Goal: Information Seeking & Learning: Learn about a topic

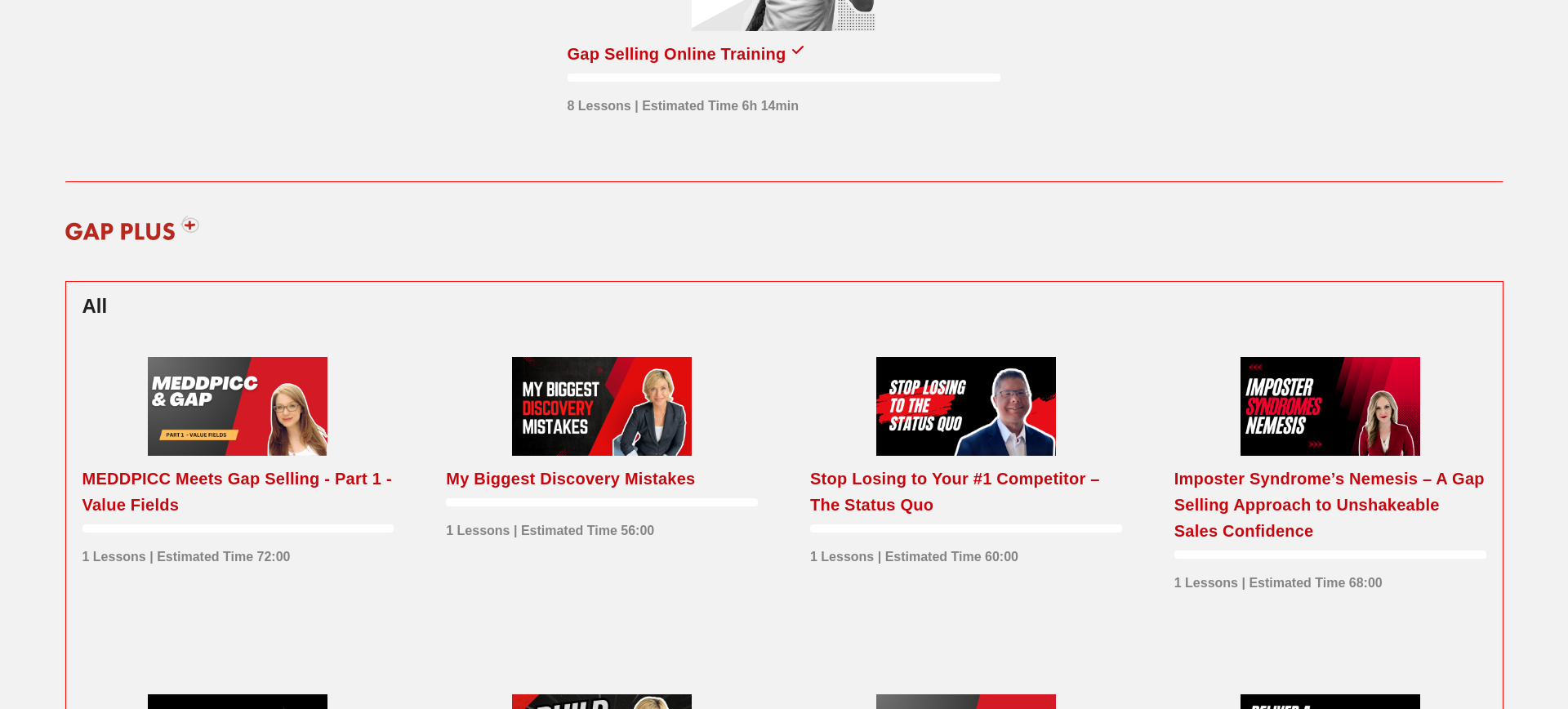
click at [624, 481] on div "My Biggest Discovery Mistakes" at bounding box center [570, 479] width 249 height 26
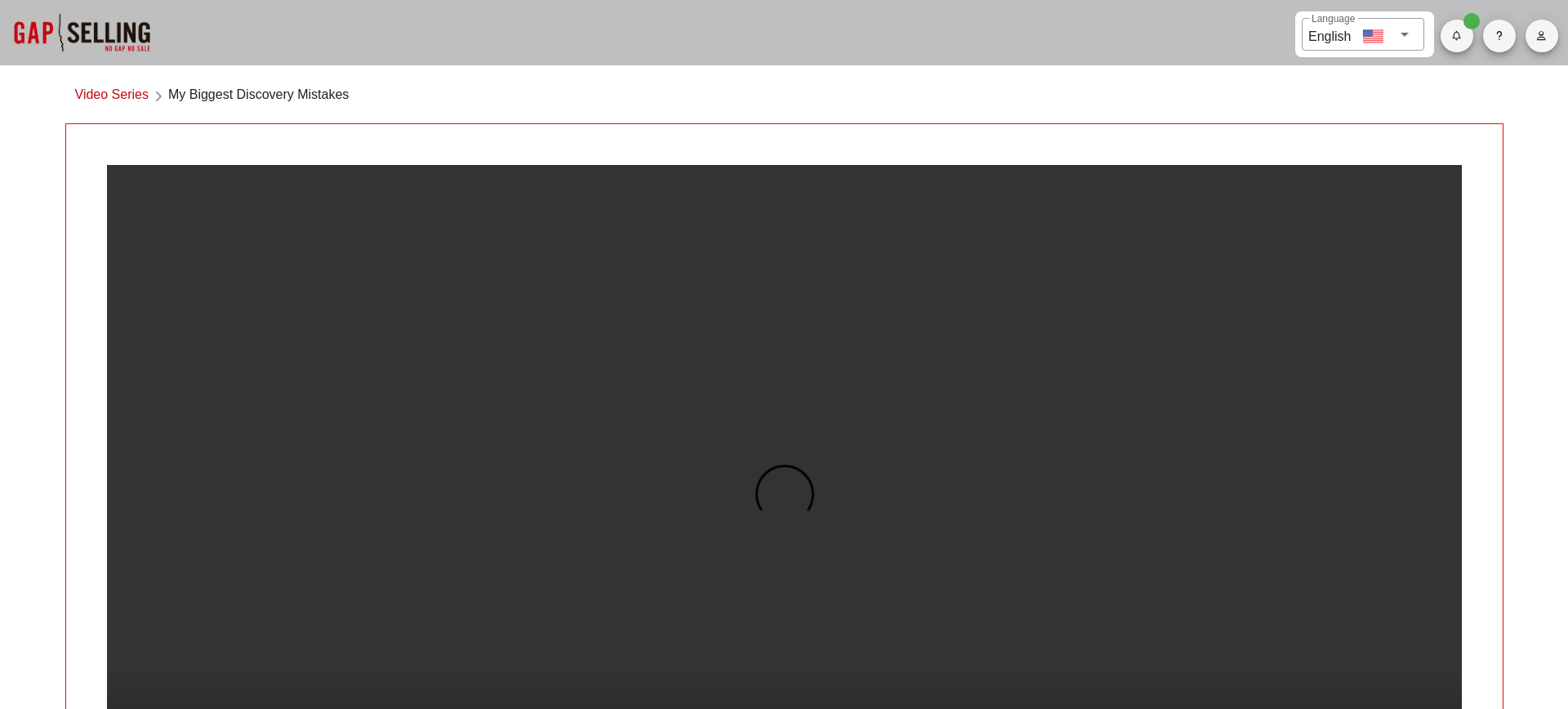
click at [1392, 328] on div "Host: [PERSON_NAME] As a sales leader, you’re baffled when a team member misses…" at bounding box center [784, 675] width 1438 height 1105
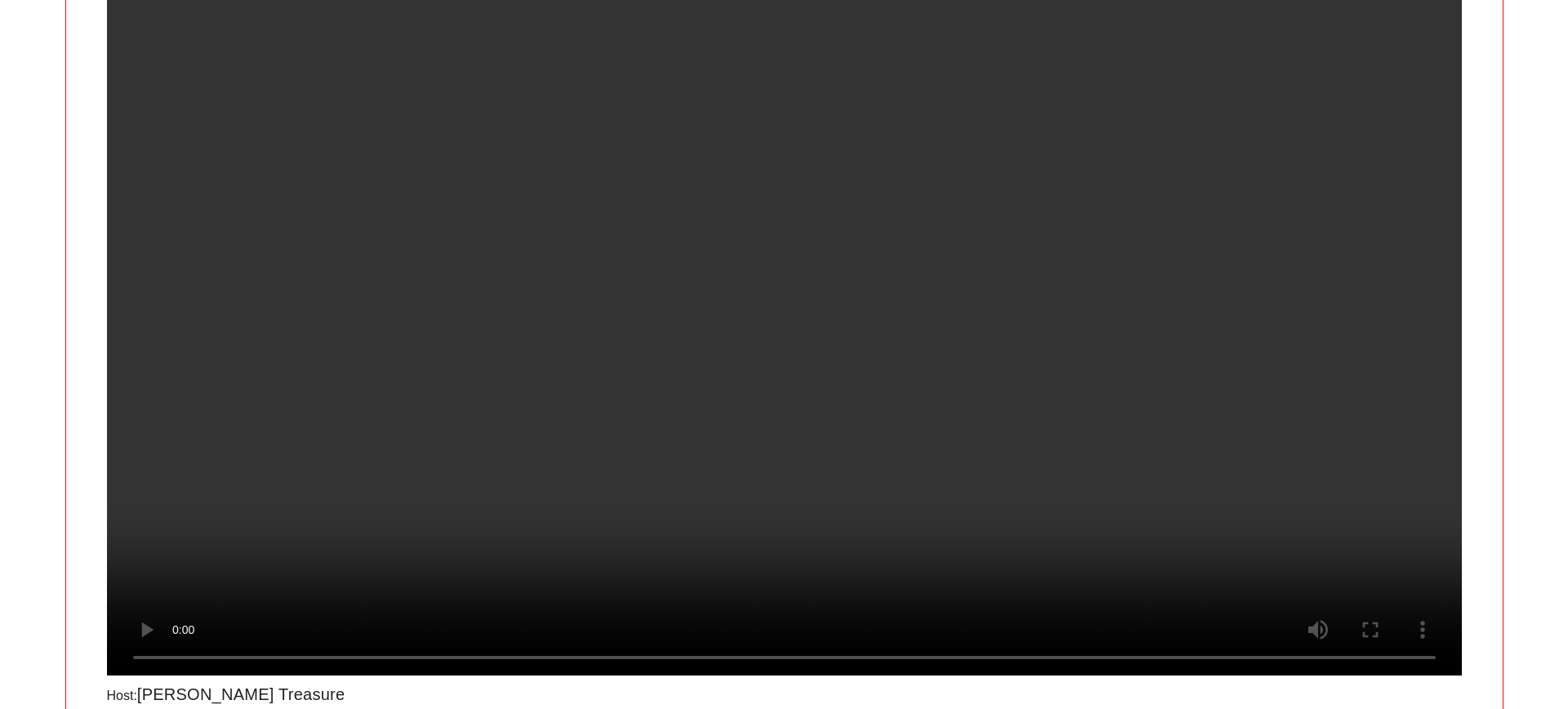
scroll to position [277, 0]
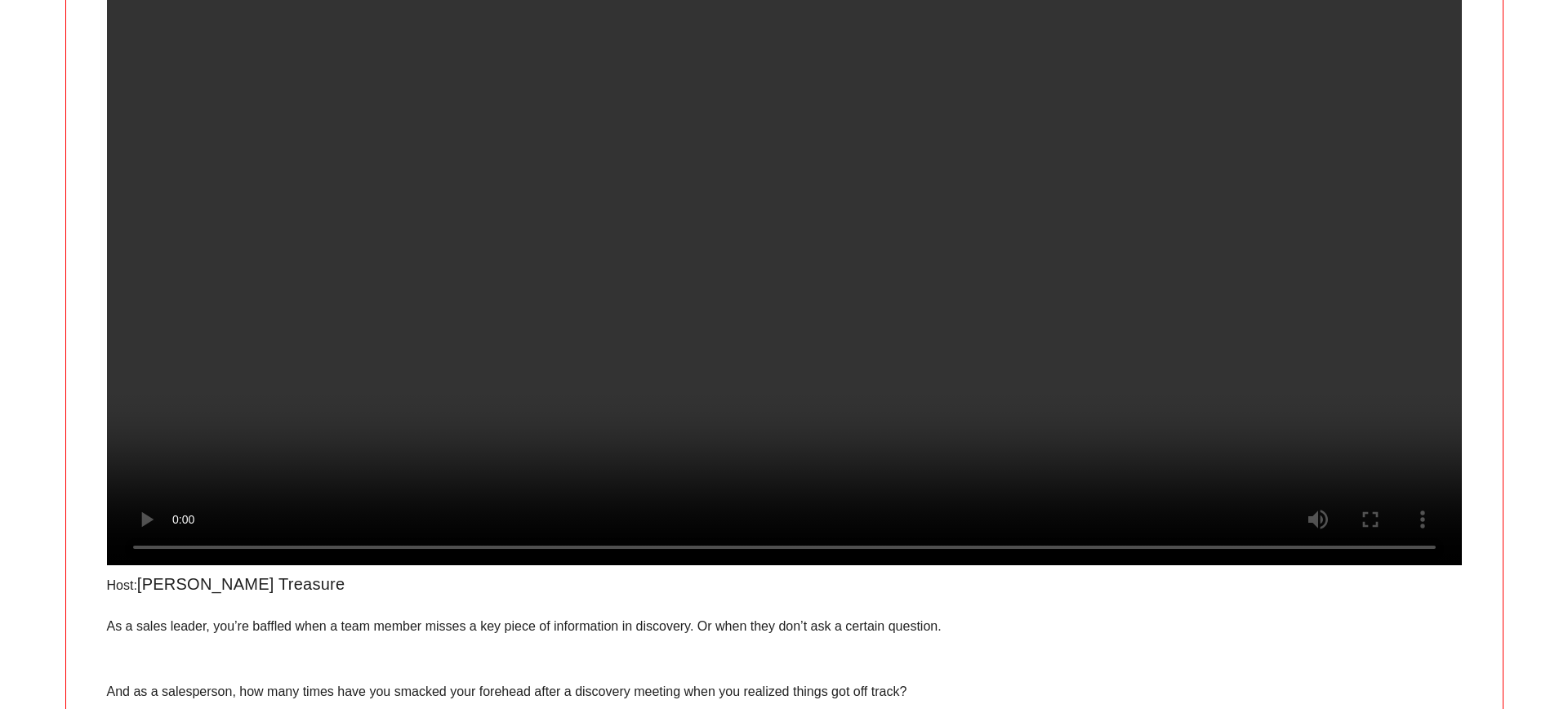
click at [1502, 287] on div "Host: [PERSON_NAME] As a sales leader, you’re baffled when a team member misses…" at bounding box center [784, 398] width 1438 height 1105
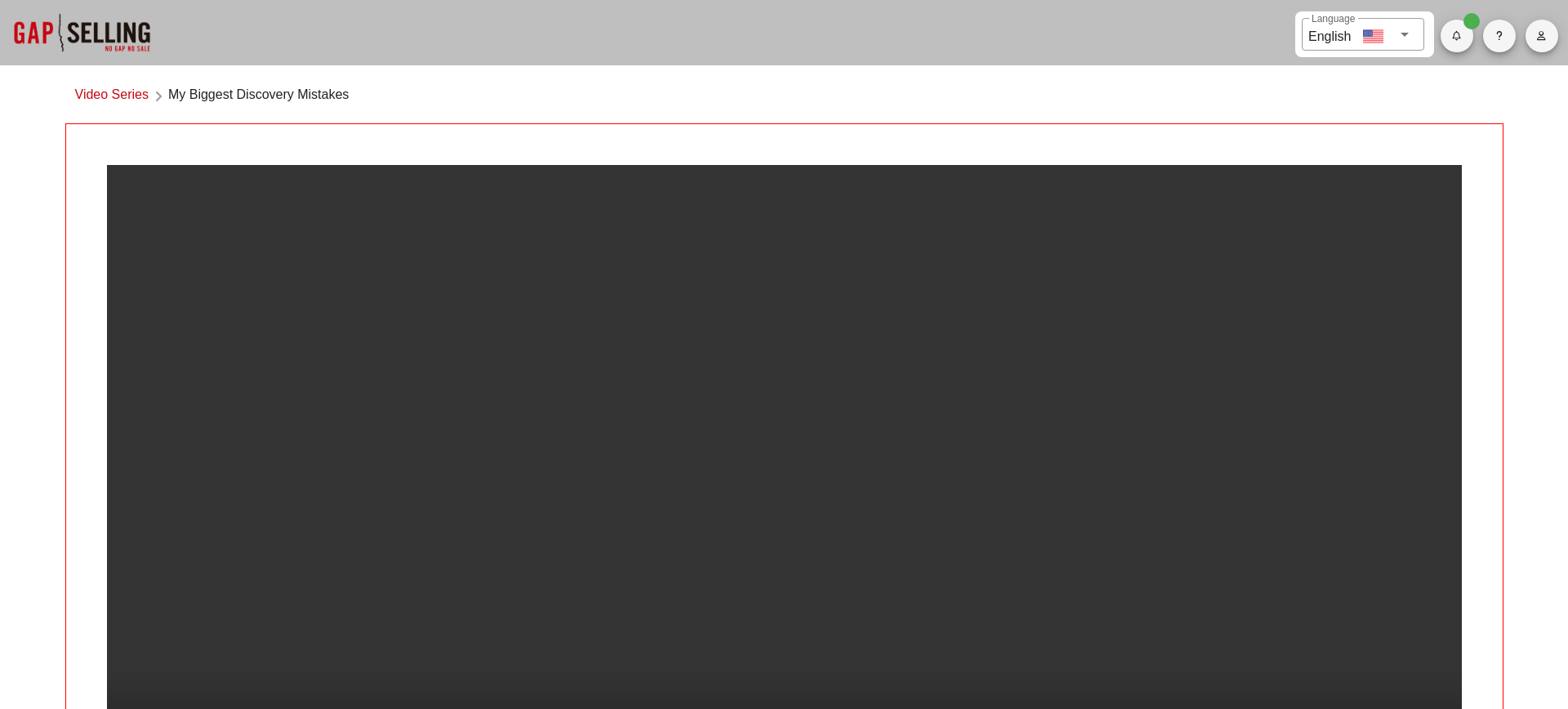
scroll to position [17, 0]
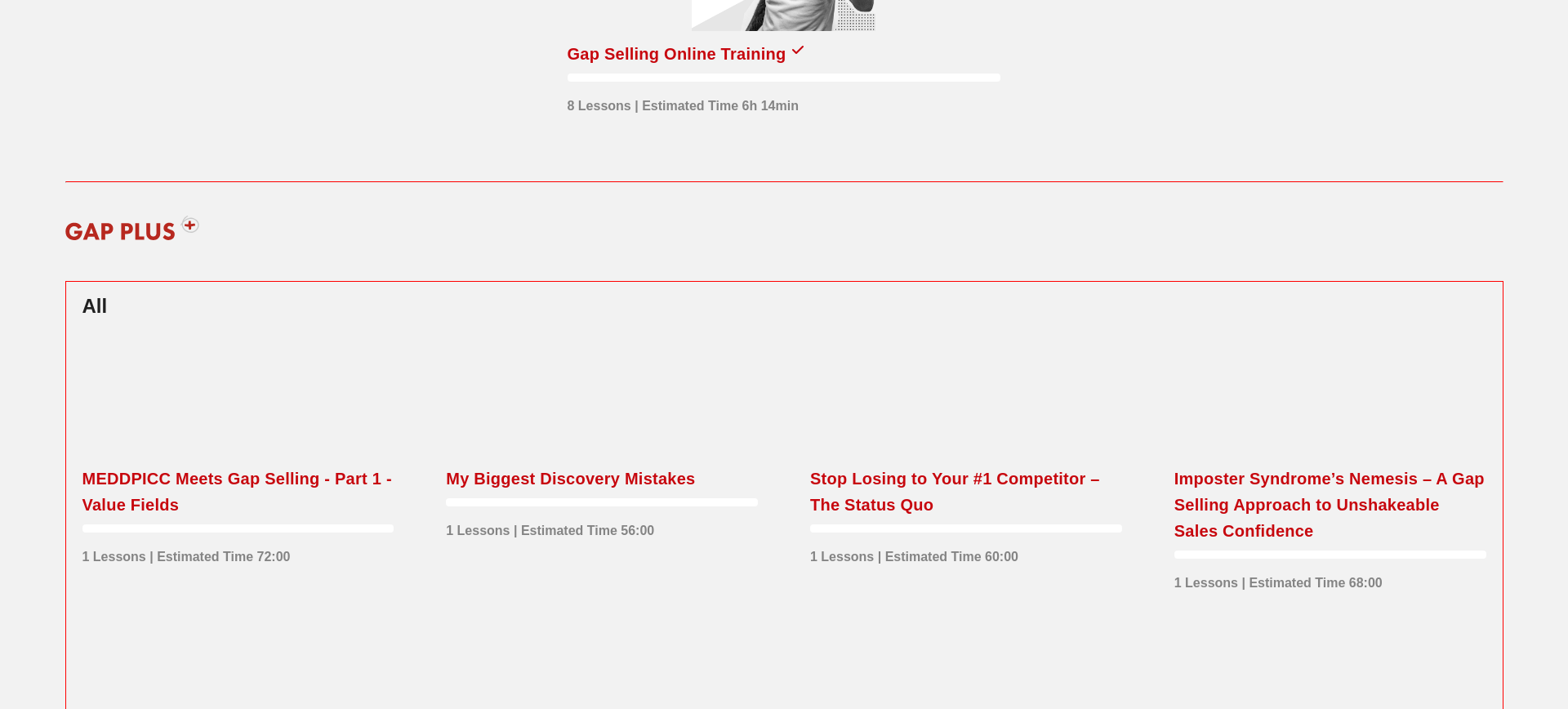
scroll to position [465, 0]
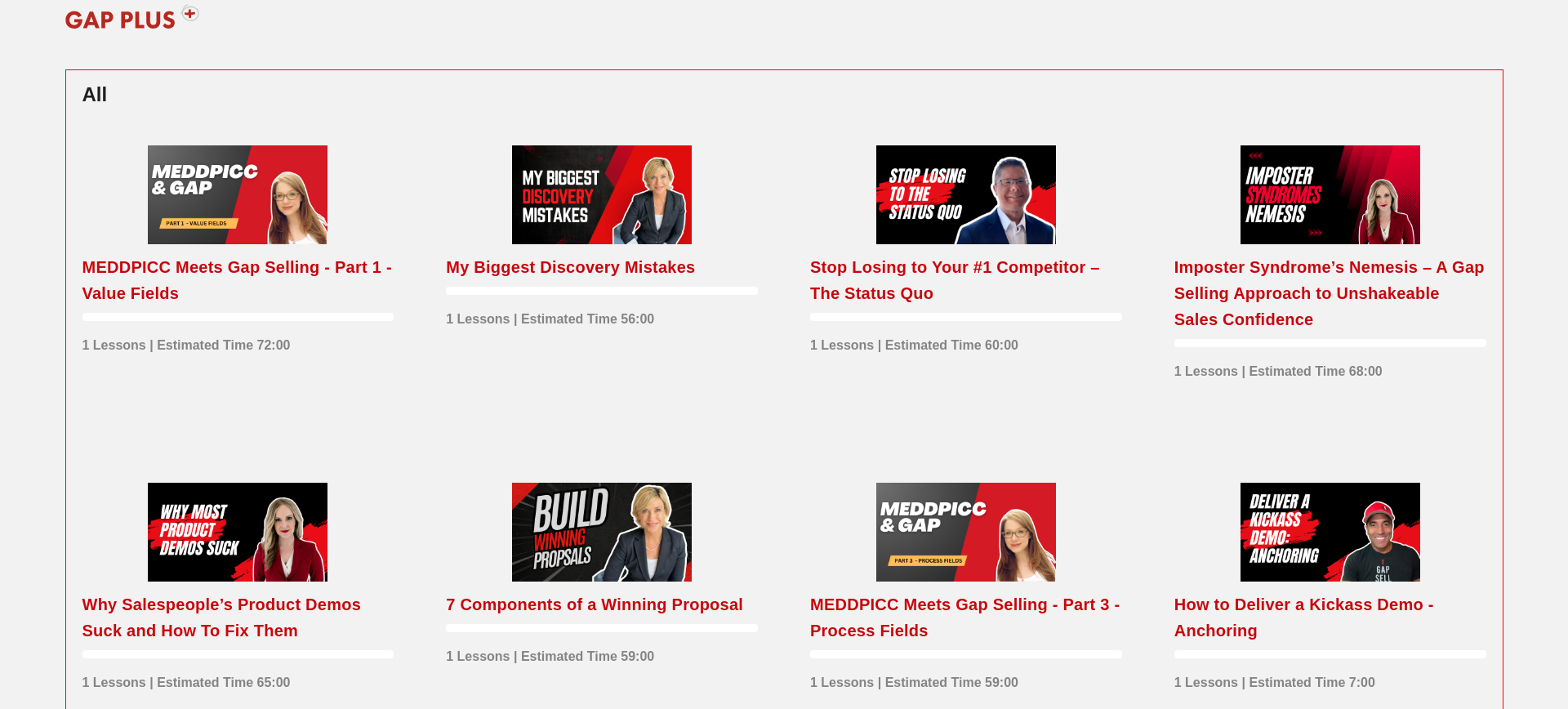
click at [294, 258] on div "MEDDPICC Meets Gap Selling - Part 1 - Value Fields" at bounding box center [238, 280] width 312 height 53
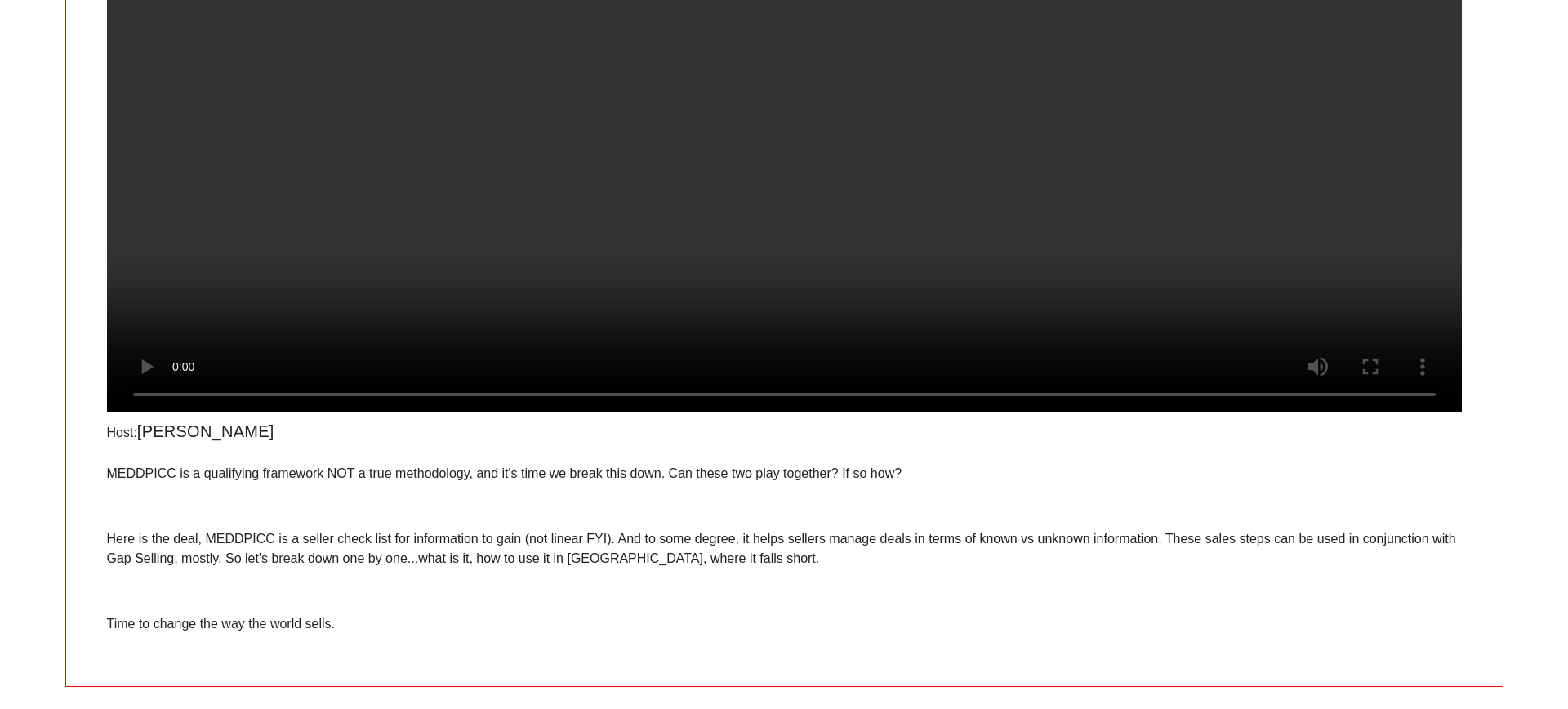
scroll to position [516, 0]
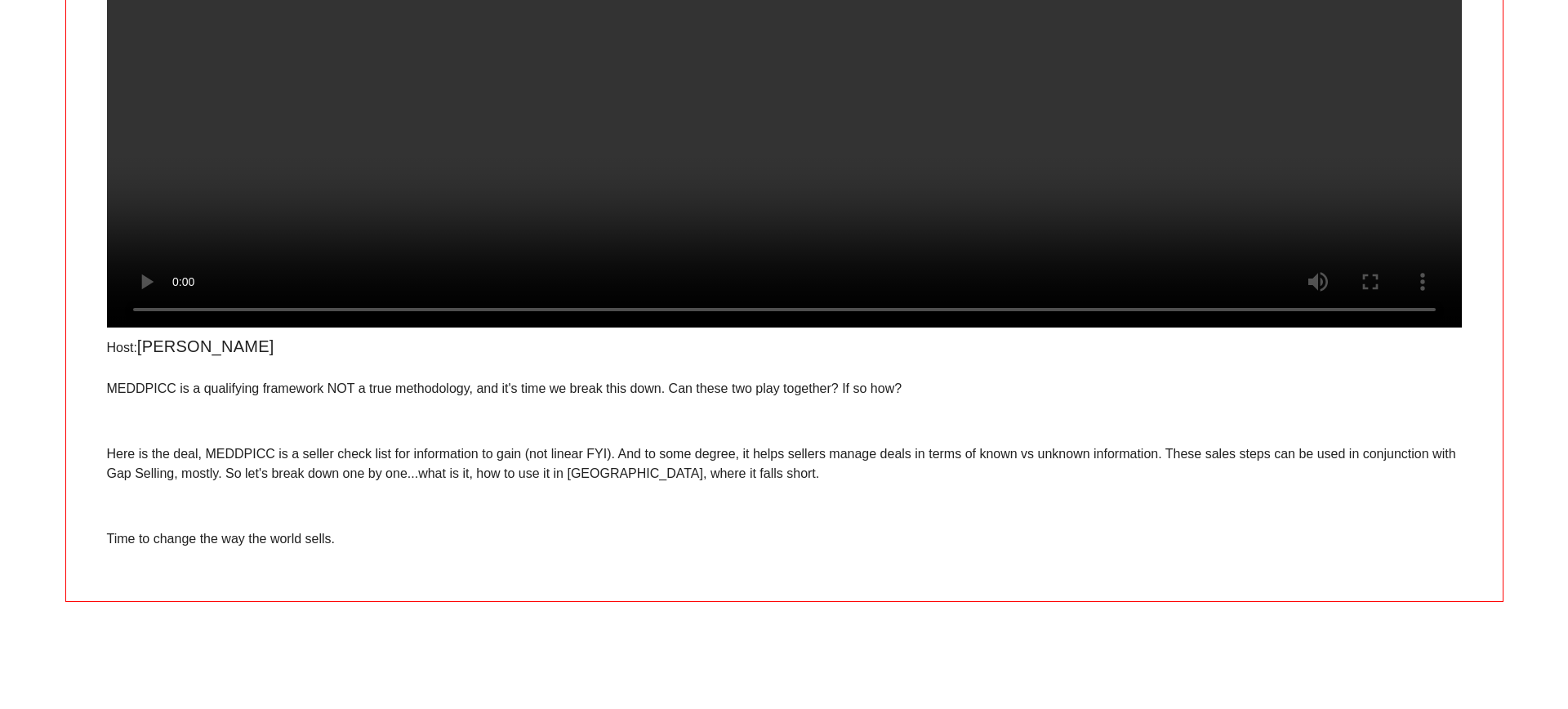
click at [1420, 399] on p "MEDDPICC is a qualifying framework NOT a true methodology, and it's time we bre…" at bounding box center [784, 389] width 1355 height 20
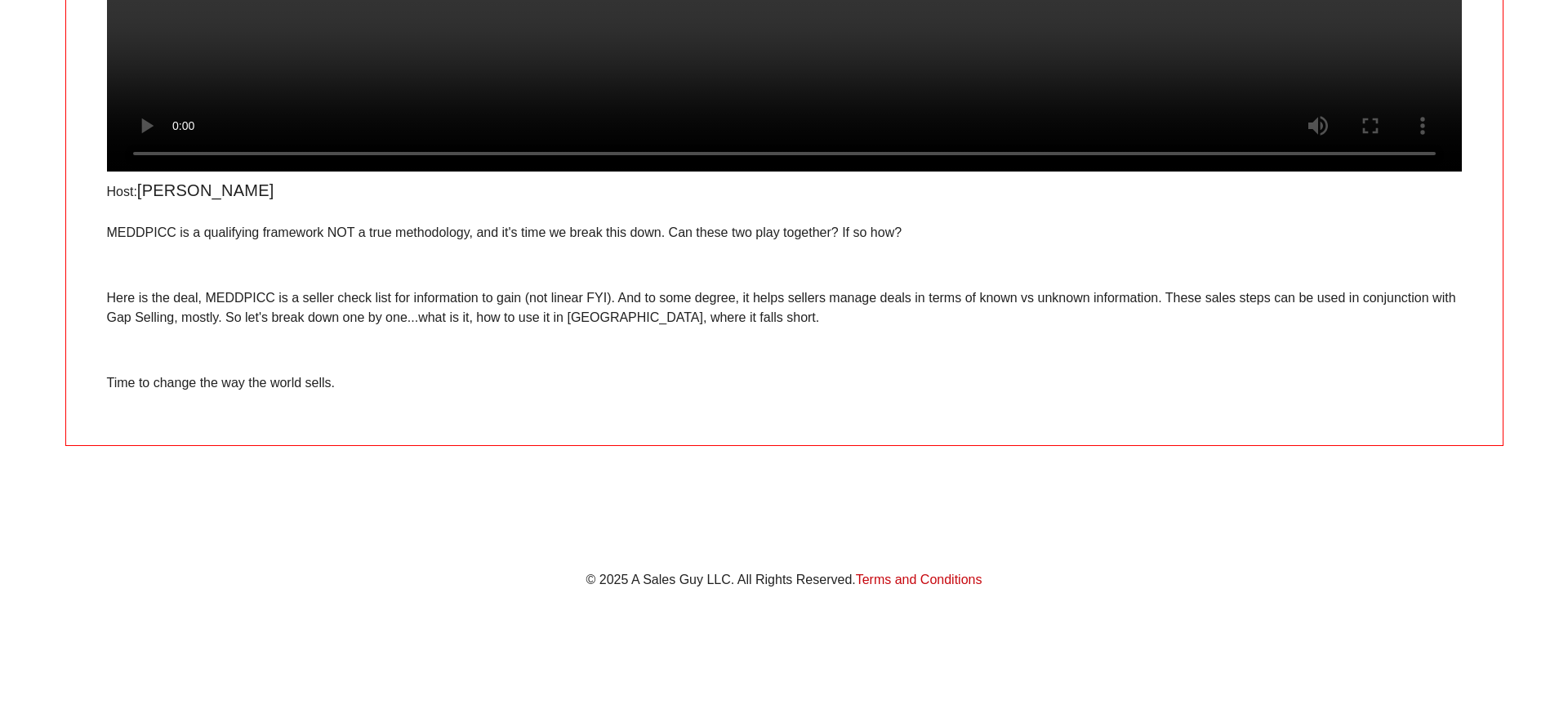
scroll to position [0, 0]
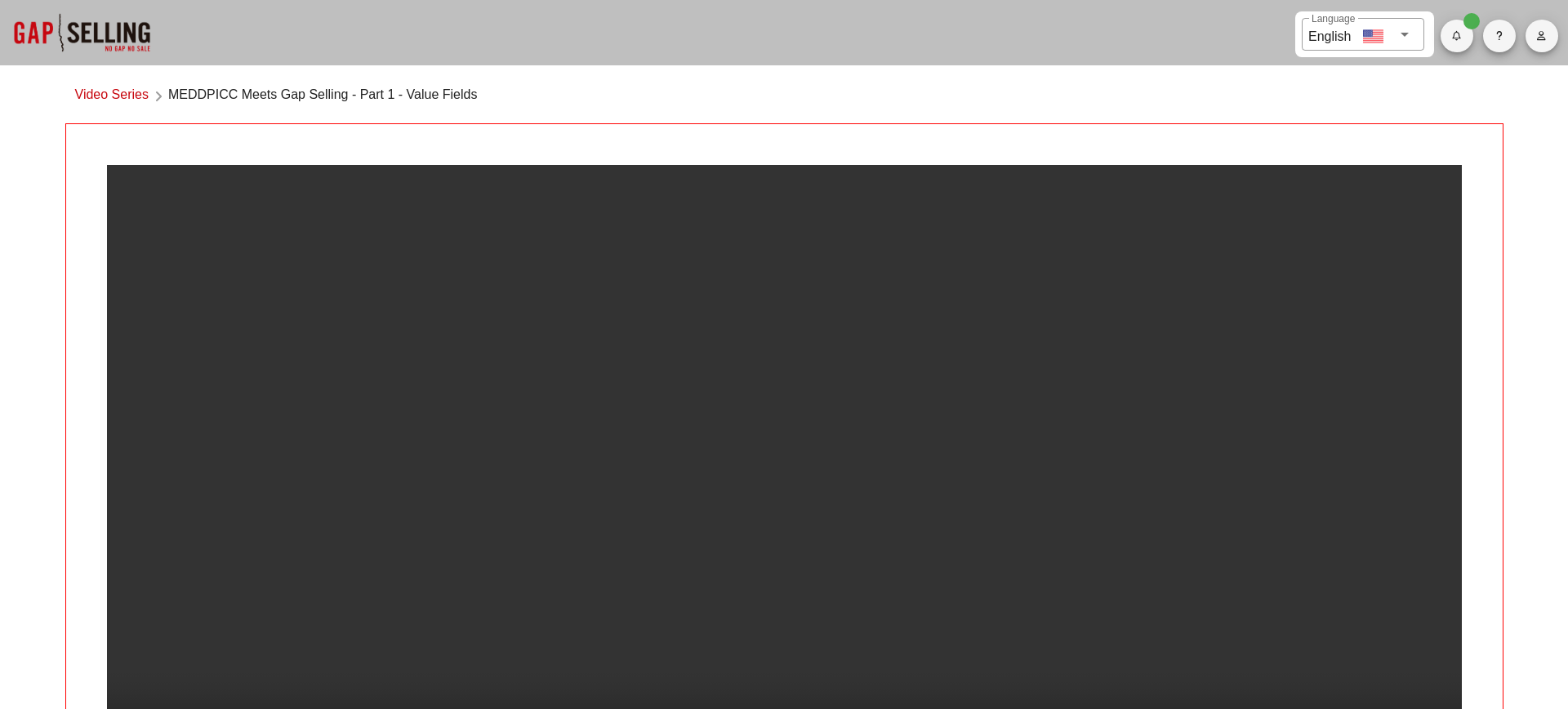
drag, startPoint x: 169, startPoint y: 95, endPoint x: 525, endPoint y: 95, distance: 356.0
click at [525, 95] on div "Video Series MEDDPICC Meets Gap Selling - Part 1 - Value Fields" at bounding box center [784, 99] width 1438 height 48
drag, startPoint x: 482, startPoint y: 95, endPoint x: 165, endPoint y: 92, distance: 317.0
click at [165, 92] on div "Video Series MEDDPICC Meets Gap Selling - Part 1 - Value Fields" at bounding box center [784, 99] width 1438 height 48
copy div "MEDDPICC Meets Gap Selling - Part 1 - Value Fields"
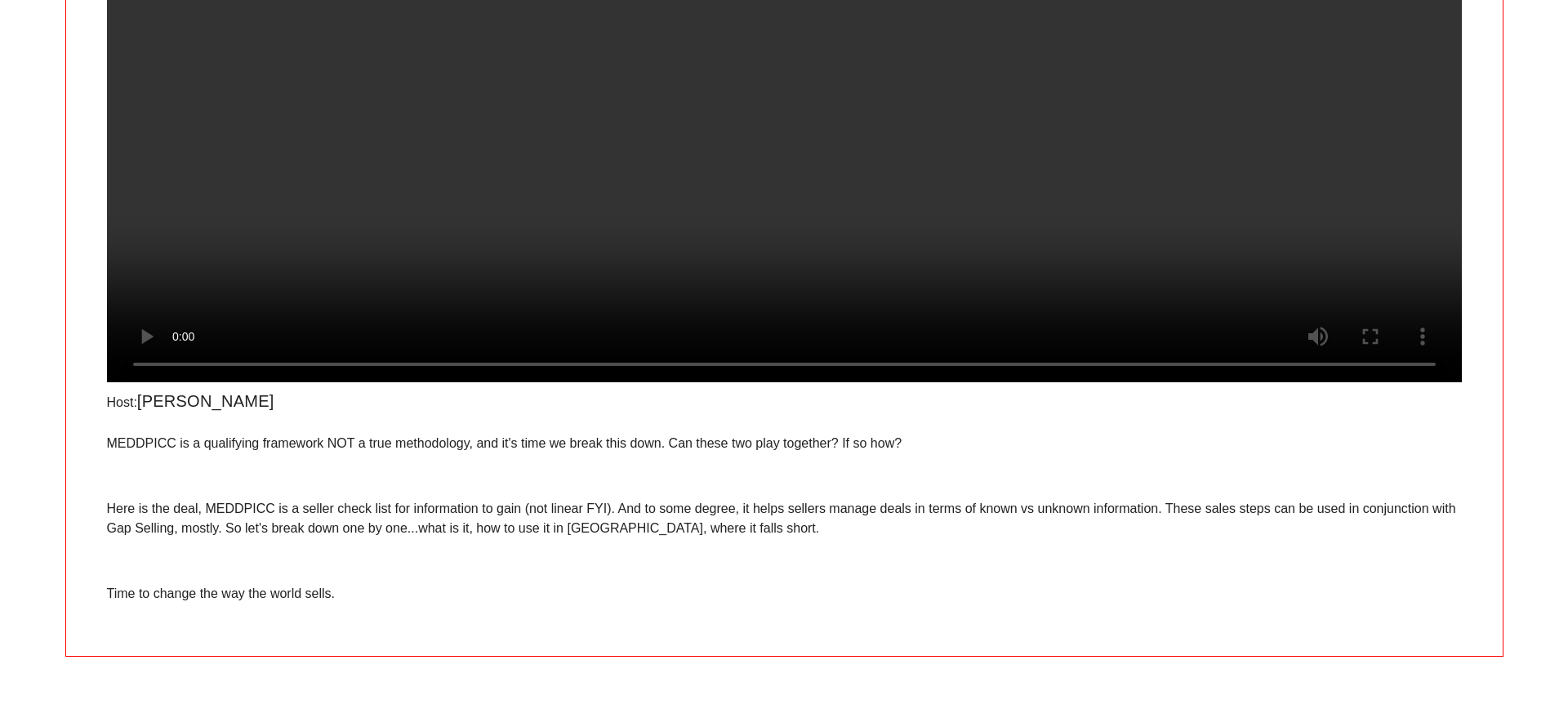
scroll to position [113, 0]
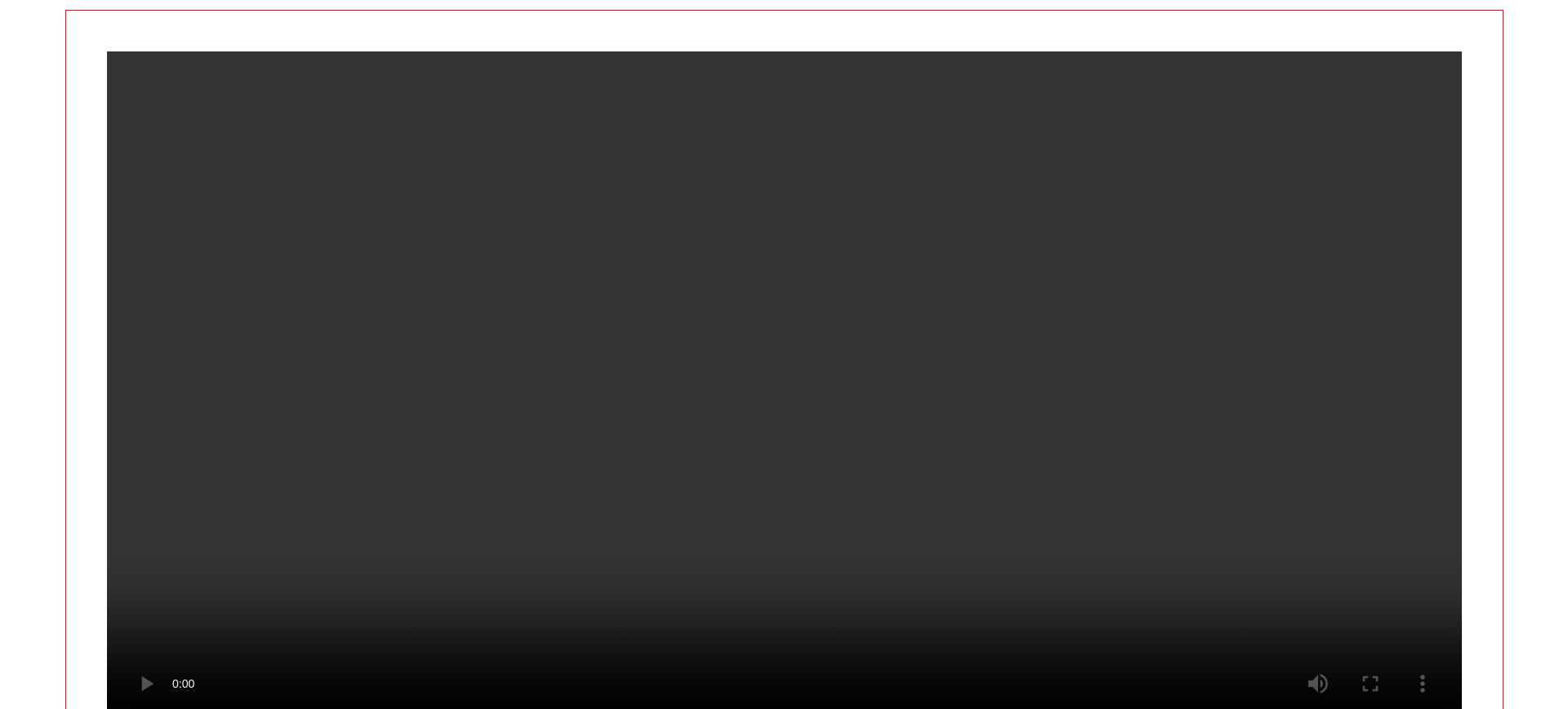
scroll to position [253, 0]
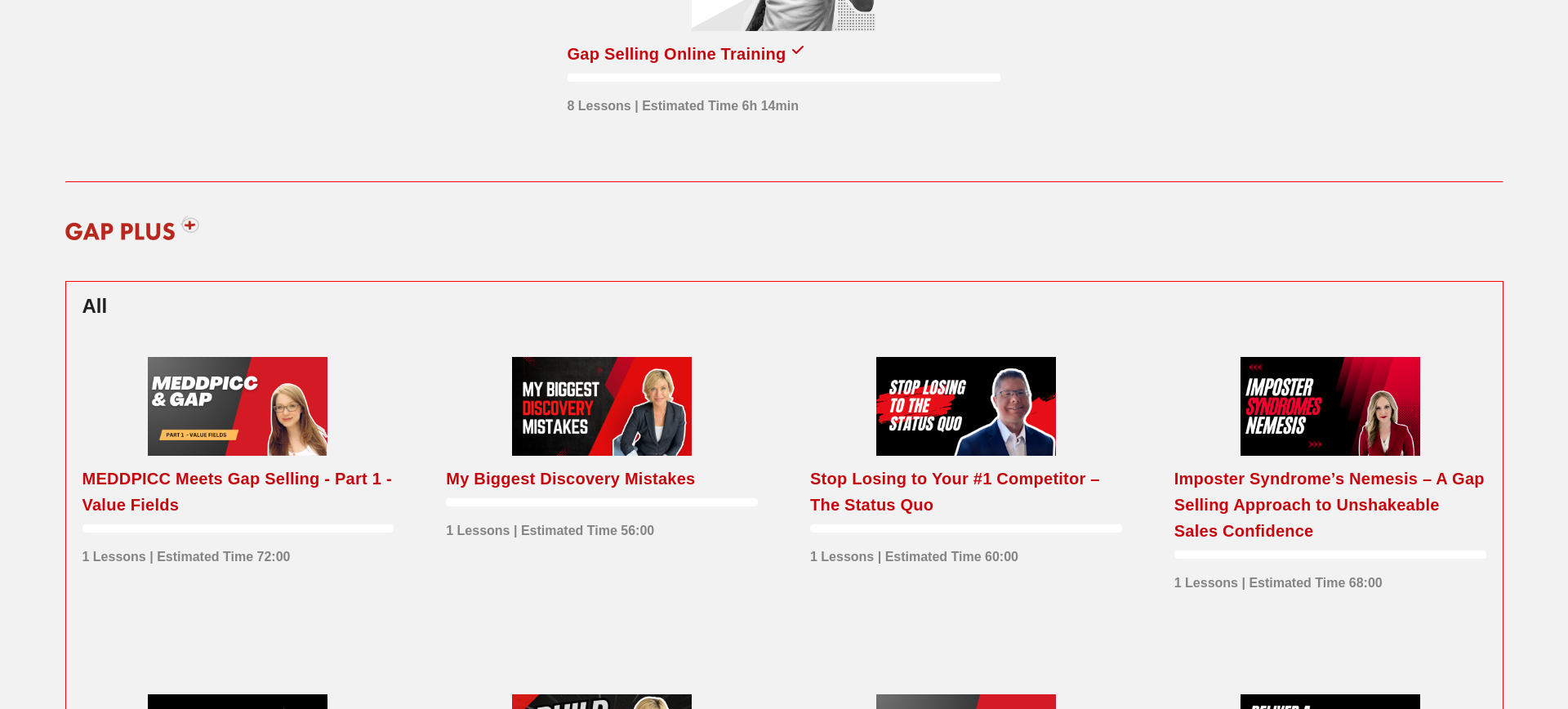
click at [666, 414] on div at bounding box center [602, 406] width 179 height 99
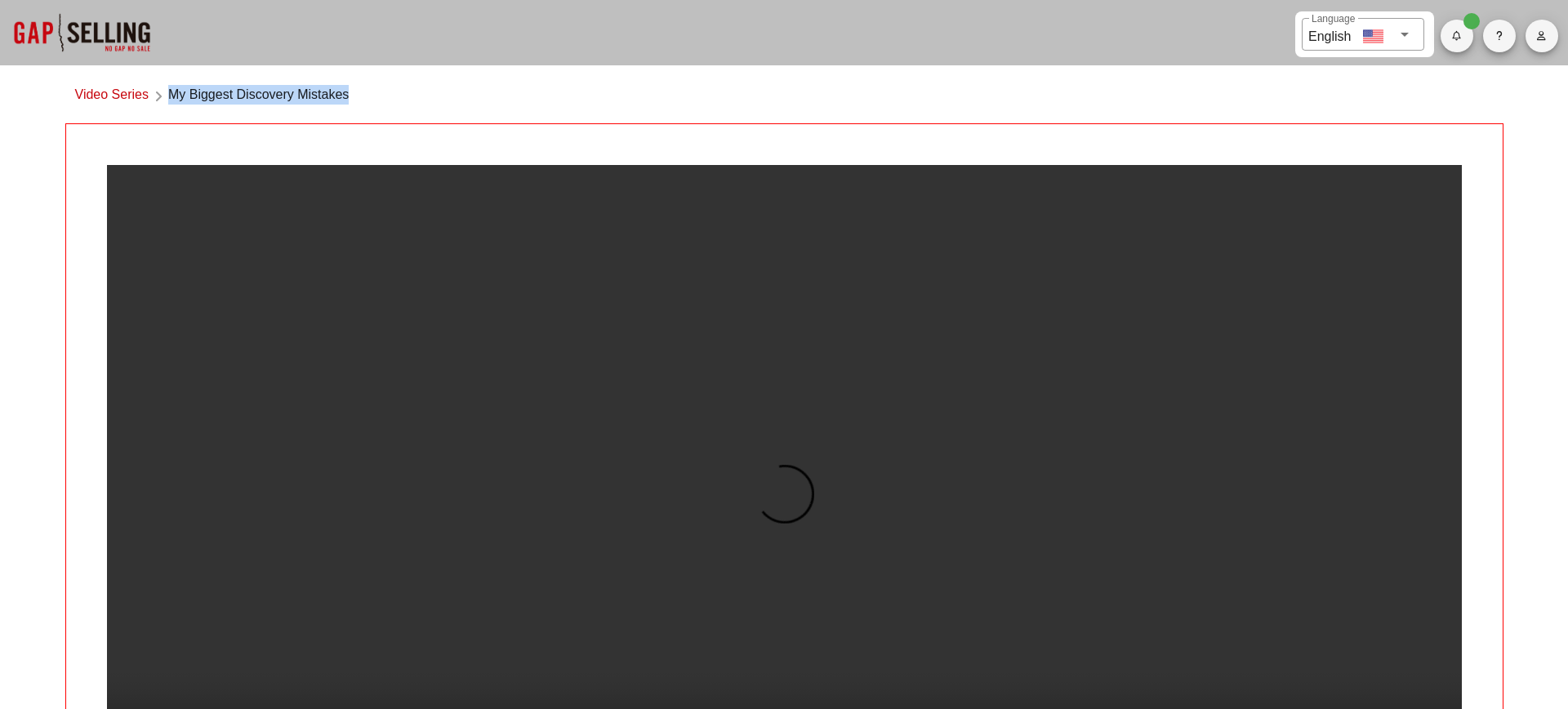
drag, startPoint x: 369, startPoint y: 107, endPoint x: 170, endPoint y: 91, distance: 199.6
click at [170, 91] on div "Video Series My Biggest Discovery Mistakes" at bounding box center [784, 99] width 1438 height 48
copy span "My Biggest Discovery Mistakes"
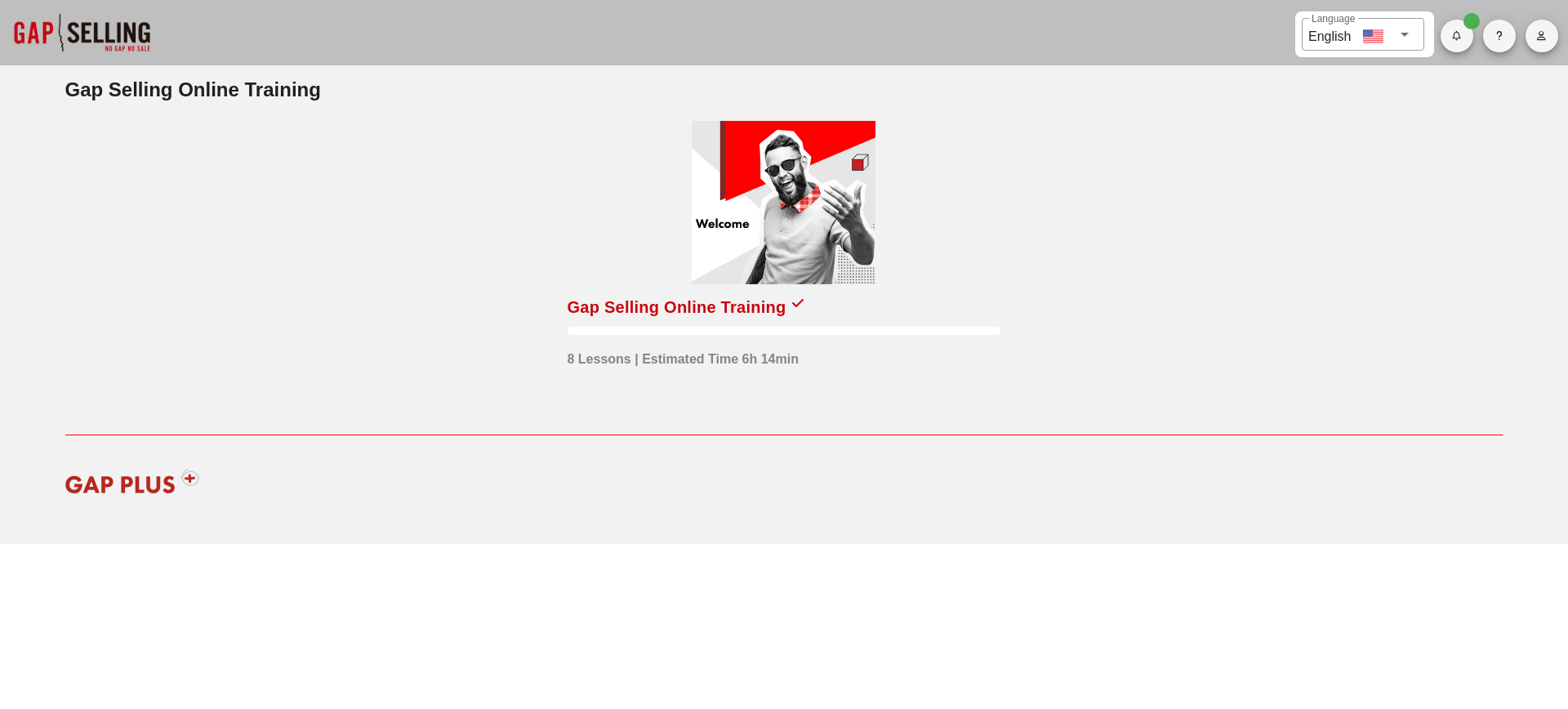
scroll to position [253, 0]
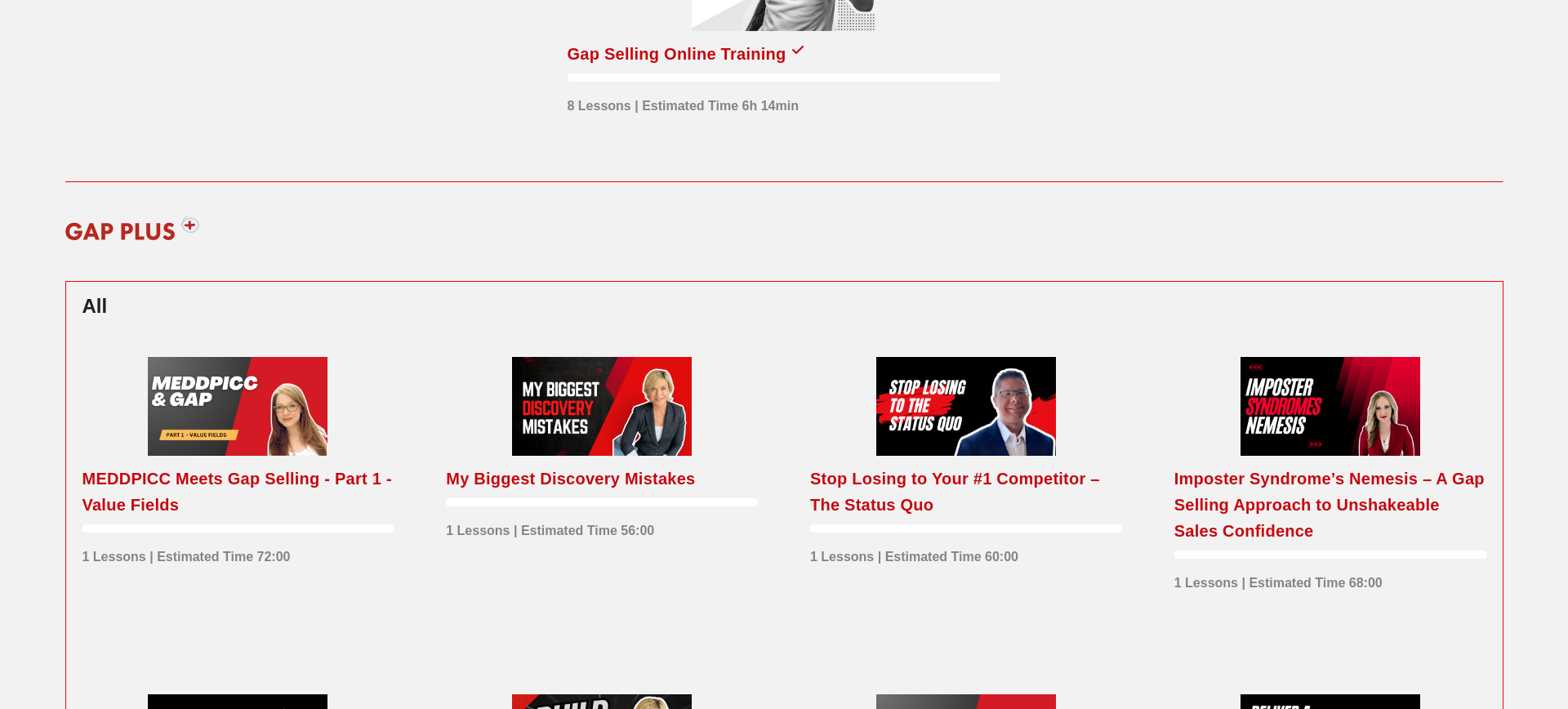
click at [939, 415] on div at bounding box center [966, 406] width 179 height 99
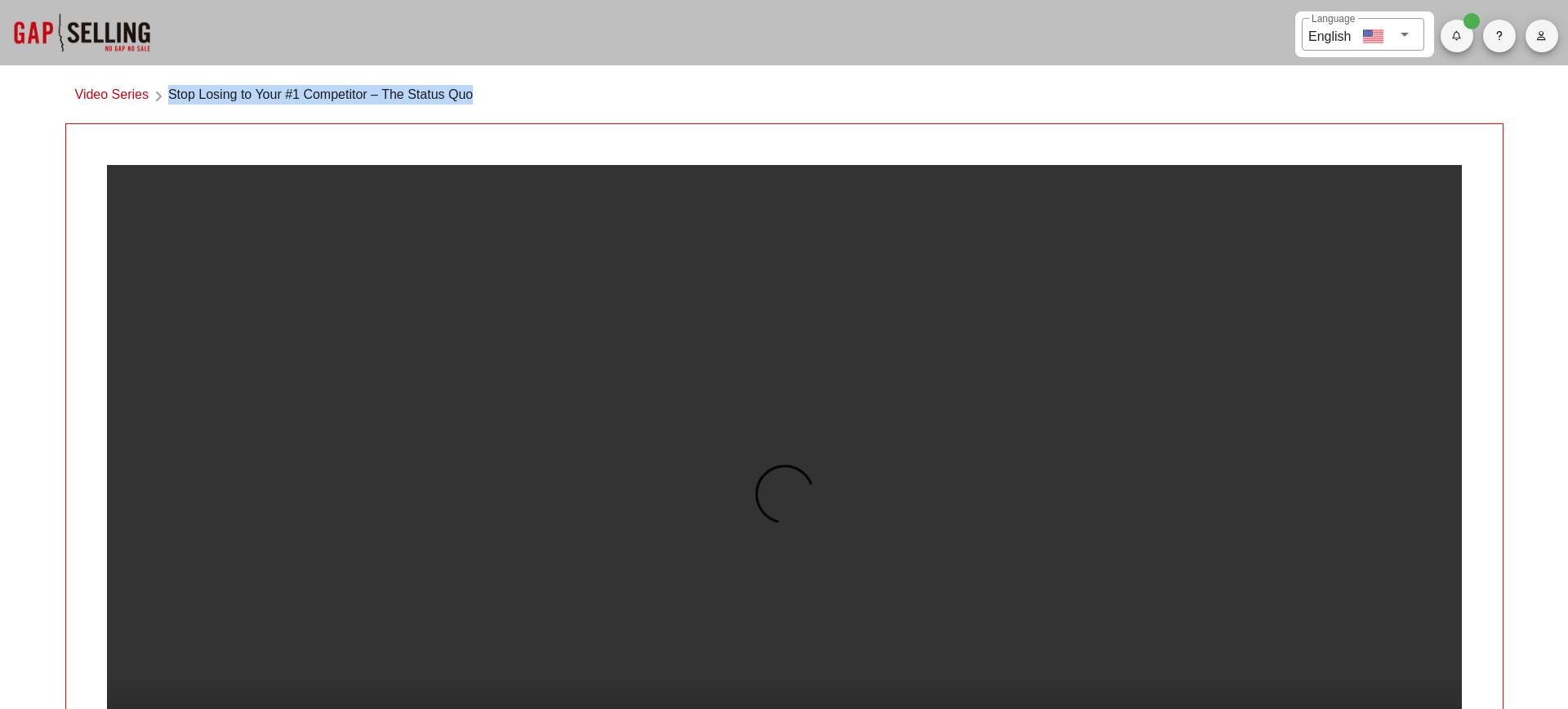
drag, startPoint x: 170, startPoint y: 92, endPoint x: 537, endPoint y: 95, distance: 367.0
click at [537, 95] on div "Video Series Stop Losing to Your #1 Competitor – The Status Quo" at bounding box center [784, 99] width 1438 height 48
copy span "Stop Losing to Your #1 Competitor – The Status Quo"
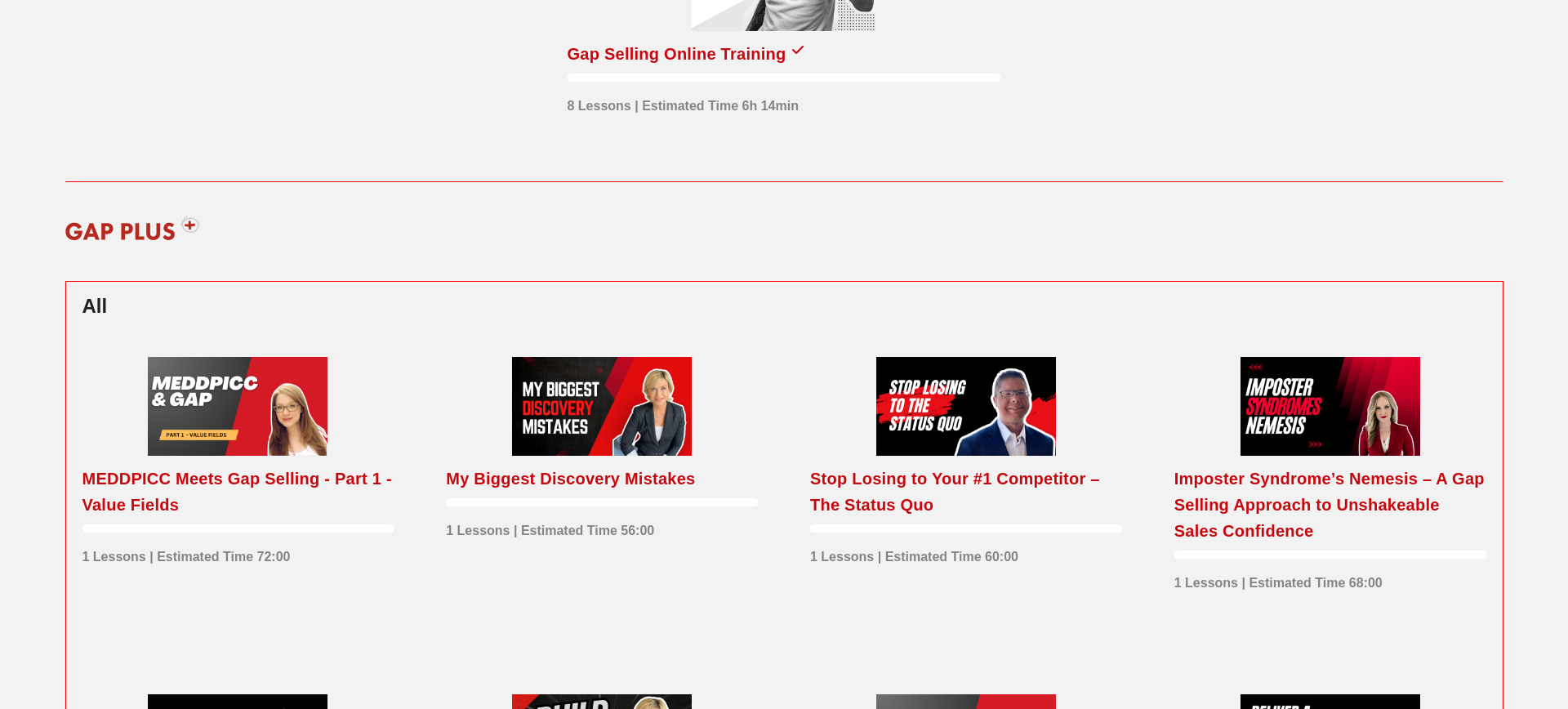
click at [1345, 400] on div at bounding box center [1331, 406] width 179 height 99
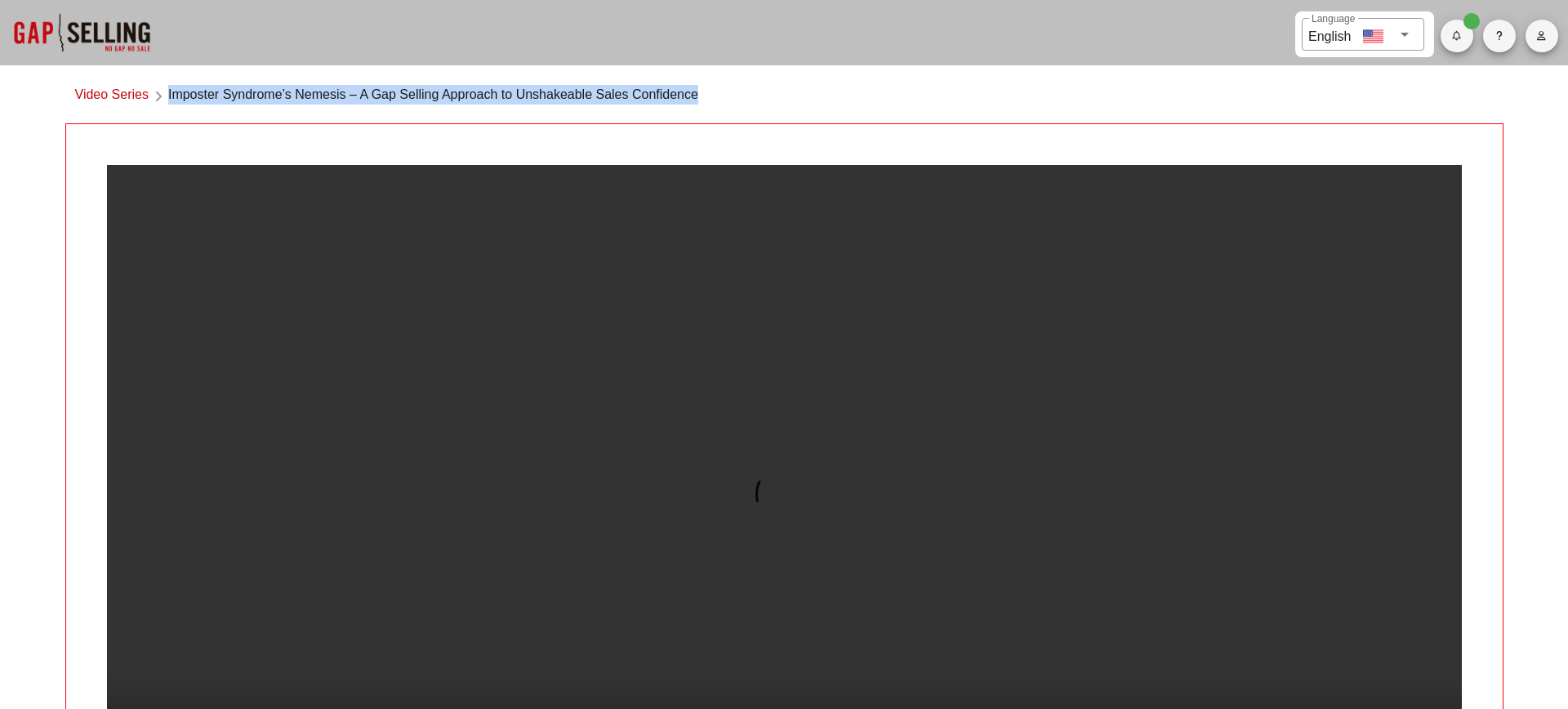
drag, startPoint x: 725, startPoint y: 104, endPoint x: 169, endPoint y: 102, distance: 556.0
click at [169, 102] on div "Video Series Imposter Syndrome’s Nemesis – A Gap Selling Approach to Unshakeabl…" at bounding box center [784, 99] width 1438 height 48
copy span "Imposter Syndrome’s Nemesis – A Gap Selling Approach to Unshakeable Sales Confi…"
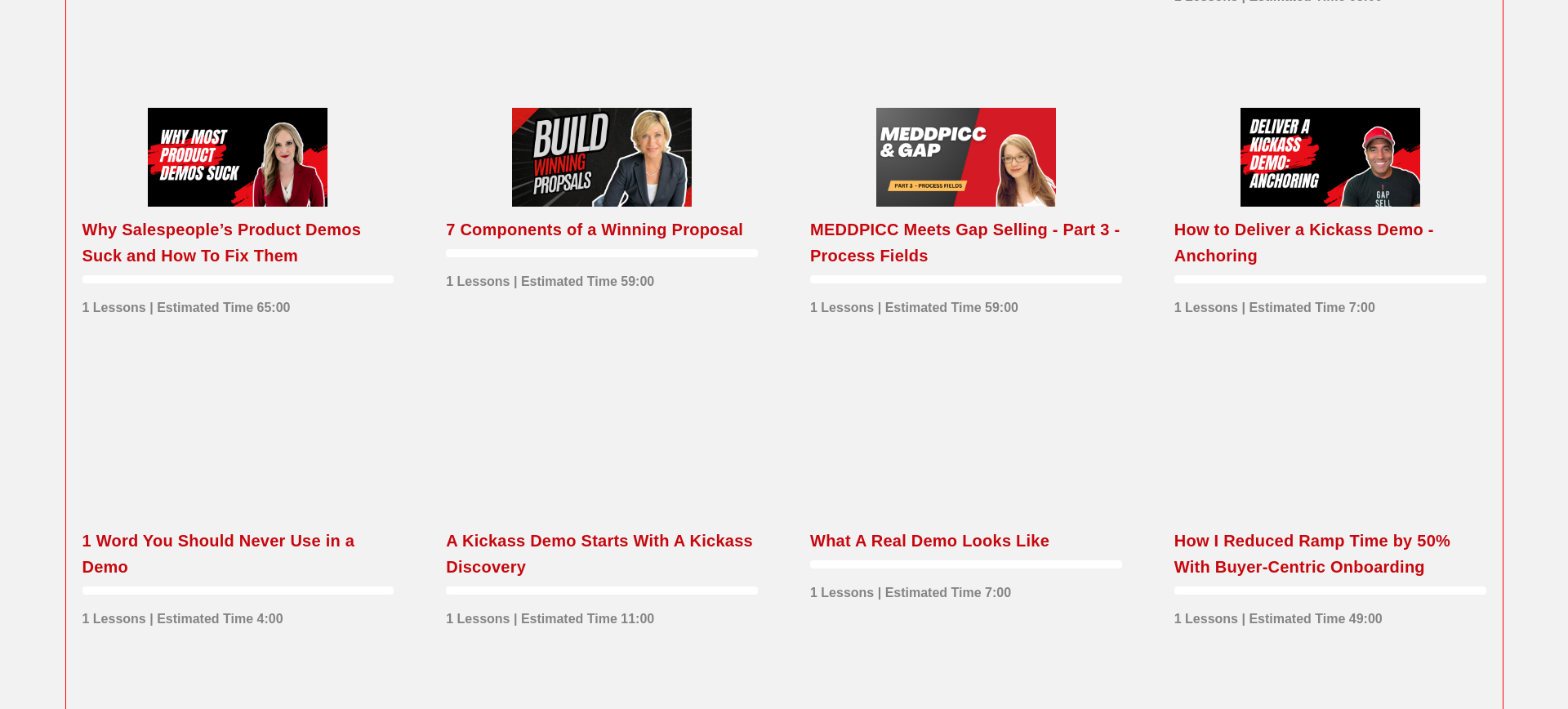
scroll to position [832, 0]
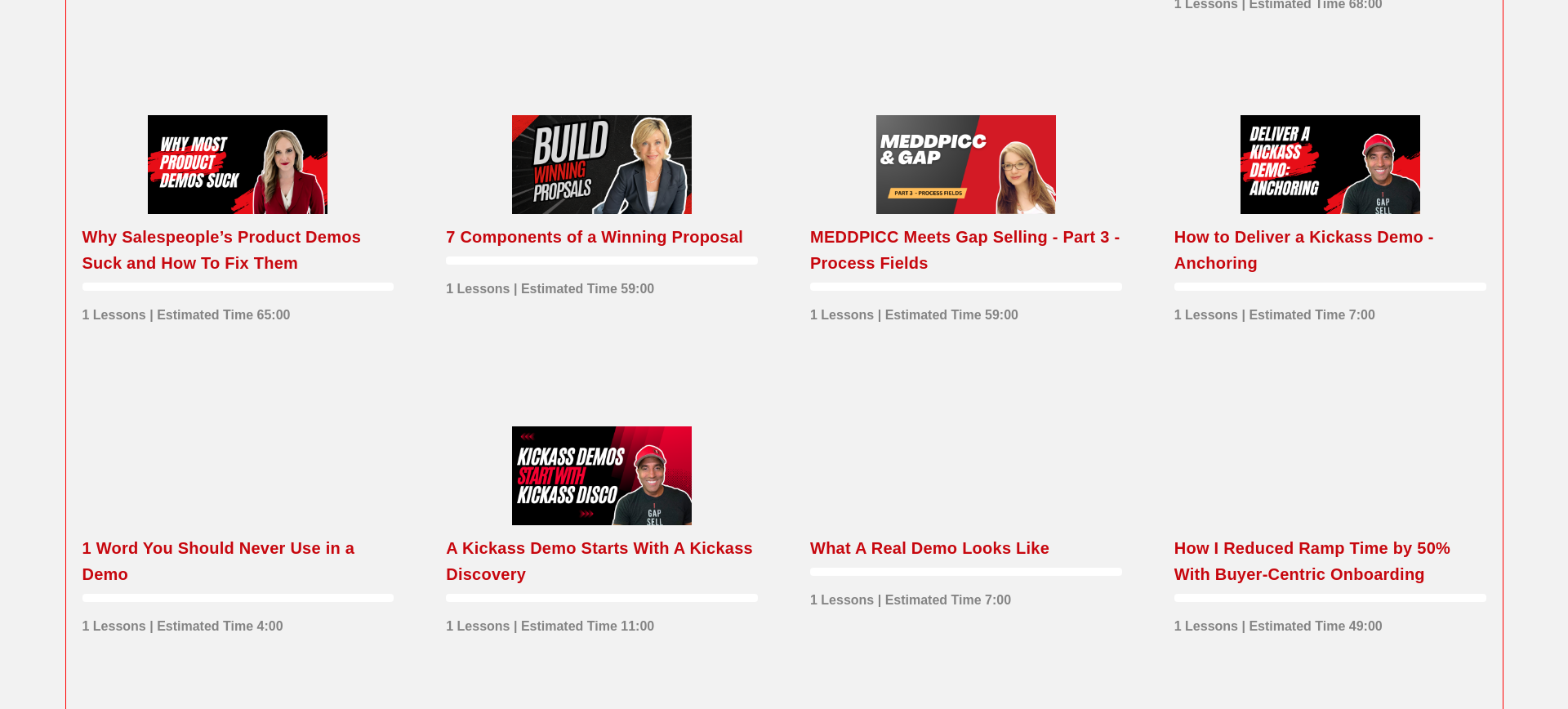
click at [261, 185] on div at bounding box center [237, 164] width 179 height 99
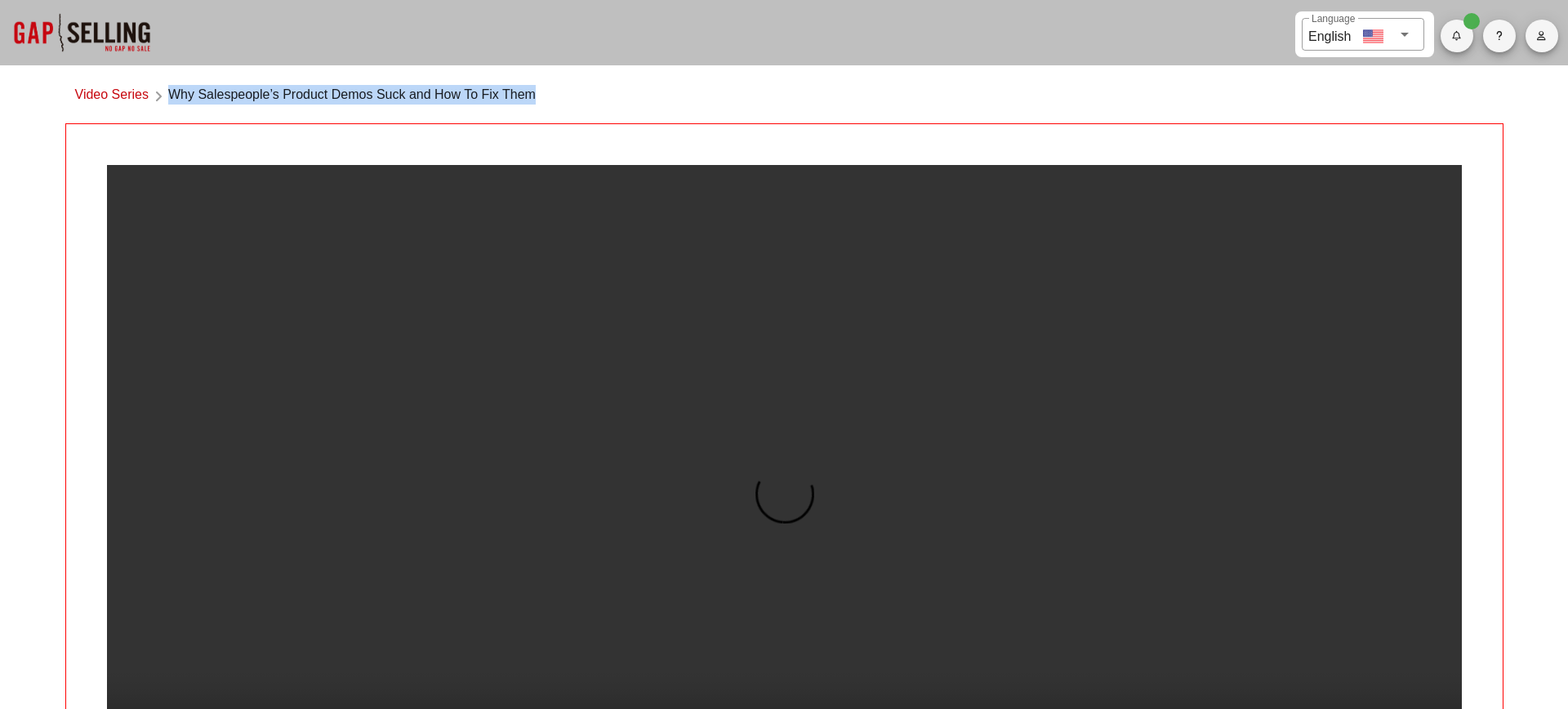
drag, startPoint x: 172, startPoint y: 95, endPoint x: 561, endPoint y: 106, distance: 389.2
click at [561, 106] on div "Video Series Why Salespeople’s Product Demos Suck and How To Fix Them" at bounding box center [784, 99] width 1438 height 48
copy span "Why Salespeople’s Product Demos Suck and How To Fix Them"
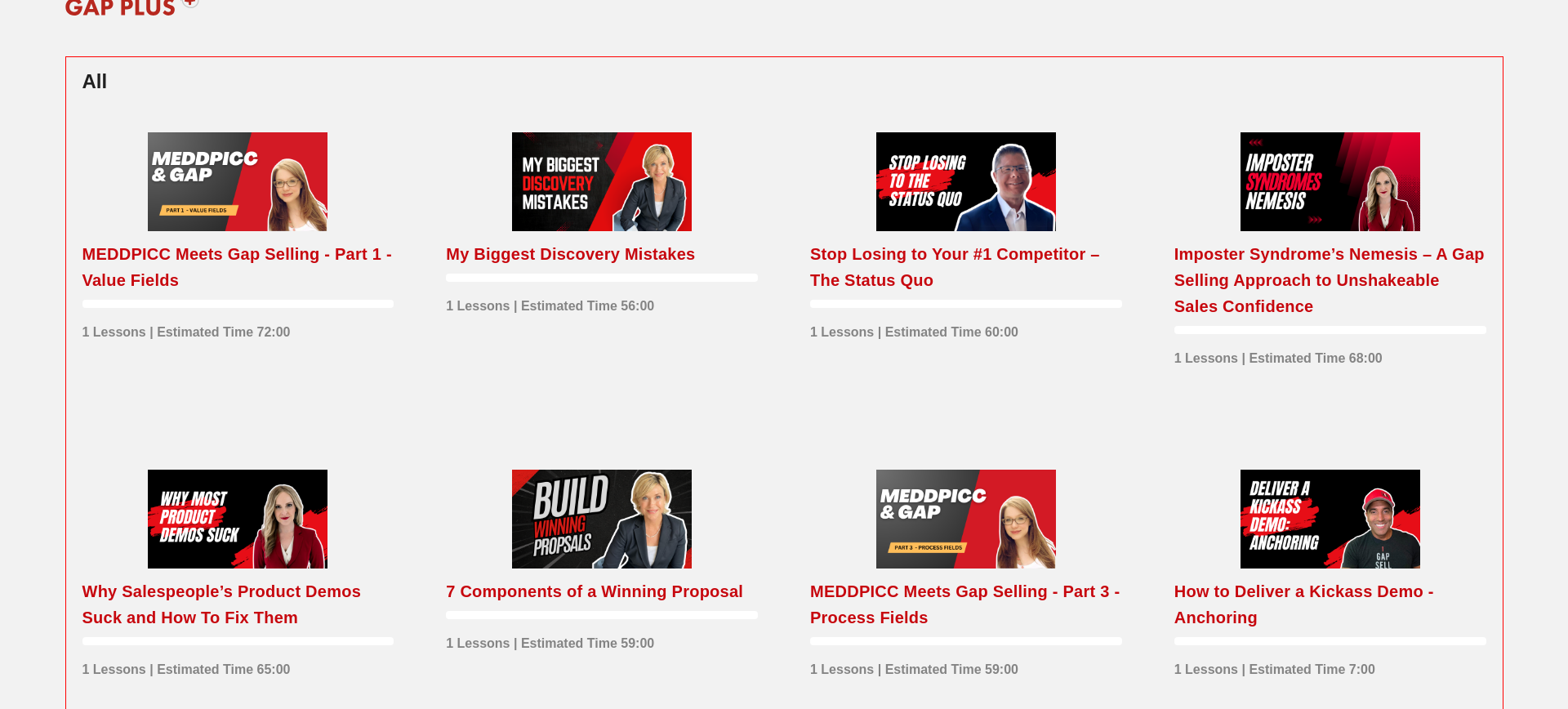
scroll to position [551, 0]
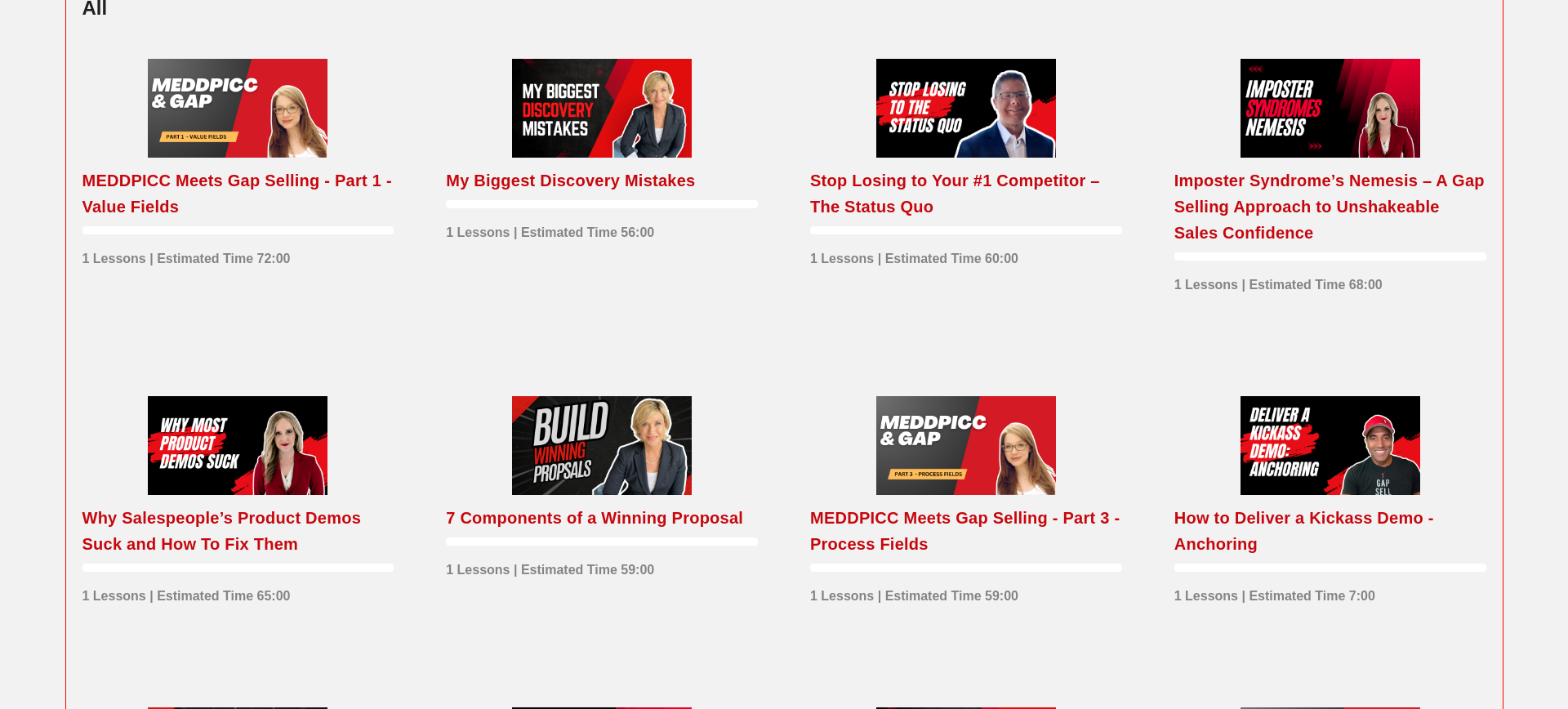
click at [580, 439] on div at bounding box center [602, 445] width 179 height 99
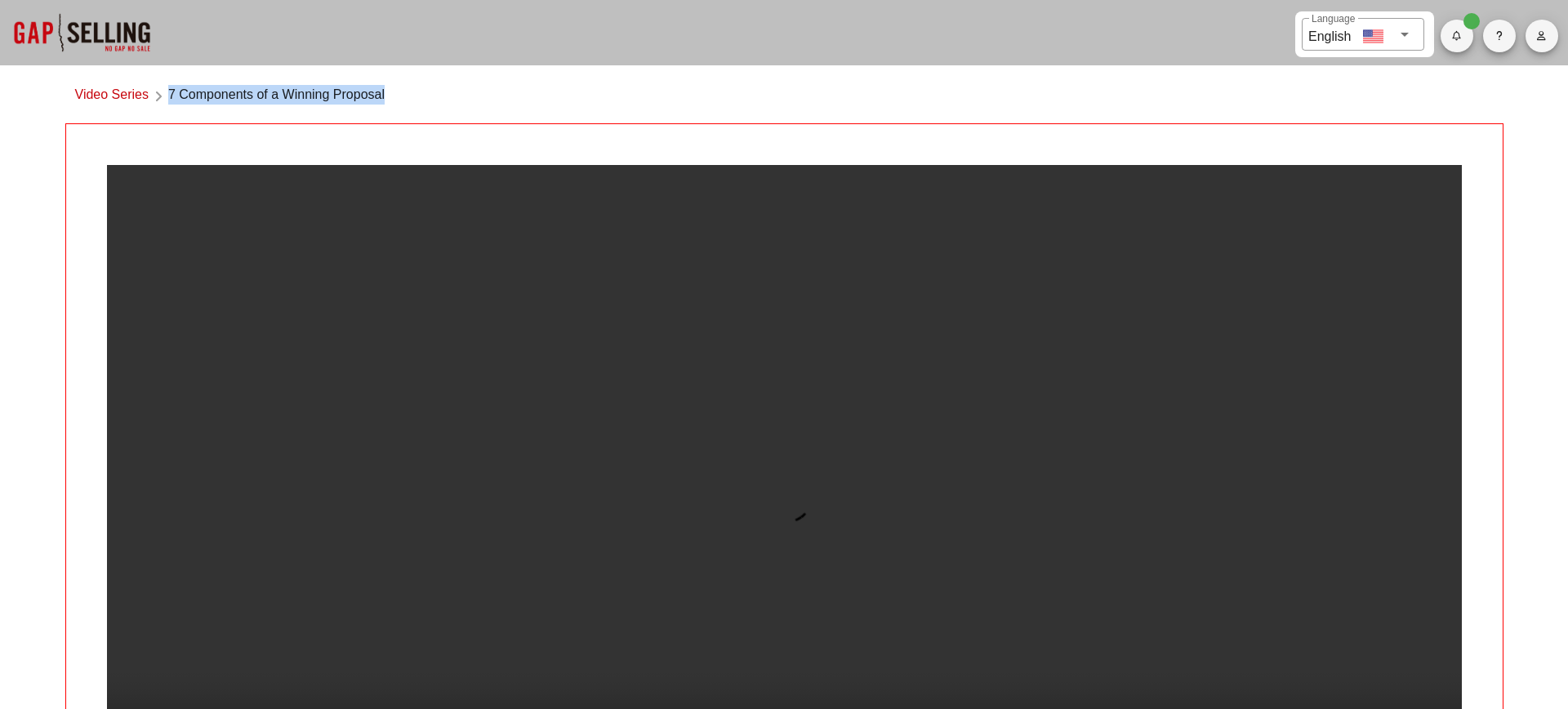
drag, startPoint x: 170, startPoint y: 92, endPoint x: 393, endPoint y: 101, distance: 223.2
click at [393, 101] on div "Video Series 7 Components of a Winning Proposal" at bounding box center [784, 99] width 1438 height 48
copy span "7 Components of a Winning Proposal"
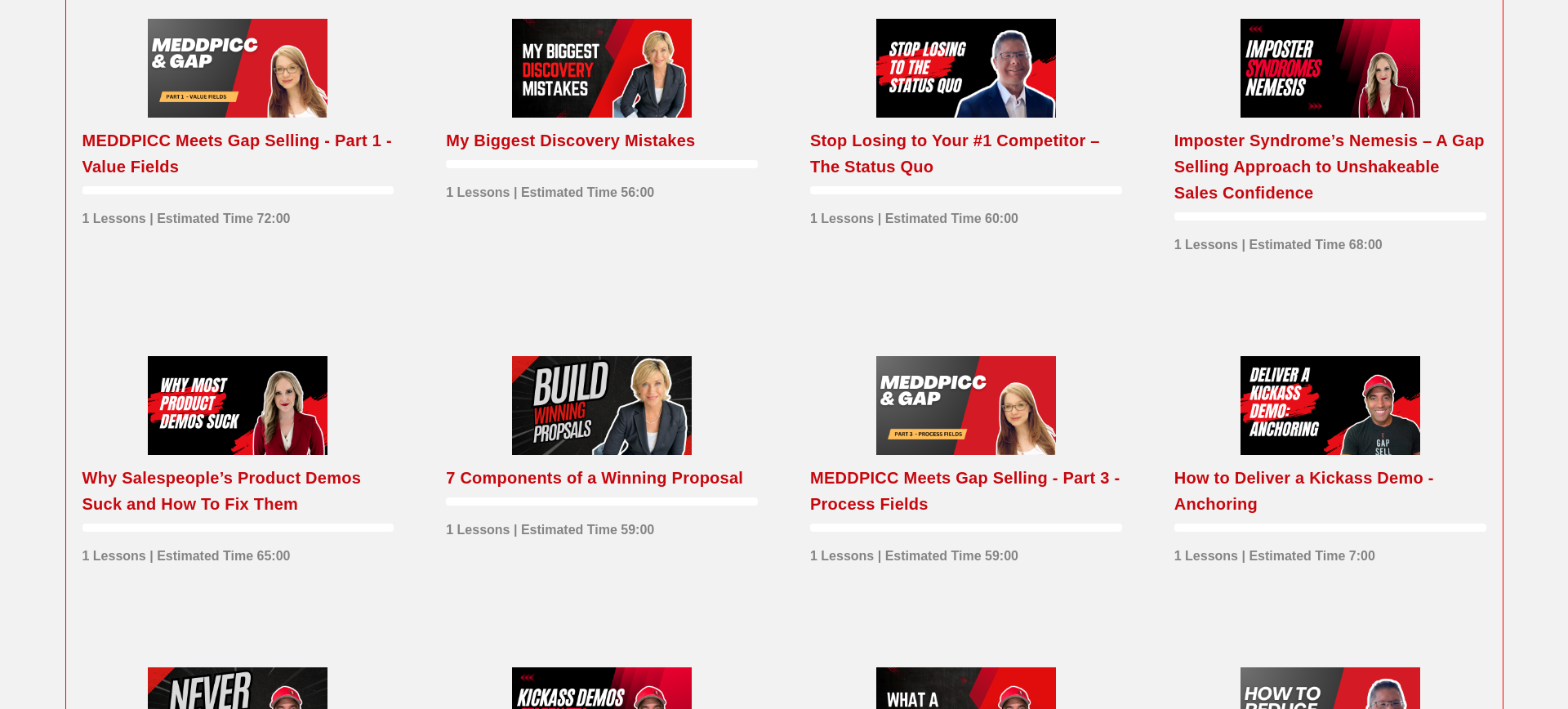
scroll to position [593, 0]
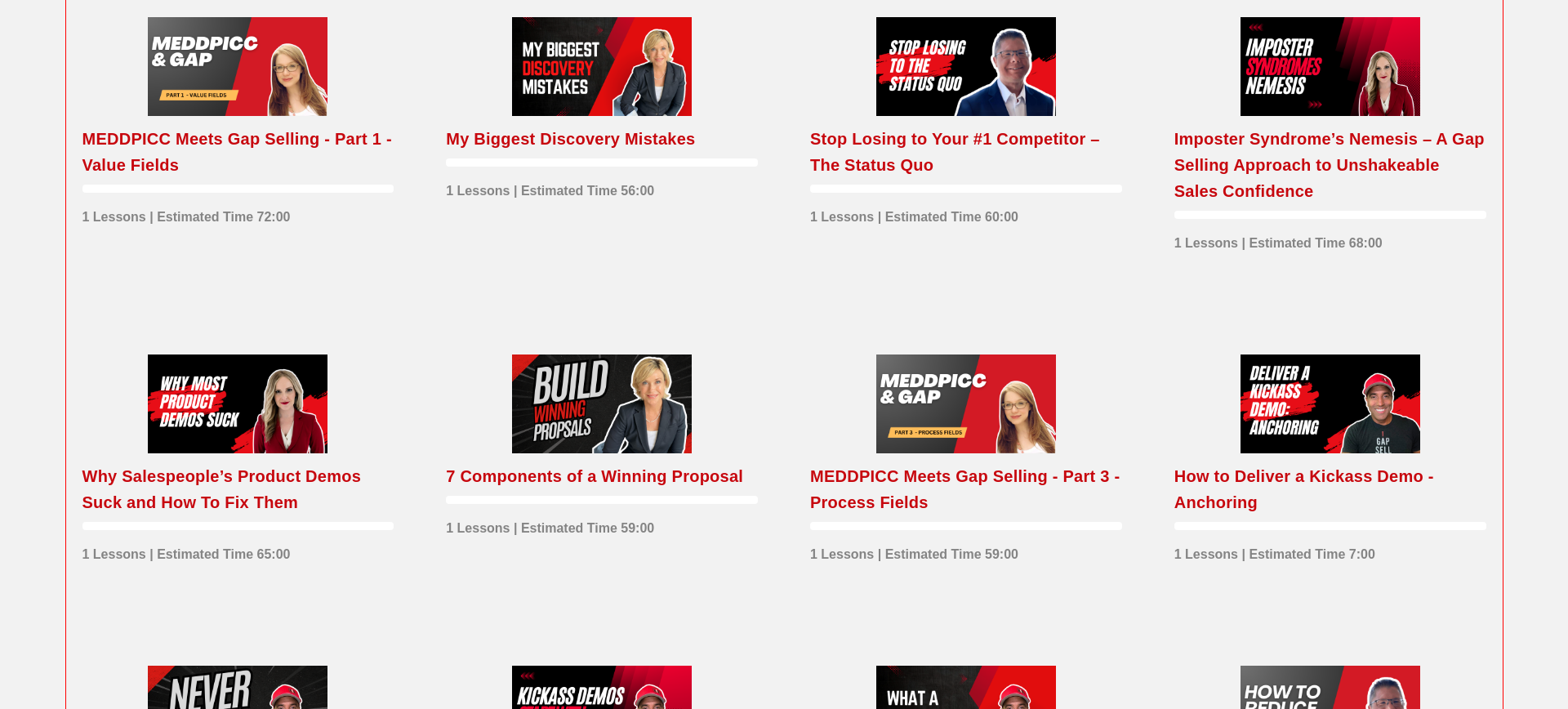
click at [1004, 385] on div at bounding box center [966, 403] width 179 height 99
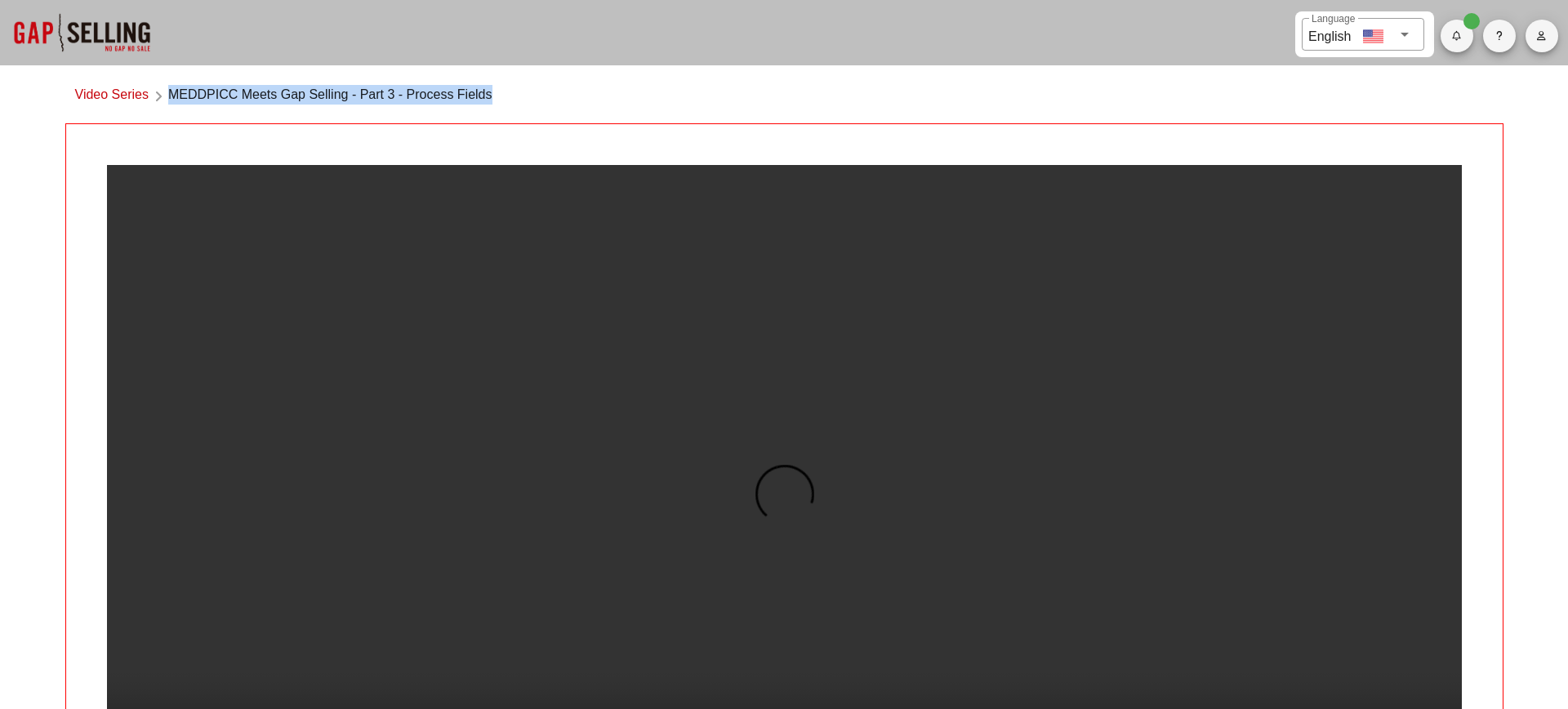
drag, startPoint x: 172, startPoint y: 95, endPoint x: 516, endPoint y: 89, distance: 344.1
click at [516, 89] on div "Video Series MEDDPICC Meets Gap Selling - Part 3 - Process Fields" at bounding box center [784, 99] width 1438 height 48
copy span "MEDDPICC Meets Gap Selling - Part 3 - Process Fields"
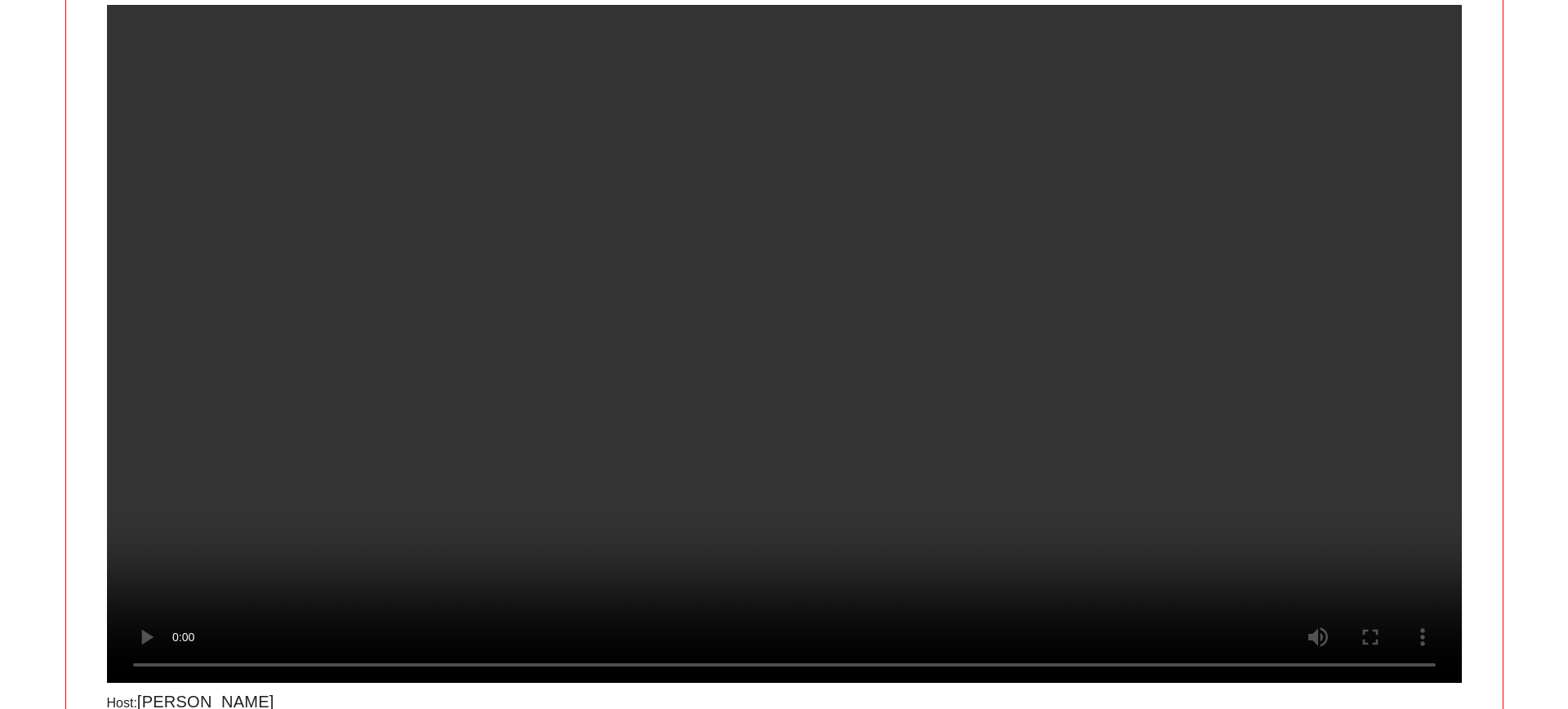
scroll to position [218, 0]
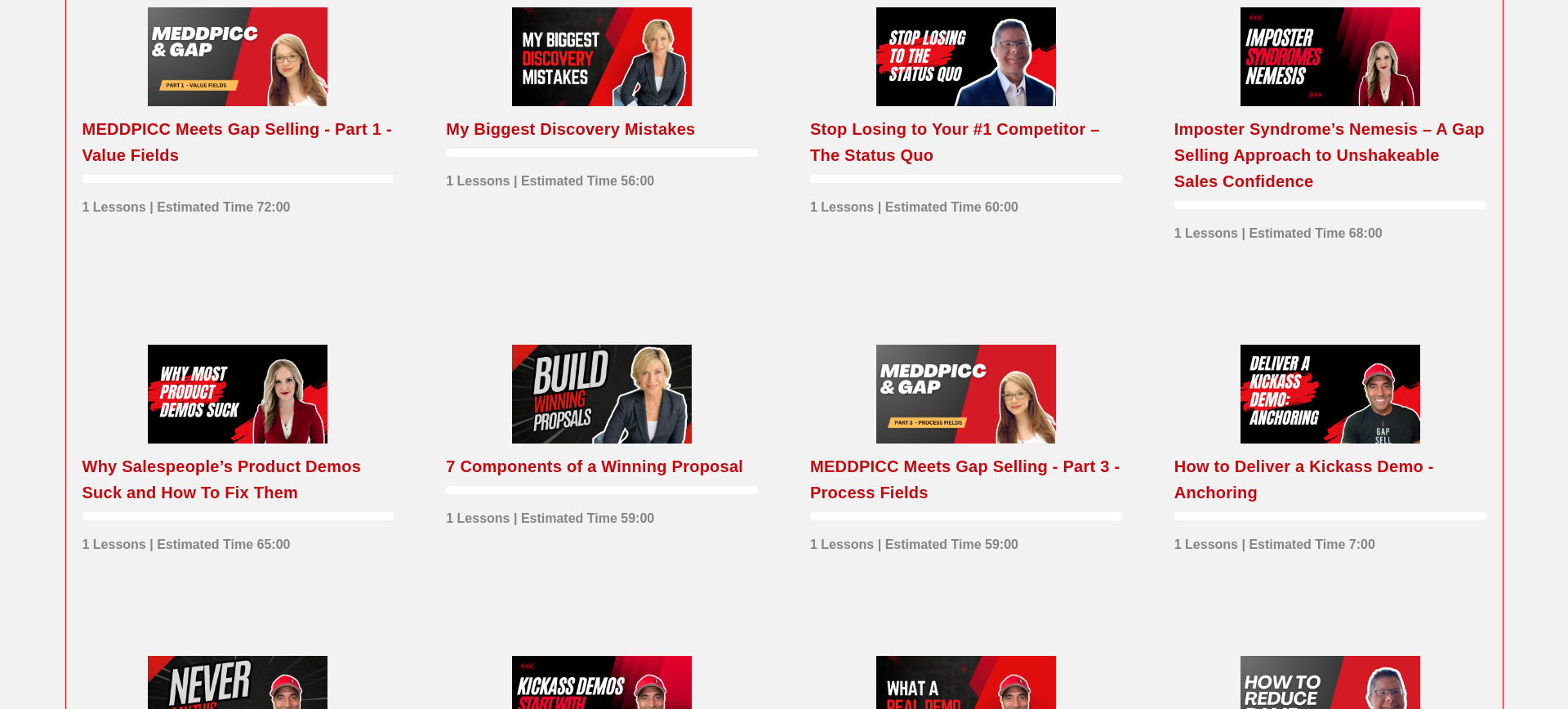
scroll to position [640, 0]
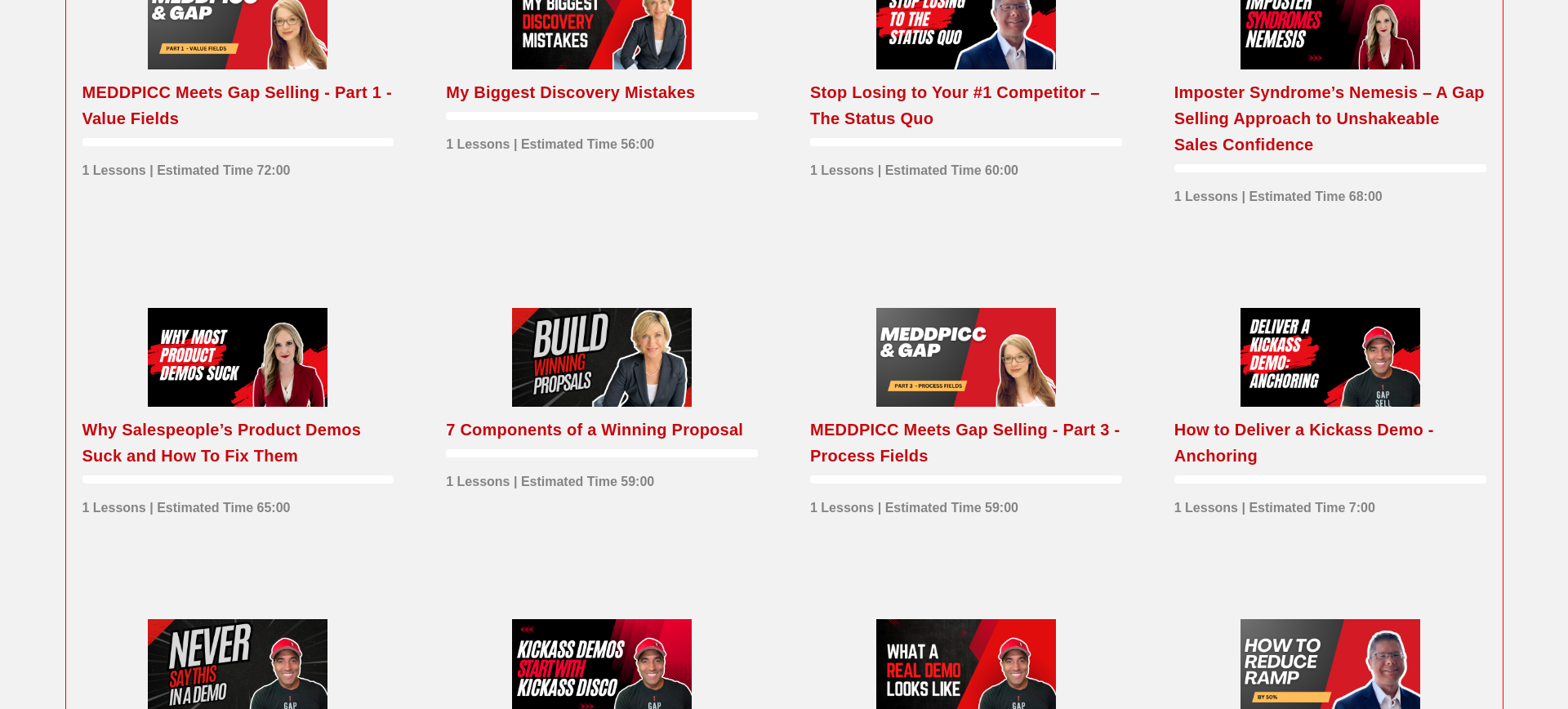
click at [1328, 384] on div at bounding box center [1331, 357] width 179 height 99
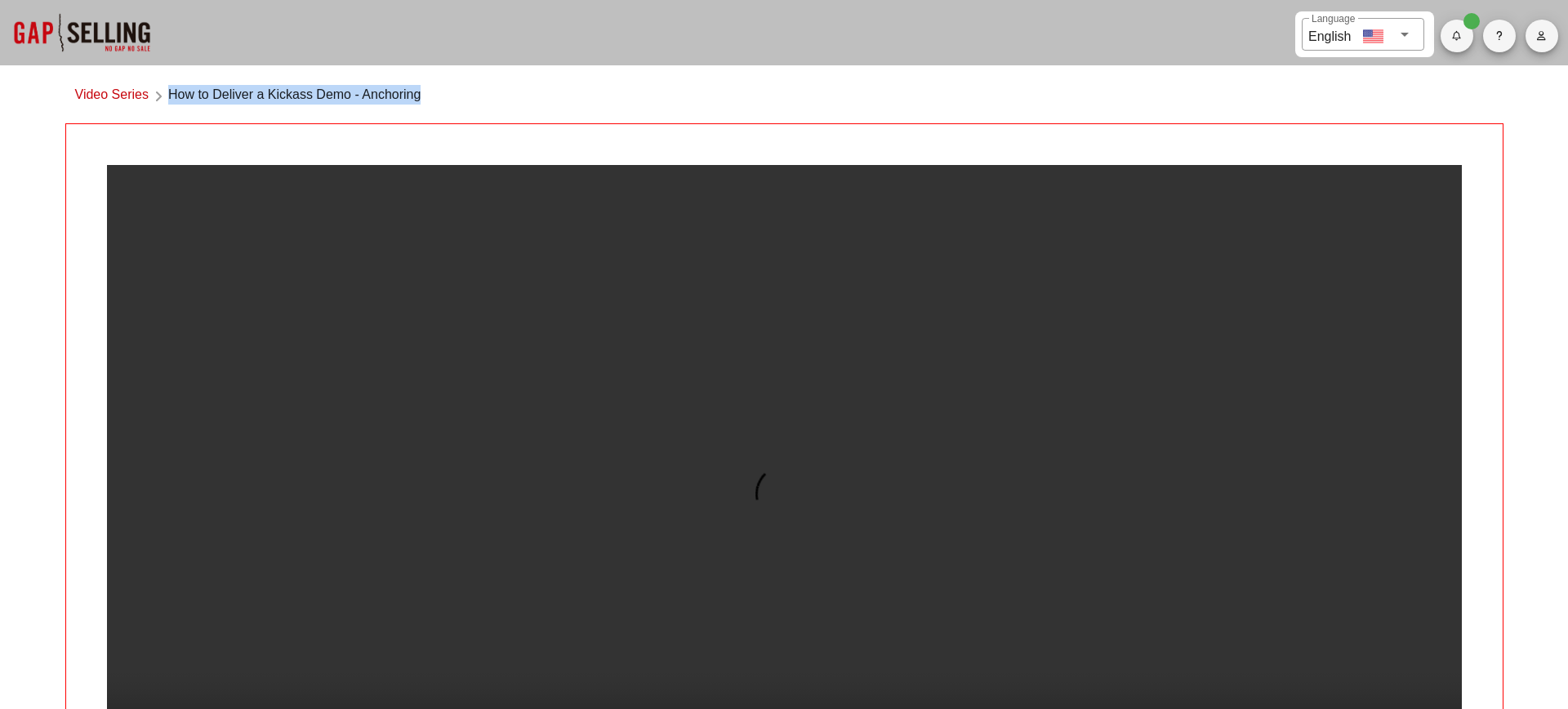
drag, startPoint x: 170, startPoint y: 94, endPoint x: 450, endPoint y: 109, distance: 280.4
click at [450, 109] on div "Video Series How to Deliver a Kickass Demo - Anchoring" at bounding box center [784, 99] width 1438 height 48
copy span "How to Deliver a Kickass Demo - Anchoring"
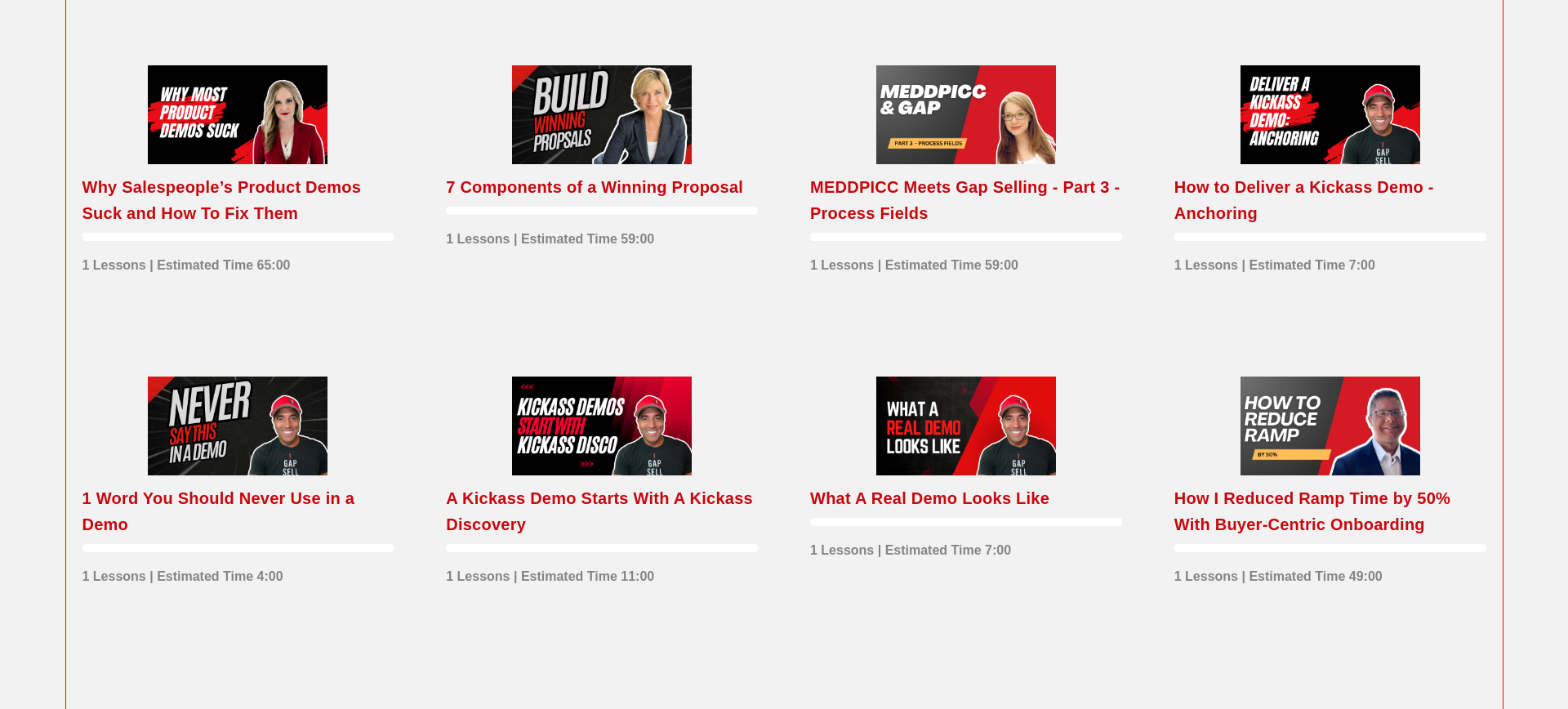
scroll to position [902, 0]
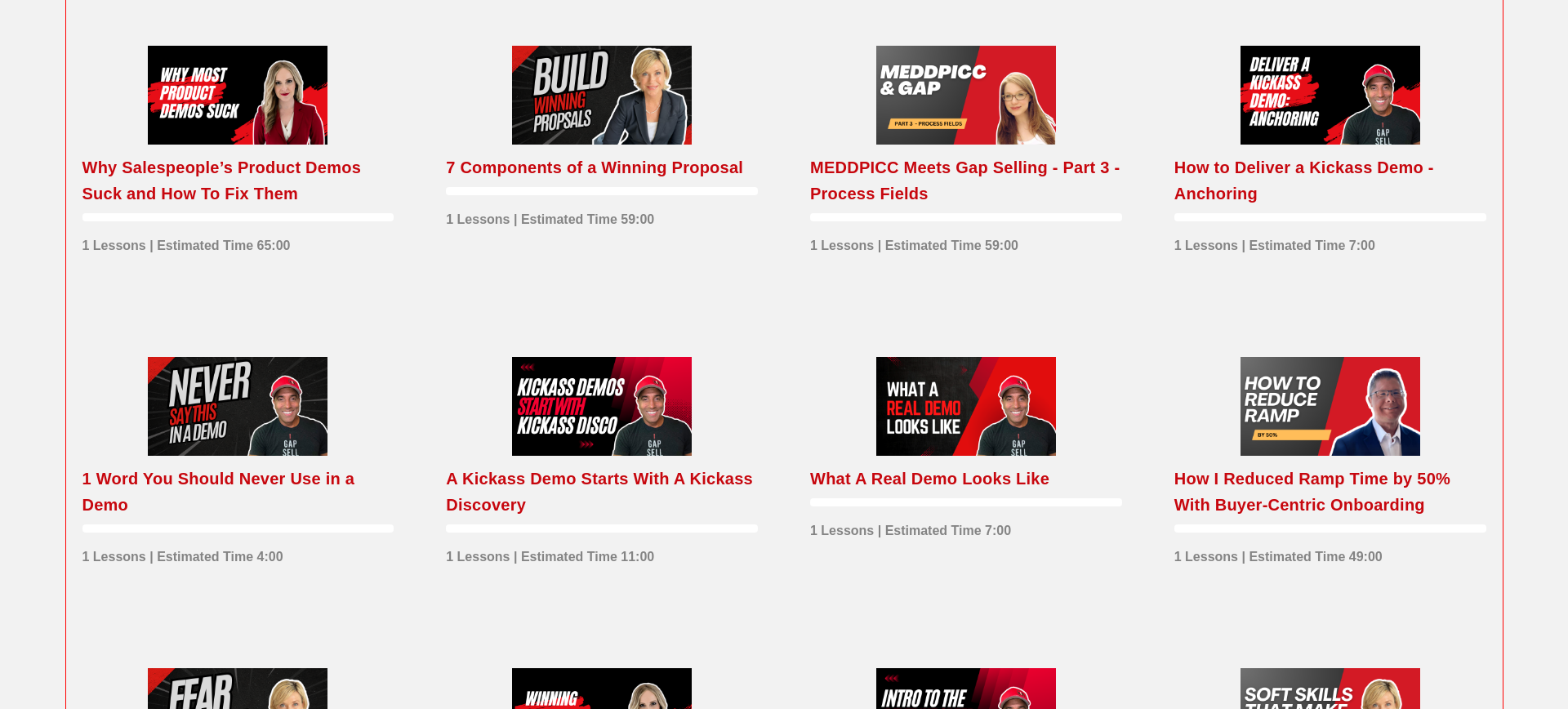
click at [288, 397] on div at bounding box center [237, 406] width 179 height 99
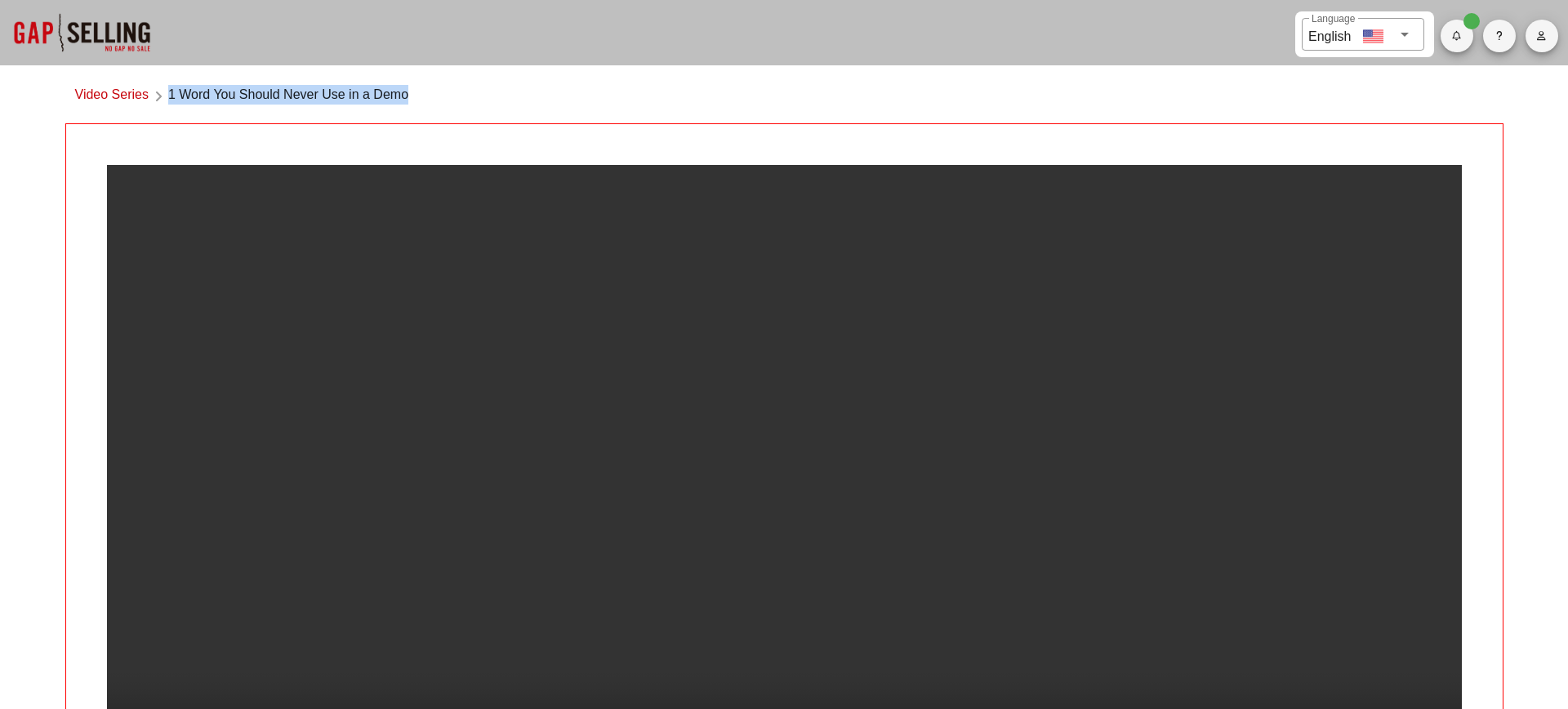
drag, startPoint x: 170, startPoint y: 95, endPoint x: 420, endPoint y: 96, distance: 250.0
click at [420, 96] on div "Video Series 1 Word You Should Never Use in a Demo" at bounding box center [784, 99] width 1438 height 48
copy span "1 Word You Should Never Use in a Demo"
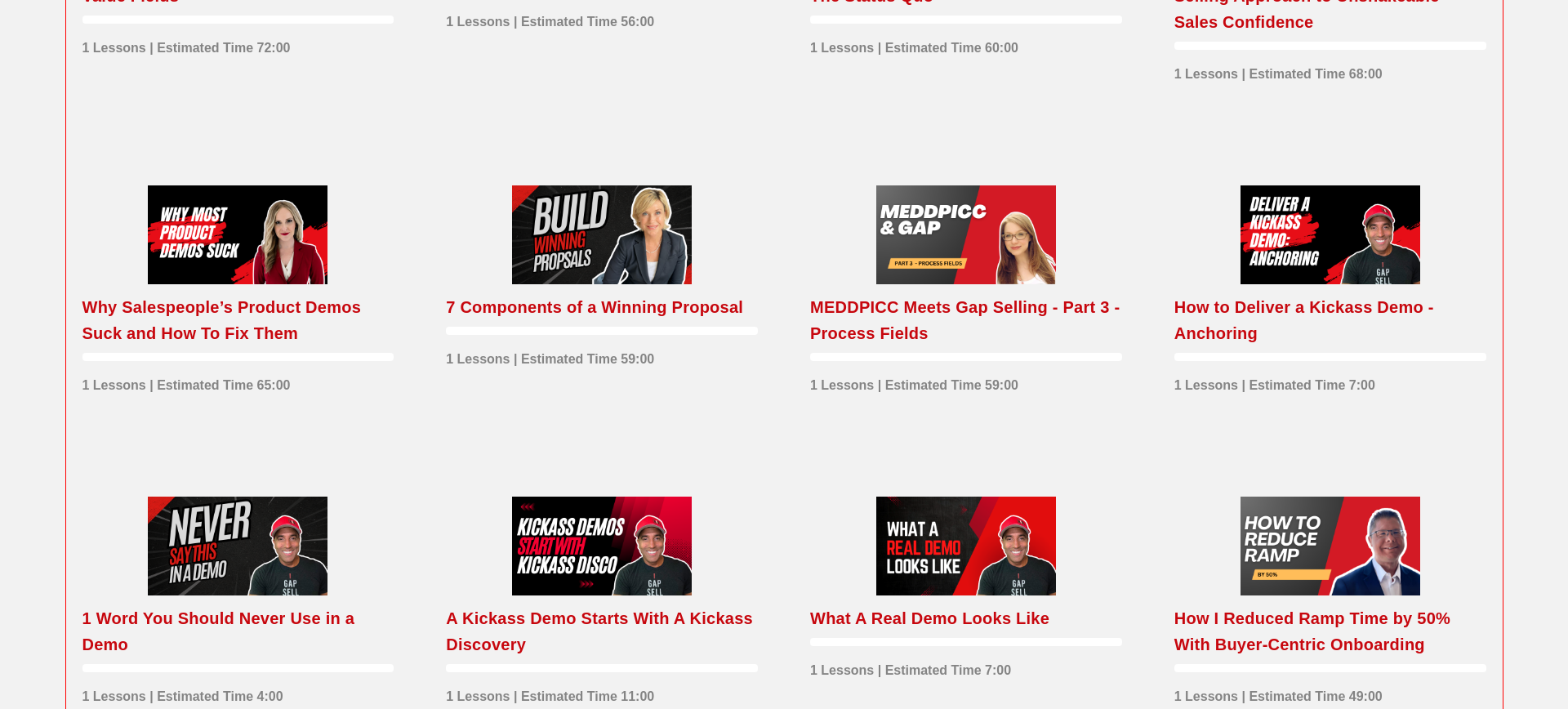
scroll to position [890, 0]
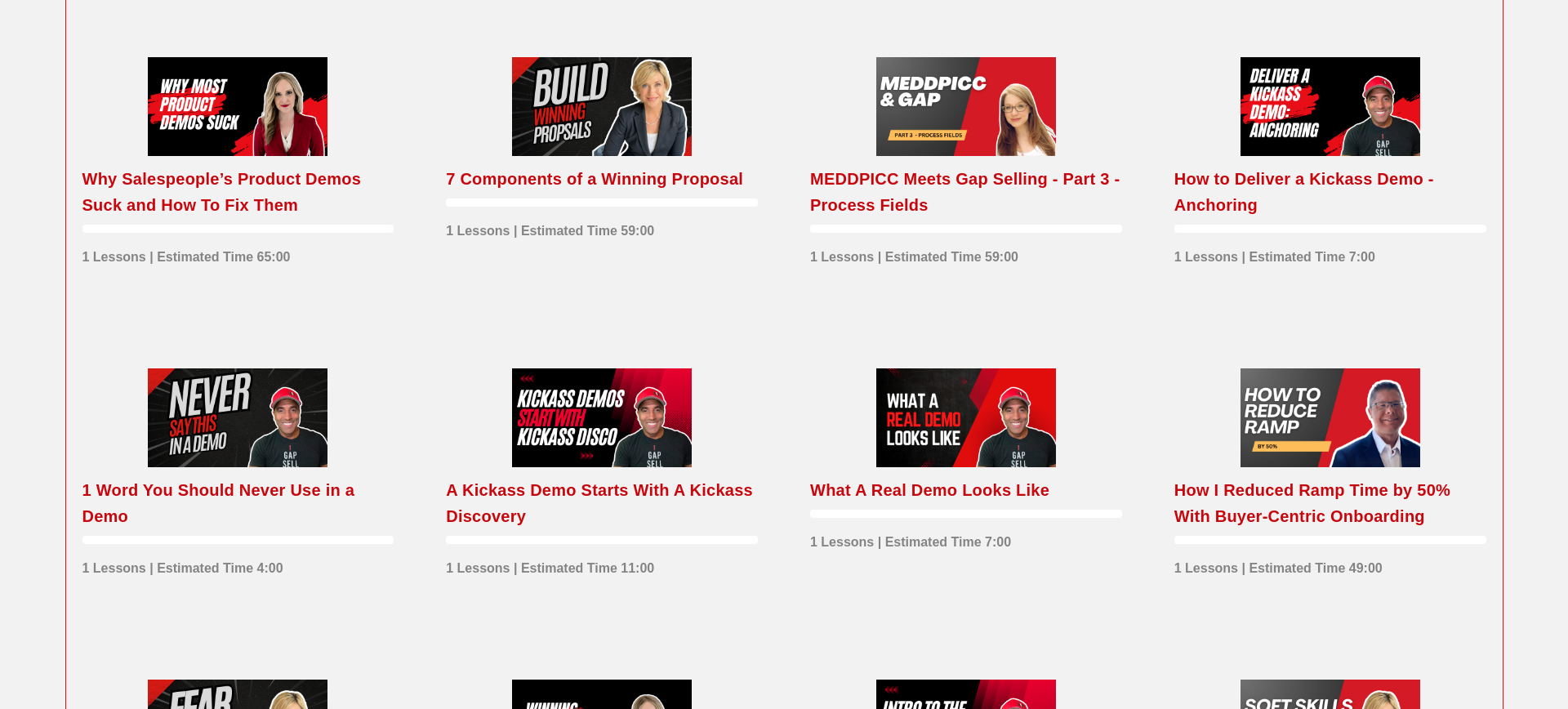
click at [682, 403] on div at bounding box center [602, 417] width 179 height 99
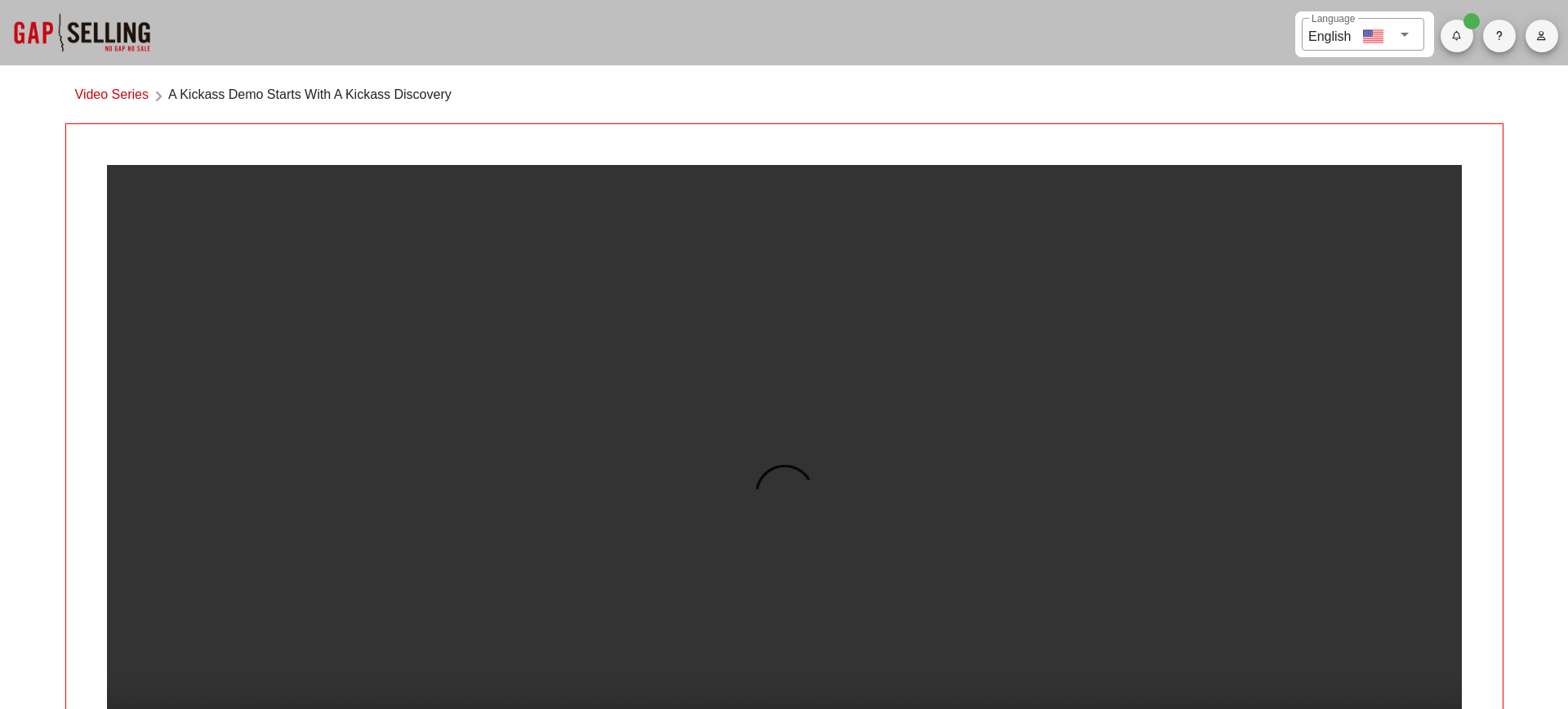
drag, startPoint x: 169, startPoint y: 93, endPoint x: 446, endPoint y: 91, distance: 277.0
click at [446, 91] on span "A Kickass Demo Starts With A Kickass Discovery" at bounding box center [310, 96] width 284 height 22
drag, startPoint x: 464, startPoint y: 92, endPoint x: 170, endPoint y: 93, distance: 294.0
click at [170, 93] on div "Video Series A Kickass Demo Starts With A Kickass Discovery" at bounding box center [784, 99] width 1438 height 48
copy span "A Kickass Demo Starts With A Kickass Discovery"
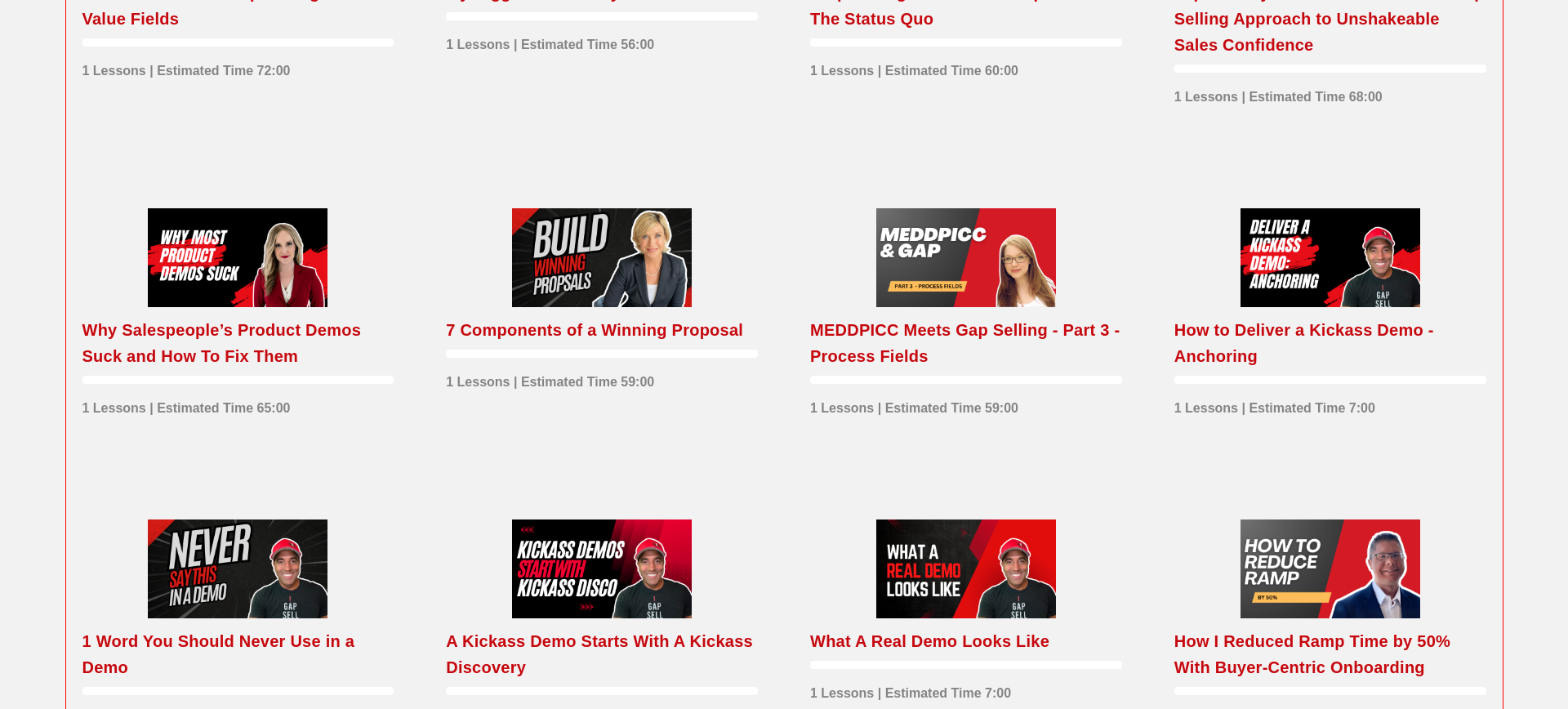
scroll to position [1038, 0]
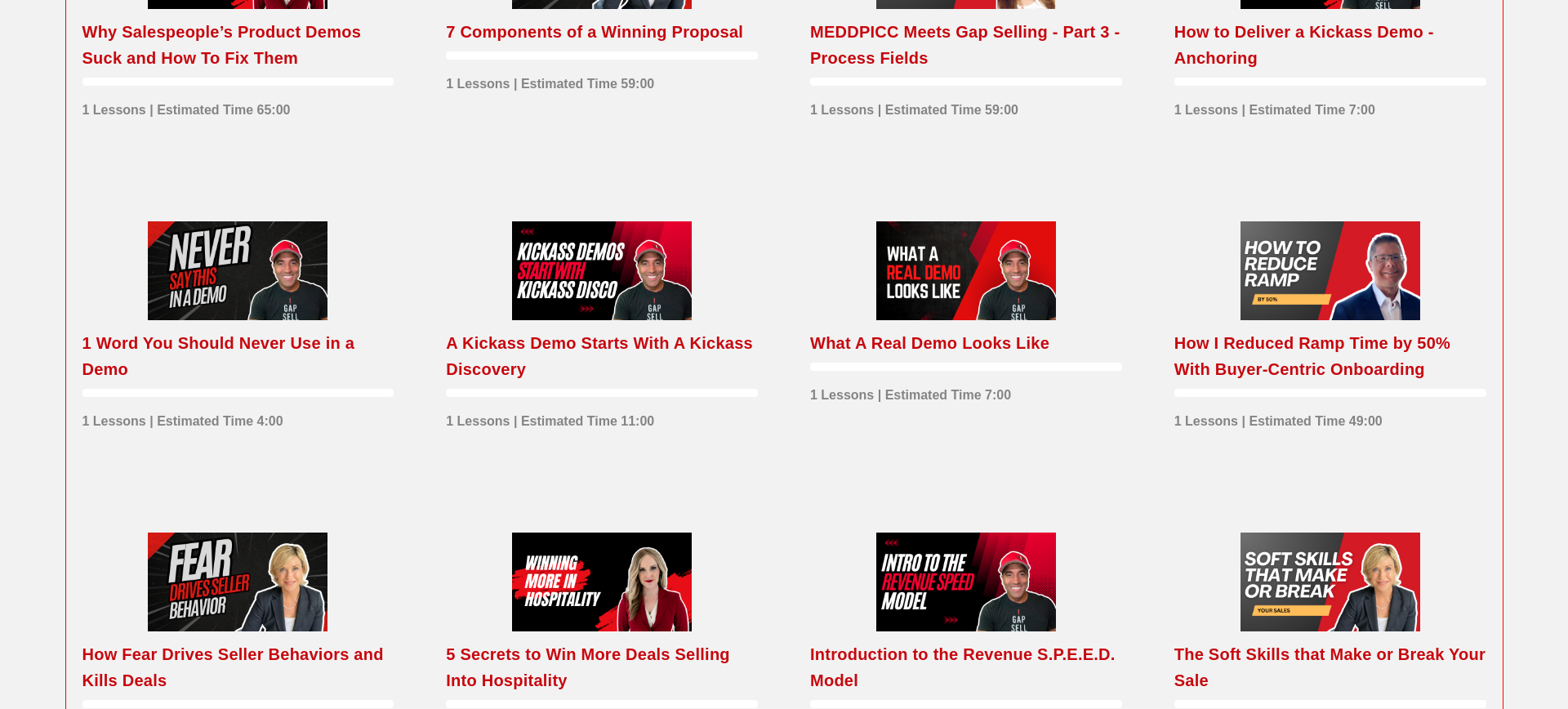
click at [963, 302] on div at bounding box center [966, 270] width 179 height 99
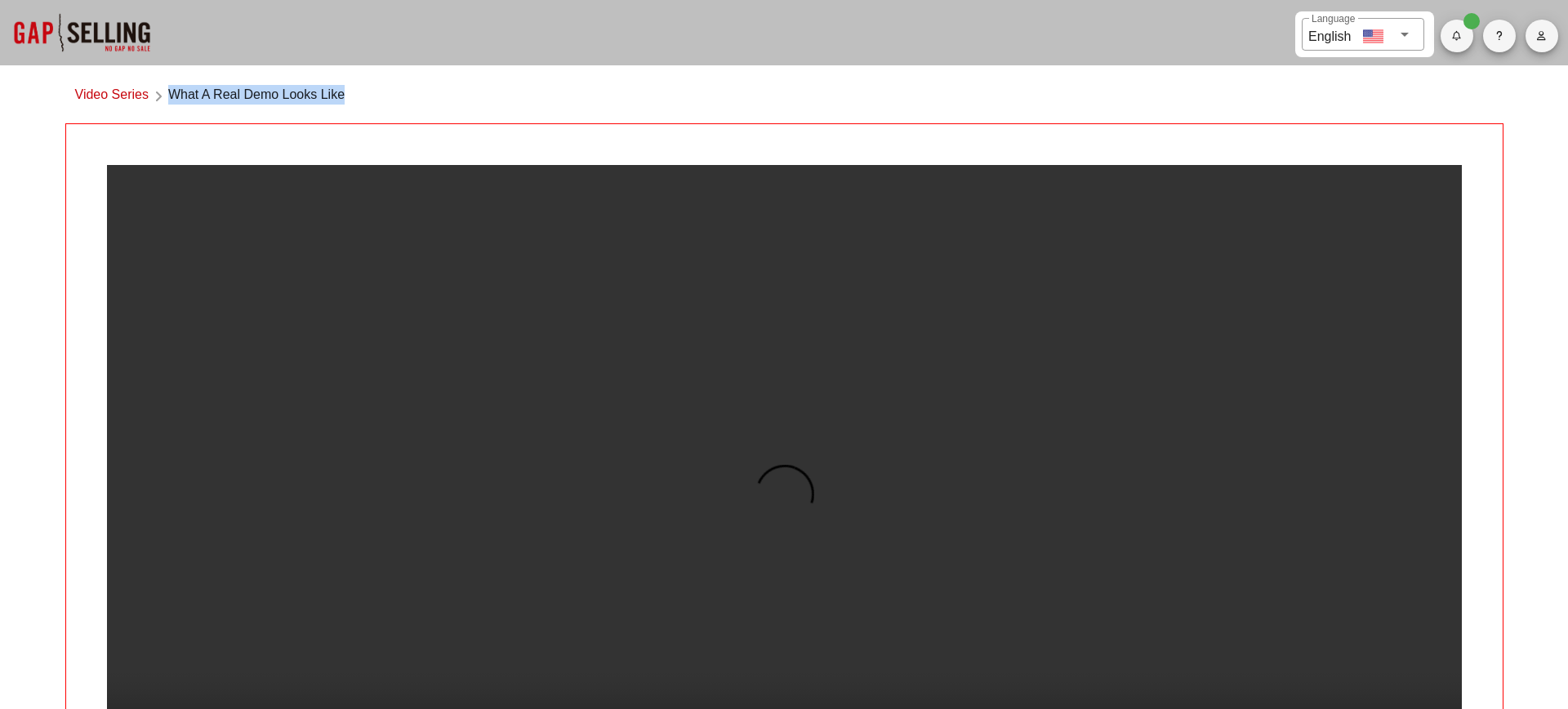
drag, startPoint x: 173, startPoint y: 93, endPoint x: 382, endPoint y: 92, distance: 209.0
click at [382, 92] on div "Video Series What A Real Demo Looks Like" at bounding box center [784, 99] width 1438 height 48
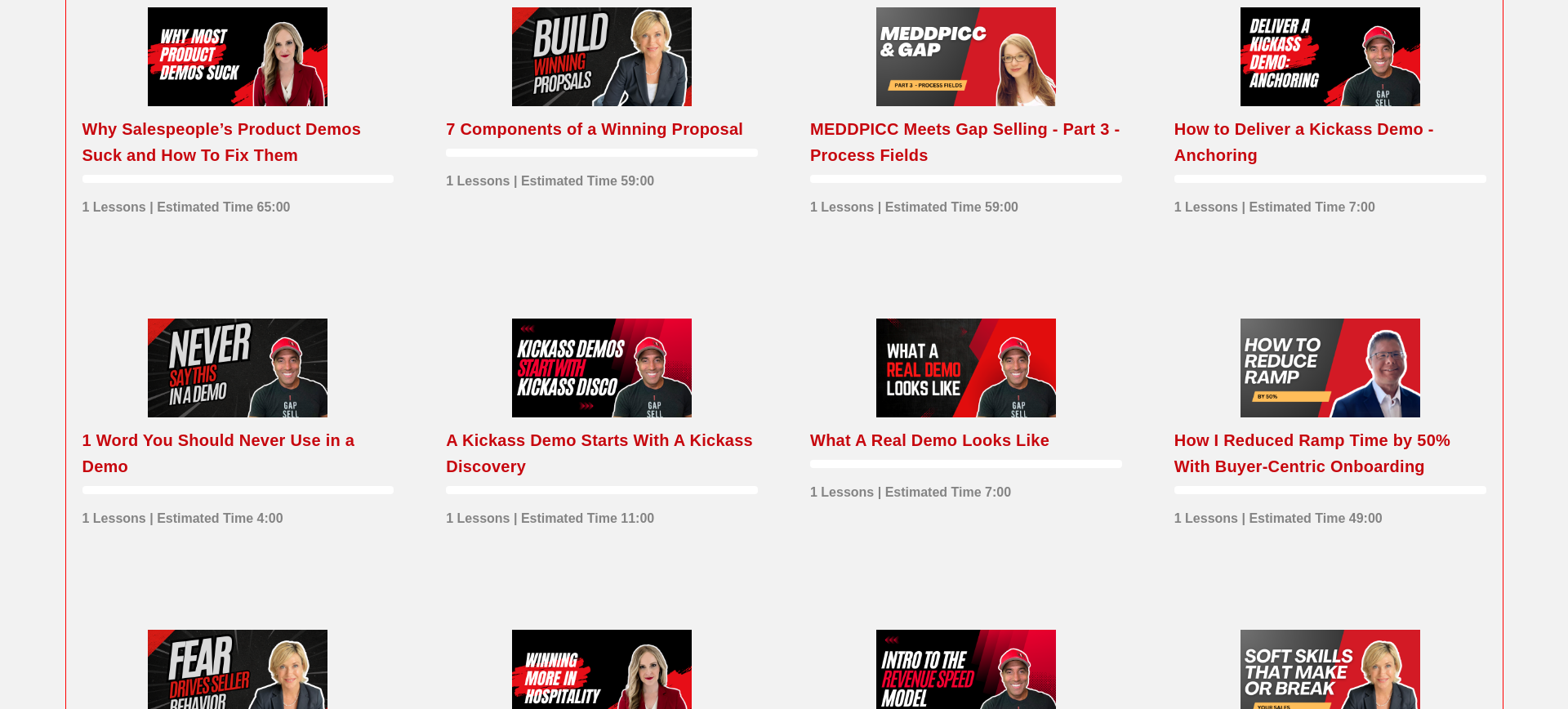
scroll to position [938, 0]
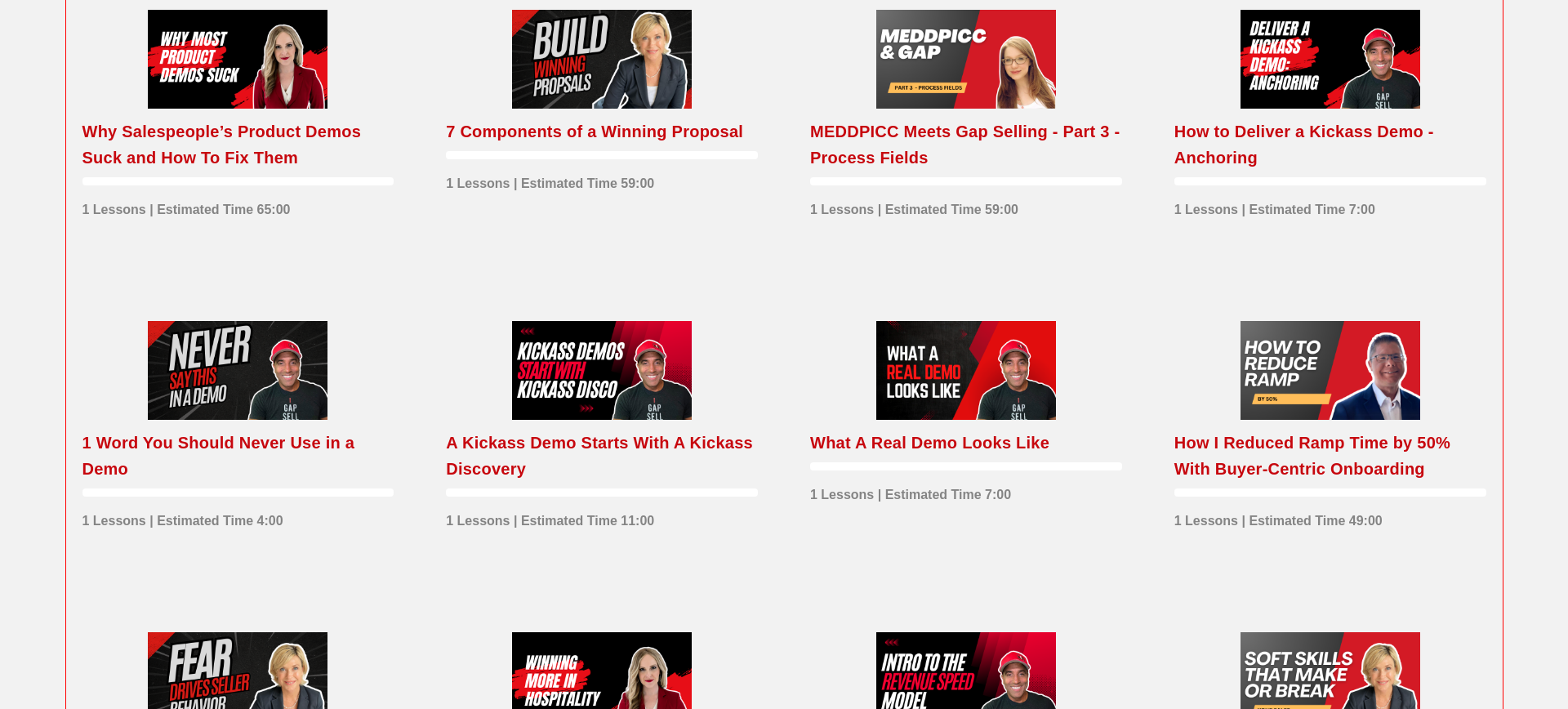
click at [1261, 456] on div "How I Reduced Ramp Time by 50% With Buyer-Centric Onboarding" at bounding box center [1331, 456] width 312 height 53
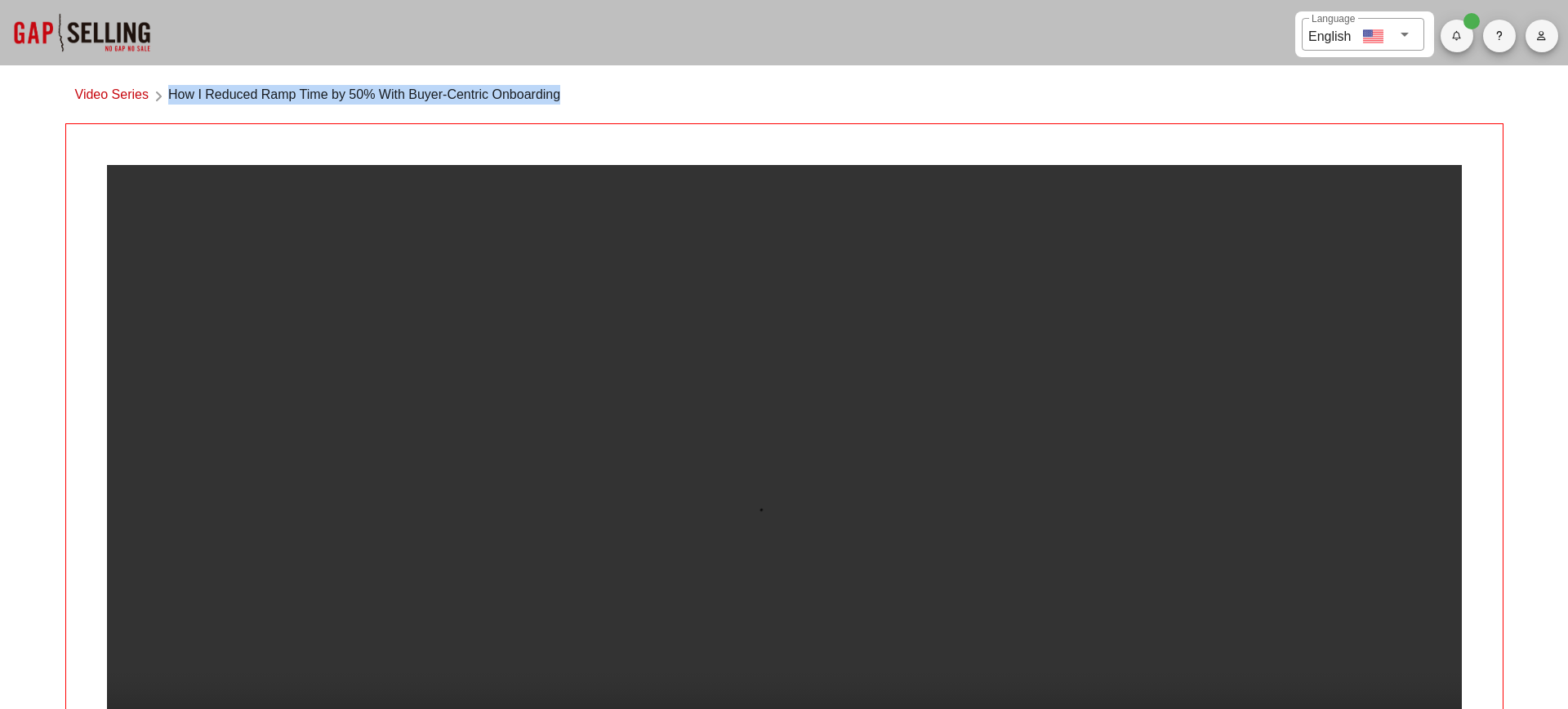
drag, startPoint x: 171, startPoint y: 95, endPoint x: 578, endPoint y: 96, distance: 407.0
click at [578, 96] on div "Video Series How I Reduced Ramp Time by 50% With Buyer-Centric Onboarding" at bounding box center [784, 99] width 1438 height 48
click at [612, 98] on div "Video Series How I Reduced Ramp Time by 50% With Buyer-Centric Onboarding" at bounding box center [784, 99] width 1438 height 48
drag, startPoint x: 598, startPoint y: 98, endPoint x: 171, endPoint y: 95, distance: 427.0
click at [171, 95] on div "Video Series How I Reduced Ramp Time by 50% With Buyer-Centric Onboarding" at bounding box center [784, 99] width 1438 height 48
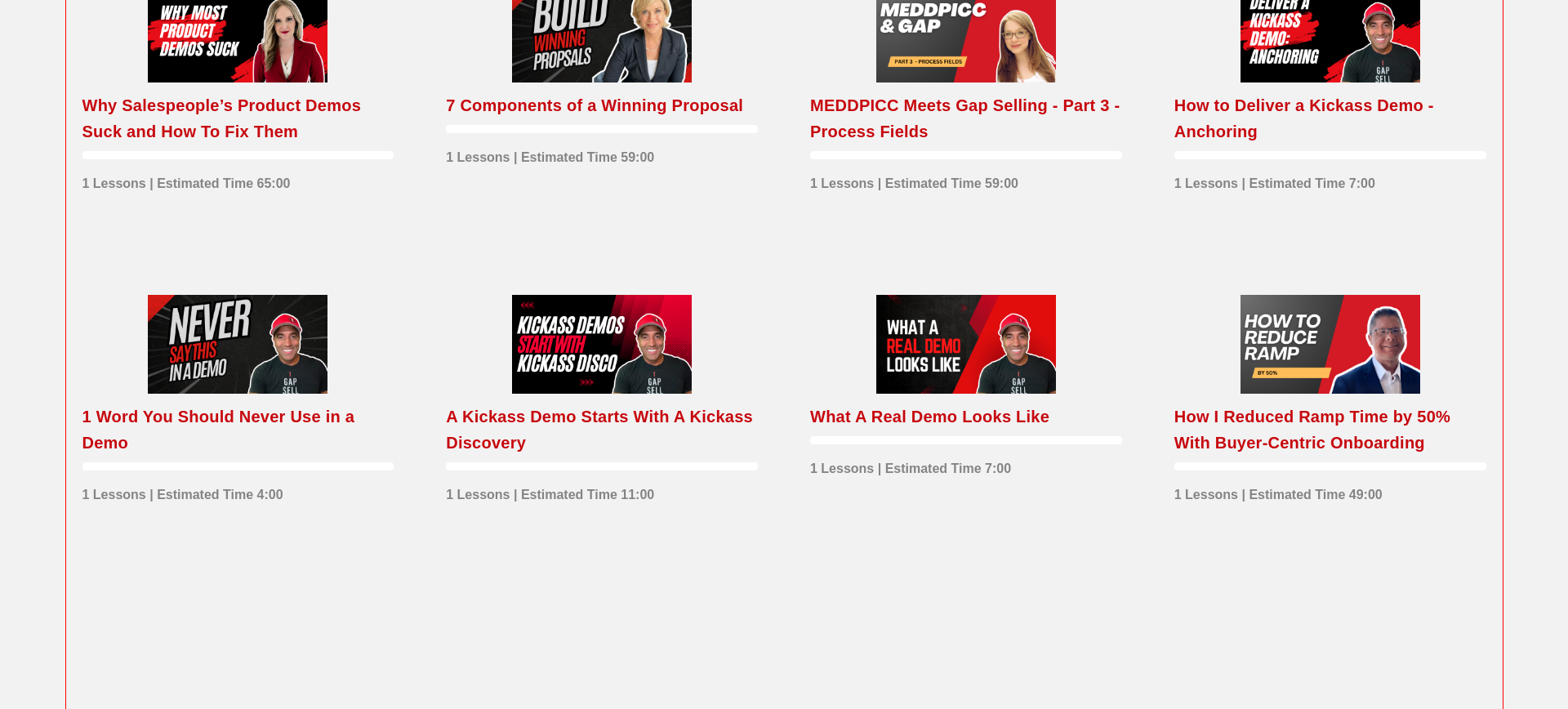
scroll to position [1052, 0]
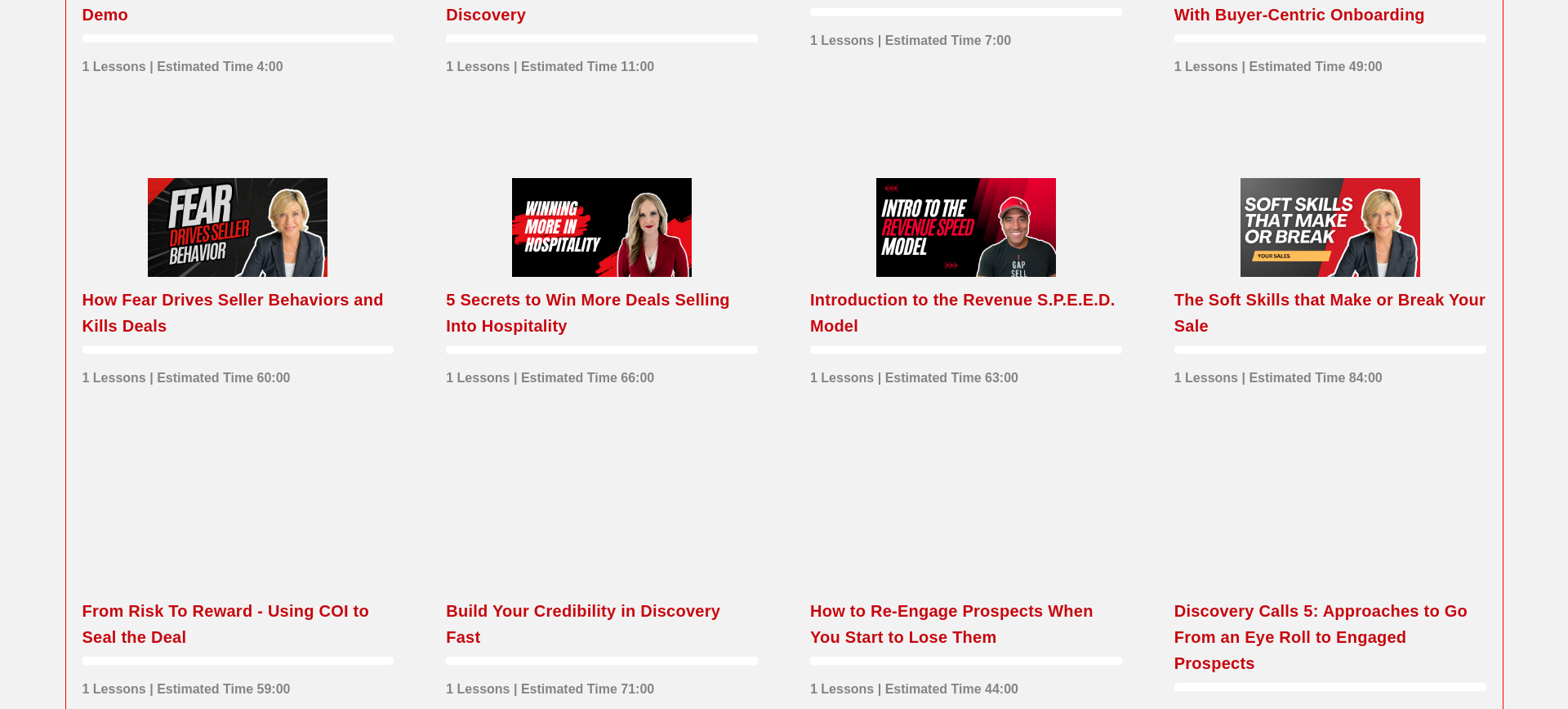
click at [223, 257] on div at bounding box center [237, 227] width 179 height 99
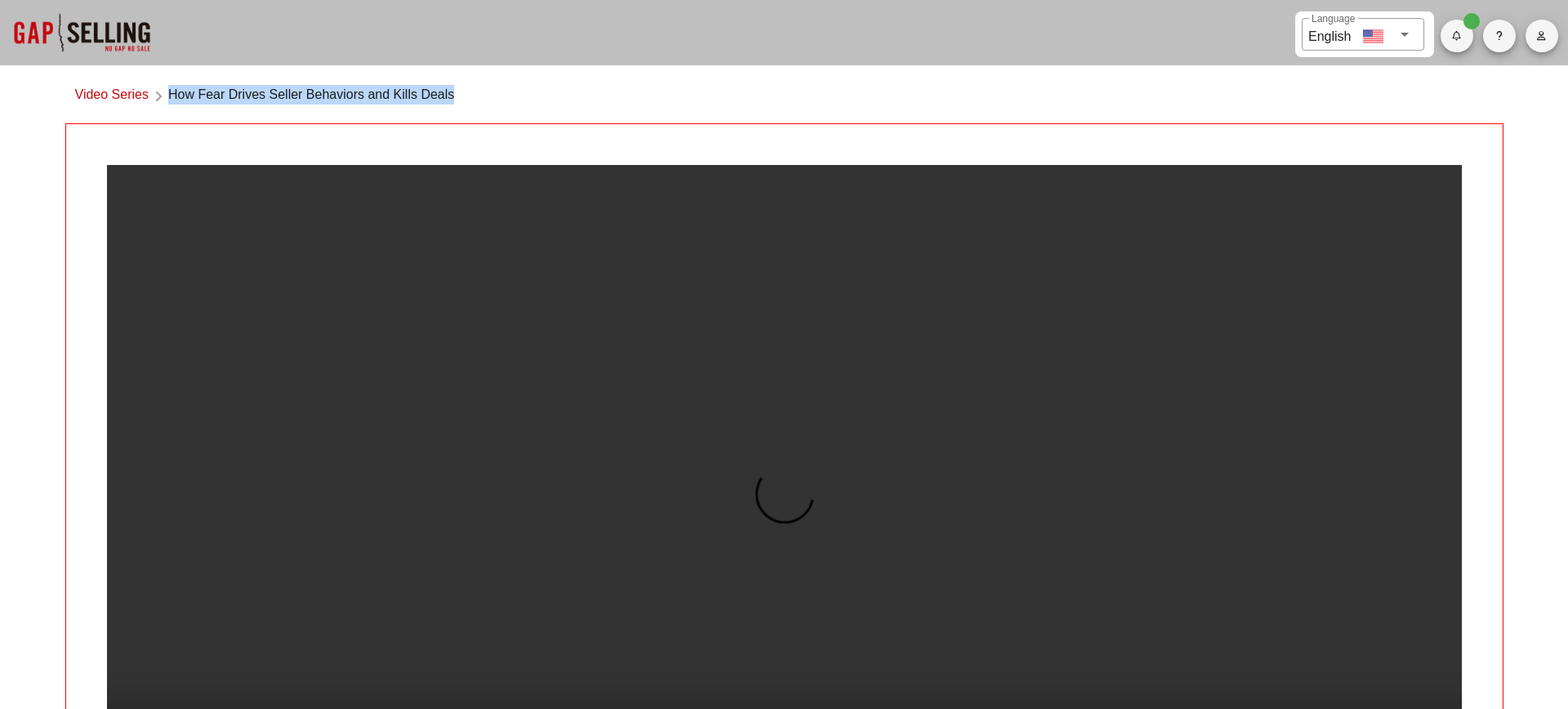
drag, startPoint x: 170, startPoint y: 93, endPoint x: 492, endPoint y: 88, distance: 322.0
click at [492, 88] on div "Video Series How Fear Drives Seller Behaviors and Kills Deals" at bounding box center [784, 99] width 1438 height 48
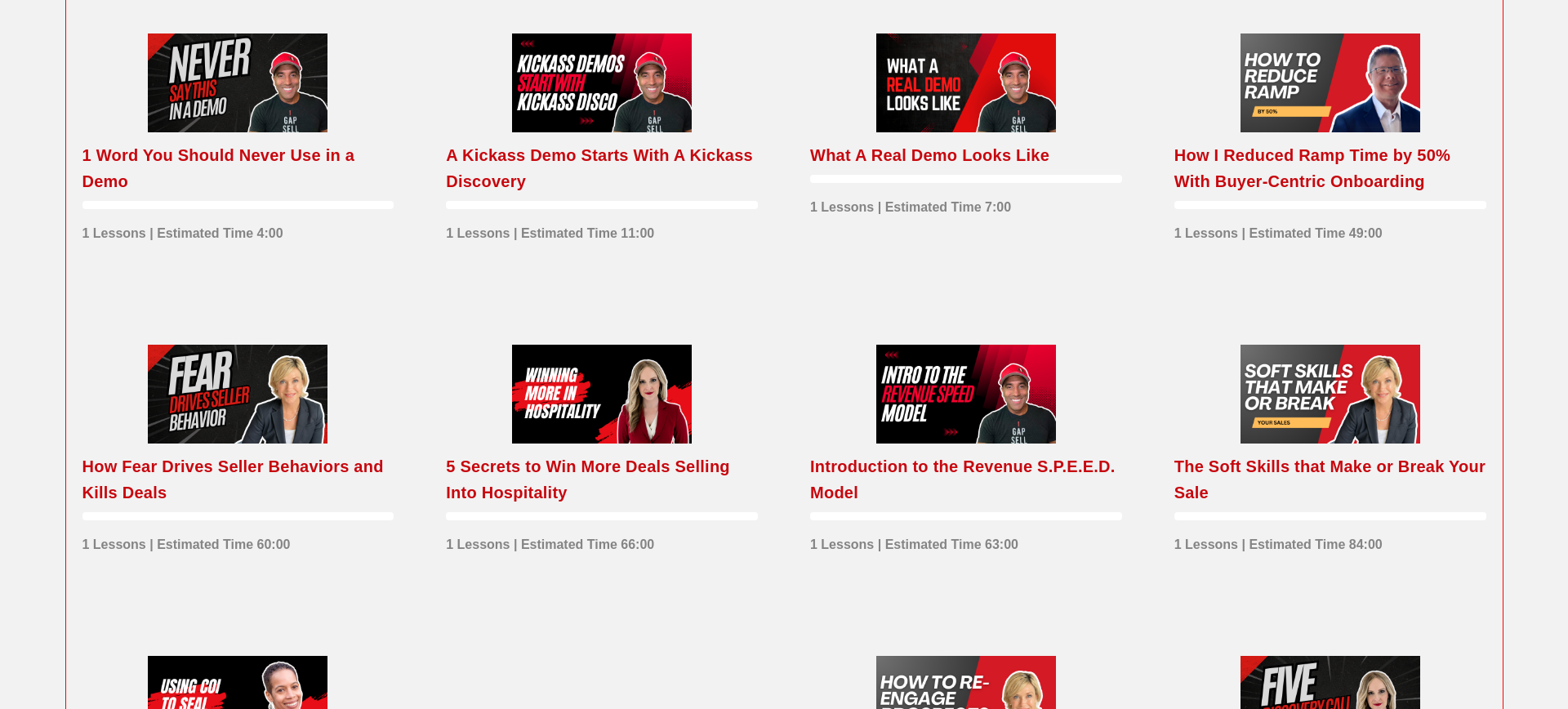
scroll to position [1240, 0]
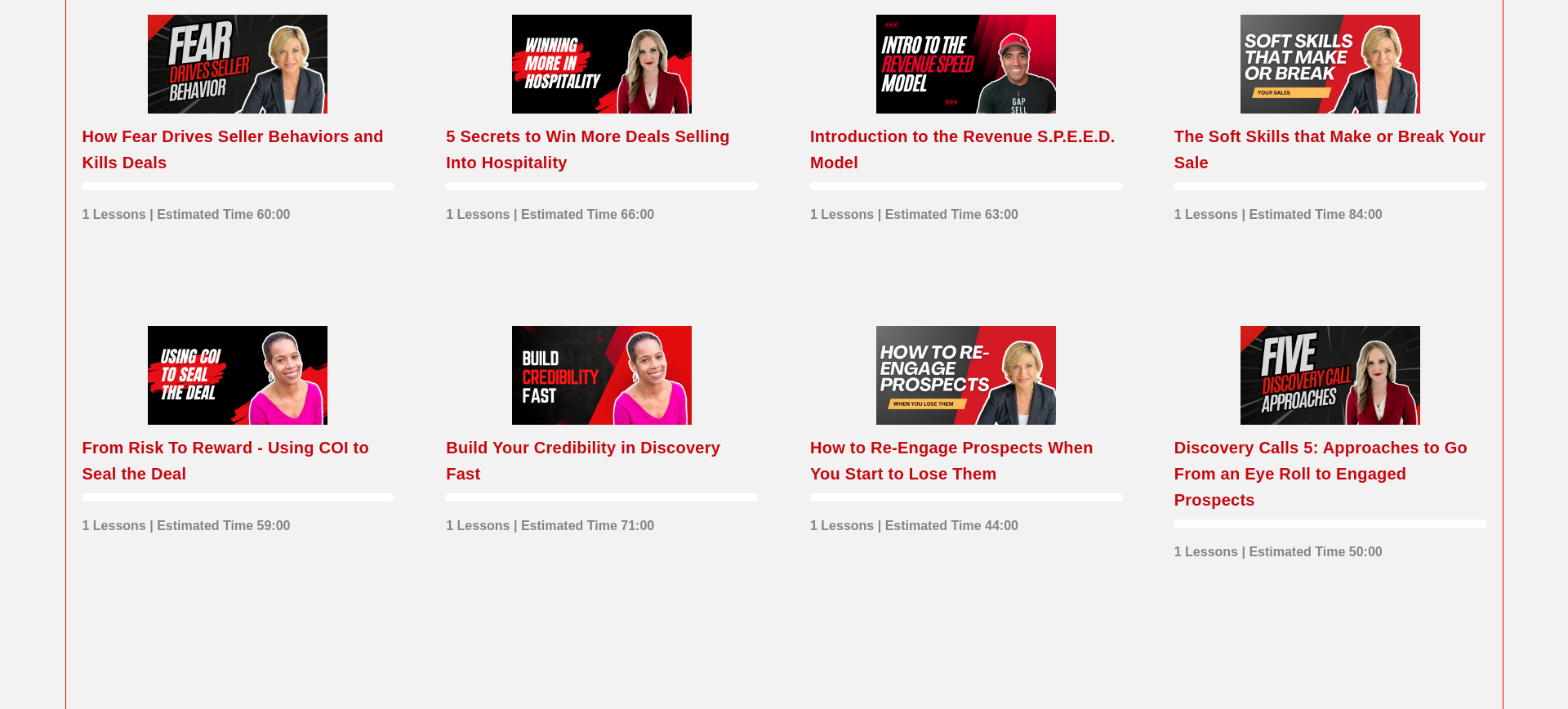
click at [575, 176] on div "5 Secrets to Win More Deals Selling Into Hospitality" at bounding box center [602, 150] width 312 height 53
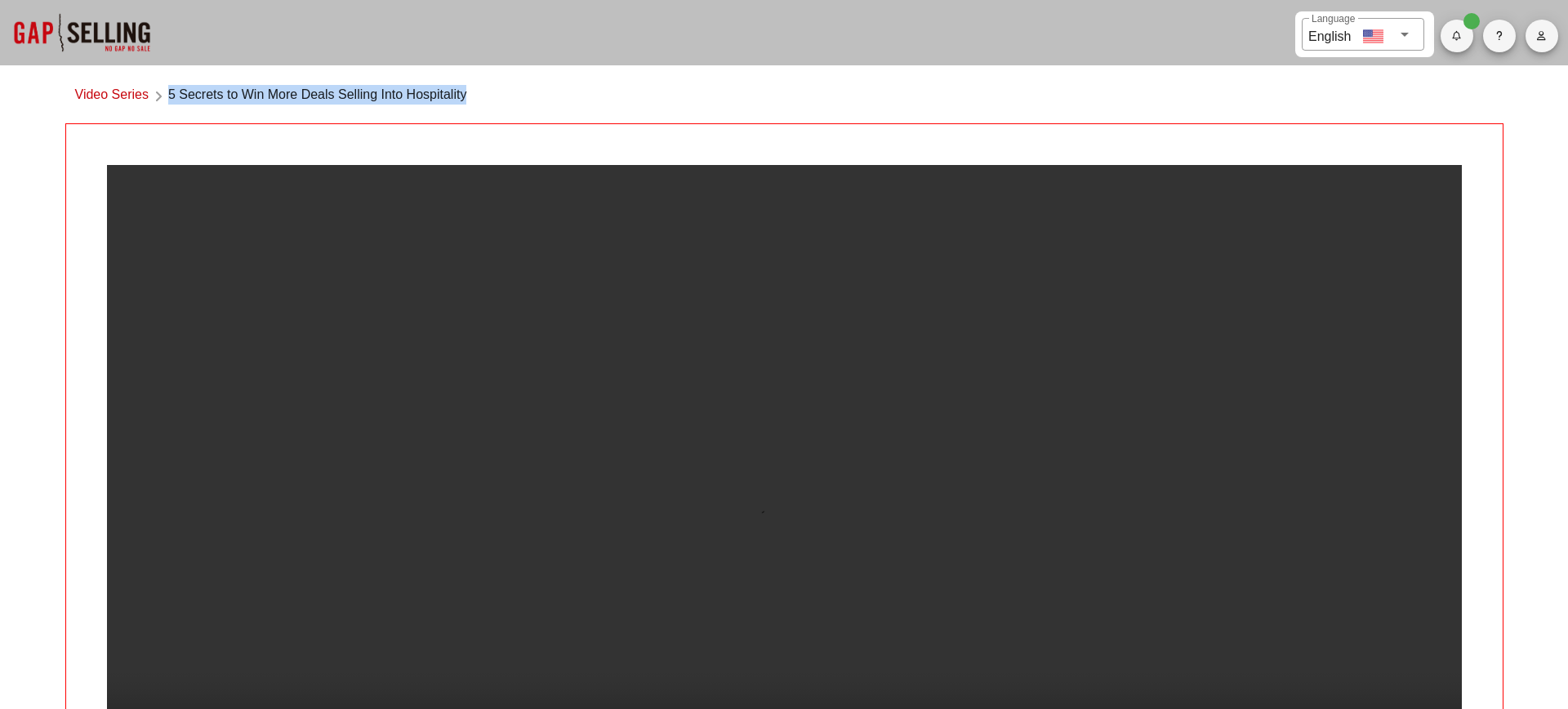
drag, startPoint x: 170, startPoint y: 93, endPoint x: 504, endPoint y: 101, distance: 334.1
click at [504, 101] on div "Video Series 5 Secrets to Win More Deals Selling Into Hospitality" at bounding box center [784, 99] width 1438 height 48
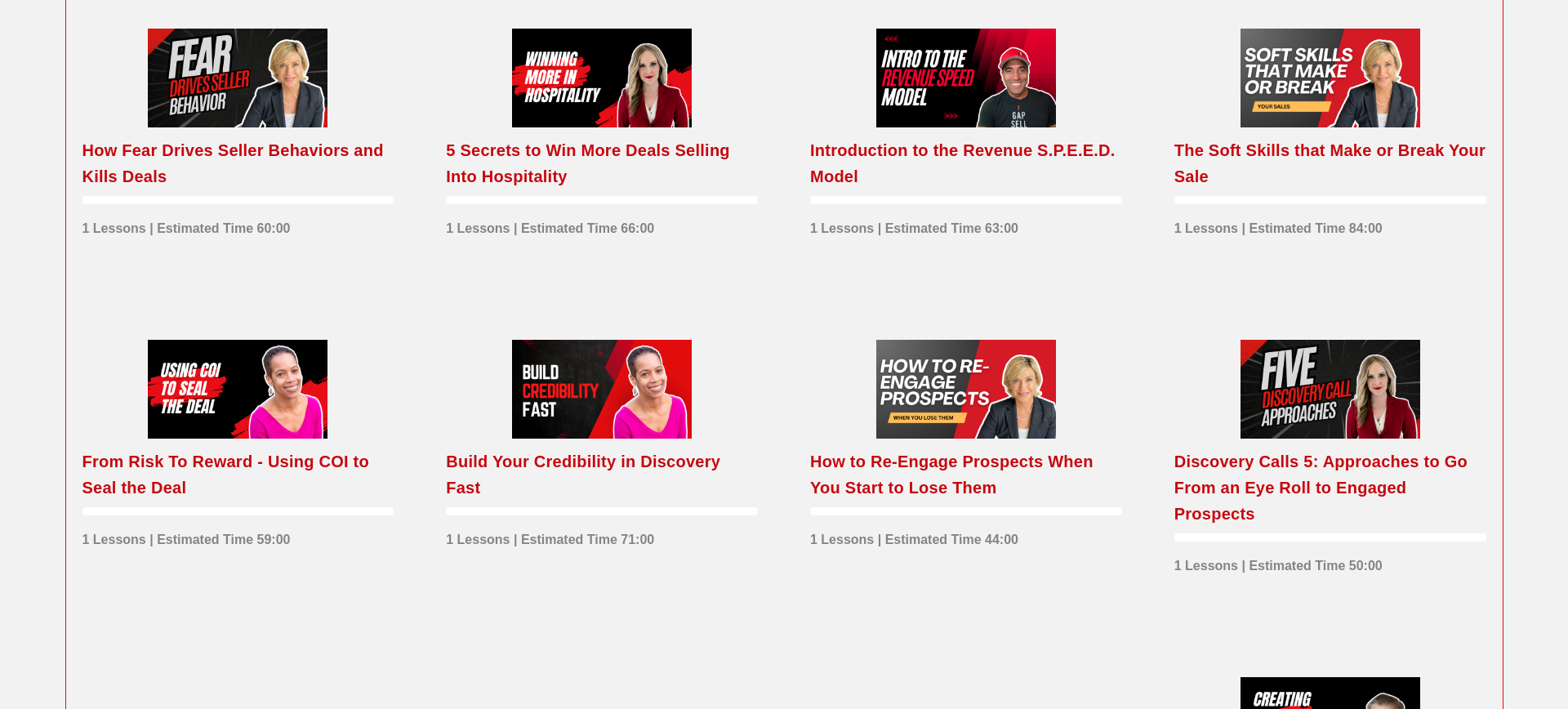
scroll to position [1520, 0]
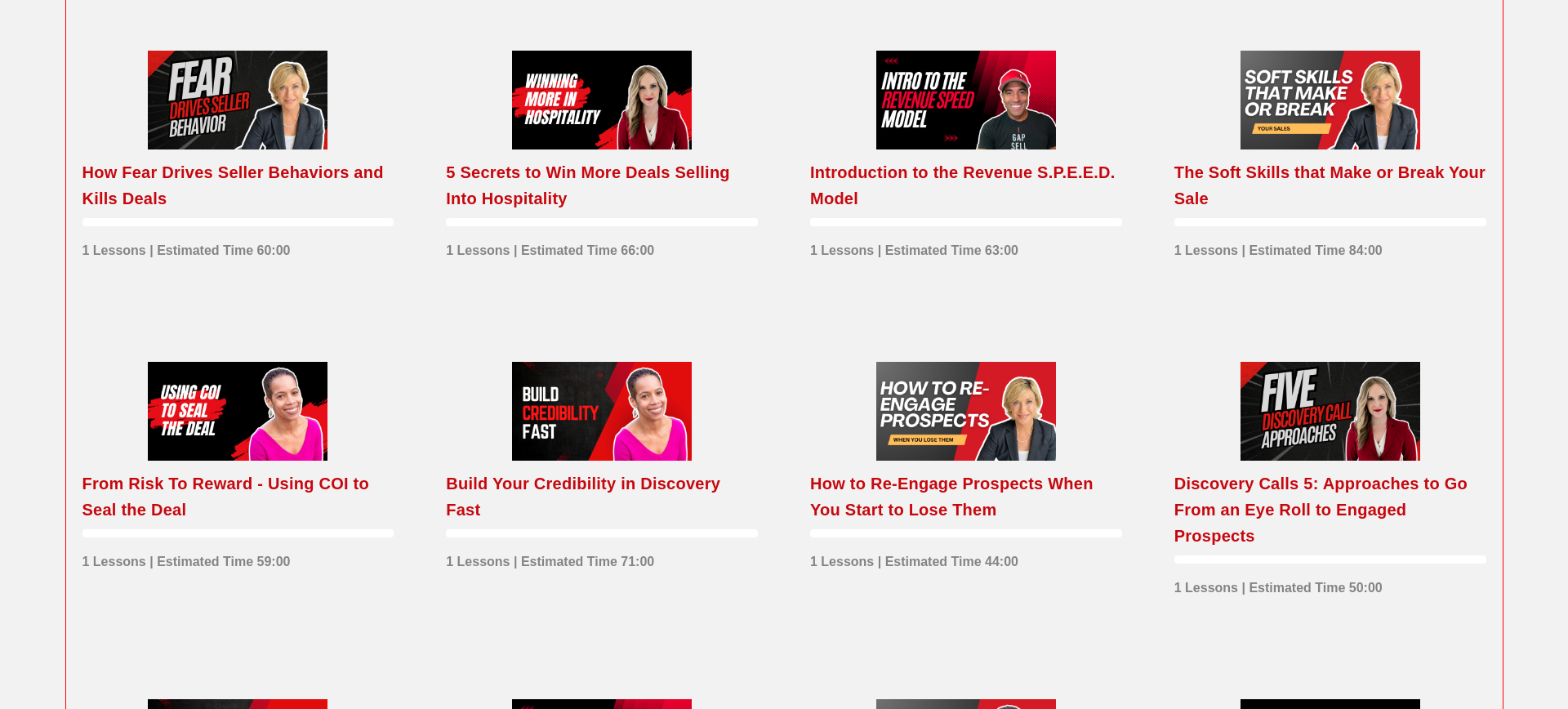
click at [874, 211] on div "Introduction to the Revenue S.P.E.E.D. Model" at bounding box center [966, 186] width 312 height 53
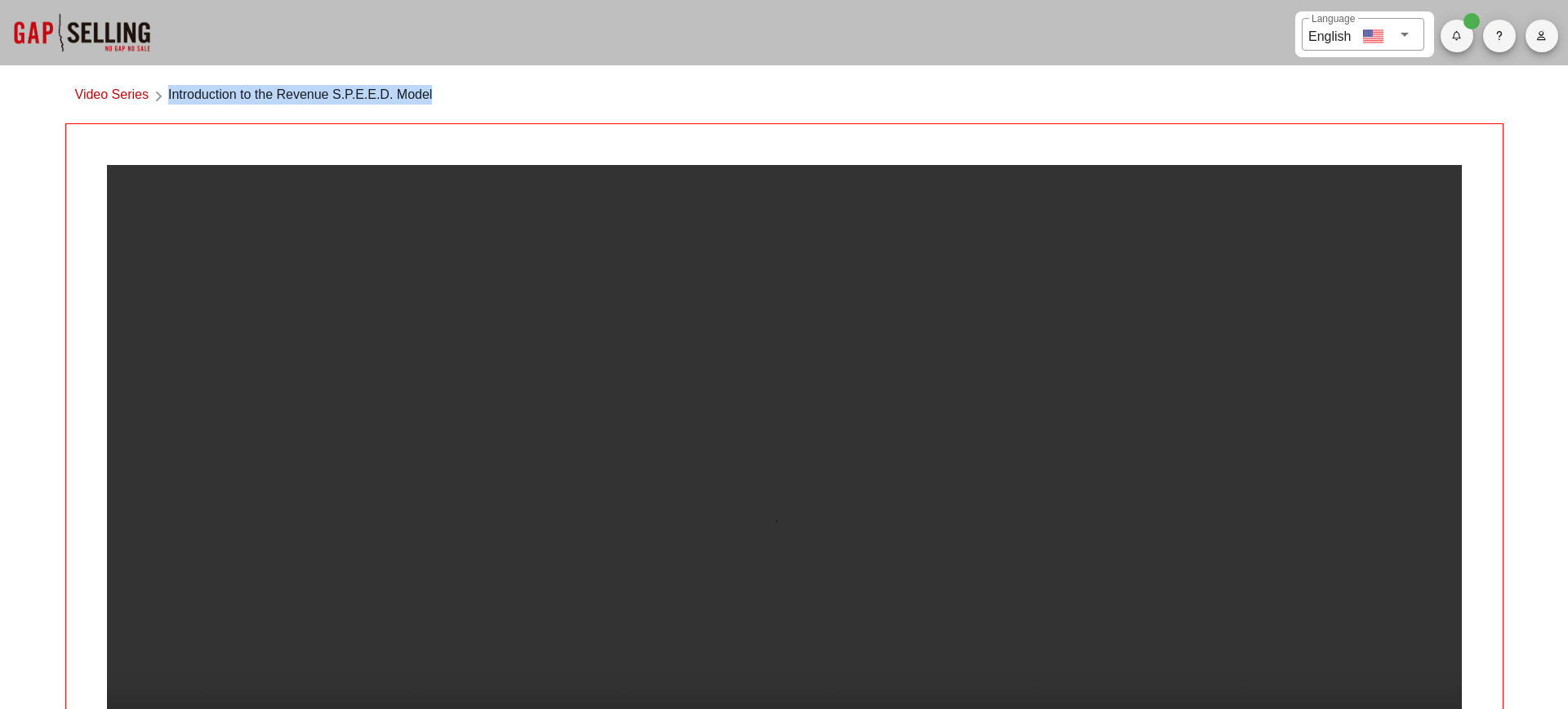
drag, startPoint x: 451, startPoint y: 95, endPoint x: 166, endPoint y: 96, distance: 285.0
click at [166, 96] on div "Video Series Introduction to the Revenue S.P.E.E.D. Model" at bounding box center [784, 99] width 1438 height 48
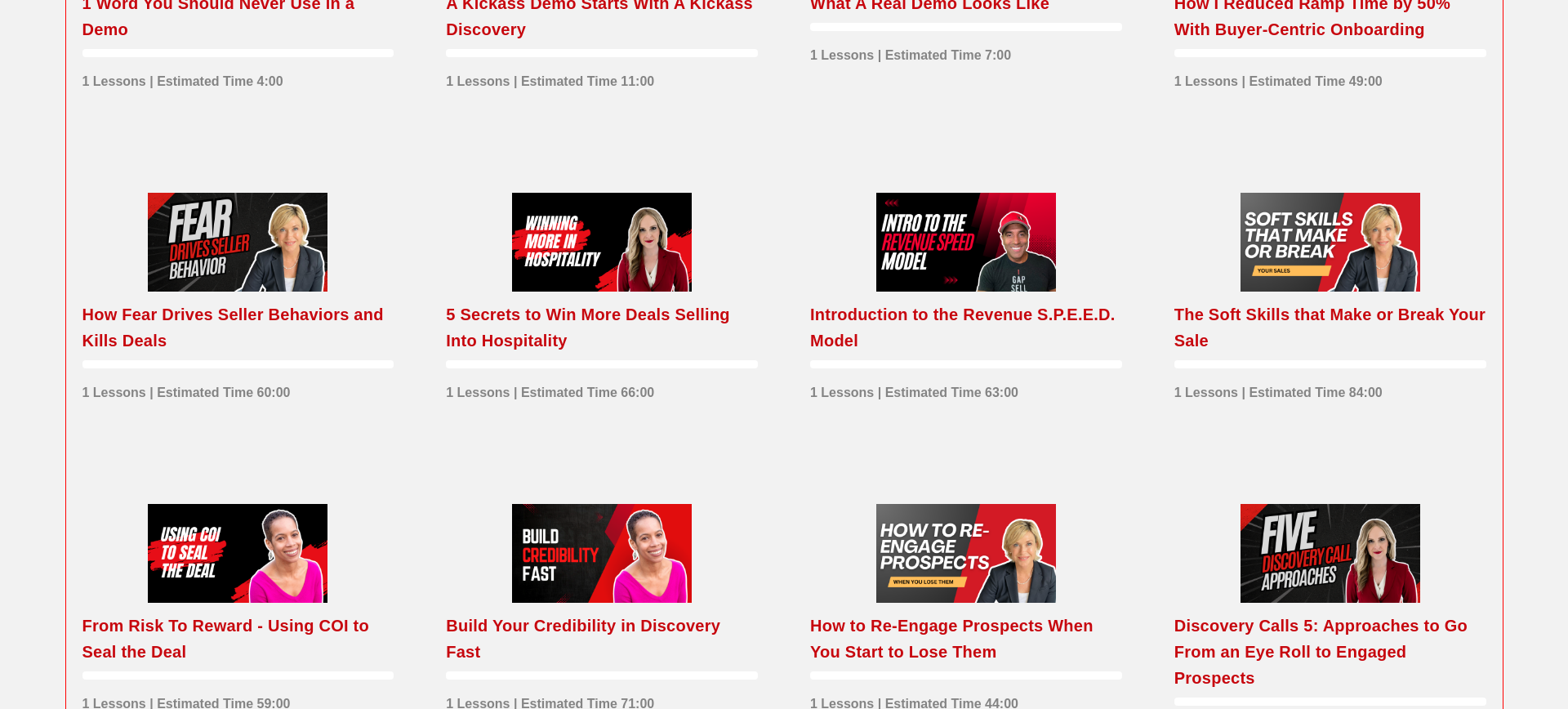
scroll to position [1428, 0]
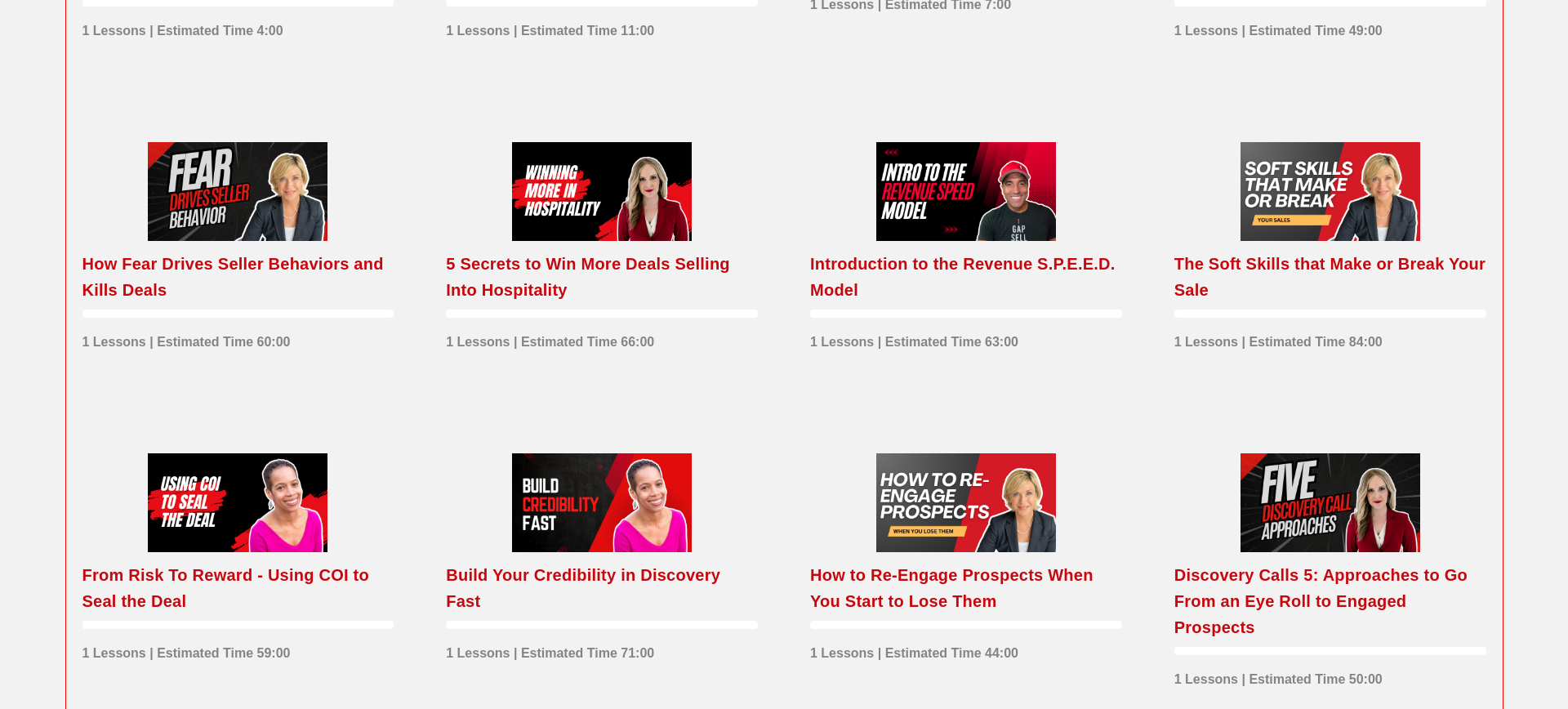
click at [1245, 292] on div "The Soft Skills that Make or Break Your Sale" at bounding box center [1331, 277] width 312 height 53
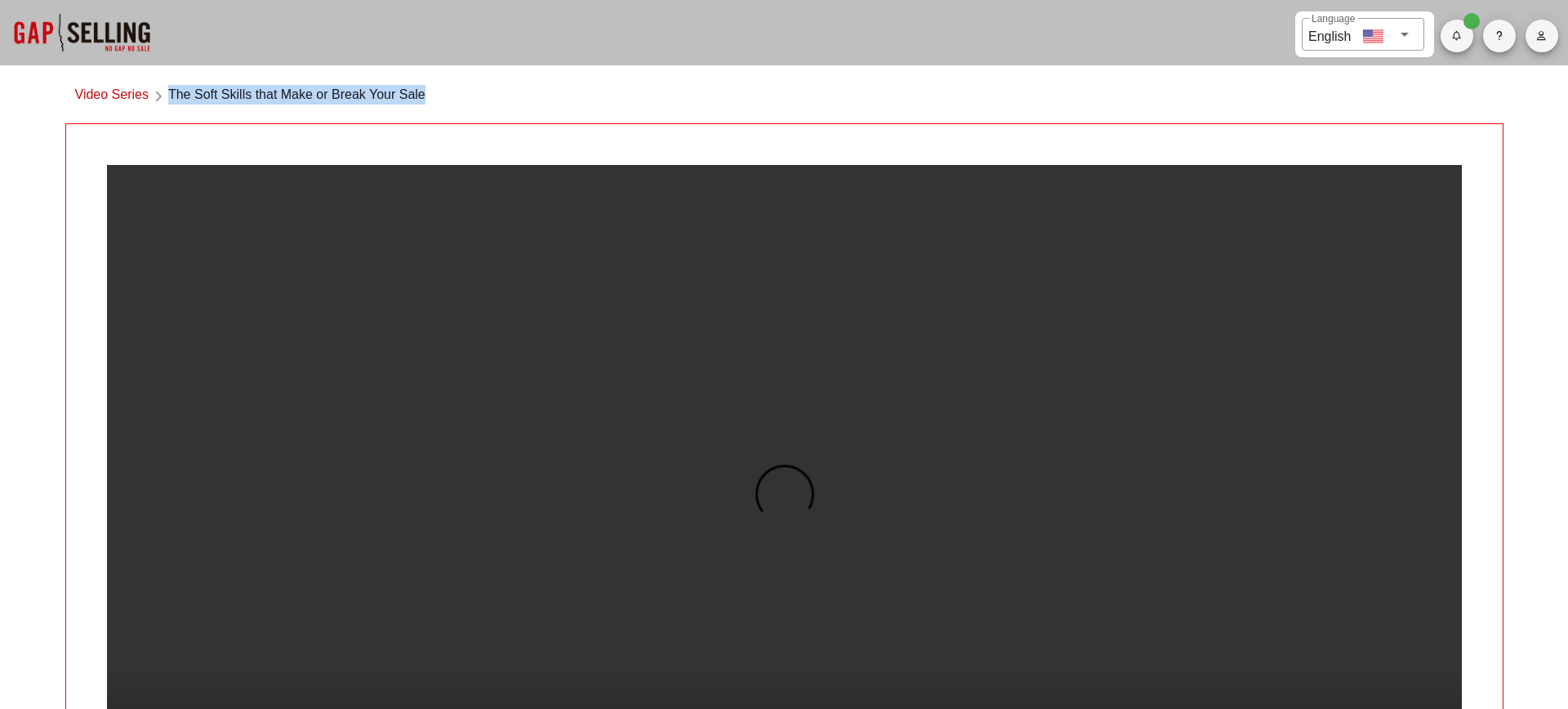
drag, startPoint x: 442, startPoint y: 94, endPoint x: 170, endPoint y: 98, distance: 272.0
click at [170, 98] on div "Video Series The Soft Skills that Make or Break Your Sale" at bounding box center [784, 99] width 1438 height 48
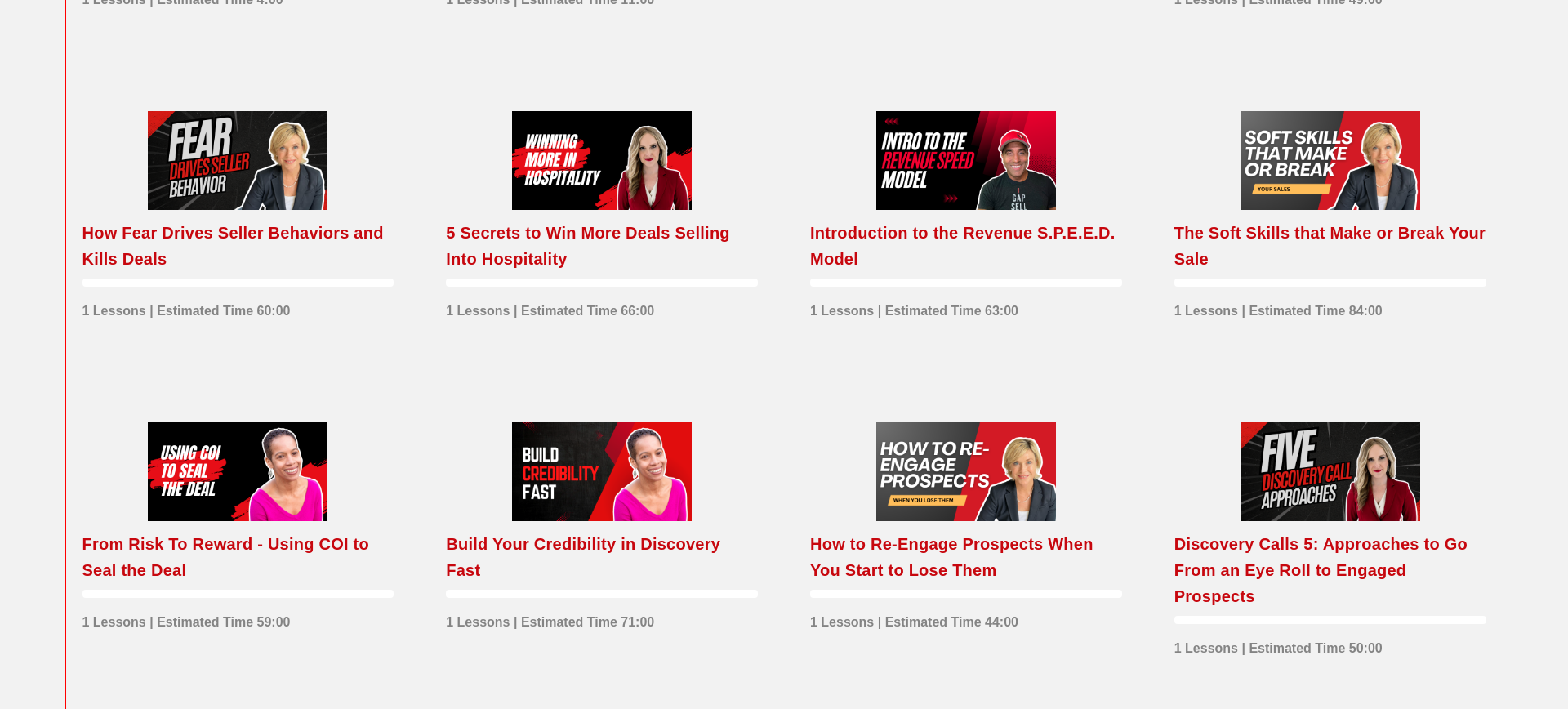
scroll to position [1462, 0]
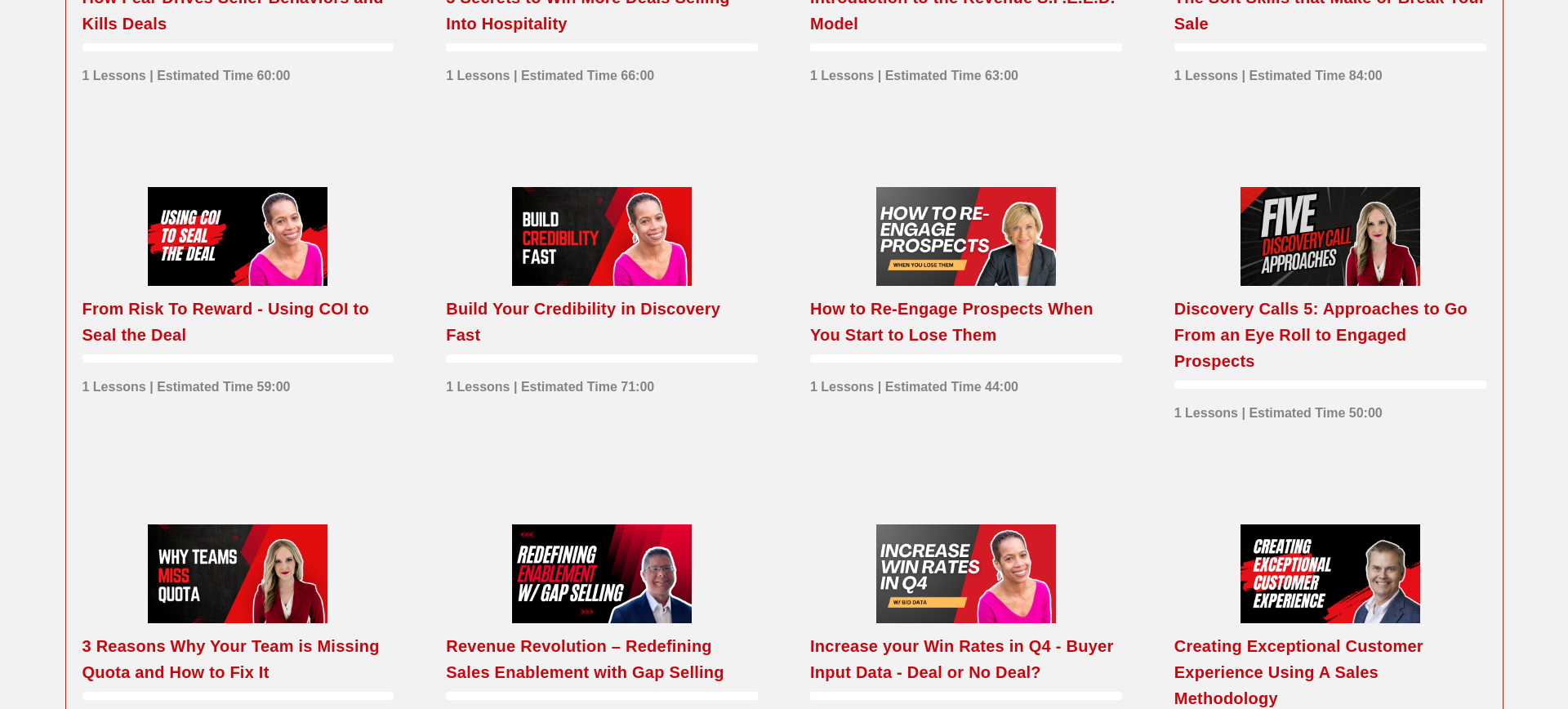
click at [221, 265] on div at bounding box center [237, 236] width 179 height 99
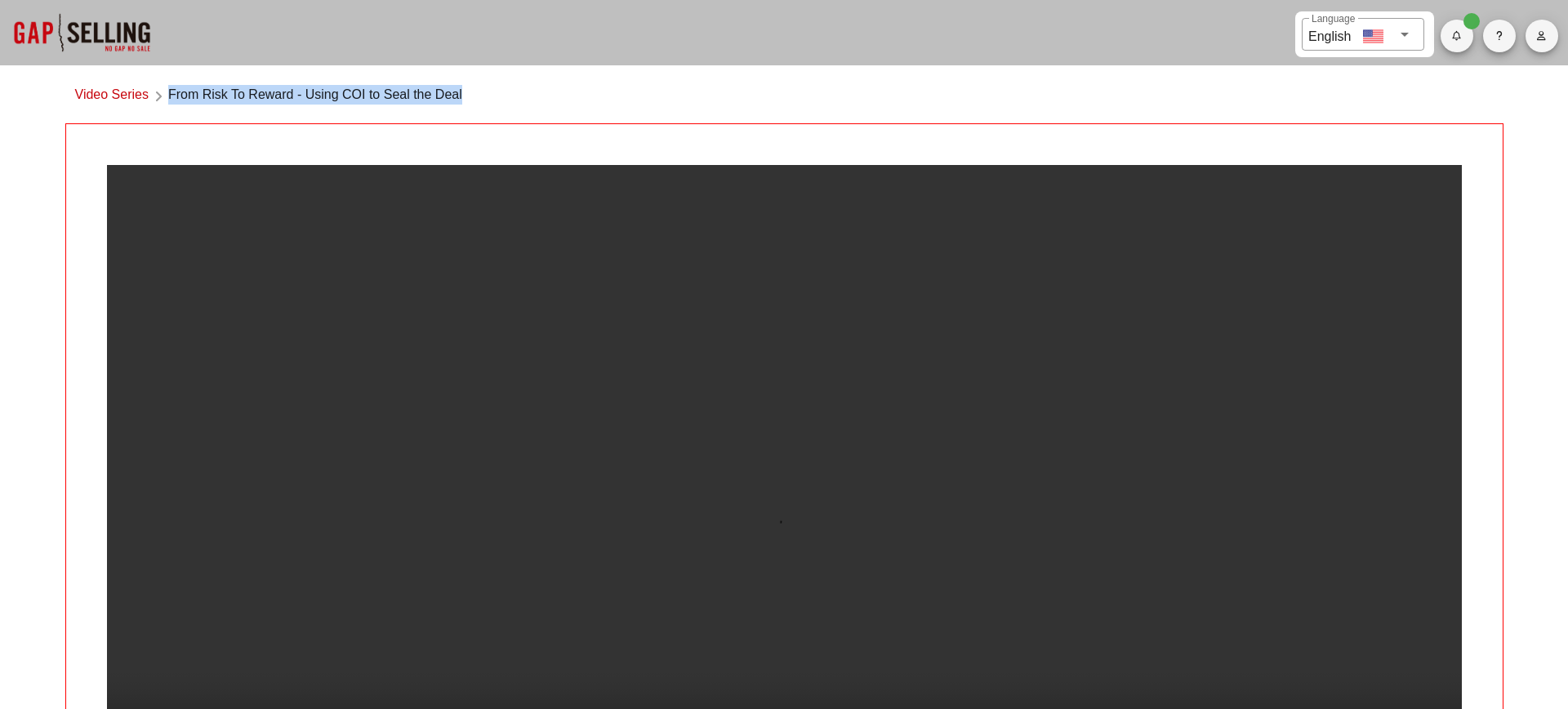
drag, startPoint x: 473, startPoint y: 98, endPoint x: 169, endPoint y: 92, distance: 304.1
click at [169, 92] on div "Video Series From Risk To Reward - Using COI to Seal the Deal" at bounding box center [784, 99] width 1438 height 48
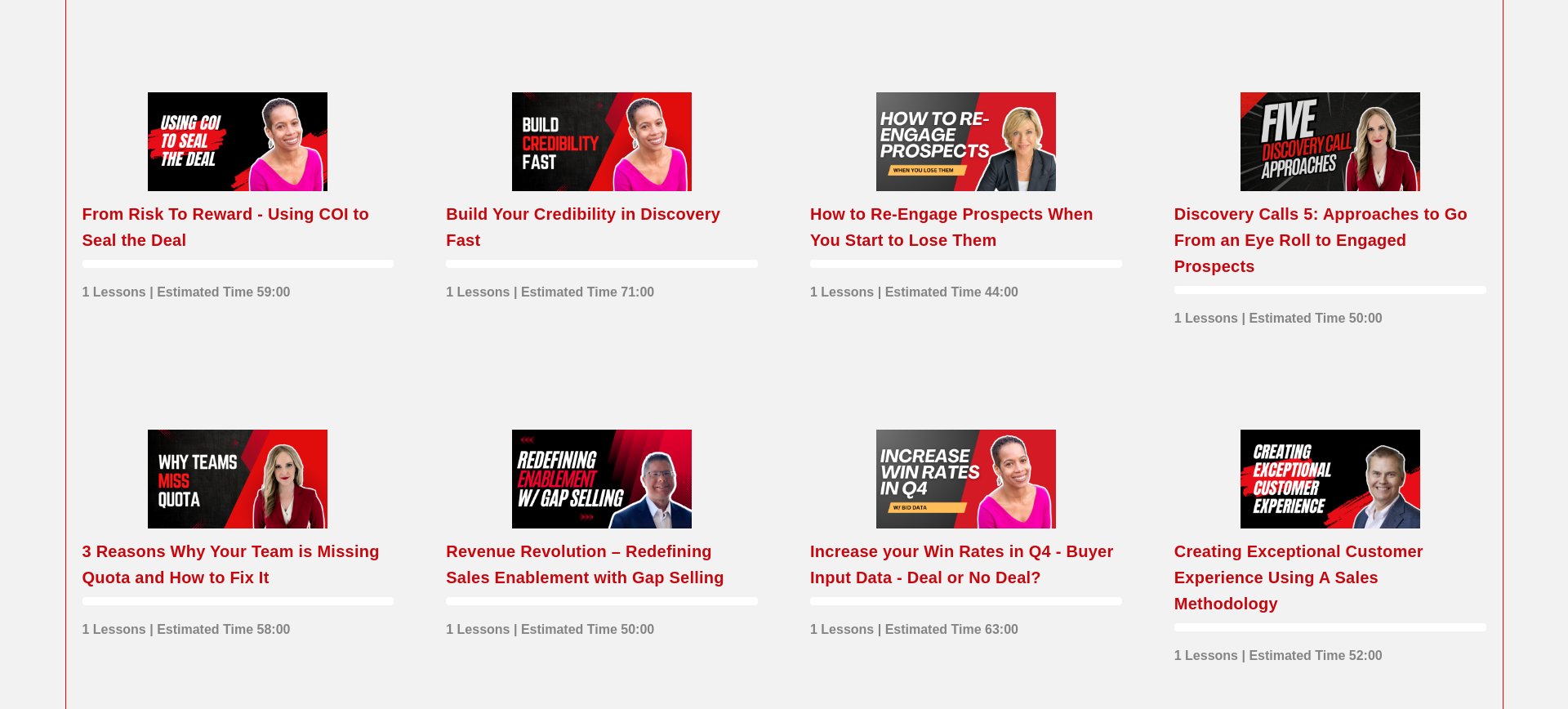
scroll to position [1762, 0]
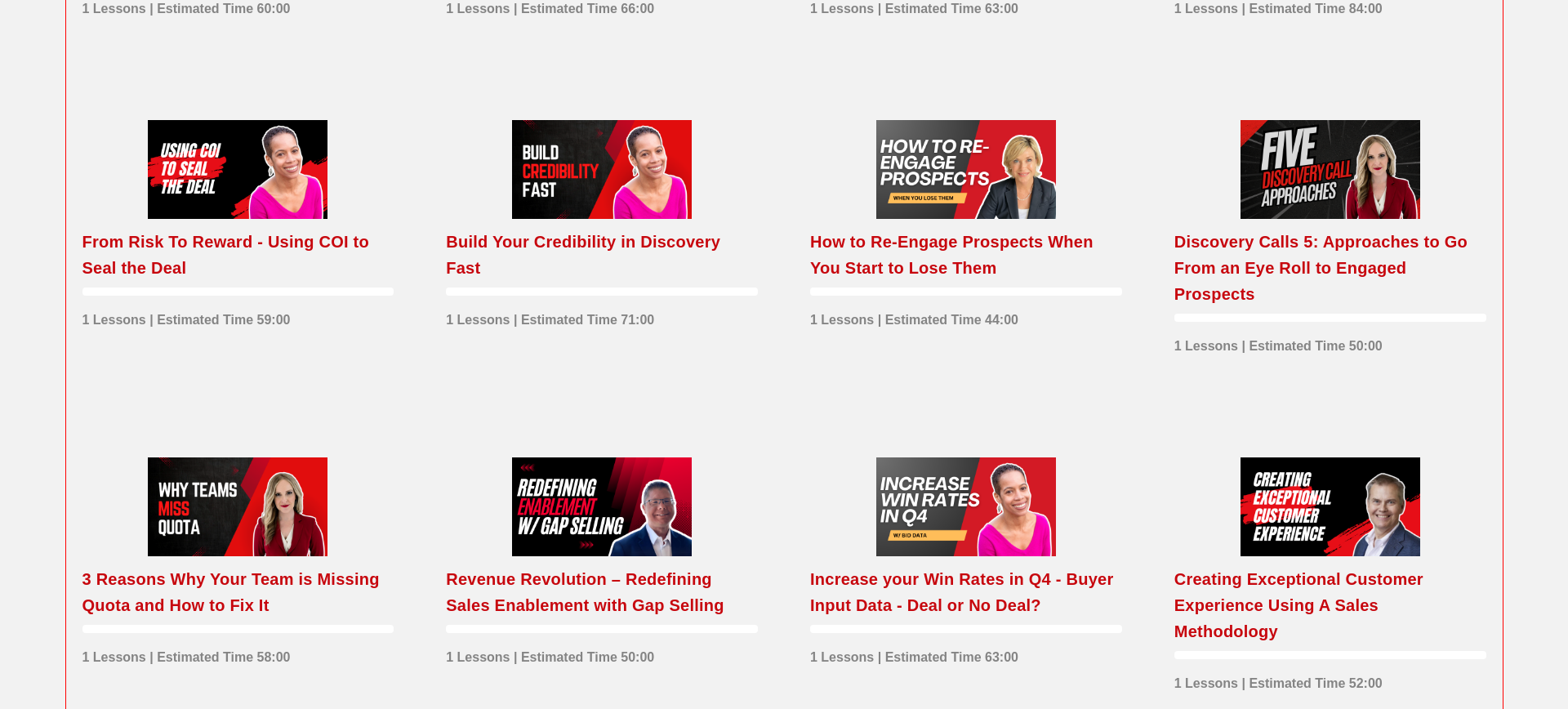
click at [620, 270] on div "Build Your Credibility in Discovery Fast" at bounding box center [602, 255] width 312 height 53
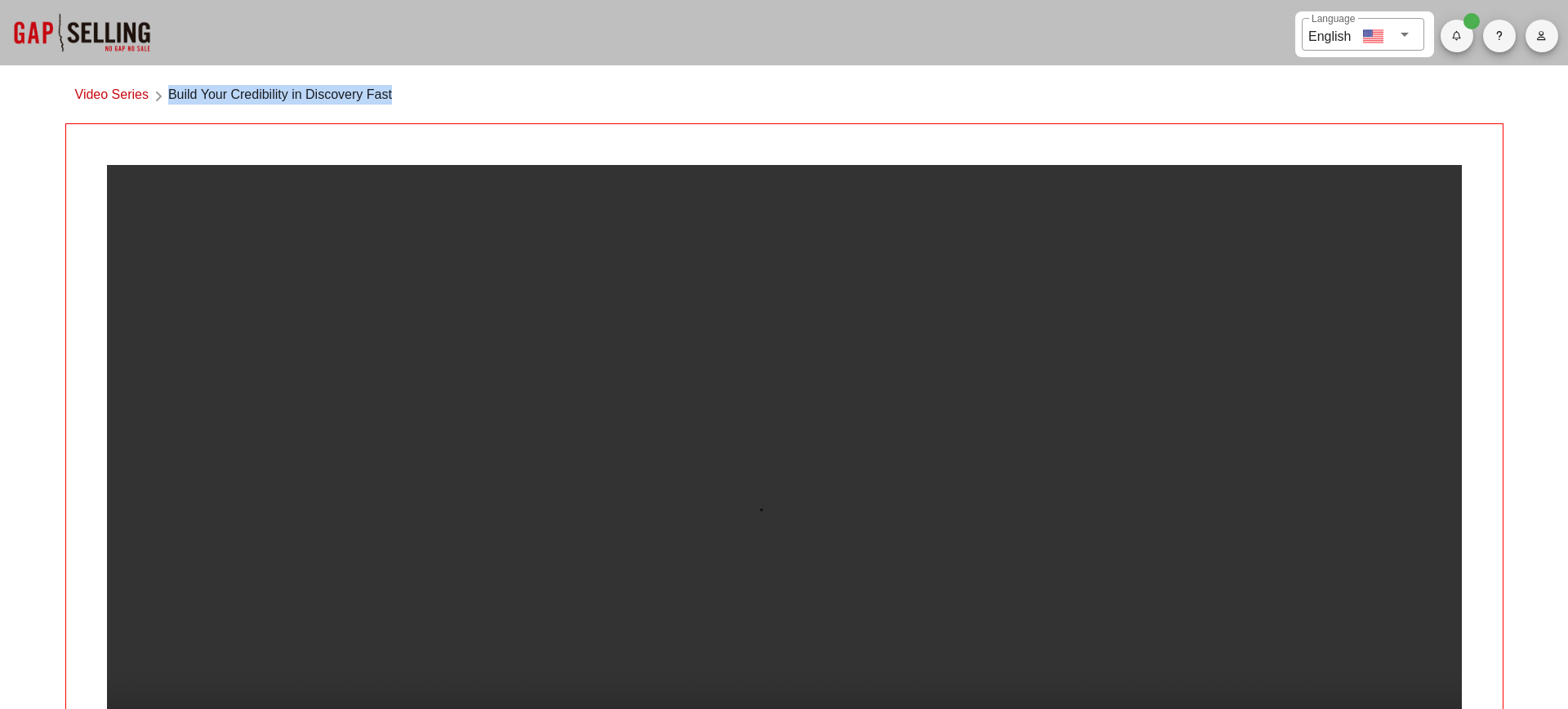
drag, startPoint x: 170, startPoint y: 93, endPoint x: 433, endPoint y: 112, distance: 263.7
click at [433, 112] on div "Video Series Build Your Credibility in Discovery Fast" at bounding box center [784, 99] width 1438 height 48
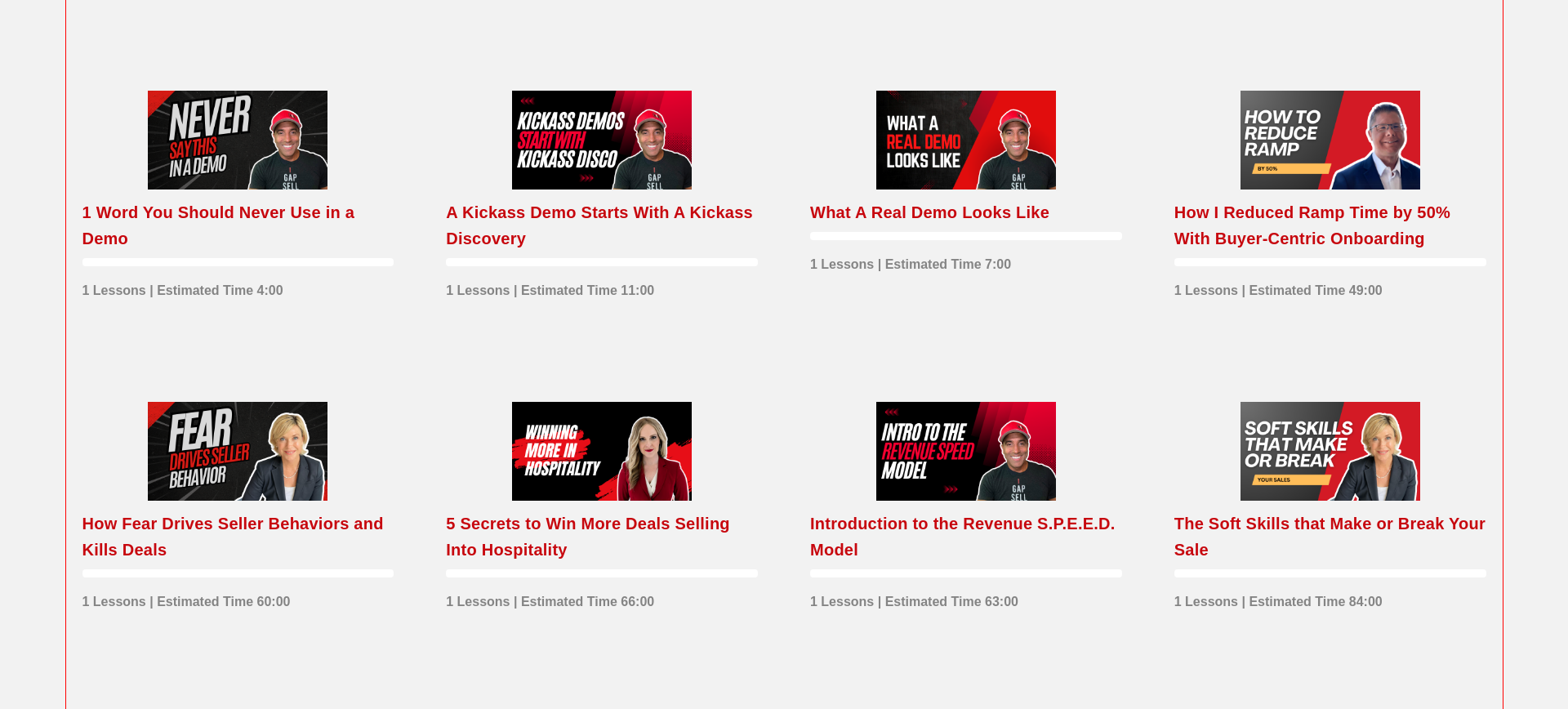
scroll to position [1819, 0]
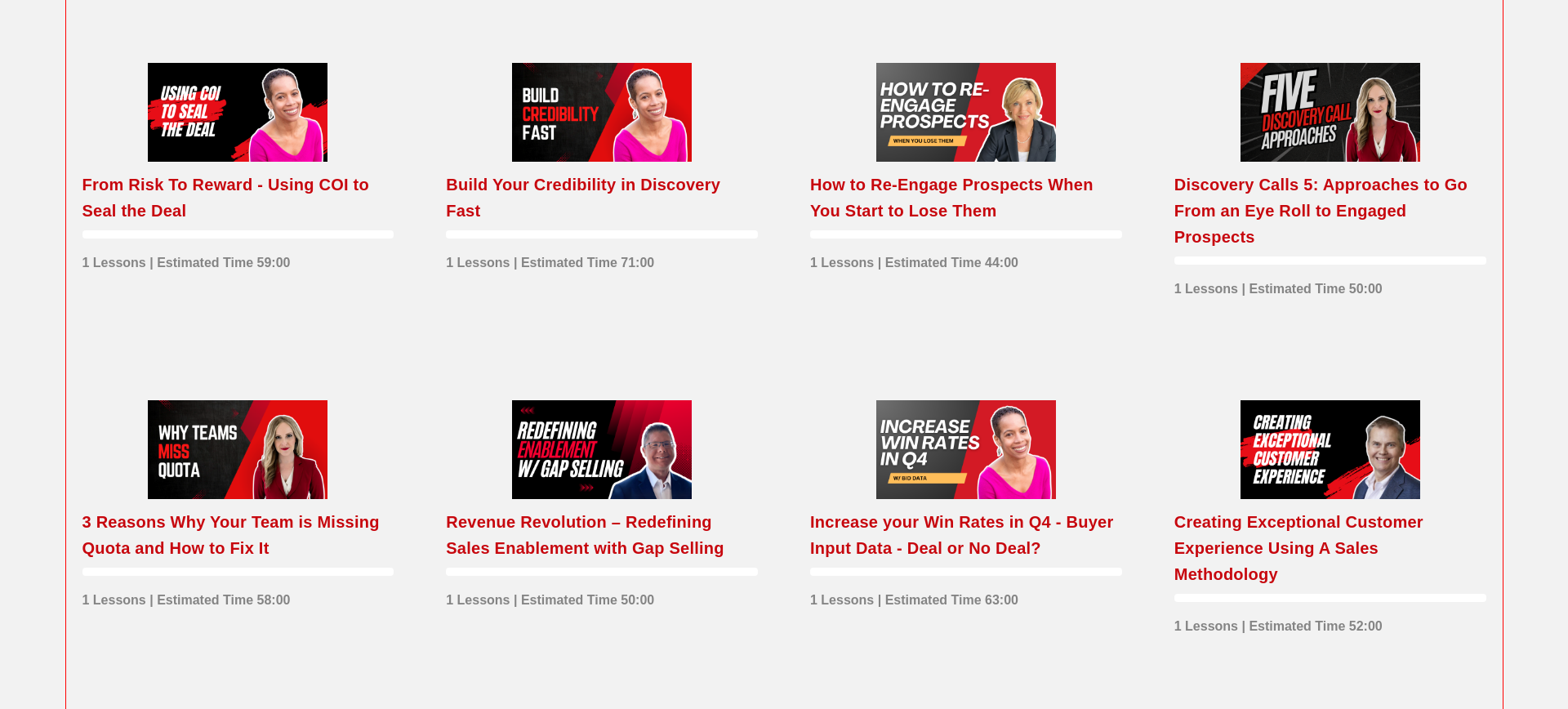
click at [877, 224] on div "How to Re-Engage Prospects When You Start to Lose Them" at bounding box center [966, 198] width 312 height 53
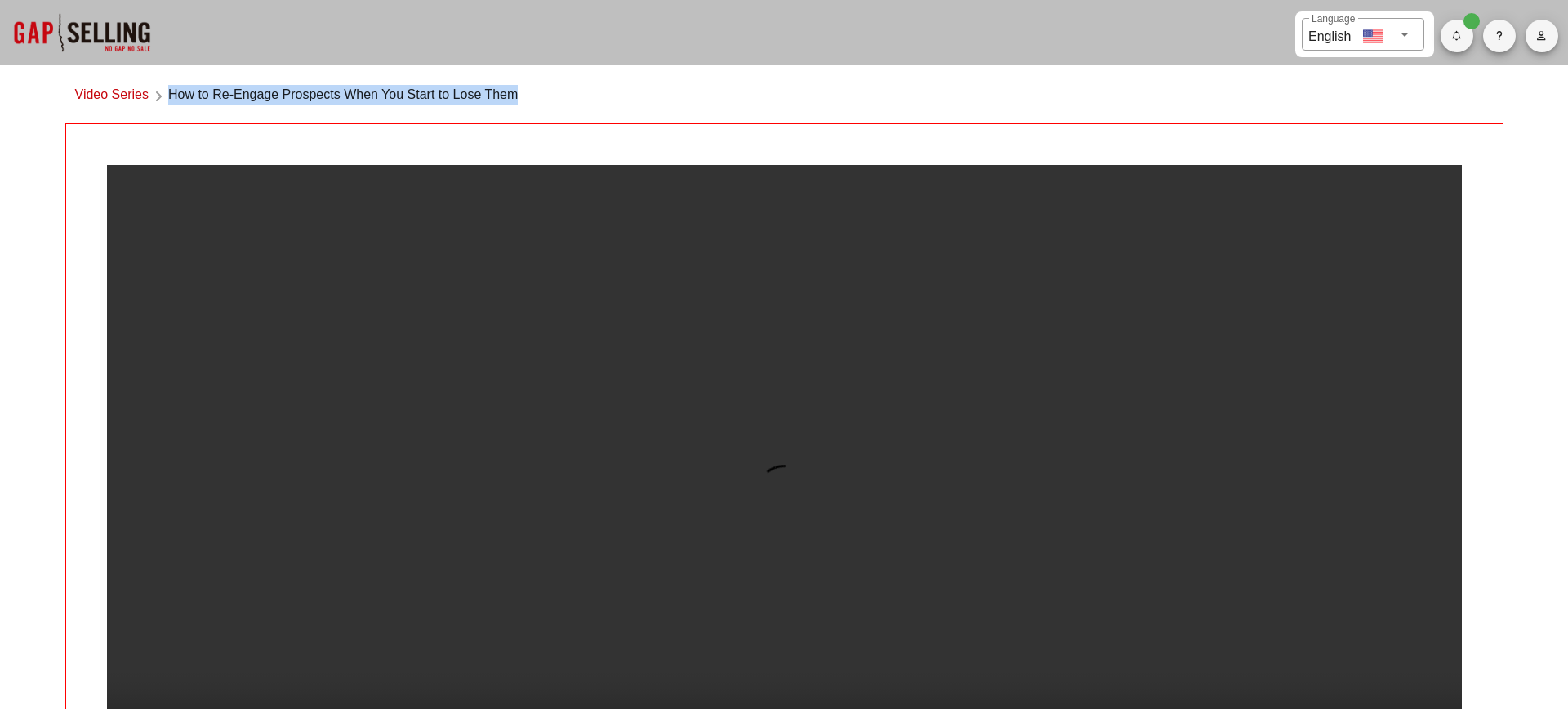
drag, startPoint x: 544, startPoint y: 93, endPoint x: 172, endPoint y: 98, distance: 372.0
click at [172, 98] on div "Video Series How to Re-Engage Prospects When You Start to Lose Them" at bounding box center [784, 99] width 1438 height 48
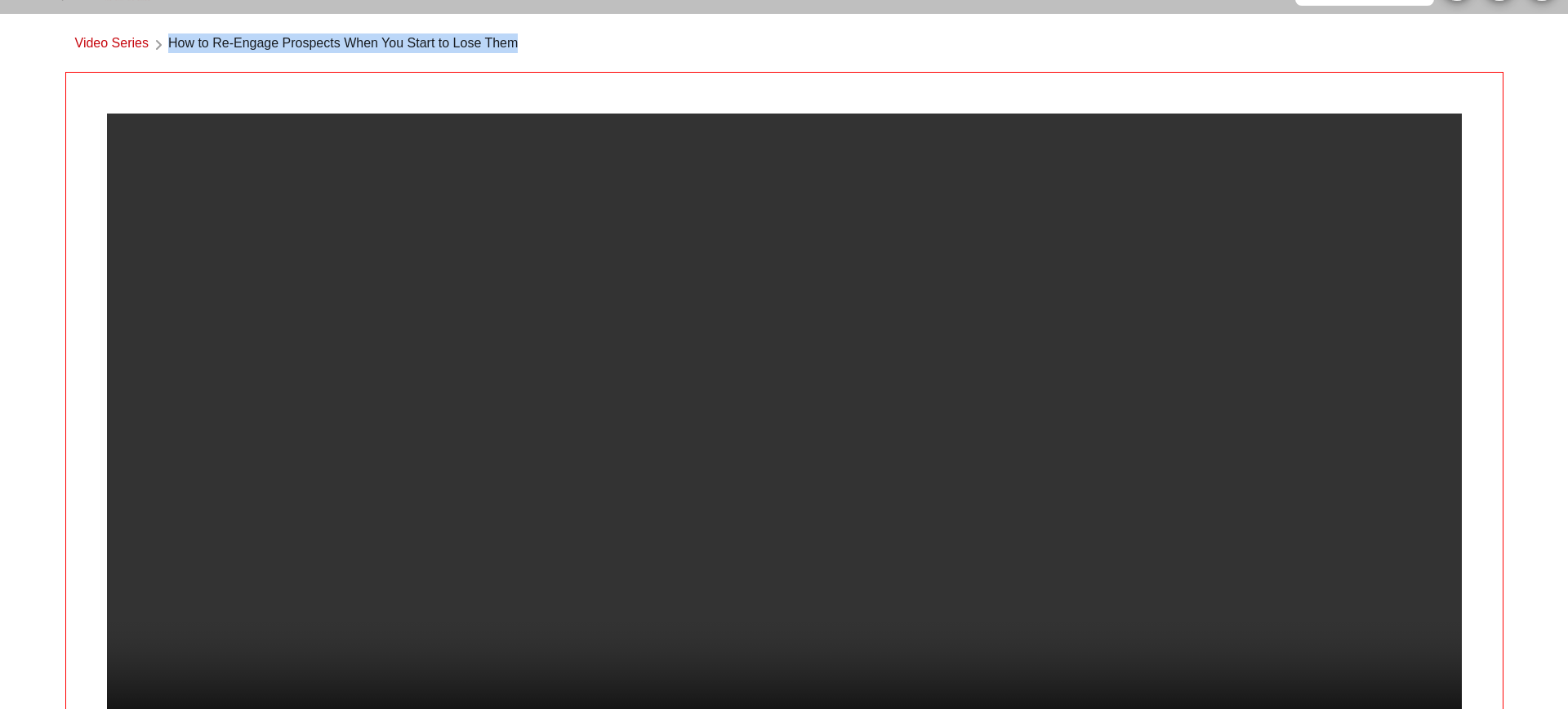
scroll to position [76, 0]
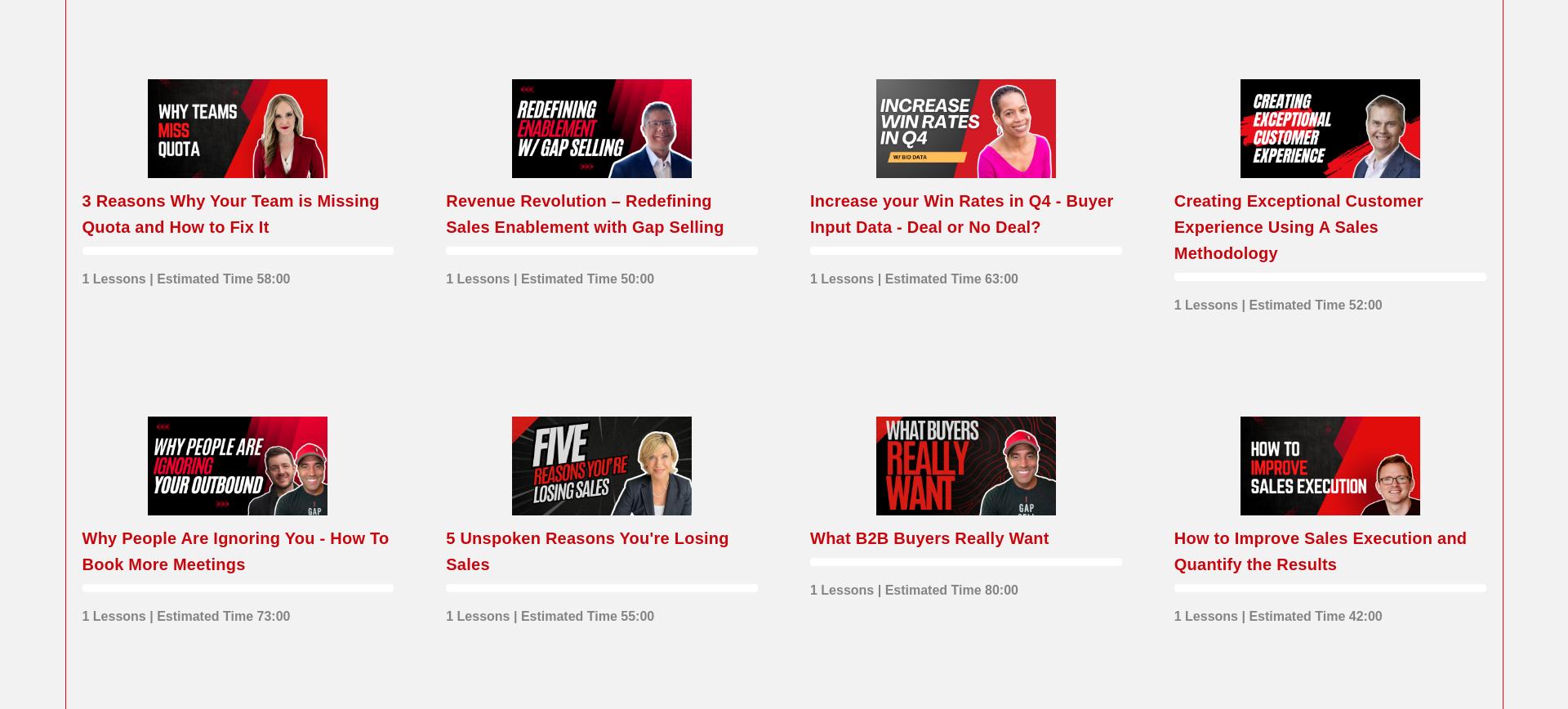
scroll to position [1927, 0]
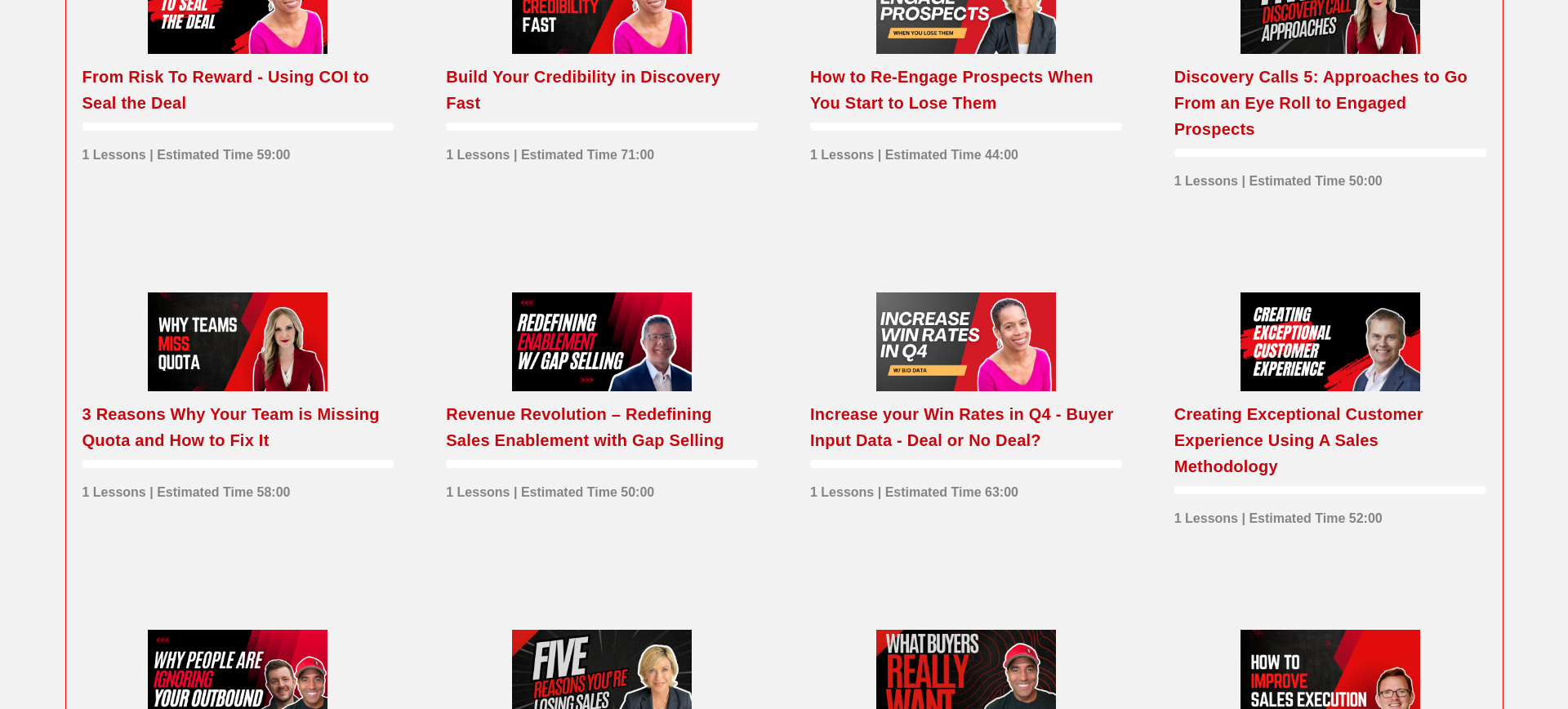
click at [1283, 126] on div "Discovery Calls 5: Approaches to Go From an Eye Roll to Engaged Prospects" at bounding box center [1331, 102] width 312 height 79
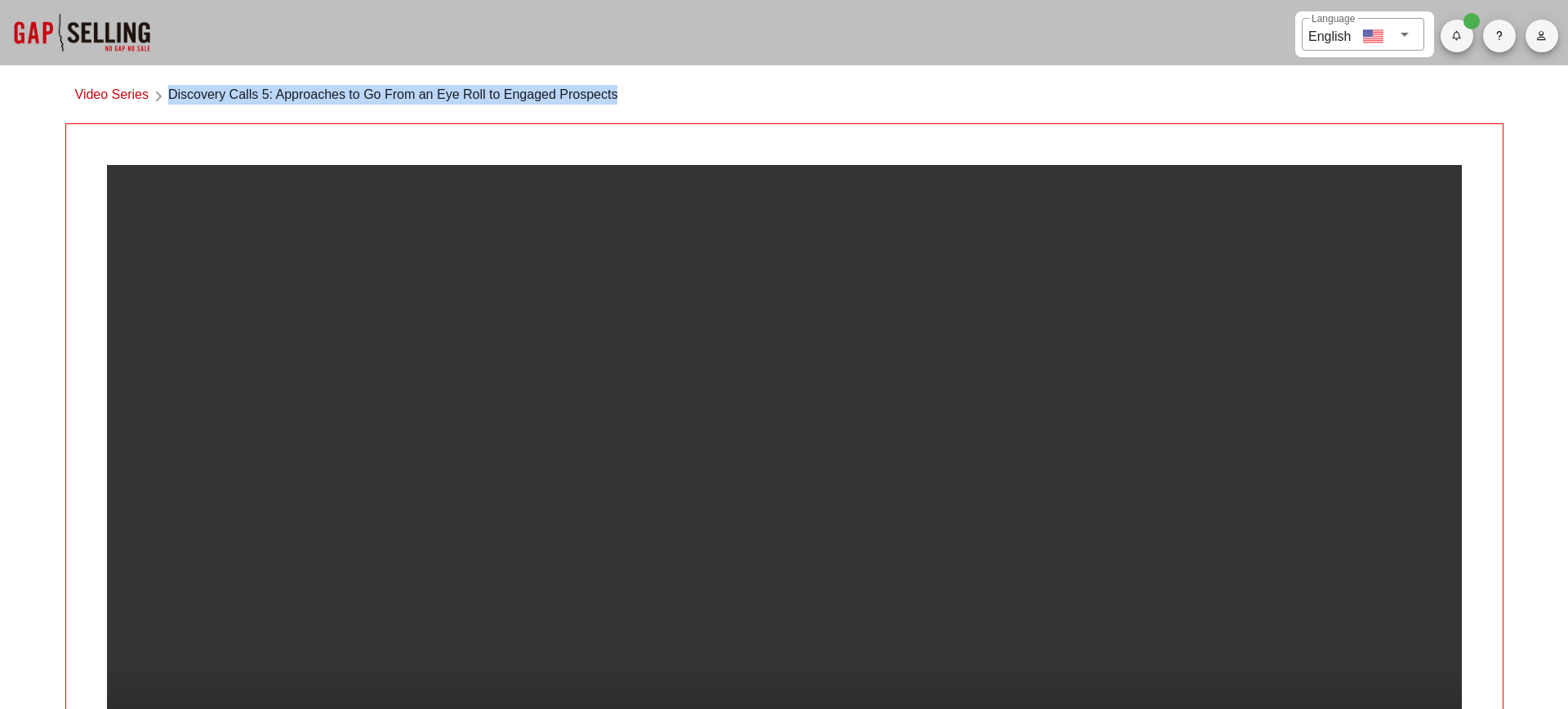
drag, startPoint x: 170, startPoint y: 94, endPoint x: 634, endPoint y: 102, distance: 464.1
click at [634, 102] on div "Video Series Discovery Calls 5: Approaches to Go From an Eye Roll to Engaged Pr…" at bounding box center [784, 99] width 1438 height 48
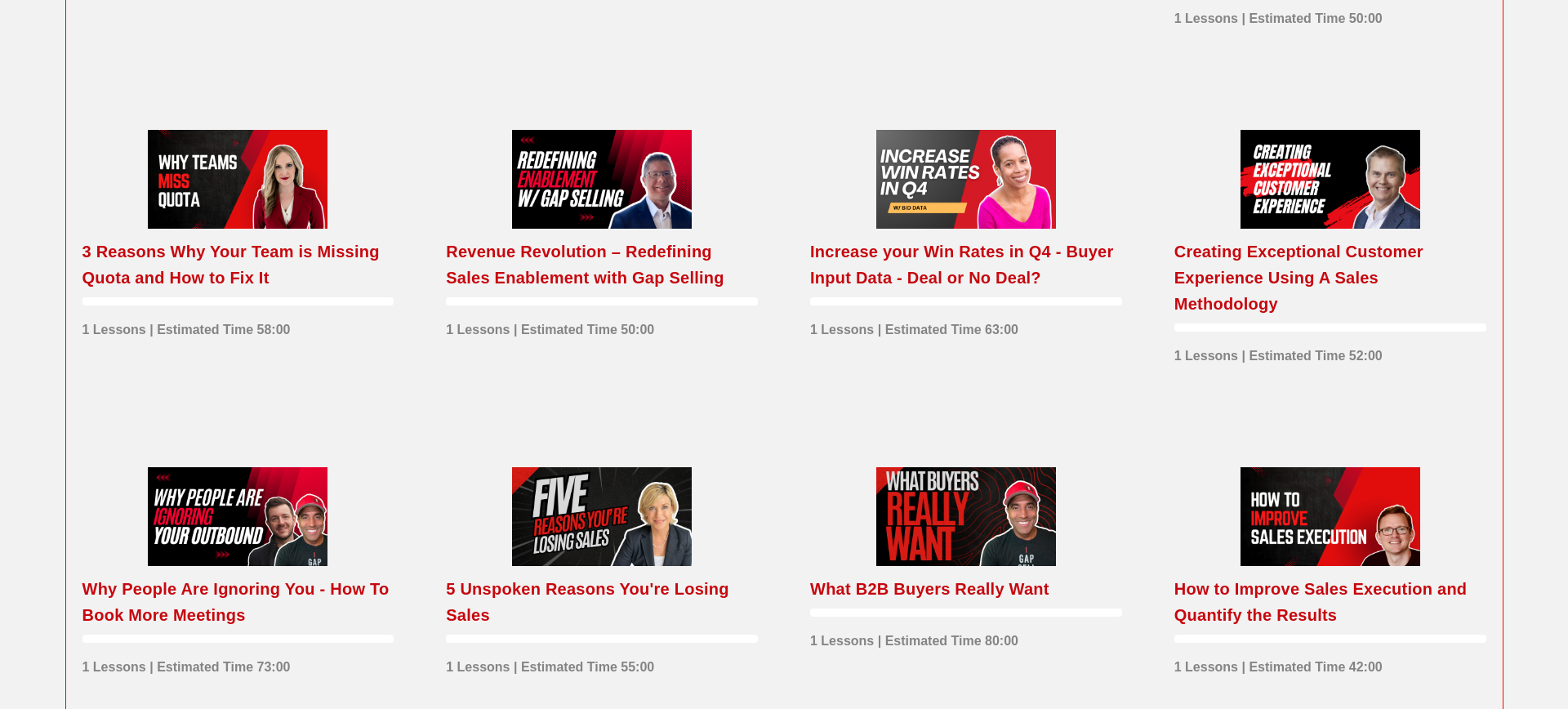
click at [259, 291] on div "3 Reasons Why Your Team is Missing Quota and How to Fix It" at bounding box center [238, 265] width 312 height 53
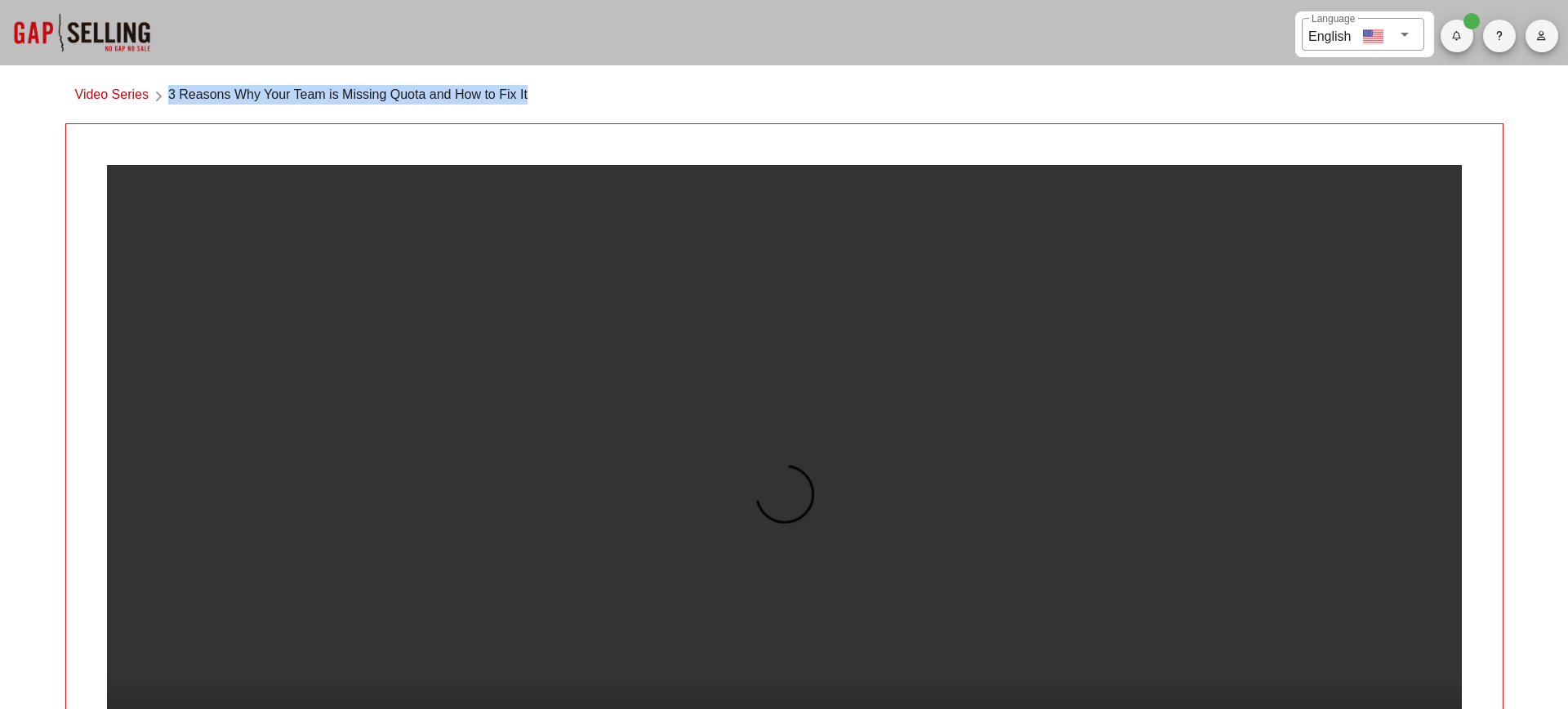
drag, startPoint x: 169, startPoint y: 90, endPoint x: 549, endPoint y: 95, distance: 380.0
click at [549, 95] on div "Video Series 3 Reasons Why Your Team is Missing Quota and How to Fix It" at bounding box center [784, 99] width 1438 height 48
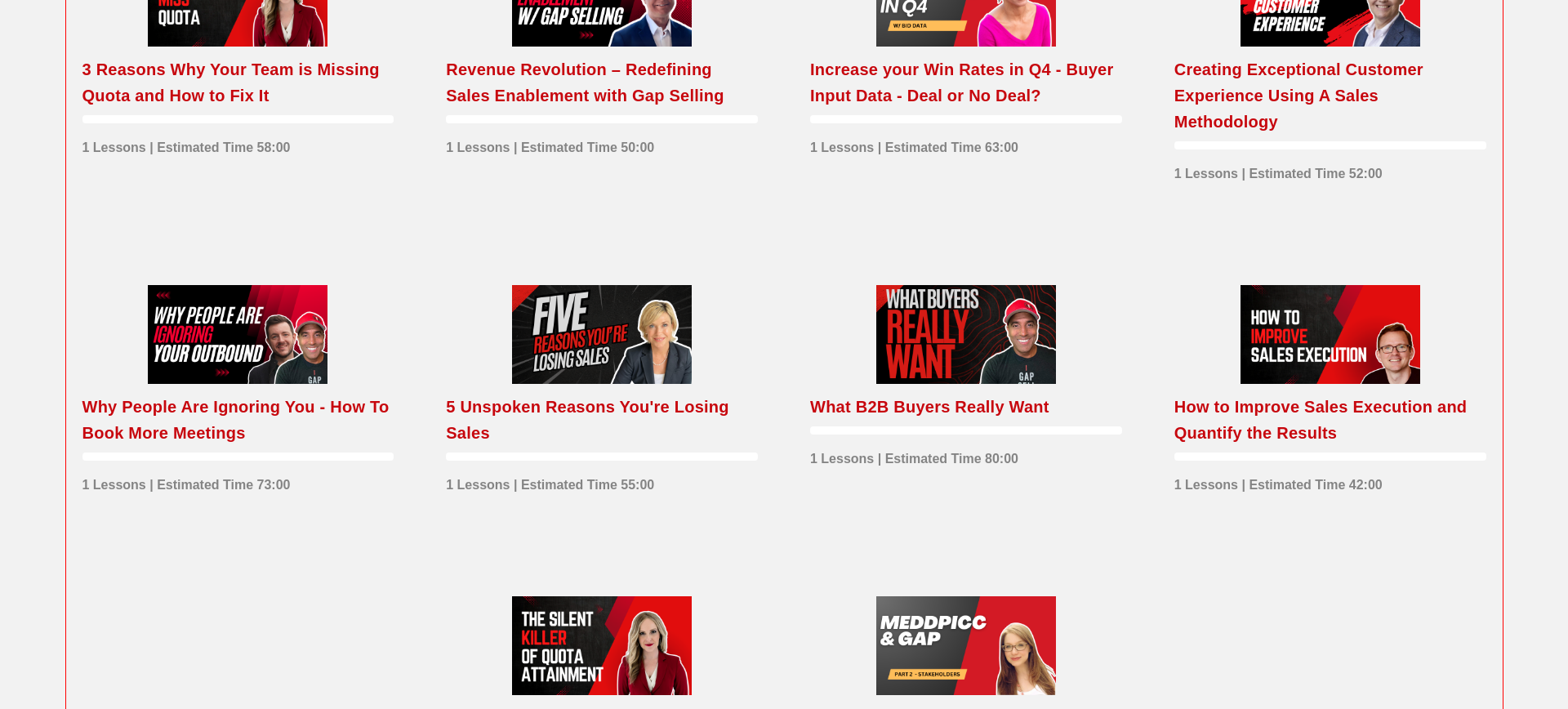
scroll to position [2205, 0]
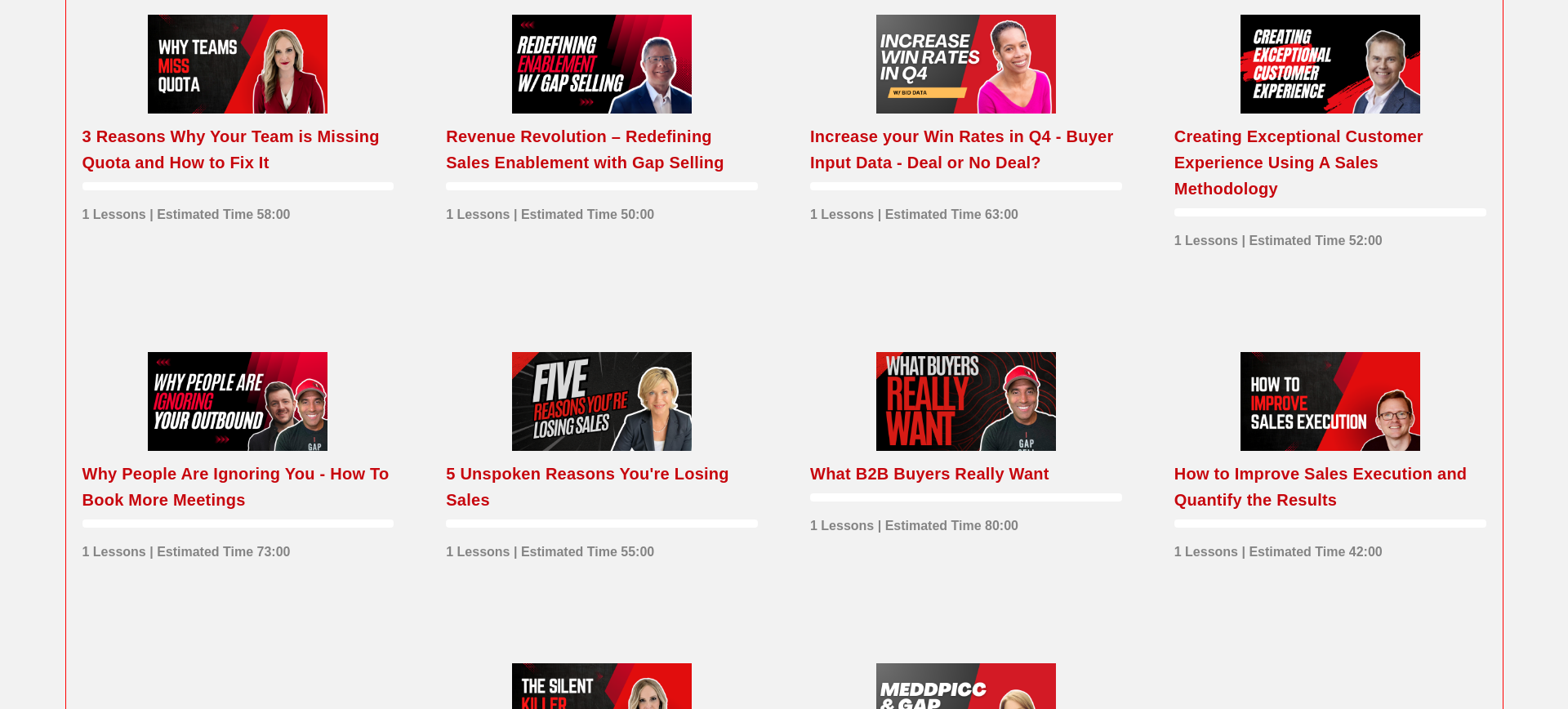
click at [596, 176] on div "Revenue Revolution – Redefining Sales Enablement with Gap Selling" at bounding box center [602, 150] width 312 height 53
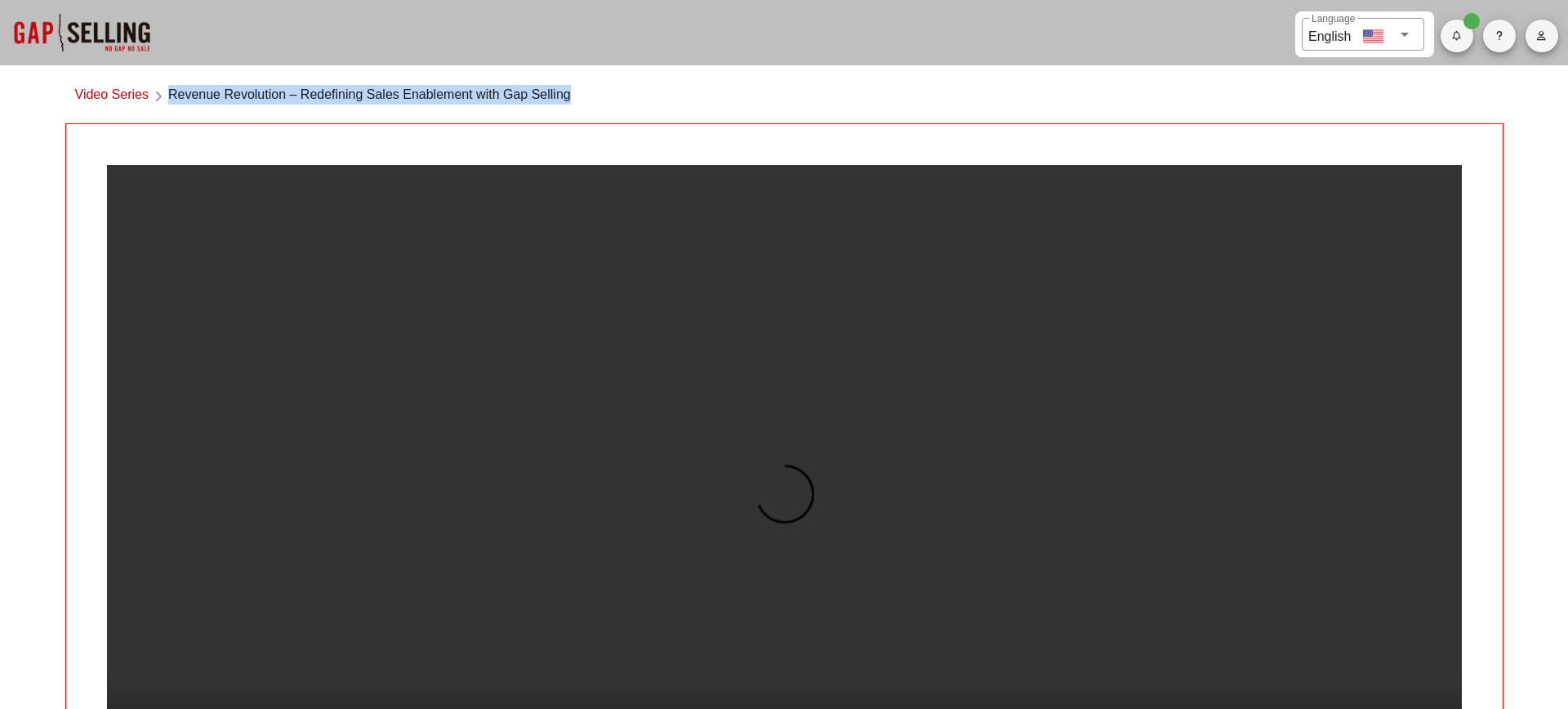
drag, startPoint x: 172, startPoint y: 95, endPoint x: 587, endPoint y: 99, distance: 415.0
click at [587, 99] on div "Video Series Revenue Revolution – Redefining Sales Enablement with Gap Selling" at bounding box center [784, 99] width 1438 height 48
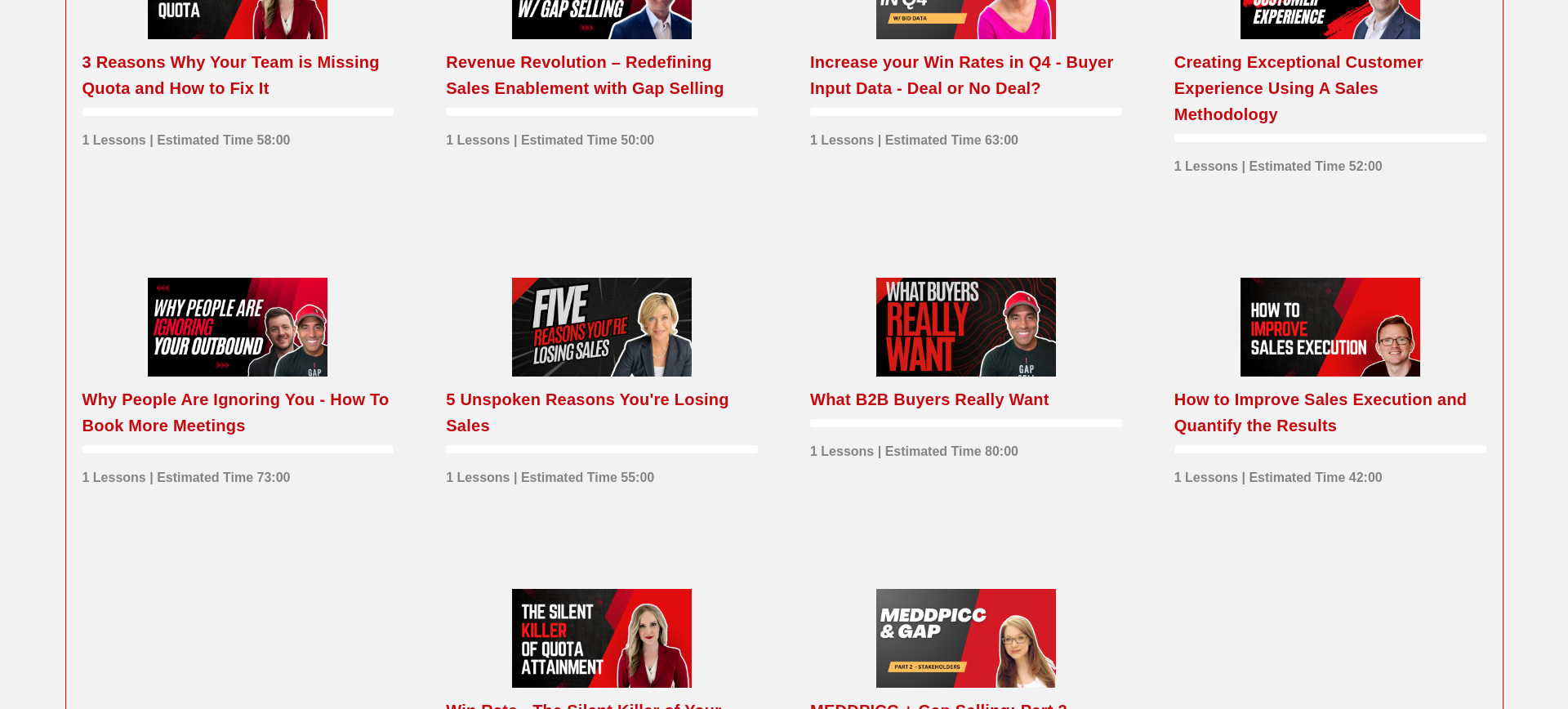
scroll to position [2176, 0]
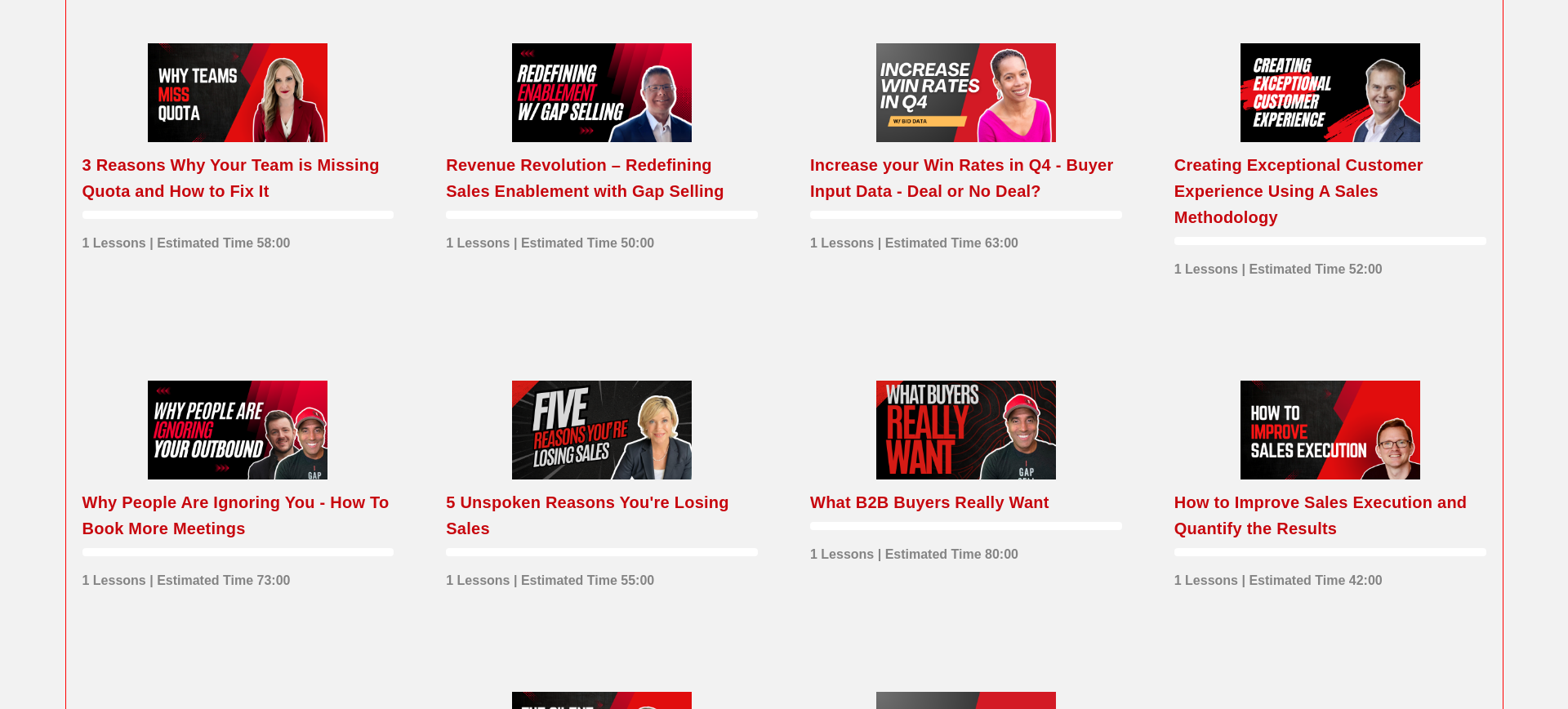
click at [852, 188] on div "Increase your Win Rates in Q4 - Buyer Input Data - Deal or No Deal?" at bounding box center [966, 179] width 312 height 53
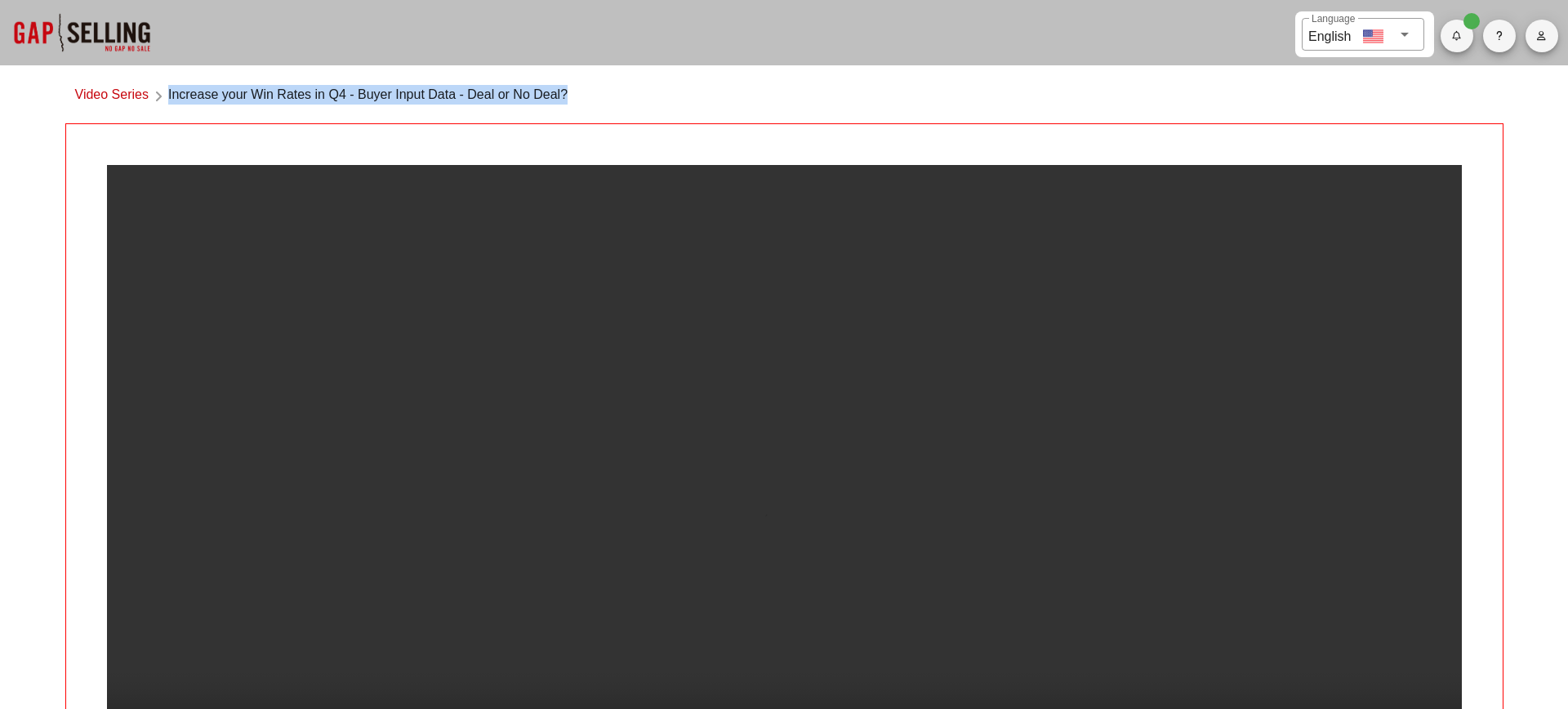
drag, startPoint x: 604, startPoint y: 92, endPoint x: 168, endPoint y: 92, distance: 436.0
click at [168, 92] on div "Video Series Increase your Win Rates in Q4 - Buyer Input Data - Deal or No Deal?" at bounding box center [784, 99] width 1438 height 48
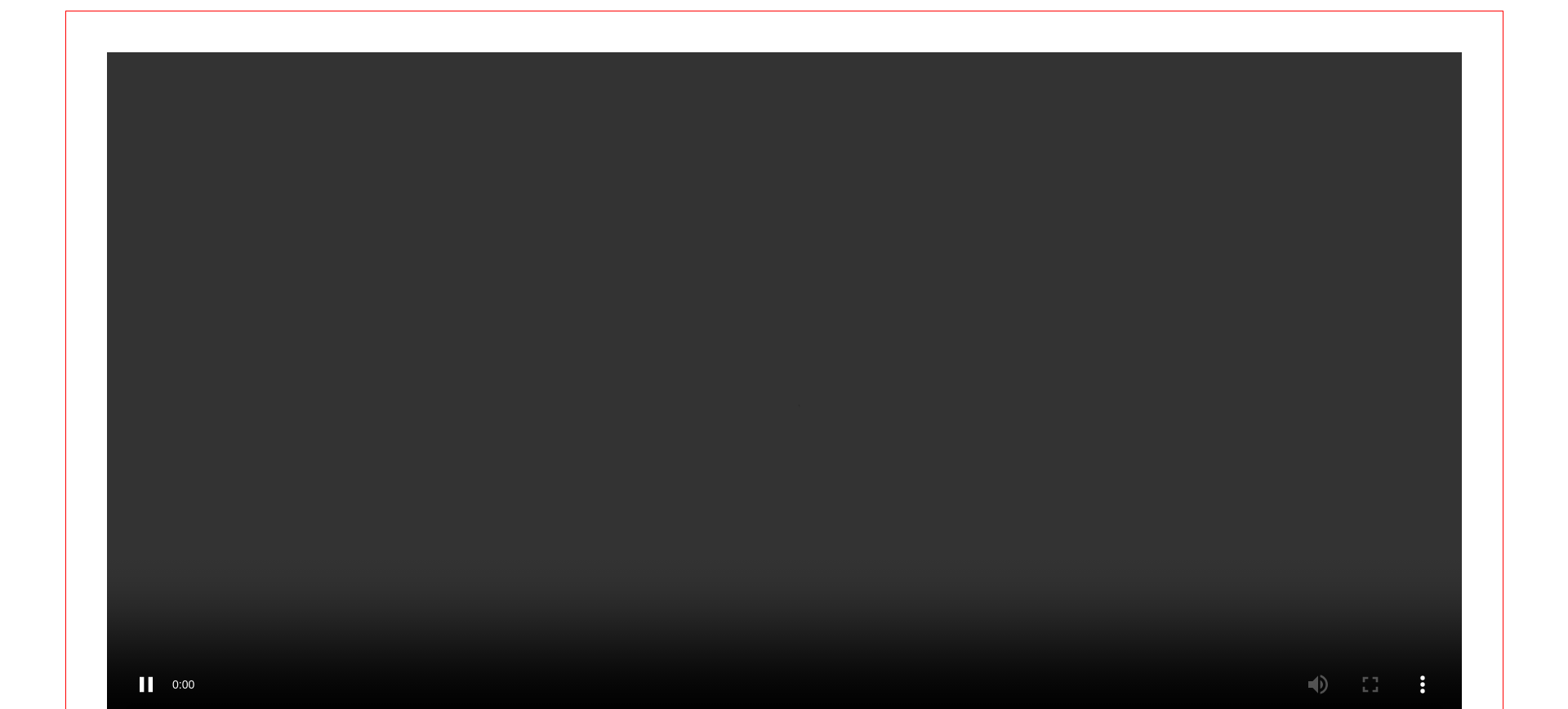
scroll to position [116, 0]
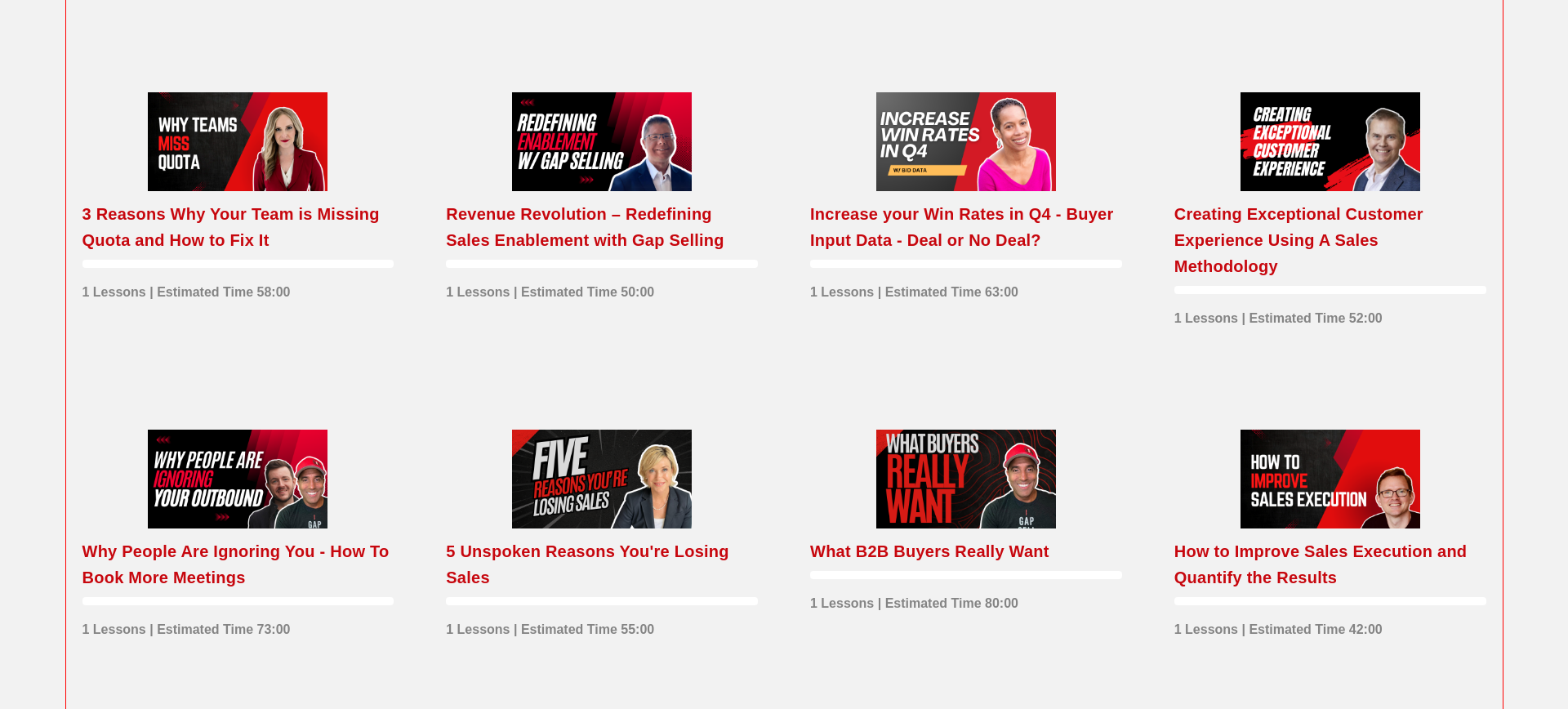
scroll to position [2049, 0]
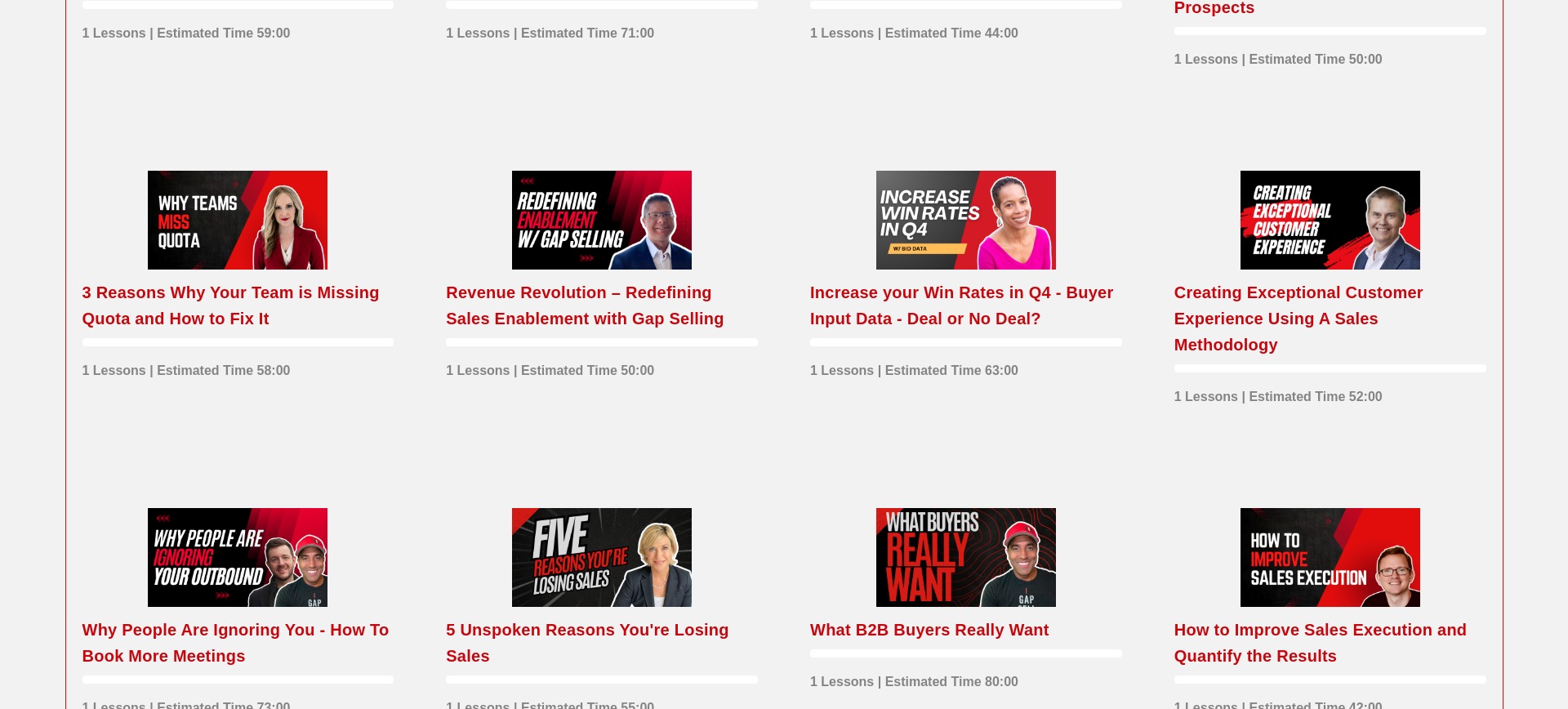
click at [1262, 358] on div "Creating Exceptional Customer Experience Using A Sales Methodology" at bounding box center [1331, 318] width 312 height 79
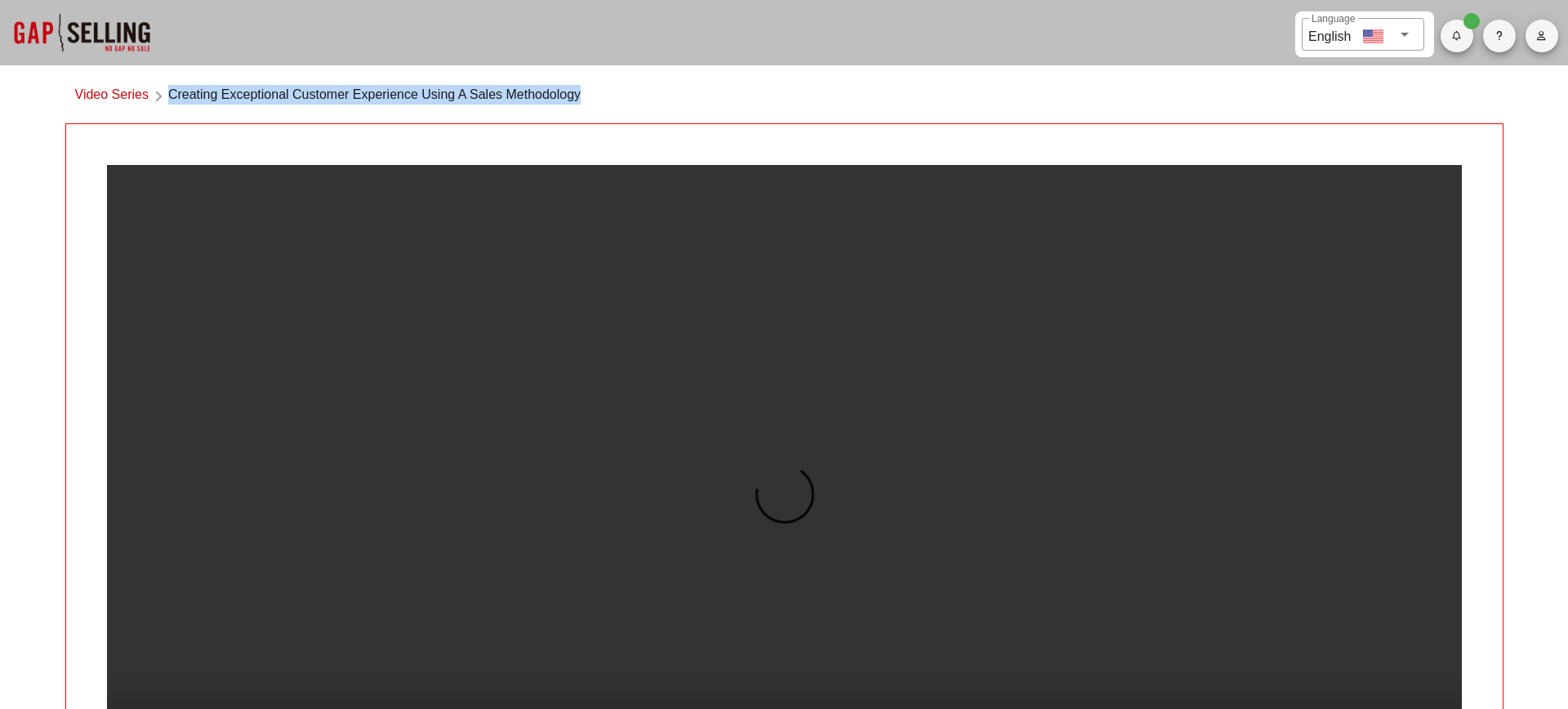
drag, startPoint x: 170, startPoint y: 95, endPoint x: 608, endPoint y: 104, distance: 438.1
click at [608, 104] on div "Video Series Creating Exceptional Customer Experience Using A Sales Methodology" at bounding box center [784, 99] width 1438 height 48
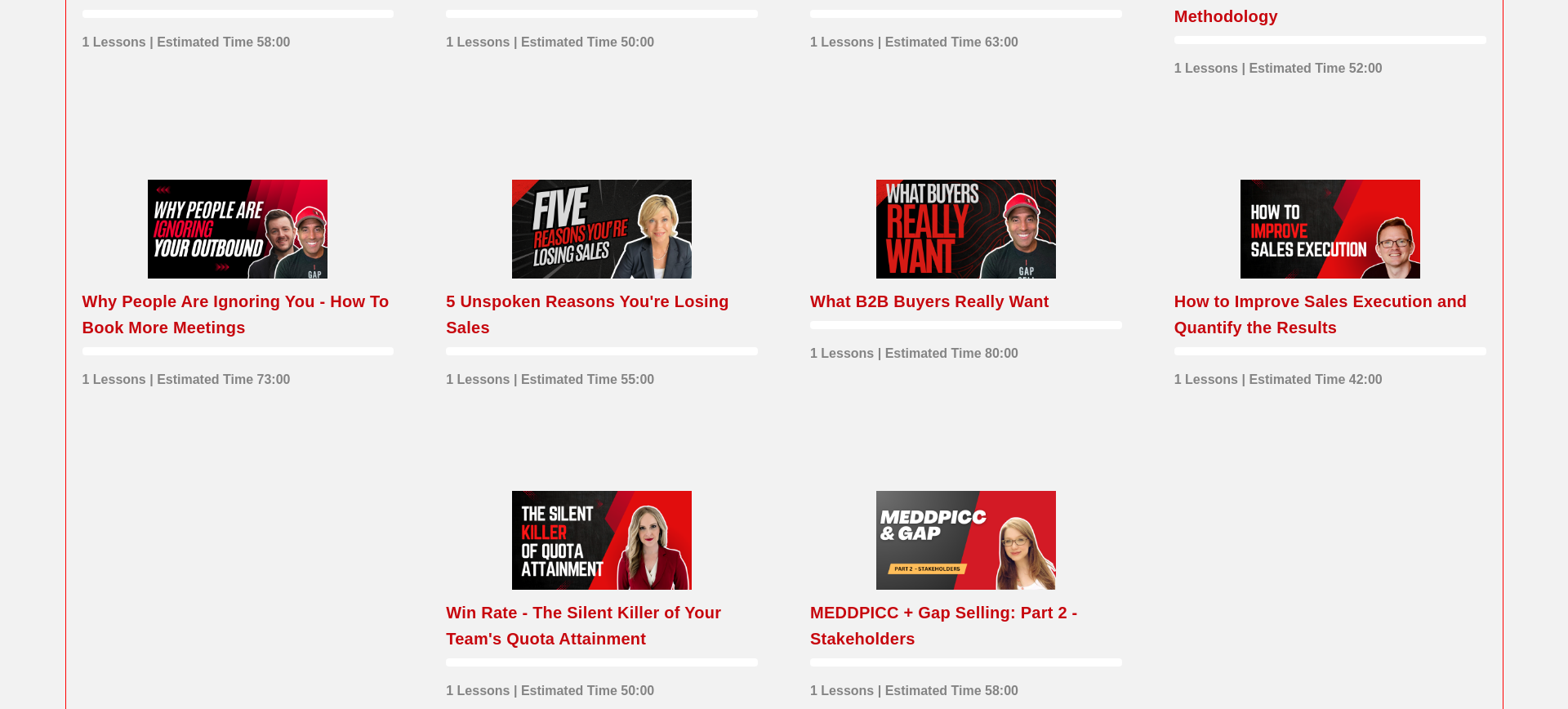
scroll to position [2112, 0]
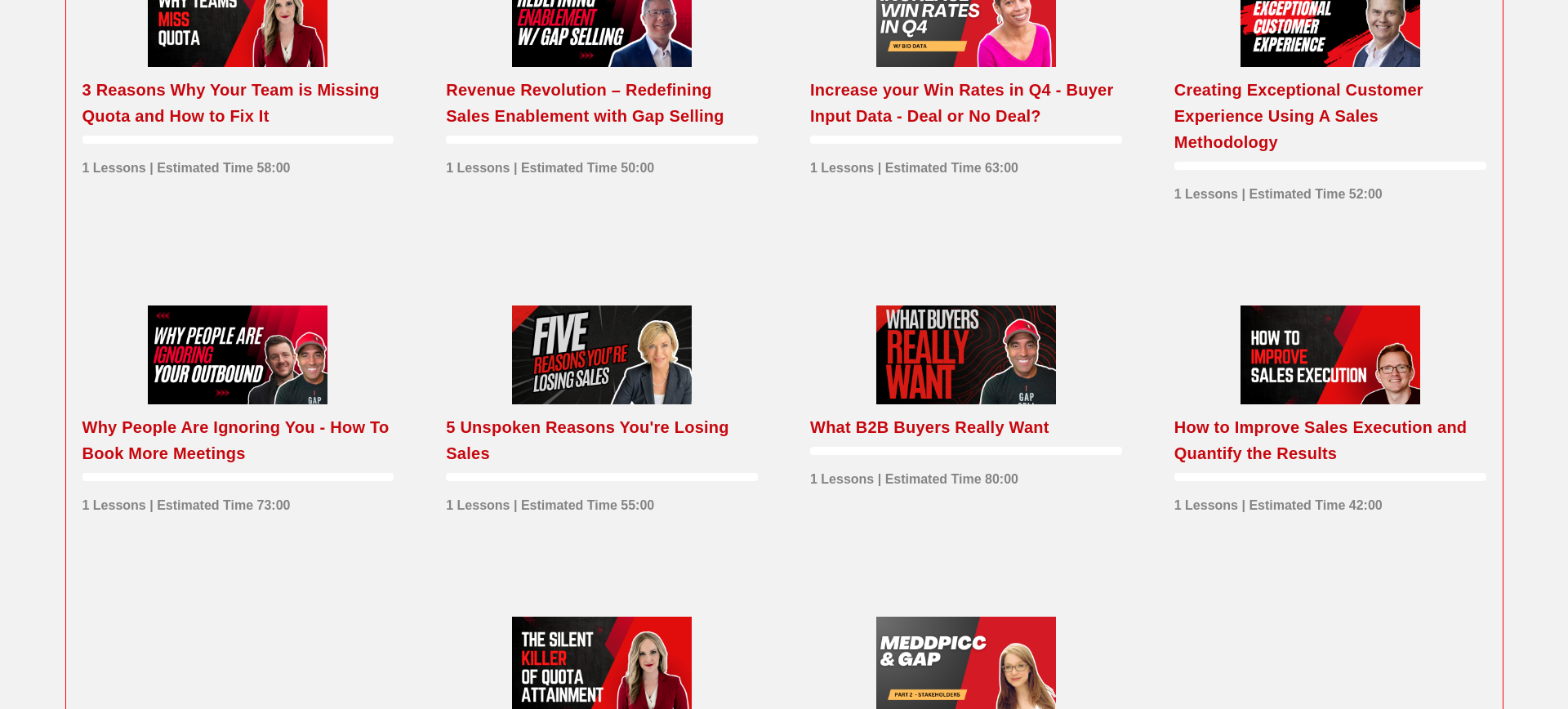
click at [326, 443] on div "Why People Are Ignoring You - How To Book More Meetings" at bounding box center [238, 441] width 312 height 53
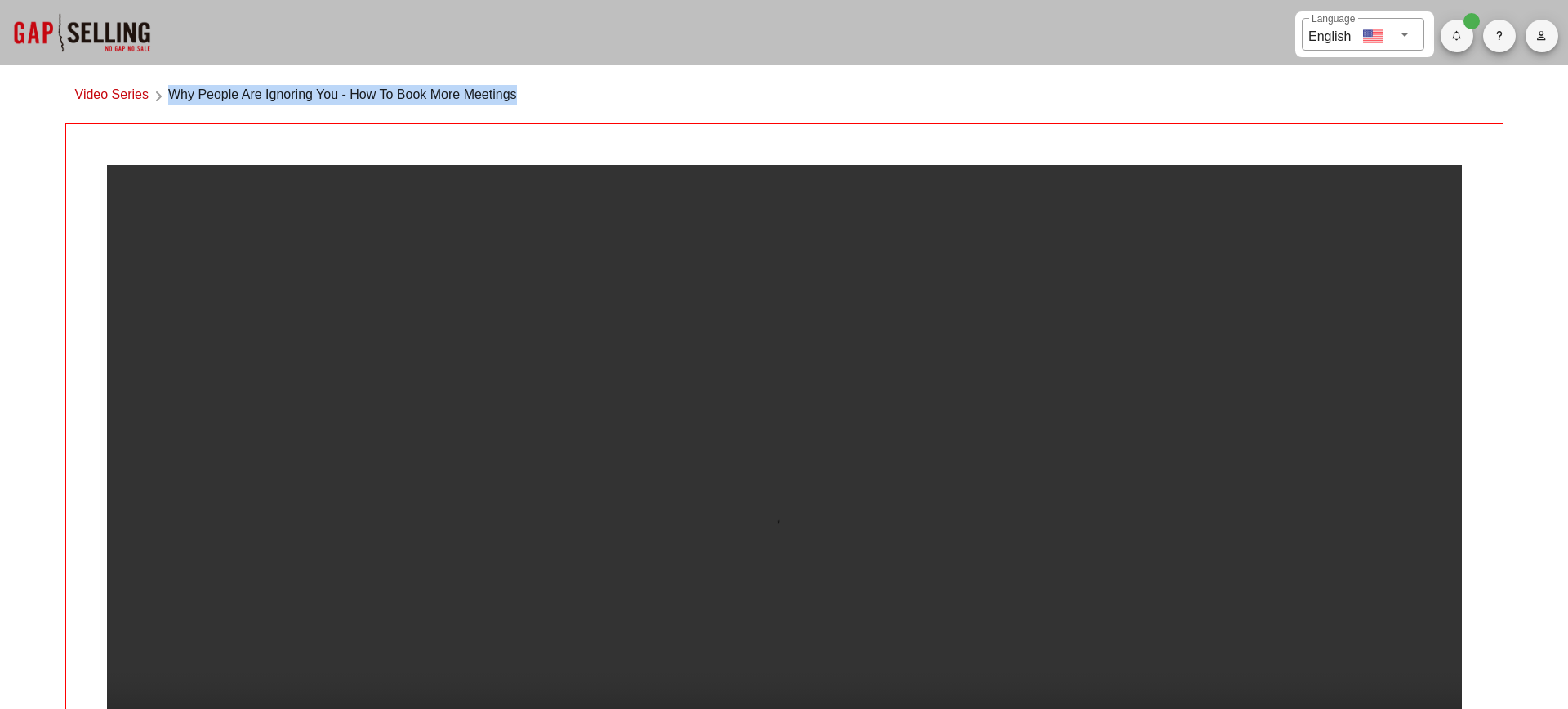
drag, startPoint x: 555, startPoint y: 88, endPoint x: 172, endPoint y: 92, distance: 383.0
click at [172, 92] on div "Video Series Why People Are Ignoring You - How To Book More Meetings" at bounding box center [784, 99] width 1438 height 48
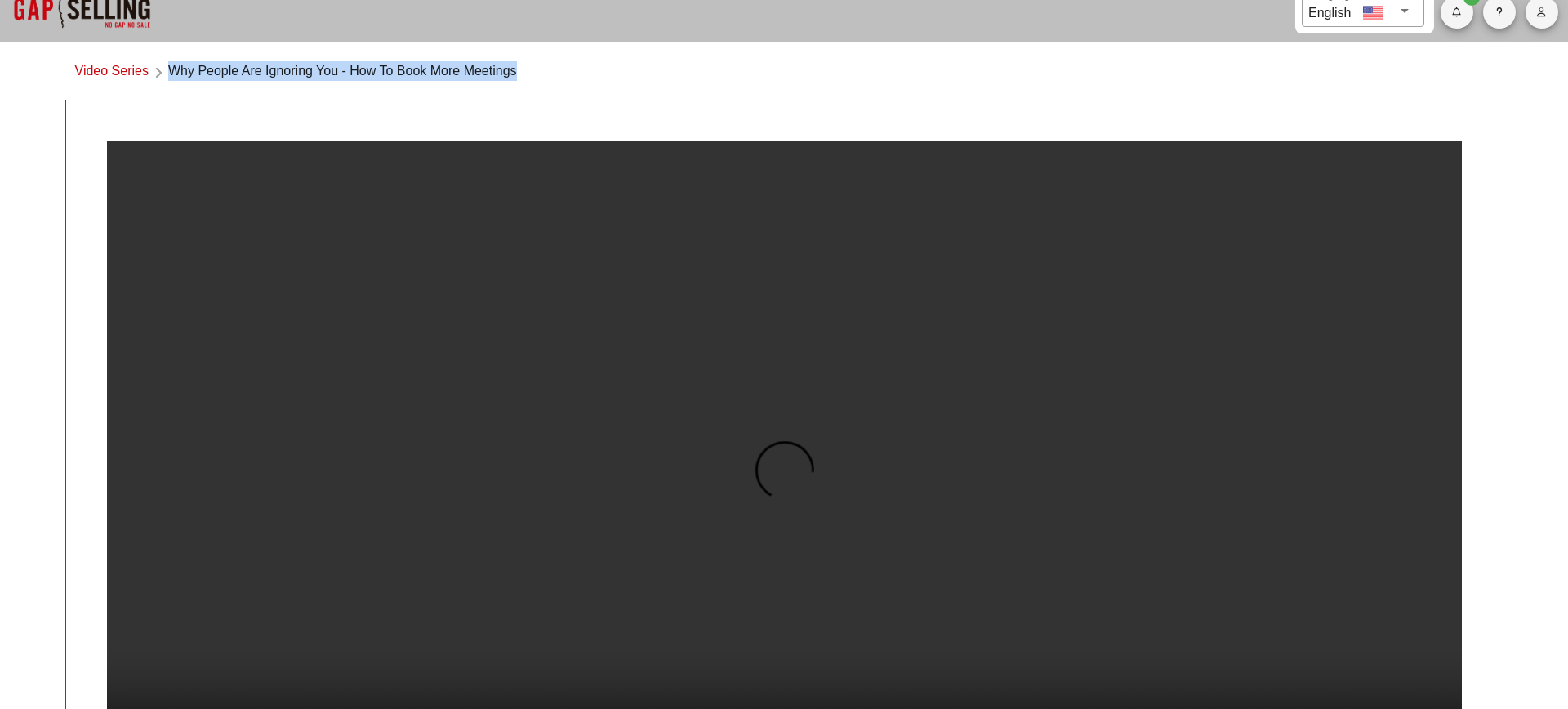
scroll to position [29, 0]
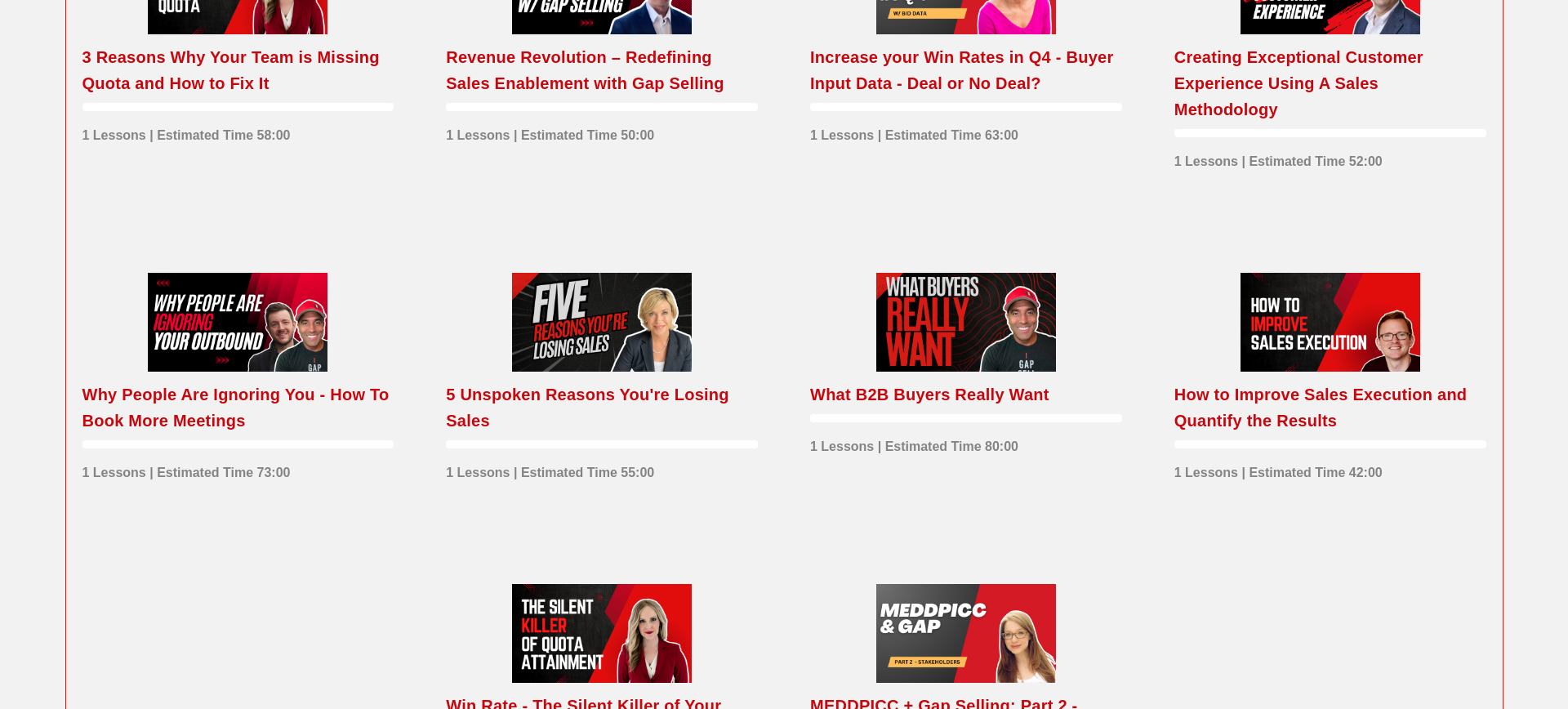
scroll to position [2244, 0]
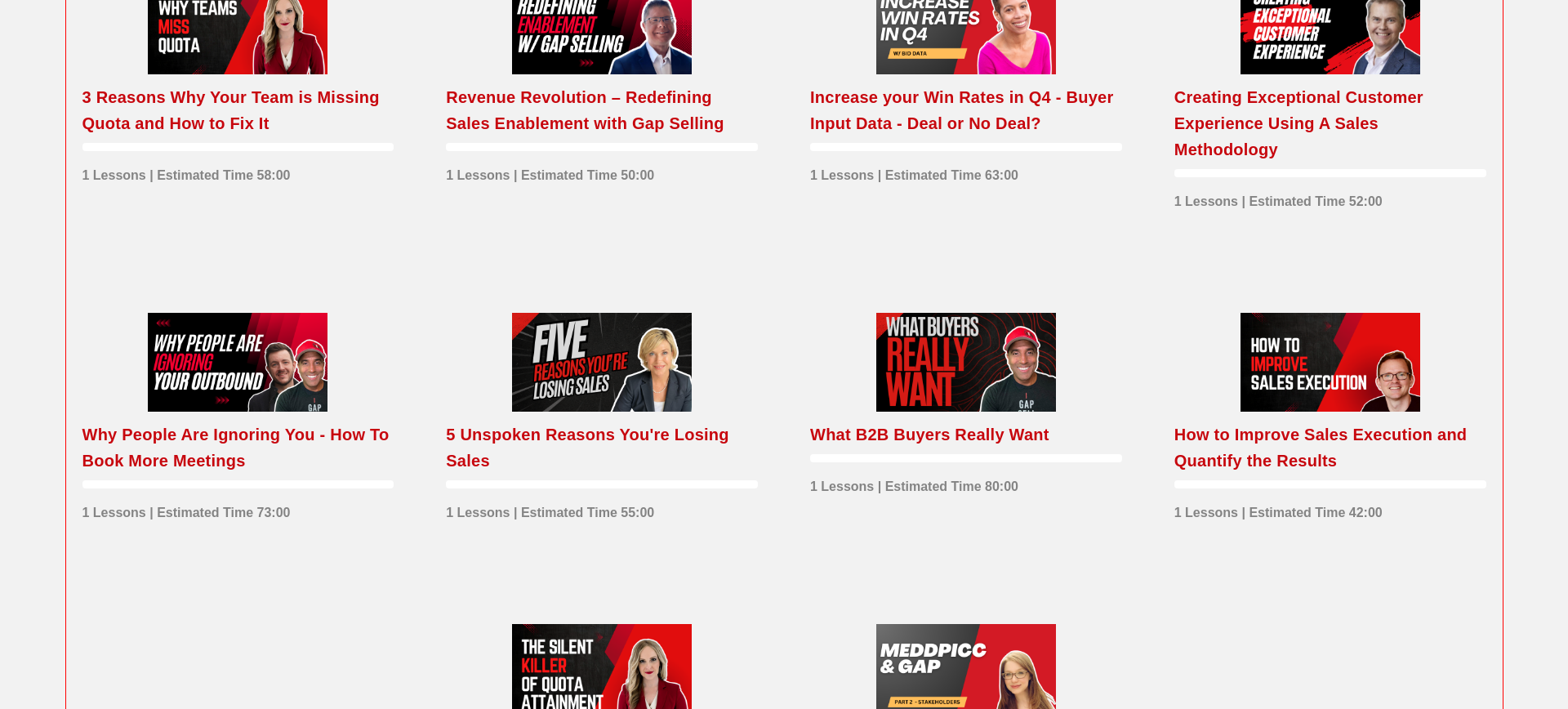
click at [601, 352] on div at bounding box center [602, 362] width 179 height 99
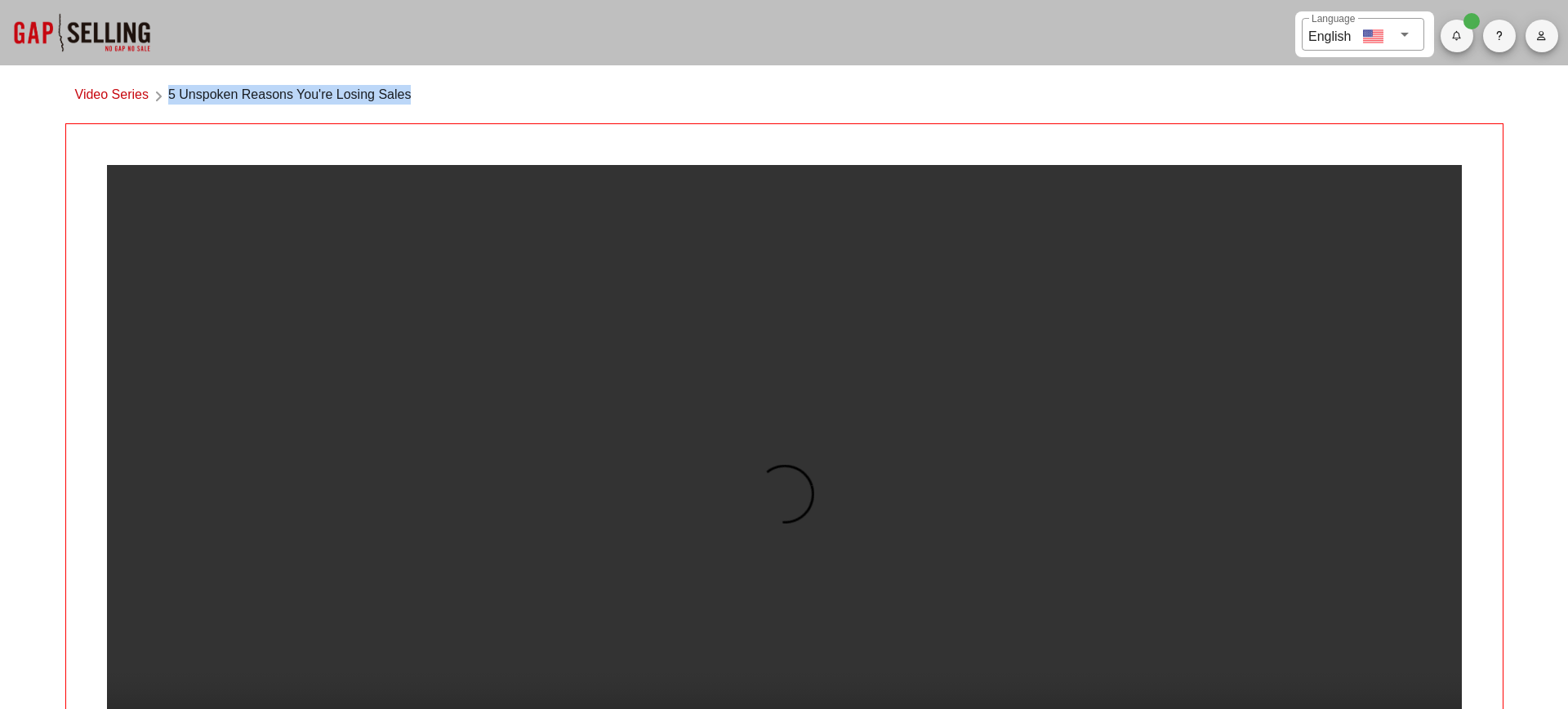
drag, startPoint x: 169, startPoint y: 93, endPoint x: 469, endPoint y: 97, distance: 300.0
click at [469, 97] on div "Video Series 5 Unspoken Reasons You're Losing Sales" at bounding box center [784, 99] width 1438 height 48
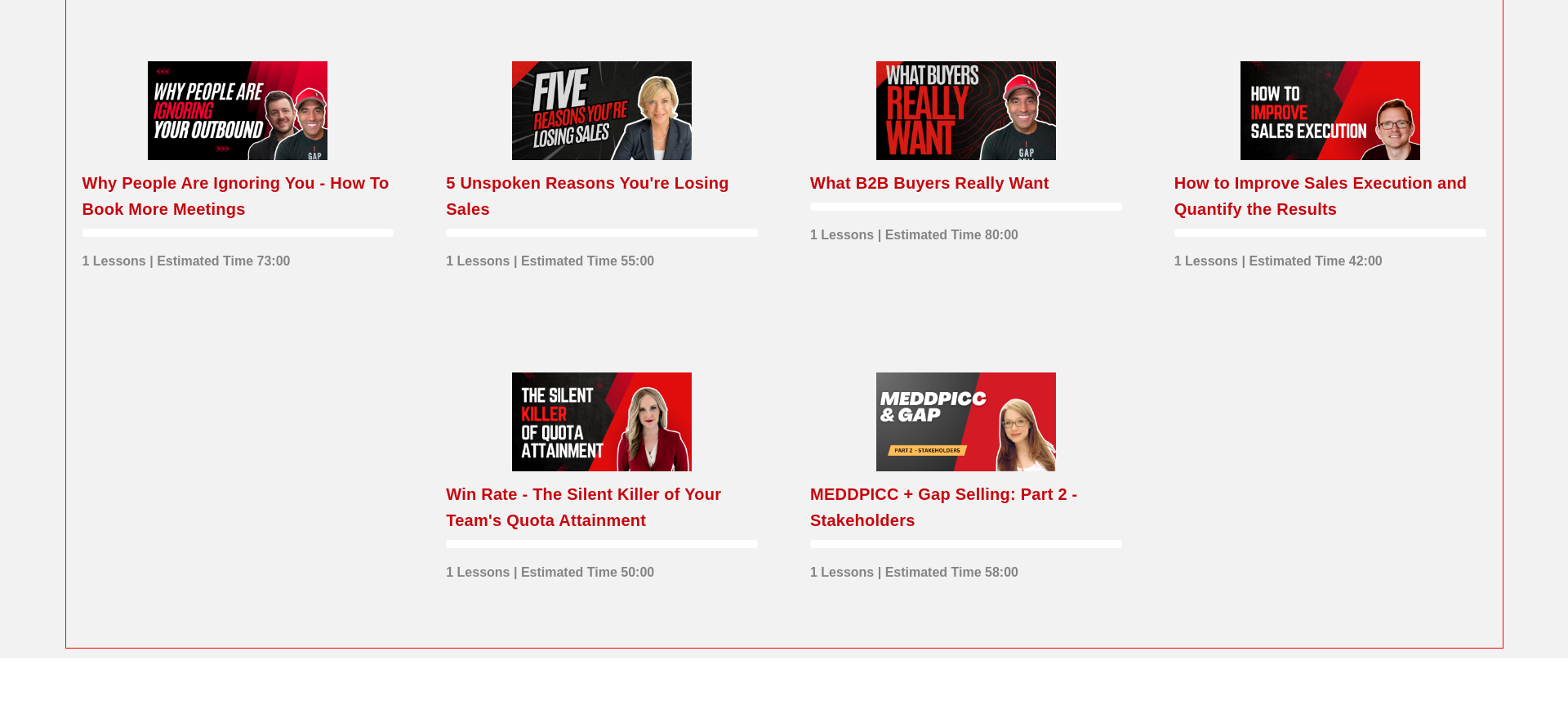
scroll to position [2444, 0]
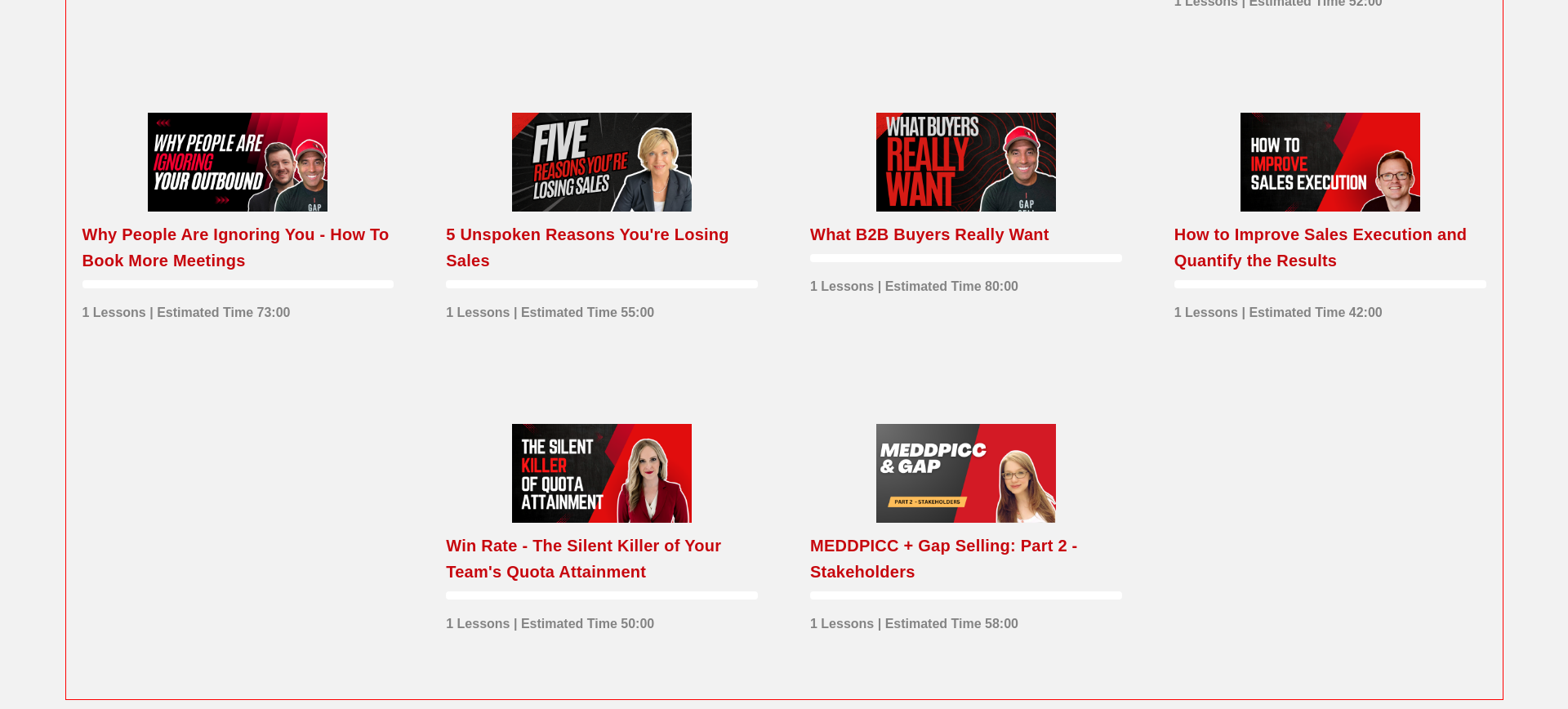
click at [898, 248] on div "What B2B Buyers Really Want" at bounding box center [930, 234] width 239 height 26
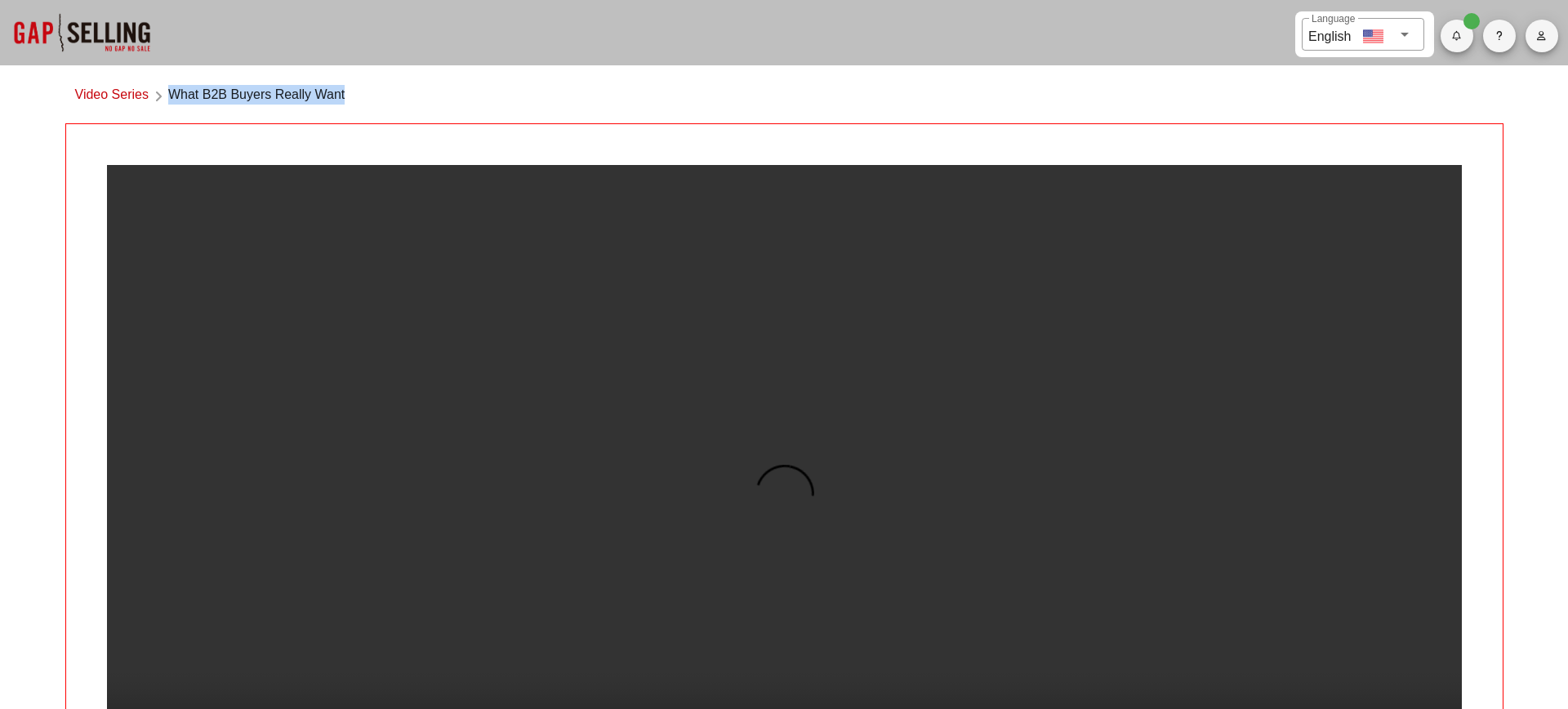
drag, startPoint x: 169, startPoint y: 92, endPoint x: 380, endPoint y: 91, distance: 211.0
click at [380, 91] on div "Video Series What B2B Buyers Really Want" at bounding box center [784, 99] width 1438 height 48
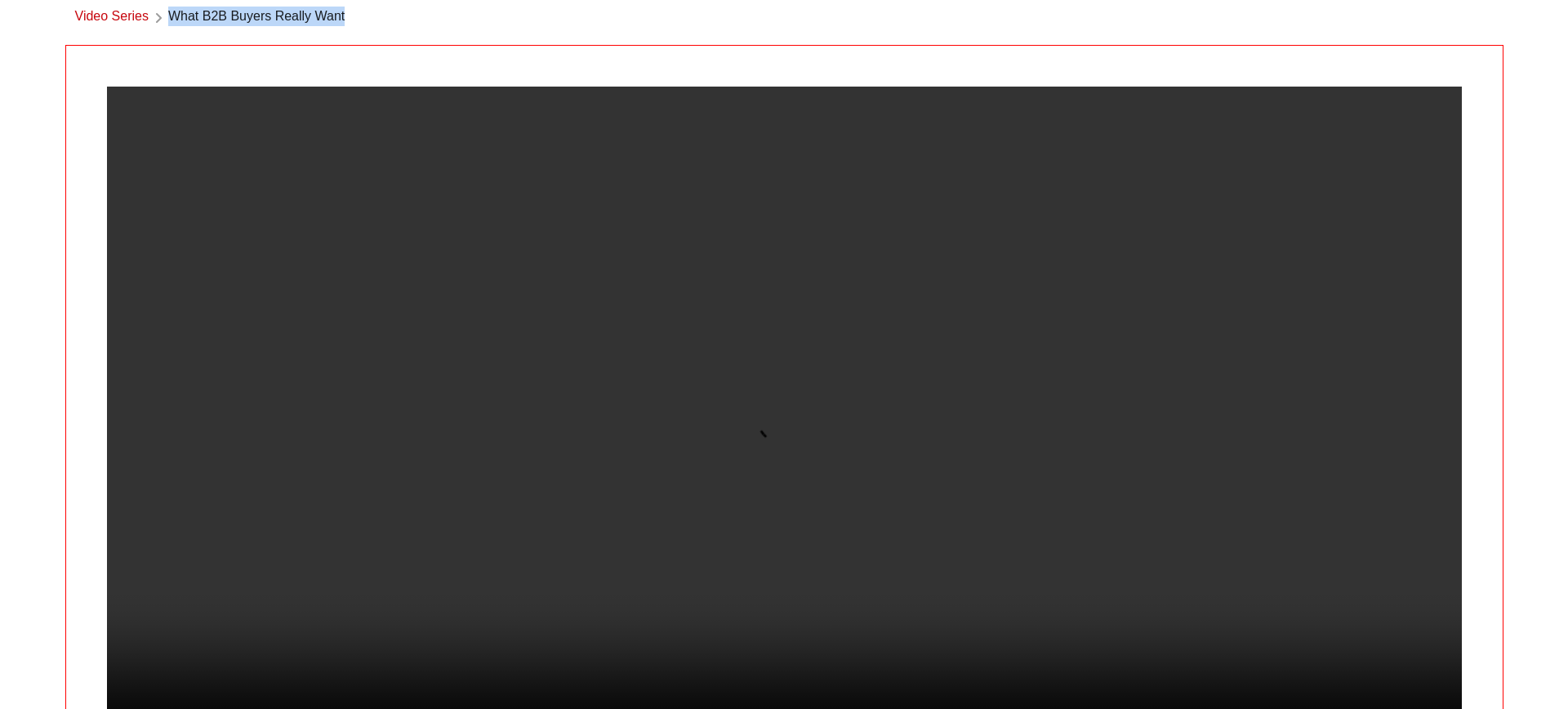
scroll to position [80, 0]
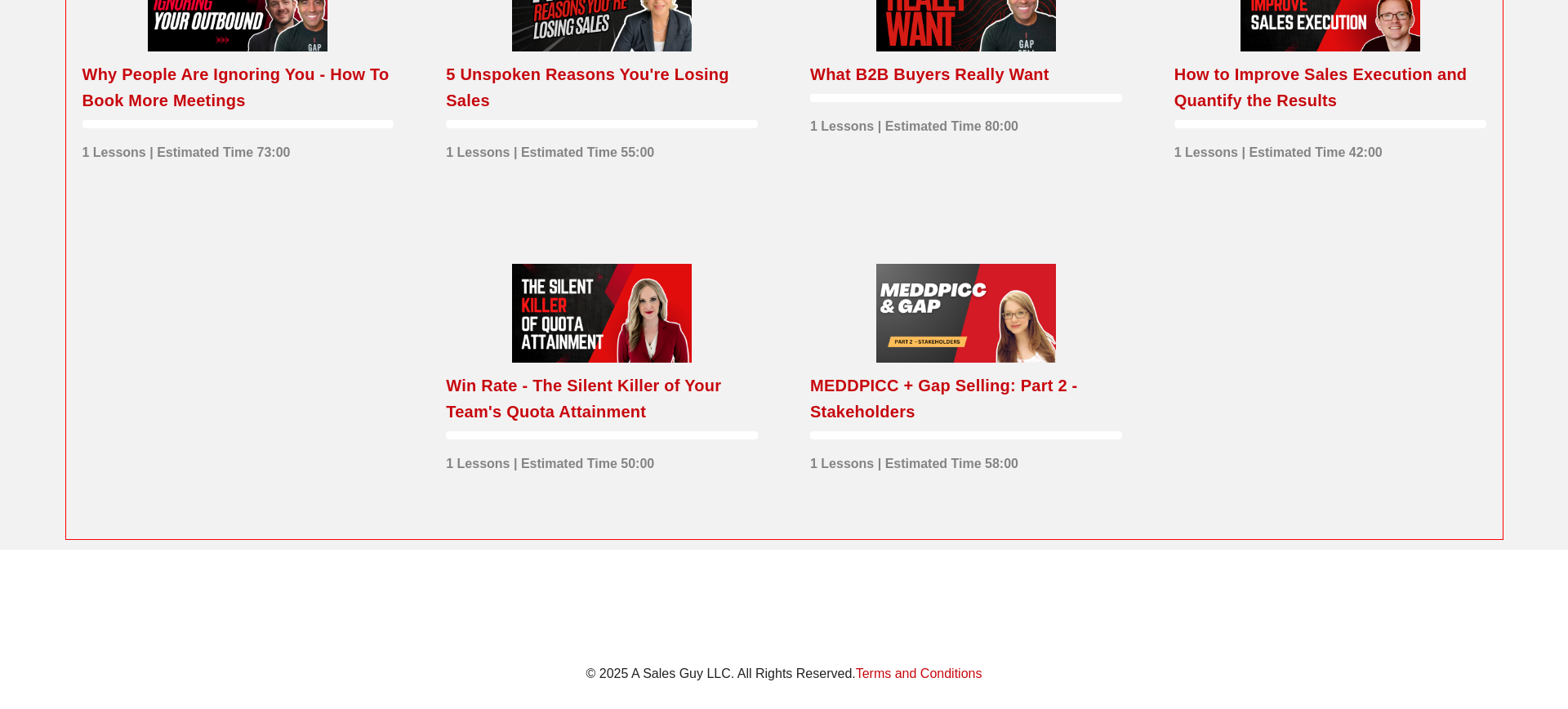
scroll to position [2495, 0]
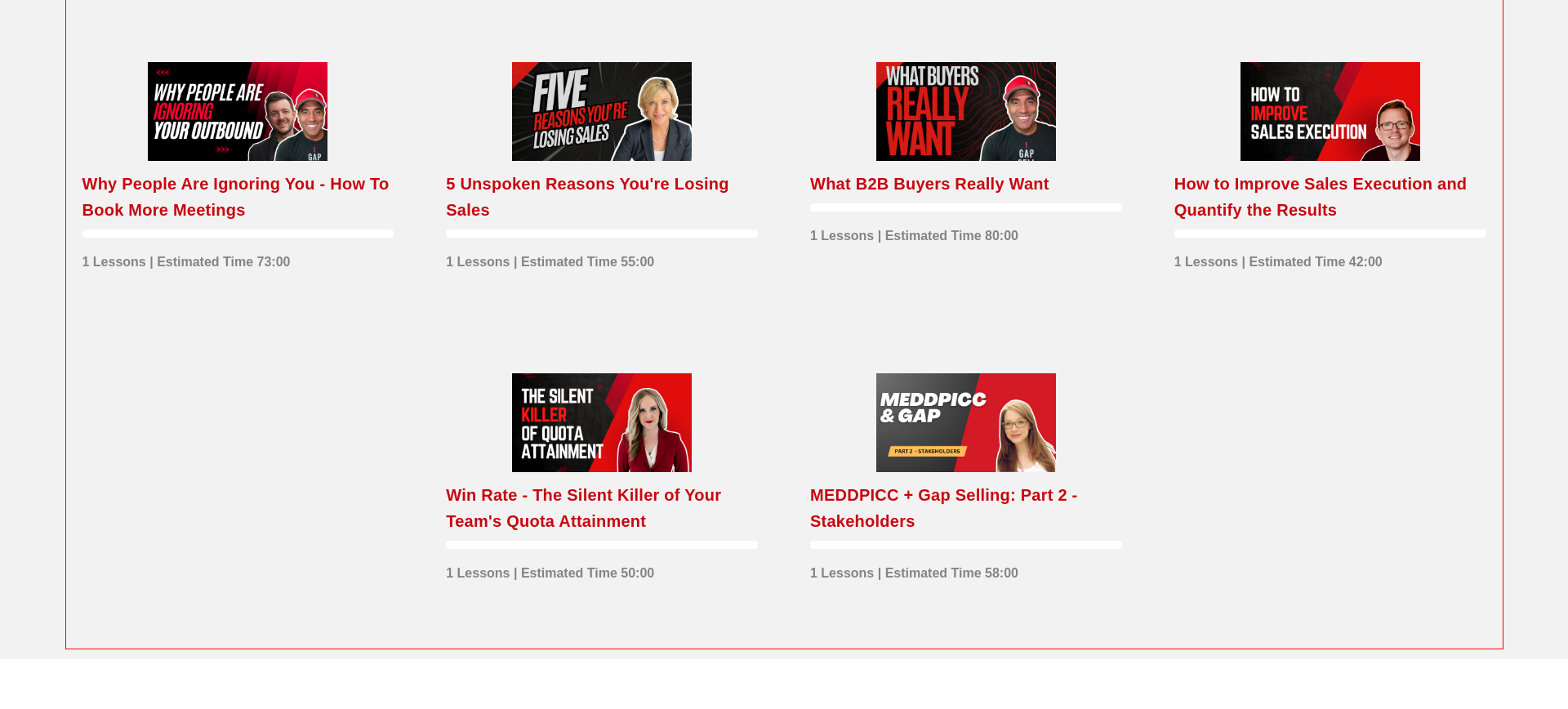
click at [1258, 223] on div "How to Improve Sales Execution and Quantify the Results" at bounding box center [1331, 197] width 312 height 53
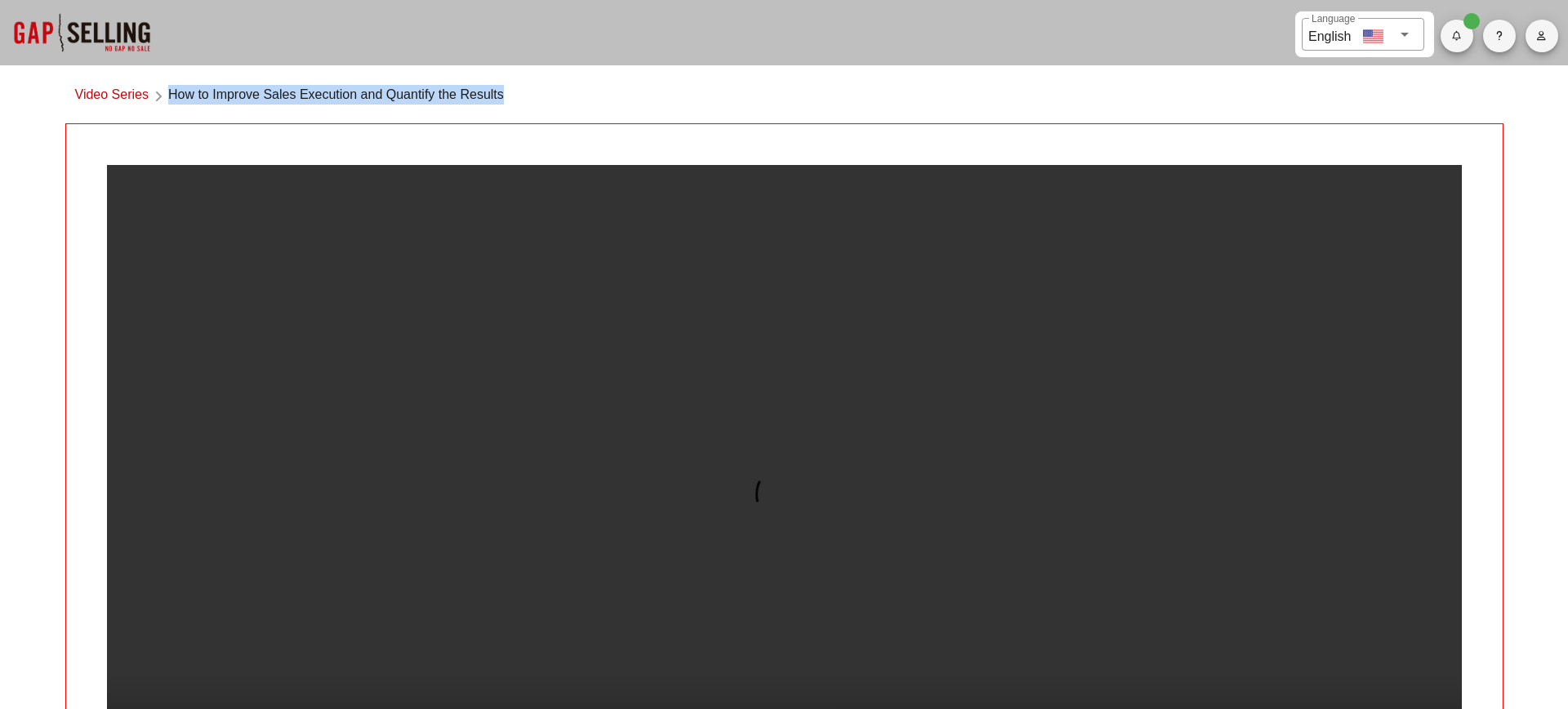
drag, startPoint x: 523, startPoint y: 101, endPoint x: 172, endPoint y: 100, distance: 351.0
click at [172, 100] on div "Video Series How to Improve Sales Execution and Quantify the Results" at bounding box center [784, 99] width 1438 height 48
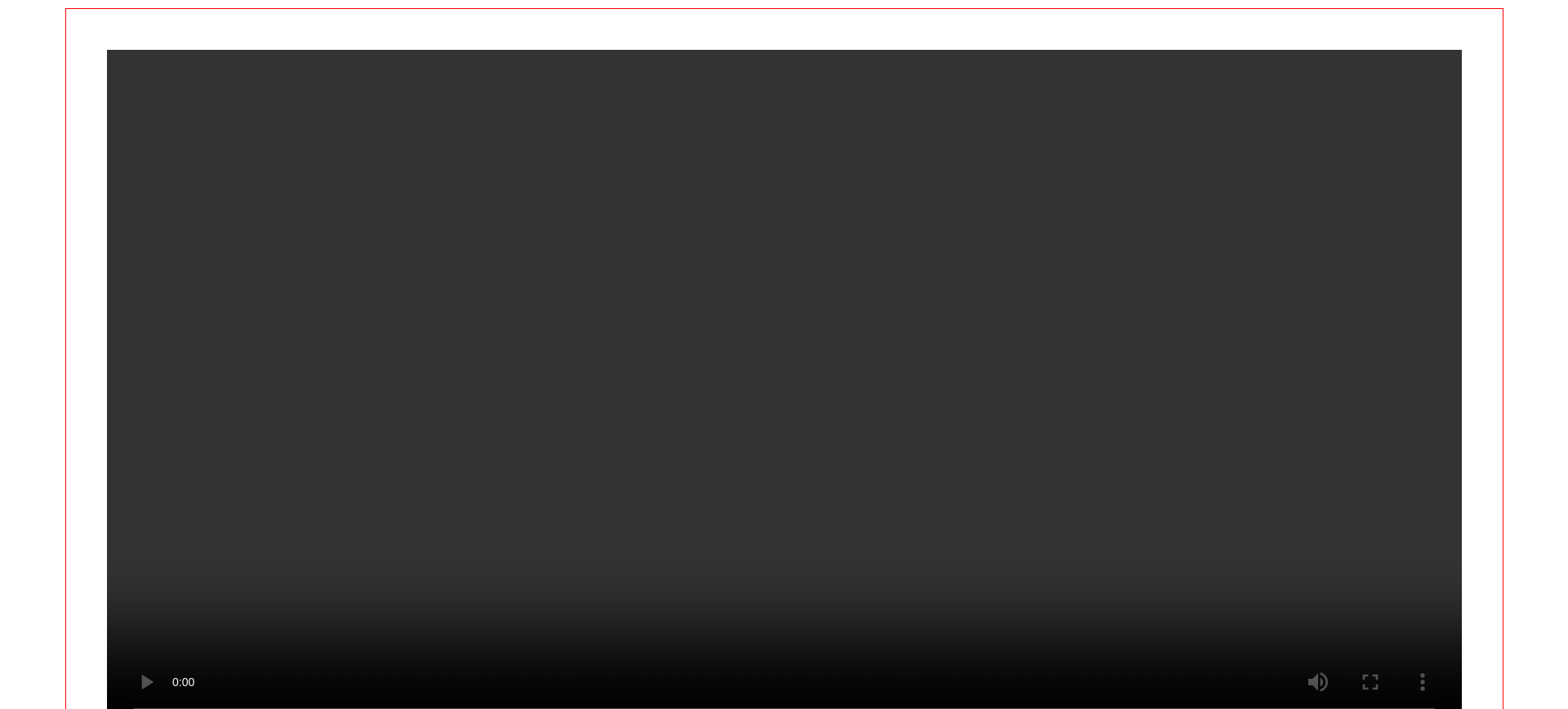
scroll to position [116, 0]
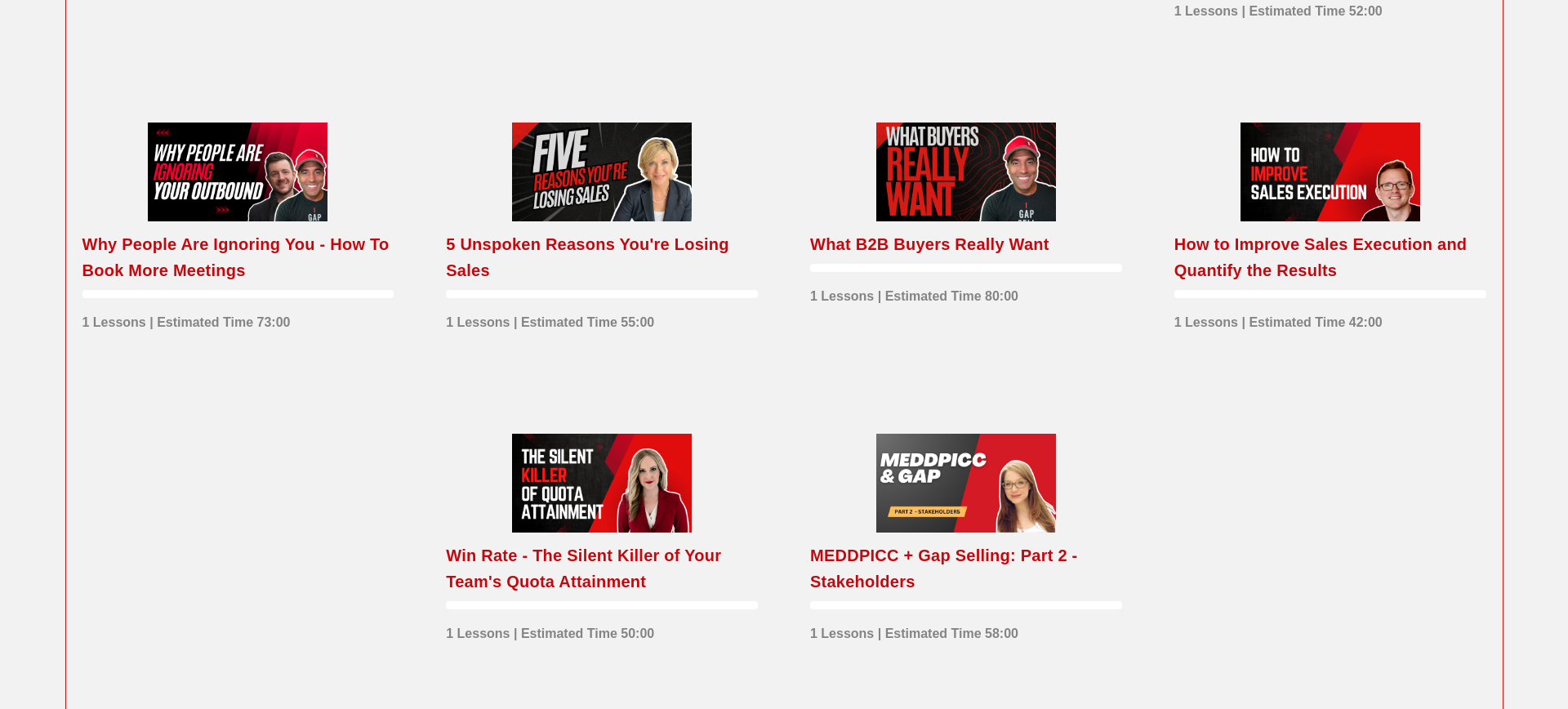
scroll to position [2724, 0]
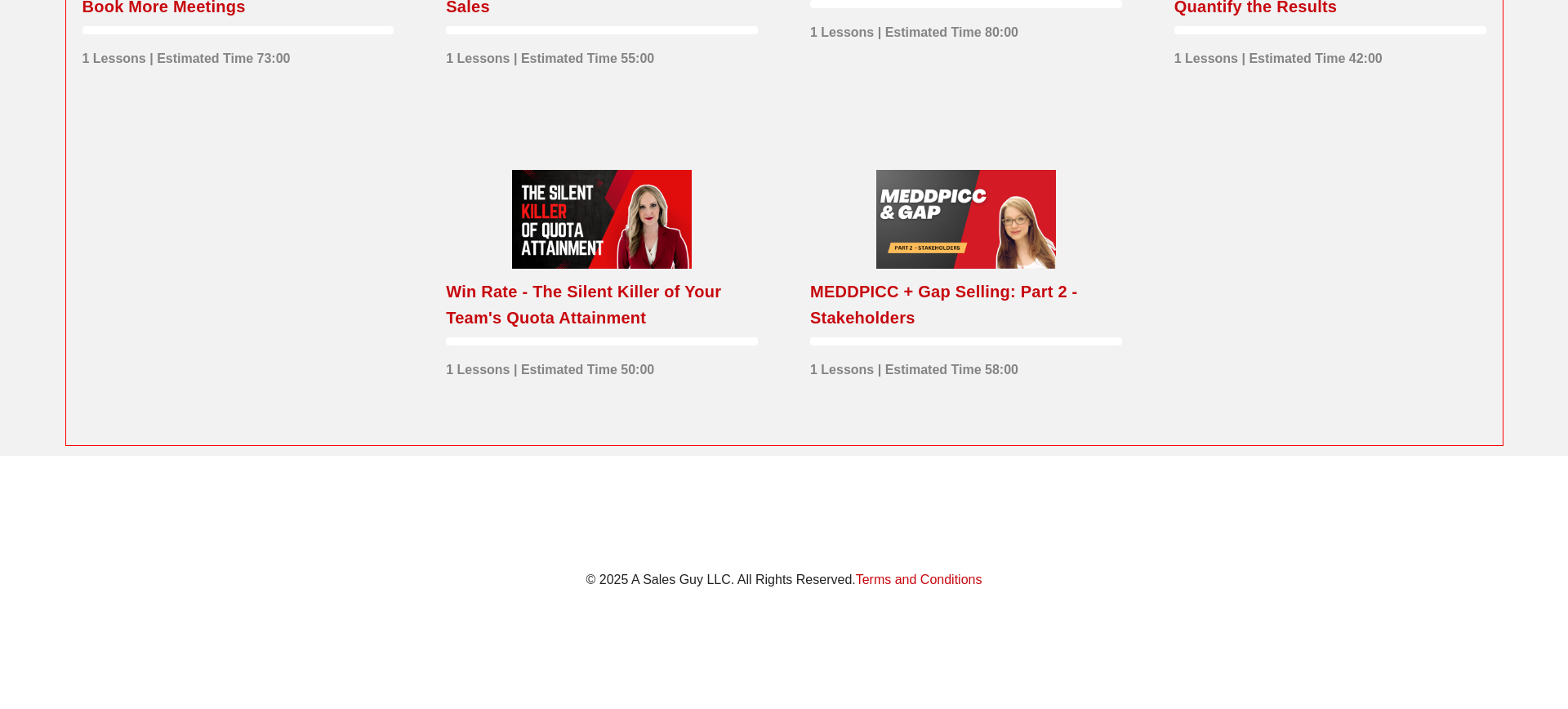
click at [650, 318] on div "Win Rate - The Silent Killer of Your Team's Quota Attainment" at bounding box center [602, 305] width 312 height 53
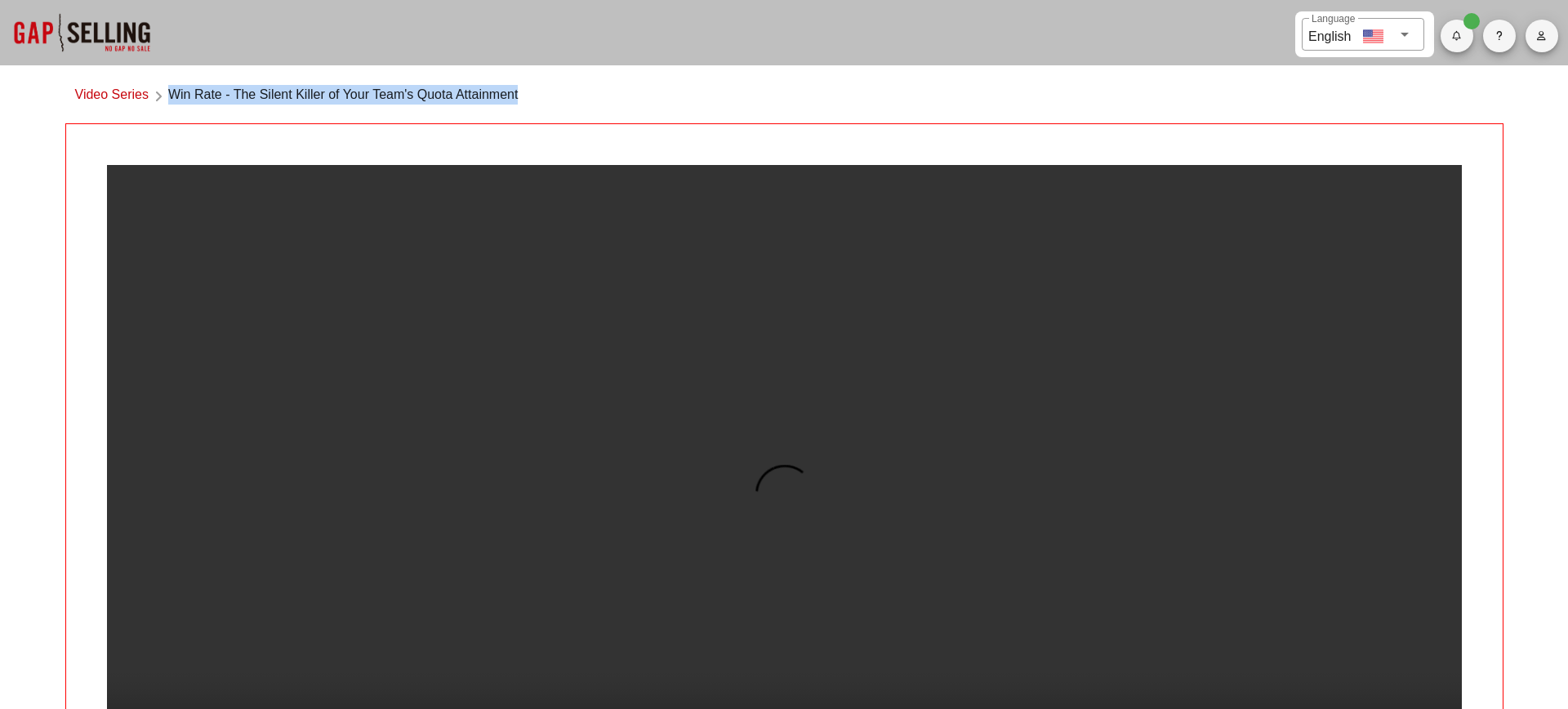
drag, startPoint x: 171, startPoint y: 92, endPoint x: 576, endPoint y: 113, distance: 405.5
click at [576, 113] on div "Video Series Win Rate - The Silent Killer of Your Team's Quota Attainment" at bounding box center [784, 99] width 1438 height 48
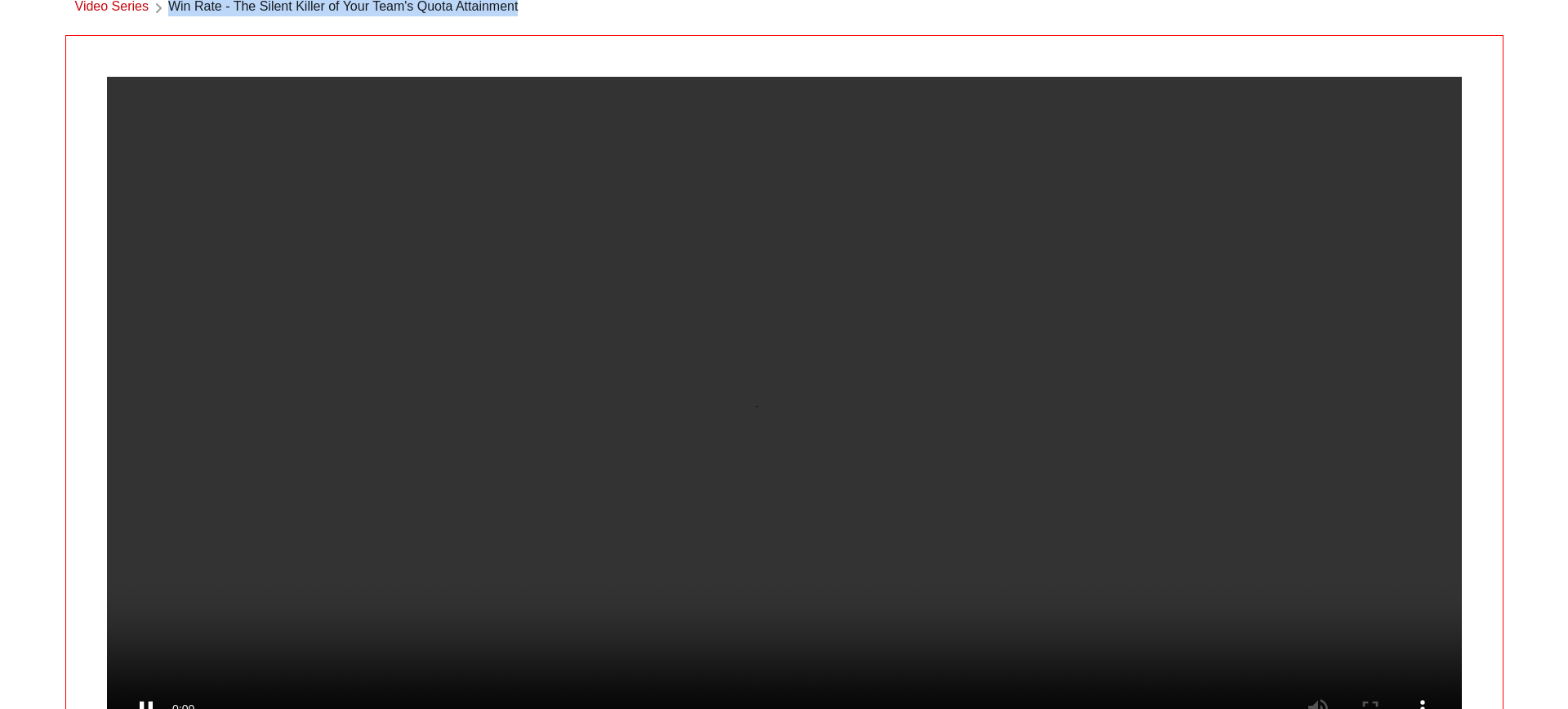
scroll to position [173, 0]
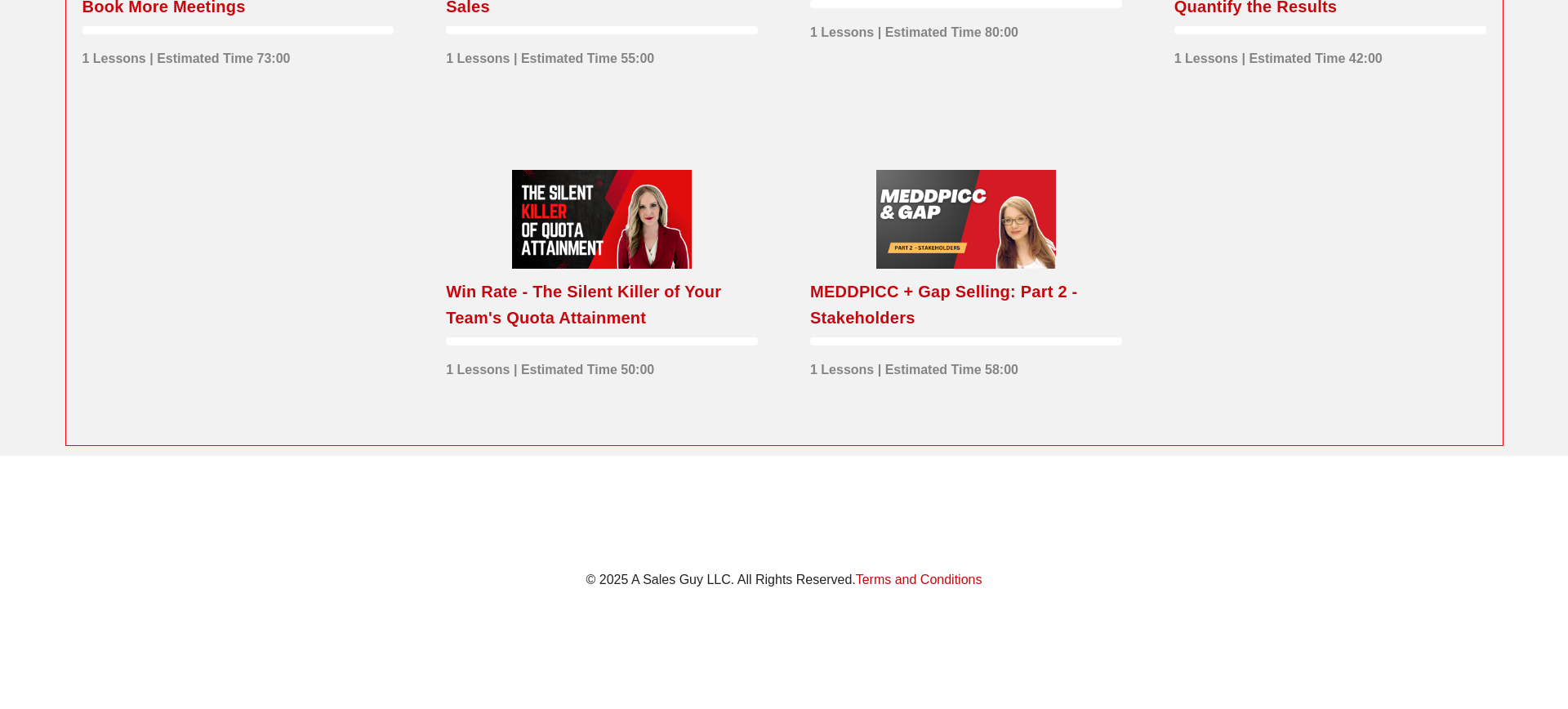
scroll to position [2724, 0]
click at [827, 310] on div "MEDDPICC + Gap Selling: Part 2 - Stakeholders" at bounding box center [966, 305] width 312 height 53
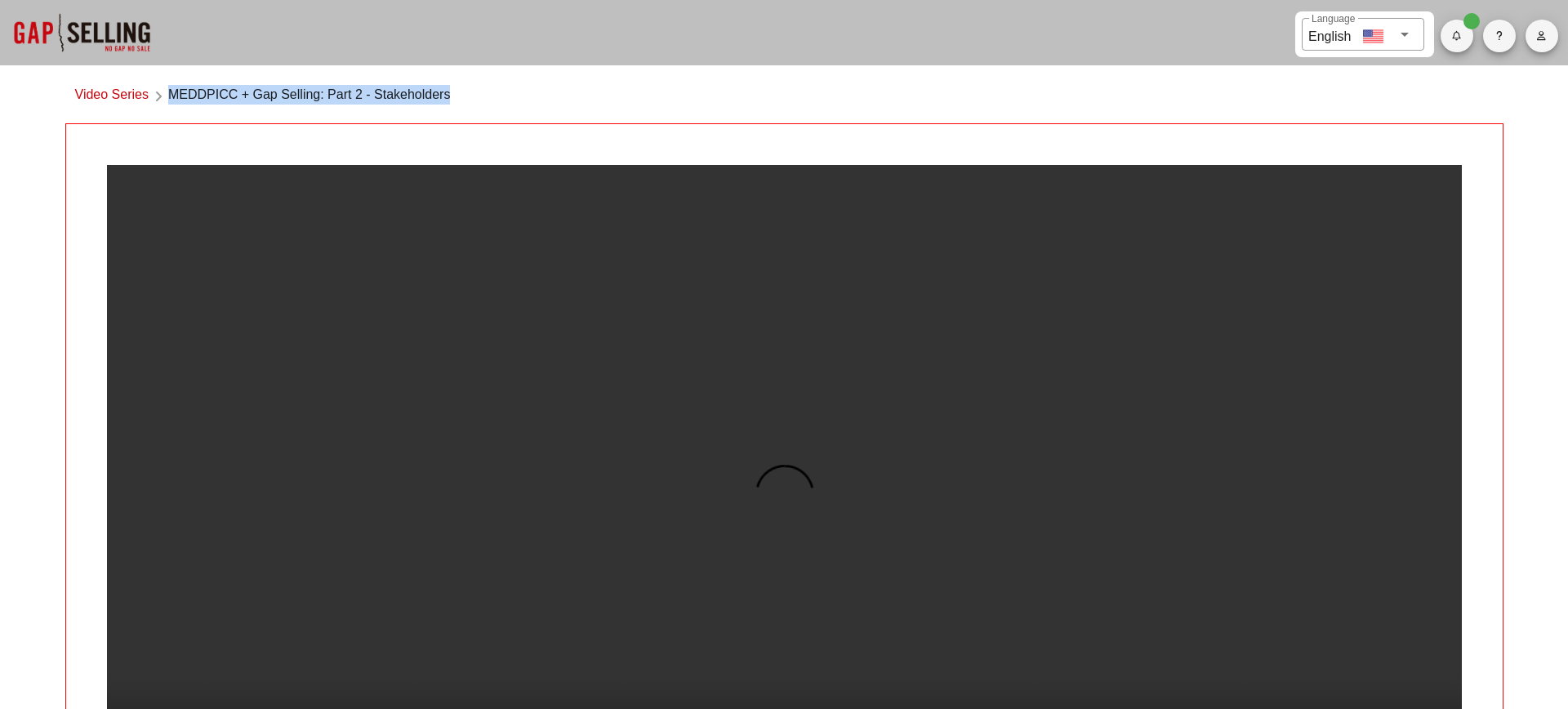
drag, startPoint x: 169, startPoint y: 95, endPoint x: 501, endPoint y: 109, distance: 332.3
click at [501, 109] on div "Video Series MEDDPICC + Gap Selling: Part 2 - Stakeholders" at bounding box center [784, 99] width 1438 height 48
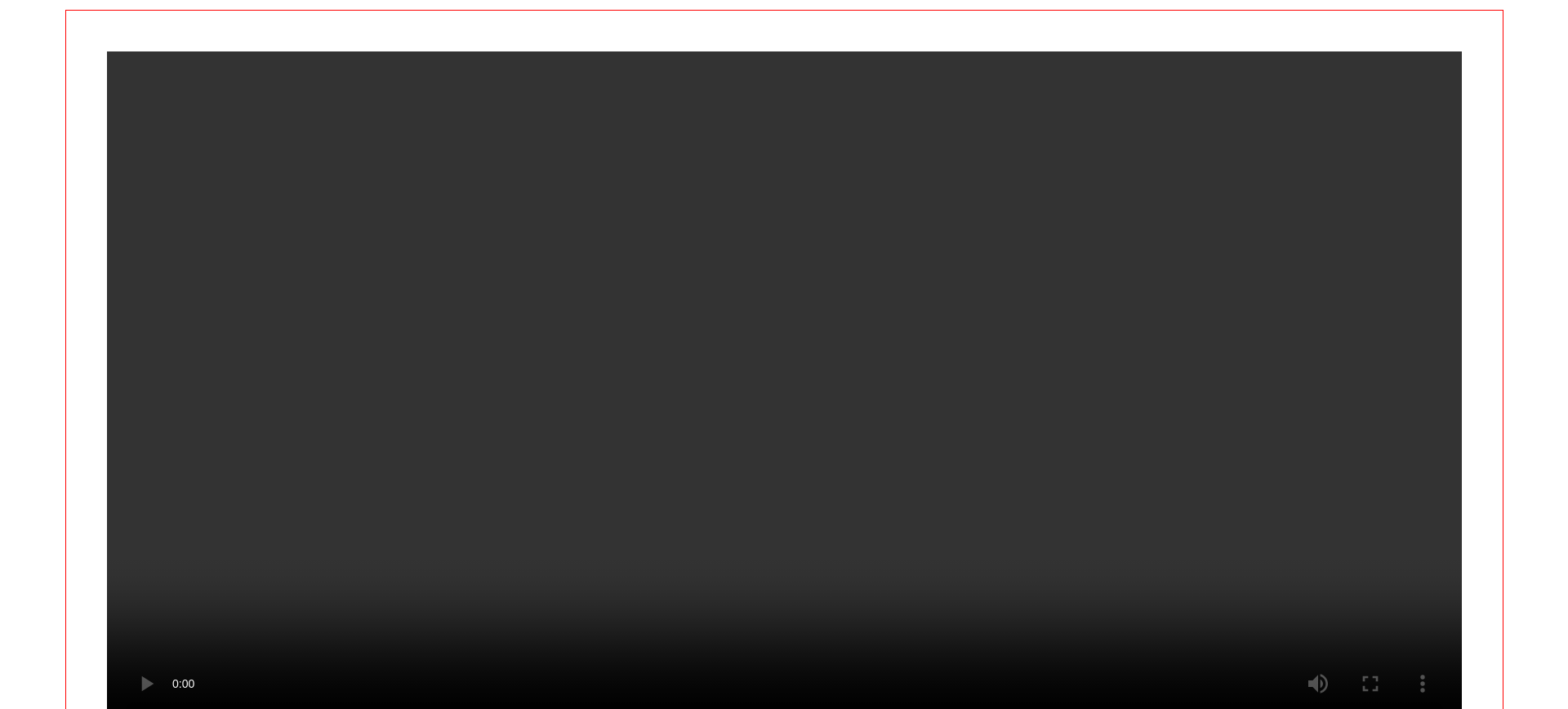
scroll to position [119, 0]
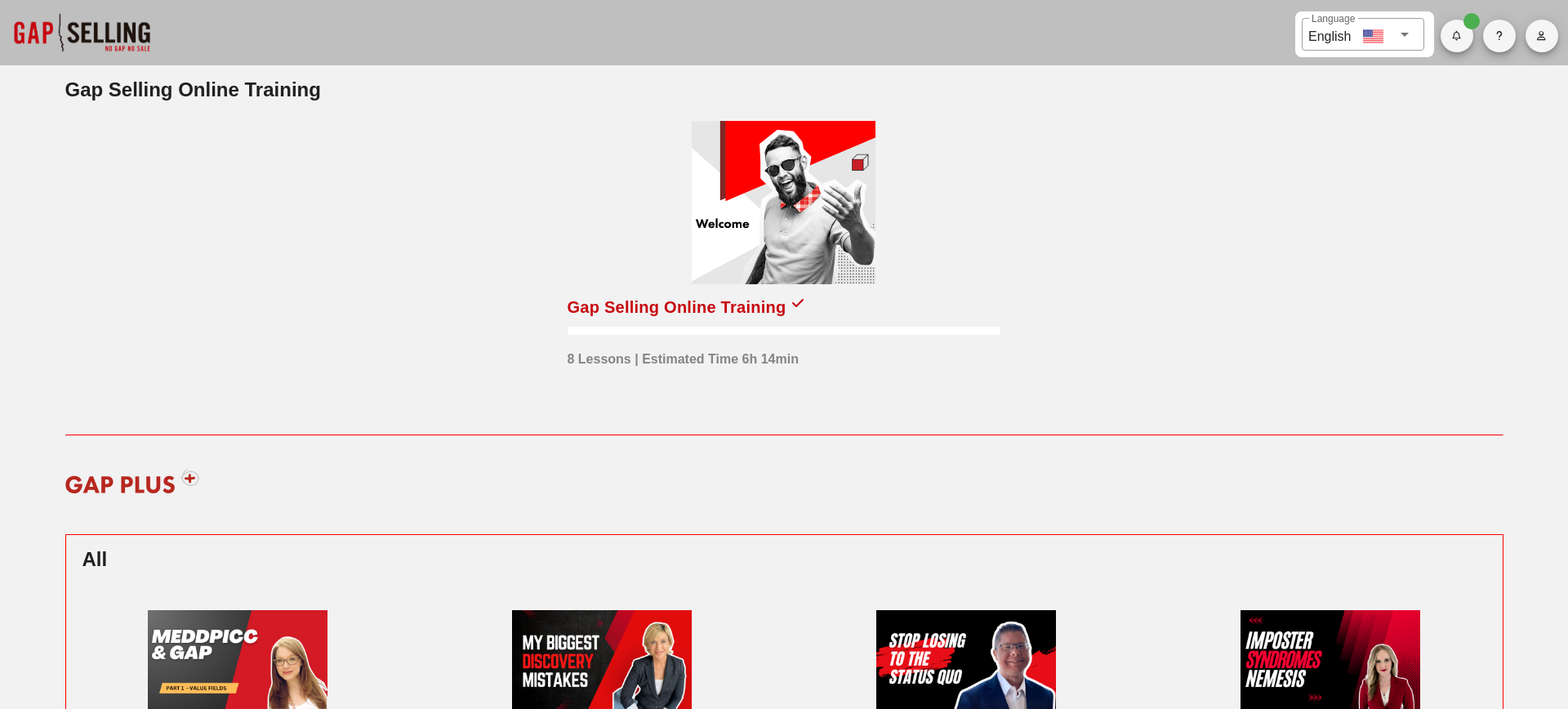
click at [795, 189] on div at bounding box center [783, 202] width 184 height 163
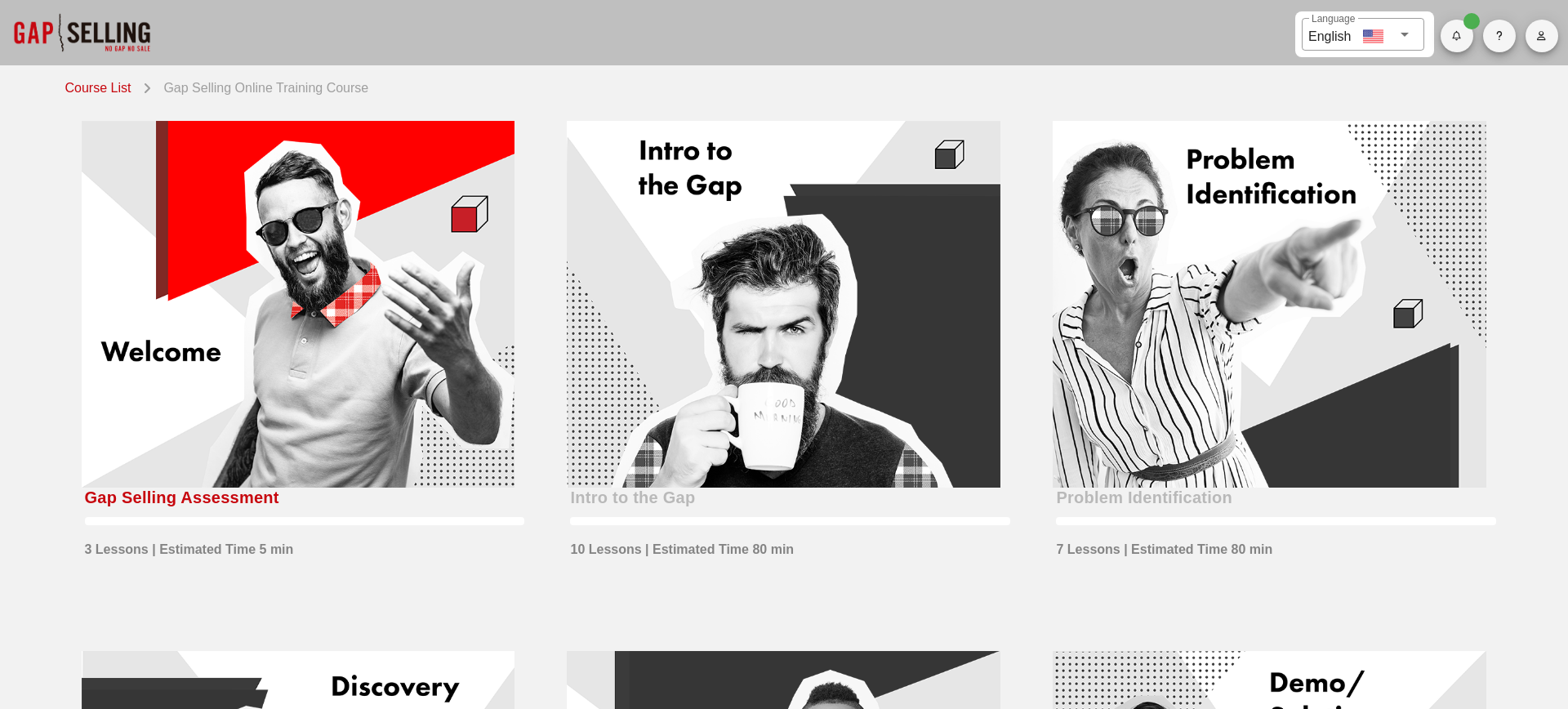
click at [686, 425] on div at bounding box center [784, 304] width 434 height 367
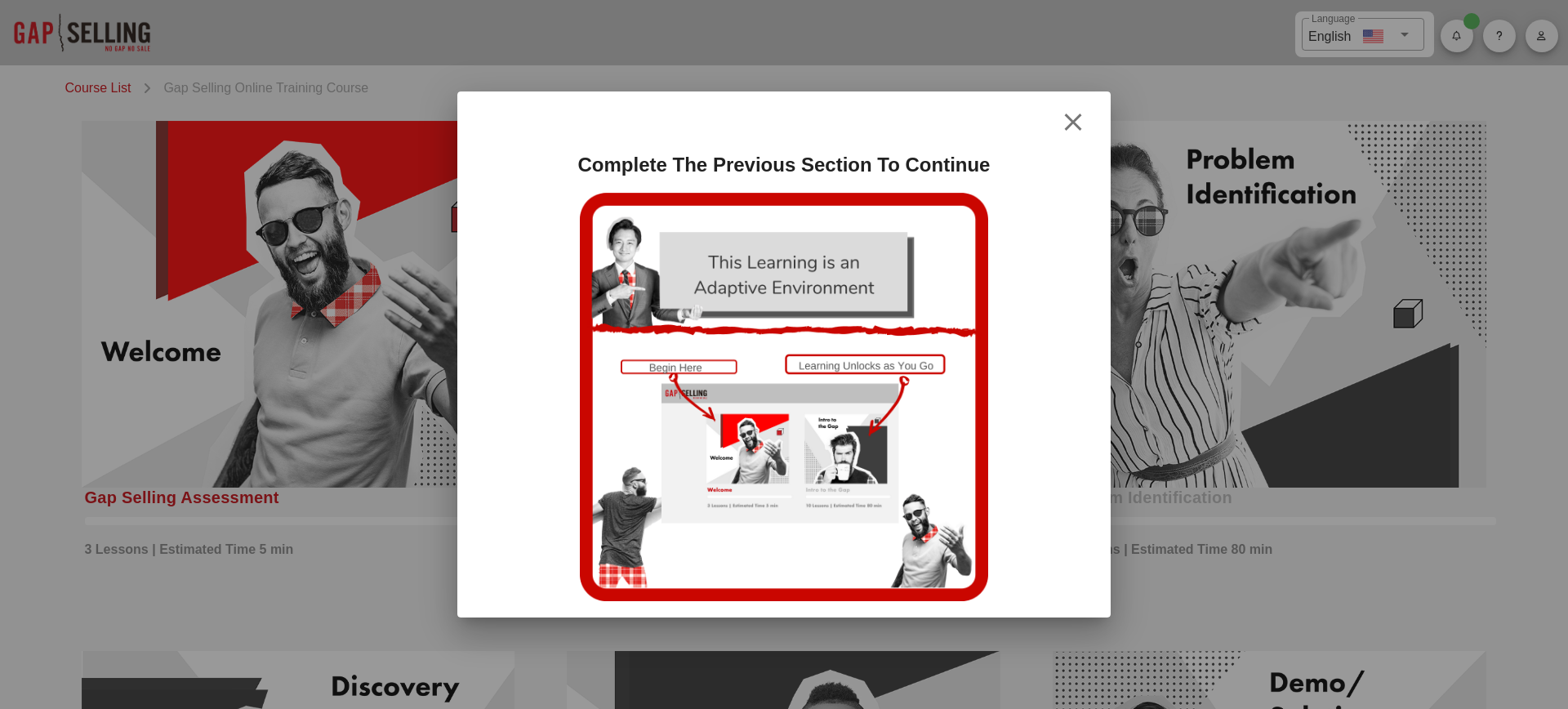
click at [1082, 126] on icon "button" at bounding box center [1073, 122] width 20 height 20
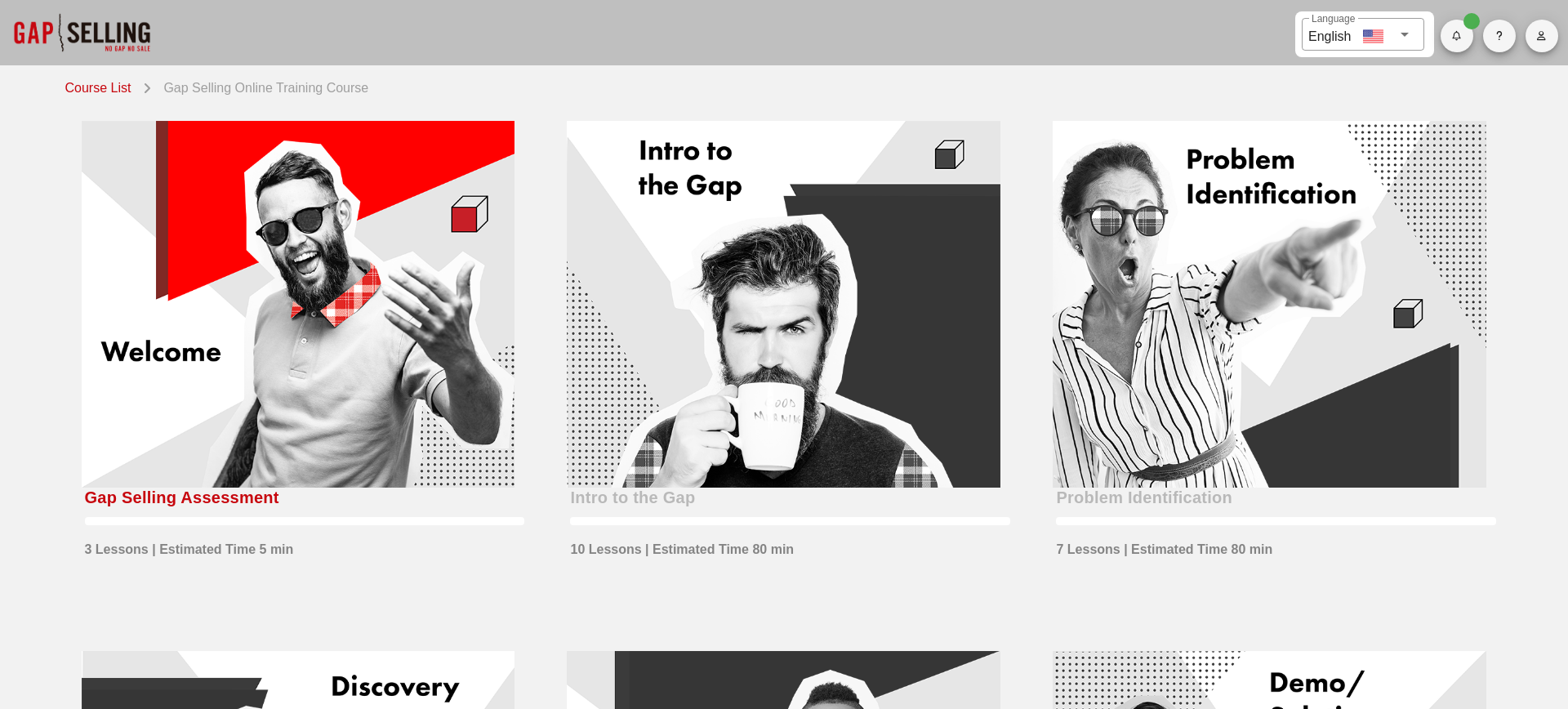
click at [437, 395] on div at bounding box center [298, 304] width 434 height 367
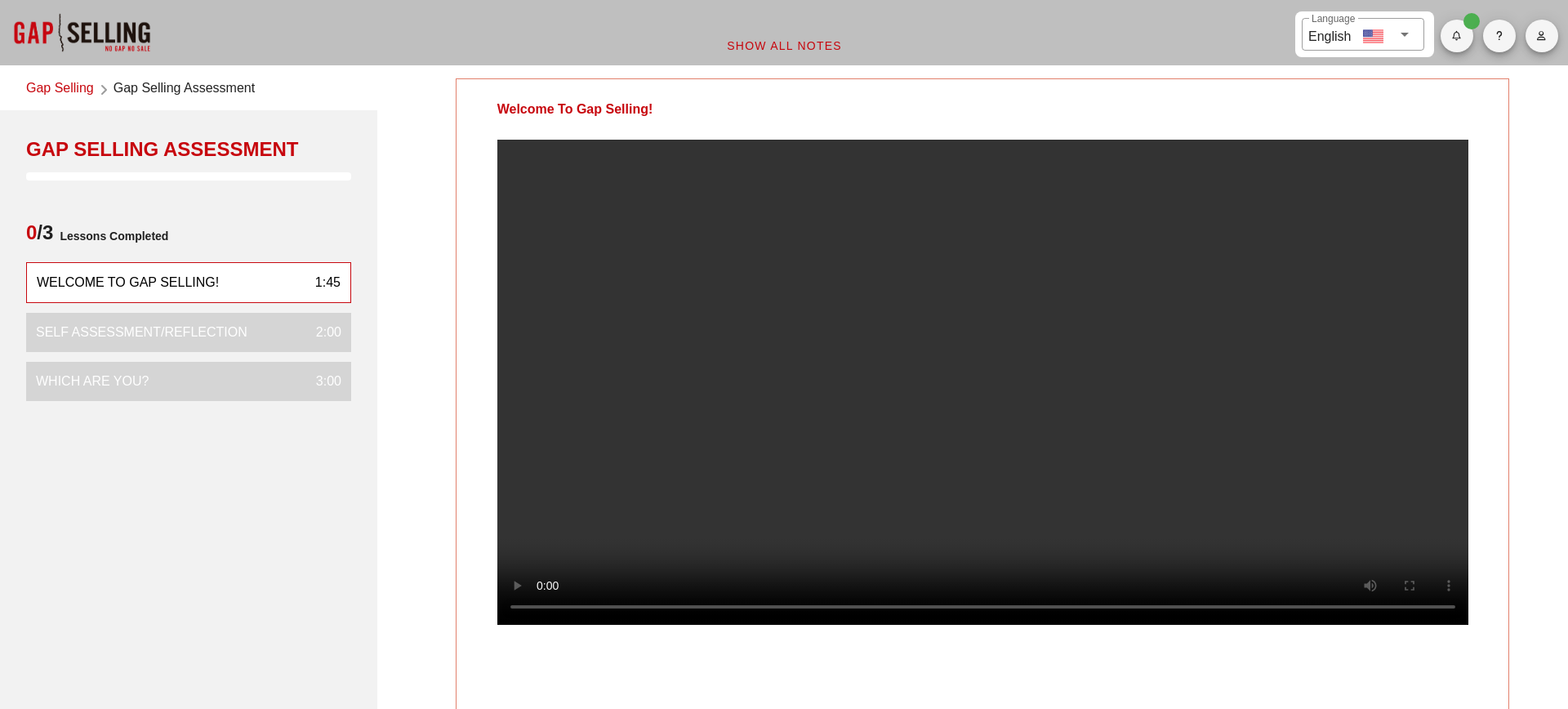
drag, startPoint x: 704, startPoint y: 115, endPoint x: 488, endPoint y: 114, distance: 216.0
click at [488, 114] on div "Welcome To Gap Selling!" at bounding box center [576, 109] width 237 height 61
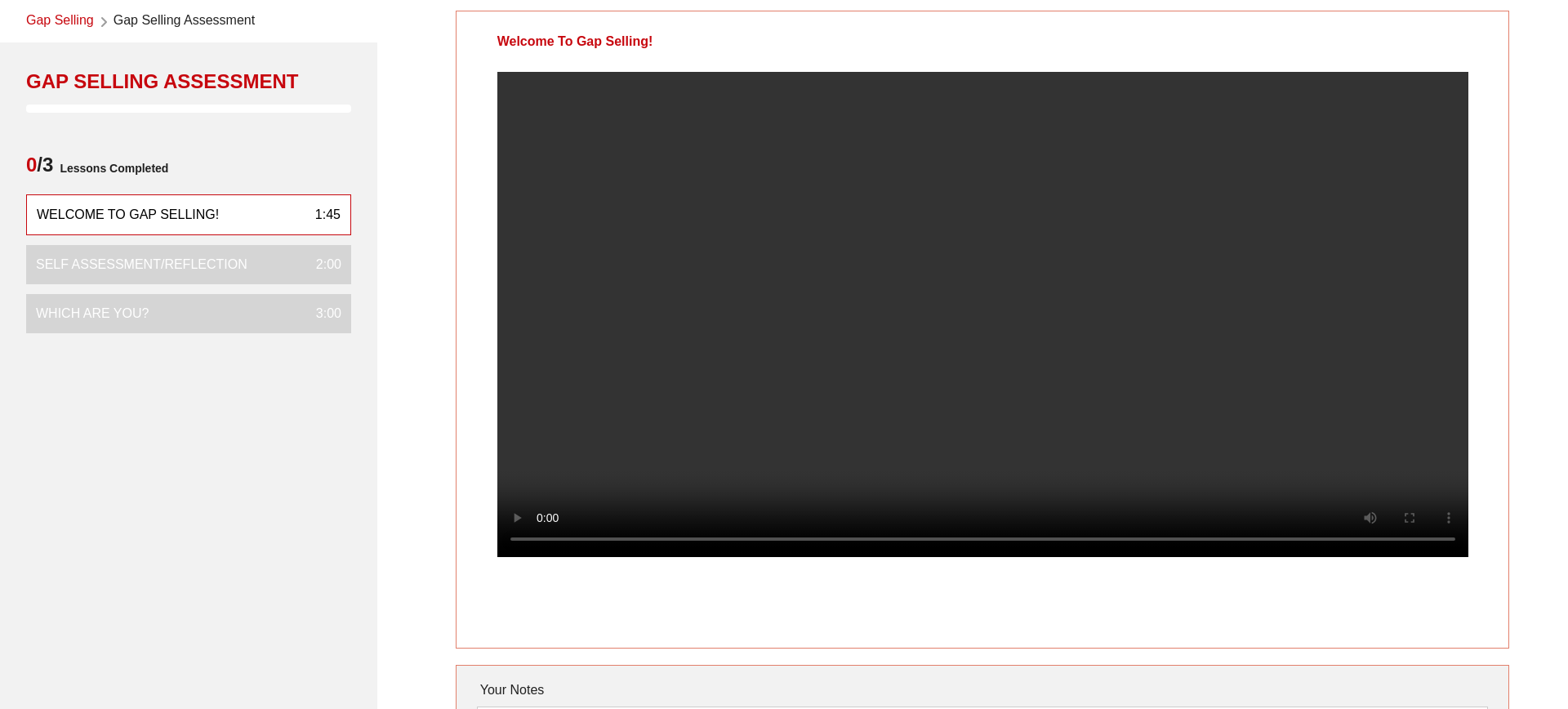
scroll to position [72, 0]
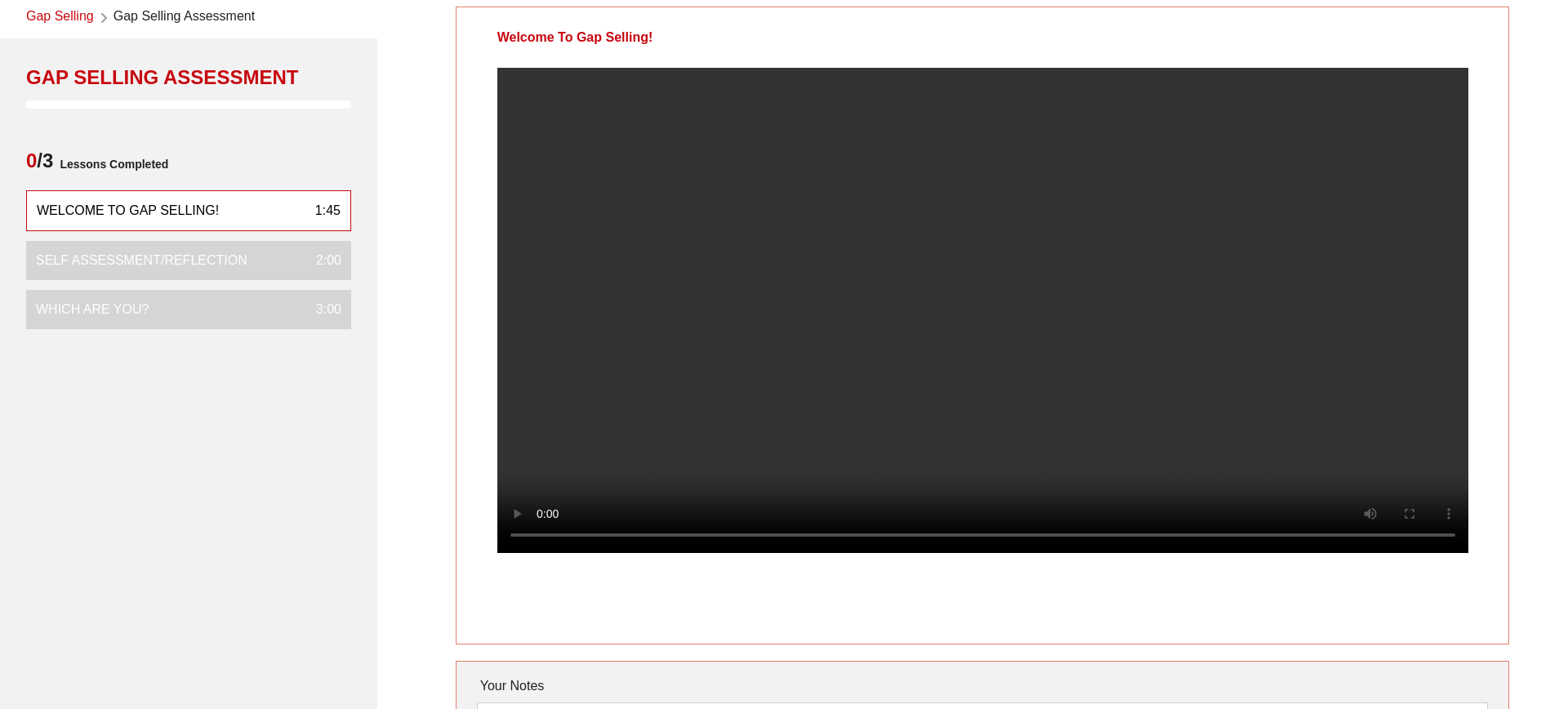
click at [1170, 496] on video at bounding box center [983, 310] width 972 height 485
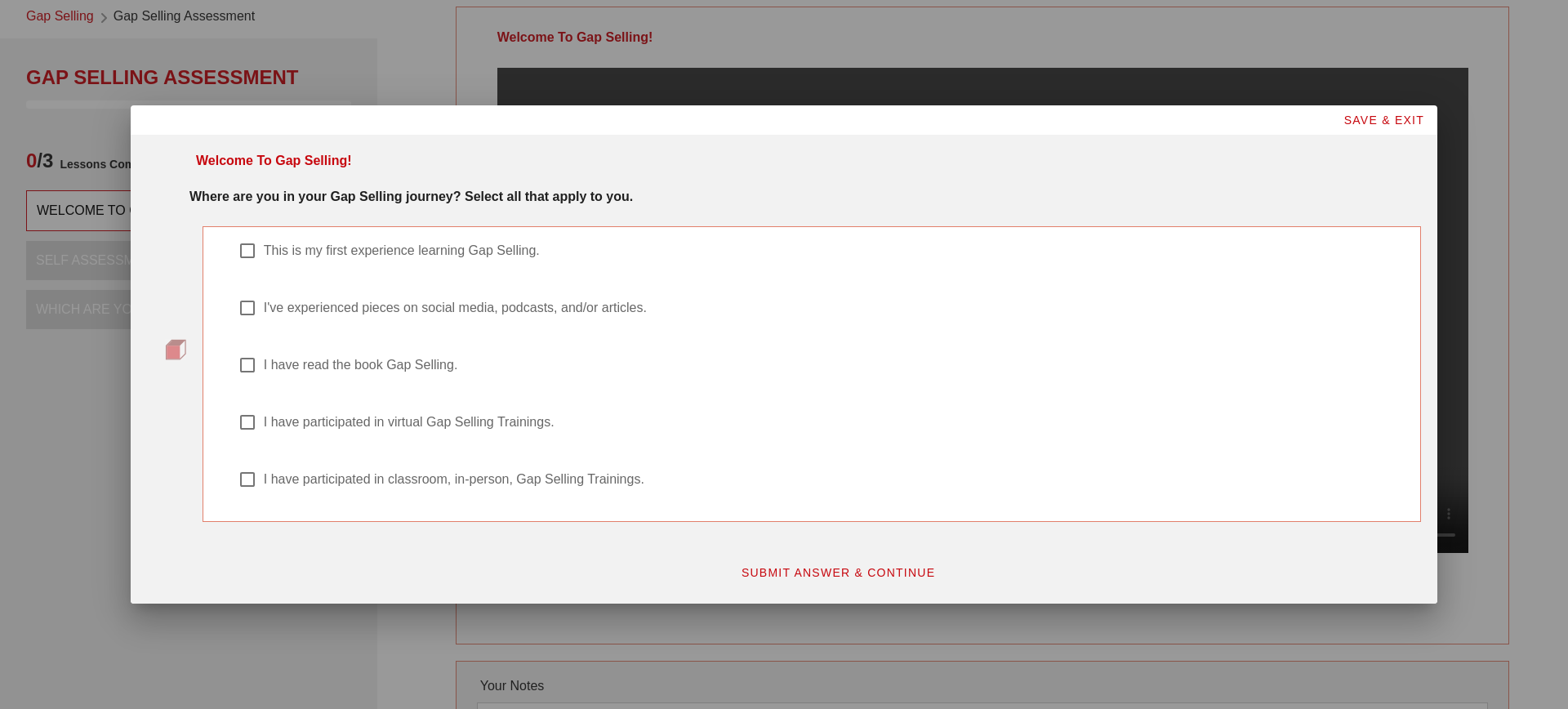
click at [499, 426] on label "I have participated in virtual Gap Selling Trainings." at bounding box center [833, 422] width 1138 height 16
checkbox input "true"
click at [840, 571] on span "SUBMIT ANSWER & CONTINUE" at bounding box center [837, 573] width 195 height 13
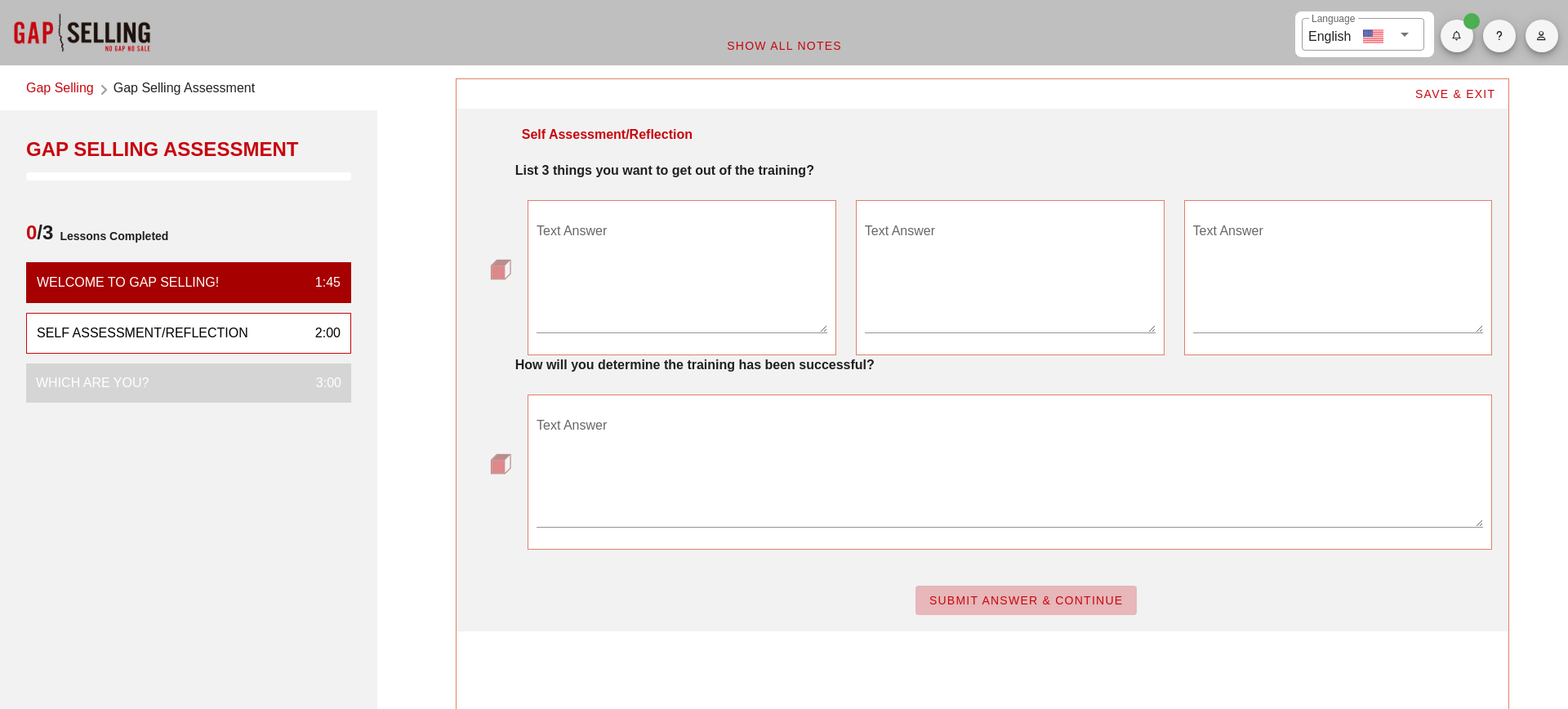
click at [1009, 596] on span "SUBMIT ANSWER & CONTINUE" at bounding box center [1026, 600] width 195 height 13
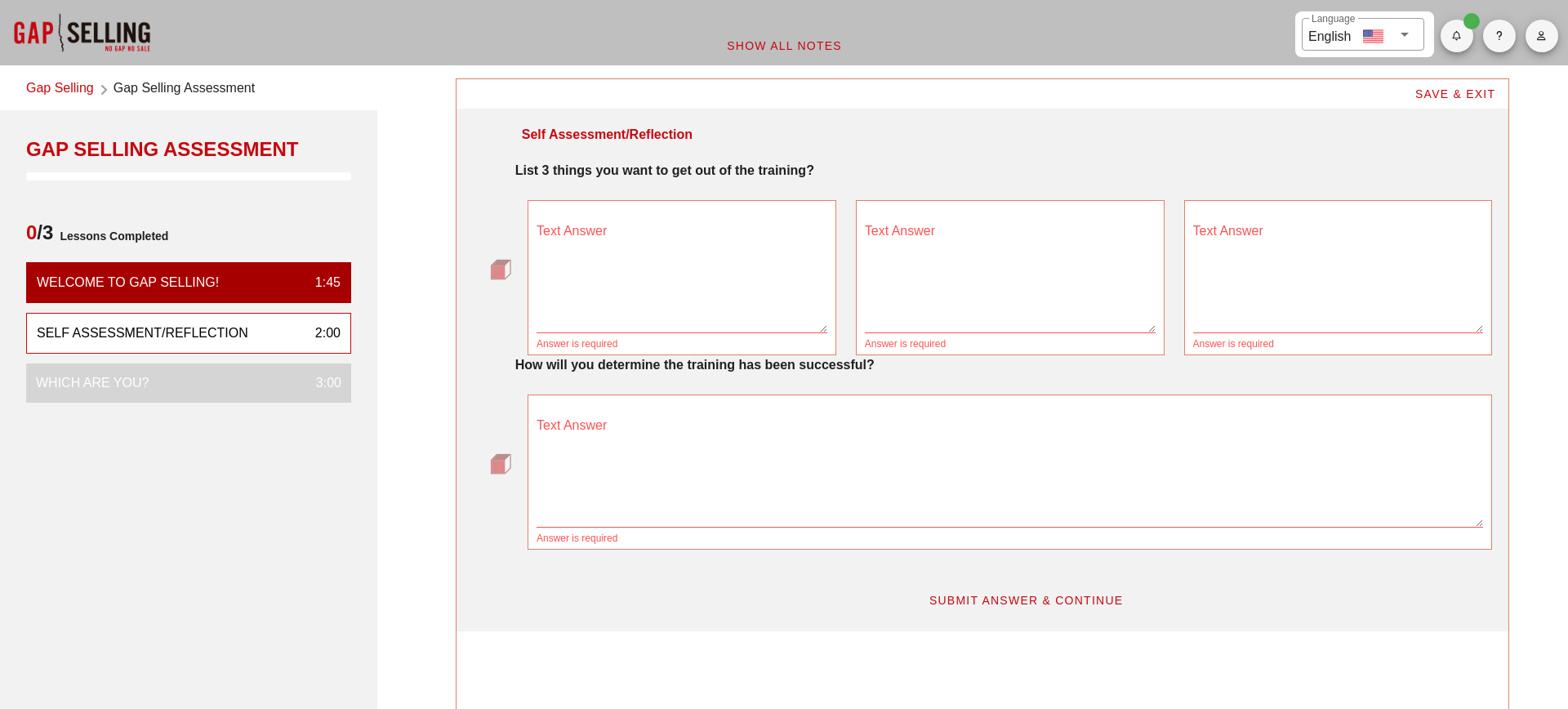
click at [747, 314] on textarea "Text Answer" at bounding box center [682, 276] width 291 height 114
click at [760, 440] on textarea "Text Answer" at bounding box center [1010, 470] width 947 height 114
click at [766, 253] on textarea "Text Answer" at bounding box center [682, 276] width 291 height 114
type textarea "test"
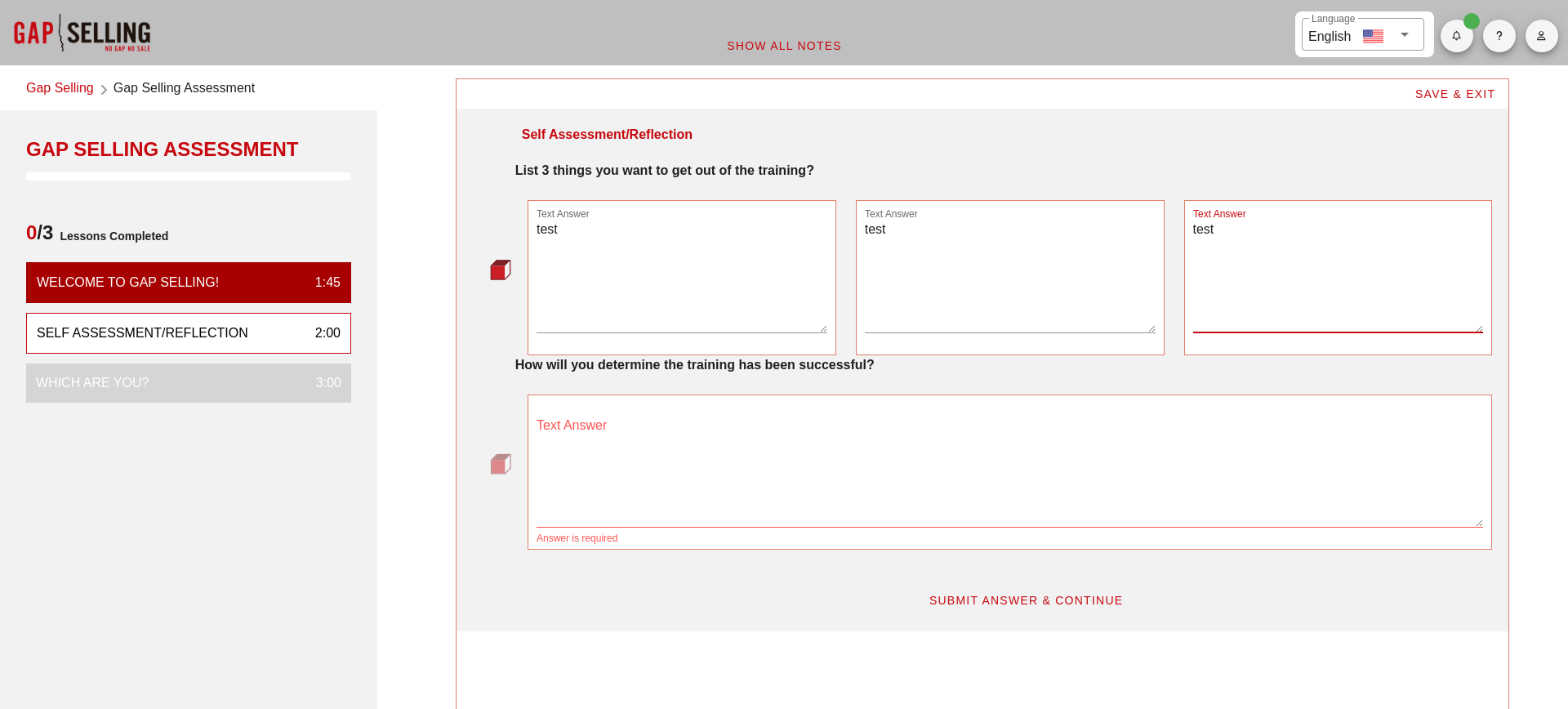
type textarea "test"
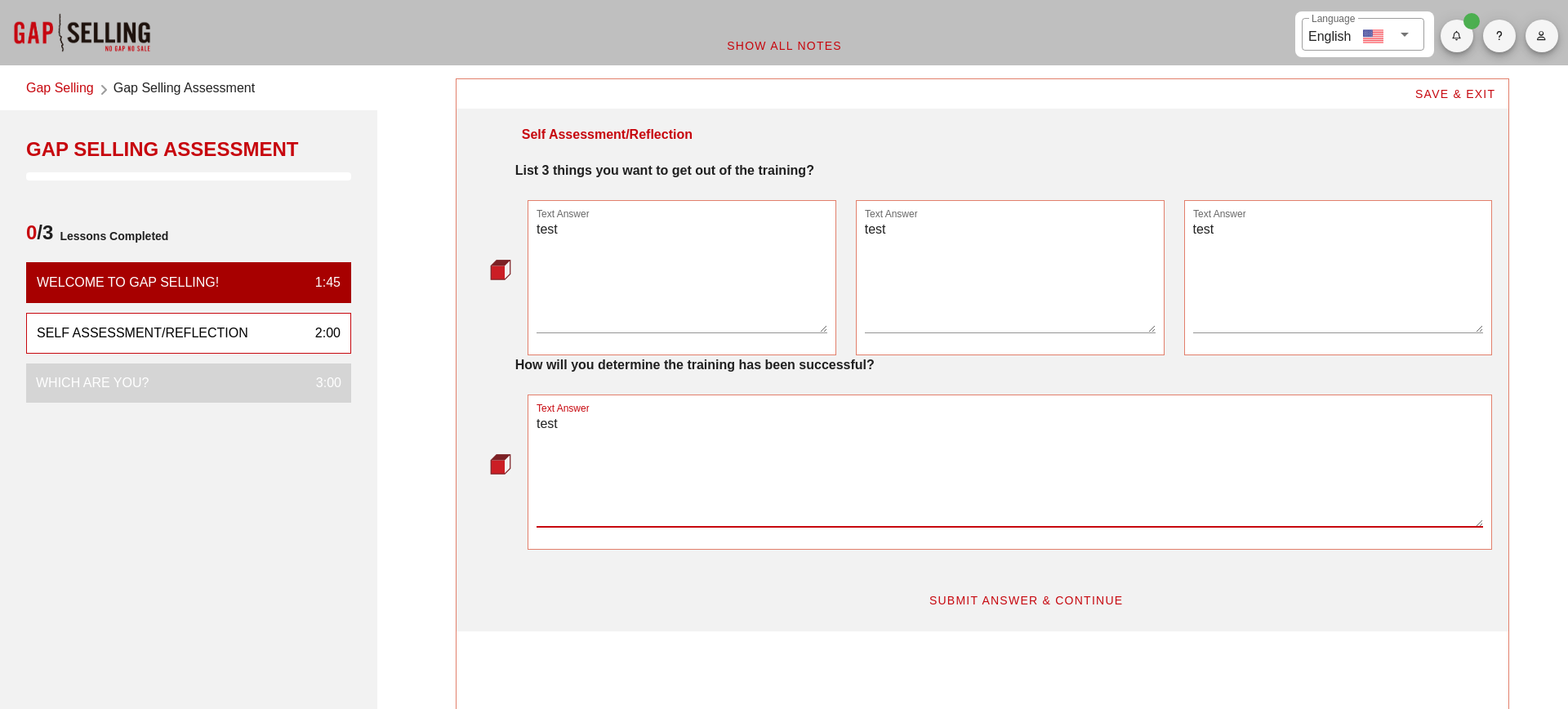
type textarea "test"
click at [1035, 600] on span "SUBMIT ANSWER & CONTINUE" at bounding box center [1026, 600] width 195 height 13
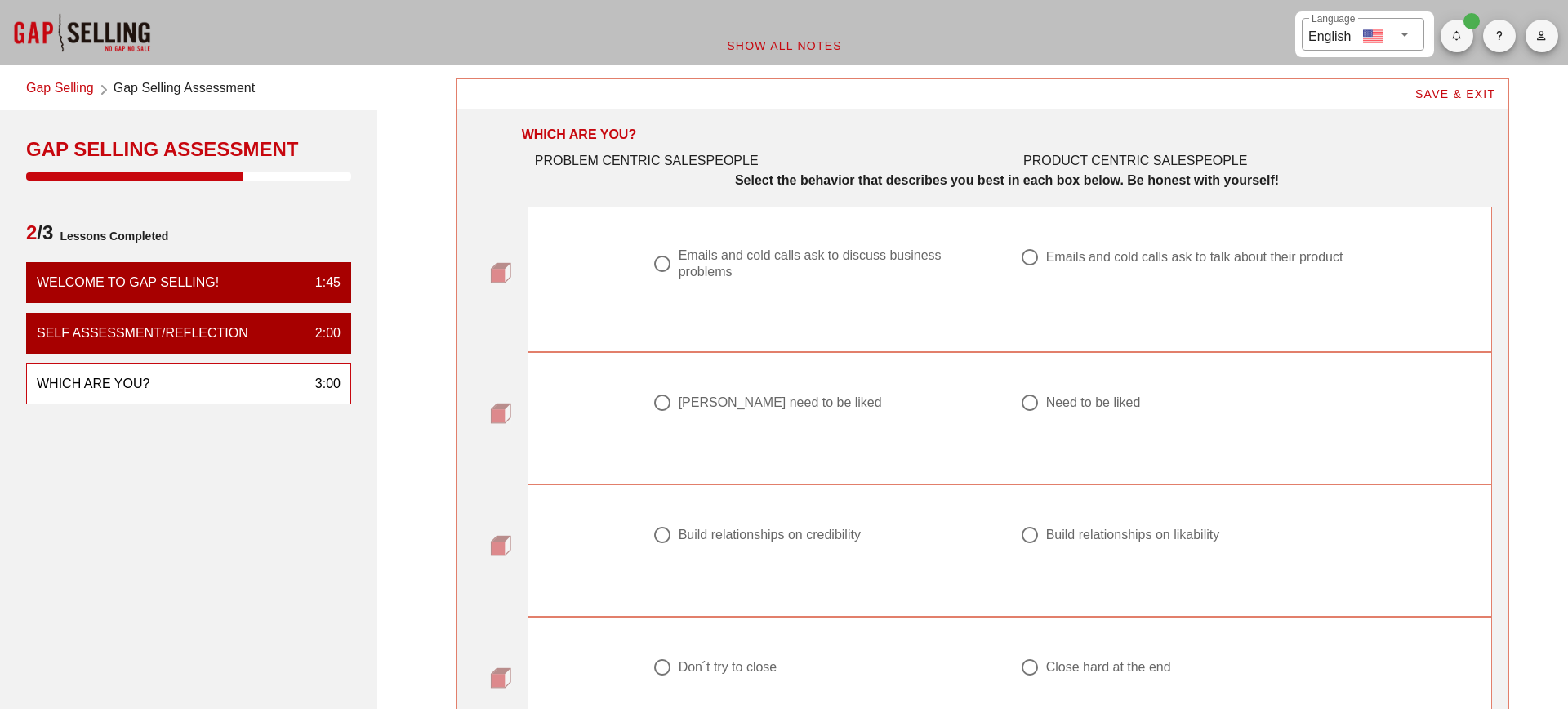
click at [743, 267] on div "Emails and cold calls ask to discuss business problems" at bounding box center [833, 264] width 309 height 33
radio input "true"
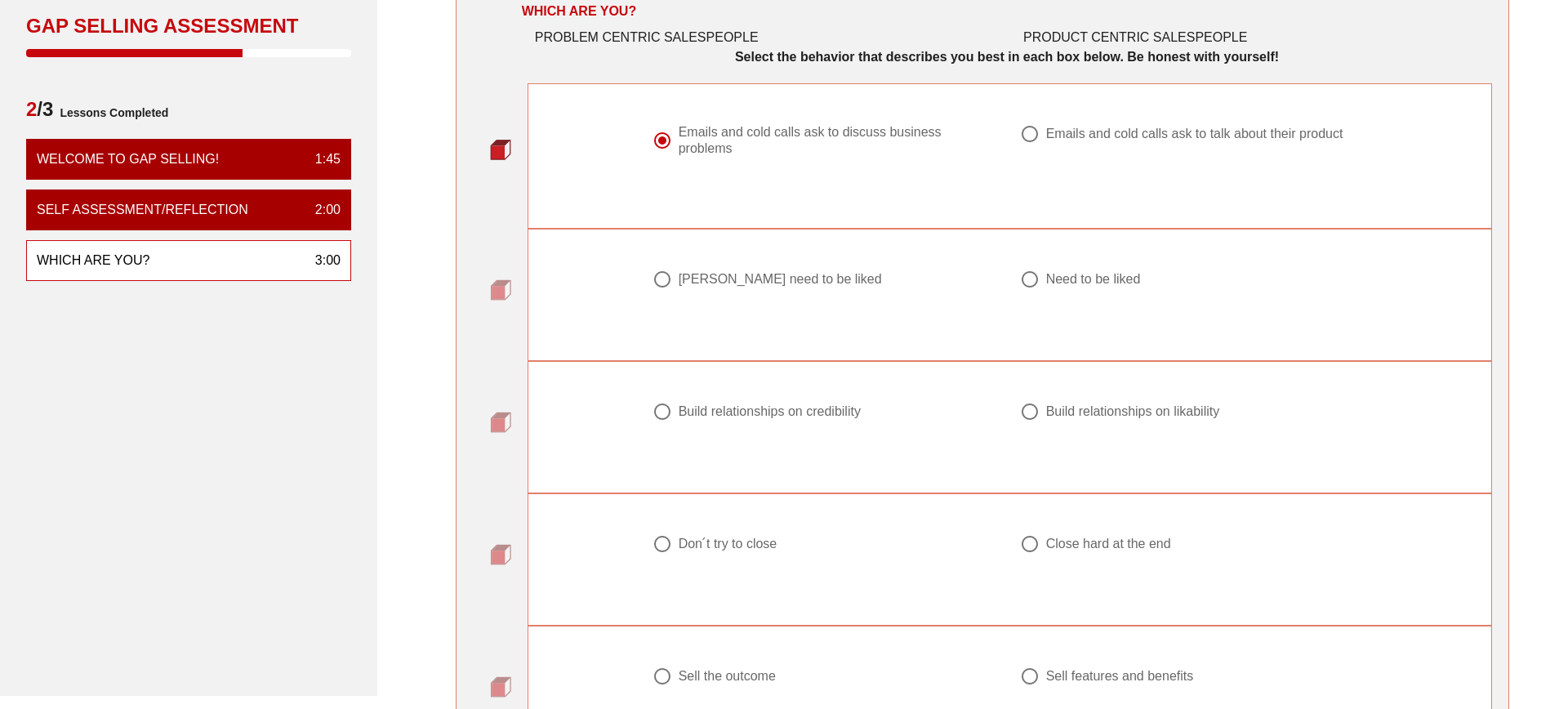
scroll to position [127, 0]
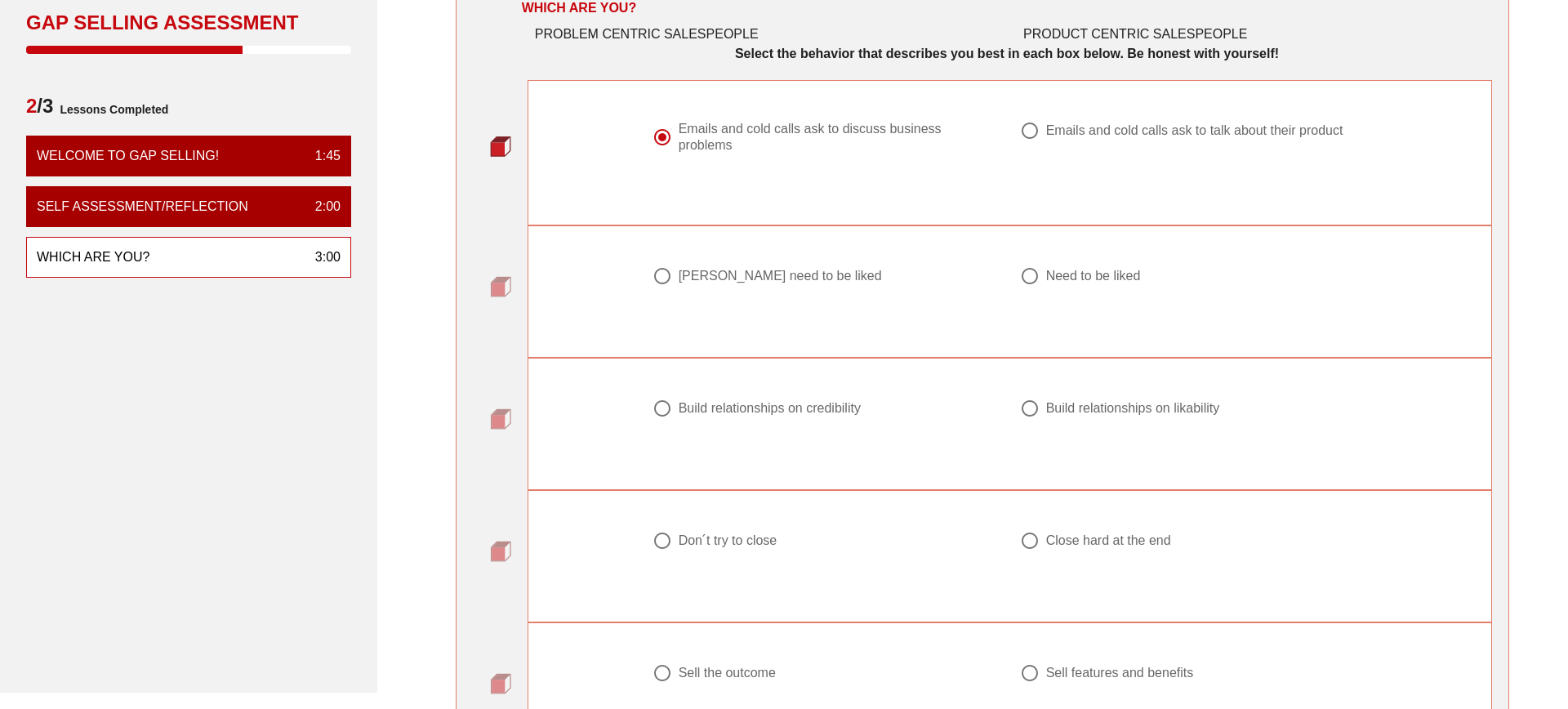
click at [787, 282] on div "Don ́t need to be liked" at bounding box center [780, 277] width 203 height 16
radio input "true"
click at [810, 413] on div "Build relationships on credibility" at bounding box center [769, 409] width 182 height 16
radio input "true"
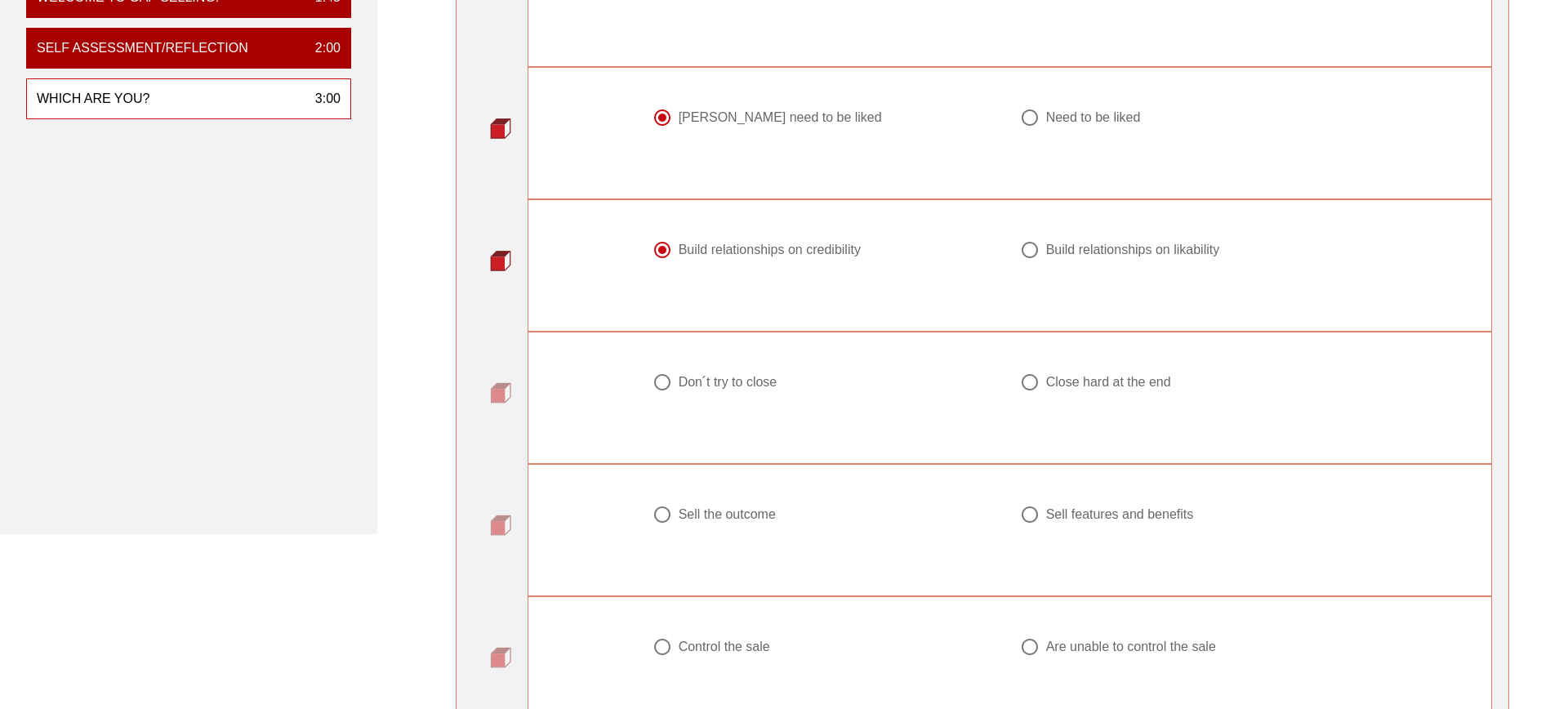
scroll to position [290, 0]
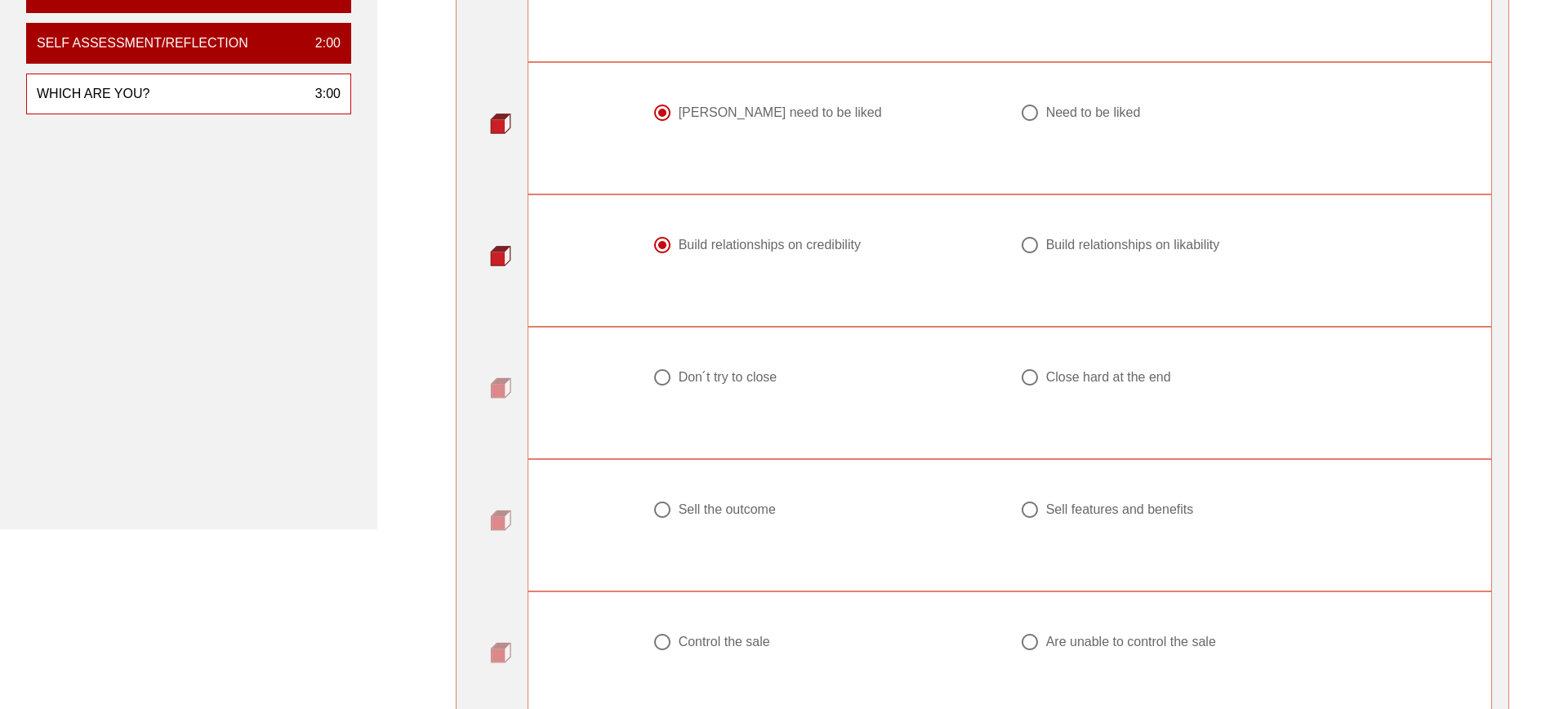
click at [782, 376] on label "Don ́t try to close" at bounding box center [833, 377] width 309 height 16
radio input "true"
click at [749, 509] on div "Sell the outcome" at bounding box center [727, 510] width 97 height 16
radio input "true"
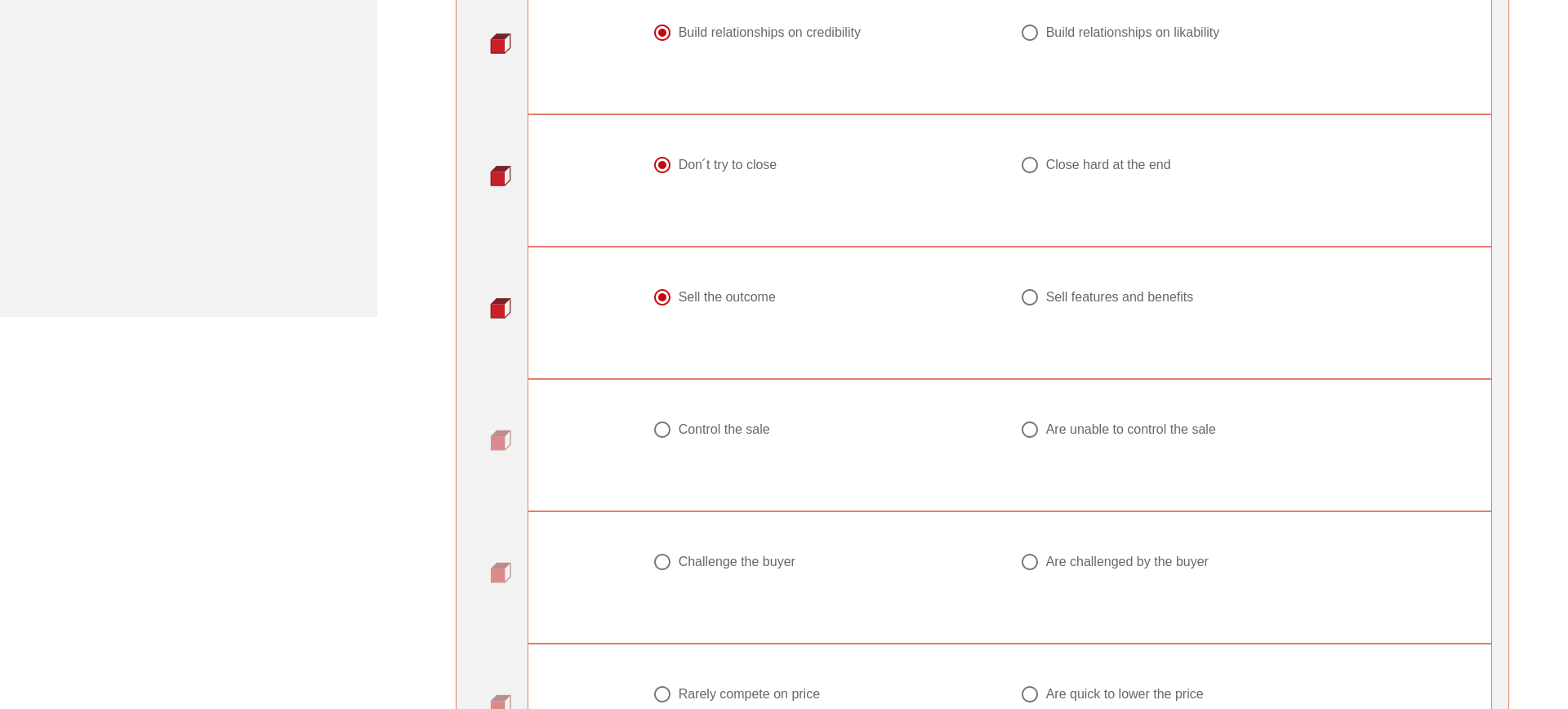
scroll to position [504, 0]
click at [703, 430] on div "Control the sale" at bounding box center [724, 428] width 92 height 16
radio input "true"
click at [704, 562] on div "Challenge the buyer" at bounding box center [737, 560] width 117 height 16
radio input "true"
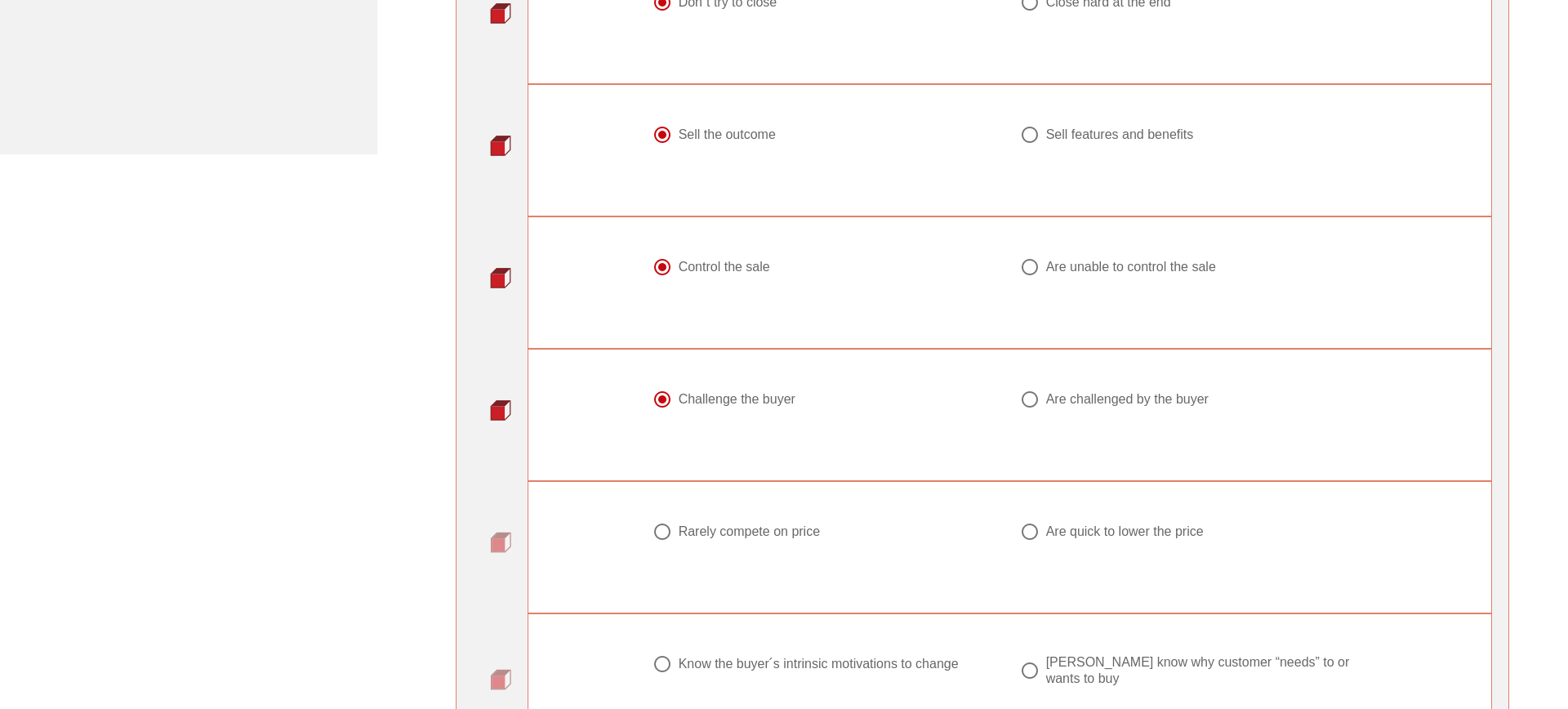
scroll to position [808, 0]
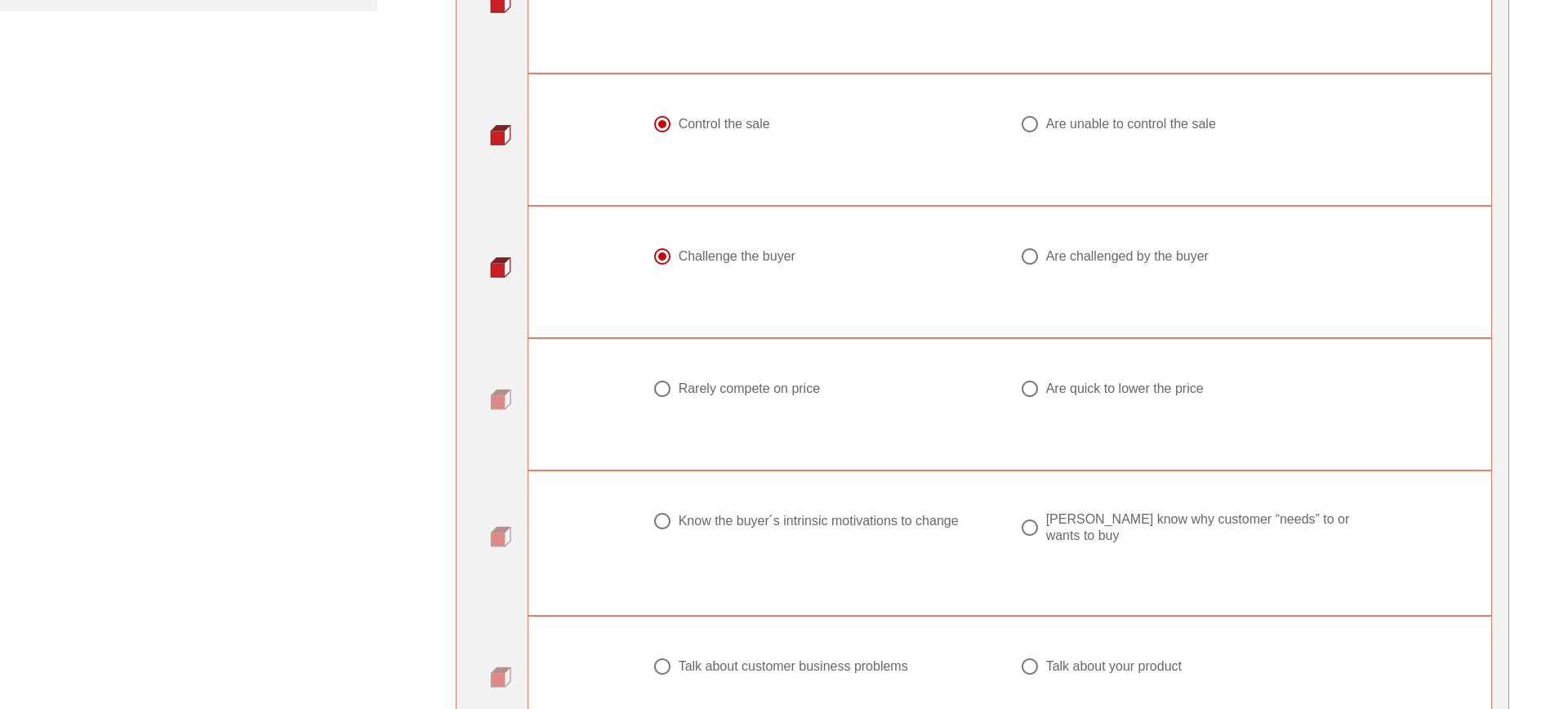
click at [711, 393] on div "Rarely compete on price" at bounding box center [750, 389] width 141 height 16
radio input "true"
click at [700, 526] on div "Know the buyer ́s intrinsic motivations to change" at bounding box center [818, 521] width 280 height 16
radio input "true"
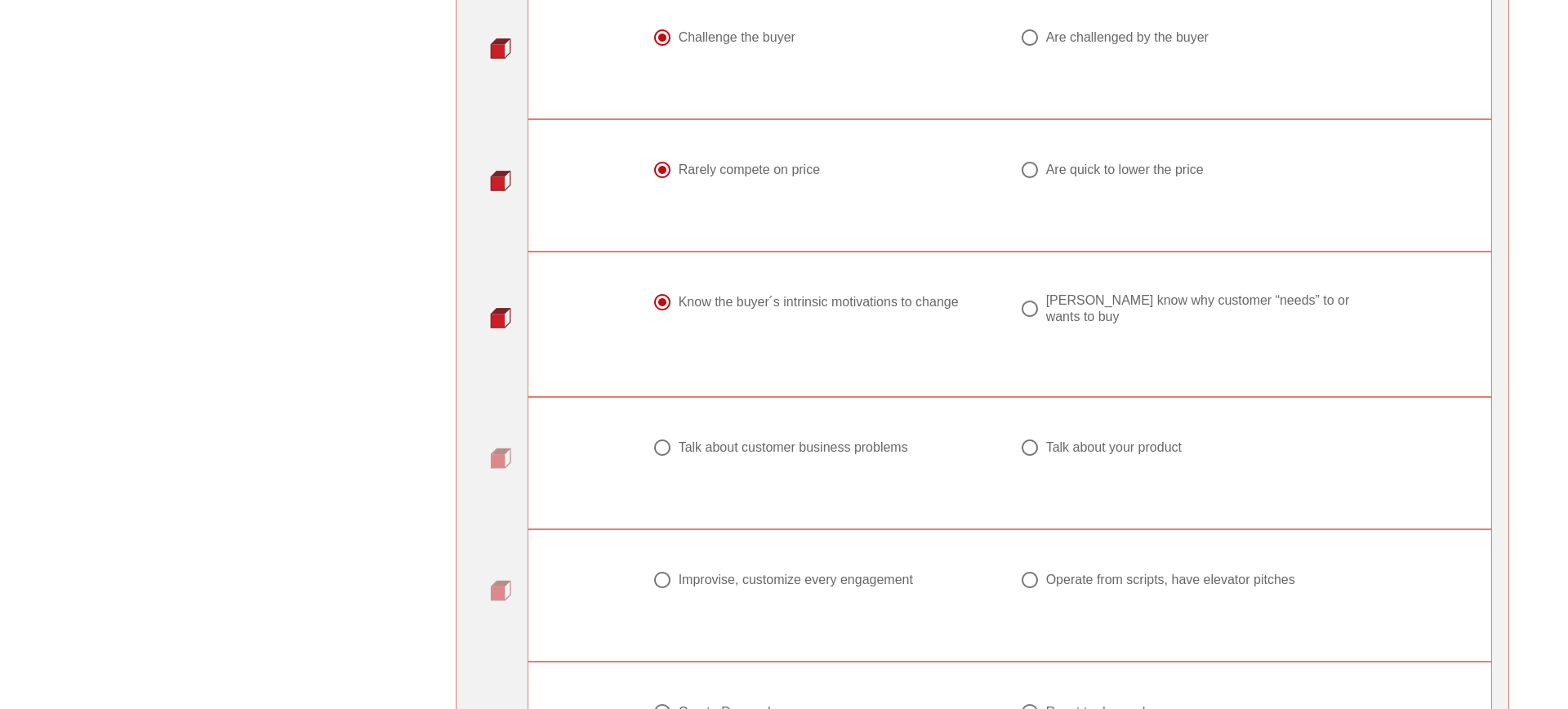
scroll to position [1036, 0]
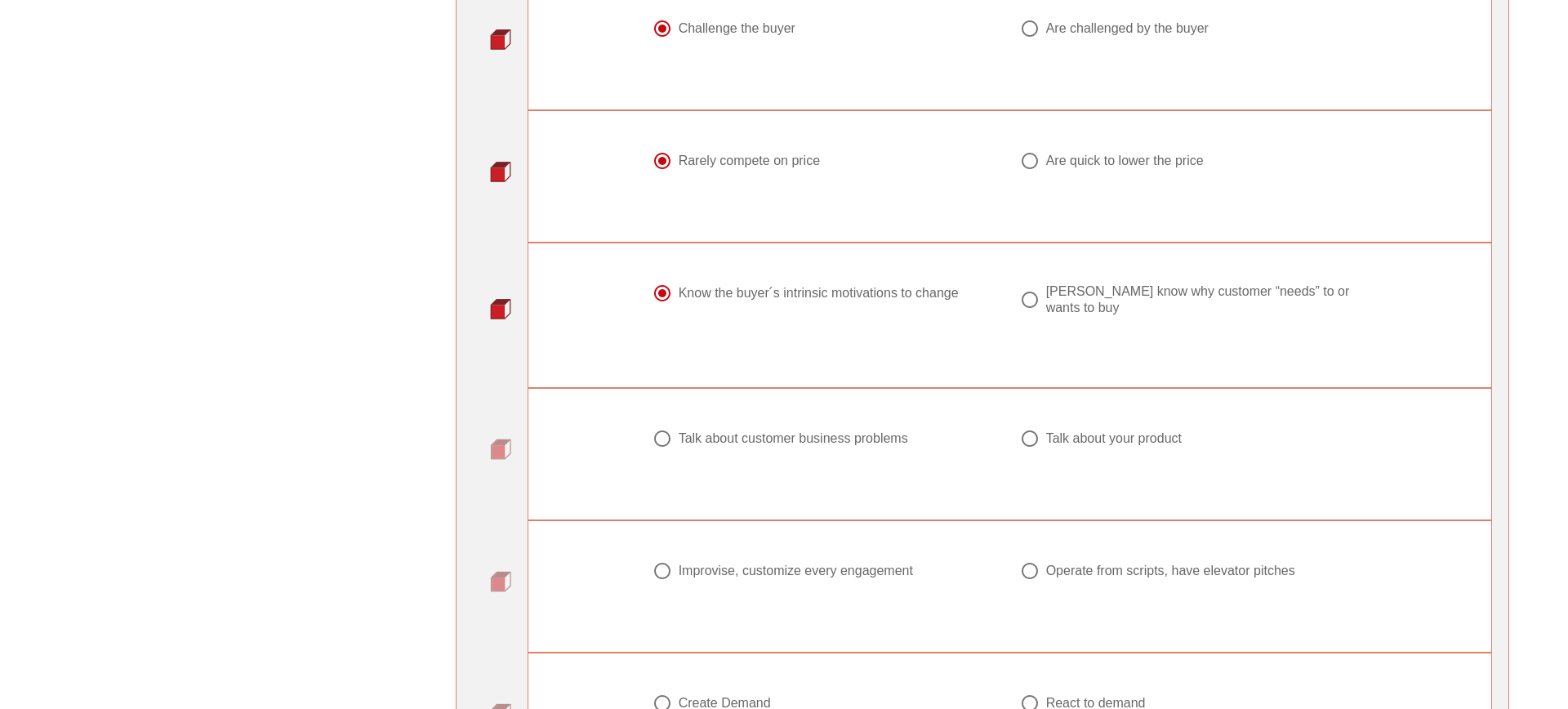
click at [676, 461] on div at bounding box center [827, 459] width 348 height 20
click at [676, 427] on div "Talk about customer business problems" at bounding box center [827, 448] width 368 height 59
click at [676, 446] on div "Talk about customer business problems" at bounding box center [820, 439] width 335 height 20
radio input "true"
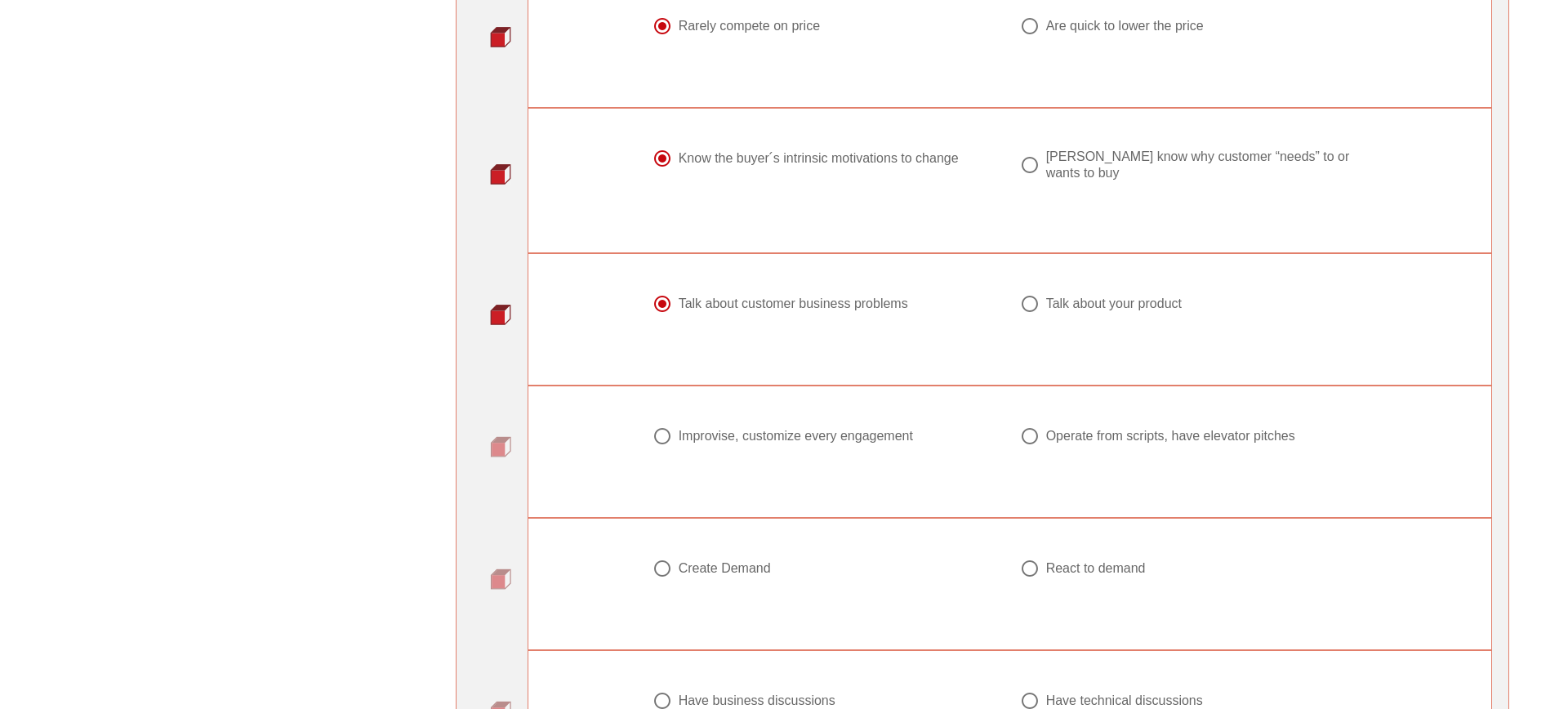
scroll to position [1194, 0]
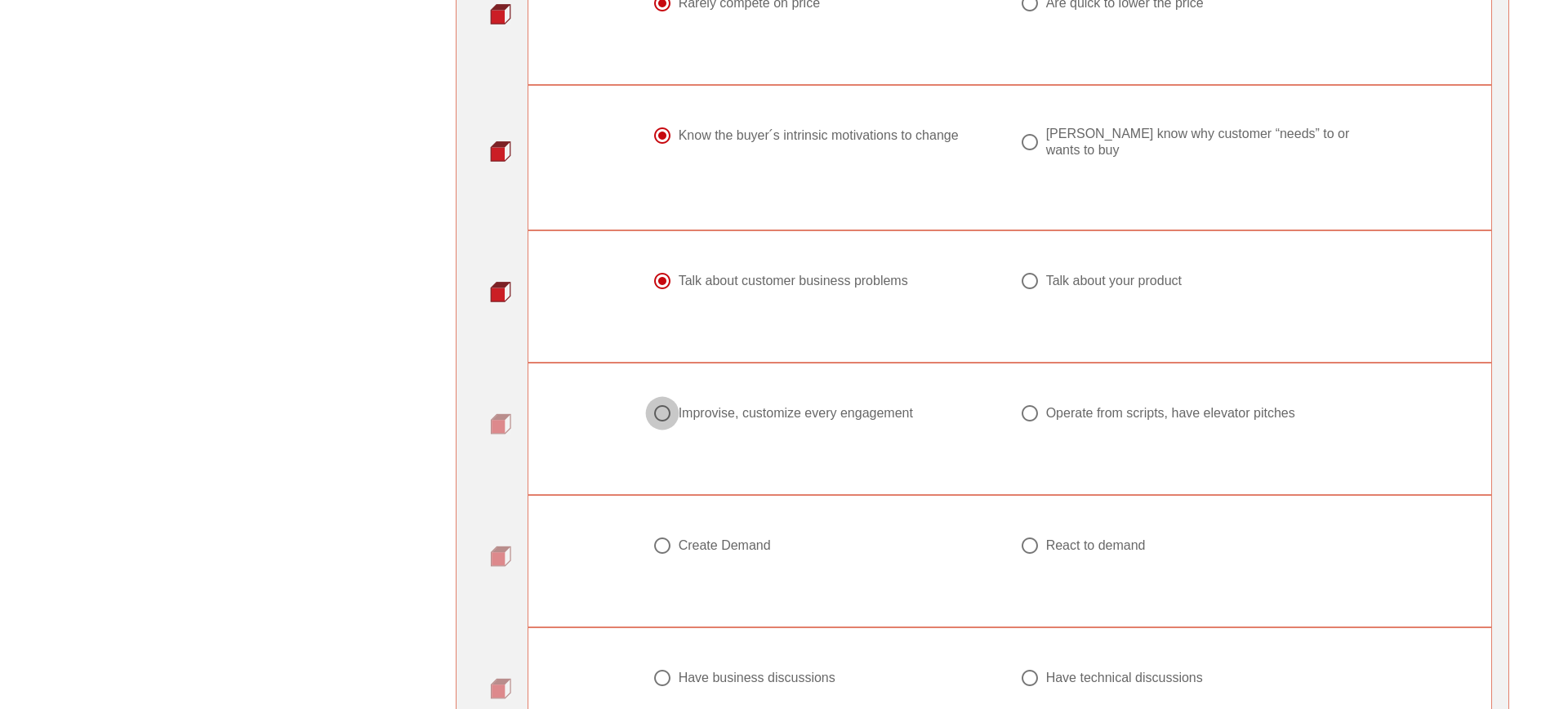
click at [673, 415] on div at bounding box center [663, 413] width 28 height 28
radio input "true"
click at [686, 550] on div "Create Demand" at bounding box center [725, 546] width 92 height 16
radio input "true"
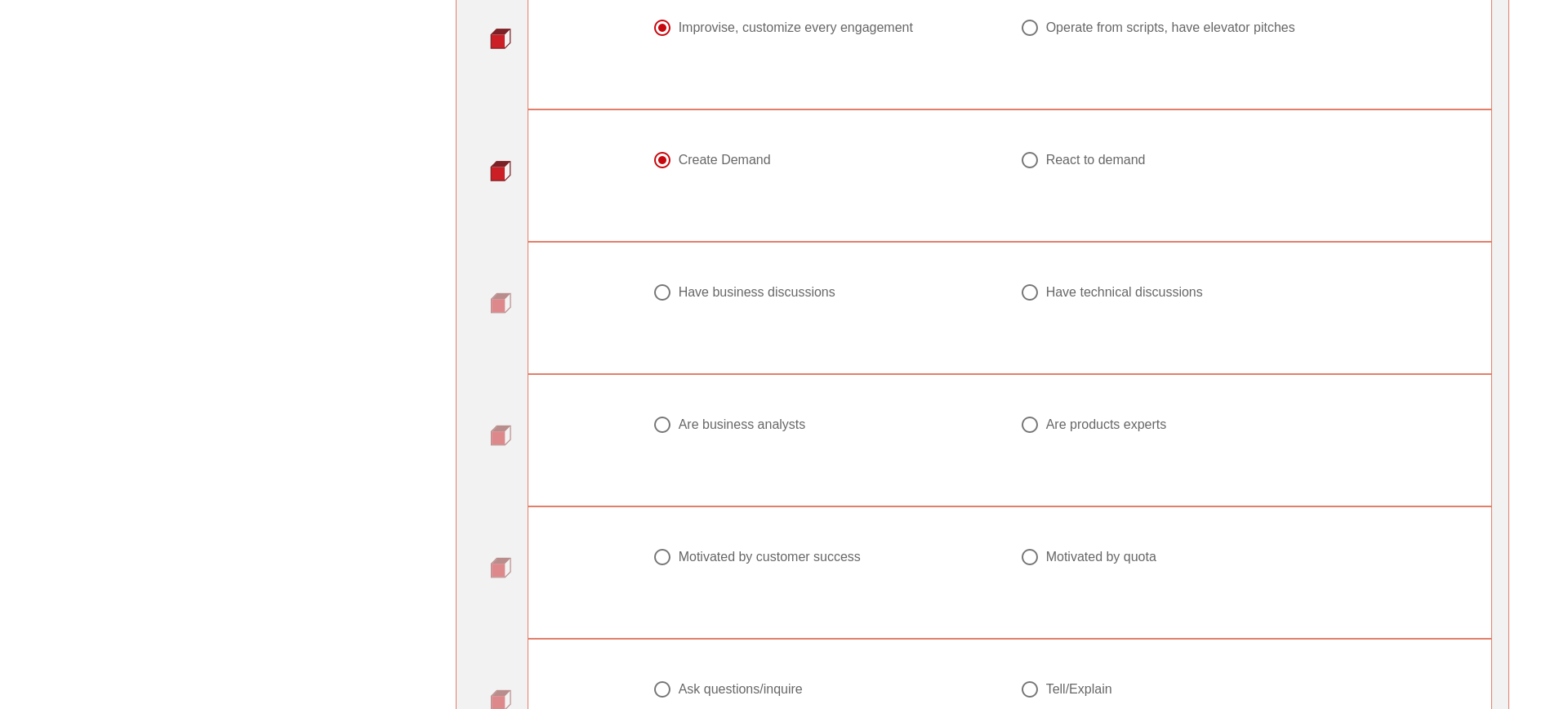
scroll to position [1639, 0]
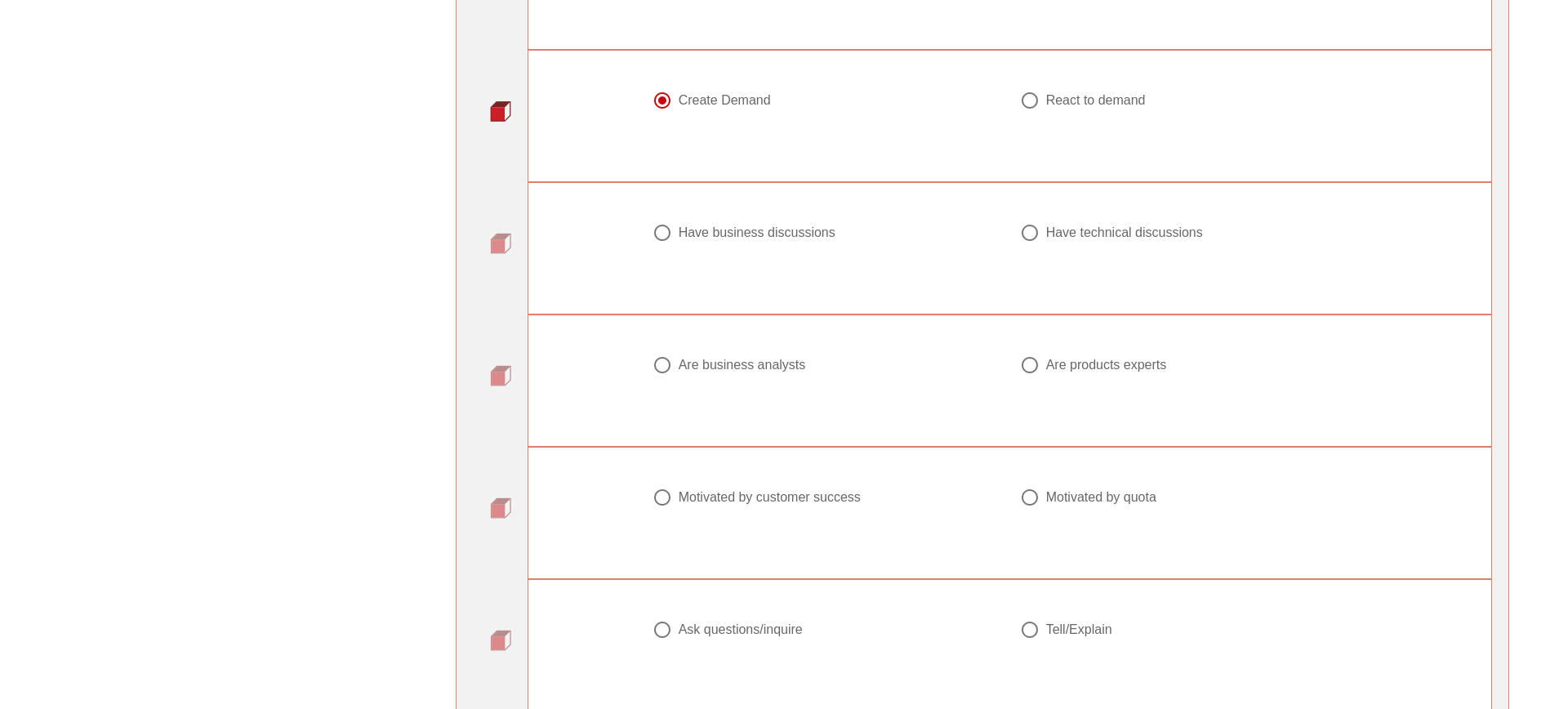
click at [692, 234] on div "Have business discussions" at bounding box center [757, 233] width 157 height 16
radio input "true"
click at [694, 362] on div "Are business analysts" at bounding box center [742, 365] width 128 height 16
radio input "true"
click at [705, 503] on div "Motivated by customer success" at bounding box center [769, 498] width 182 height 16
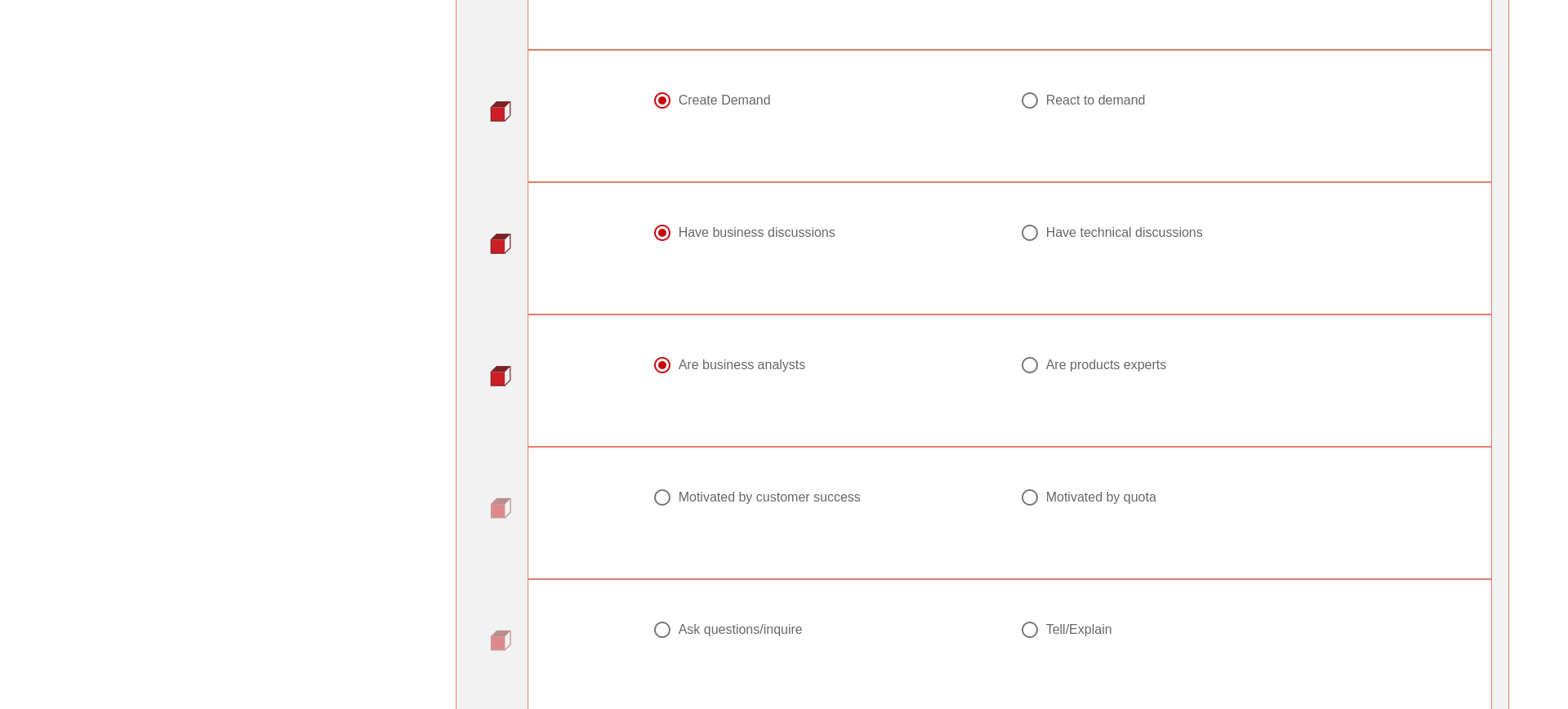
radio input "true"
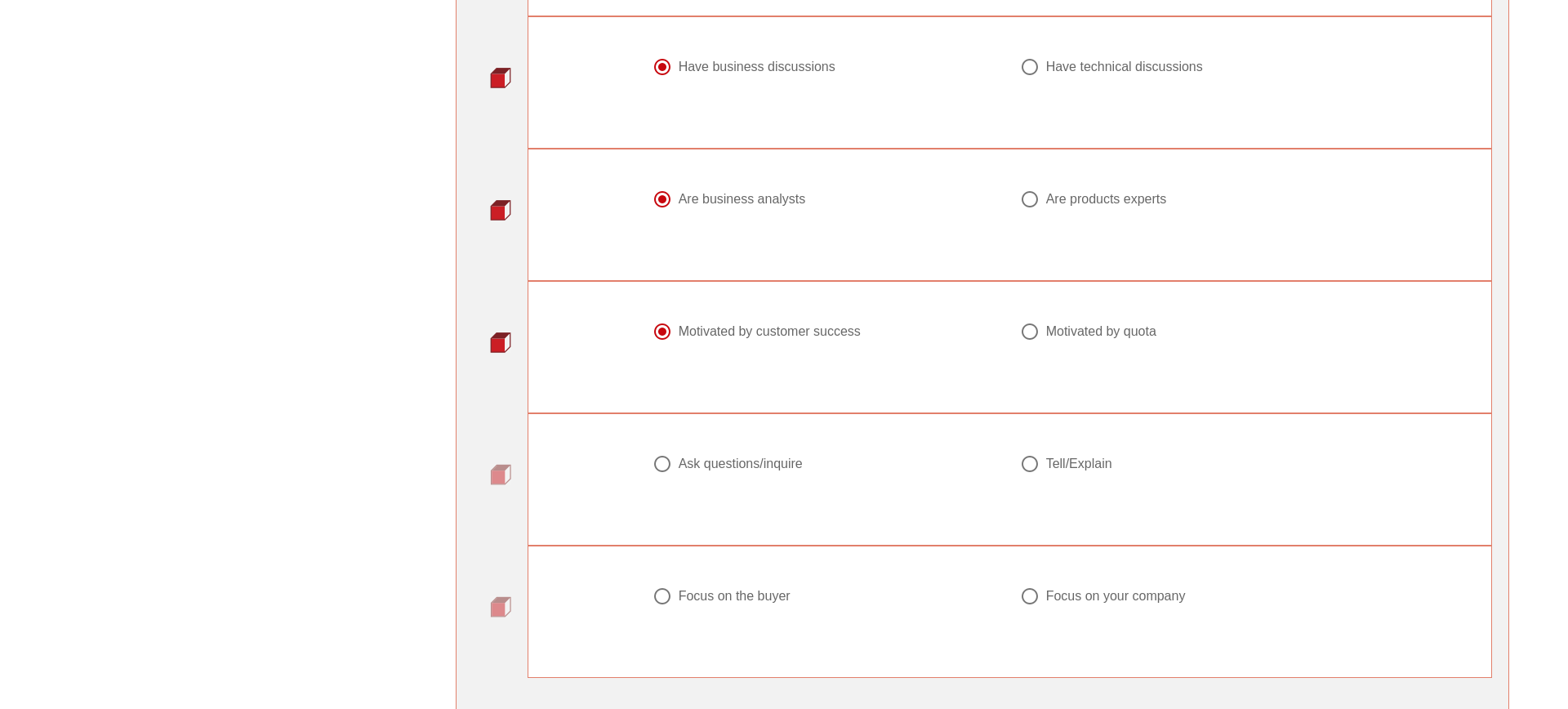
scroll to position [2110, 0]
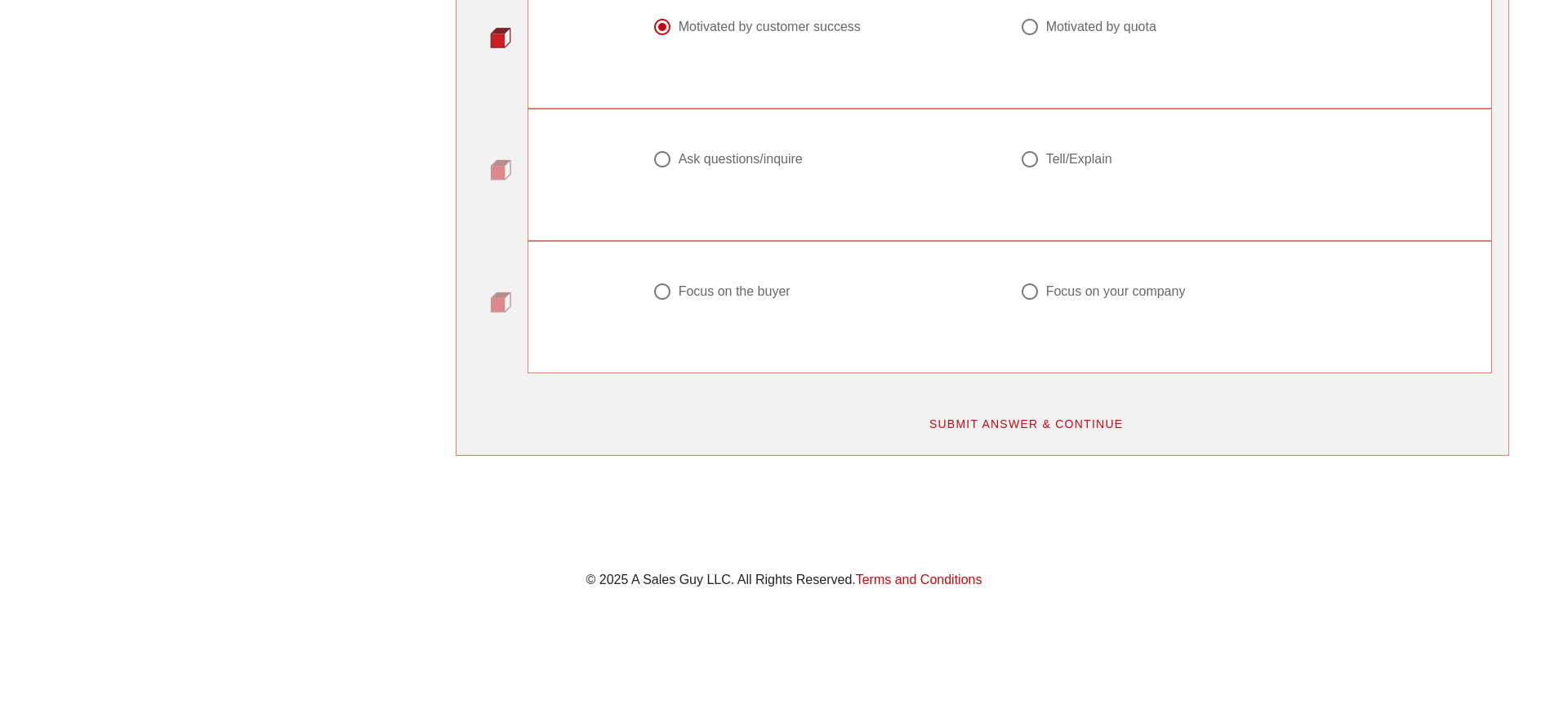
click at [728, 151] on div "Ask questions/inquire" at bounding box center [740, 160] width 124 height 16
radio input "true"
click at [692, 289] on div "Focus on the buyer" at bounding box center [734, 292] width 111 height 16
radio input "true"
click at [977, 427] on span "SUBMIT ANSWER & CONTINUE" at bounding box center [1026, 424] width 195 height 13
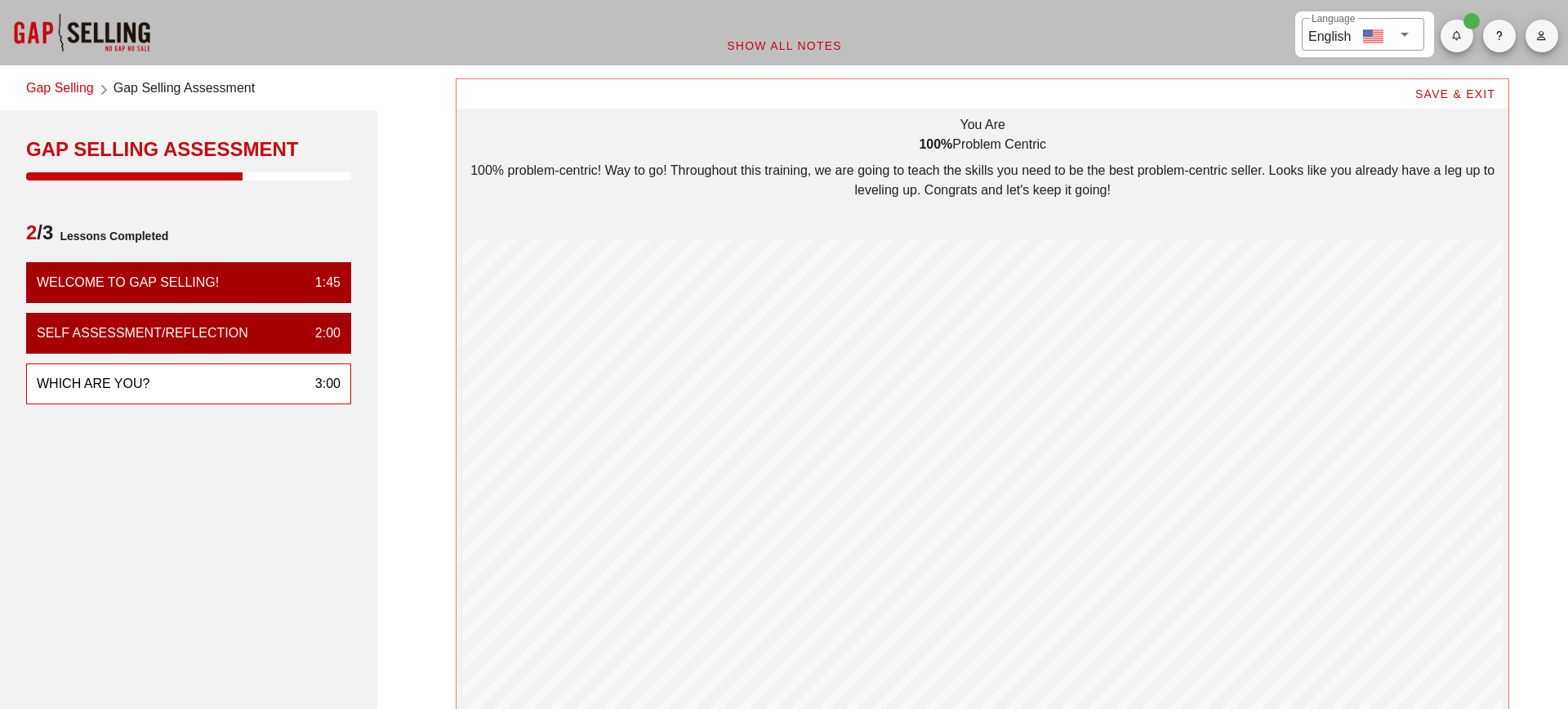
scroll to position [360, 0]
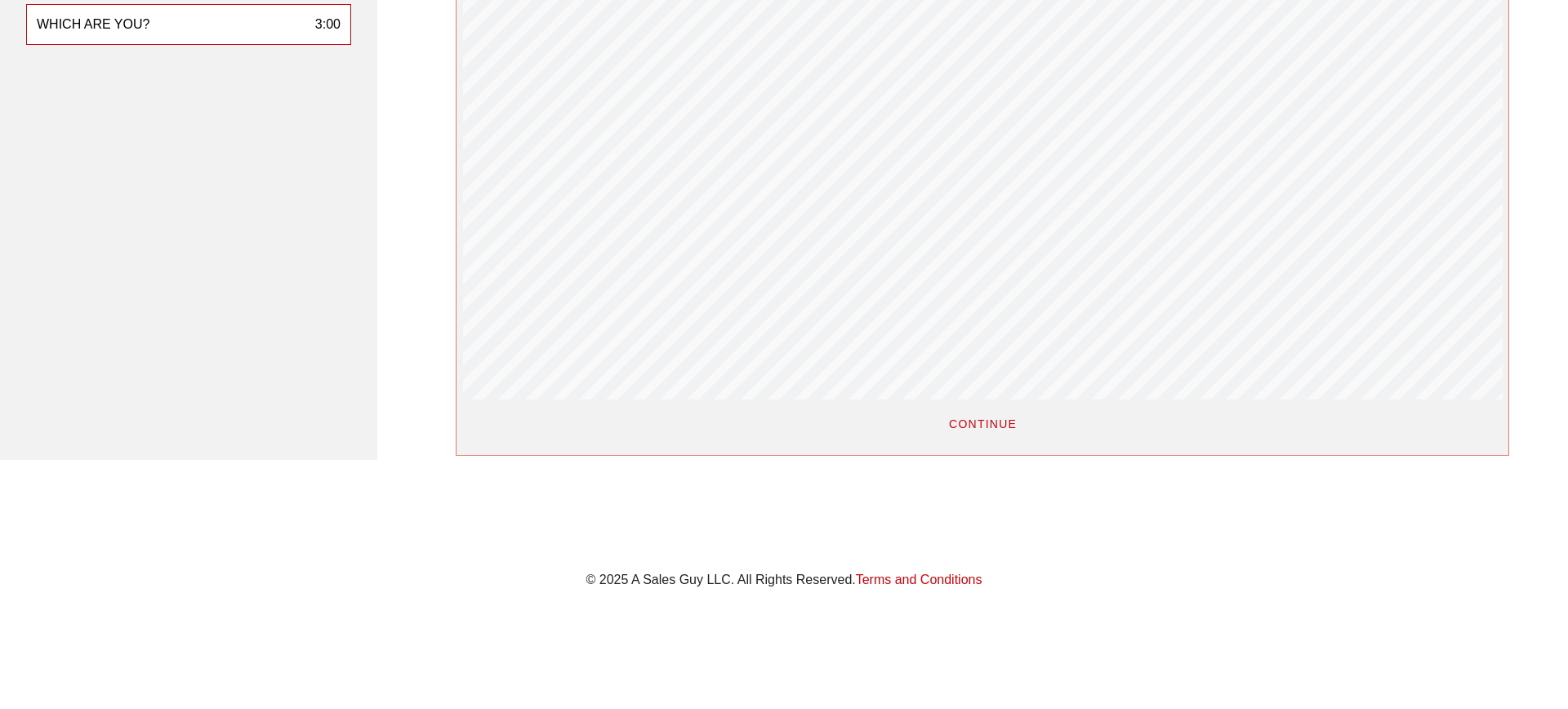
click at [972, 422] on span "CONTINUE" at bounding box center [982, 424] width 69 height 13
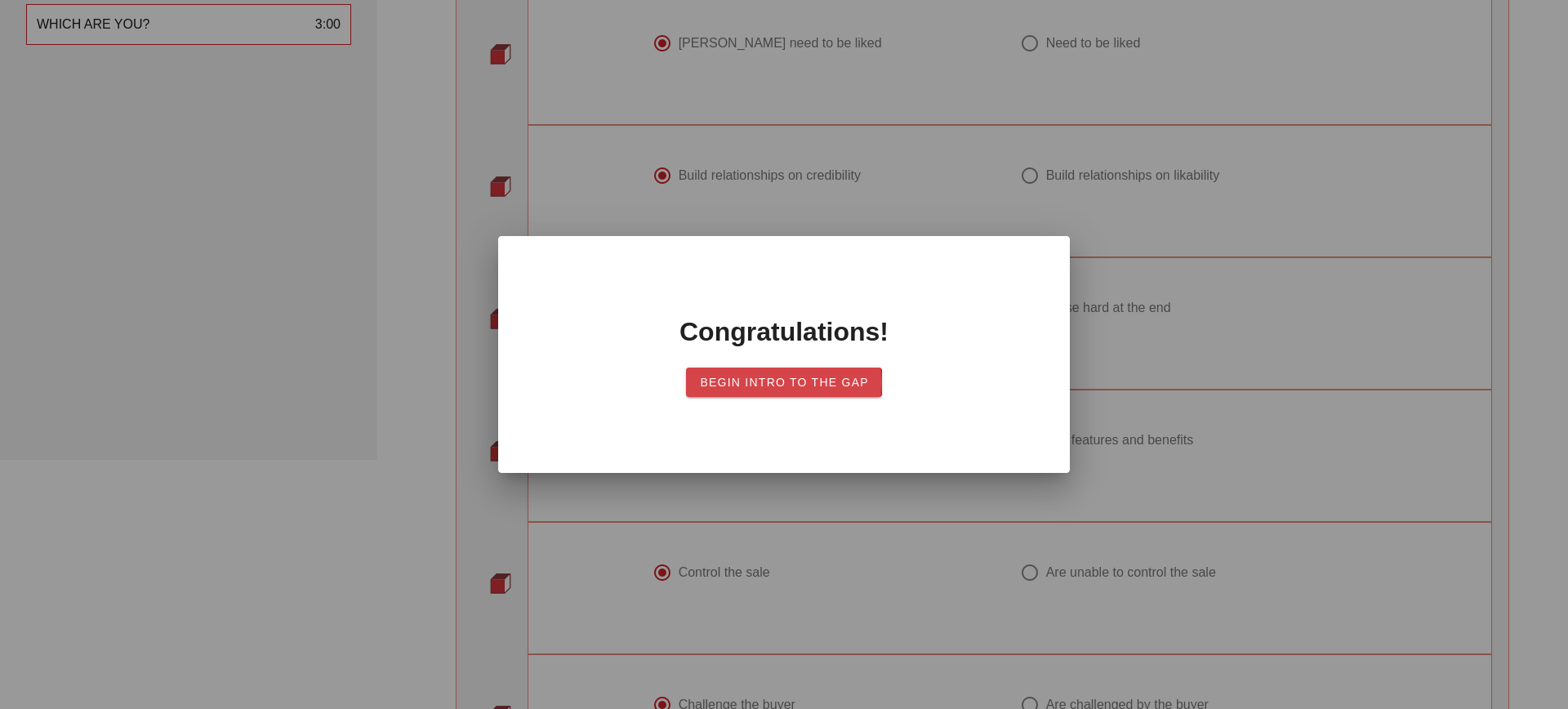
click at [826, 386] on span "Begin Intro to the Gap" at bounding box center [784, 383] width 169 height 13
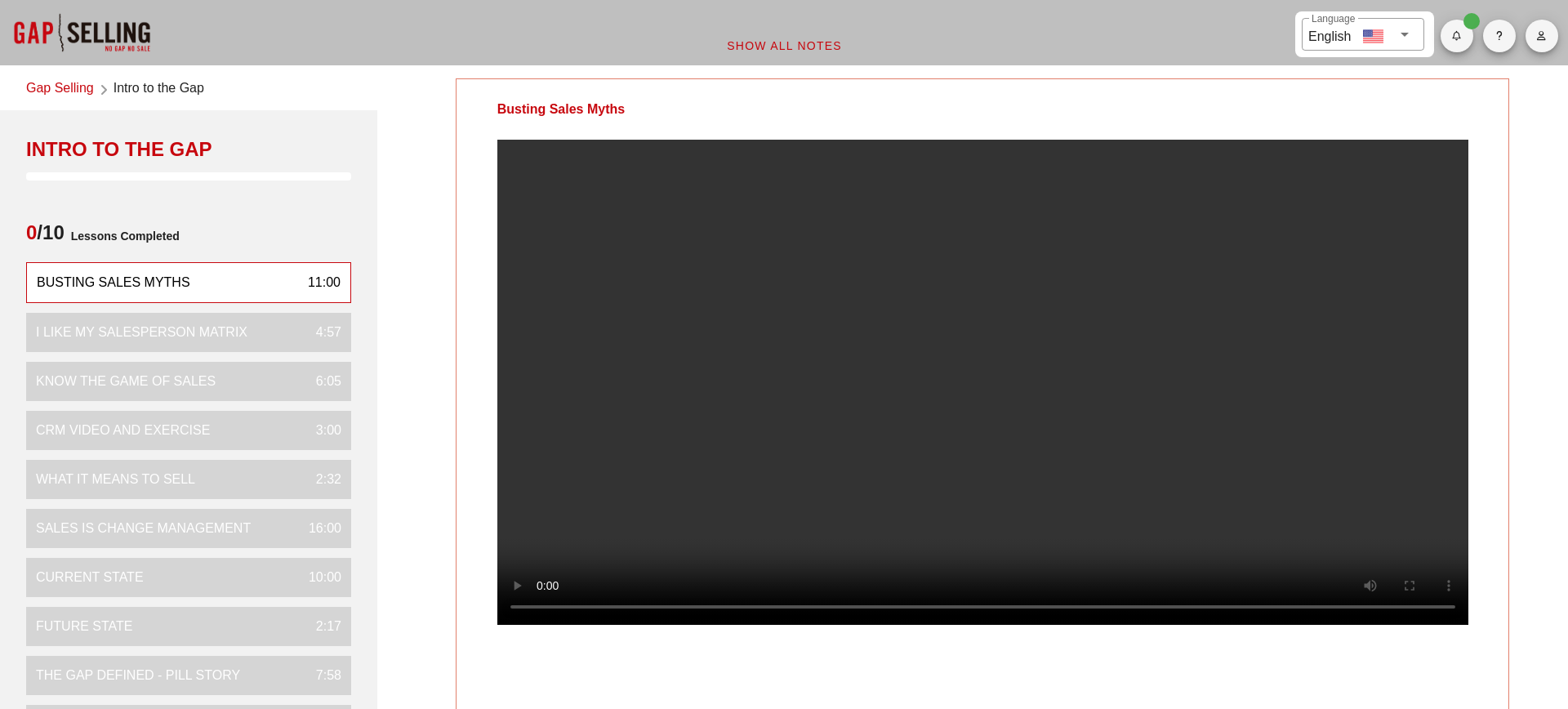
drag, startPoint x: 498, startPoint y: 111, endPoint x: 676, endPoint y: 125, distance: 178.5
click at [666, 125] on div "Busting Sales Myths" at bounding box center [561, 109] width 209 height 61
copy div "Busting Sales Myths"
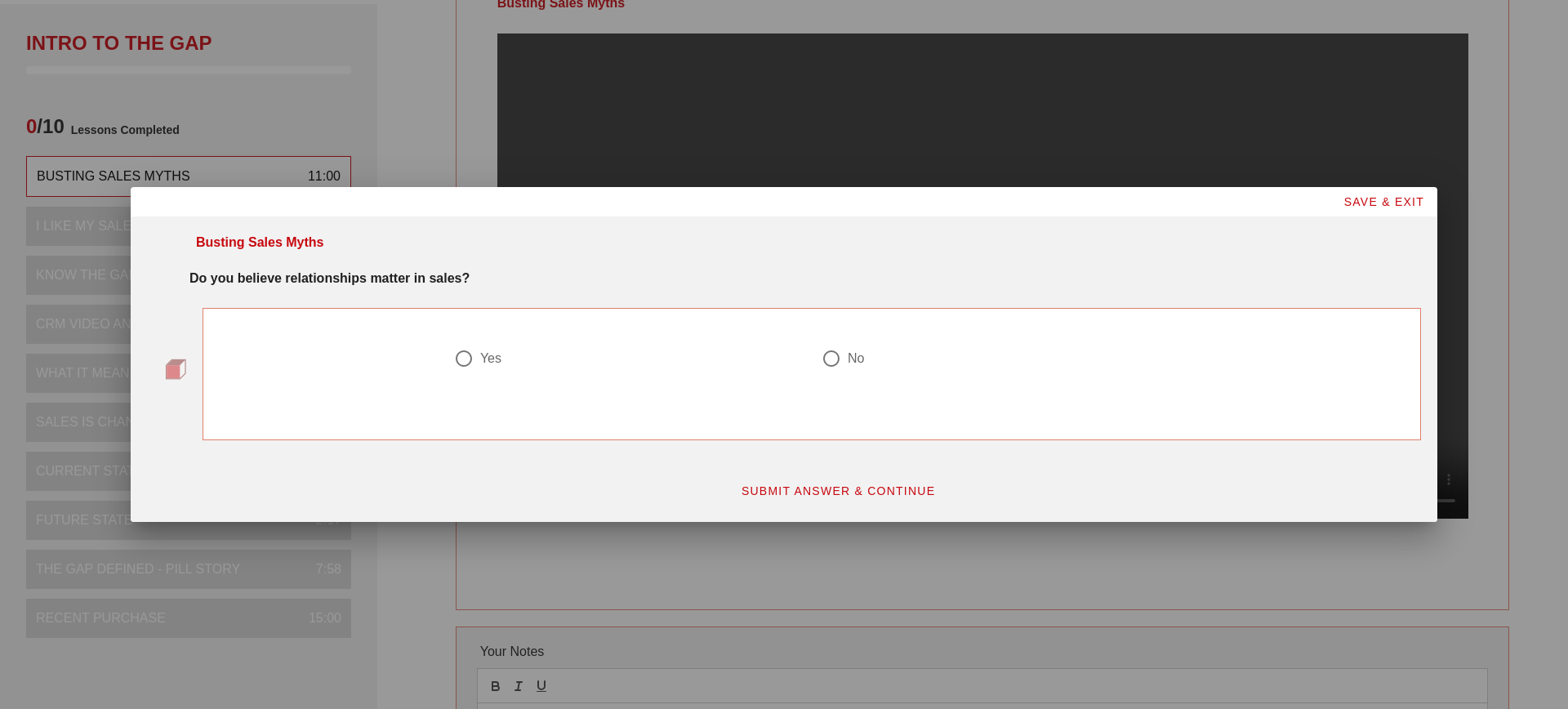
scroll to position [110, 0]
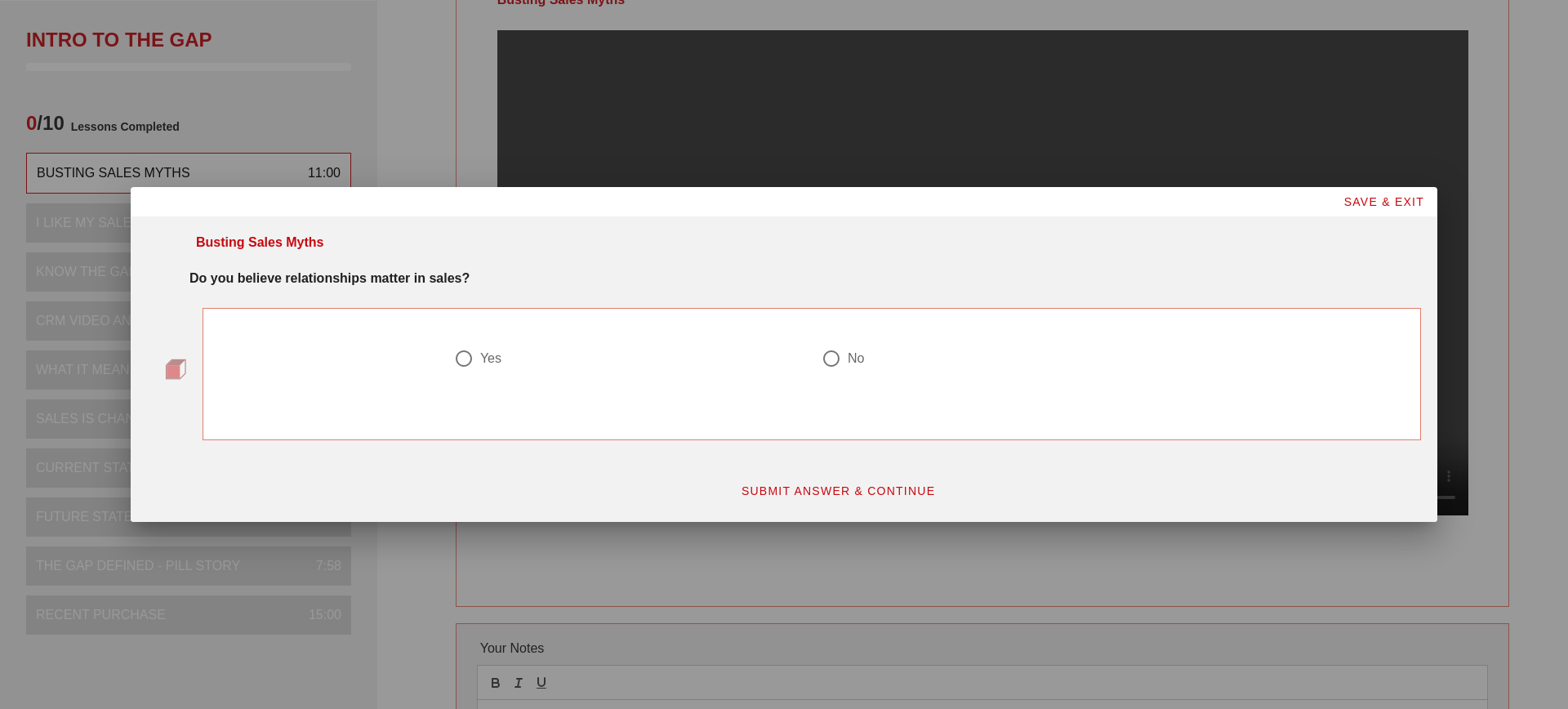
click at [467, 363] on div at bounding box center [464, 358] width 28 height 28
radio input "true"
click at [780, 486] on span "SUBMIT ANSWER & CONTINUE" at bounding box center [837, 490] width 195 height 13
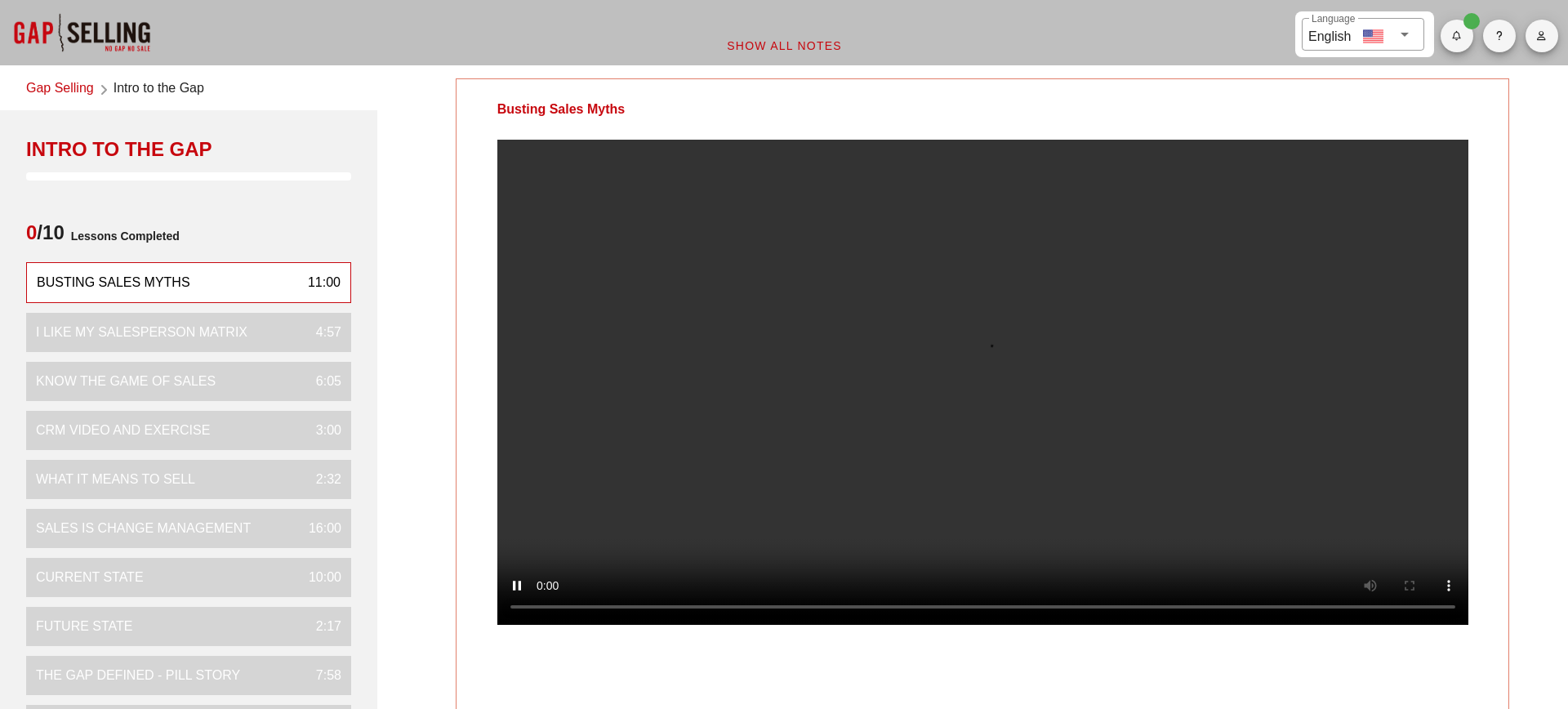
scroll to position [40, 0]
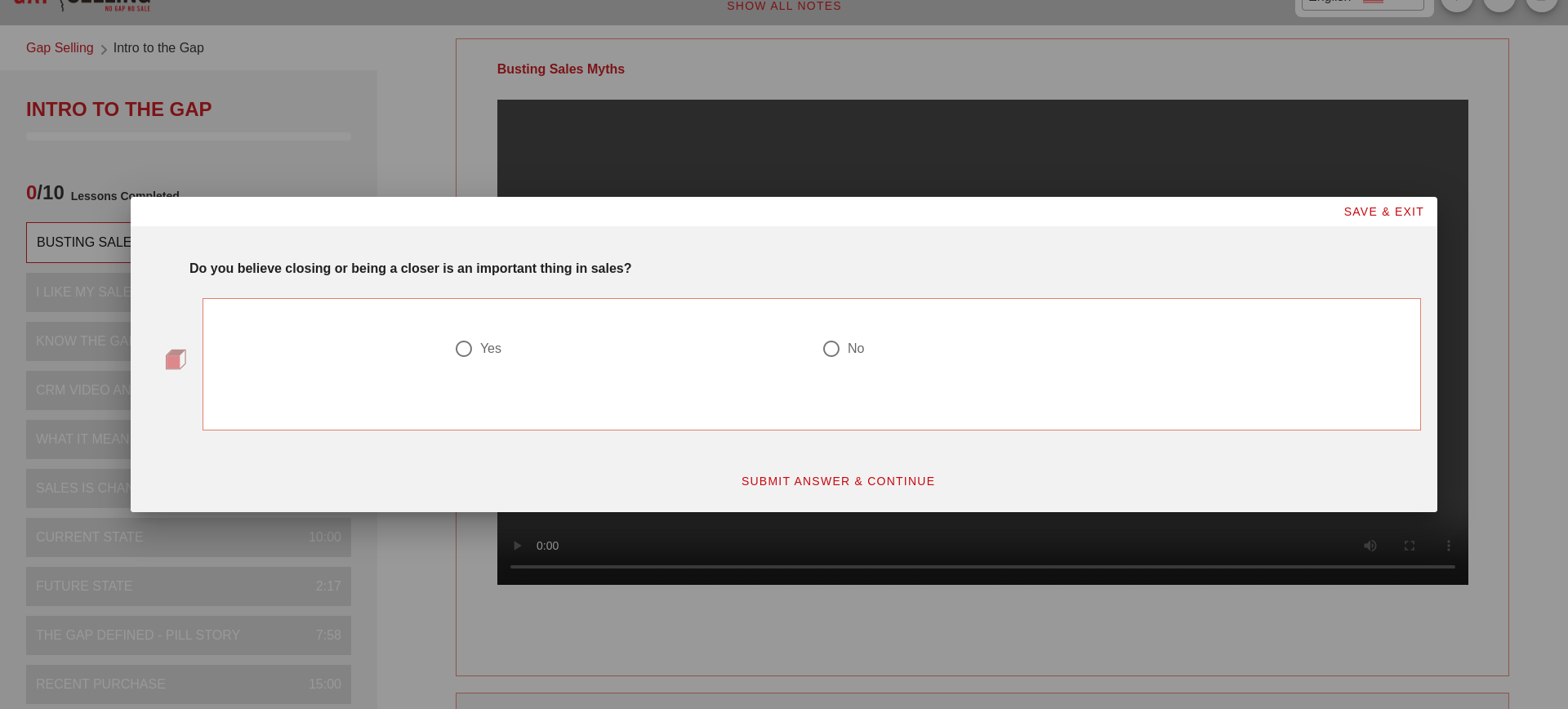
click at [490, 341] on div "Yes" at bounding box center [490, 349] width 21 height 16
radio input "true"
click at [806, 475] on span "SUBMIT ANSWER & CONTINUE" at bounding box center [837, 481] width 195 height 13
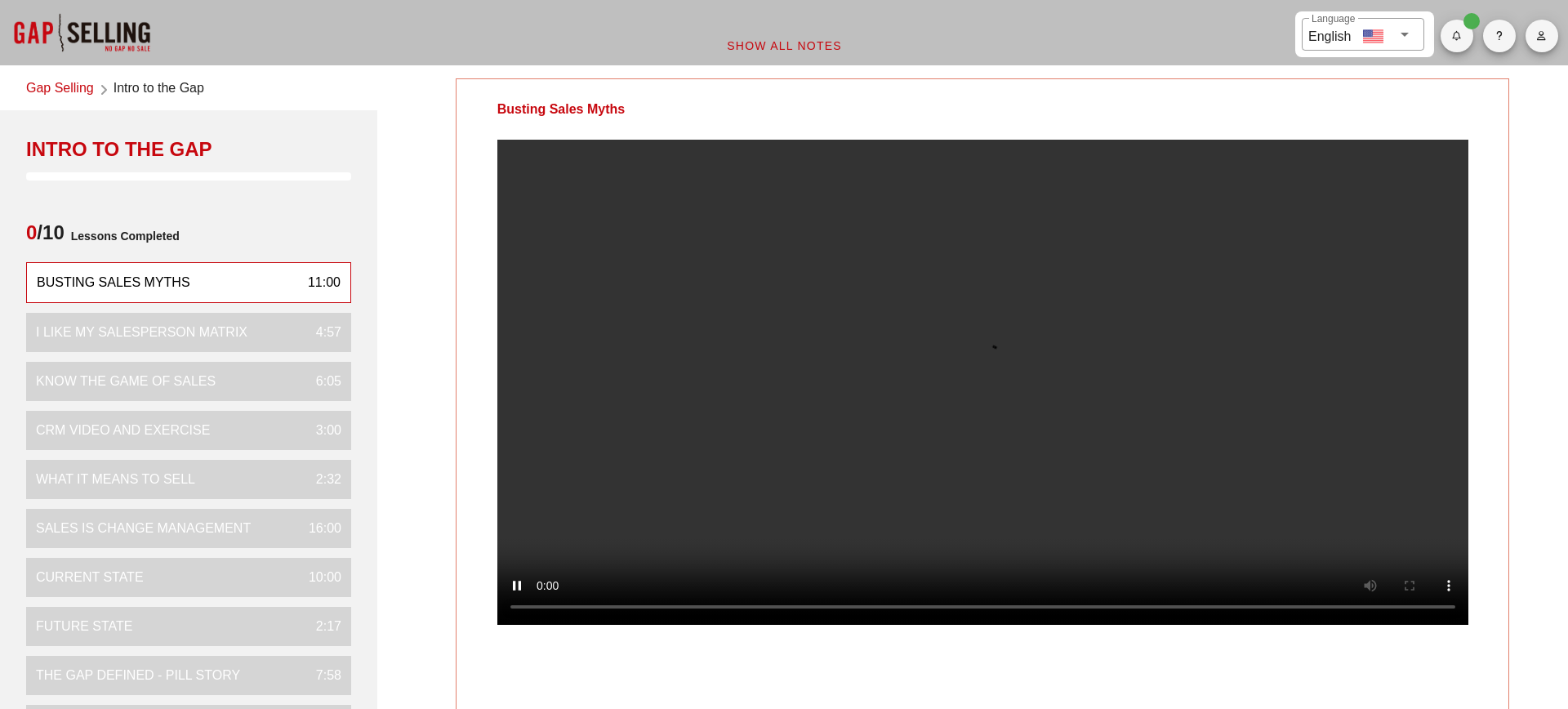
scroll to position [1, 0]
click at [206, 354] on div "Busting Sales Myths 11:00 I Like My Salesperson Matrix 4:57 Know the Game of Sa…" at bounding box center [189, 502] width 325 height 482
click at [166, 322] on div "I Like My Salesperson Matrix" at bounding box center [141, 332] width 211 height 20
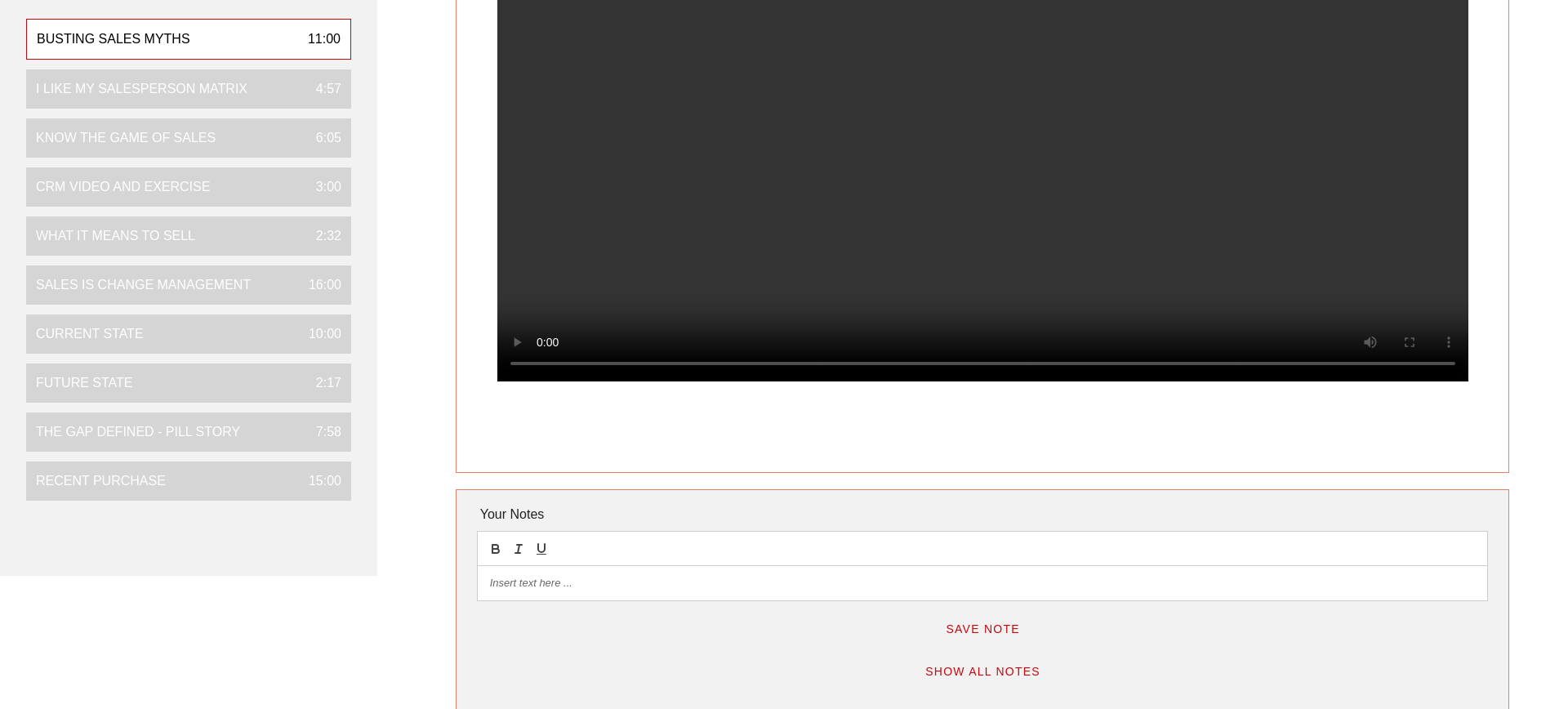
scroll to position [0, 0]
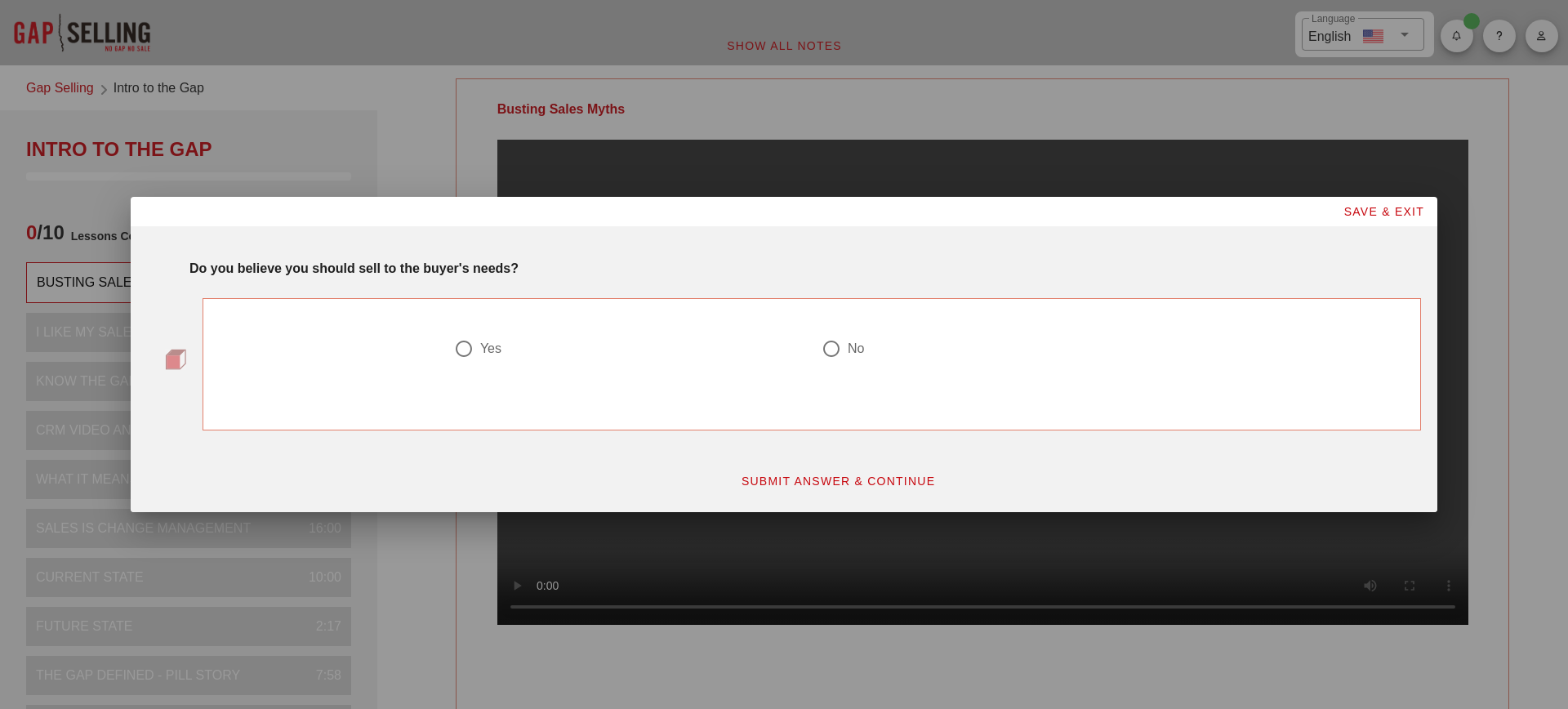
click at [478, 351] on div "Yes" at bounding box center [622, 349] width 335 height 20
radio input "true"
click at [855, 484] on span "SUBMIT ANSWER & CONTINUE" at bounding box center [837, 481] width 195 height 13
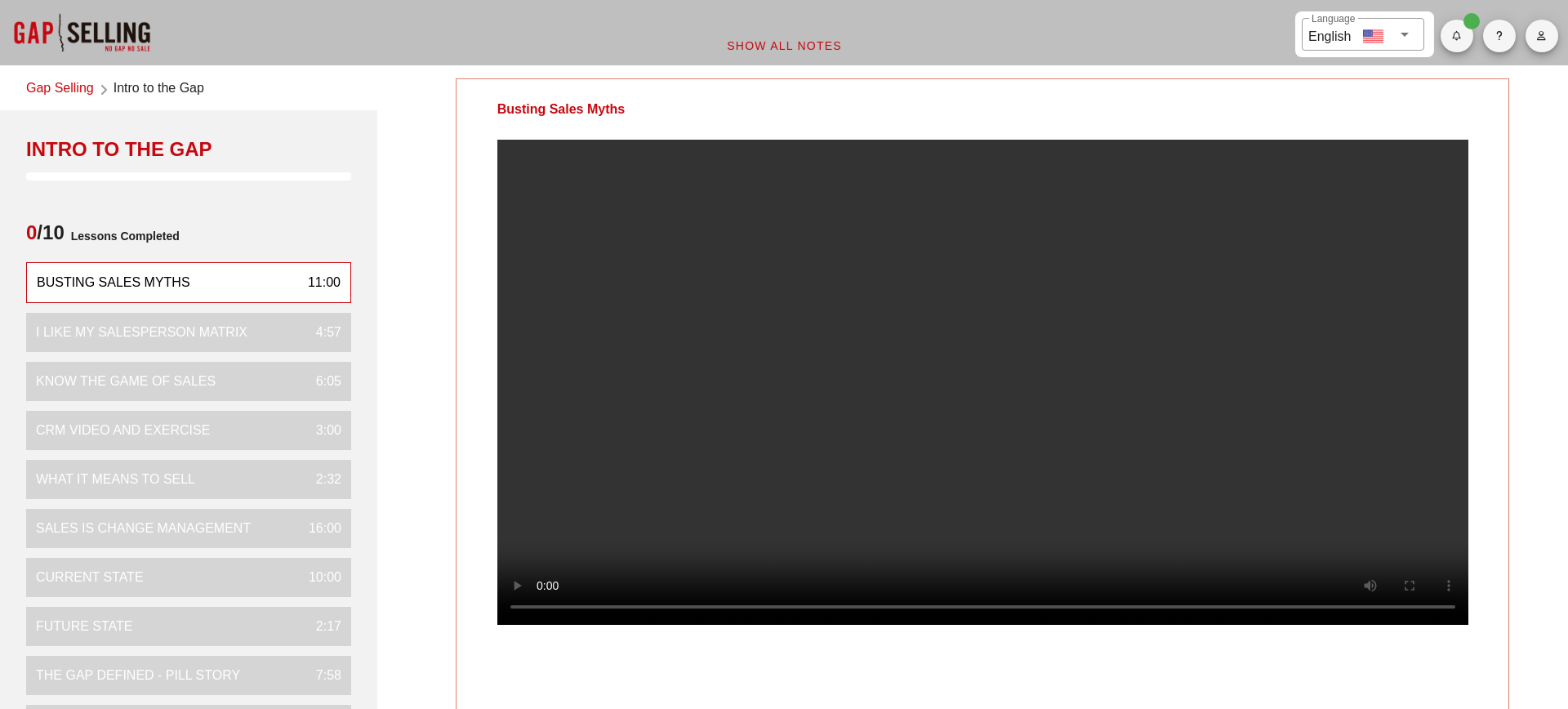
click at [1506, 514] on div at bounding box center [983, 395] width 1053 height 511
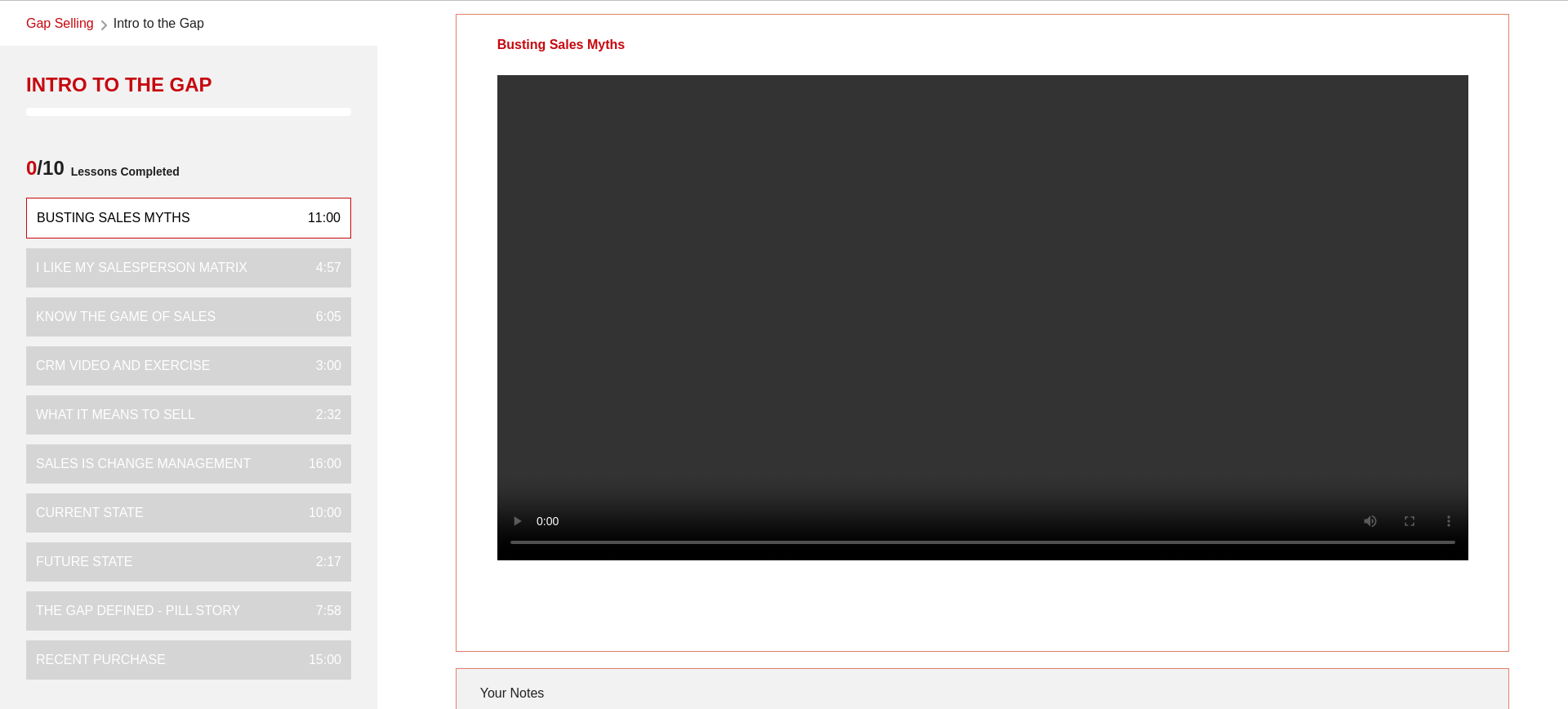
scroll to position [44, 0]
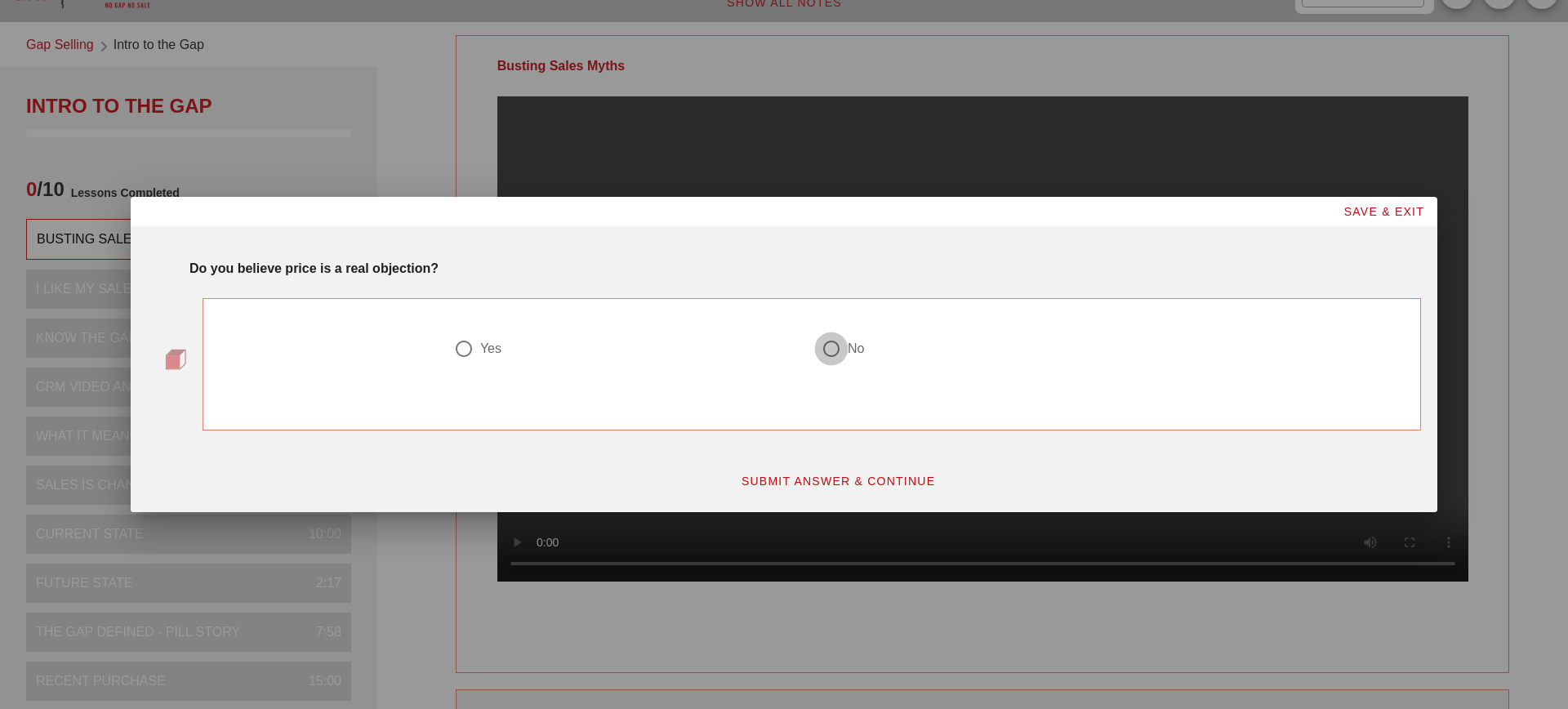
click at [837, 351] on div at bounding box center [831, 349] width 28 height 28
radio input "true"
click at [873, 476] on span "SUBMIT ANSWER & CONTINUE" at bounding box center [837, 481] width 195 height 13
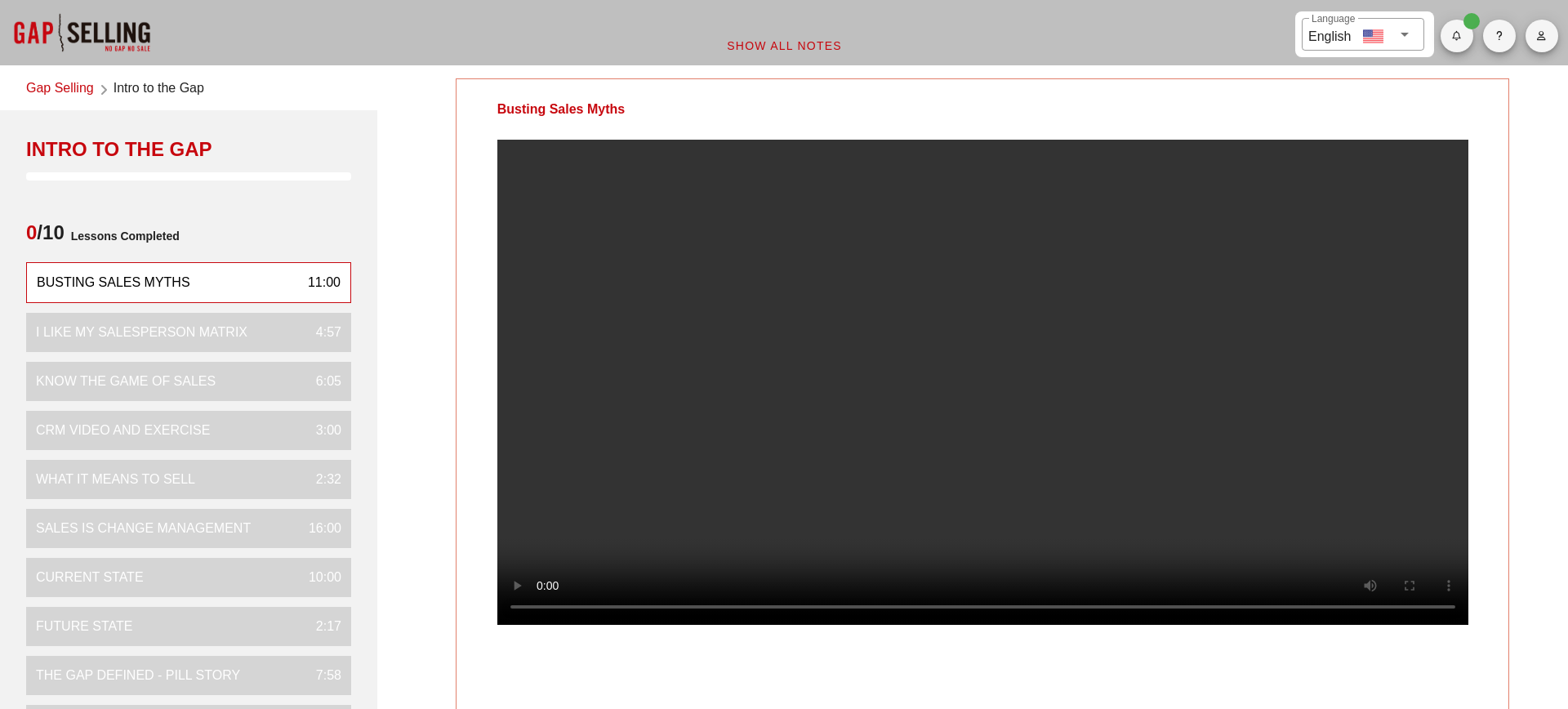
click at [205, 281] on div "Busting Sales Myths 11:00" at bounding box center [189, 282] width 325 height 41
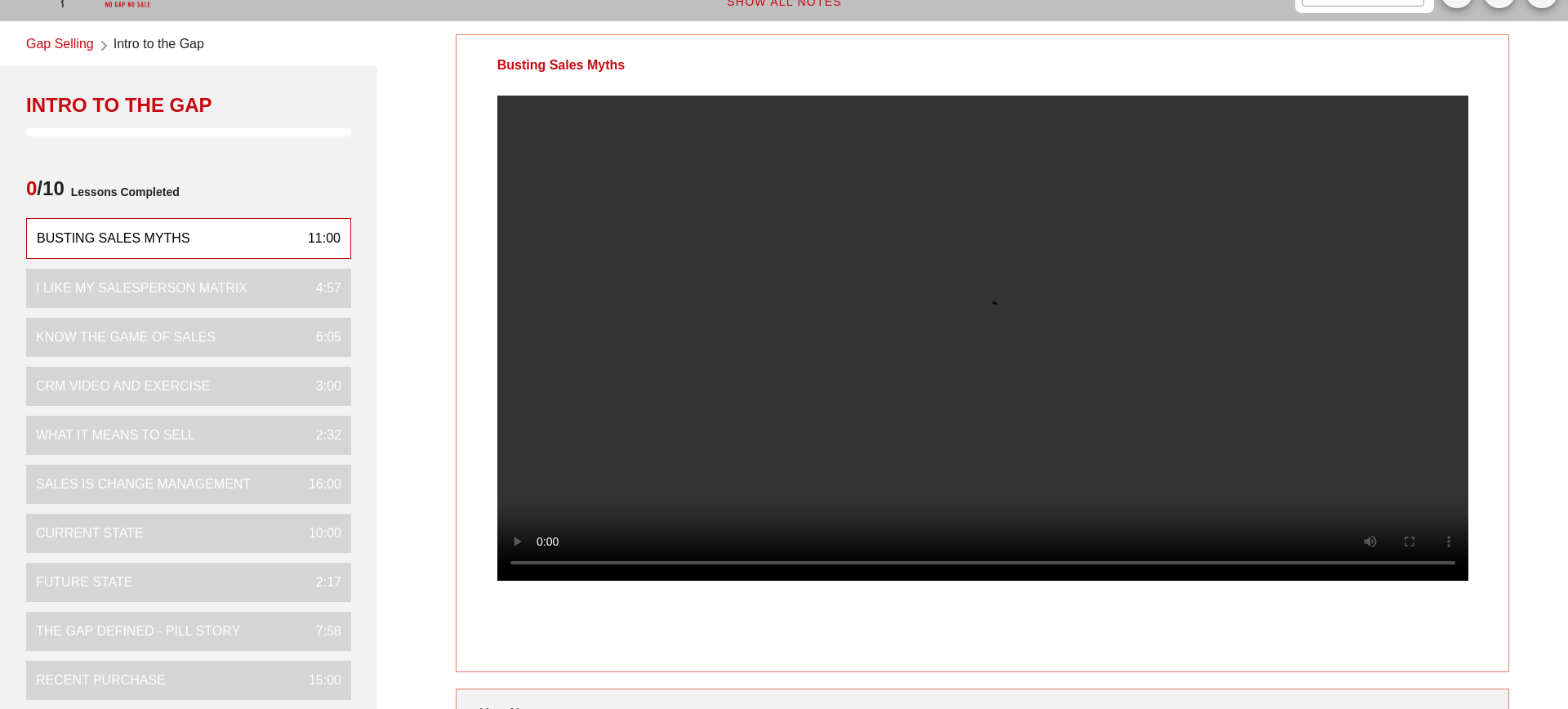
scroll to position [62, 0]
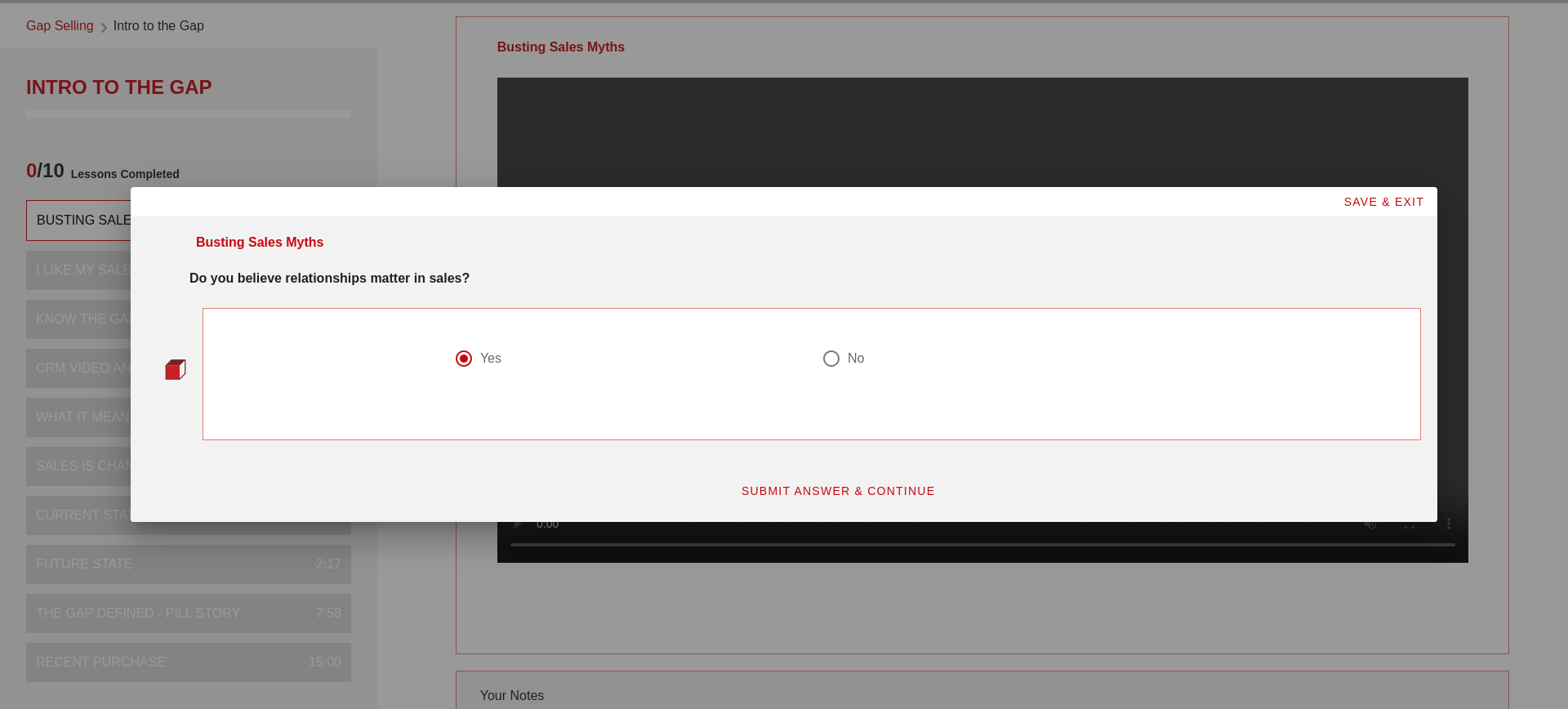
click at [839, 360] on div at bounding box center [831, 358] width 28 height 28
radio input "false"
radio input "true"
click at [837, 484] on span "SUBMIT ANSWER & CONTINUE" at bounding box center [837, 490] width 195 height 13
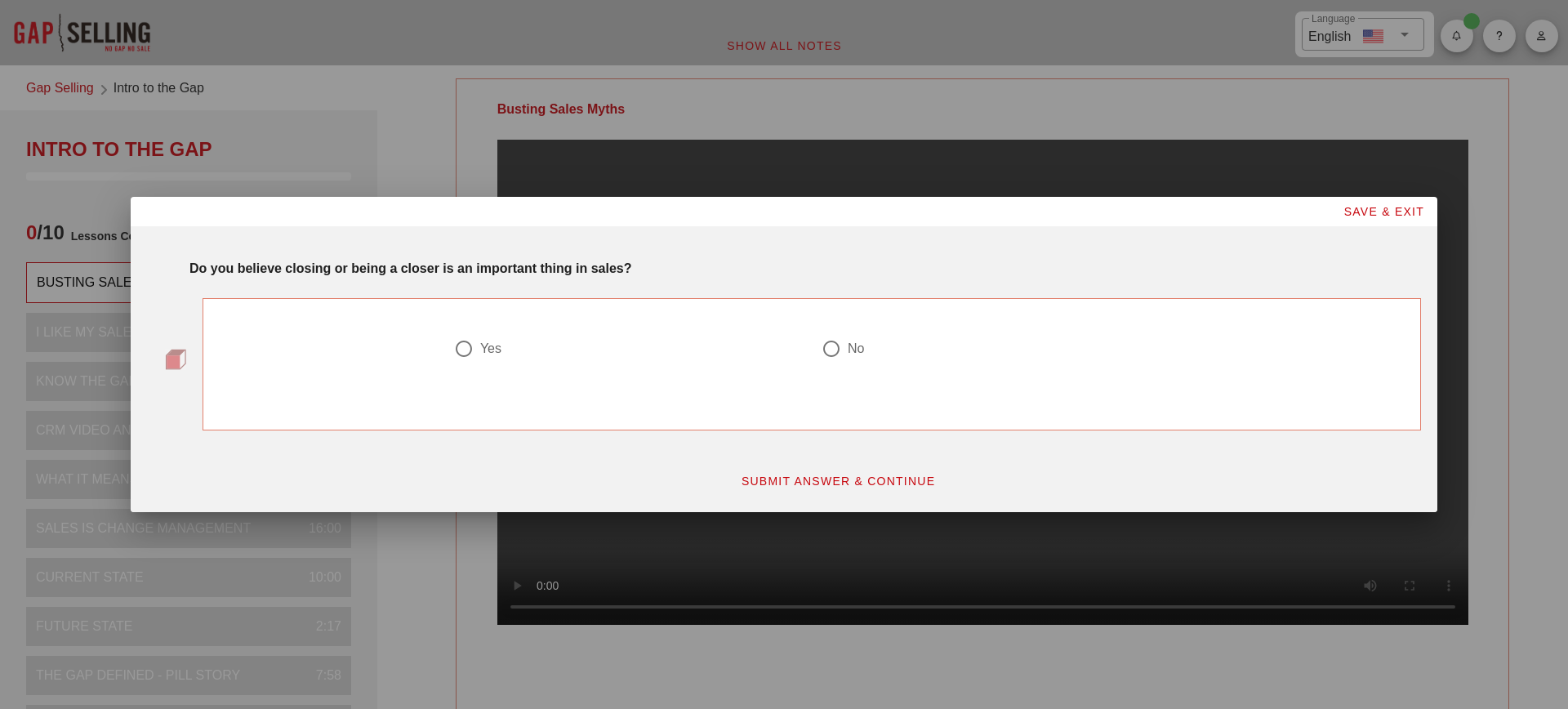
click at [479, 348] on div "Yes" at bounding box center [622, 349] width 335 height 20
click at [851, 354] on div "No" at bounding box center [857, 349] width 16 height 16
radio input "false"
radio input "true"
click at [833, 484] on span "SUBMIT ANSWER & CONTINUE" at bounding box center [837, 481] width 195 height 13
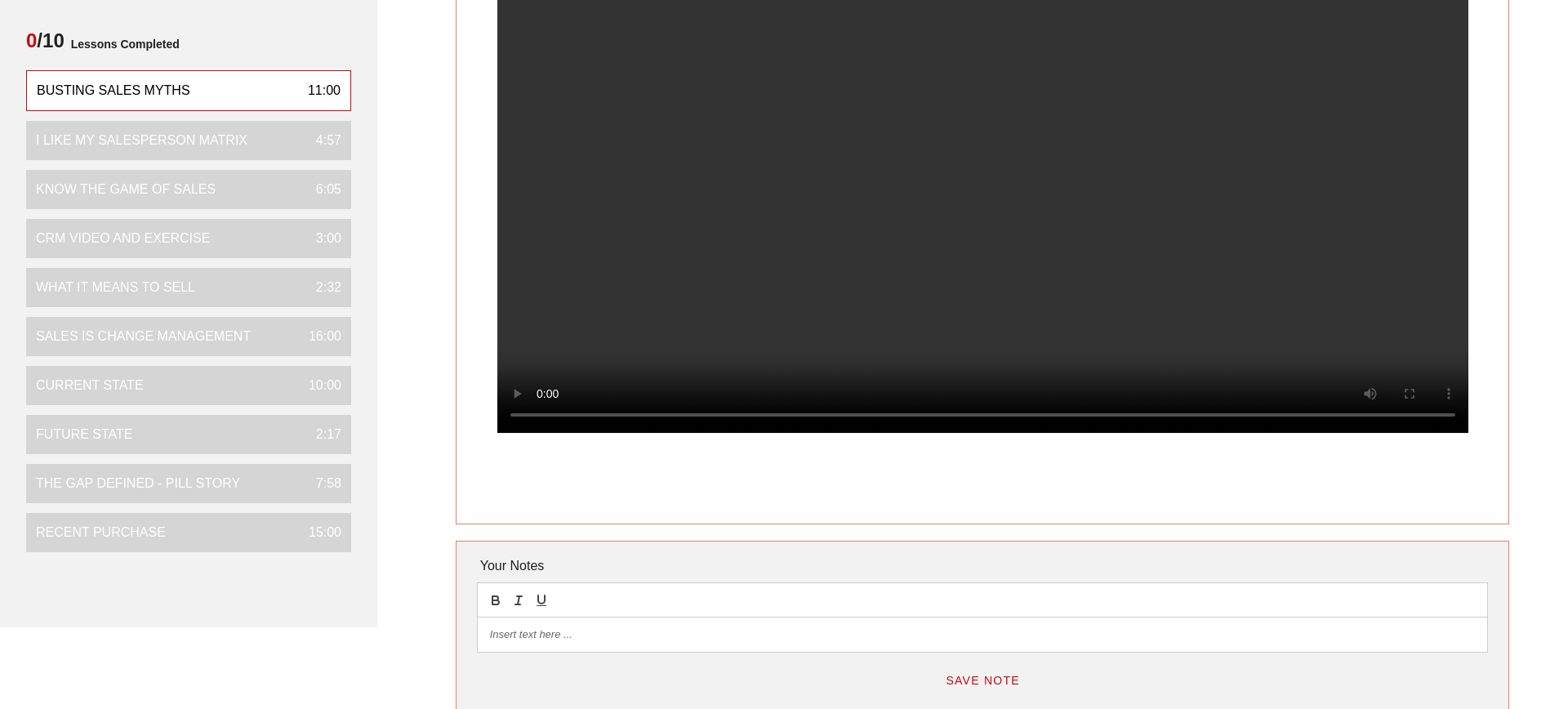
scroll to position [189, 0]
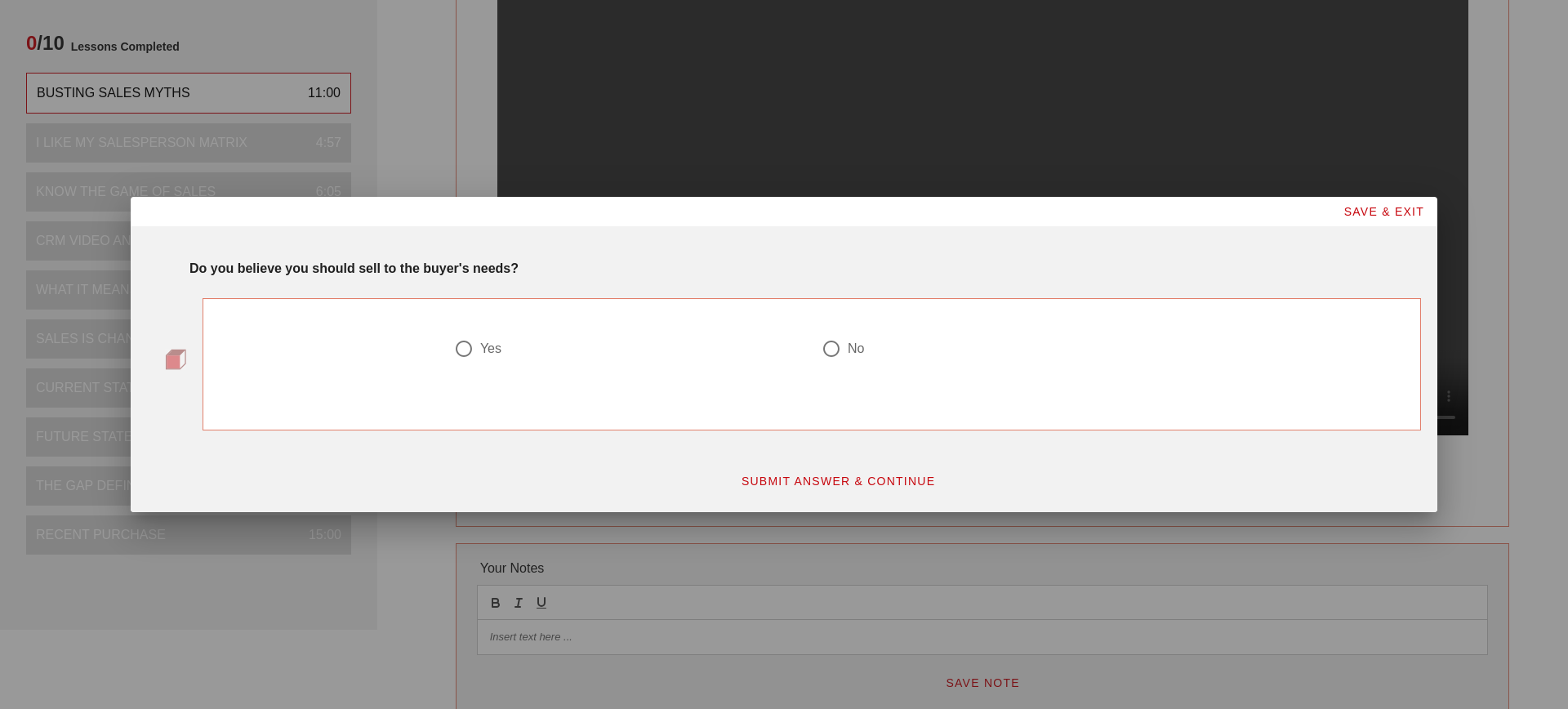
click at [477, 359] on div at bounding box center [628, 369] width 348 height 20
click at [474, 349] on div at bounding box center [464, 349] width 28 height 28
click at [859, 365] on div at bounding box center [996, 369] width 348 height 20
click at [850, 353] on div "No" at bounding box center [857, 349] width 16 height 16
radio input "false"
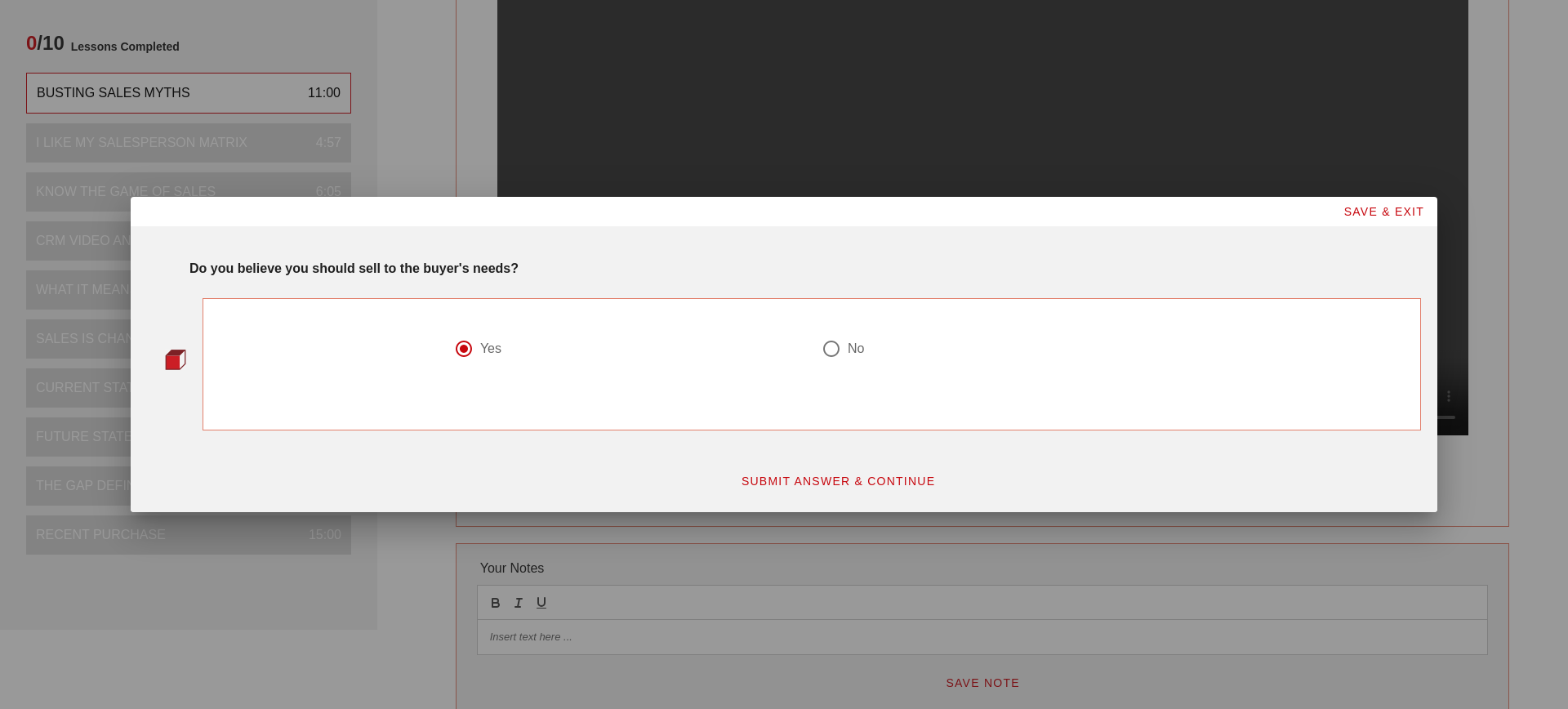
radio input "true"
click at [853, 475] on span "SUBMIT ANSWER & CONTINUE" at bounding box center [837, 481] width 195 height 13
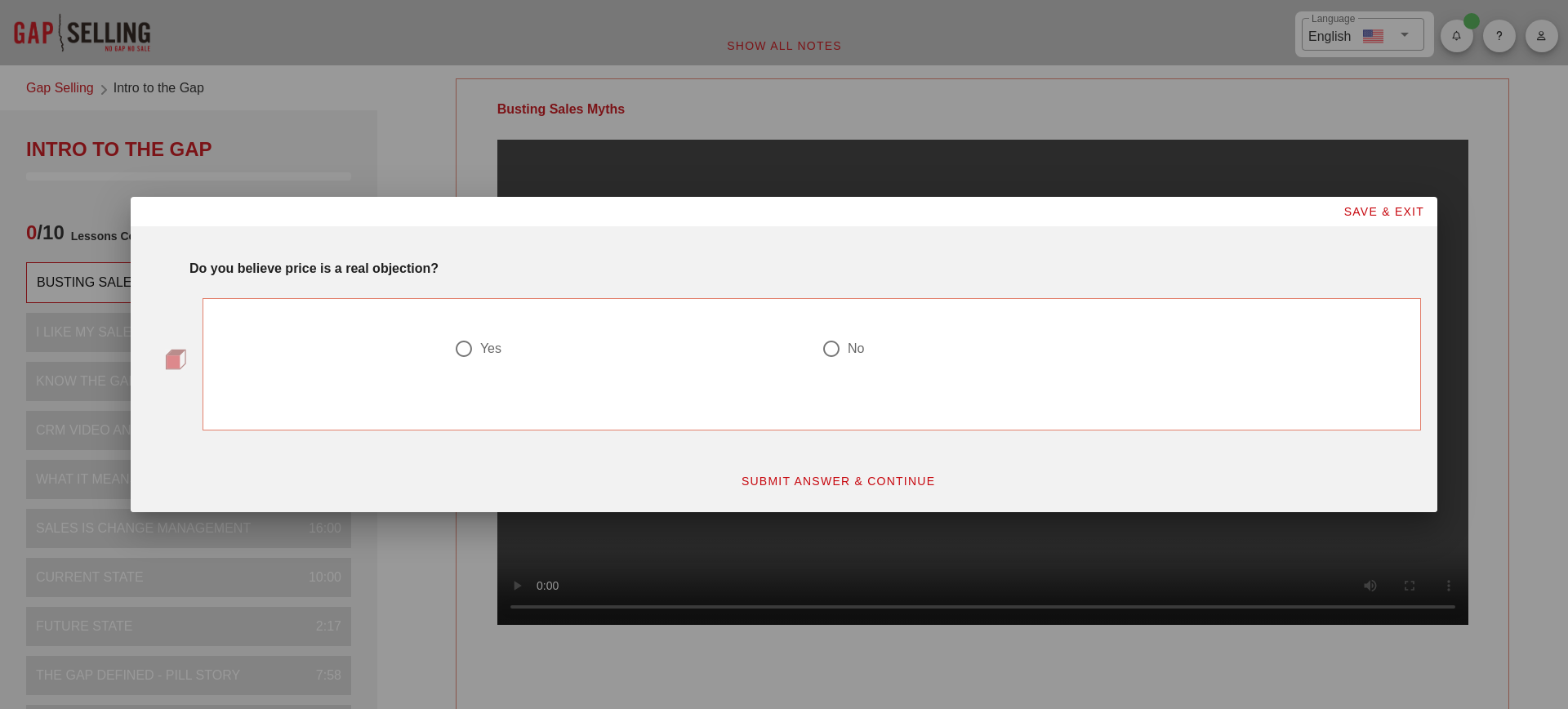
click at [482, 354] on div "Yes" at bounding box center [490, 349] width 21 height 16
radio input "true"
click at [808, 482] on span "SUBMIT ANSWER & CONTINUE" at bounding box center [837, 481] width 195 height 13
click at [484, 361] on div at bounding box center [628, 369] width 348 height 20
click at [481, 356] on div "Yes" at bounding box center [490, 349] width 21 height 16
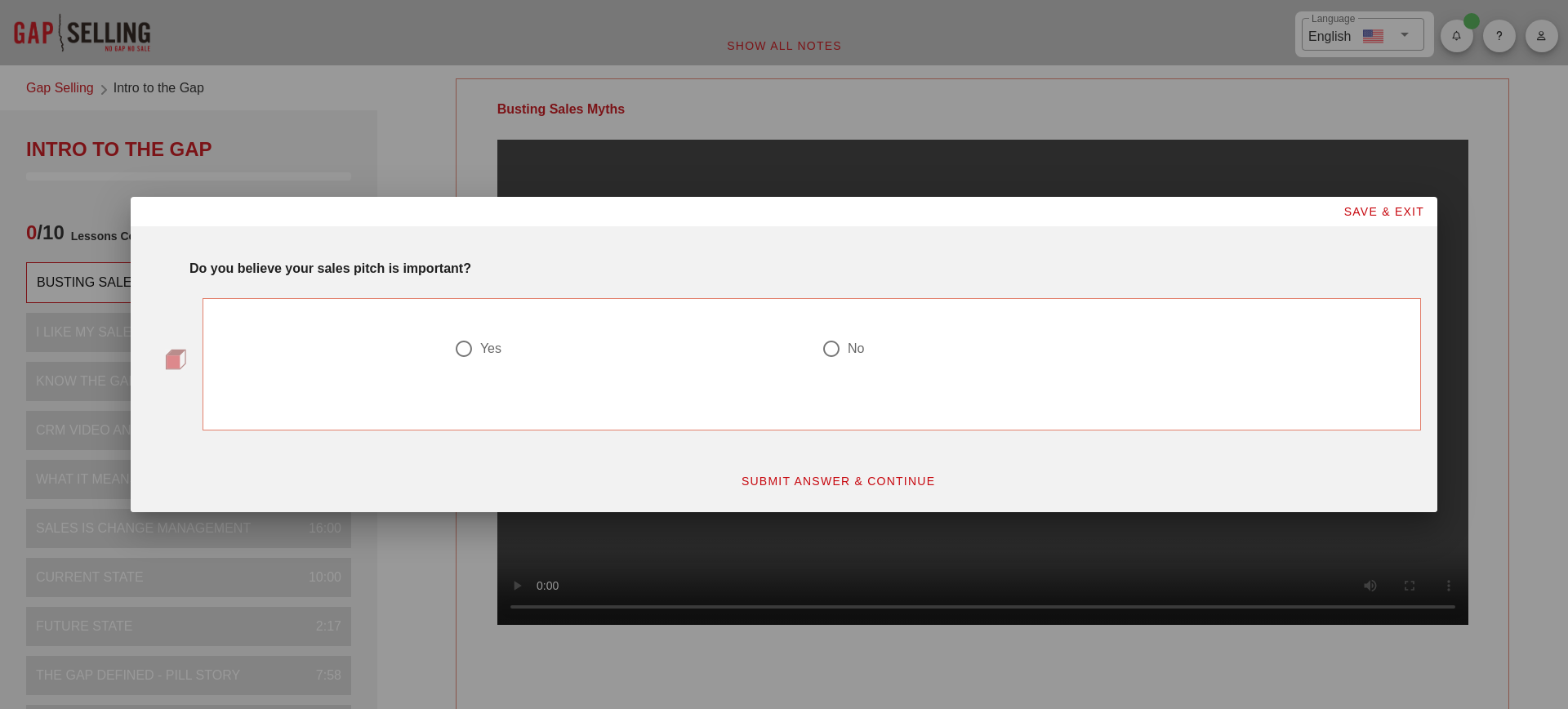
radio input "true"
click at [815, 482] on span "SUBMIT ANSWER & CONTINUE" at bounding box center [837, 481] width 195 height 13
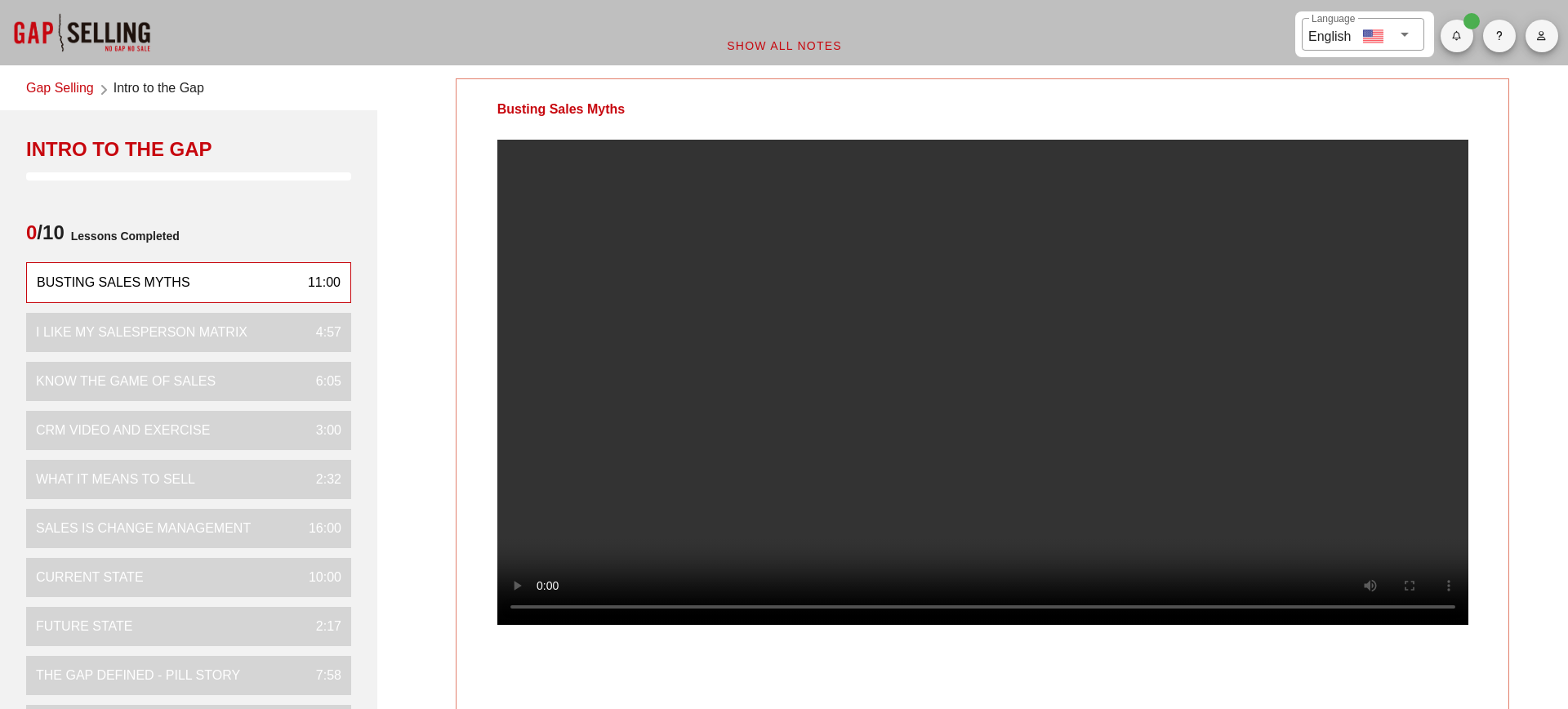
drag, startPoint x: 1028, startPoint y: 410, endPoint x: 458, endPoint y: 666, distance: 624.8
click at [458, 651] on div at bounding box center [983, 395] width 1053 height 511
click at [867, 458] on video at bounding box center [983, 382] width 972 height 485
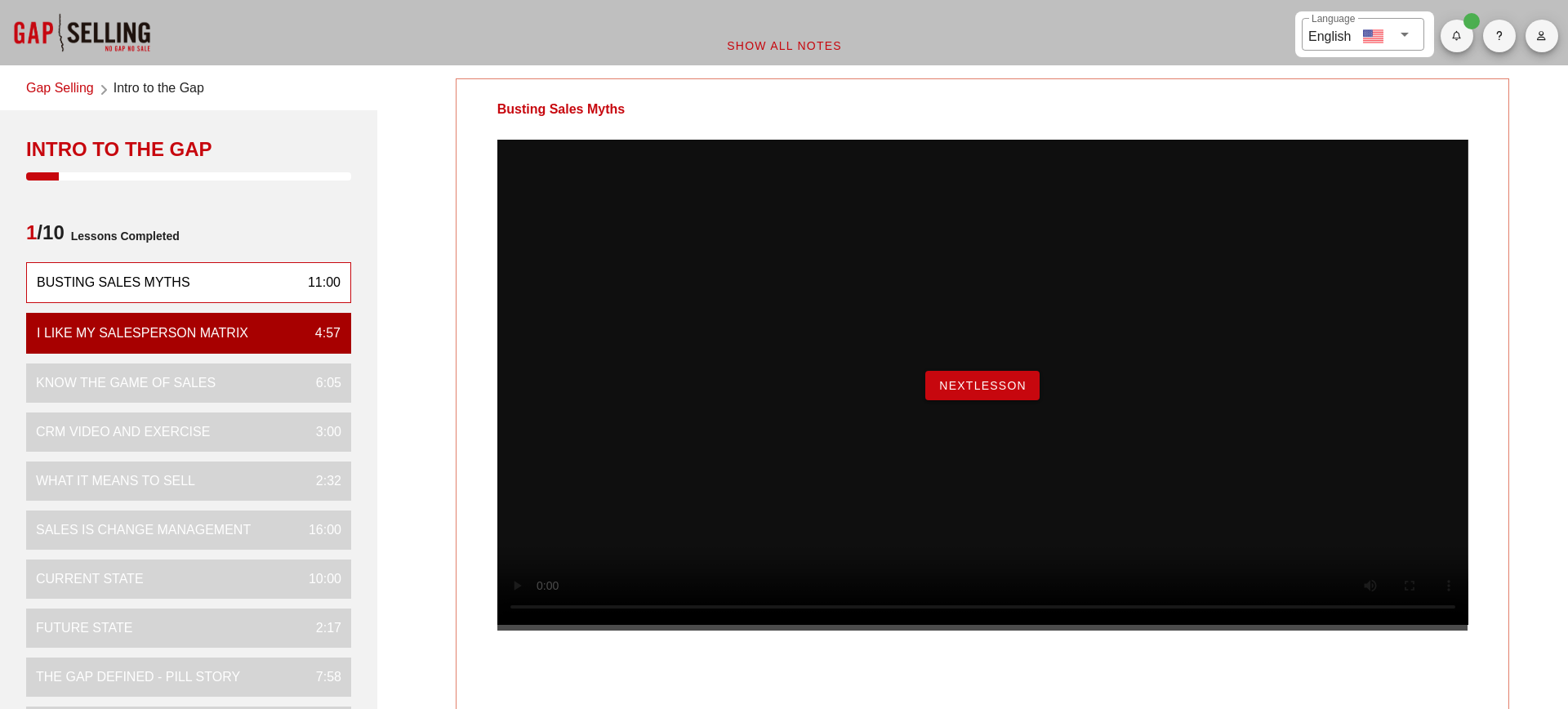
click at [667, 322] on div "NextLesson" at bounding box center [983, 385] width 972 height 491
click at [185, 285] on div "Busting Sales Myths" at bounding box center [113, 283] width 153 height 20
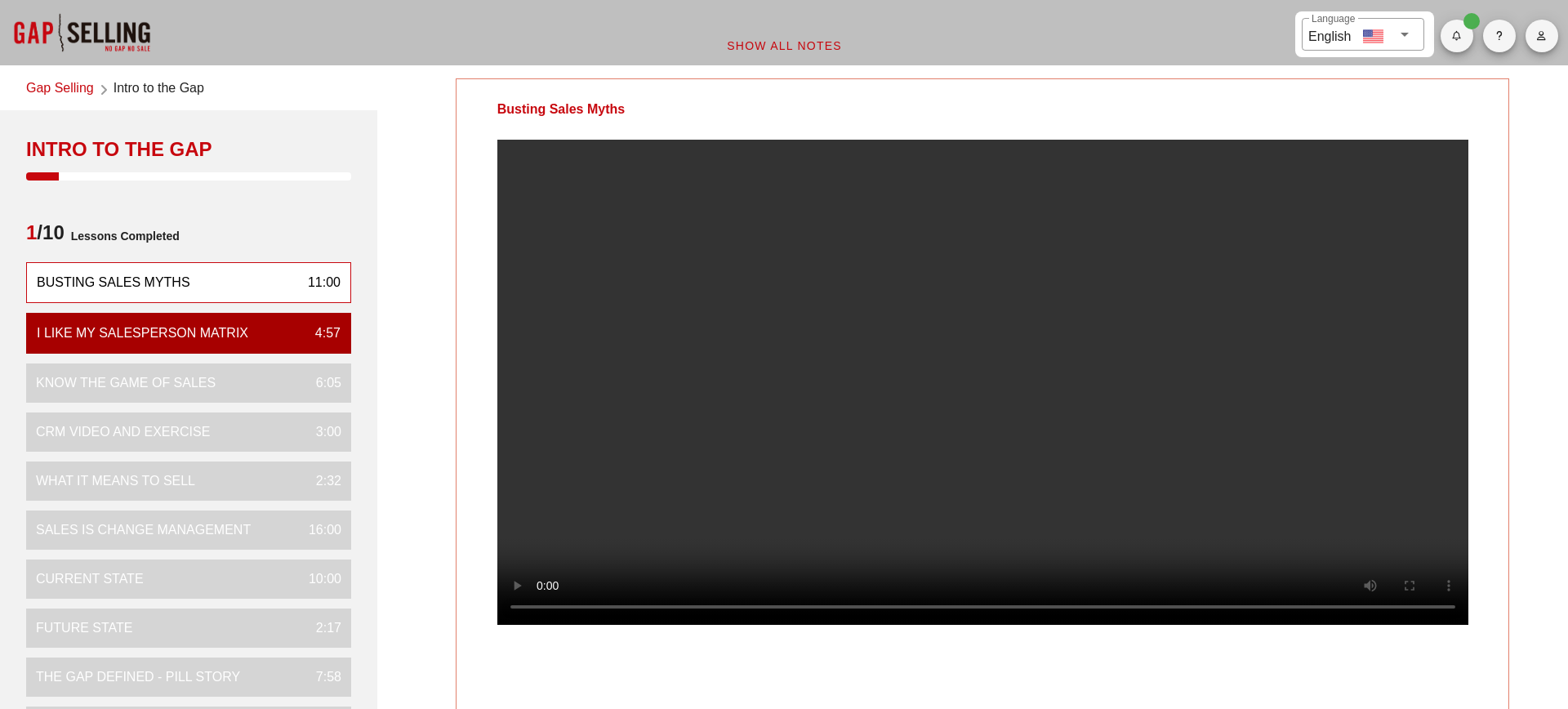
click at [166, 285] on div "Busting Sales Myths" at bounding box center [113, 283] width 153 height 20
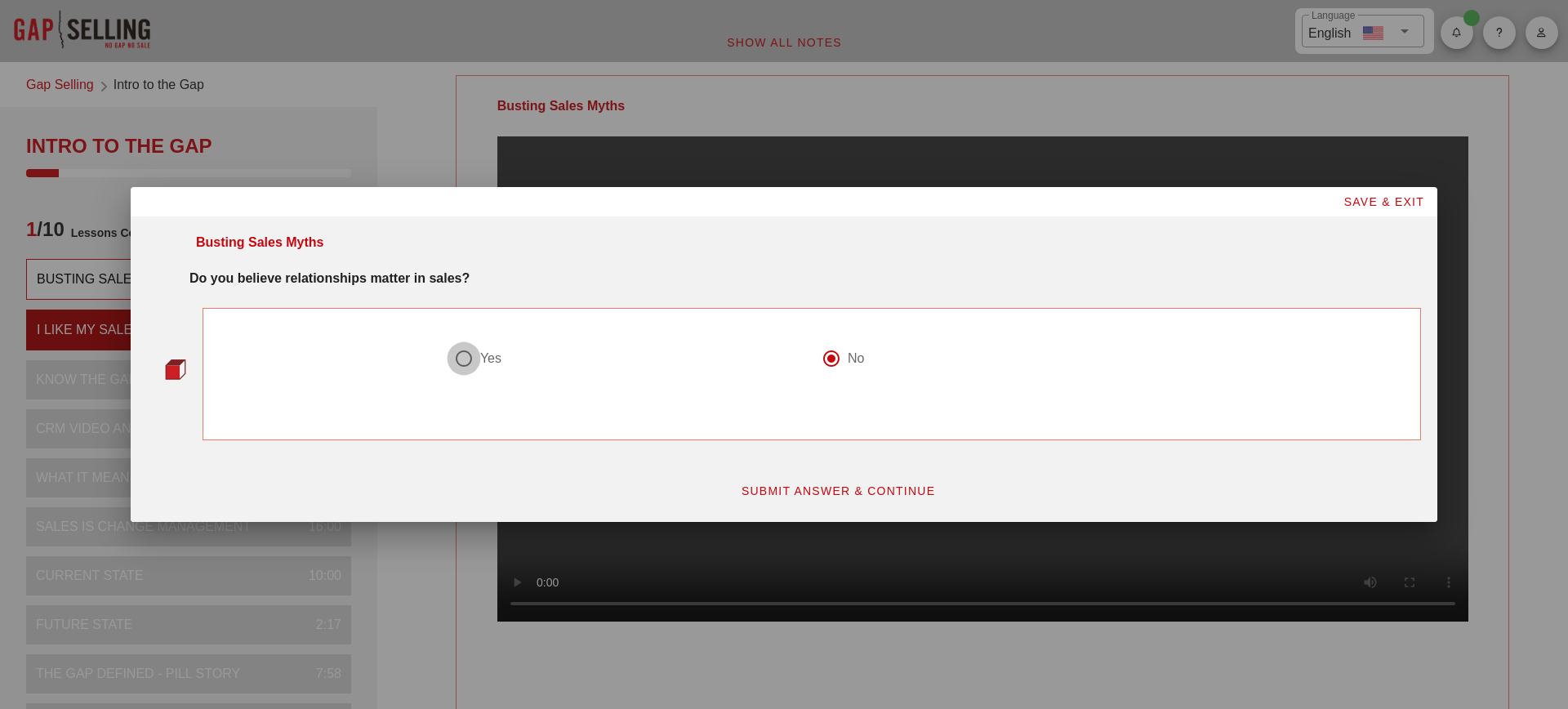
click at [457, 360] on div at bounding box center [464, 358] width 28 height 28
radio input "true"
click at [865, 484] on span "SUBMIT ANSWER & CONTINUE" at bounding box center [837, 490] width 195 height 13
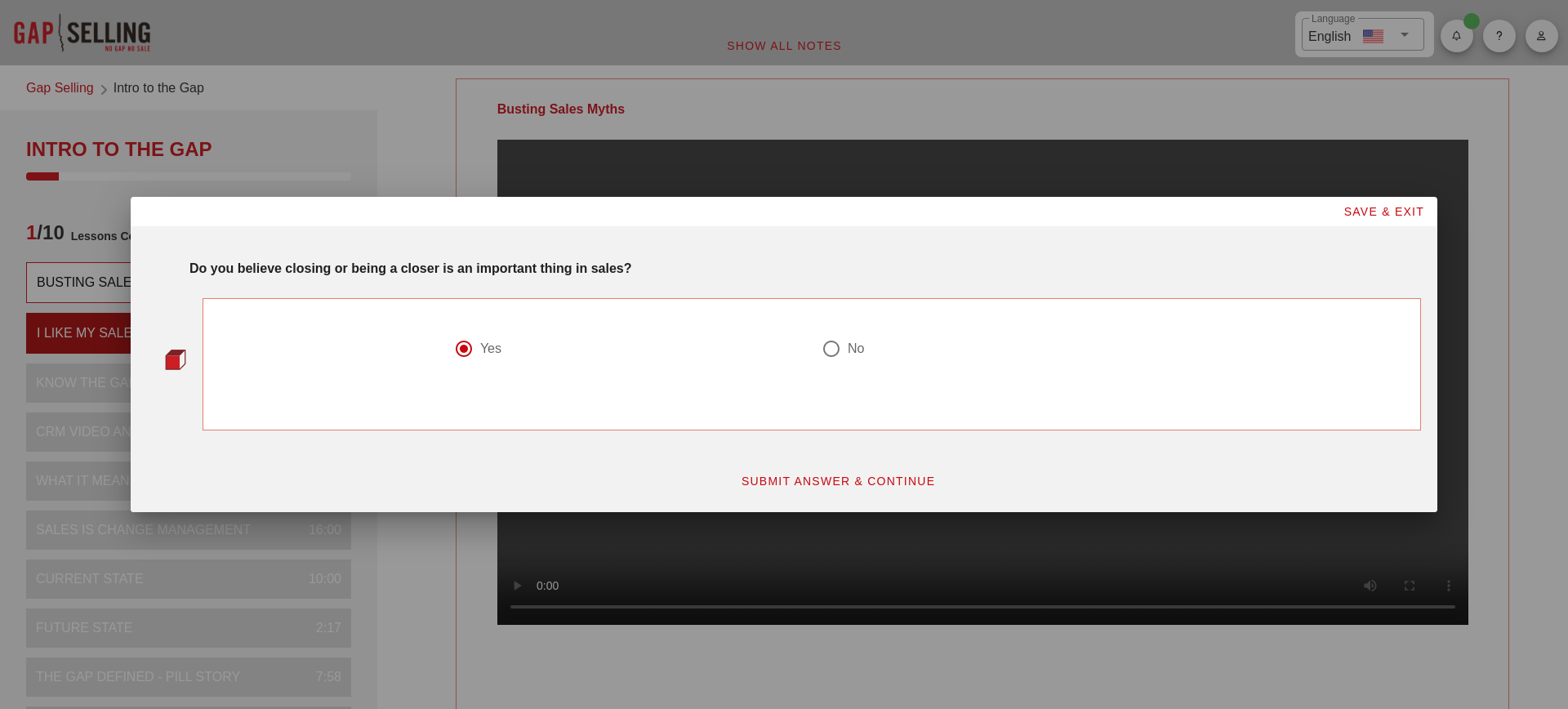
click at [834, 355] on div at bounding box center [831, 349] width 28 height 28
radio input "false"
radio input "true"
click at [837, 484] on span "SUBMIT ANSWER & CONTINUE" at bounding box center [837, 481] width 195 height 13
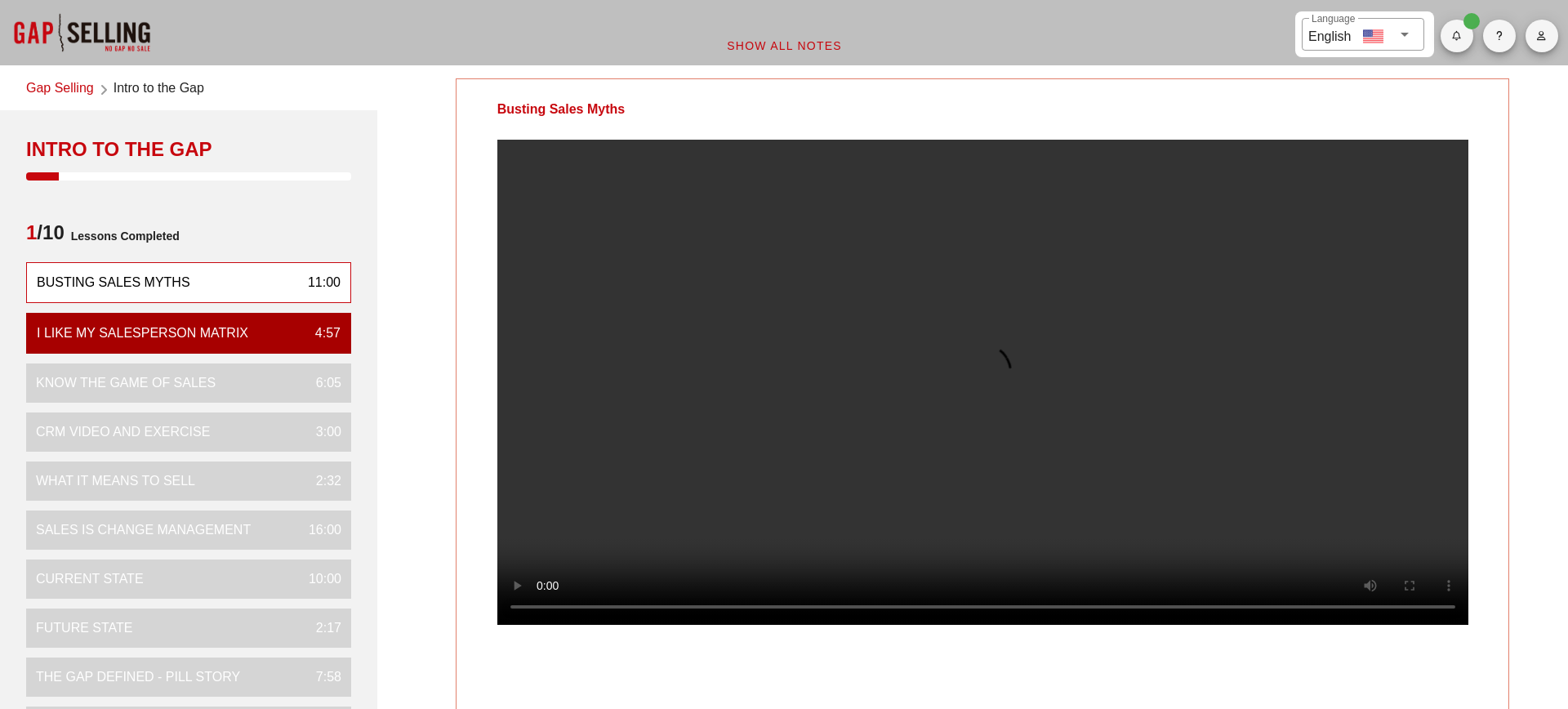
scroll to position [15, 0]
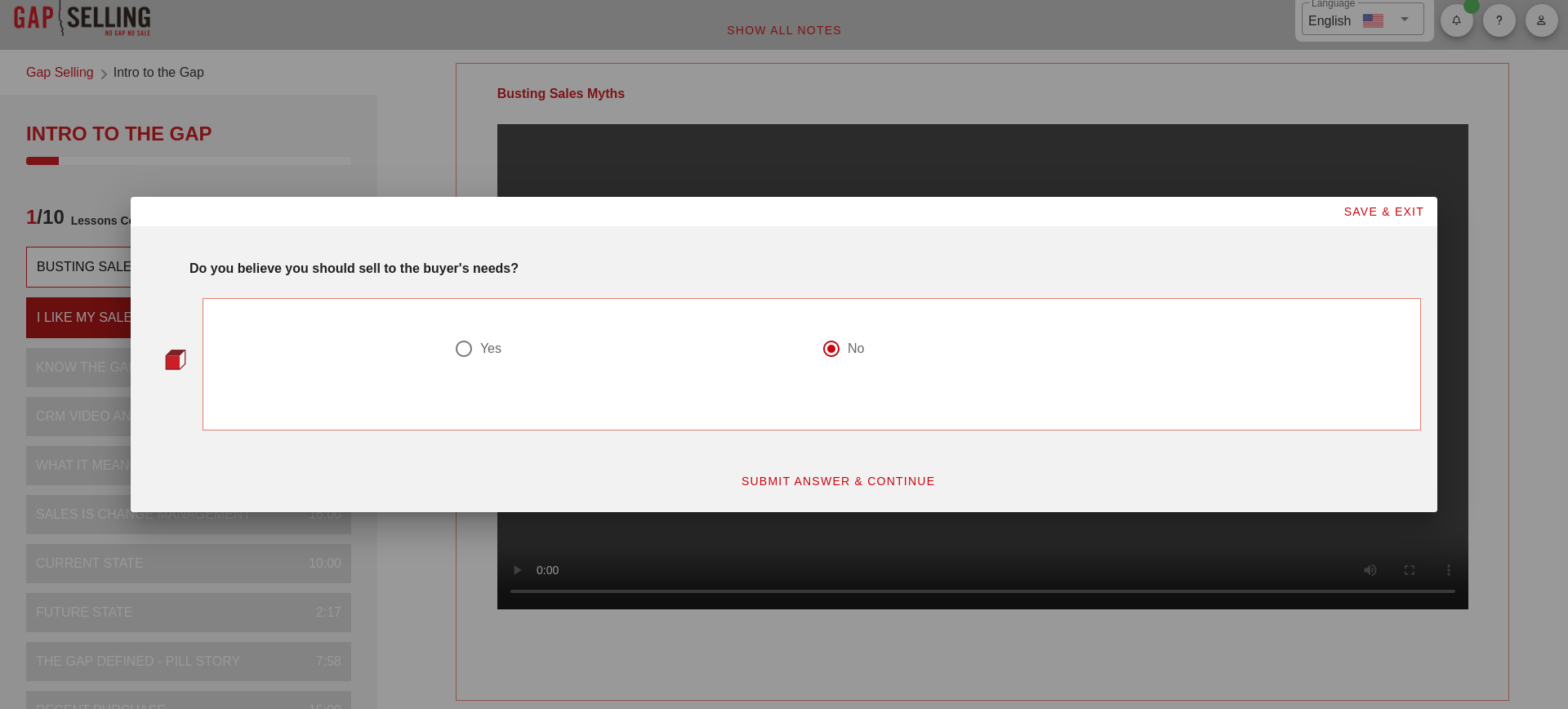
click at [844, 478] on span "SUBMIT ANSWER & CONTINUE" at bounding box center [837, 481] width 195 height 13
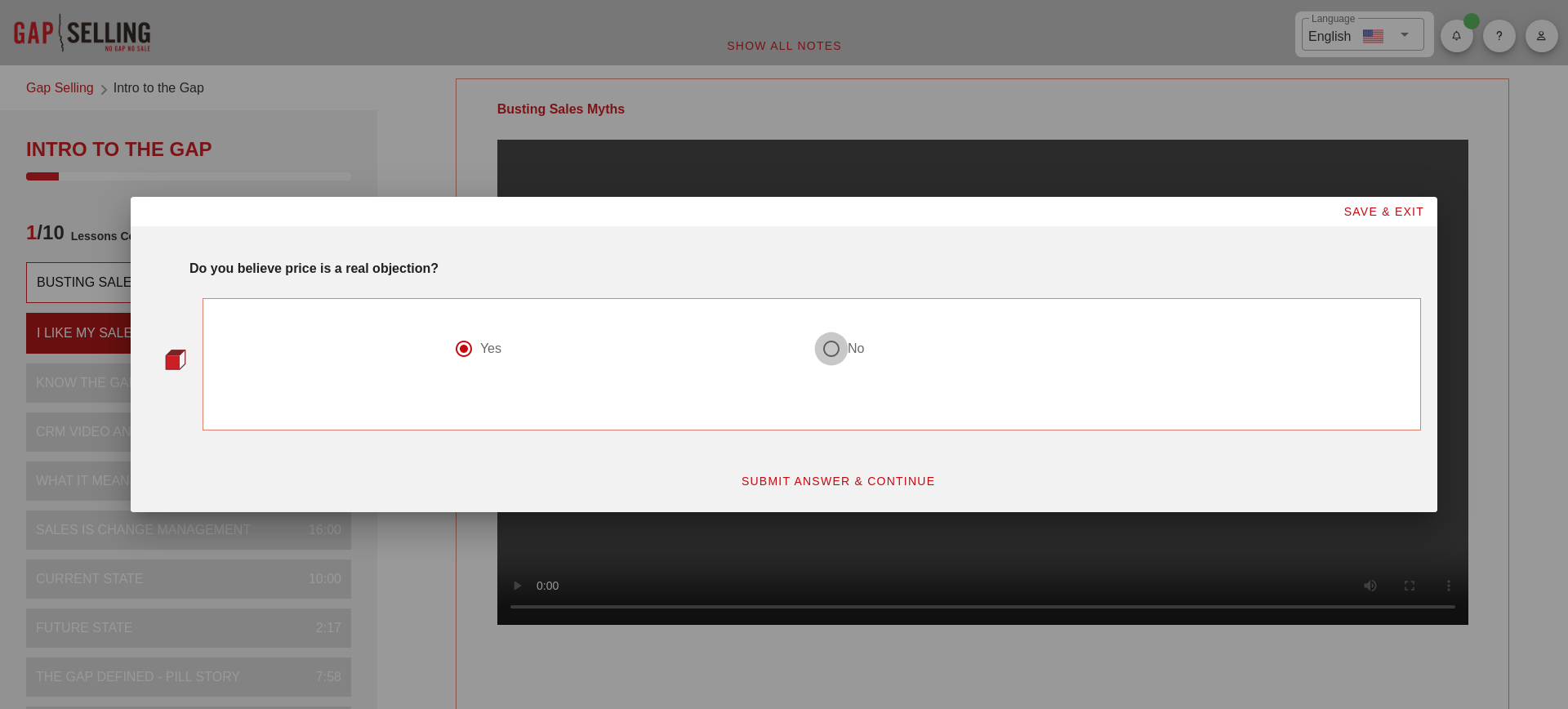
click at [841, 344] on div at bounding box center [831, 349] width 28 height 28
radio input "false"
radio input "true"
click at [873, 484] on span "SUBMIT ANSWER & CONTINUE" at bounding box center [837, 481] width 195 height 13
click at [844, 357] on div "No" at bounding box center [990, 349] width 335 height 20
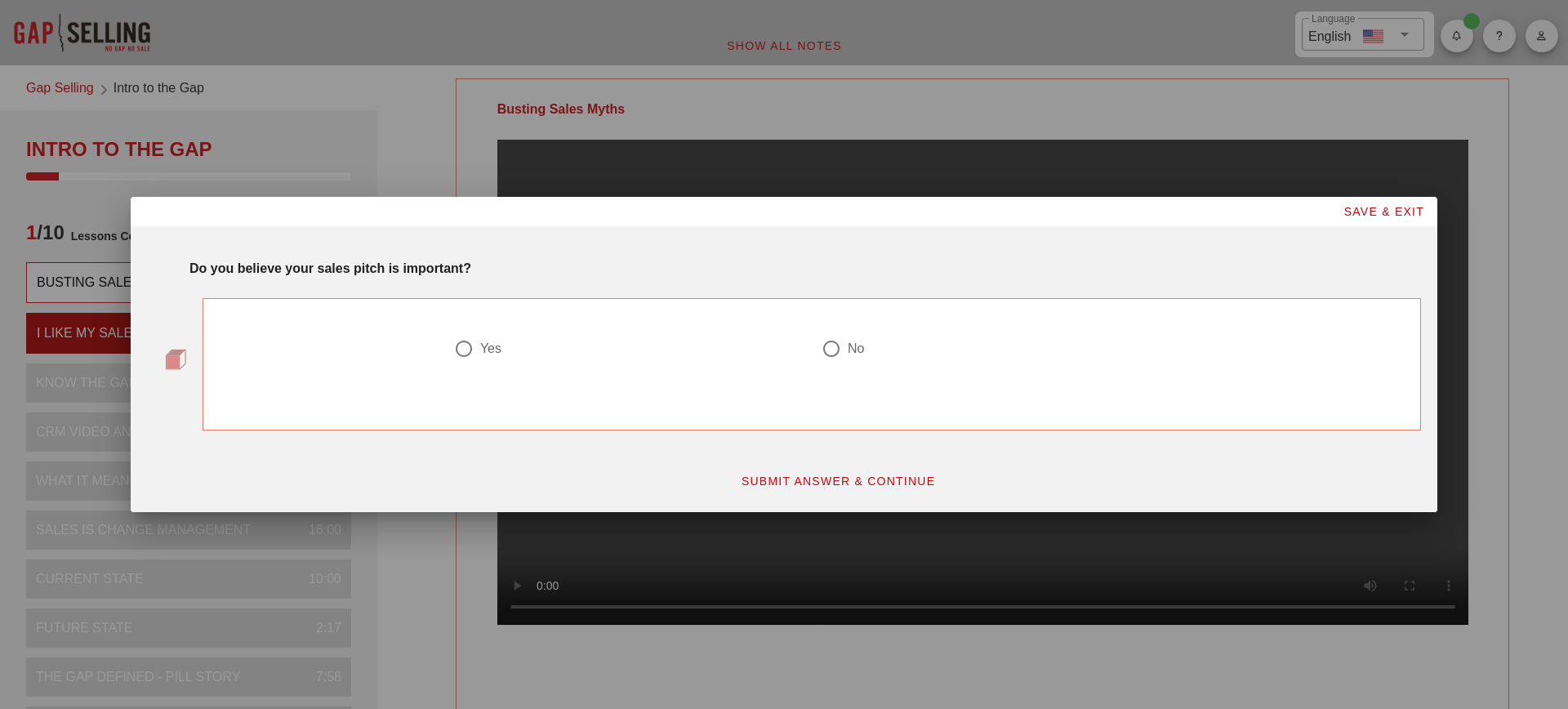
radio input "true"
click at [488, 353] on div "Yes" at bounding box center [490, 349] width 21 height 16
click at [848, 348] on div "No" at bounding box center [857, 349] width 16 height 16
radio input "false"
radio input "true"
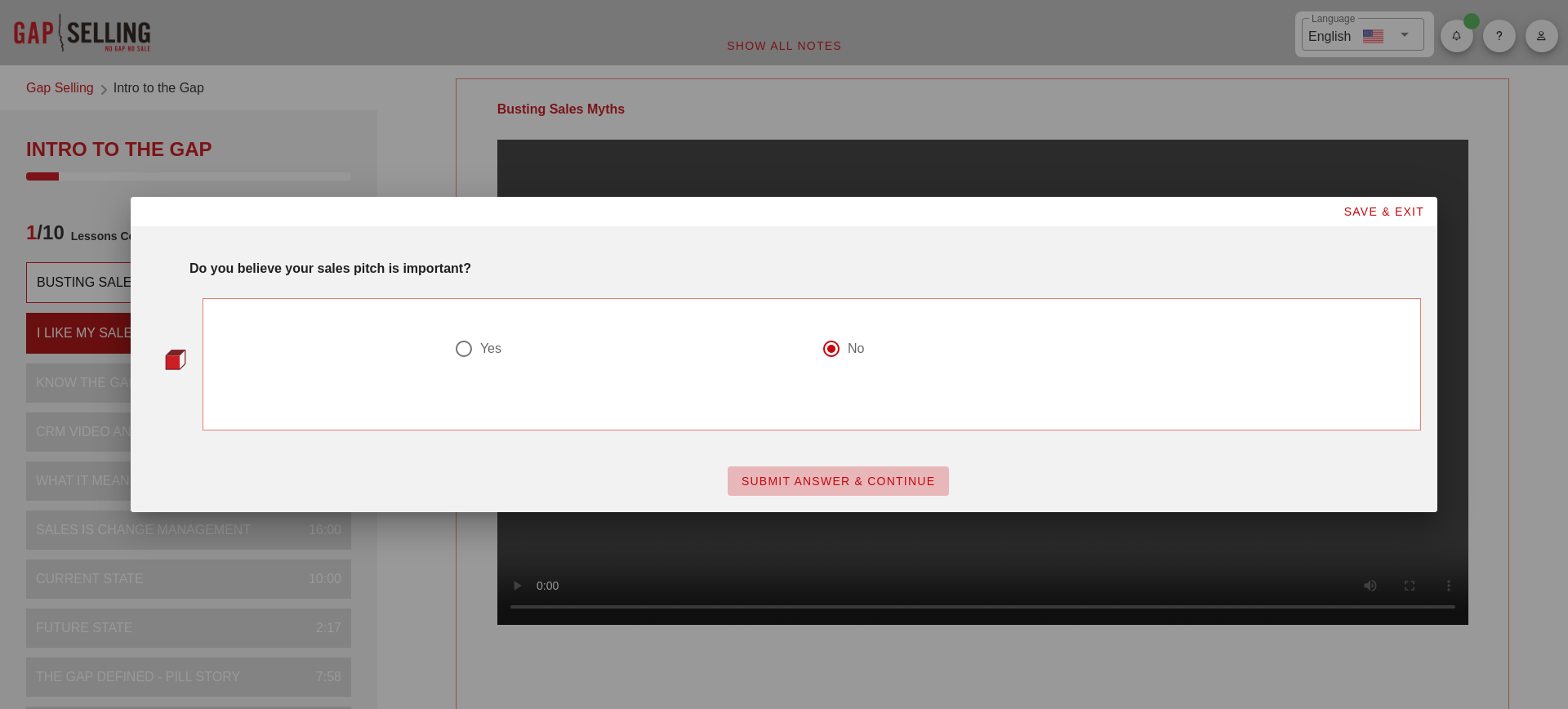
click at [873, 476] on span "SUBMIT ANSWER & CONTINUE" at bounding box center [837, 481] width 195 height 13
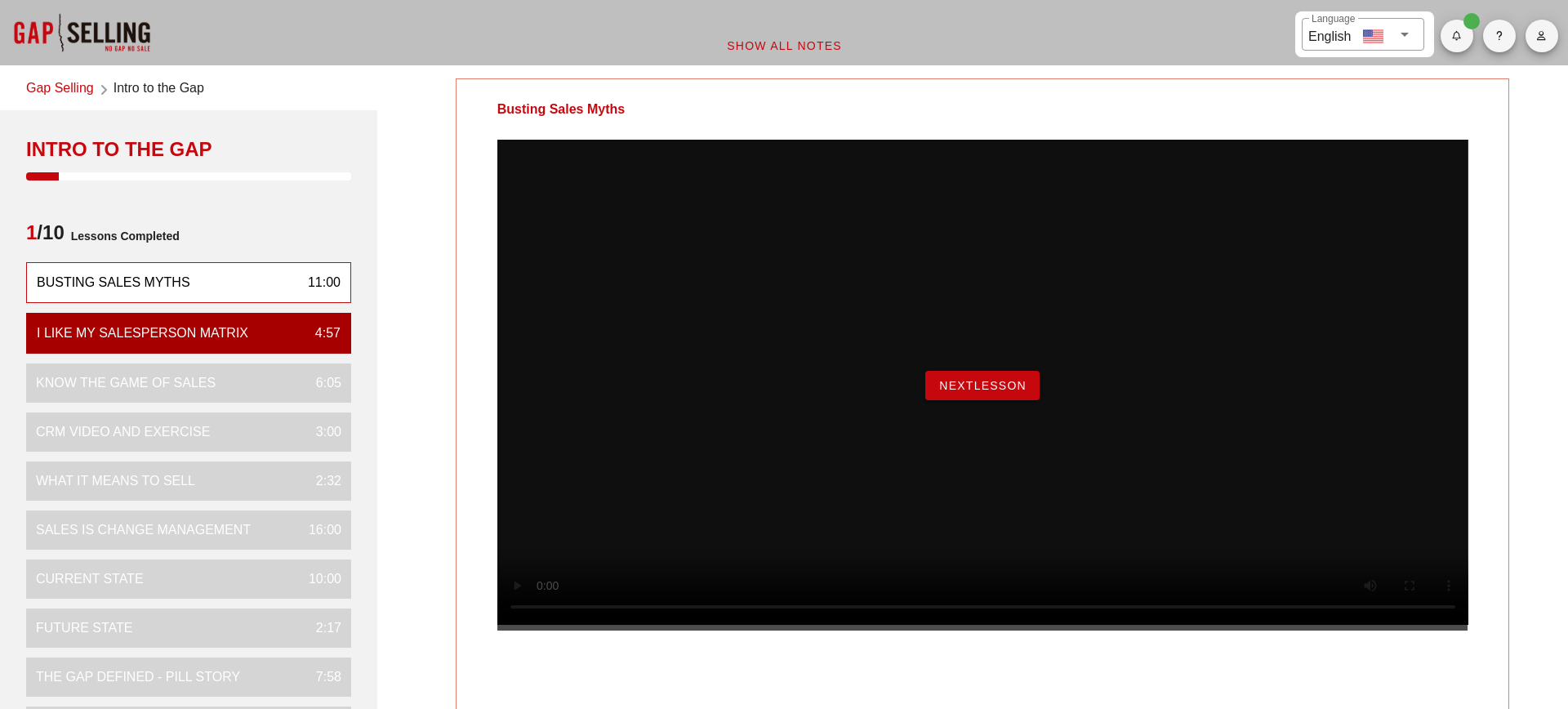
click at [1004, 393] on span "NextLesson" at bounding box center [982, 385] width 88 height 13
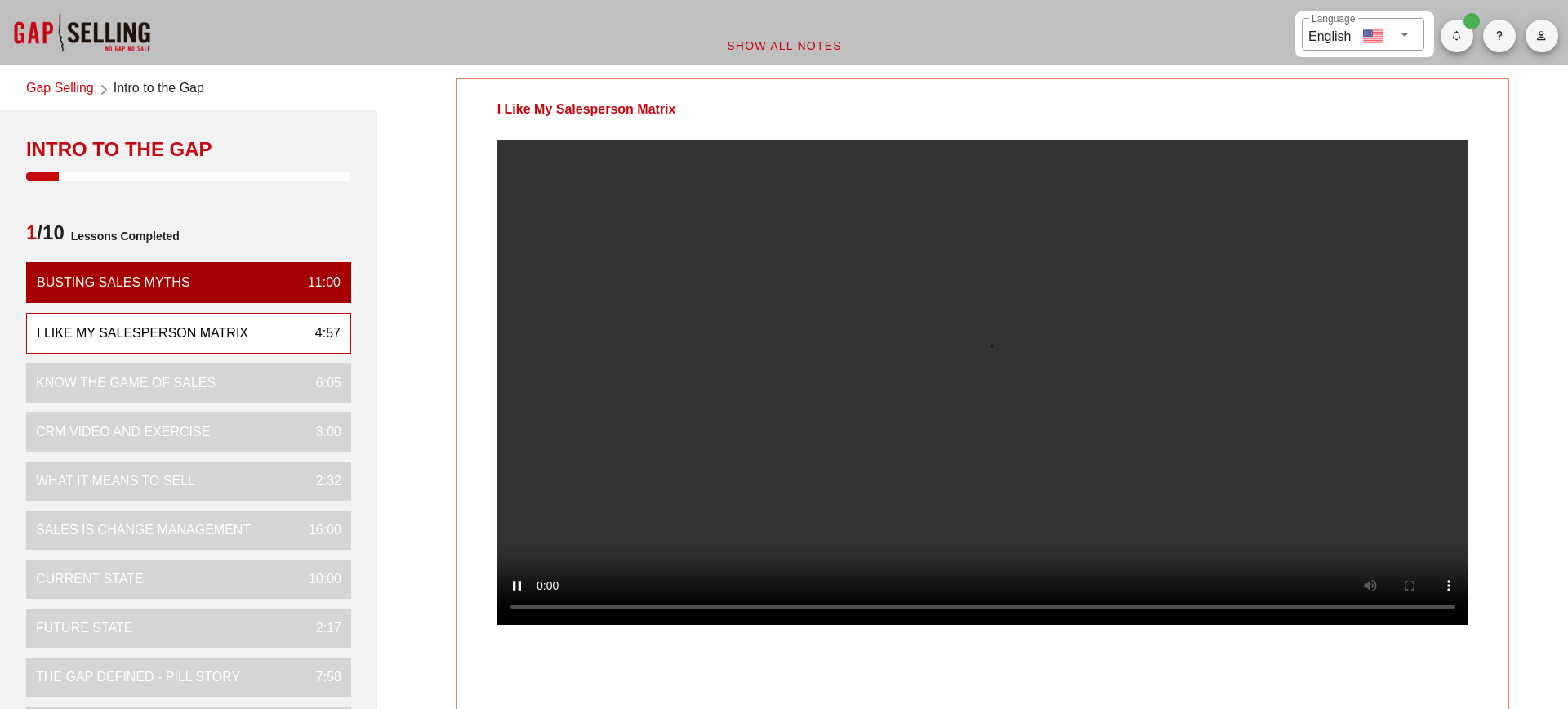
scroll to position [13, 0]
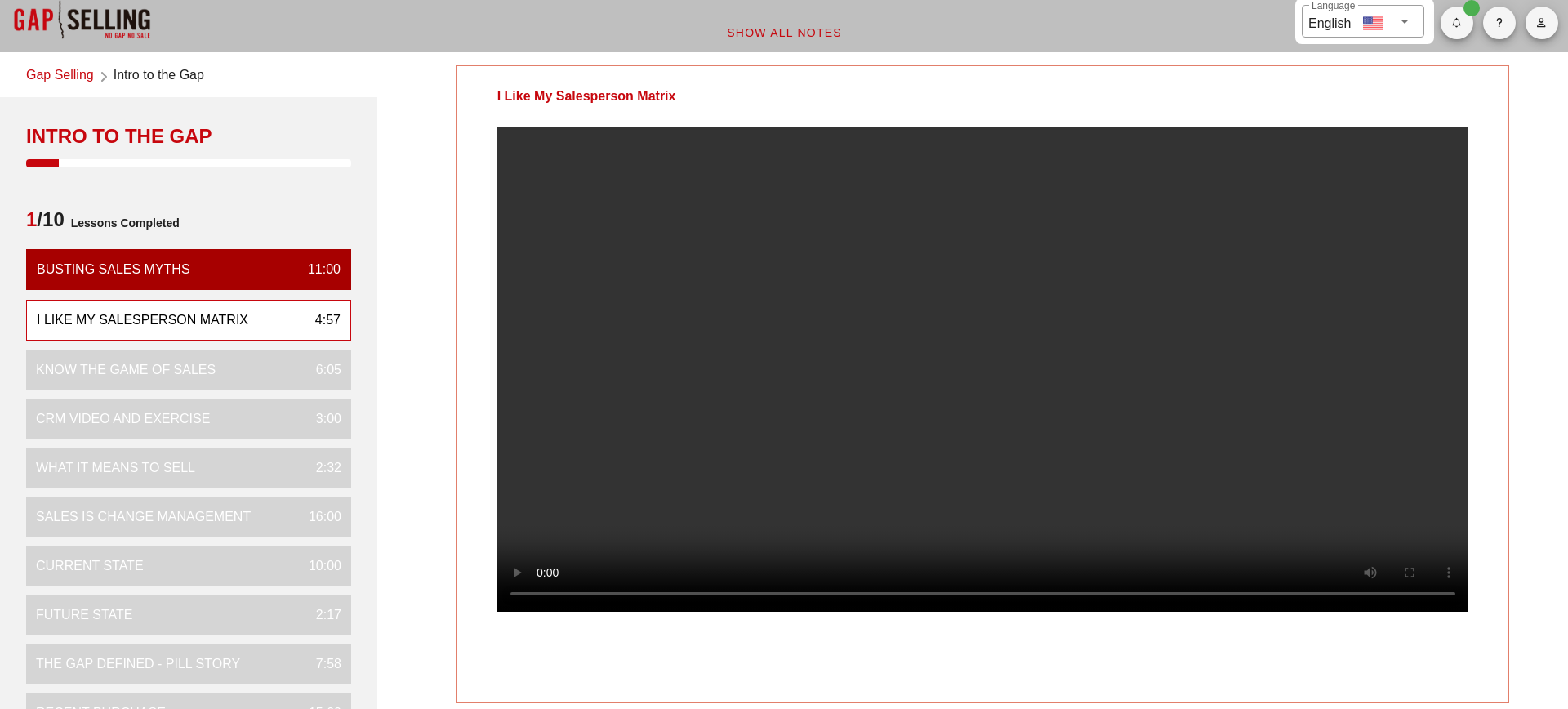
drag, startPoint x: 724, startPoint y: 98, endPoint x: 494, endPoint y: 97, distance: 230.0
click at [494, 97] on div "I Like My Salesperson Matrix" at bounding box center [587, 96] width 261 height 61
copy div "I Like My Salesperson Matrix"
click at [649, 504] on video at bounding box center [983, 369] width 972 height 485
click at [1011, 382] on video at bounding box center [983, 369] width 972 height 485
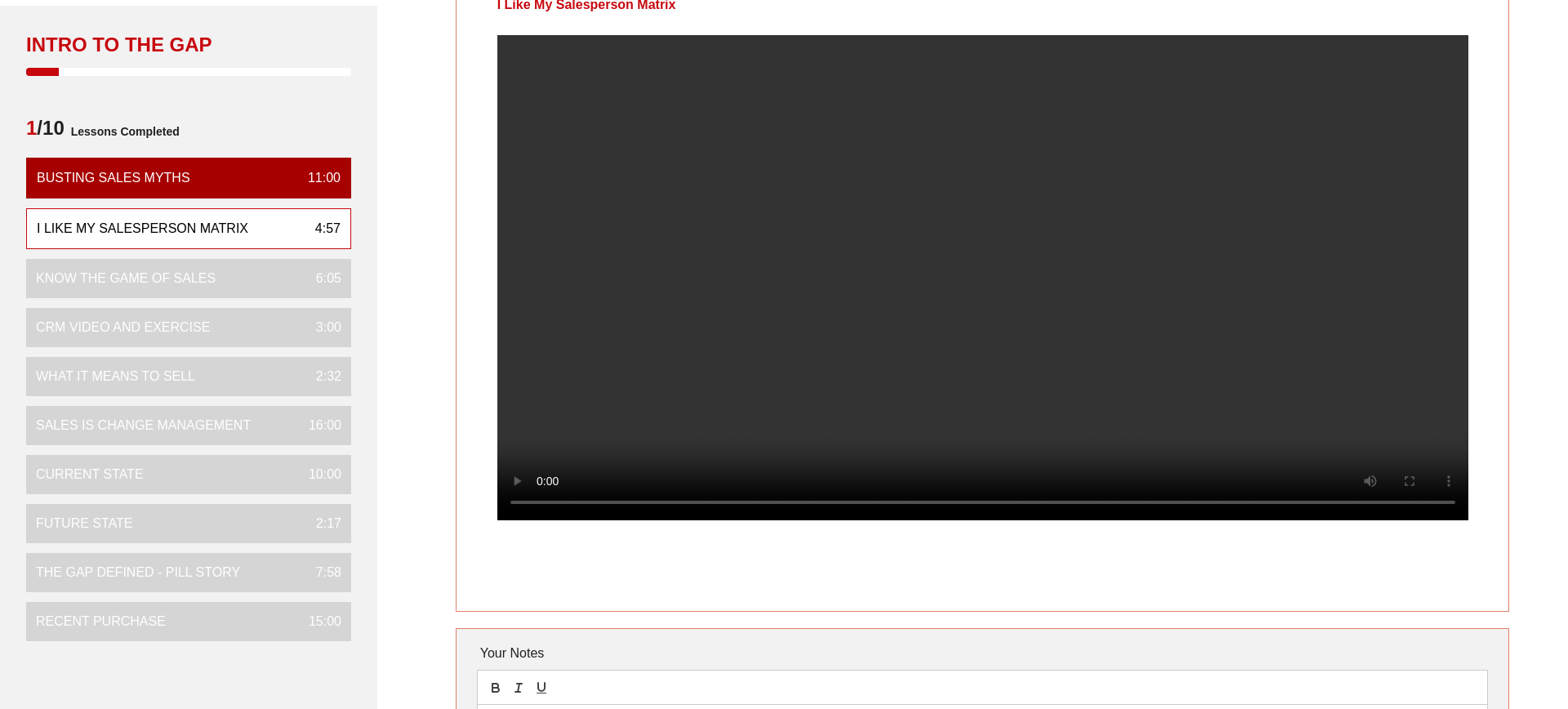
scroll to position [0, 0]
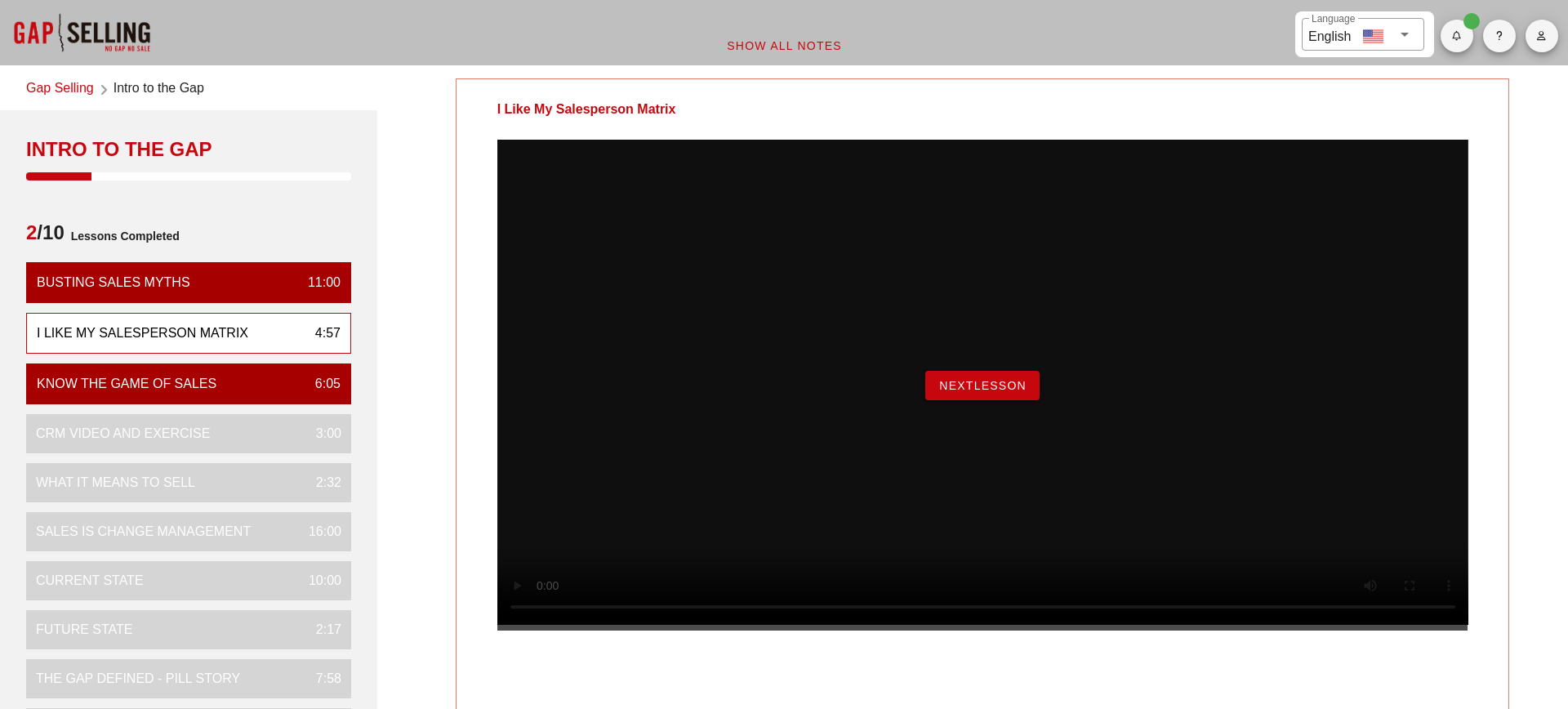
click at [964, 393] on span "NextLesson" at bounding box center [982, 385] width 88 height 13
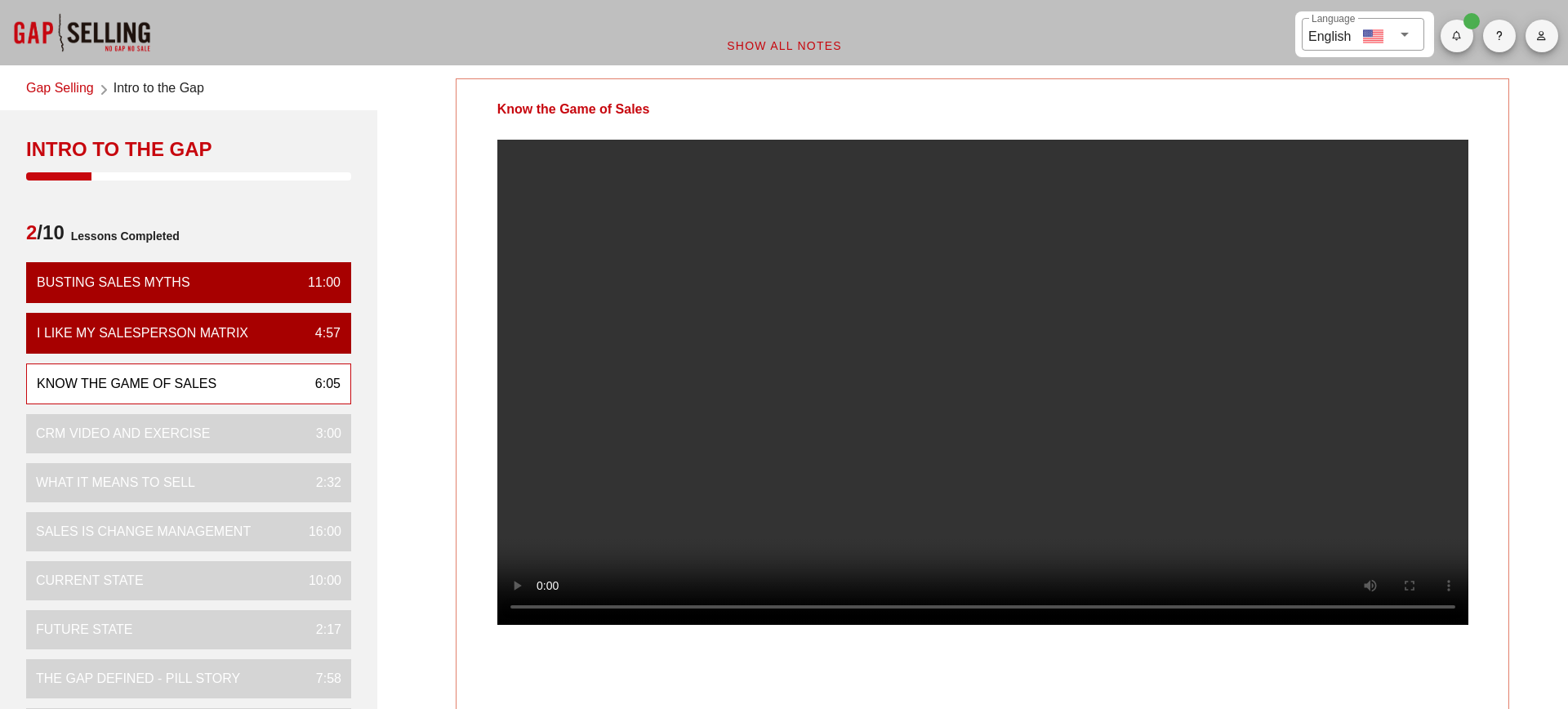
scroll to position [24, 0]
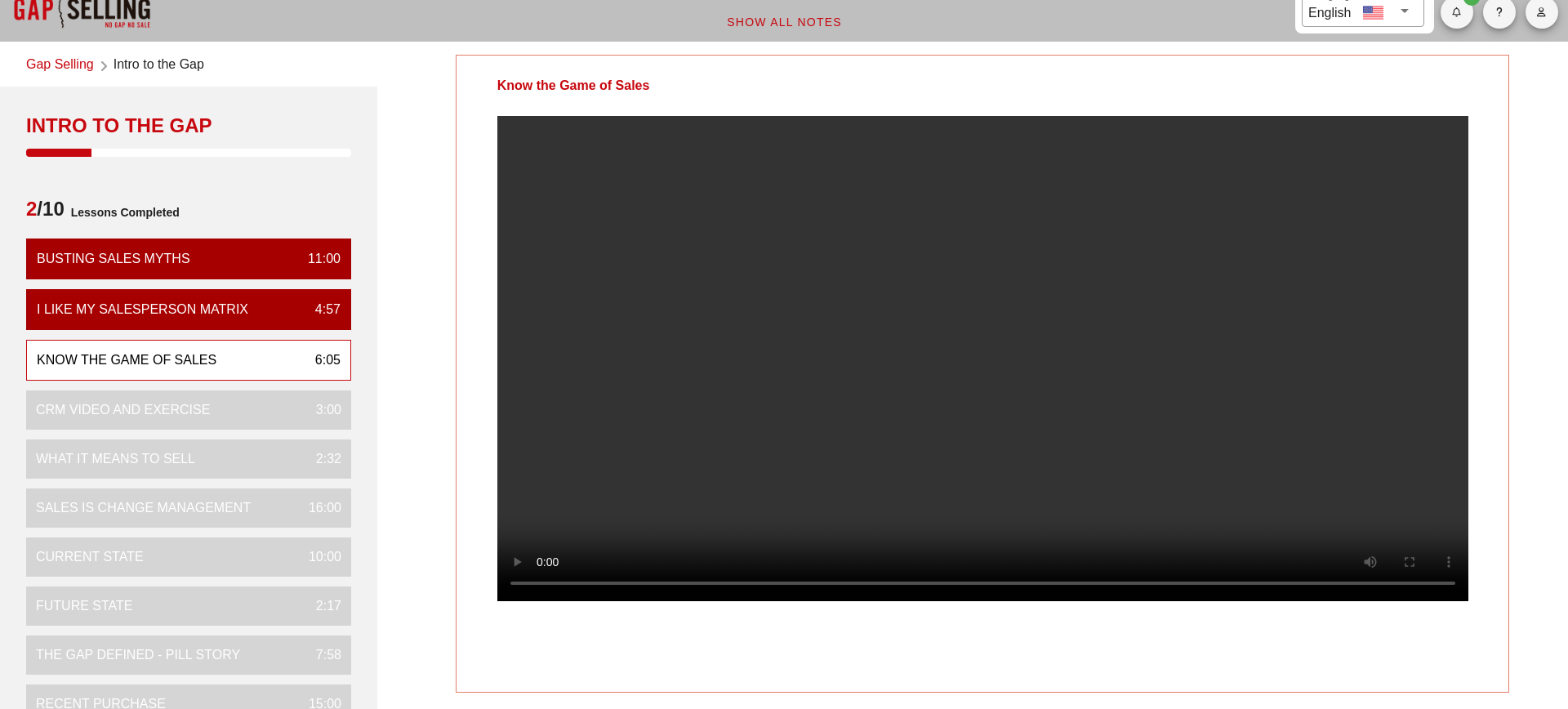
click at [1352, 501] on video at bounding box center [983, 358] width 972 height 485
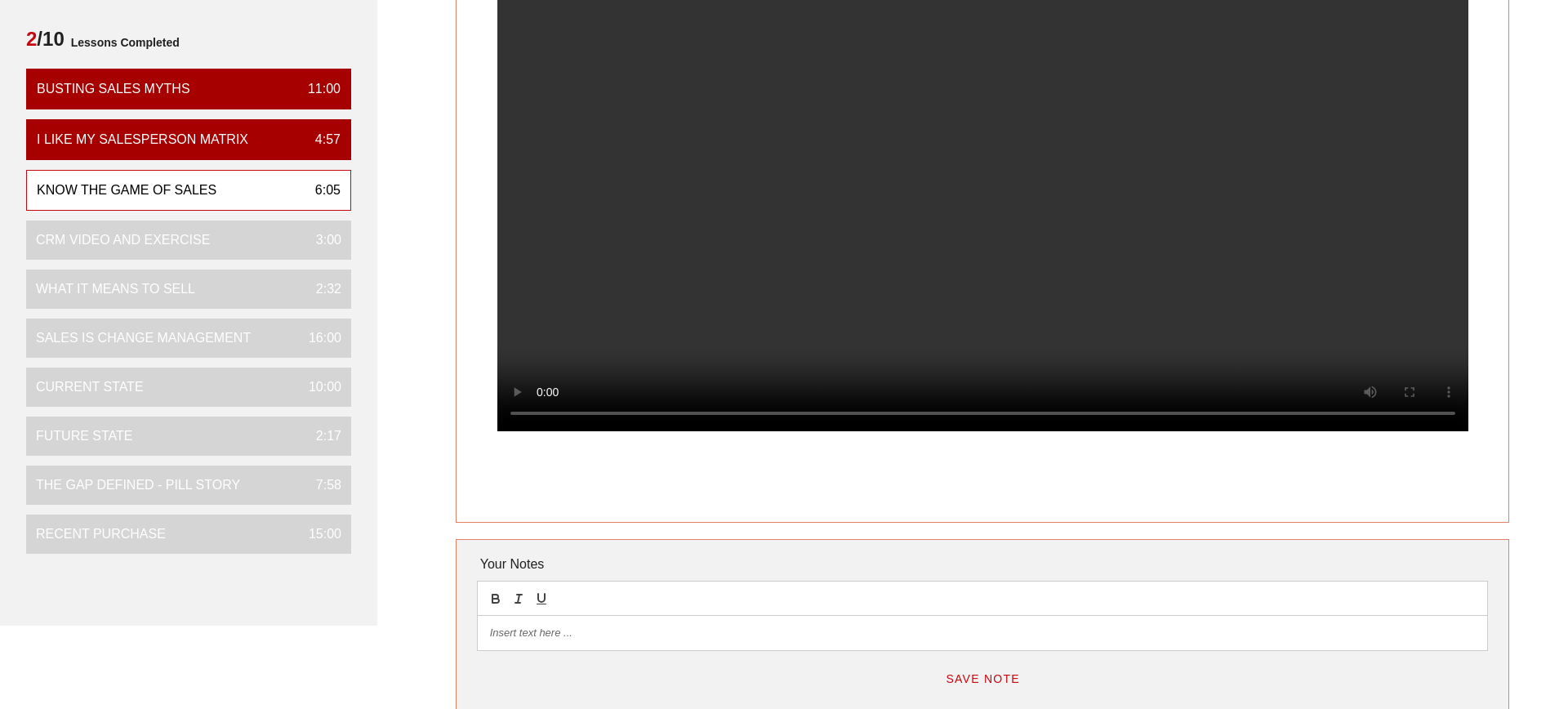
scroll to position [121, 0]
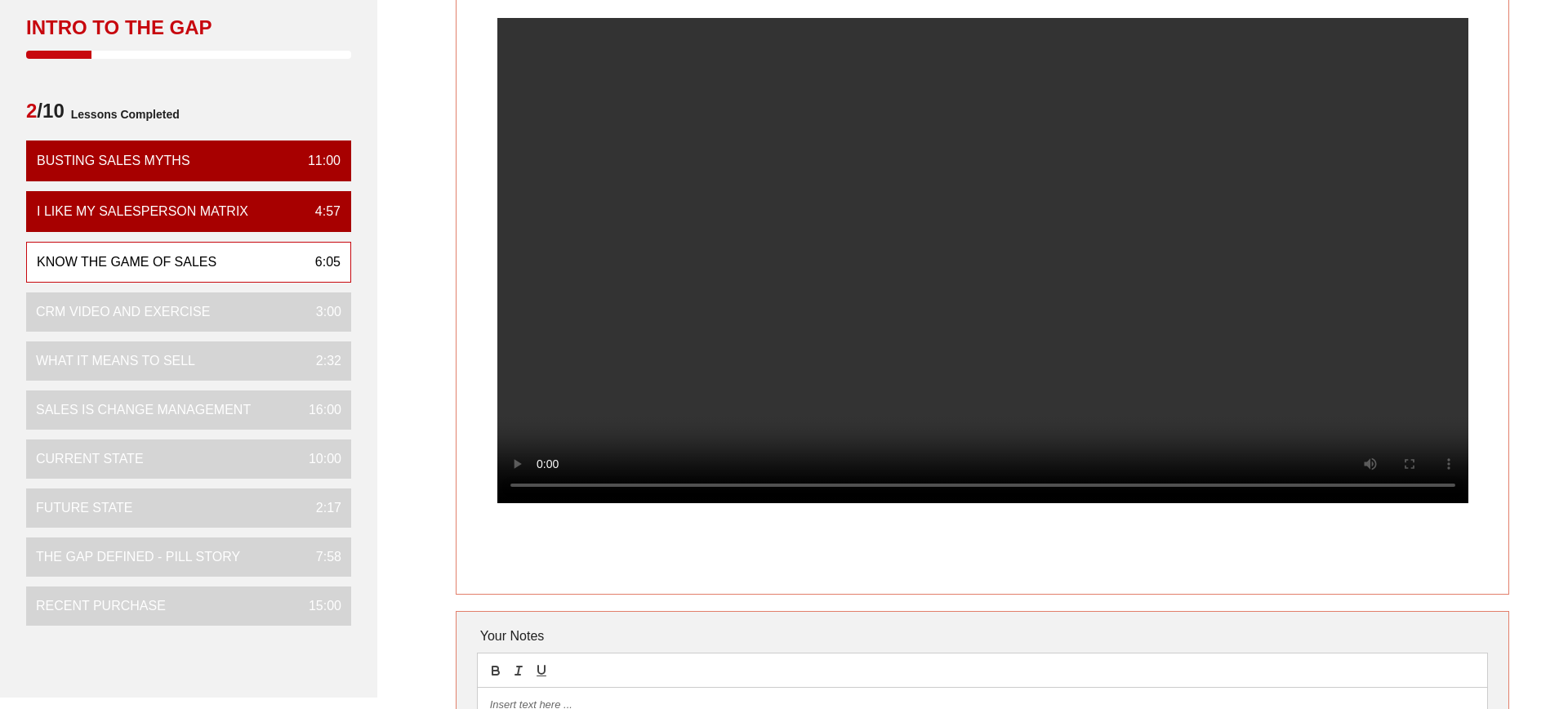
click at [1500, 529] on div at bounding box center [983, 274] width 1053 height 511
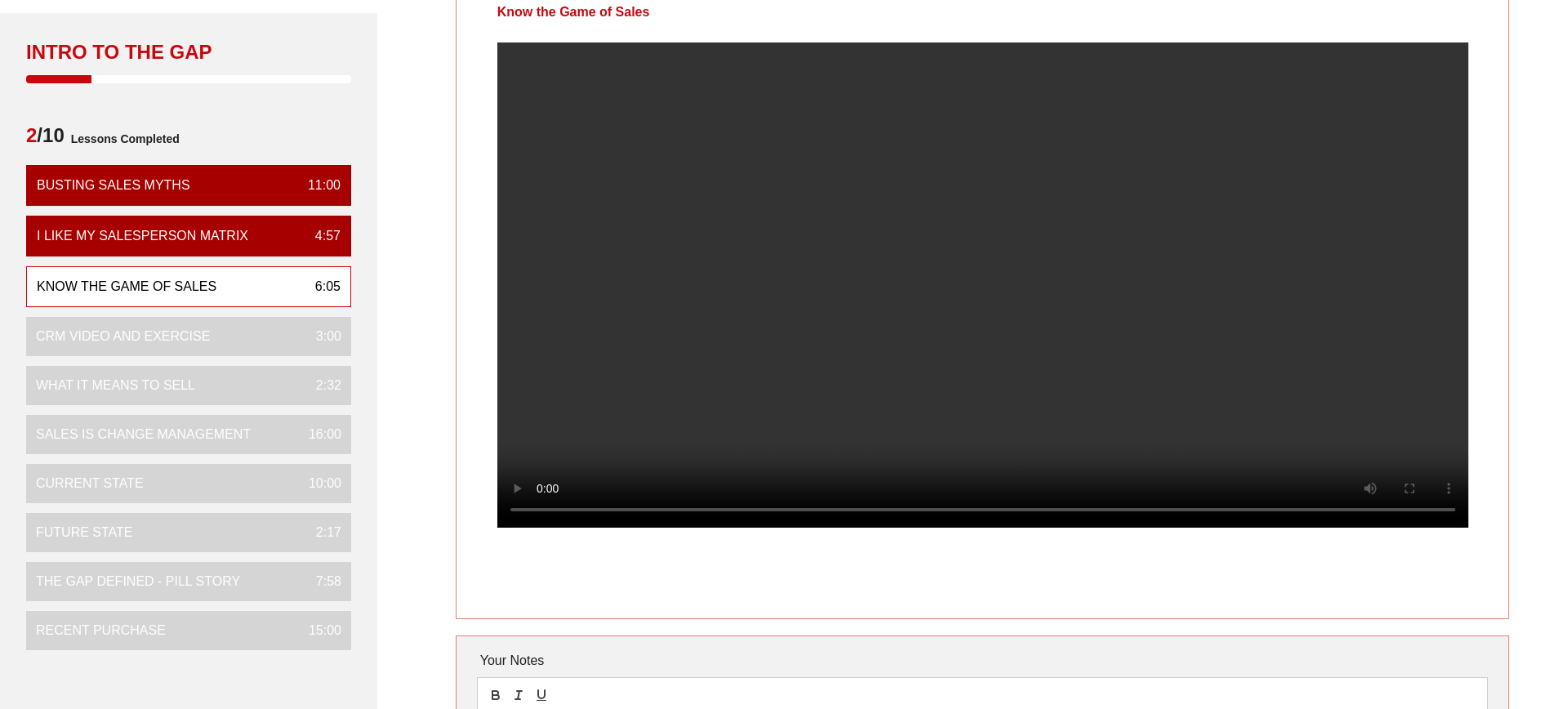
scroll to position [0, 0]
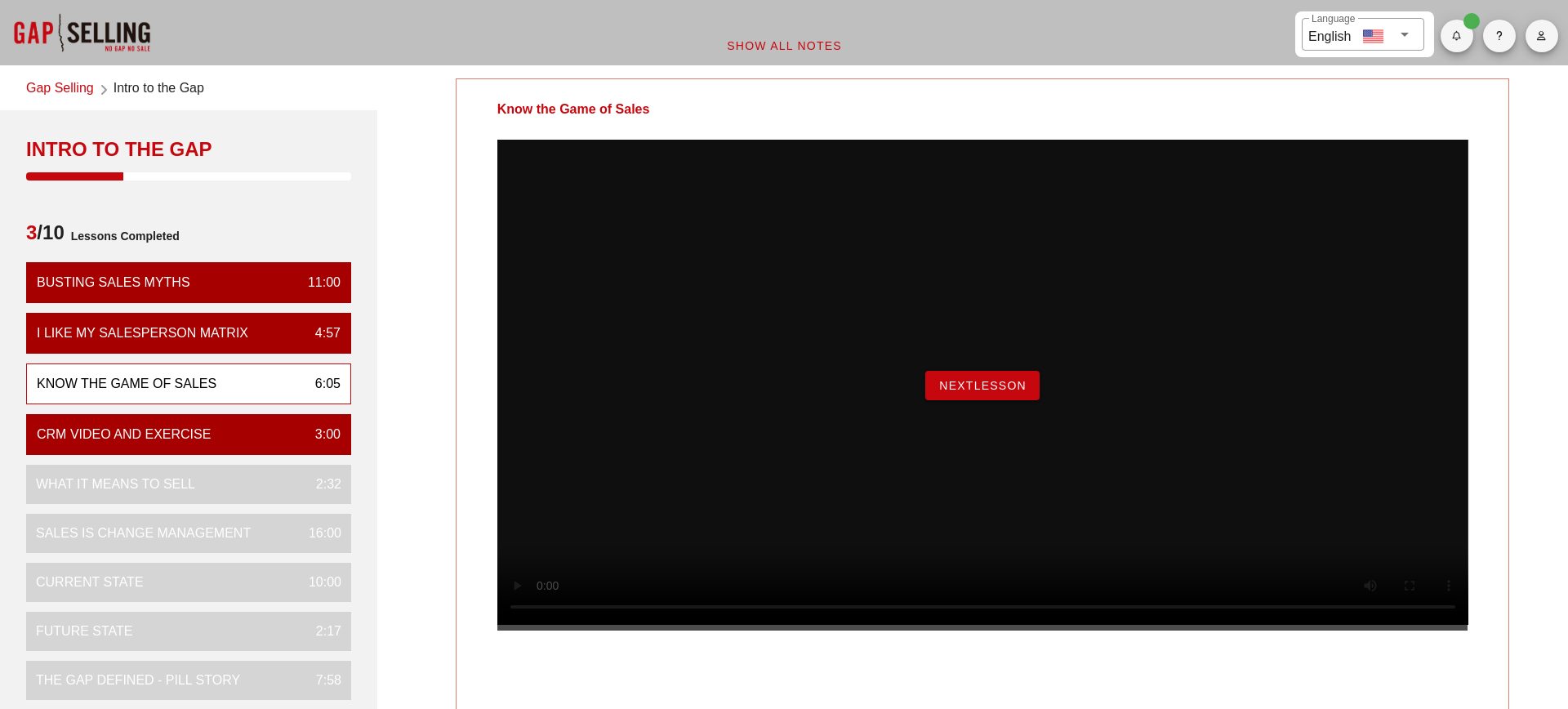
click at [1021, 401] on button "NextLesson" at bounding box center [982, 385] width 114 height 29
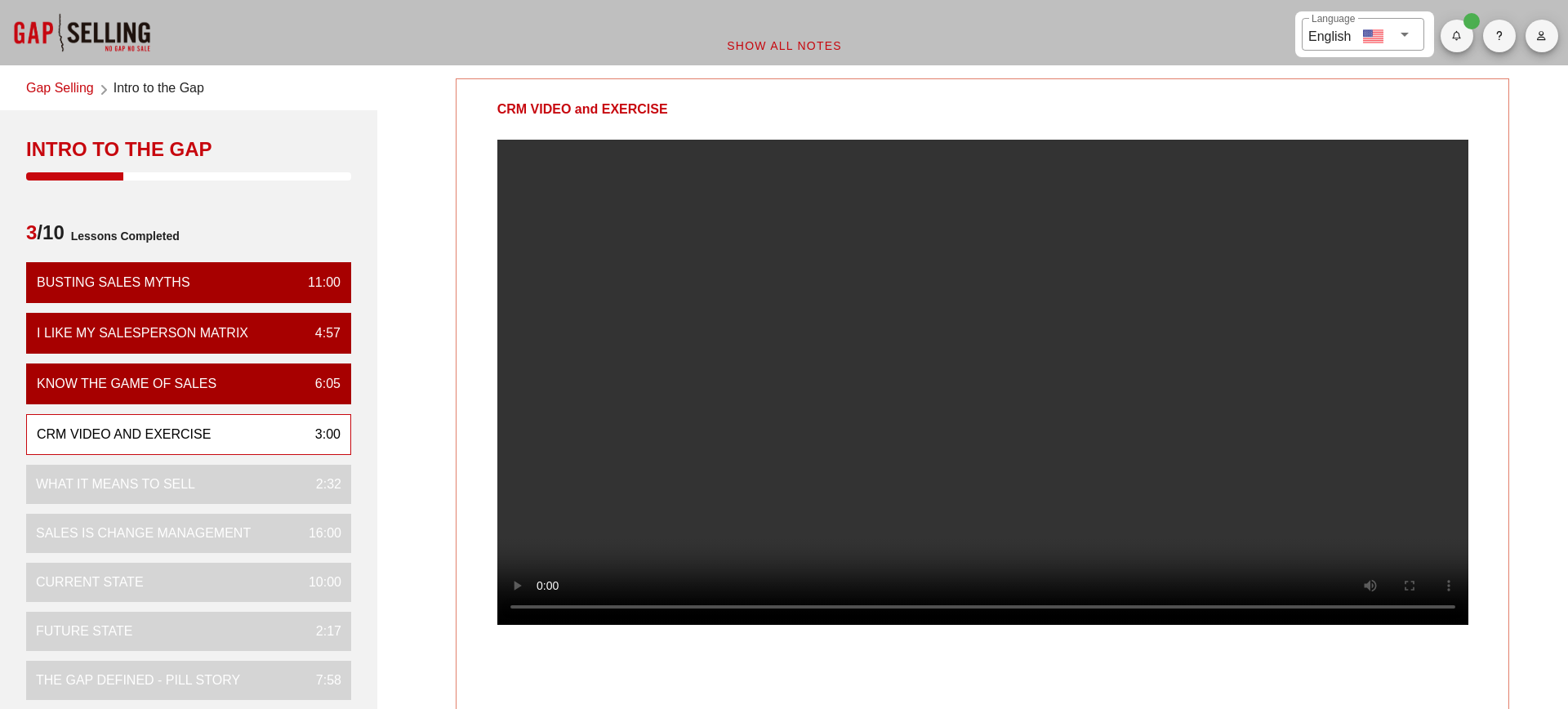
drag, startPoint x: 682, startPoint y: 114, endPoint x: 499, endPoint y: 109, distance: 183.1
click at [499, 109] on div "CRM VIDEO and EXERCISE" at bounding box center [583, 109] width 253 height 61
copy div "CRM VIDEO and EXERCISE"
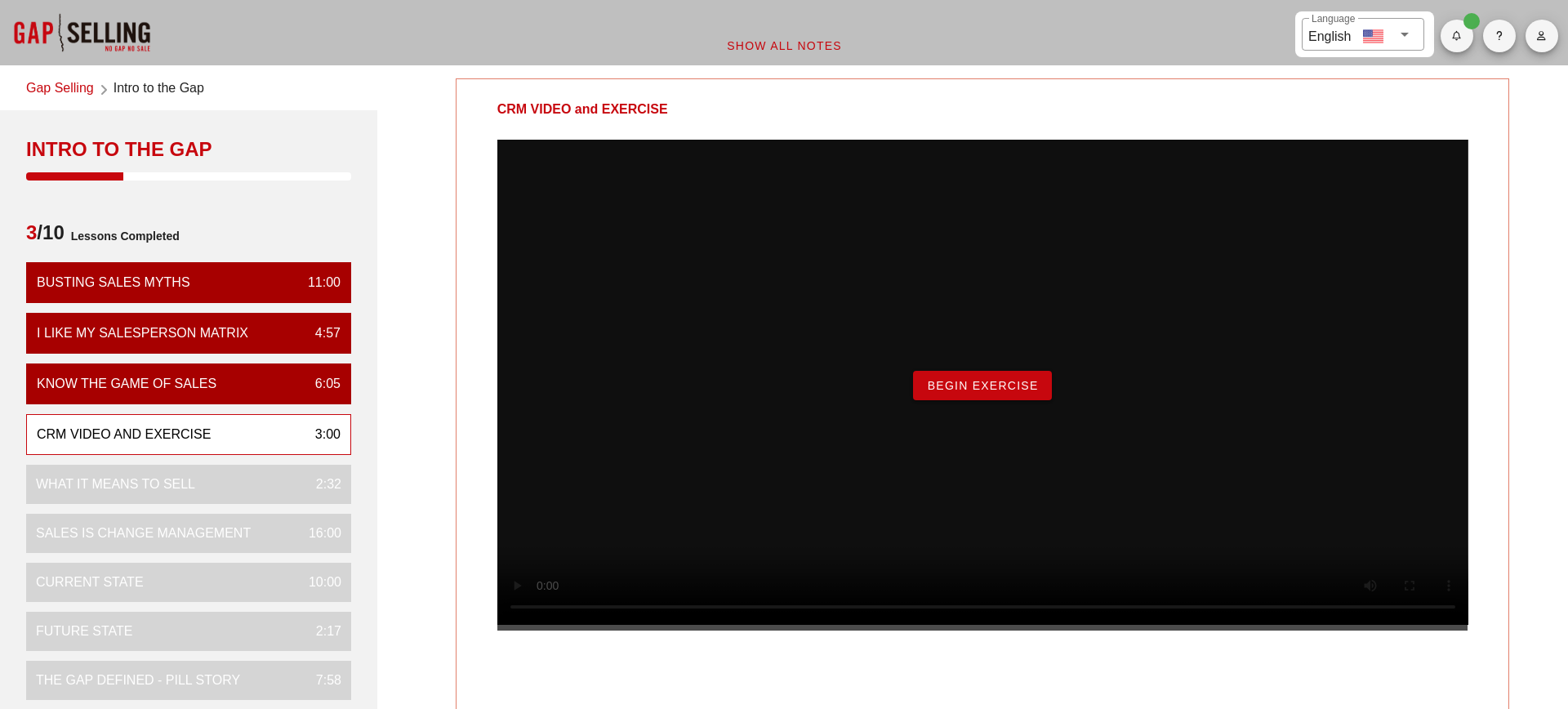
click at [1005, 393] on span "Begin Exercise" at bounding box center [982, 385] width 111 height 13
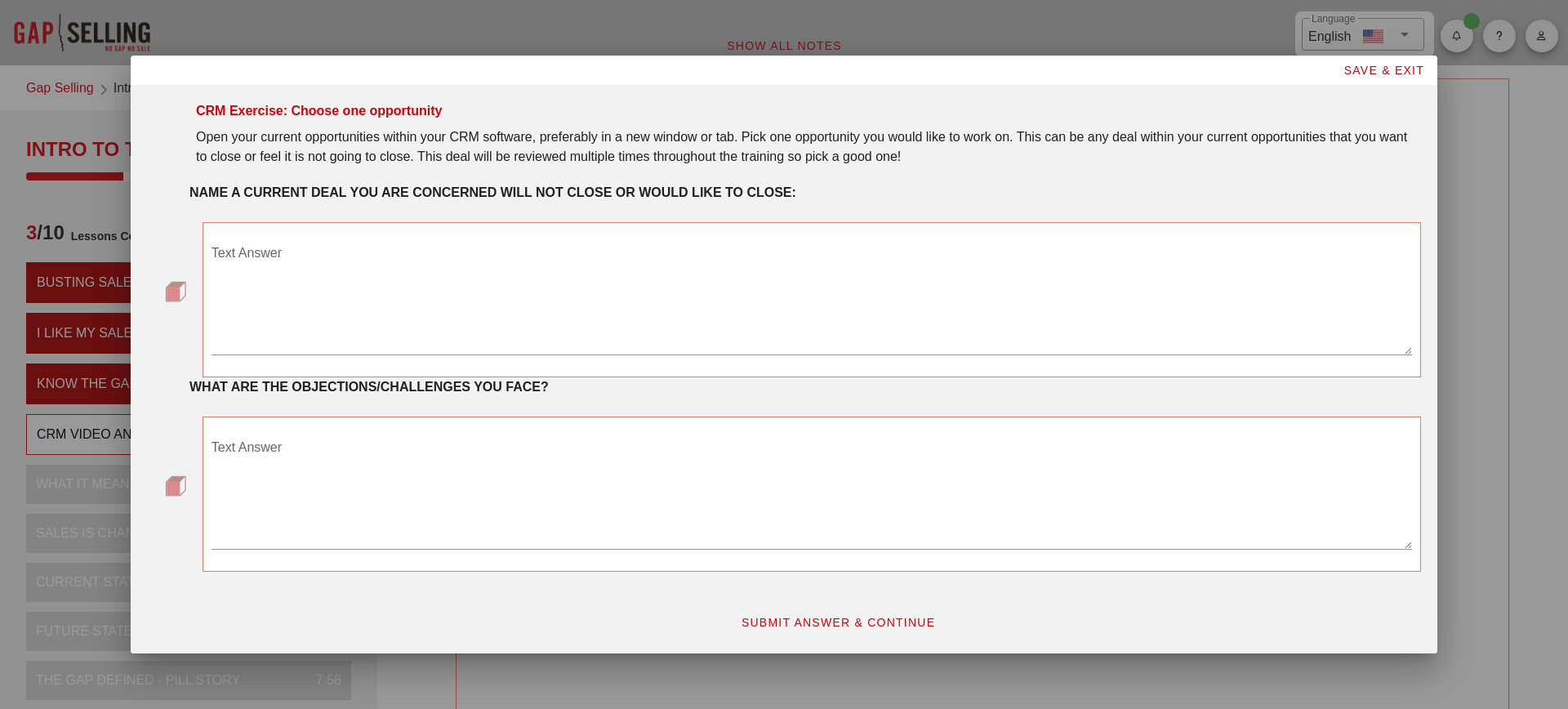
click at [723, 324] on textarea "Text Answer" at bounding box center [811, 297] width 1201 height 114
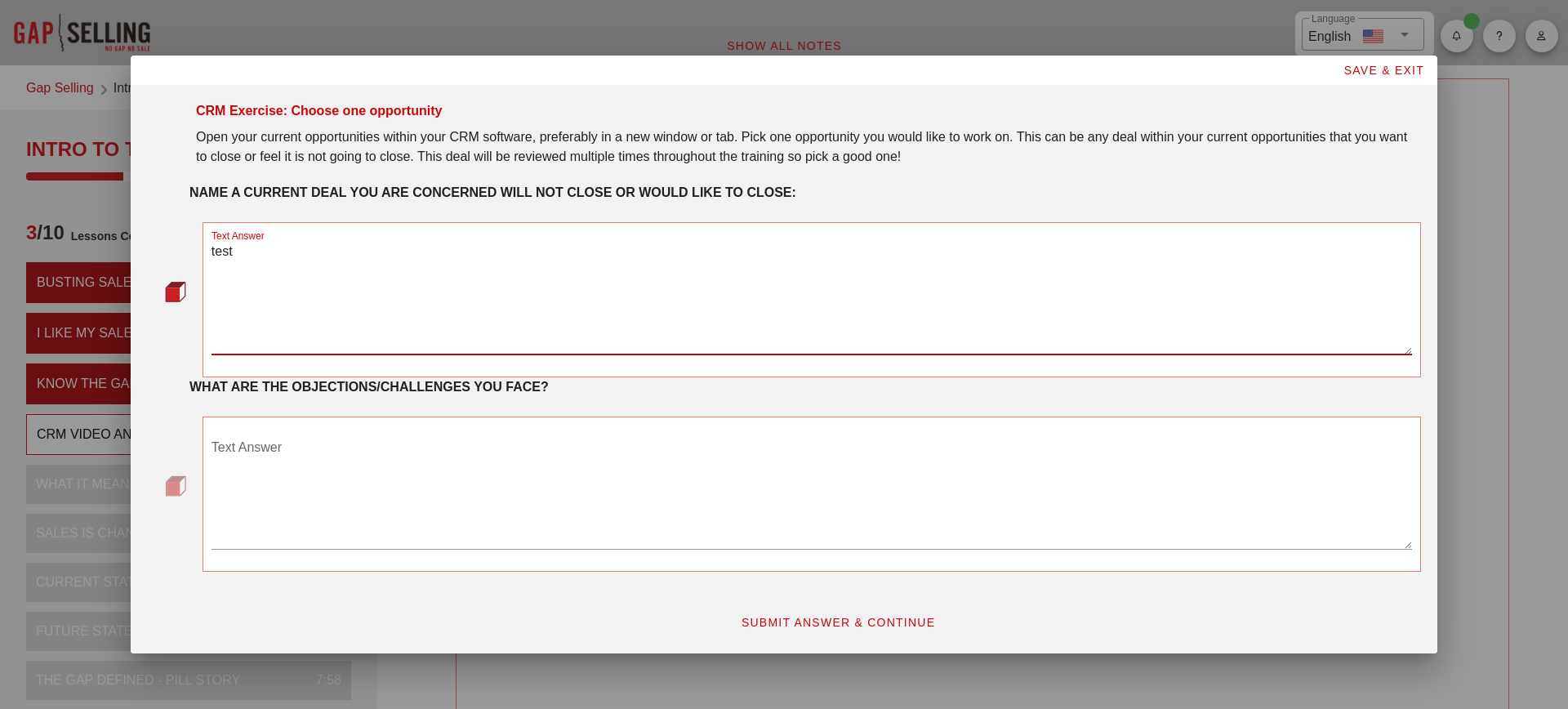
type textarea "test"
click at [624, 476] on textarea "Text Answer" at bounding box center [811, 491] width 1201 height 114
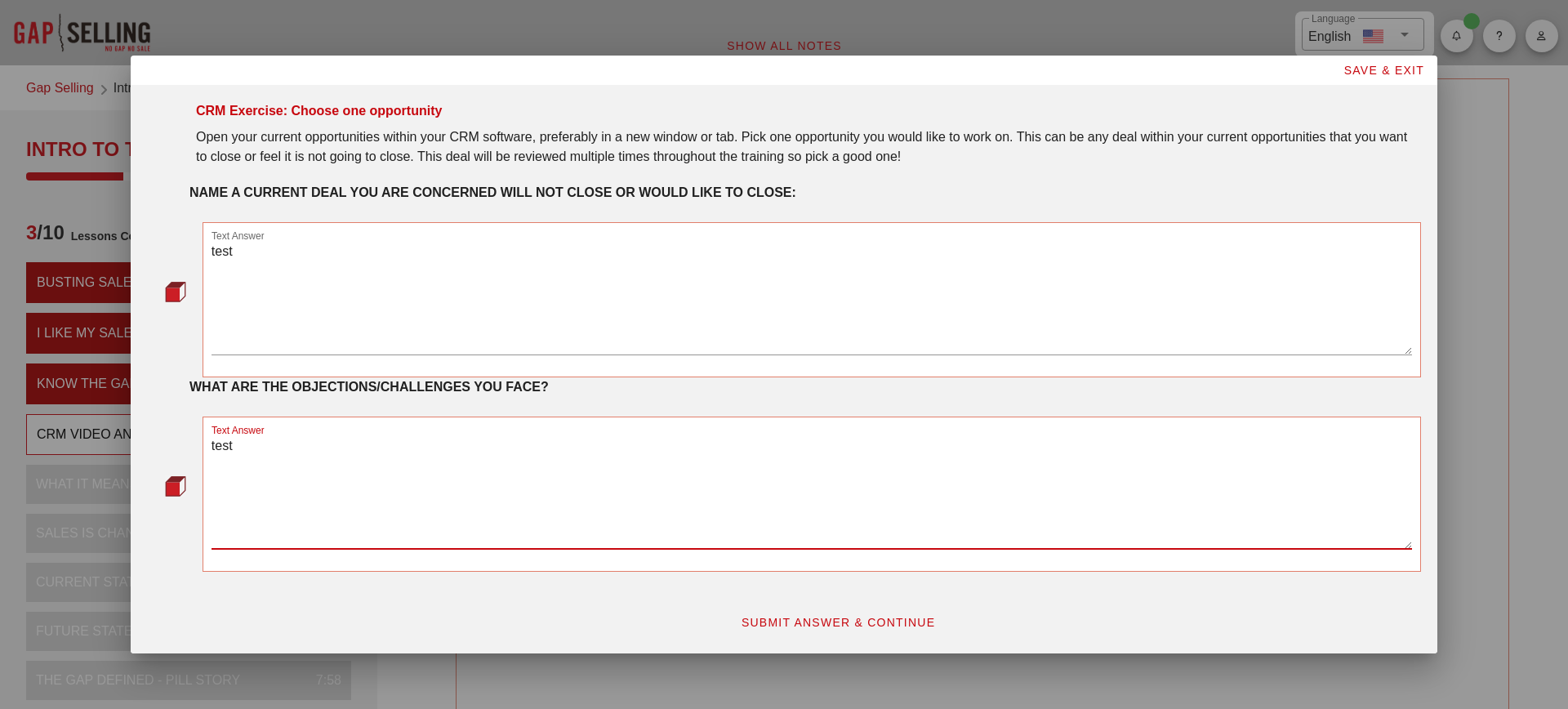
type textarea "test"
click at [861, 620] on span "SUBMIT ANSWER & CONTINUE" at bounding box center [837, 623] width 195 height 13
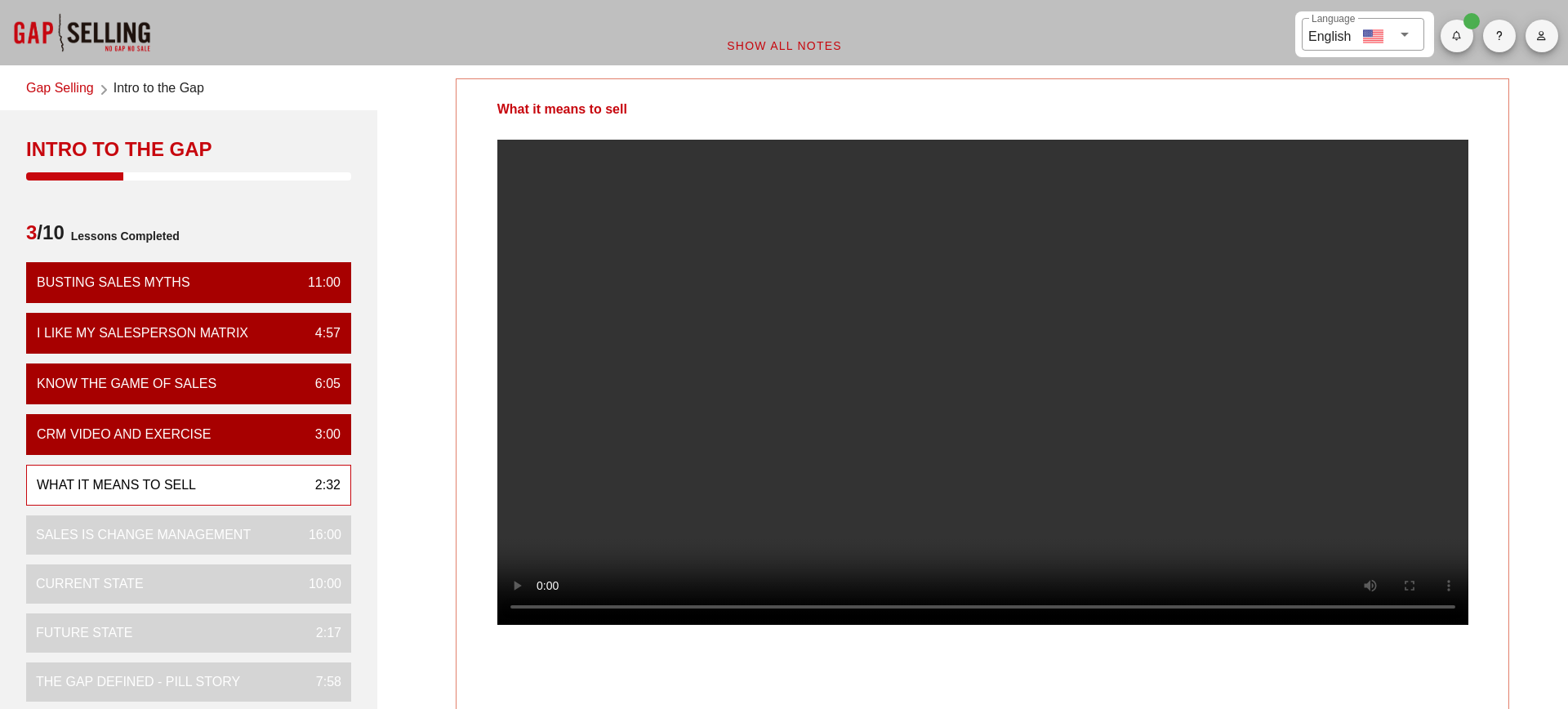
drag, startPoint x: 651, startPoint y: 109, endPoint x: 500, endPoint y: 105, distance: 151.1
click at [500, 105] on div "What it means to sell" at bounding box center [562, 109] width 211 height 61
copy div "What it means to sell"
click at [1287, 484] on video at bounding box center [983, 382] width 972 height 485
click at [1009, 443] on video at bounding box center [983, 382] width 972 height 485
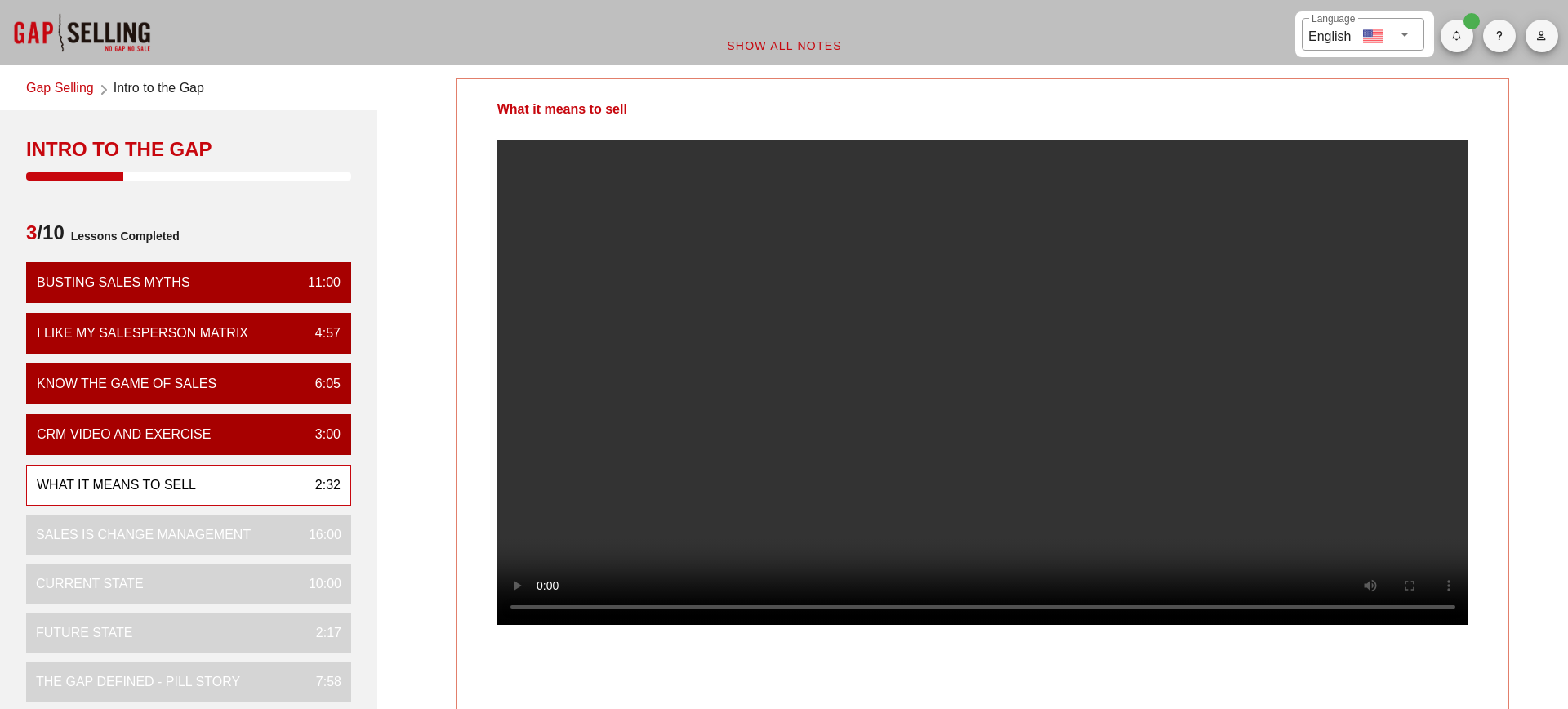
click at [1510, 547] on div "What it means to sell" at bounding box center [983, 398] width 1055 height 638
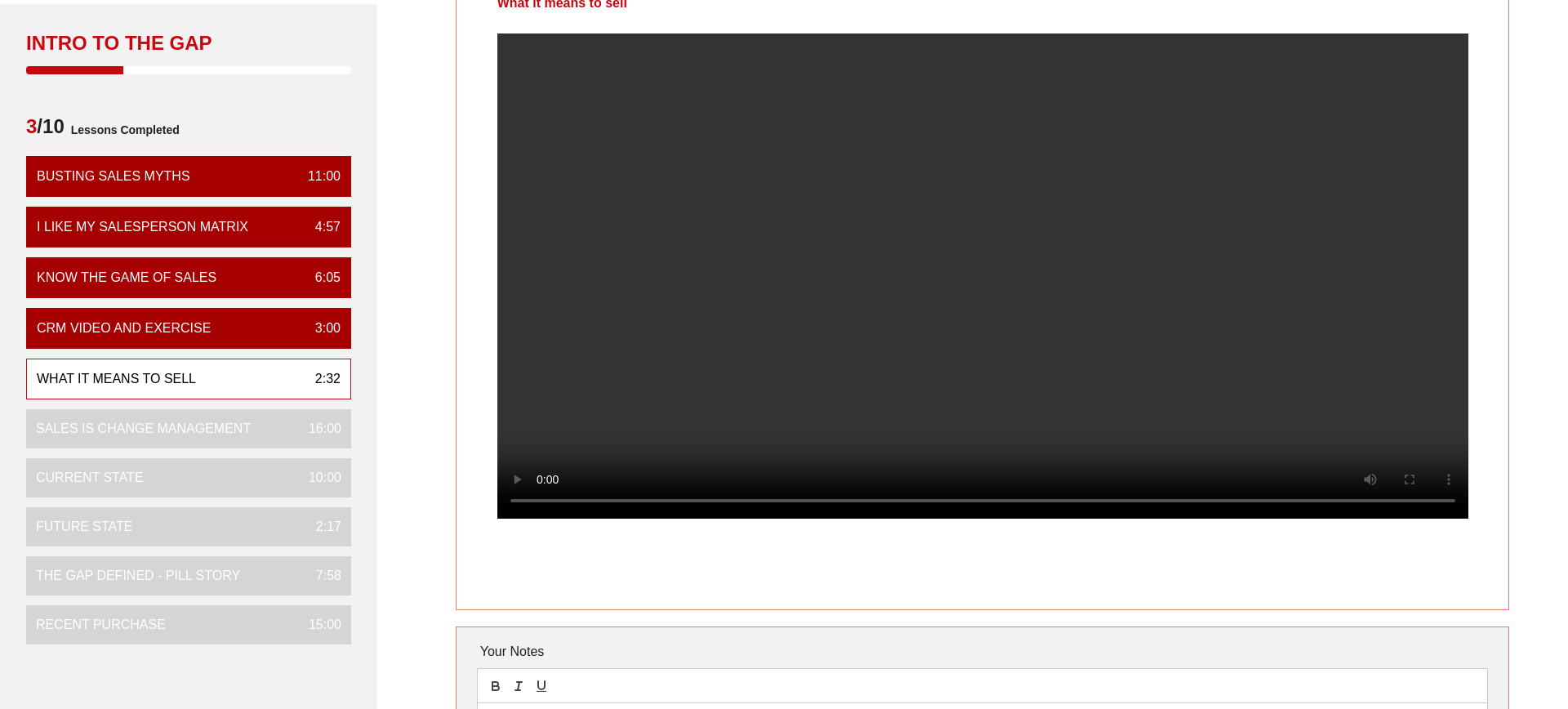
scroll to position [107, 0]
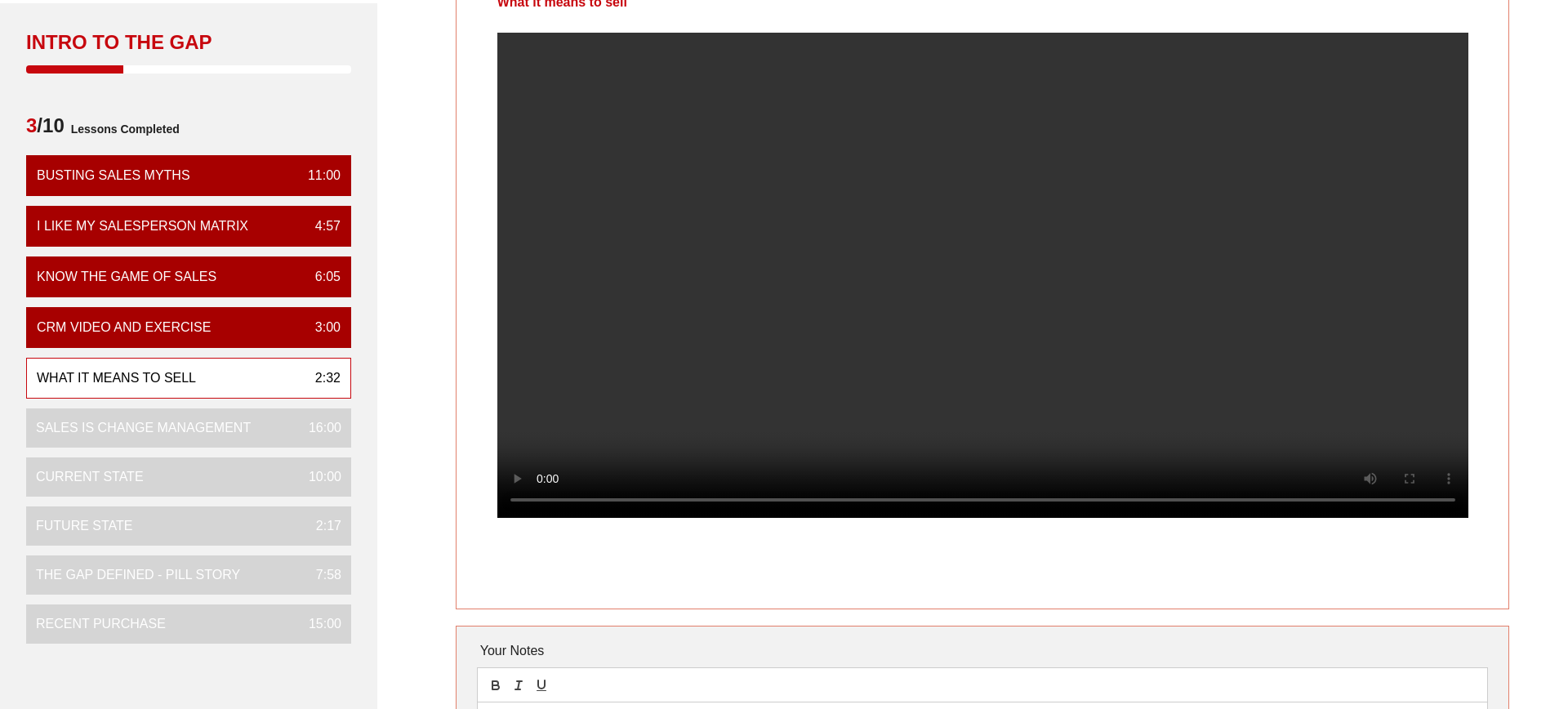
click at [967, 471] on video at bounding box center [983, 275] width 972 height 485
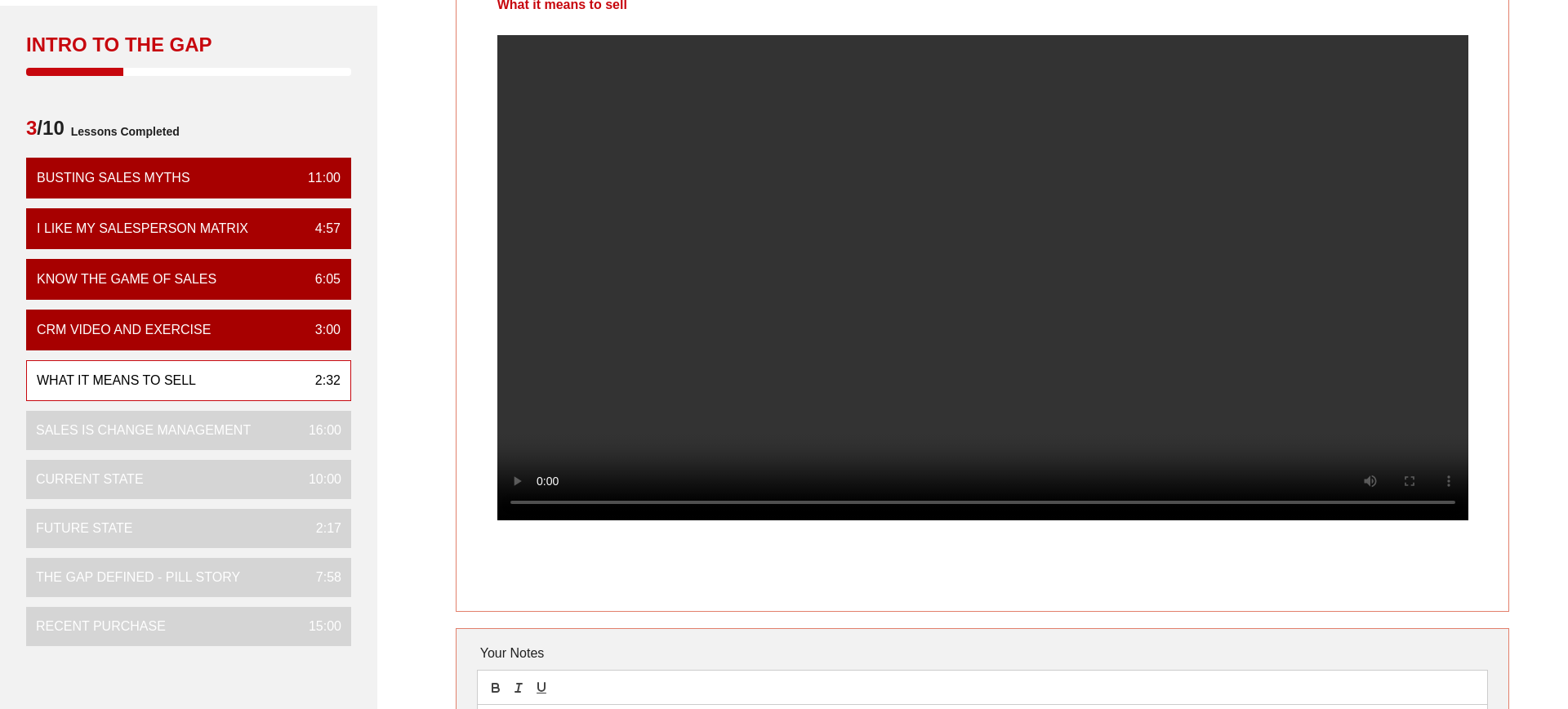
scroll to position [108, 0]
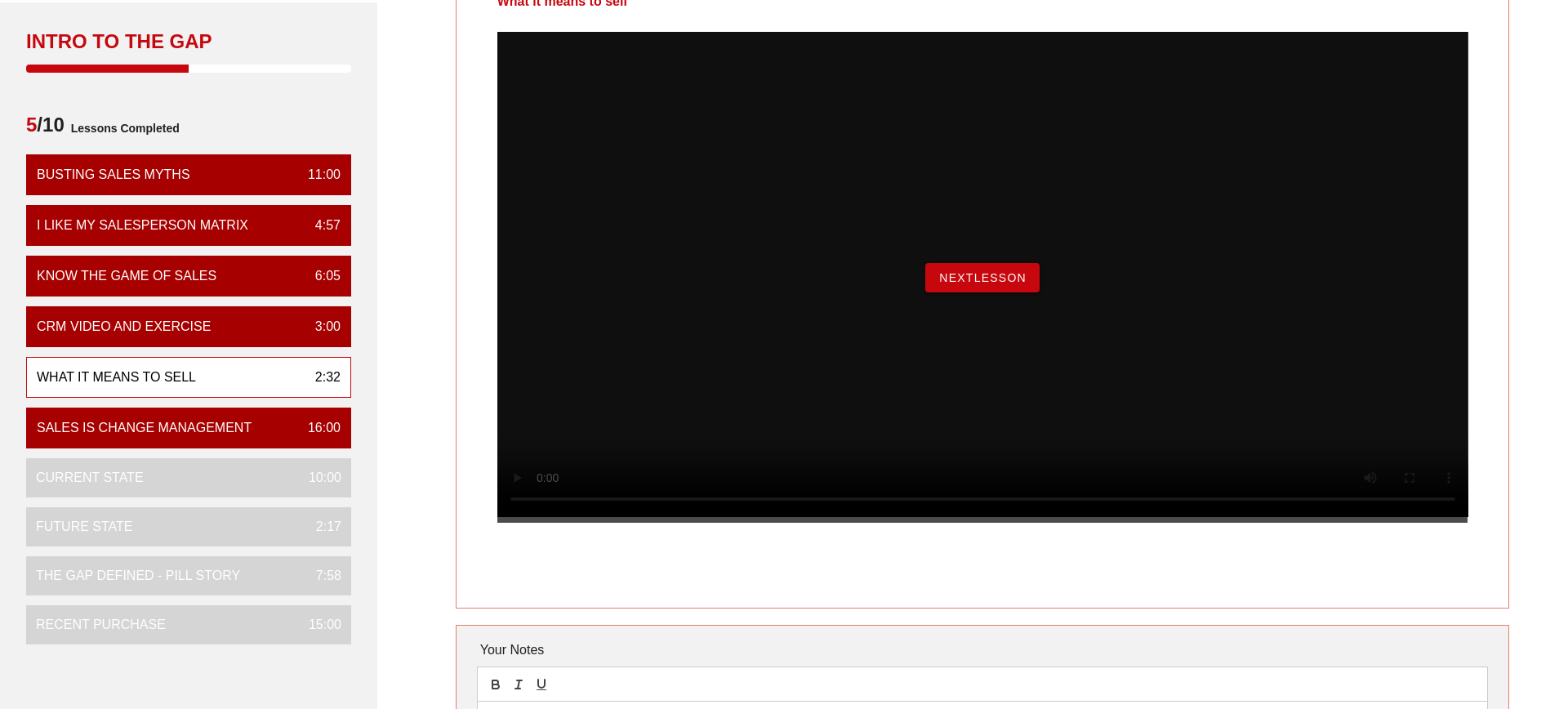
click at [977, 293] on button "NextLesson" at bounding box center [982, 277] width 114 height 29
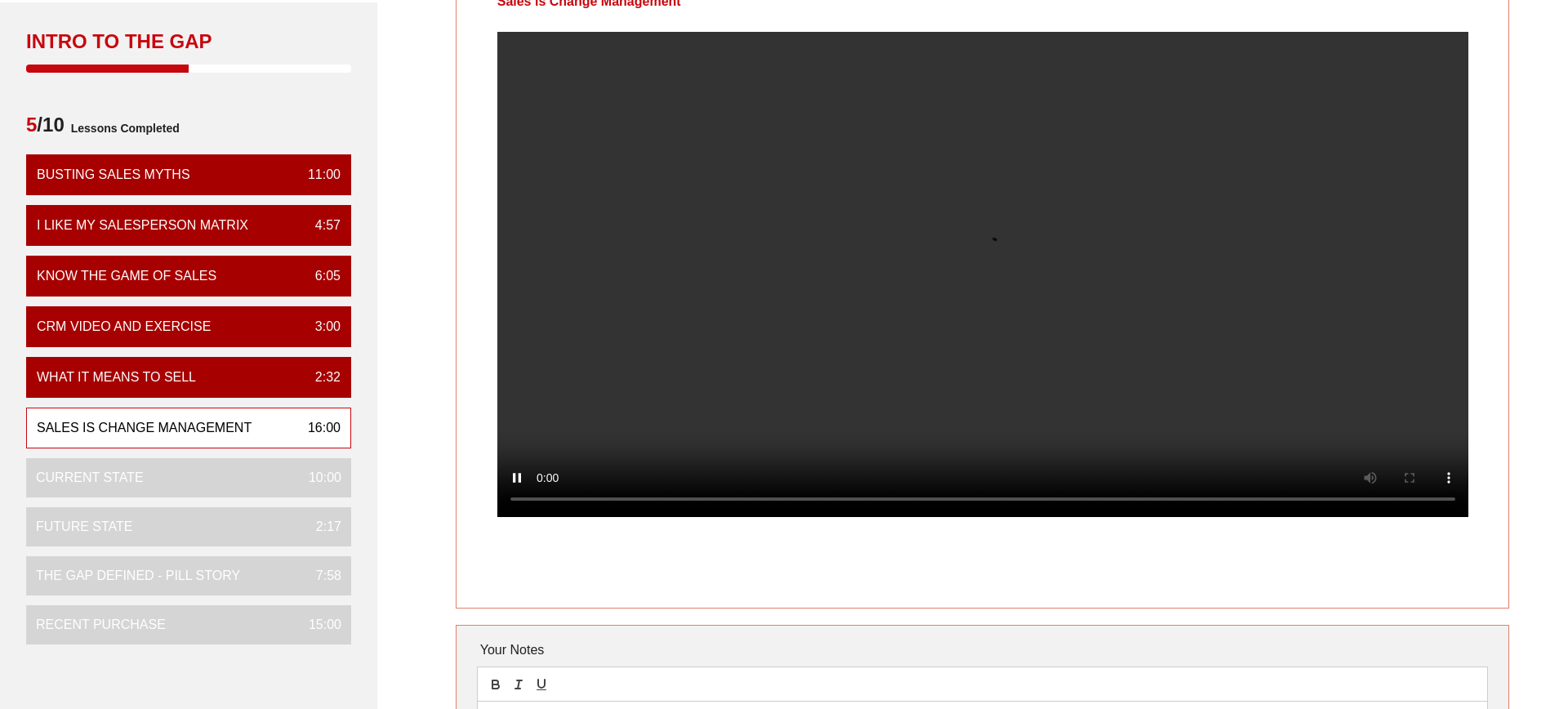
scroll to position [0, 0]
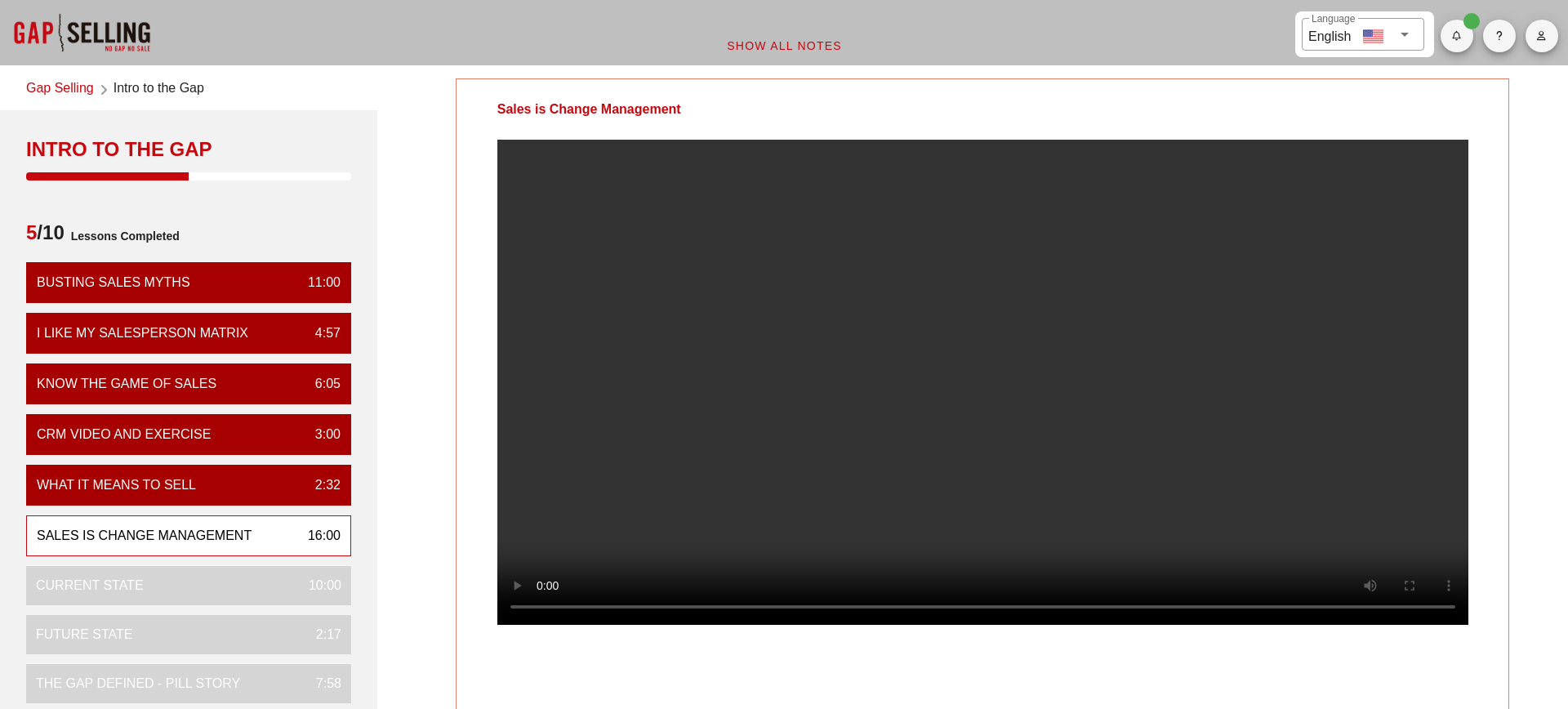
drag, startPoint x: 742, startPoint y: 117, endPoint x: 492, endPoint y: 107, distance: 250.2
click at [492, 107] on div "Sales is Change Management" at bounding box center [589, 109] width 266 height 61
copy div "Sales is Change Management"
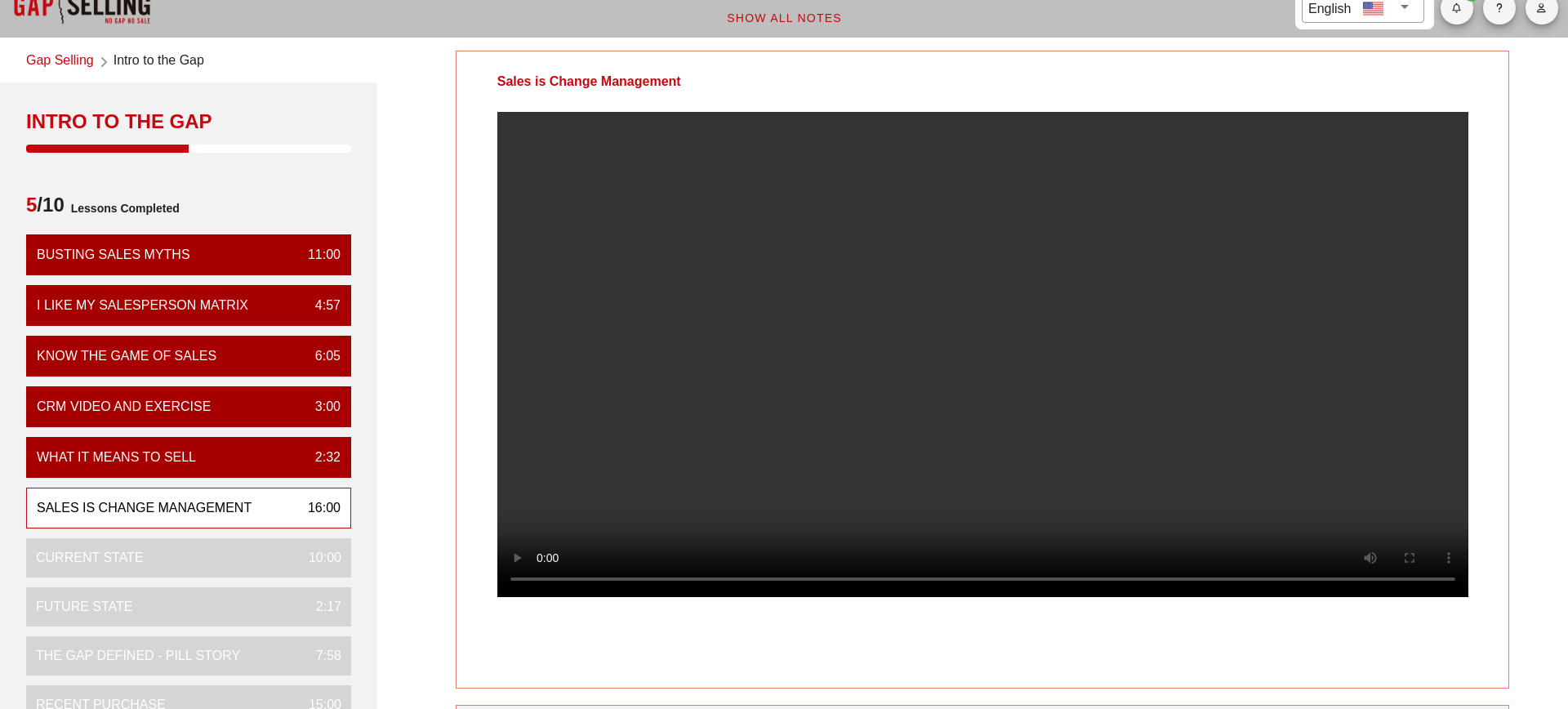
scroll to position [56, 0]
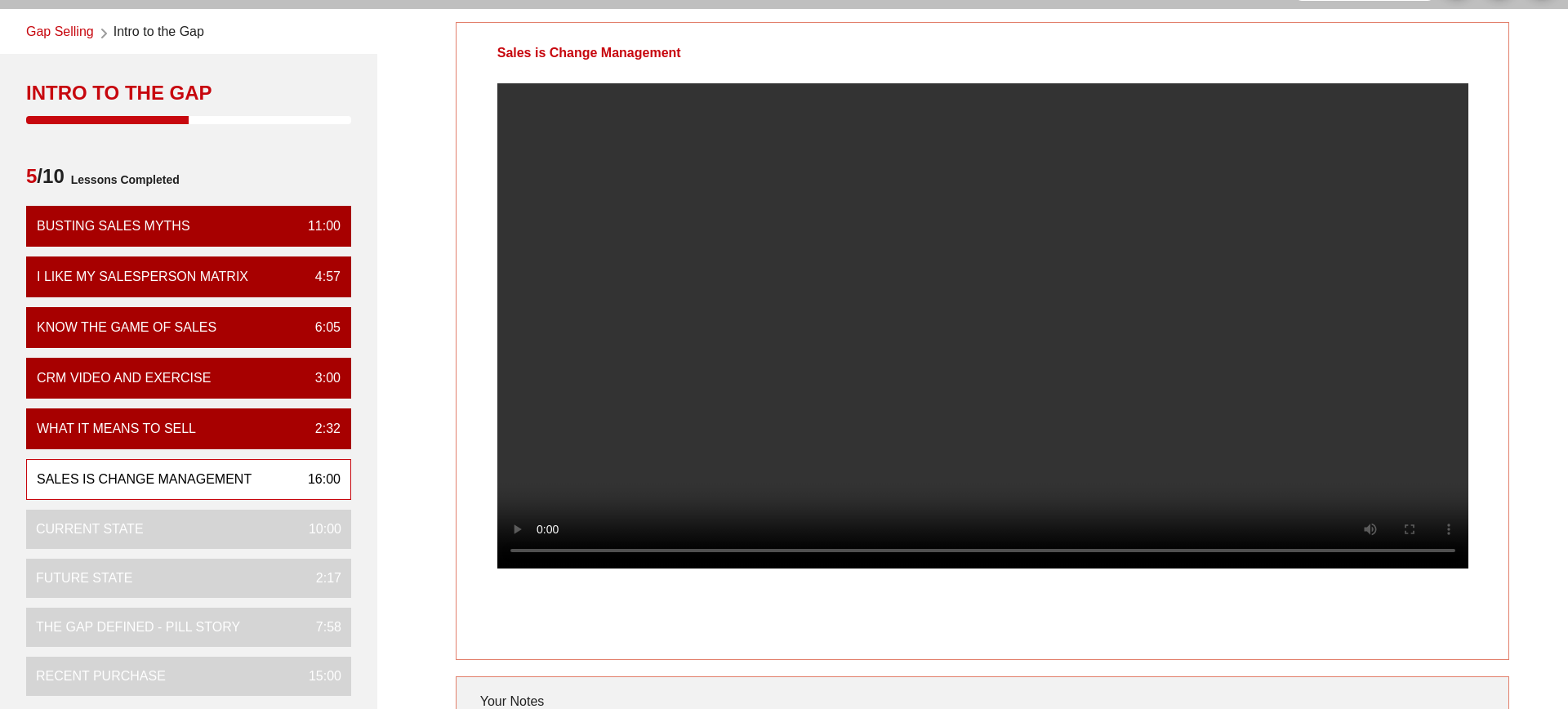
click at [1510, 558] on div "Sales is Change Management Your Notes Save Note Show All Notes" at bounding box center [982, 461] width 1191 height 898
click at [1022, 251] on video at bounding box center [983, 325] width 972 height 485
click at [1144, 335] on video at bounding box center [983, 325] width 972 height 485
click at [1297, 367] on video at bounding box center [983, 325] width 972 height 485
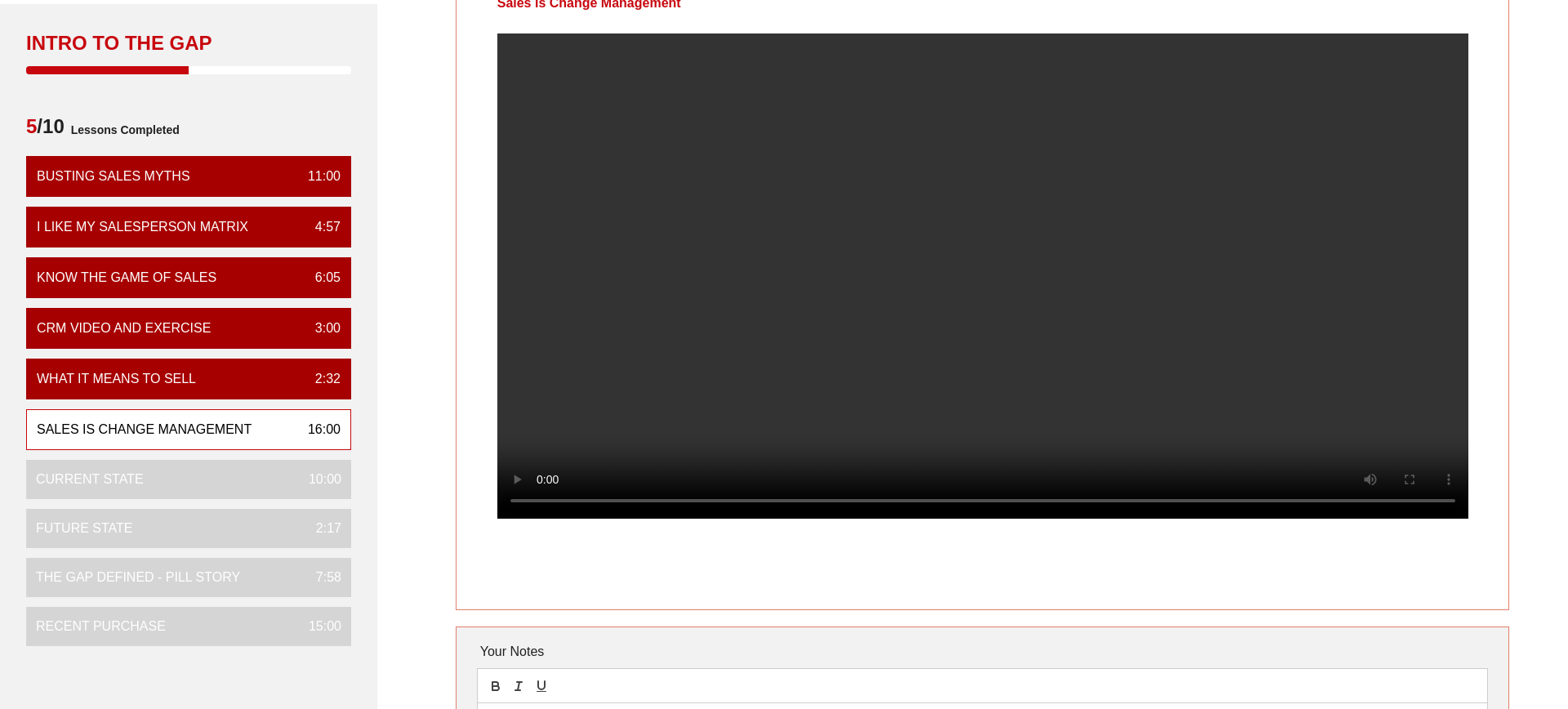
scroll to position [101, 0]
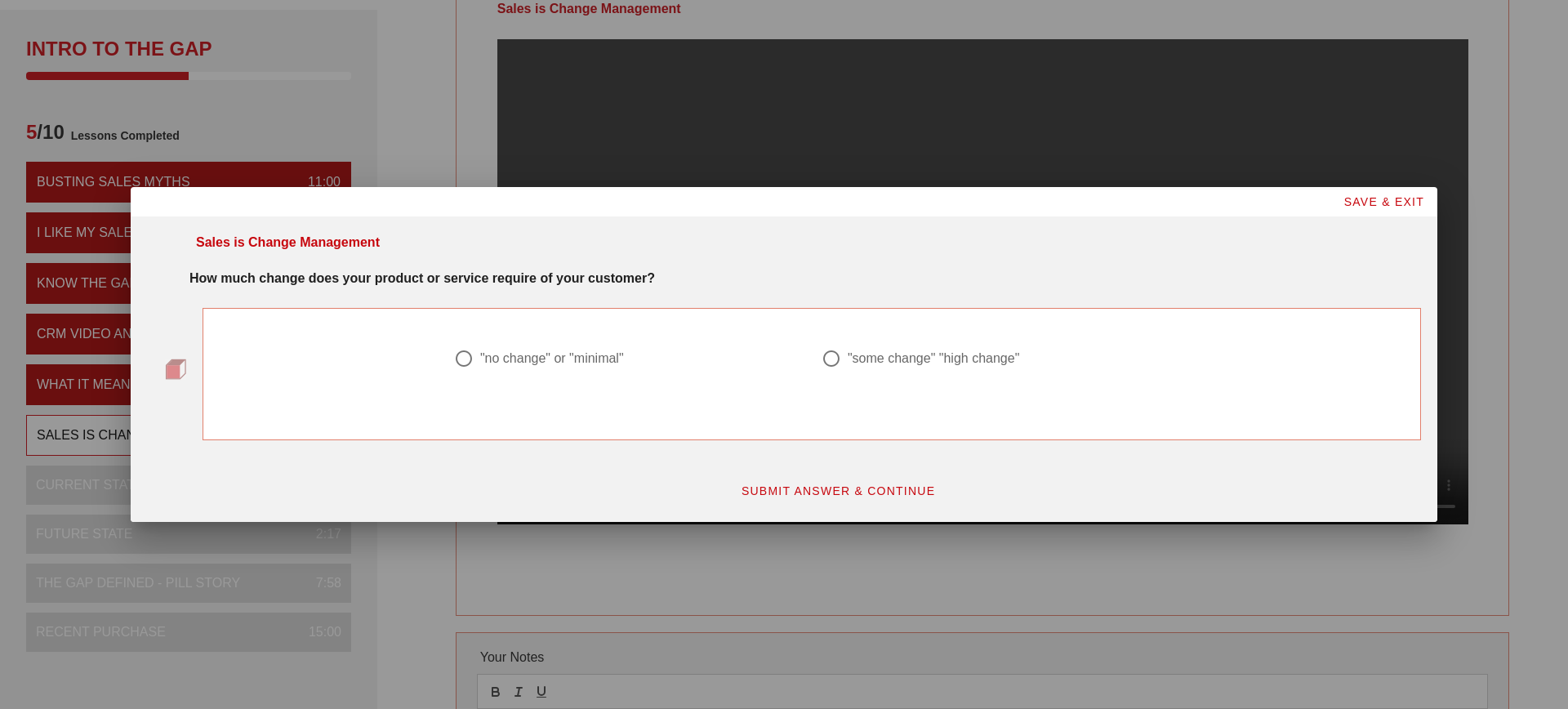
click at [531, 362] on div ""no change" or "minimal"" at bounding box center [552, 359] width 144 height 16
radio input "true"
click at [852, 492] on span "SUBMIT ANSWER & CONTINUE" at bounding box center [837, 490] width 195 height 13
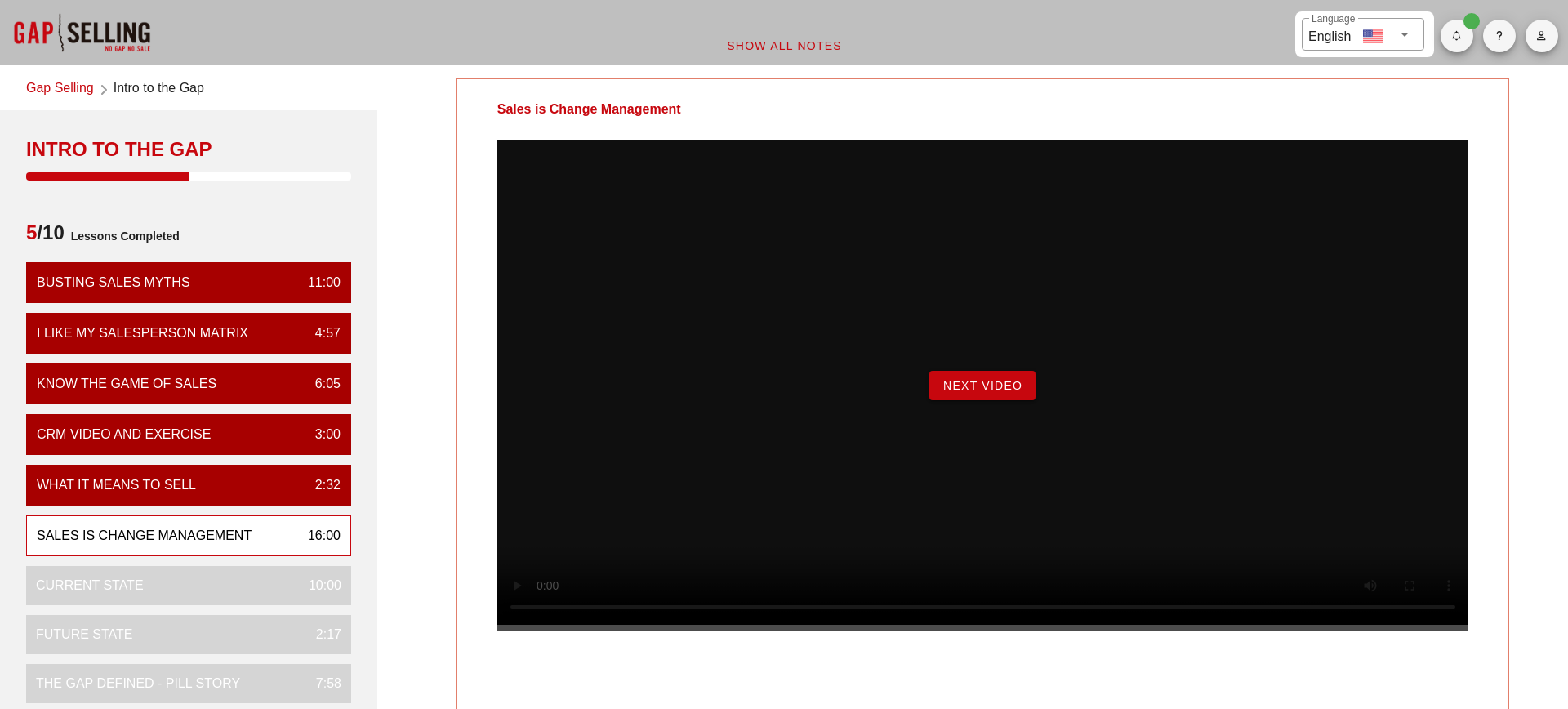
click at [547, 631] on div "Next Video" at bounding box center [983, 385] width 972 height 491
click at [1000, 393] on span "Next Video" at bounding box center [982, 385] width 80 height 13
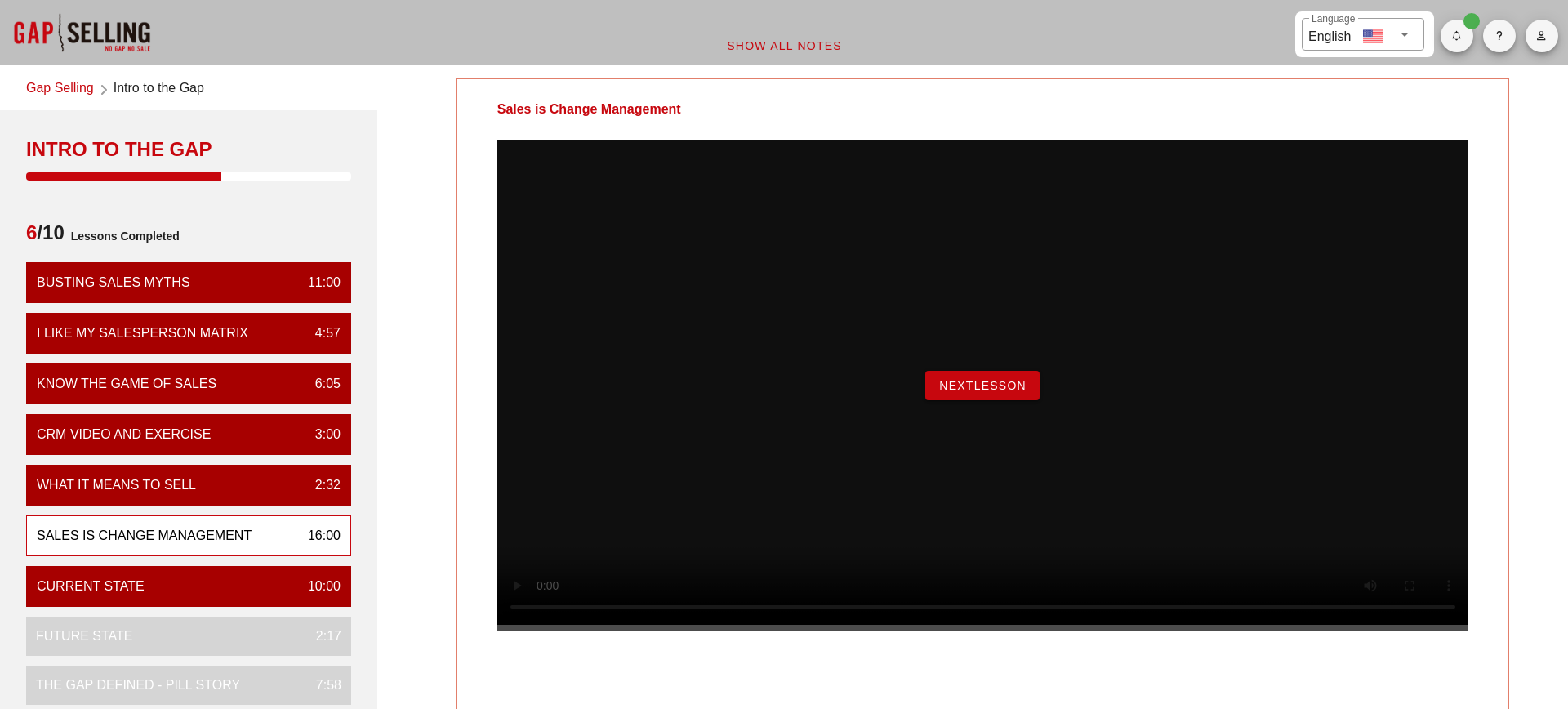
click at [961, 393] on span "NextLesson" at bounding box center [982, 385] width 88 height 13
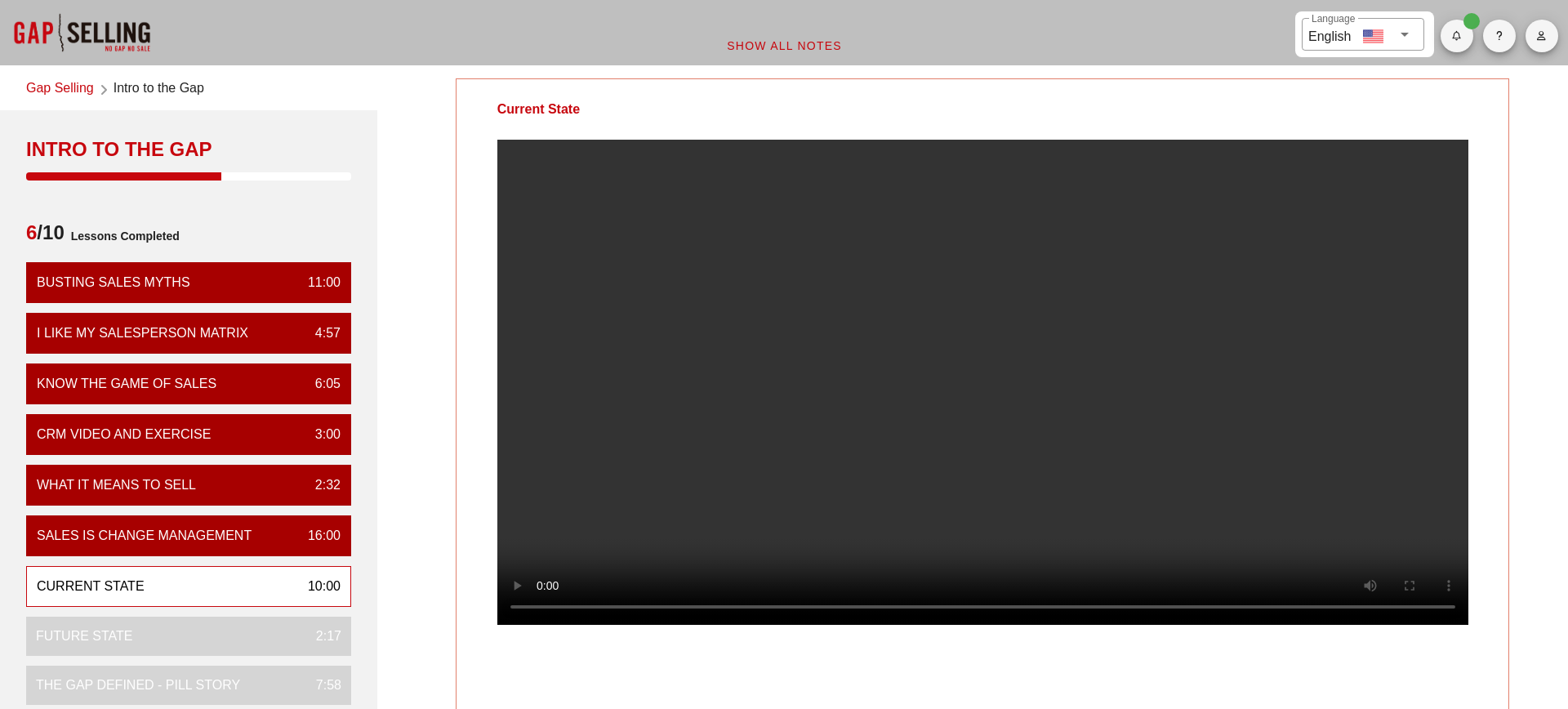
click at [1026, 328] on video at bounding box center [983, 382] width 972 height 485
click at [1050, 345] on video at bounding box center [983, 382] width 972 height 485
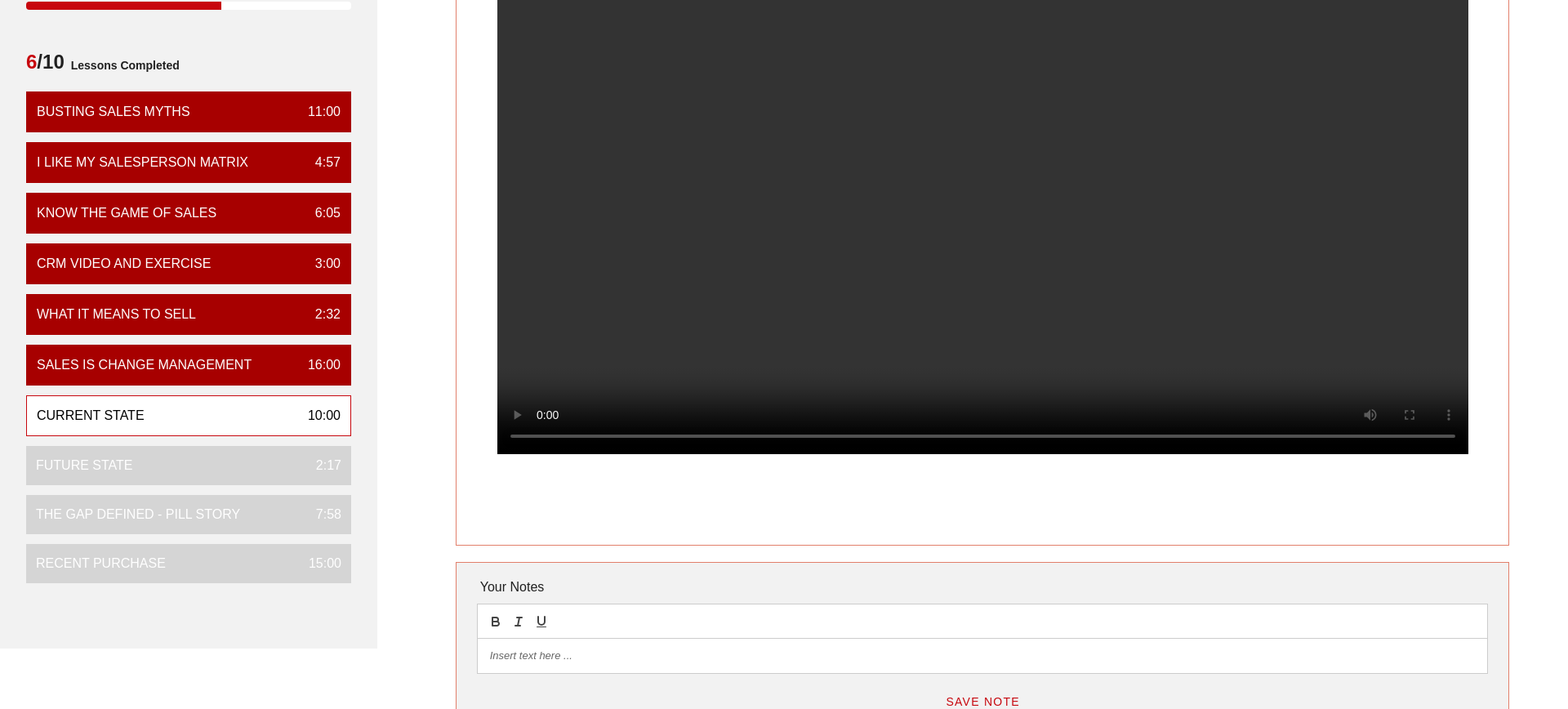
scroll to position [173, 0]
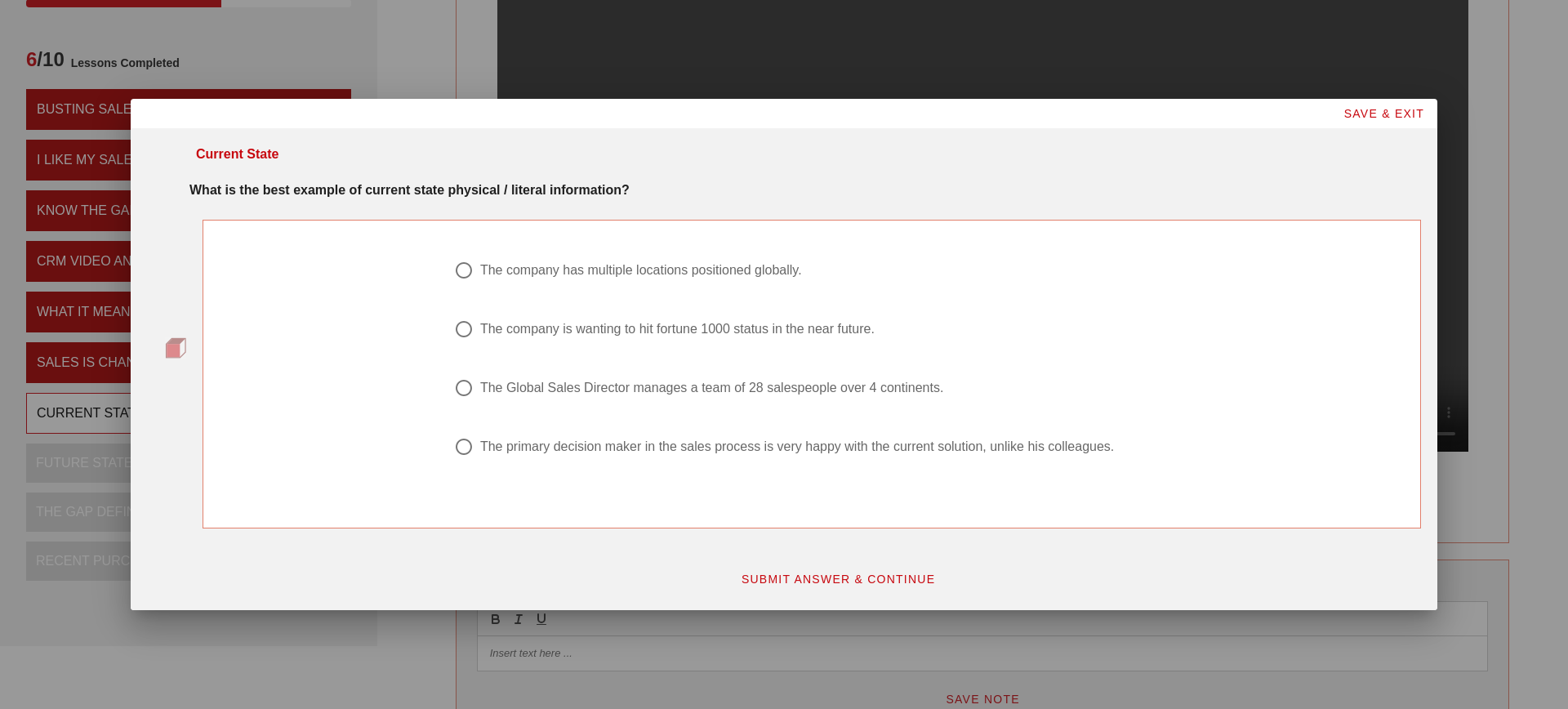
click at [634, 448] on div "The primary decision maker in the sales process is very happy with the current …" at bounding box center [797, 447] width 634 height 16
radio input "true"
click at [815, 578] on span "SUBMIT ANSWER & CONTINUE" at bounding box center [837, 579] width 195 height 13
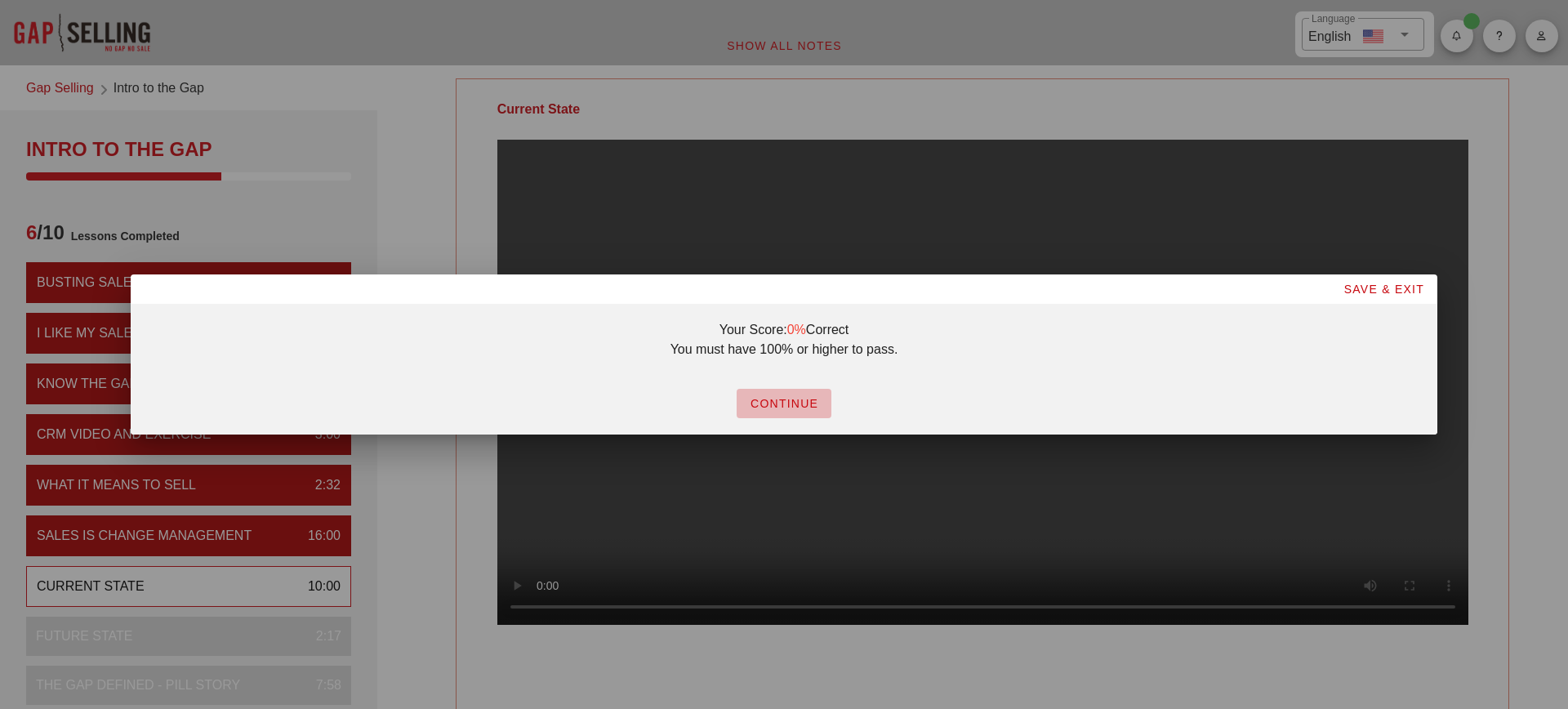
click at [781, 403] on span "CONTINUE" at bounding box center [784, 403] width 69 height 13
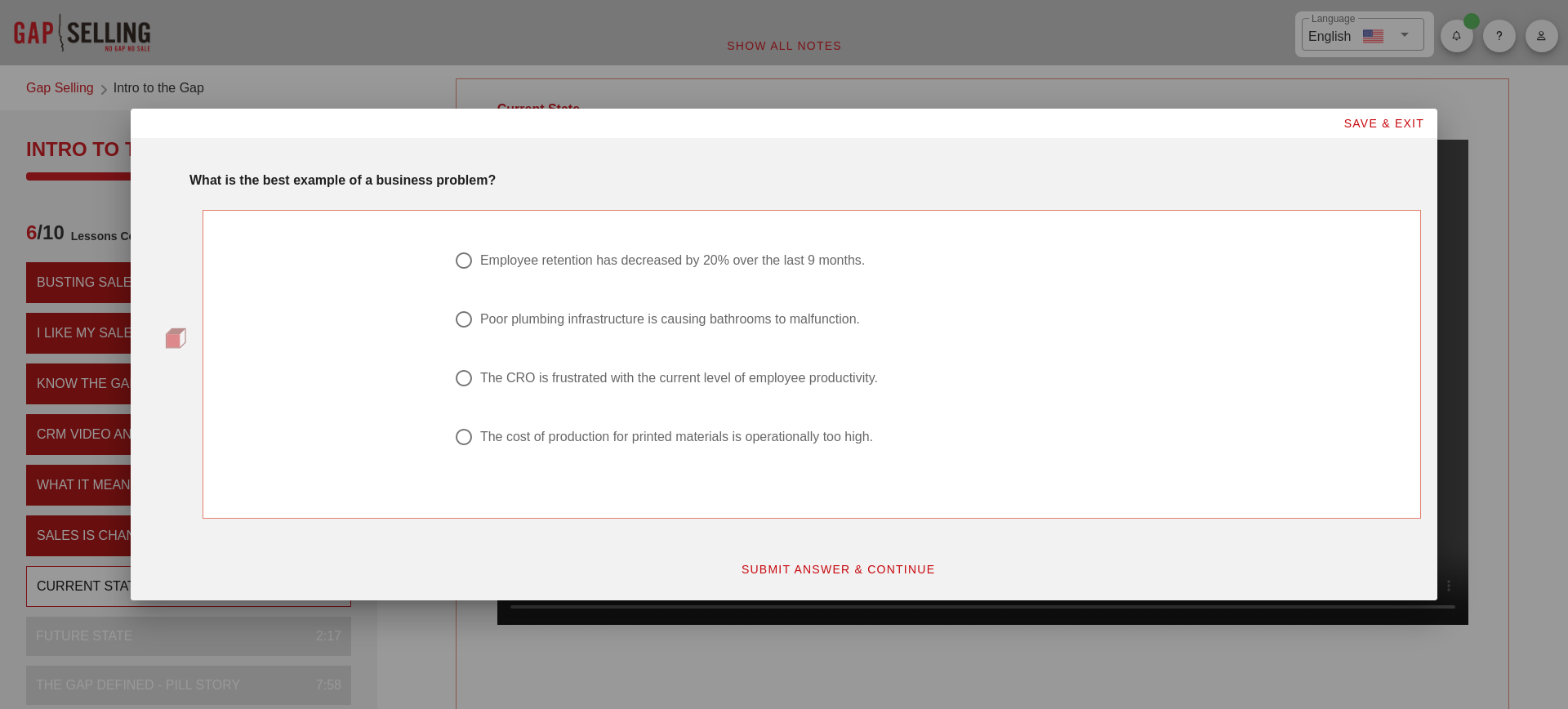
click at [545, 378] on div "The CRO is frustrated with the current level of employee productivity." at bounding box center [679, 378] width 398 height 16
radio input "true"
click at [810, 578] on button "SUBMIT ANSWER & CONTINUE" at bounding box center [838, 569] width 221 height 29
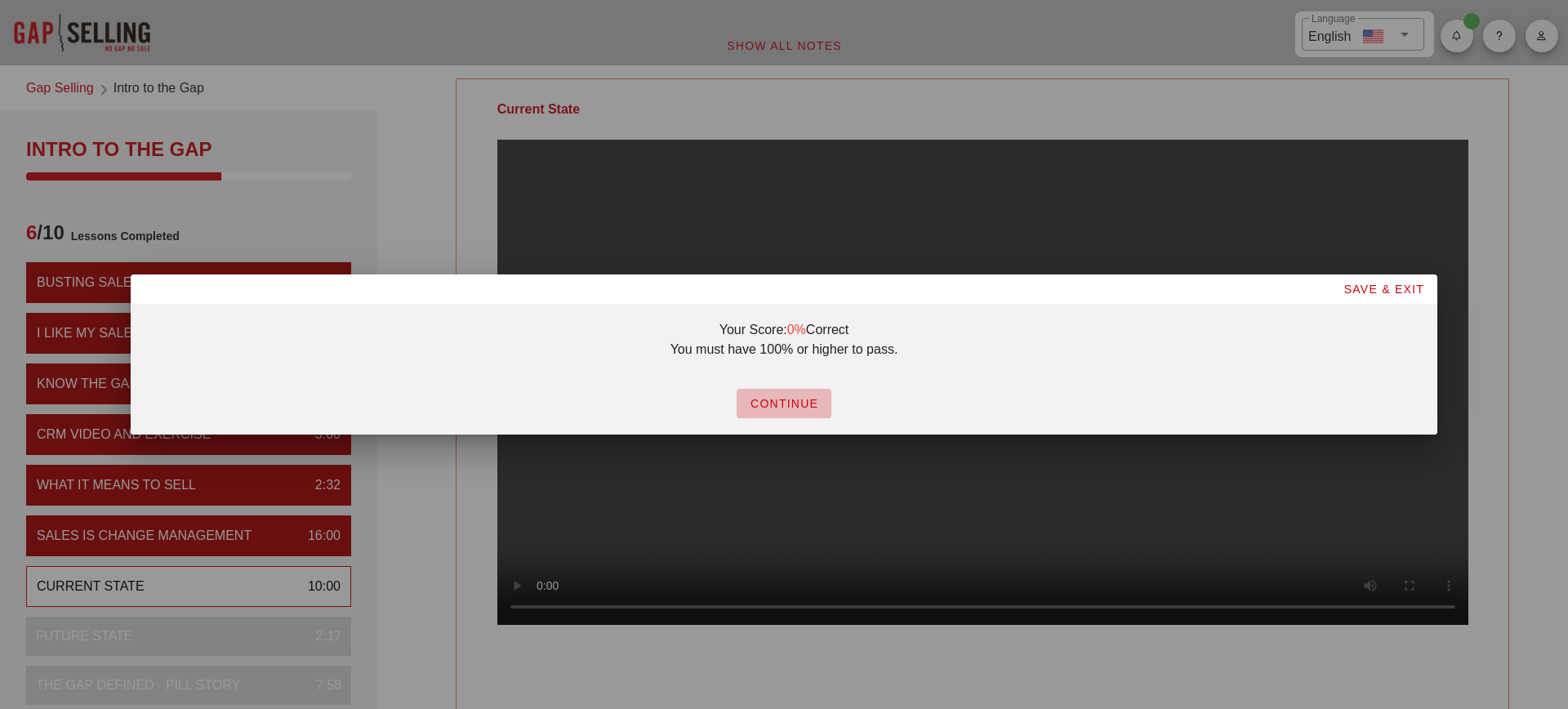
click at [787, 399] on span "CONTINUE" at bounding box center [784, 403] width 69 height 13
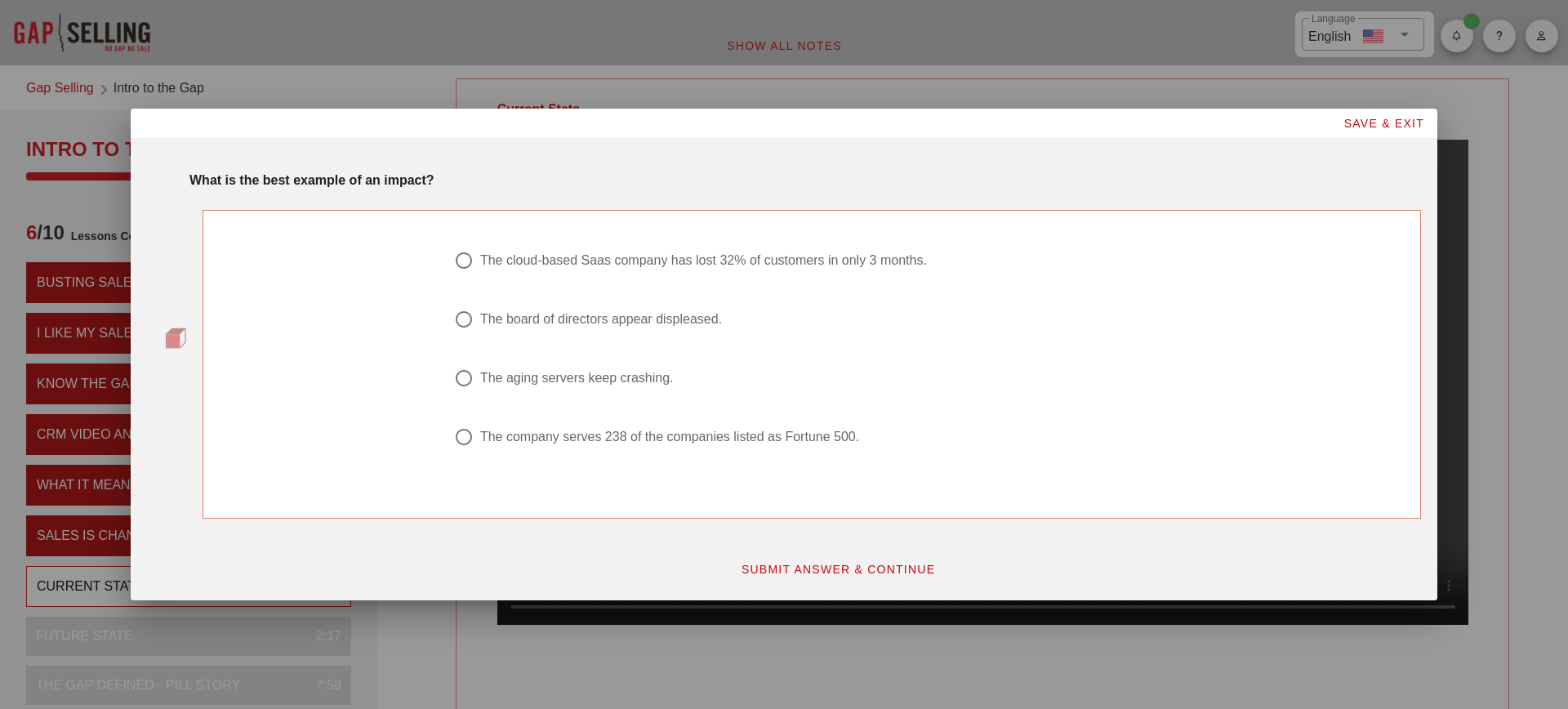
click at [602, 442] on div "The company serves 238 of the companies listed as Fortune 500." at bounding box center [670, 437] width 379 height 16
radio input "true"
click at [809, 575] on span "SUBMIT ANSWER & CONTINUE" at bounding box center [837, 569] width 195 height 13
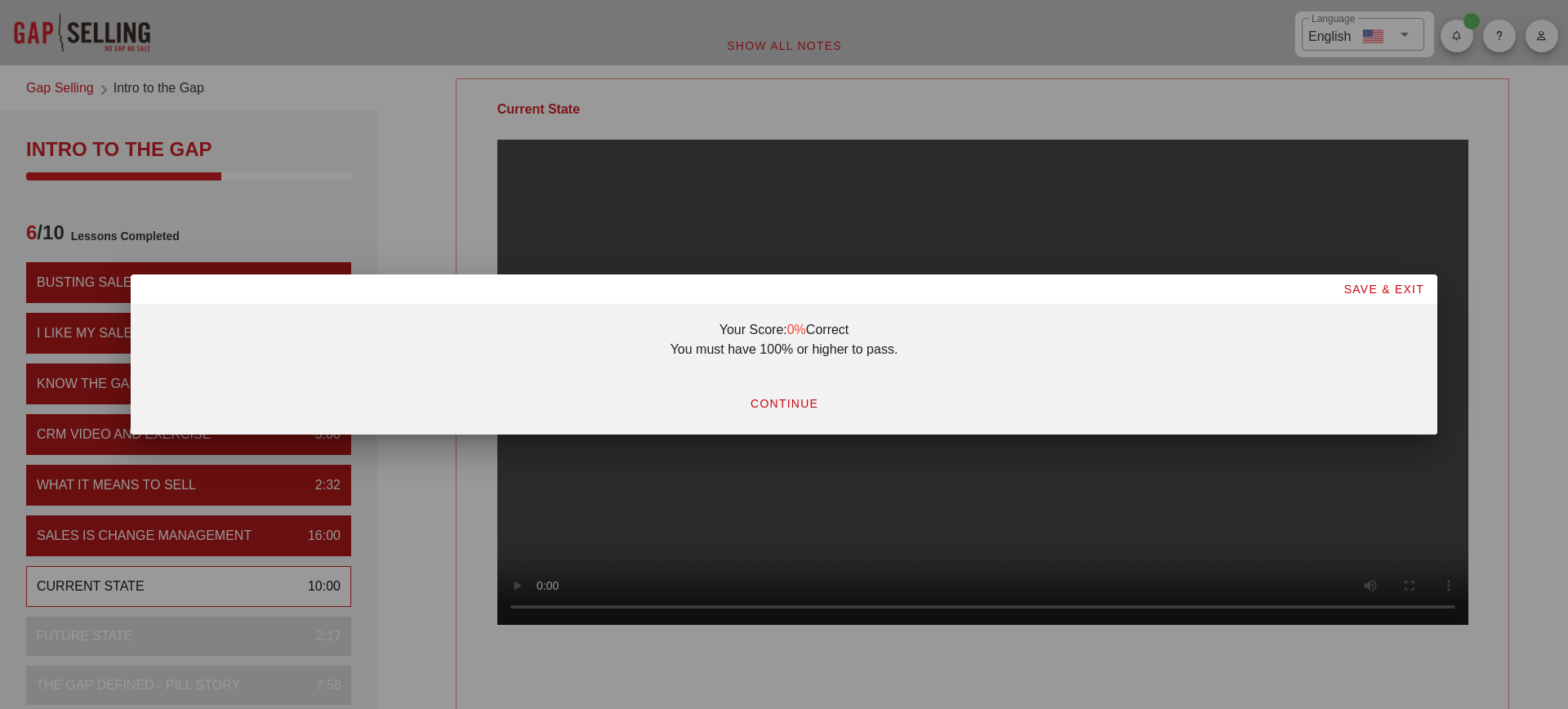
click at [787, 403] on span "CONTINUE" at bounding box center [784, 403] width 69 height 13
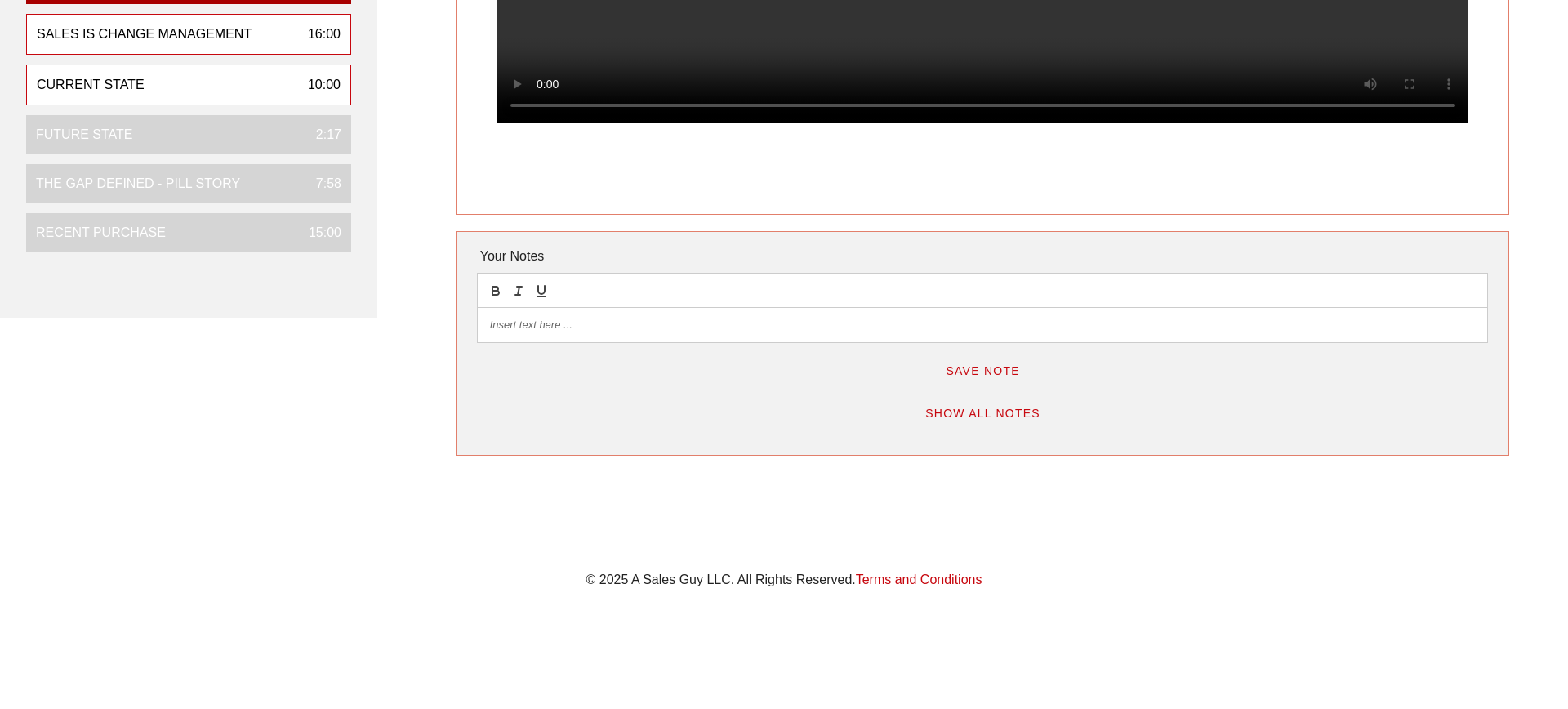
scroll to position [339, 0]
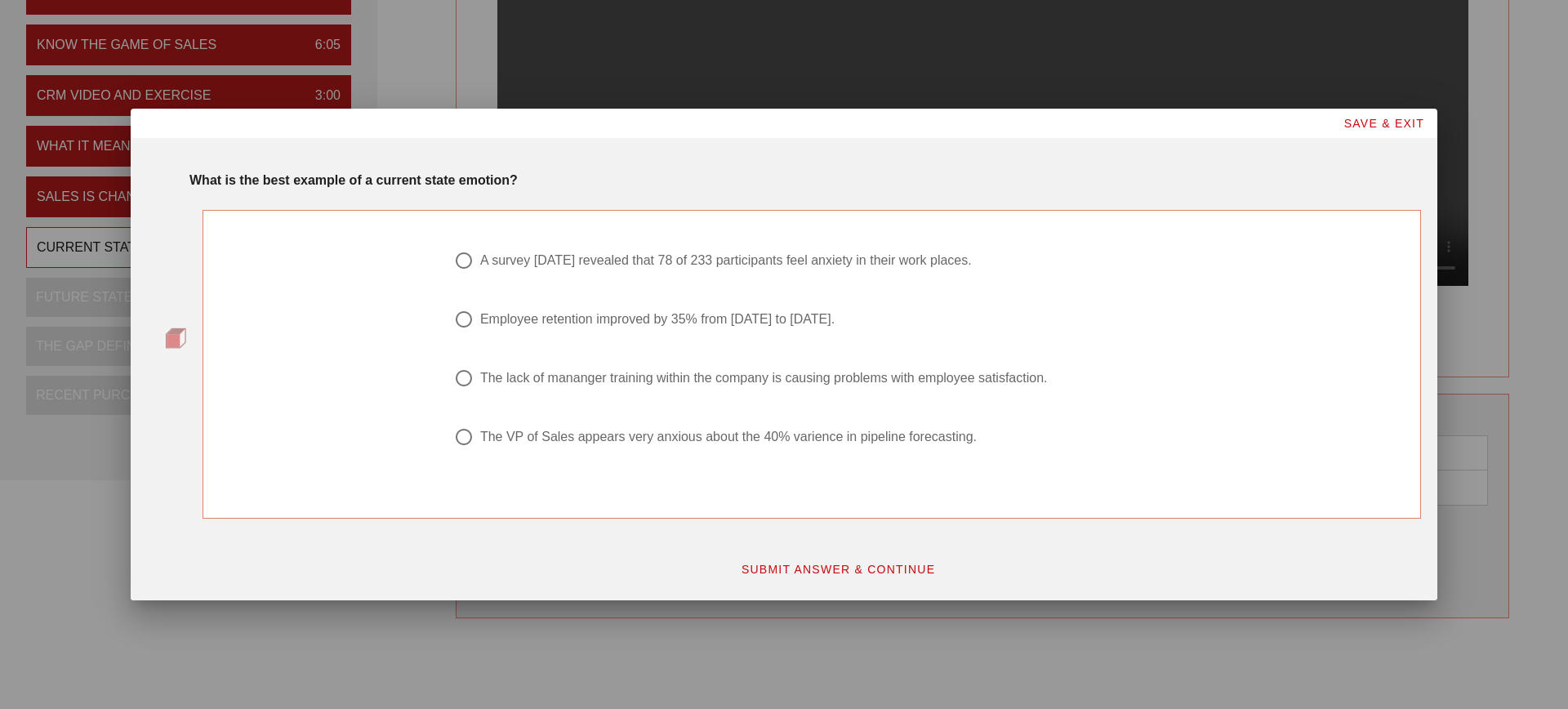
click at [650, 332] on div at bounding box center [812, 339] width 716 height 20
click at [619, 443] on div "The VP of Sales appears very anxious about the 40% varience in pipeline forecas…" at bounding box center [729, 437] width 497 height 16
radio input "true"
click at [555, 260] on div "A survey two years ago revealed that 78 of 233 participants feel anxiety in the…" at bounding box center [726, 261] width 492 height 16
click at [558, 325] on div "Employee retention improved by 35% from 2018 to 2019." at bounding box center [657, 319] width 354 height 16
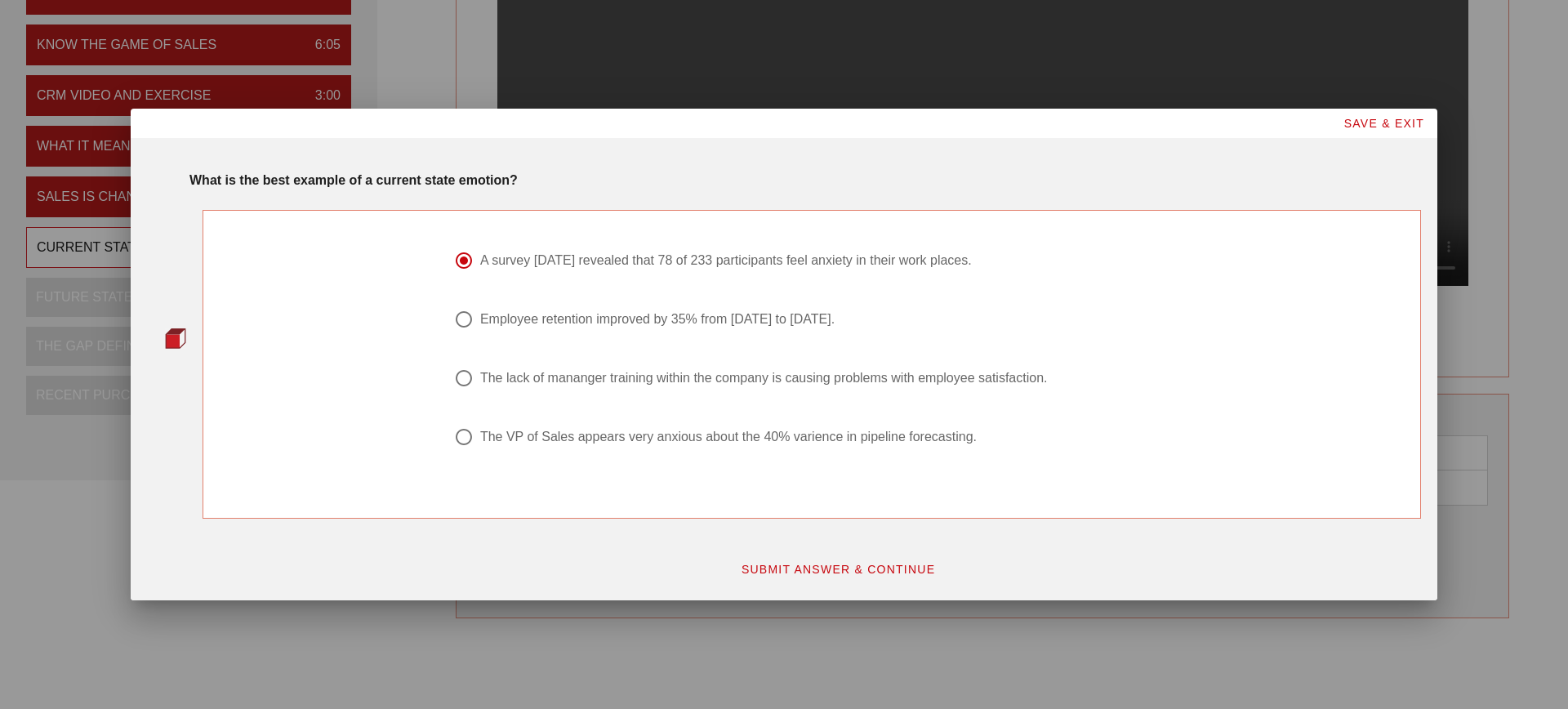
radio input "false"
radio input "true"
click at [608, 261] on div "A survey two years ago revealed that 78 of 233 participants feel anxiety in the…" at bounding box center [726, 261] width 492 height 16
click at [691, 376] on div "The lack of mananger training within the company is causing problems with emplo…" at bounding box center [764, 378] width 567 height 16
radio input "false"
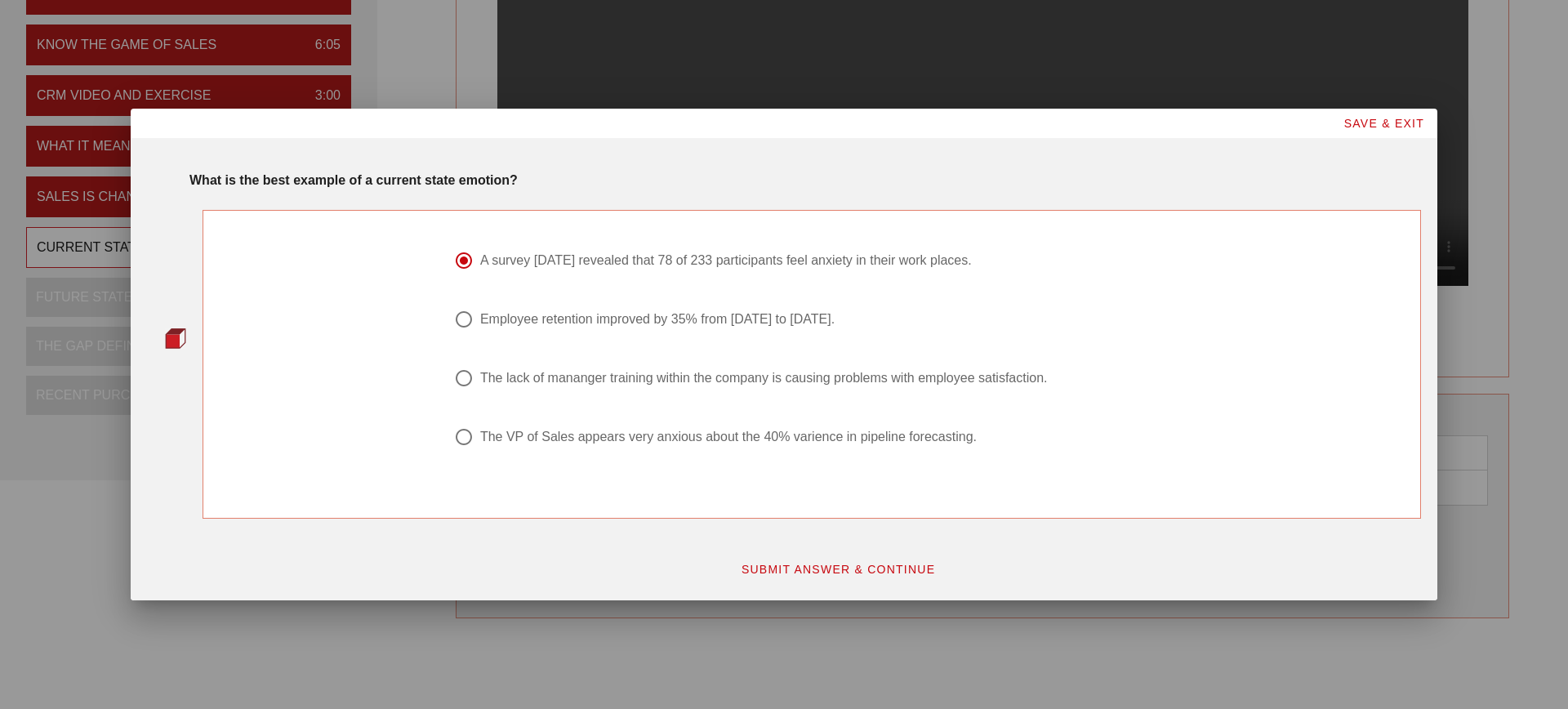
radio input "true"
click at [836, 578] on button "SUBMIT ANSWER & CONTINUE" at bounding box center [838, 569] width 221 height 29
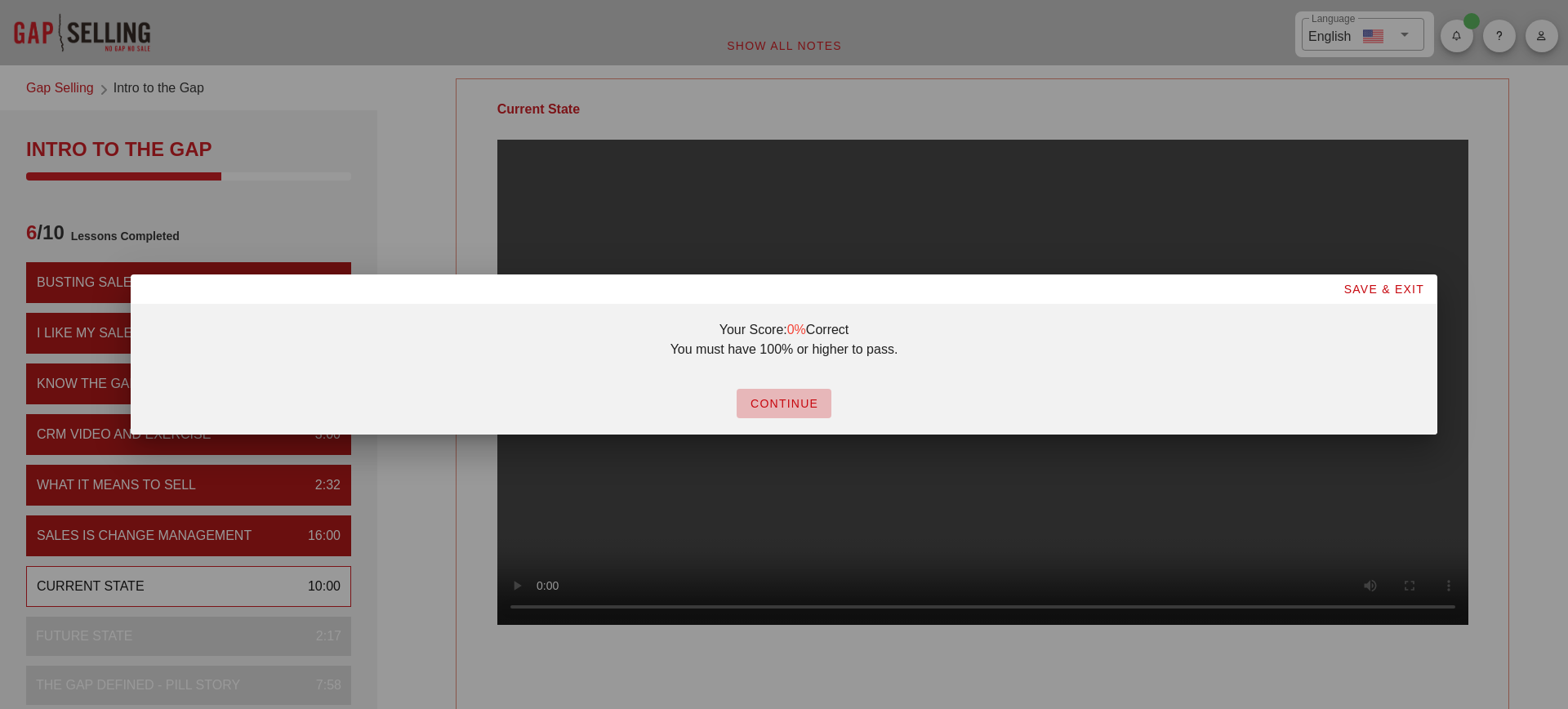
click at [781, 407] on span "CONTINUE" at bounding box center [784, 403] width 69 height 13
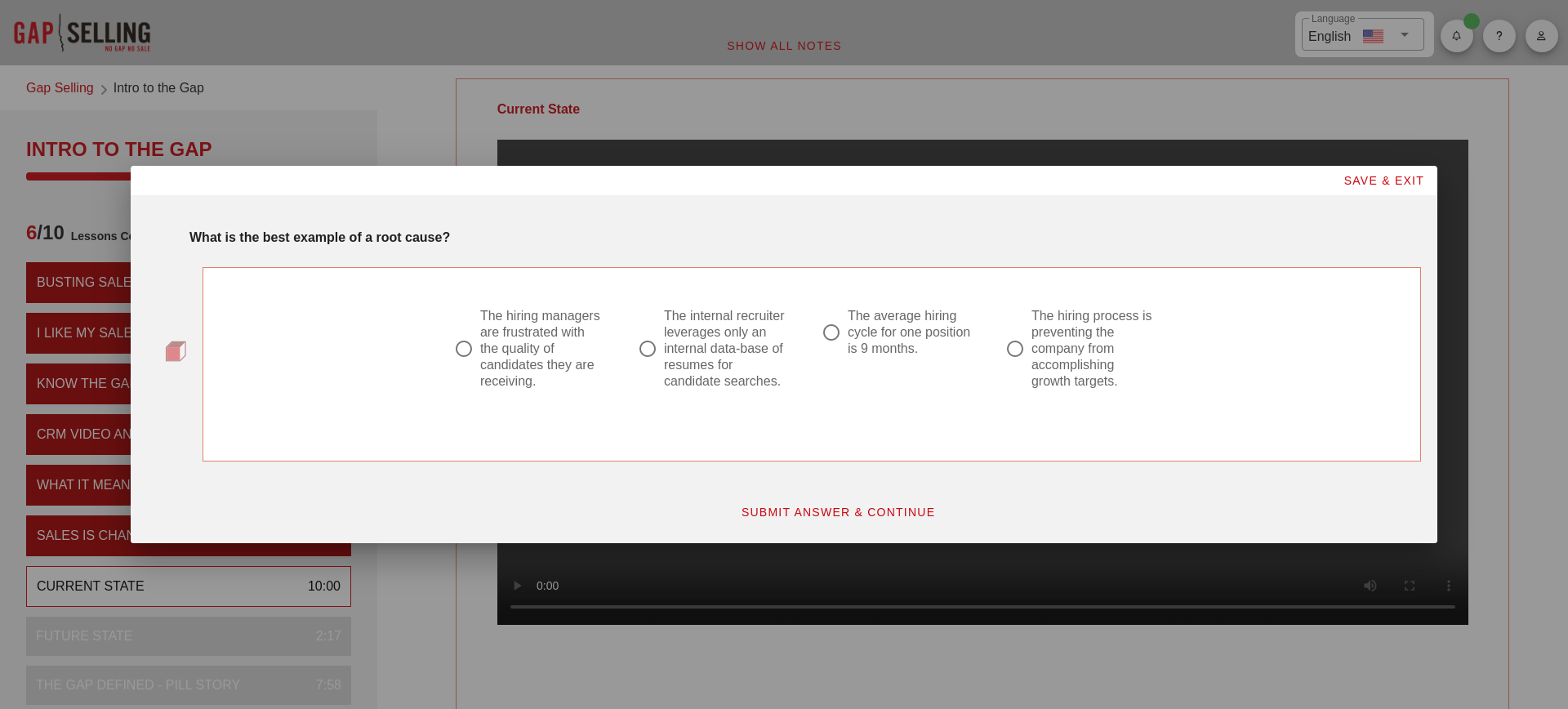
click at [904, 352] on div "The average hiring cycle for one position is 9 months." at bounding box center [911, 333] width 125 height 49
radio input "true"
click at [894, 514] on span "SUBMIT ANSWER & CONTINUE" at bounding box center [837, 512] width 195 height 13
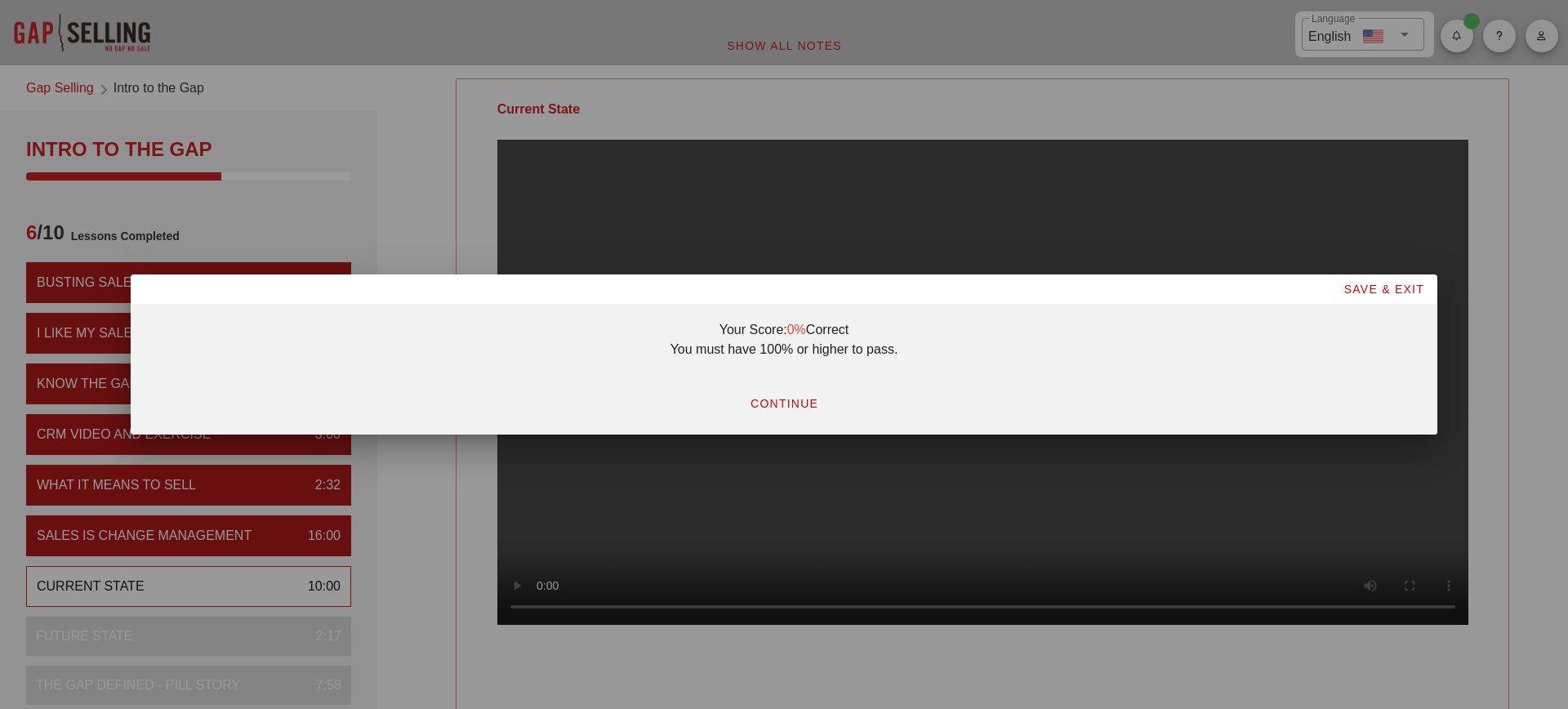
click at [783, 400] on span "CONTINUE" at bounding box center [784, 403] width 69 height 13
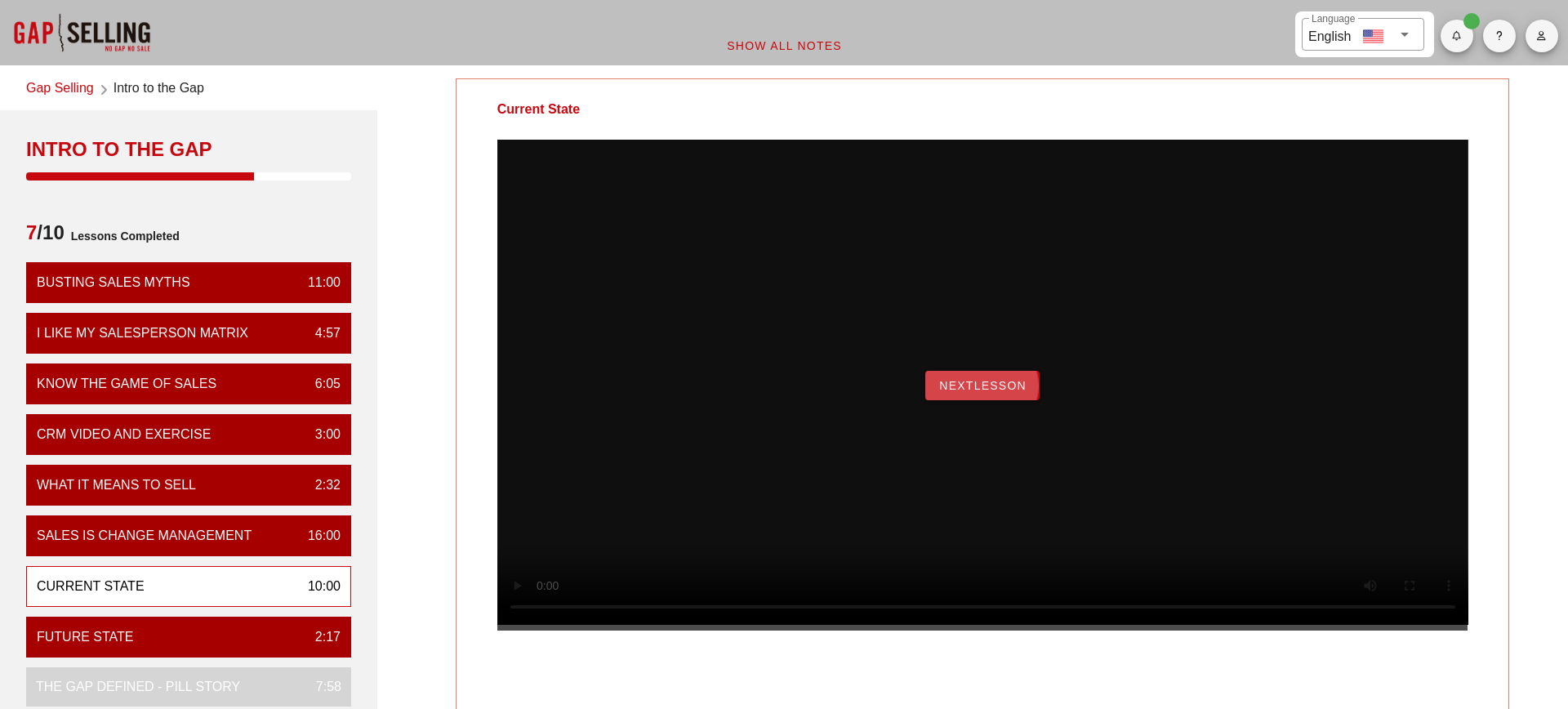
click at [979, 393] on span "NextLesson" at bounding box center [982, 385] width 88 height 13
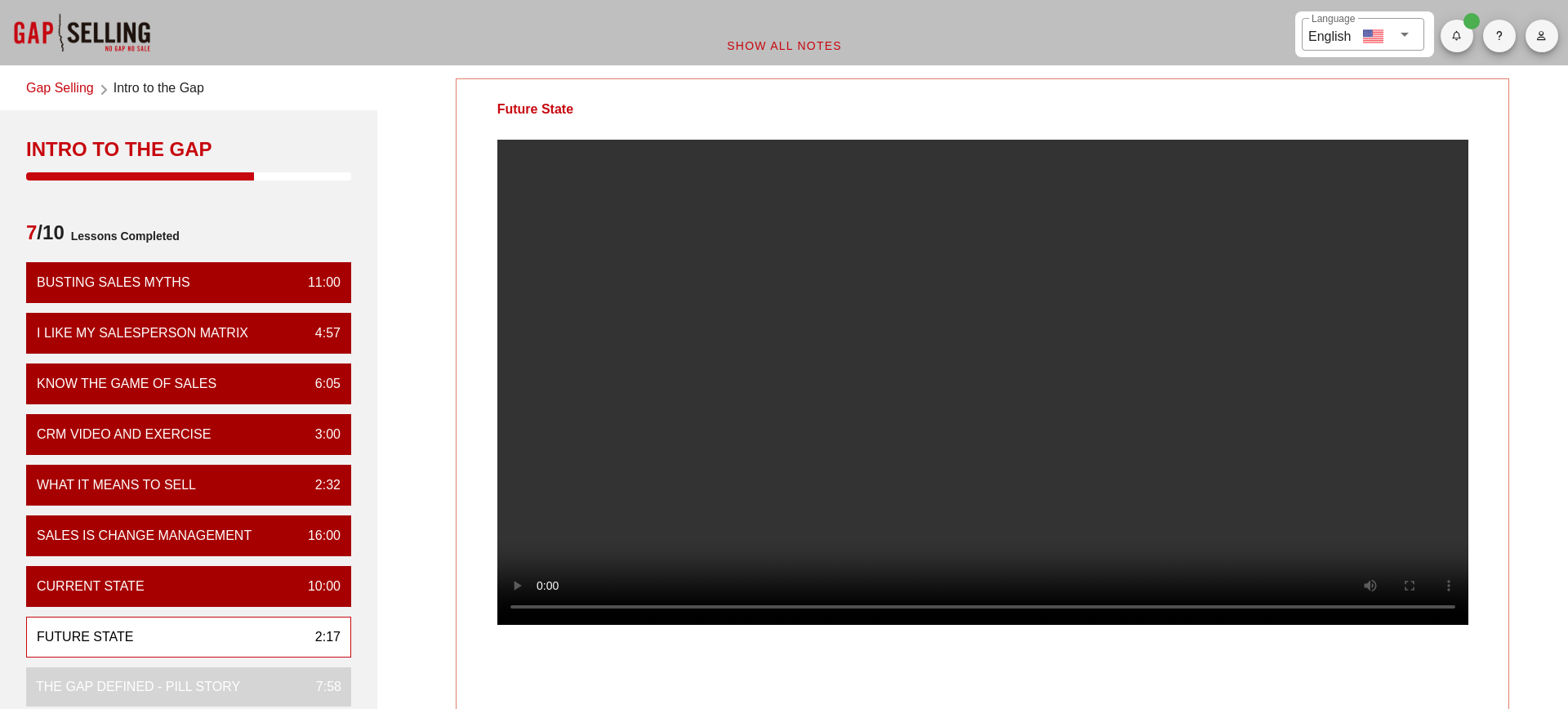
click at [1507, 624] on div at bounding box center [983, 395] width 1053 height 511
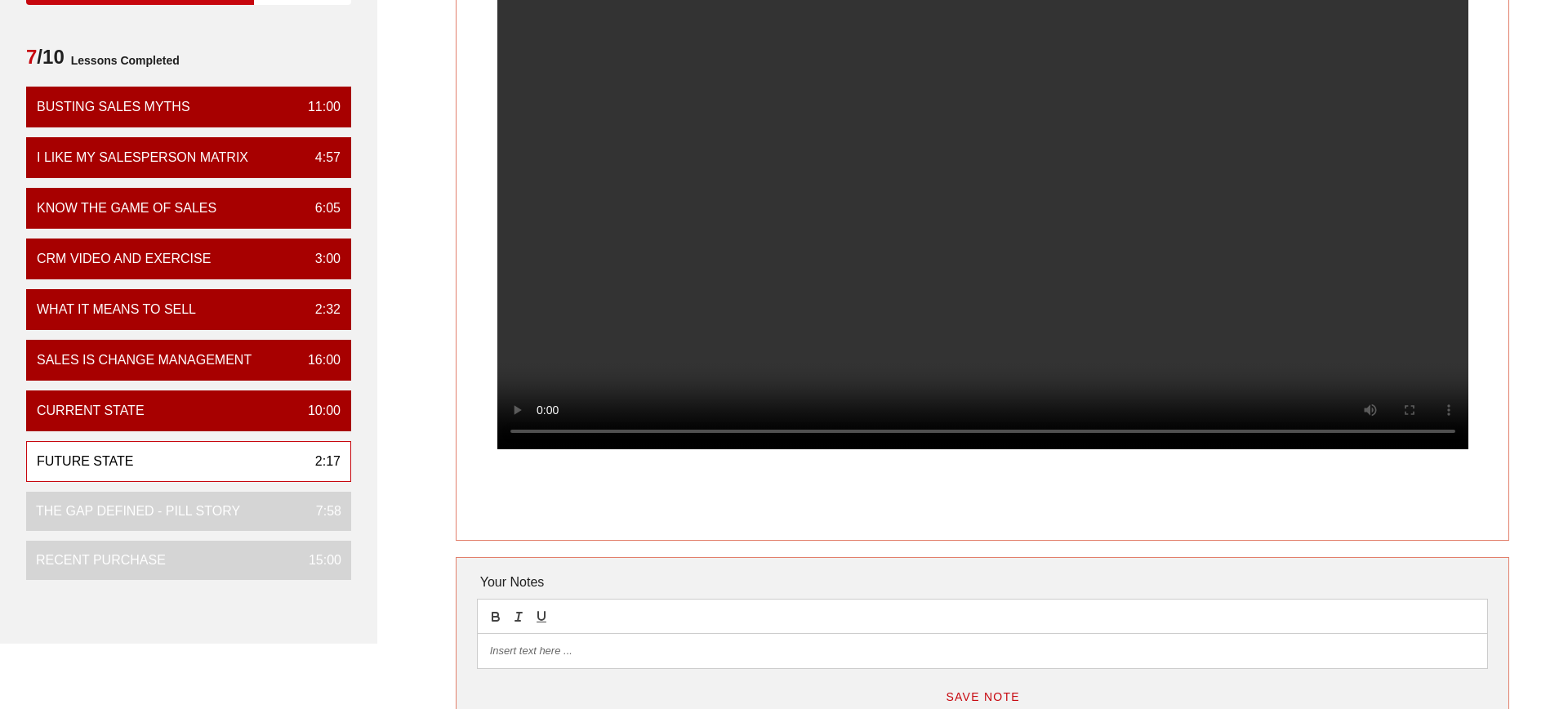
scroll to position [117, 0]
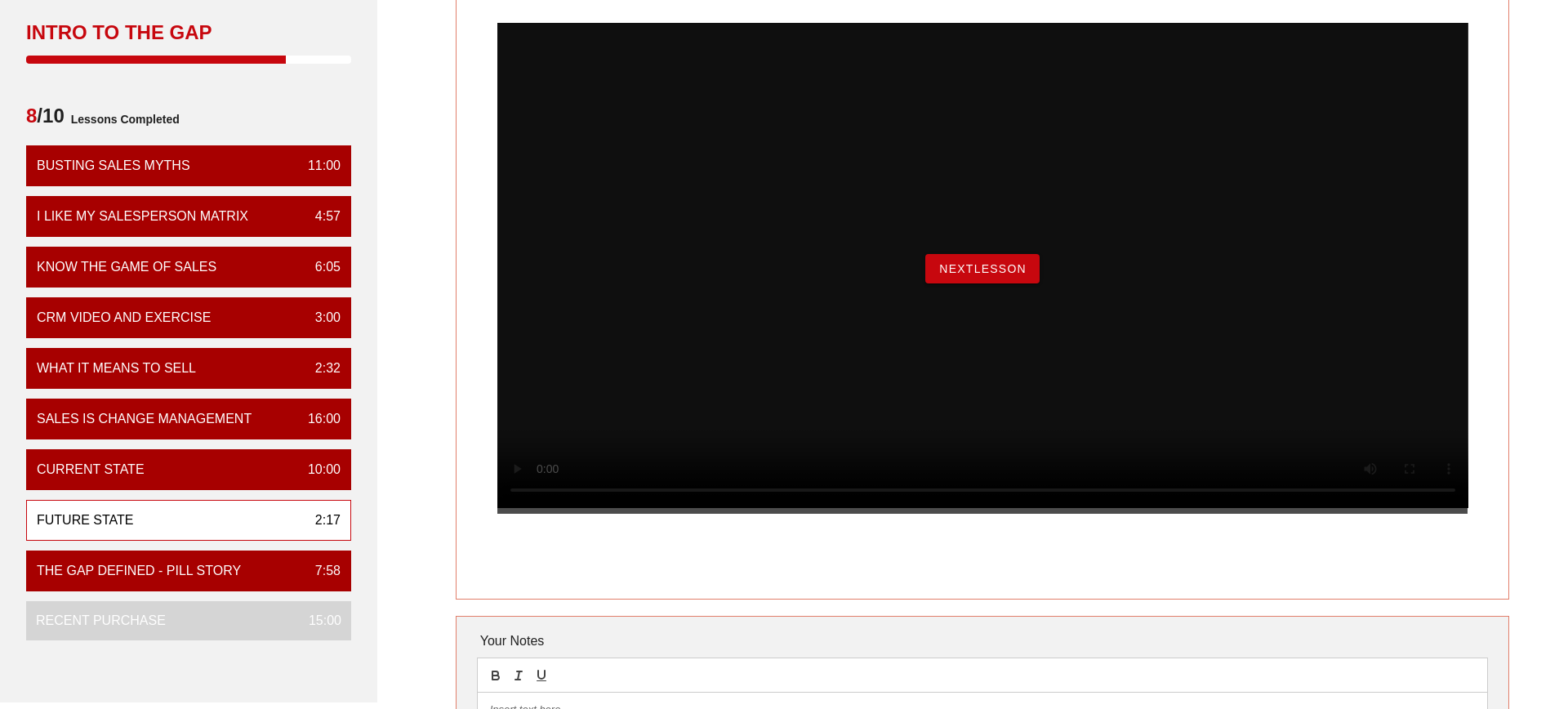
click at [1005, 276] on span "NextLesson" at bounding box center [982, 268] width 88 height 13
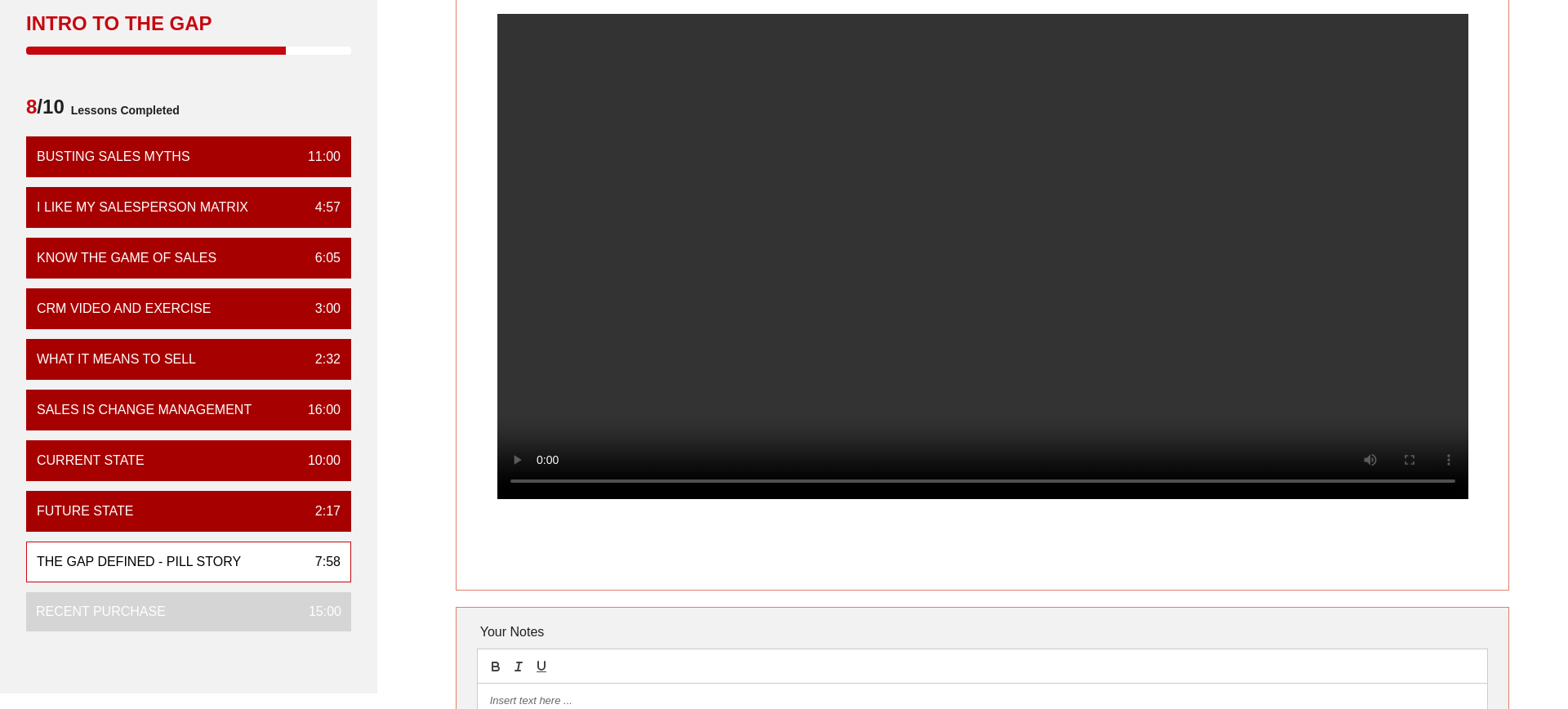
scroll to position [127, 0]
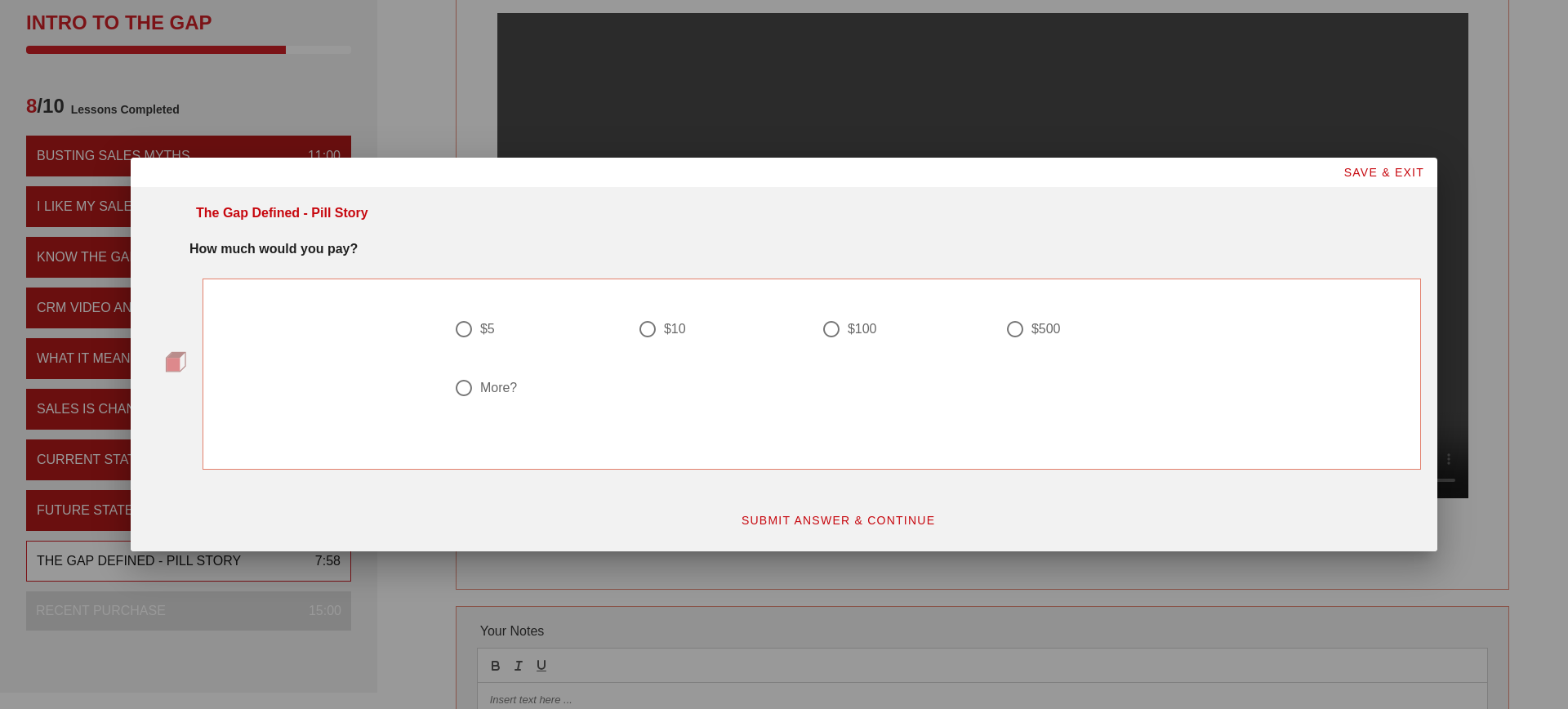
click at [479, 333] on div "$5" at bounding box center [529, 329] width 151 height 20
radio input "true"
click at [846, 523] on span "SUBMIT ANSWER & CONTINUE" at bounding box center [837, 520] width 195 height 13
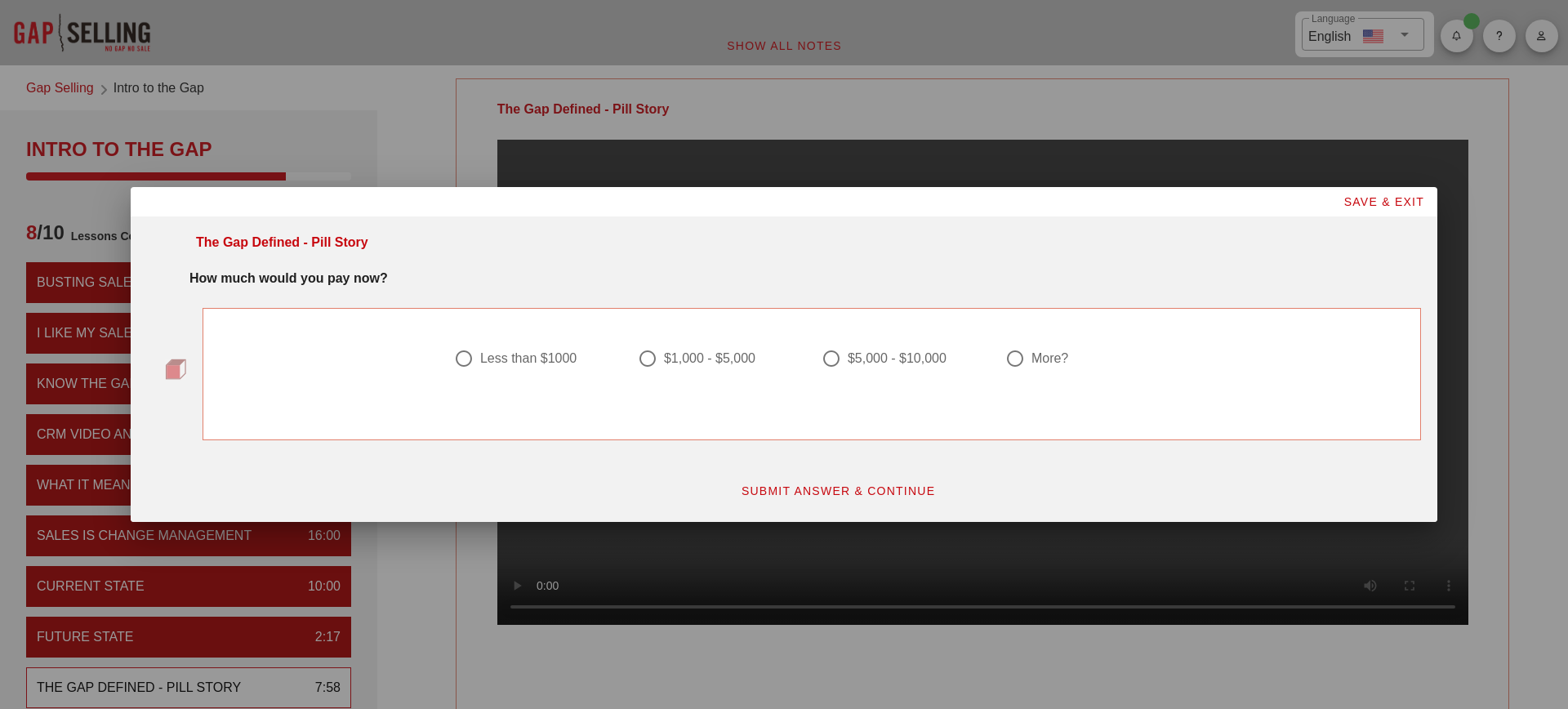
click at [549, 358] on div "Less than $1000" at bounding box center [528, 359] width 96 height 16
radio input "true"
click at [766, 484] on span "SUBMIT ANSWER & CONTINUE" at bounding box center [837, 490] width 195 height 13
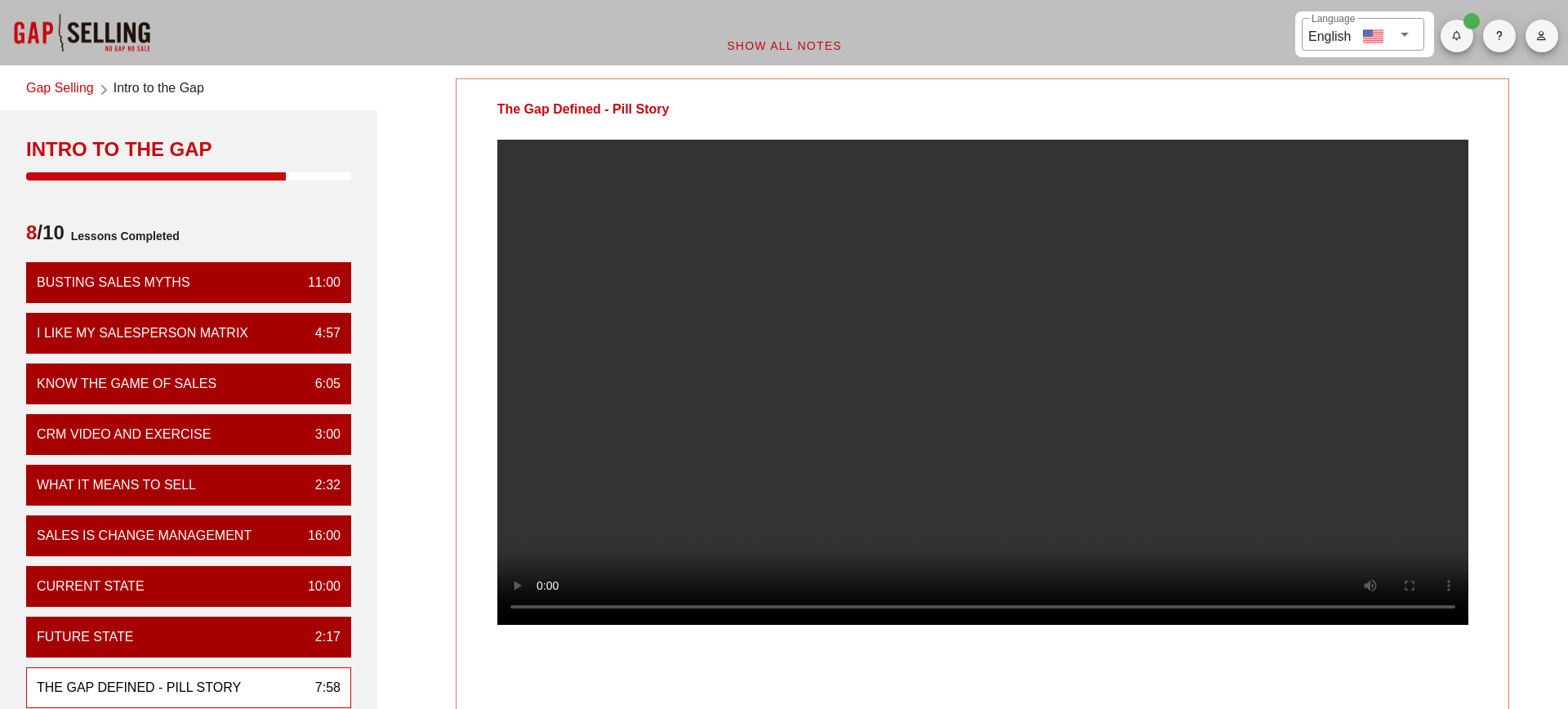
click at [1503, 528] on div at bounding box center [983, 395] width 1053 height 511
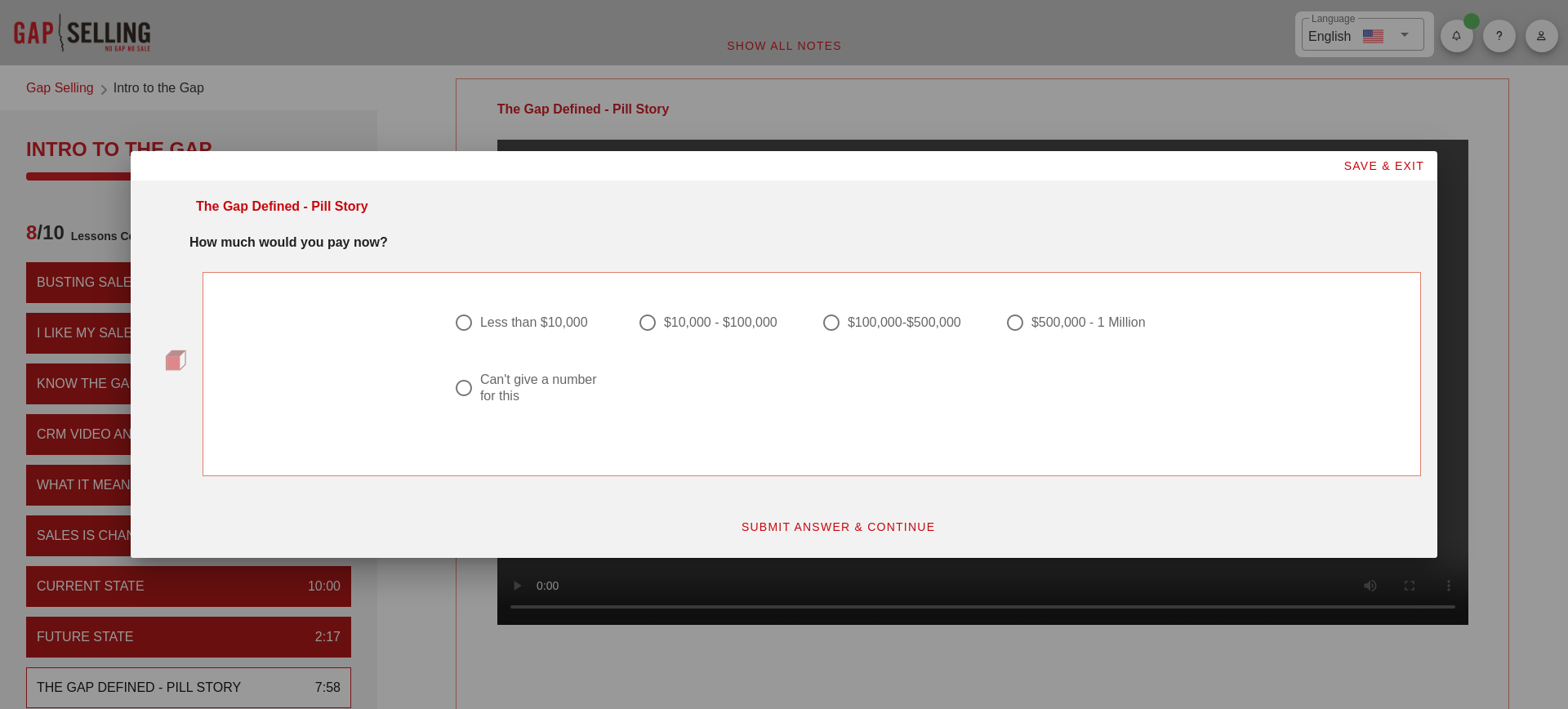
click at [571, 327] on div "Less than $10,000" at bounding box center [534, 323] width 108 height 16
radio input "true"
click at [858, 532] on span "SUBMIT ANSWER & CONTINUE" at bounding box center [837, 527] width 195 height 13
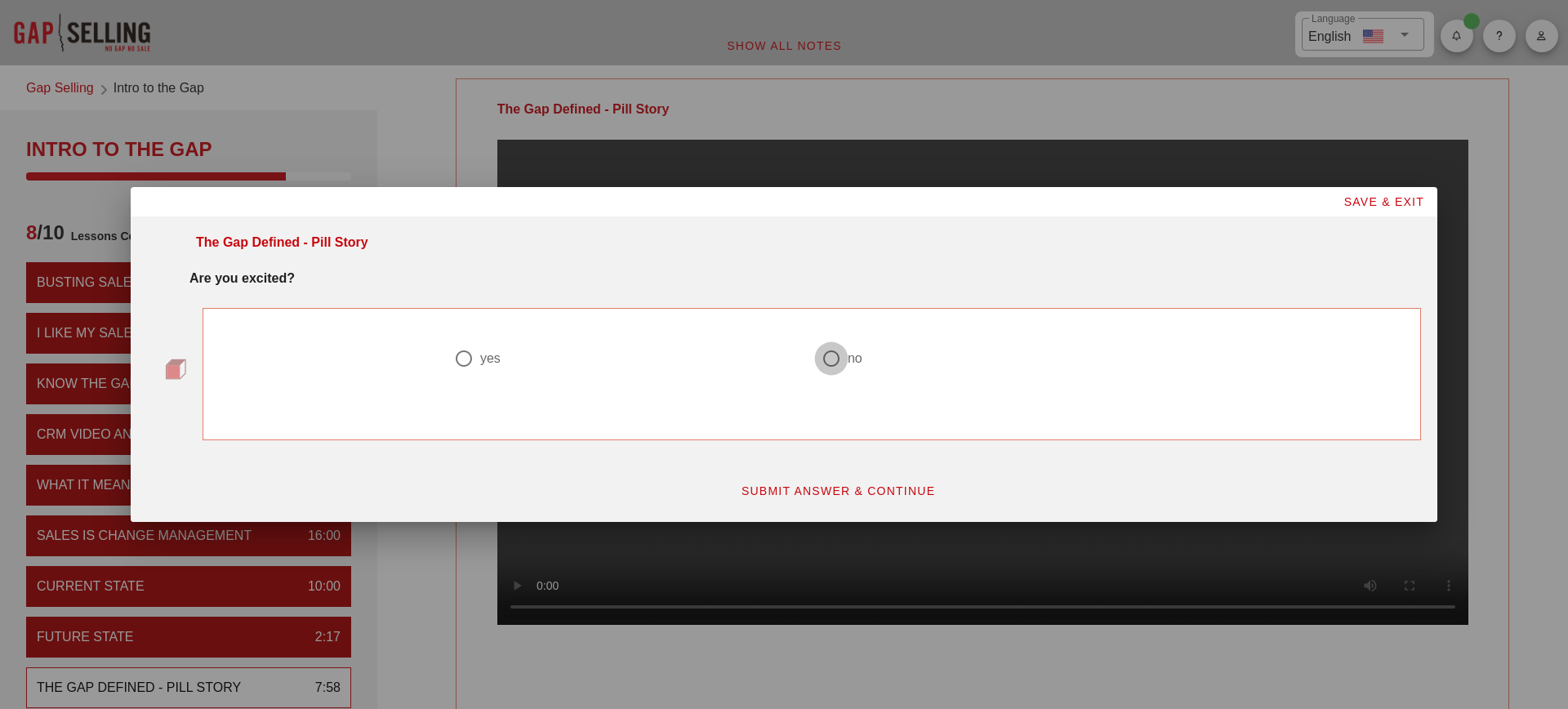
click at [825, 362] on div at bounding box center [831, 358] width 28 height 28
radio input "true"
click at [819, 504] on button "SUBMIT ANSWER & CONTINUE" at bounding box center [838, 490] width 221 height 29
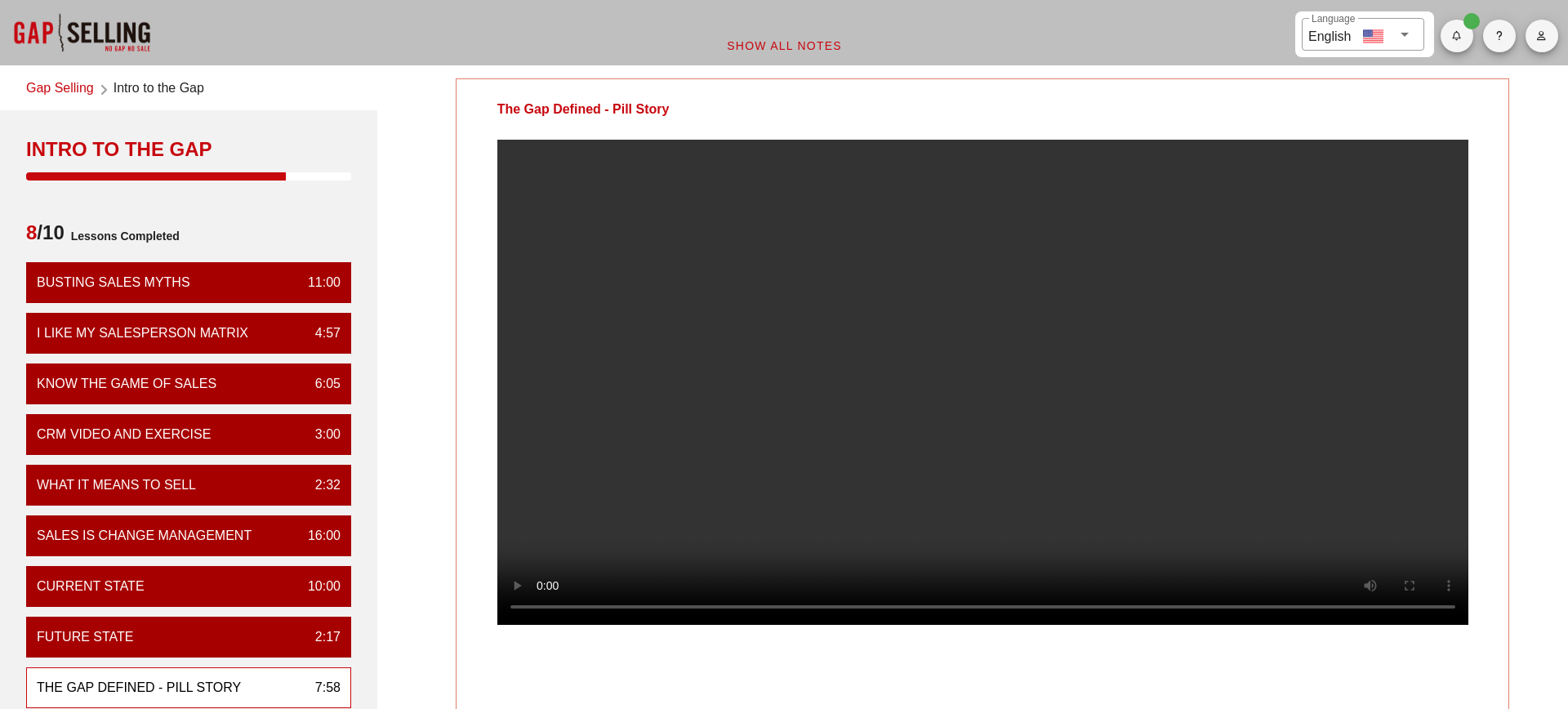
click at [1503, 363] on div at bounding box center [983, 395] width 1053 height 511
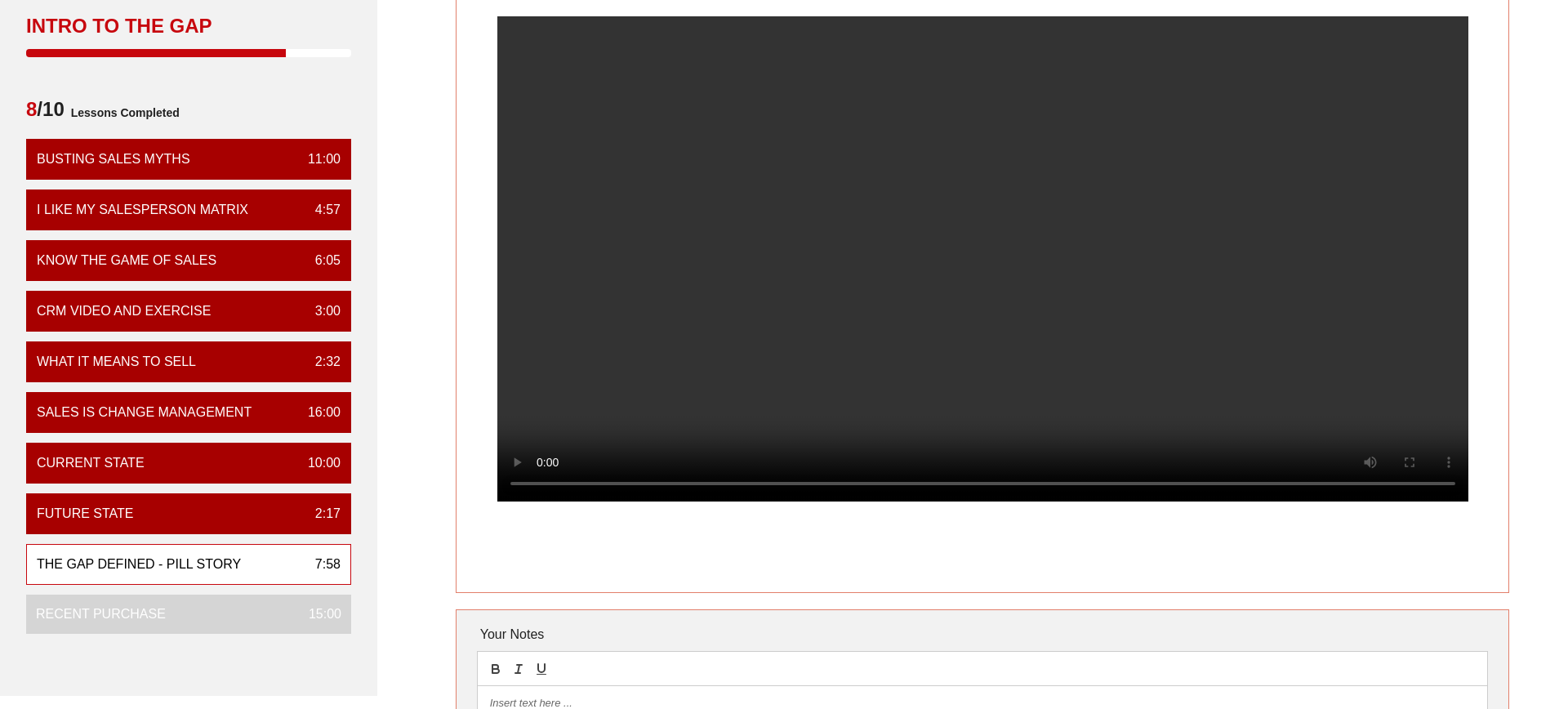
scroll to position [126, 0]
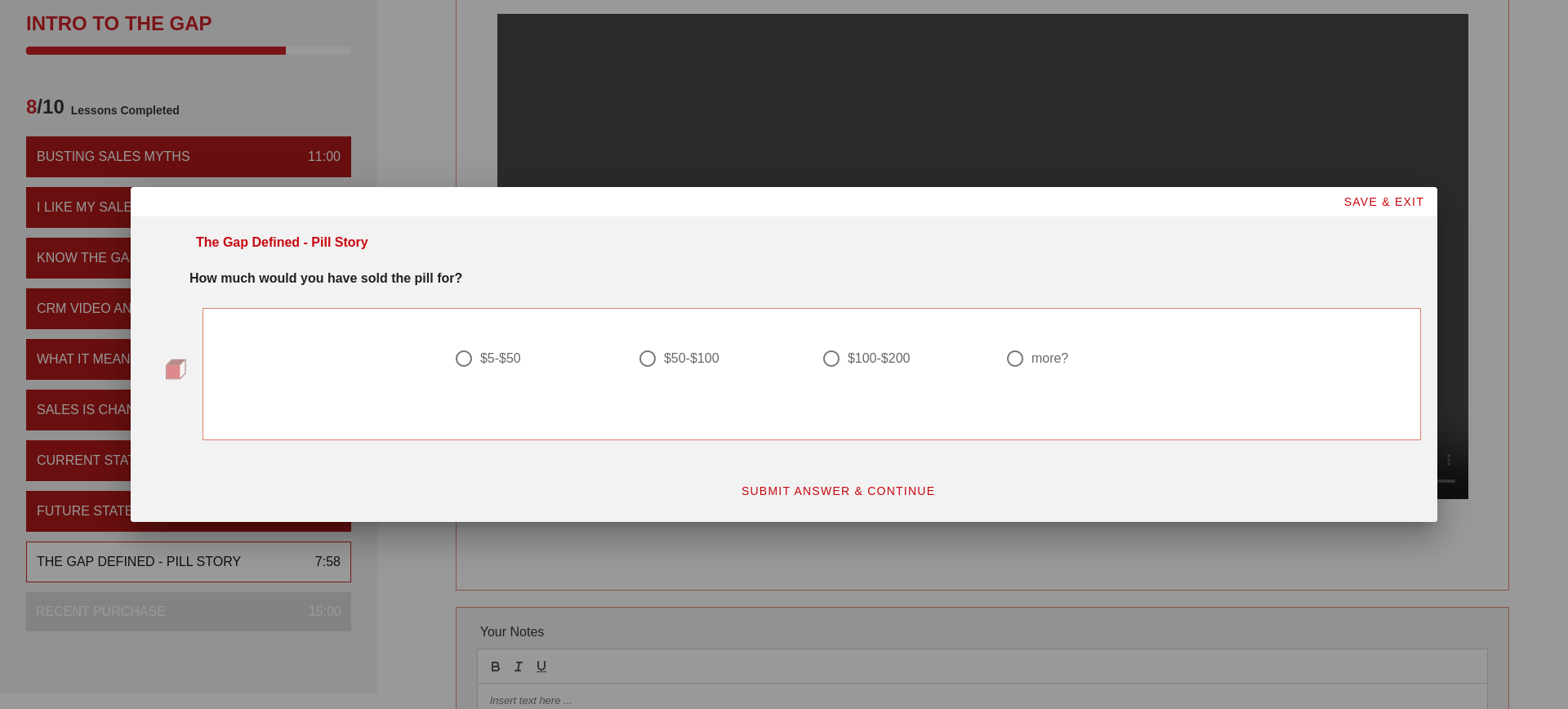
click at [524, 360] on label "$5-$50" at bounding box center [543, 359] width 125 height 16
radio input "true"
click at [893, 503] on button "SUBMIT ANSWER & CONTINUE" at bounding box center [838, 490] width 221 height 29
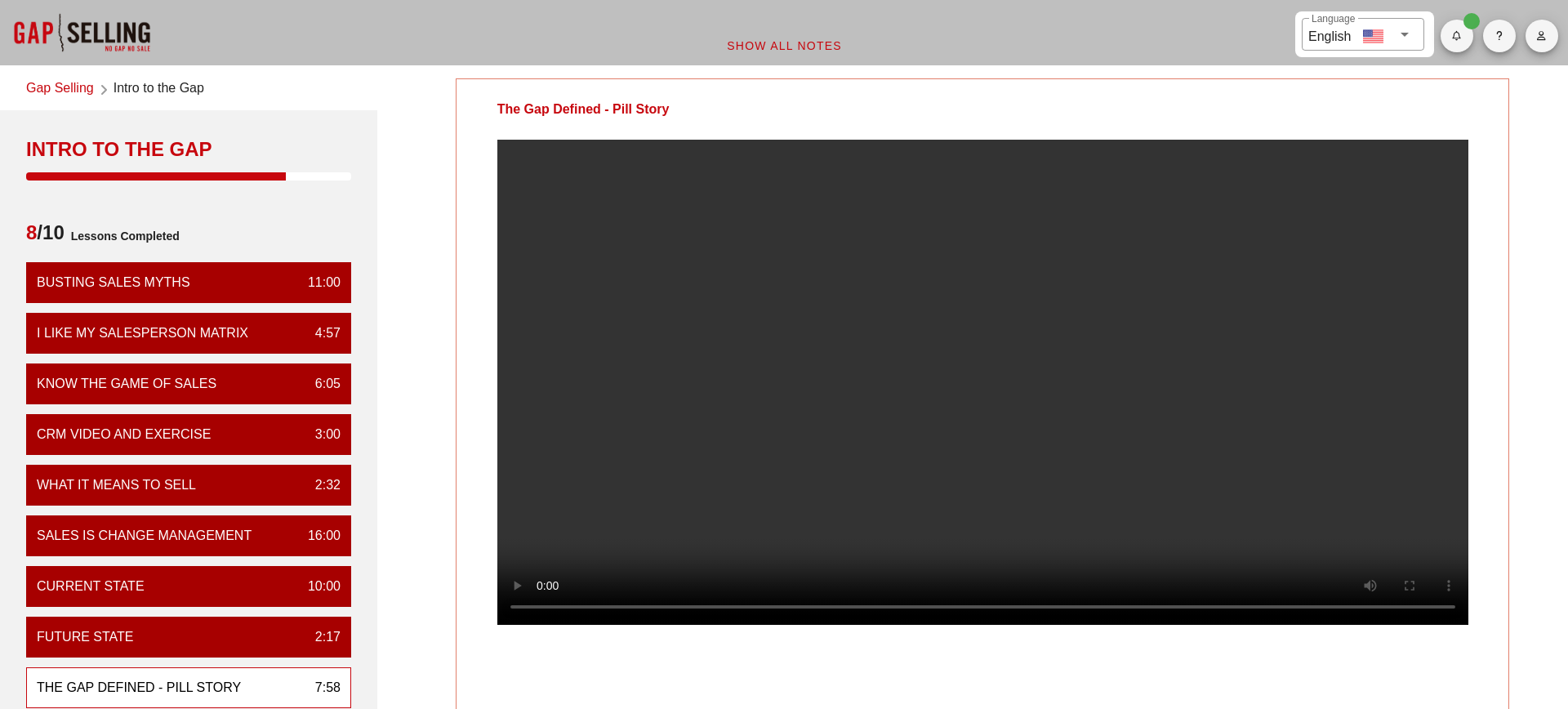
click at [1516, 564] on div "The Gap Defined - Pill Story Your Notes Save Note Show All Notes" at bounding box center [982, 518] width 1191 height 898
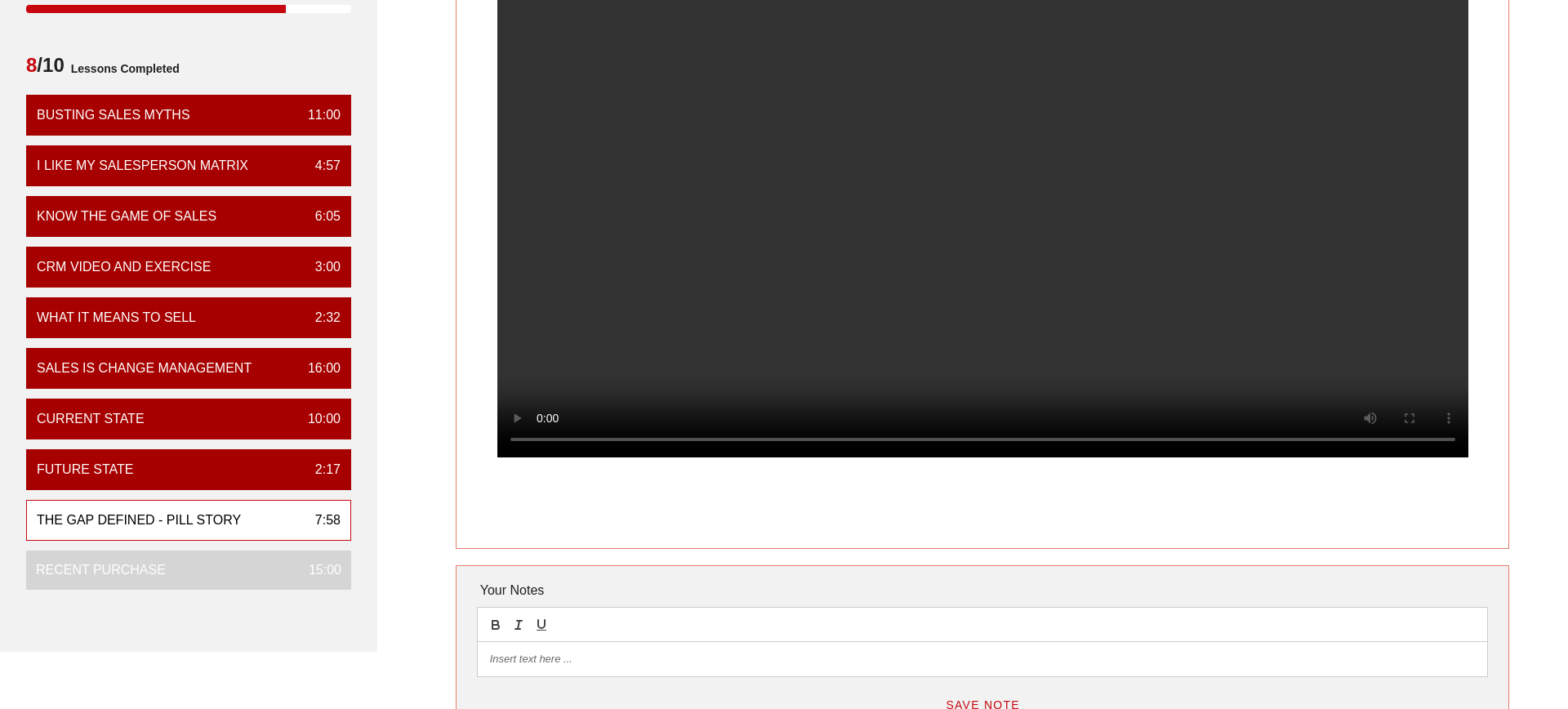
scroll to position [147, 0]
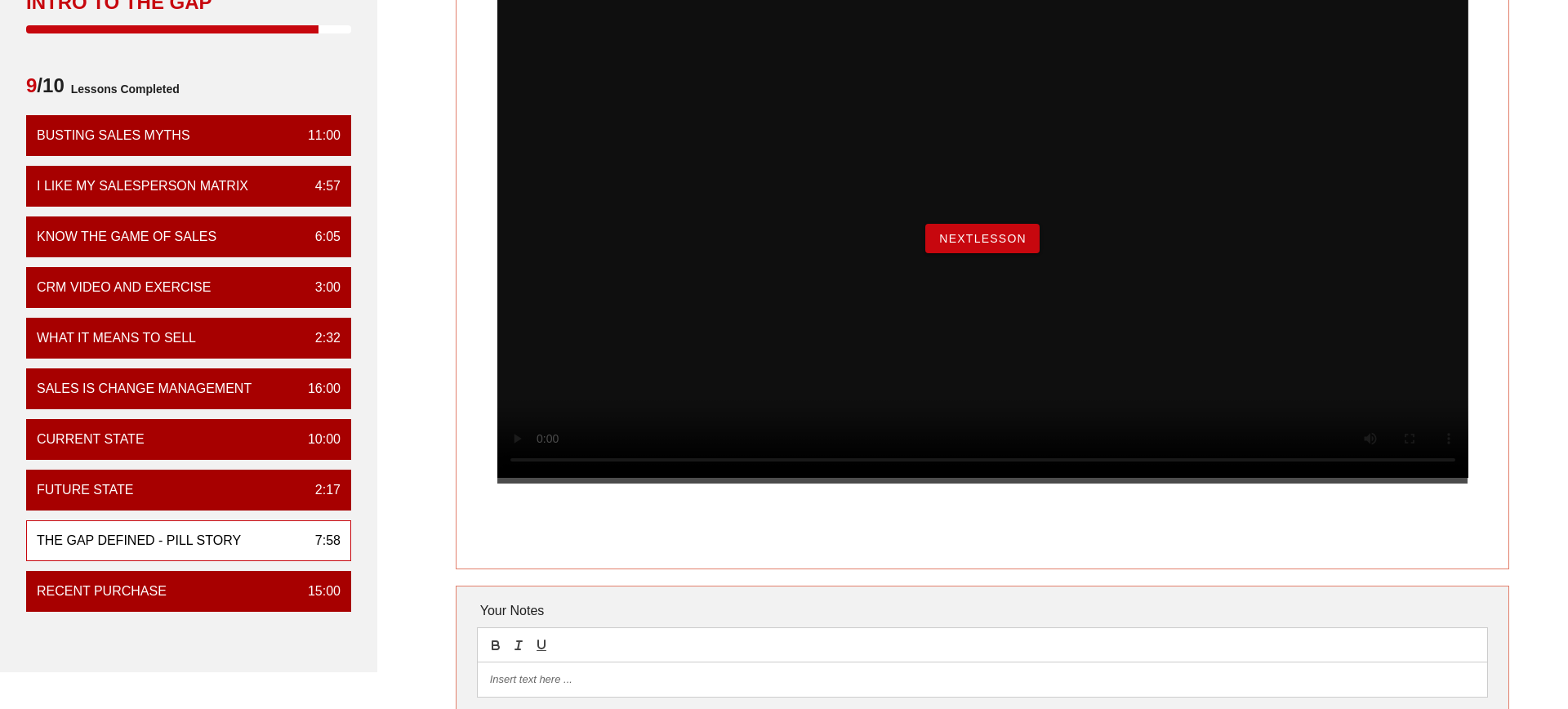
click at [939, 245] on span "NextLesson" at bounding box center [982, 238] width 88 height 13
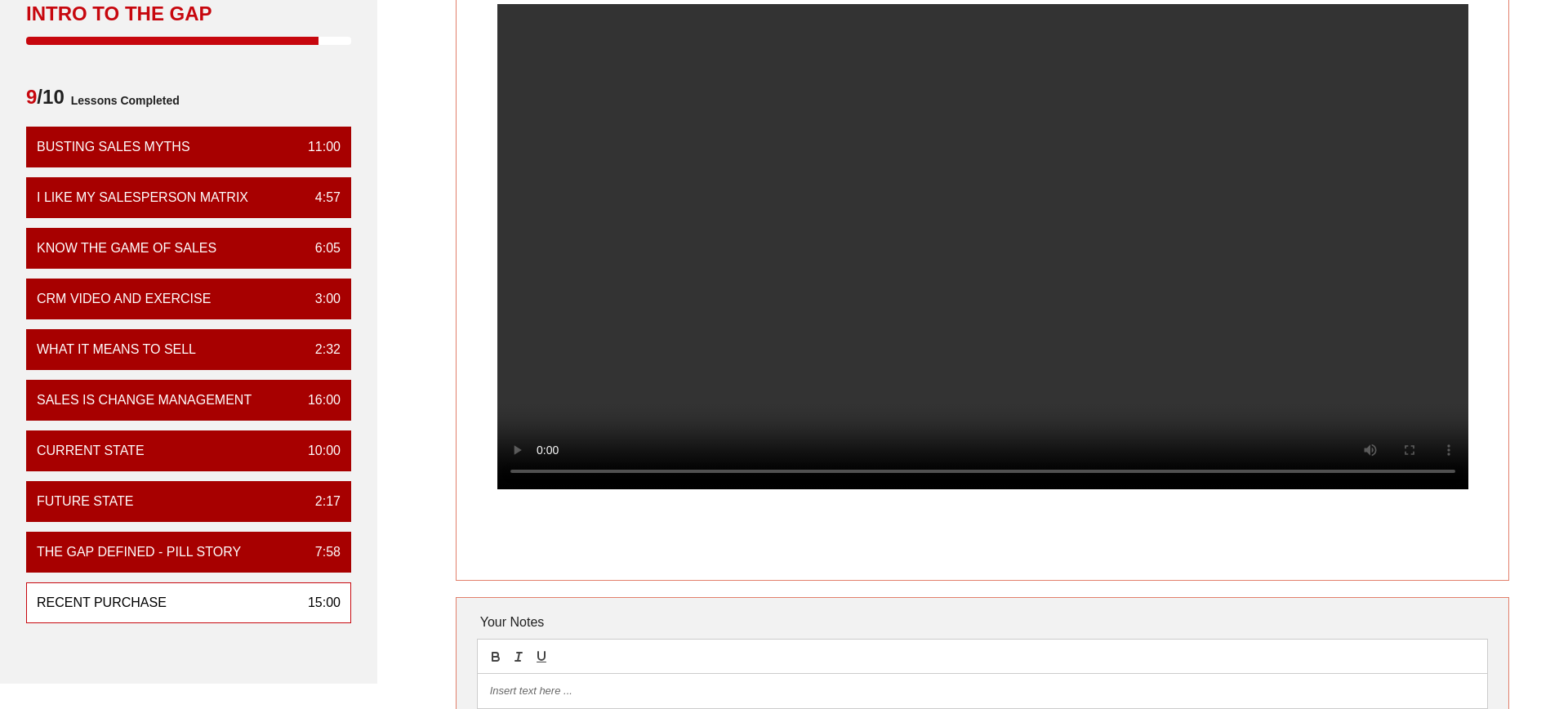
scroll to position [95, 0]
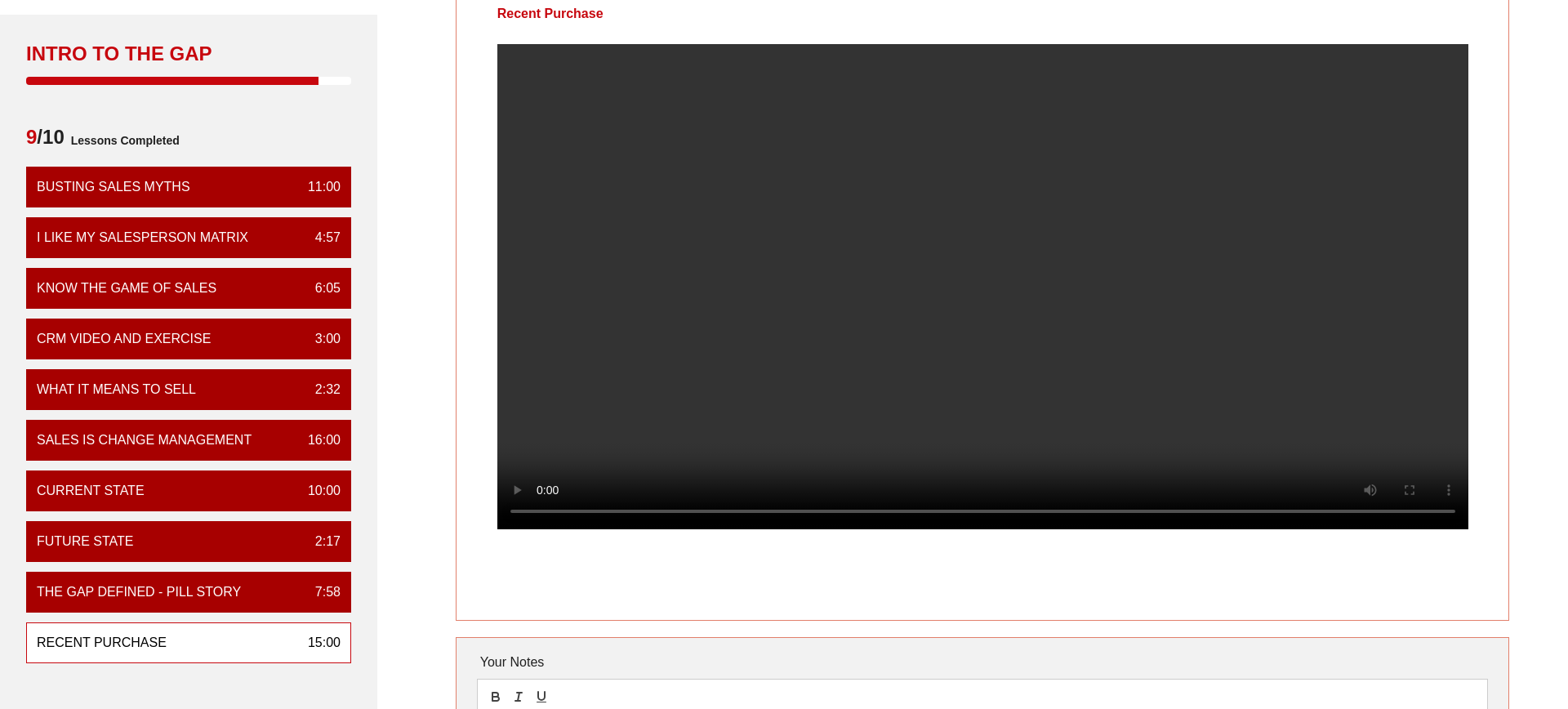
click at [1523, 532] on div "Recent Purchase Your Notes Save Note Show All Notes" at bounding box center [982, 422] width 1191 height 898
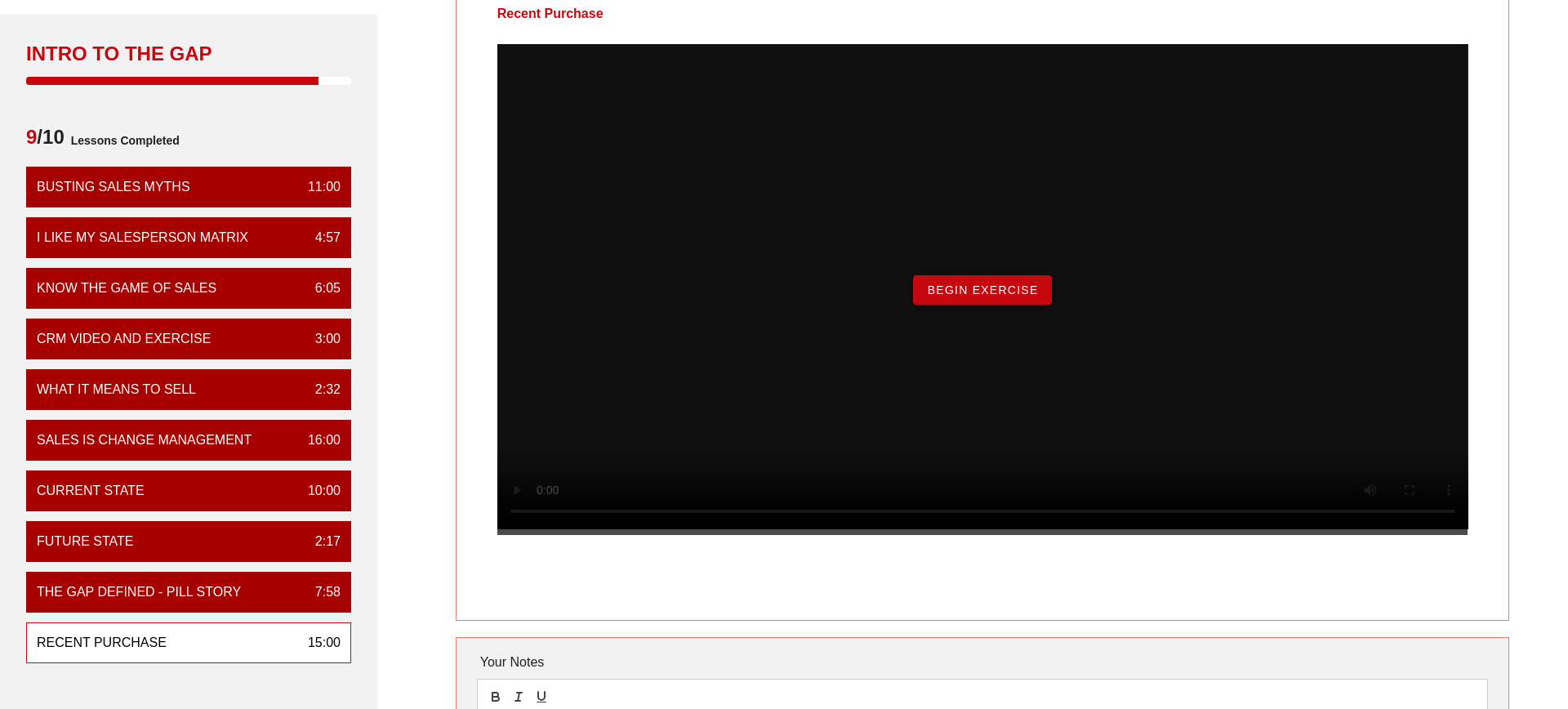
click at [982, 296] on span "Begin Exercise" at bounding box center [982, 290] width 111 height 13
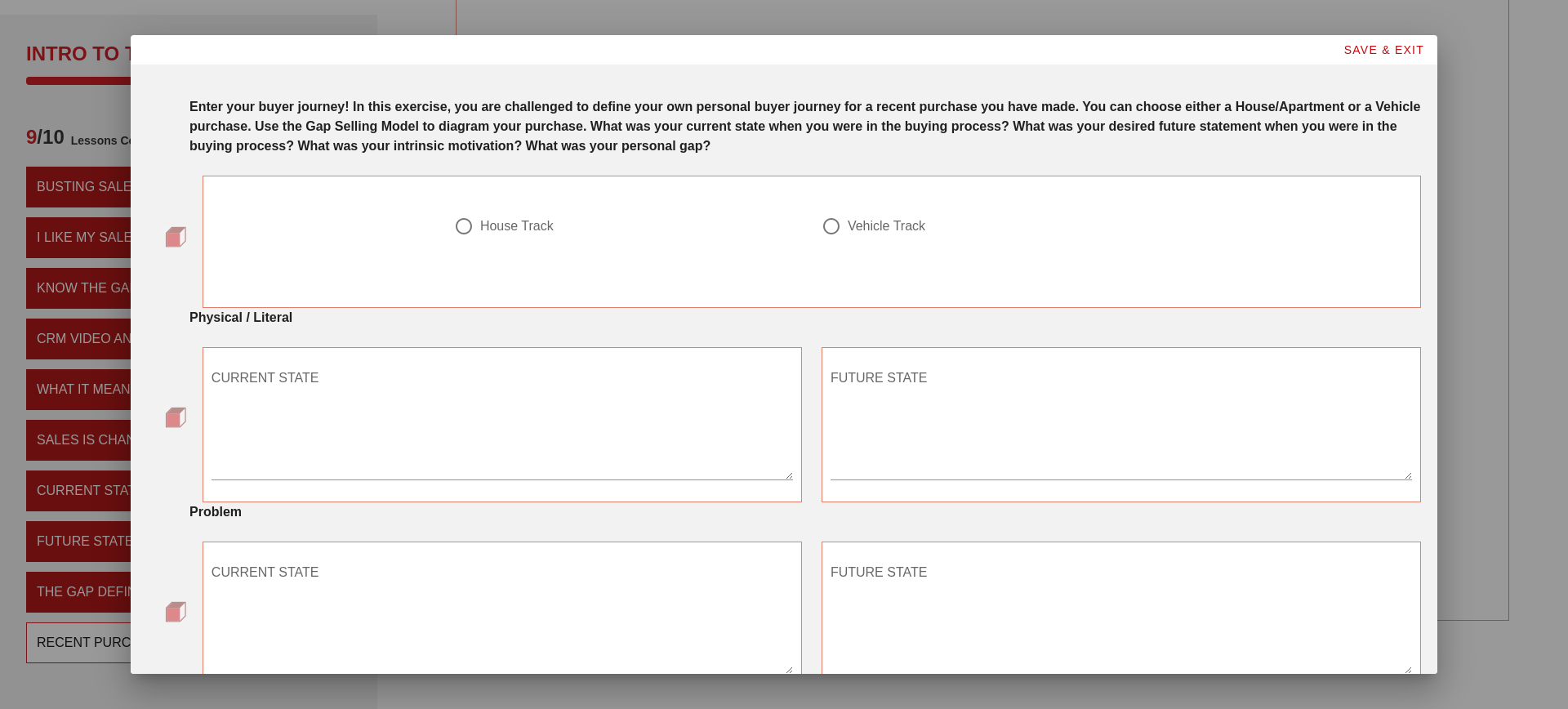
scroll to position [0, 0]
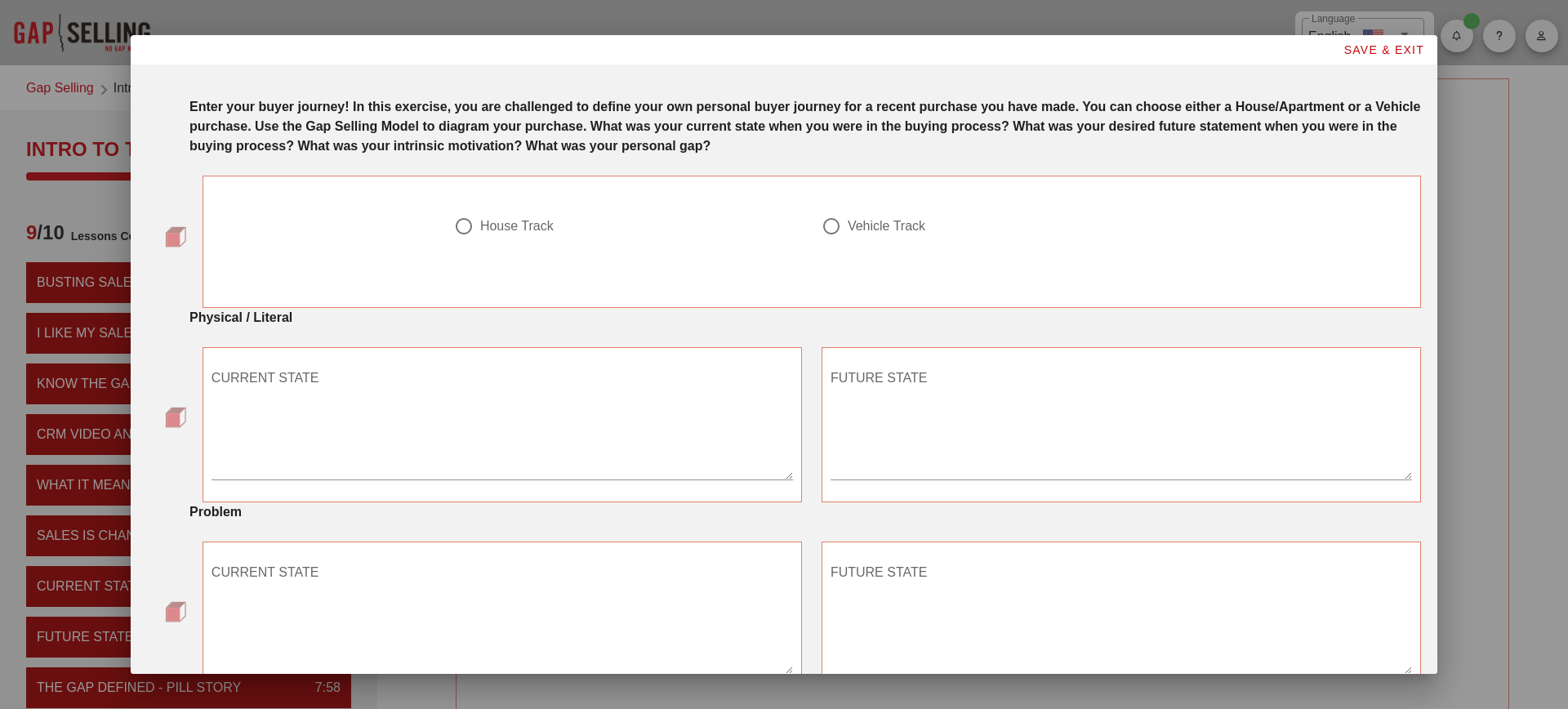
click at [530, 236] on div "House Track" at bounding box center [622, 227] width 335 height 20
radio input "true"
click at [515, 427] on textarea "CURRENT STATE" at bounding box center [502, 422] width 582 height 114
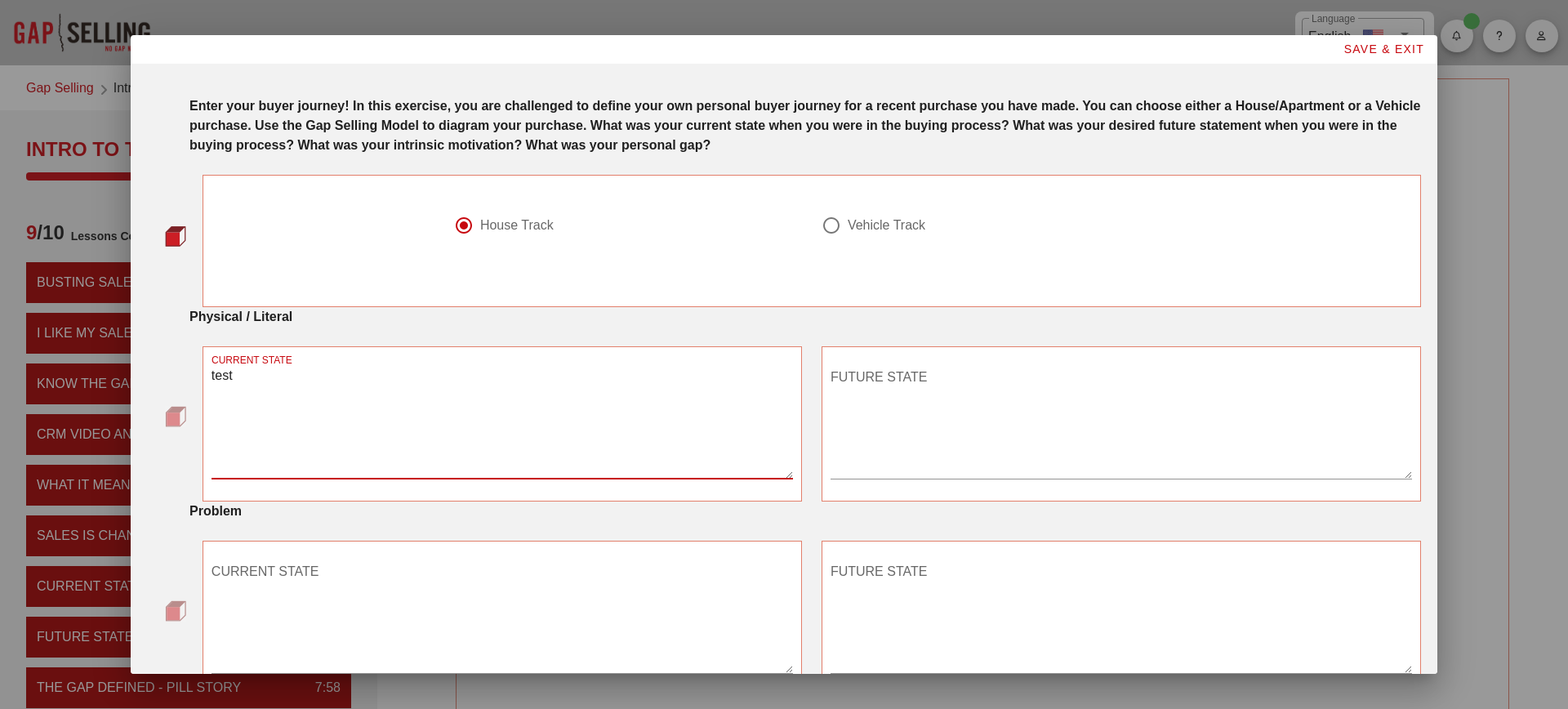
type textarea "test"
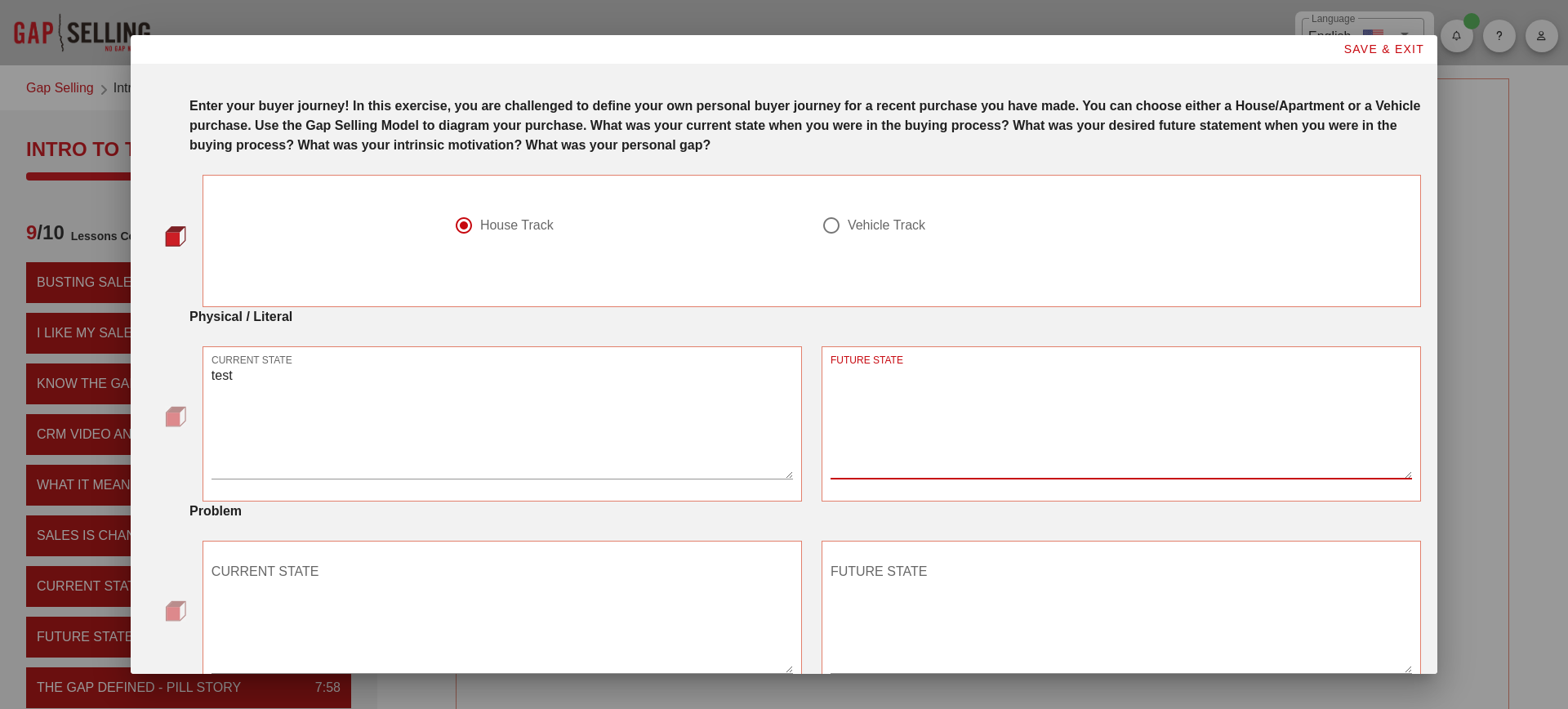
type textarea "e"
type textarea "test"
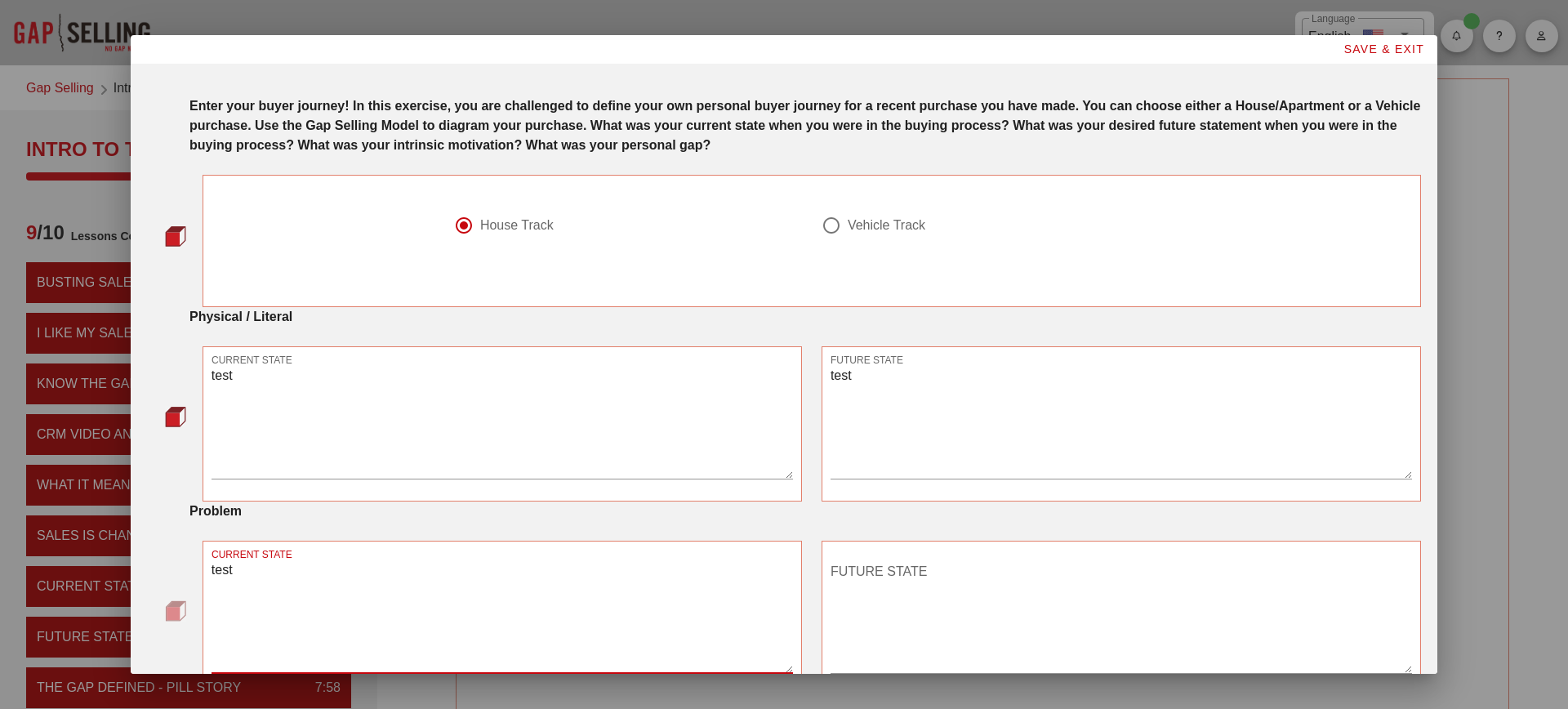
type textarea "test"
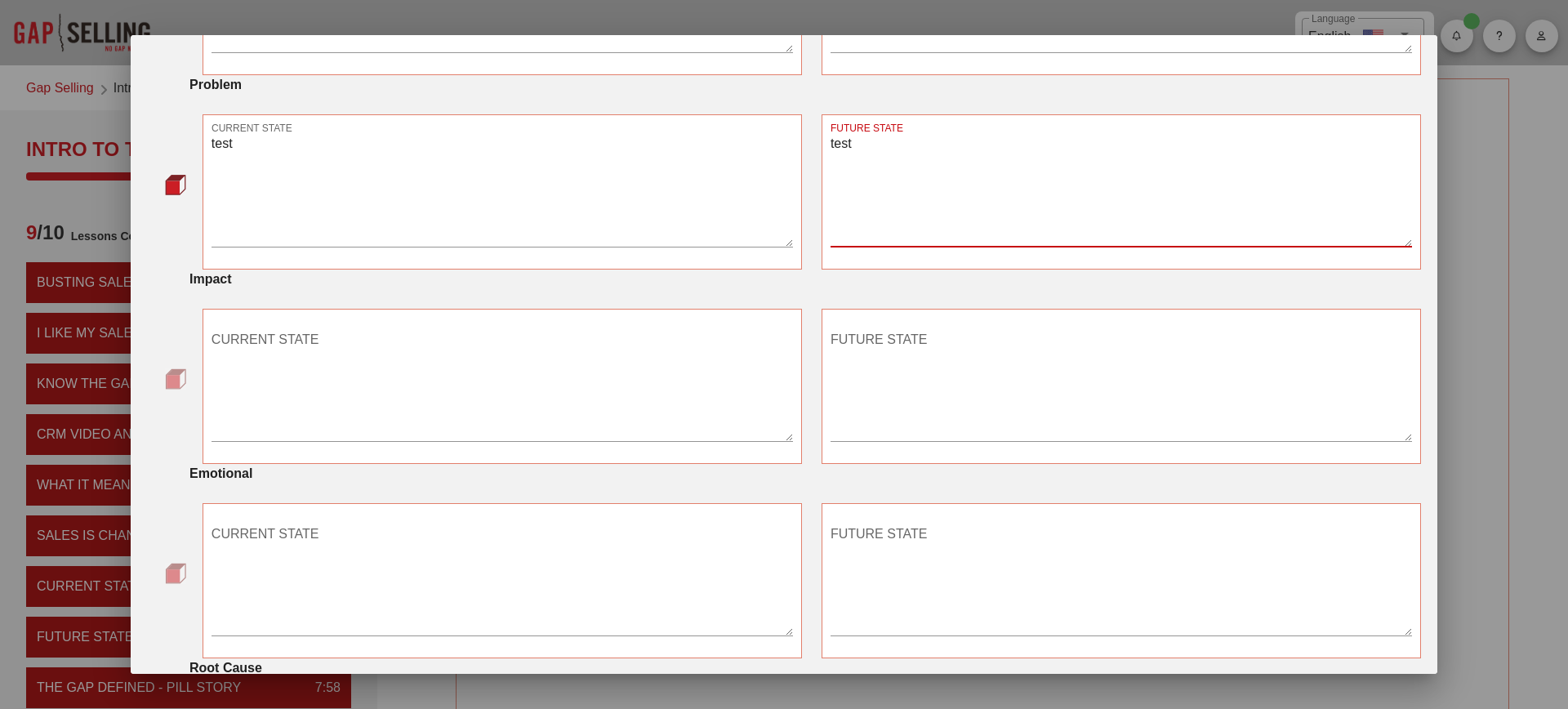
scroll to position [445, 0]
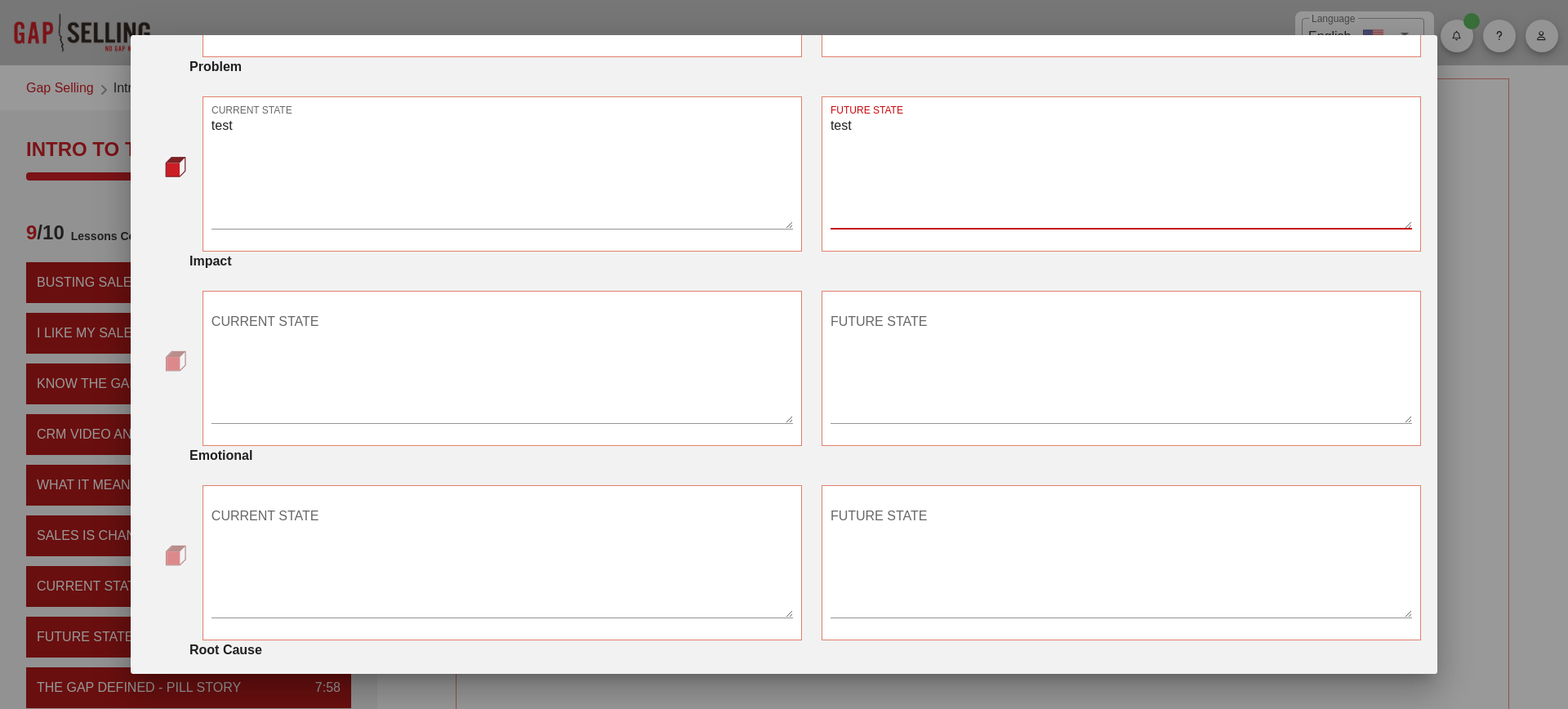
type textarea "test"
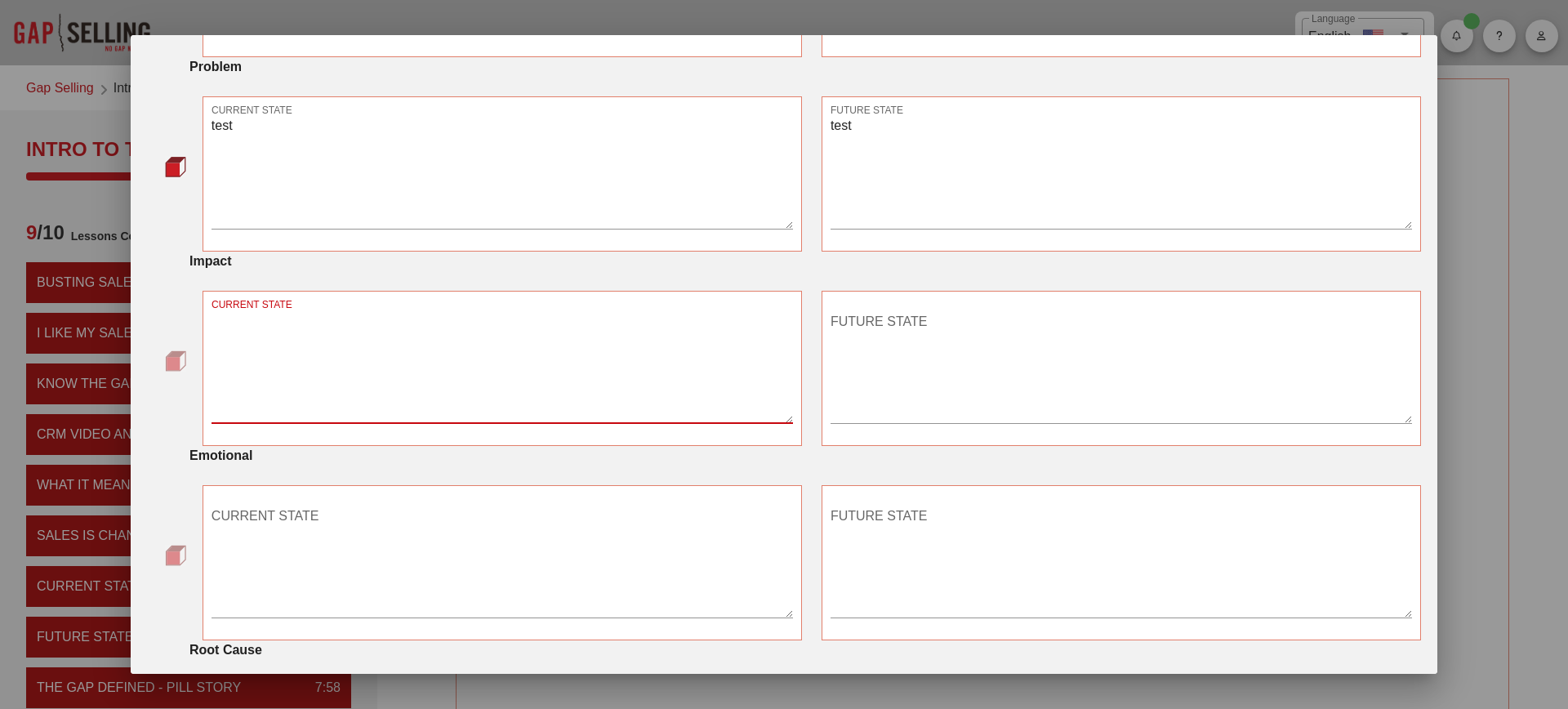
click at [567, 369] on textarea "CURRENT STATE" at bounding box center [502, 366] width 582 height 114
type textarea "test"
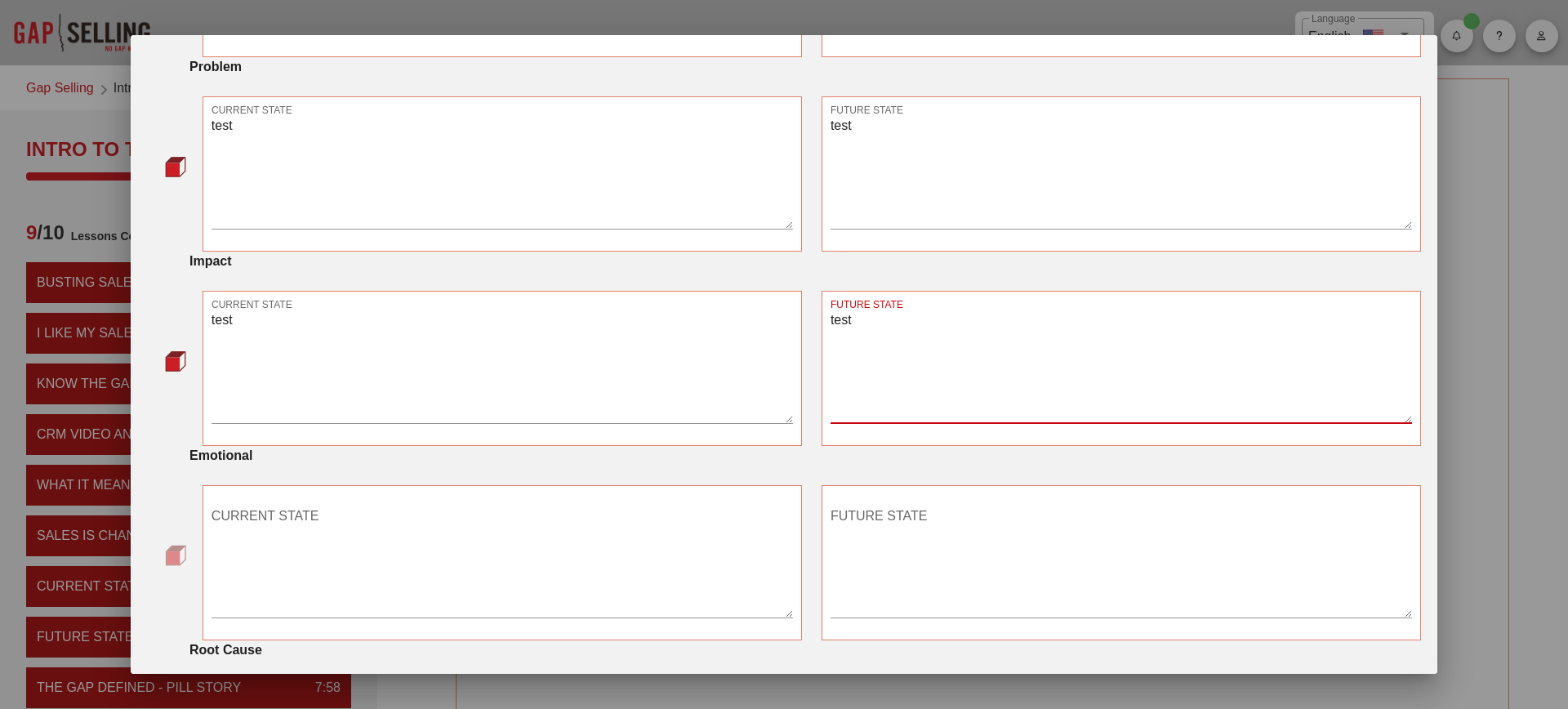
type textarea "test"
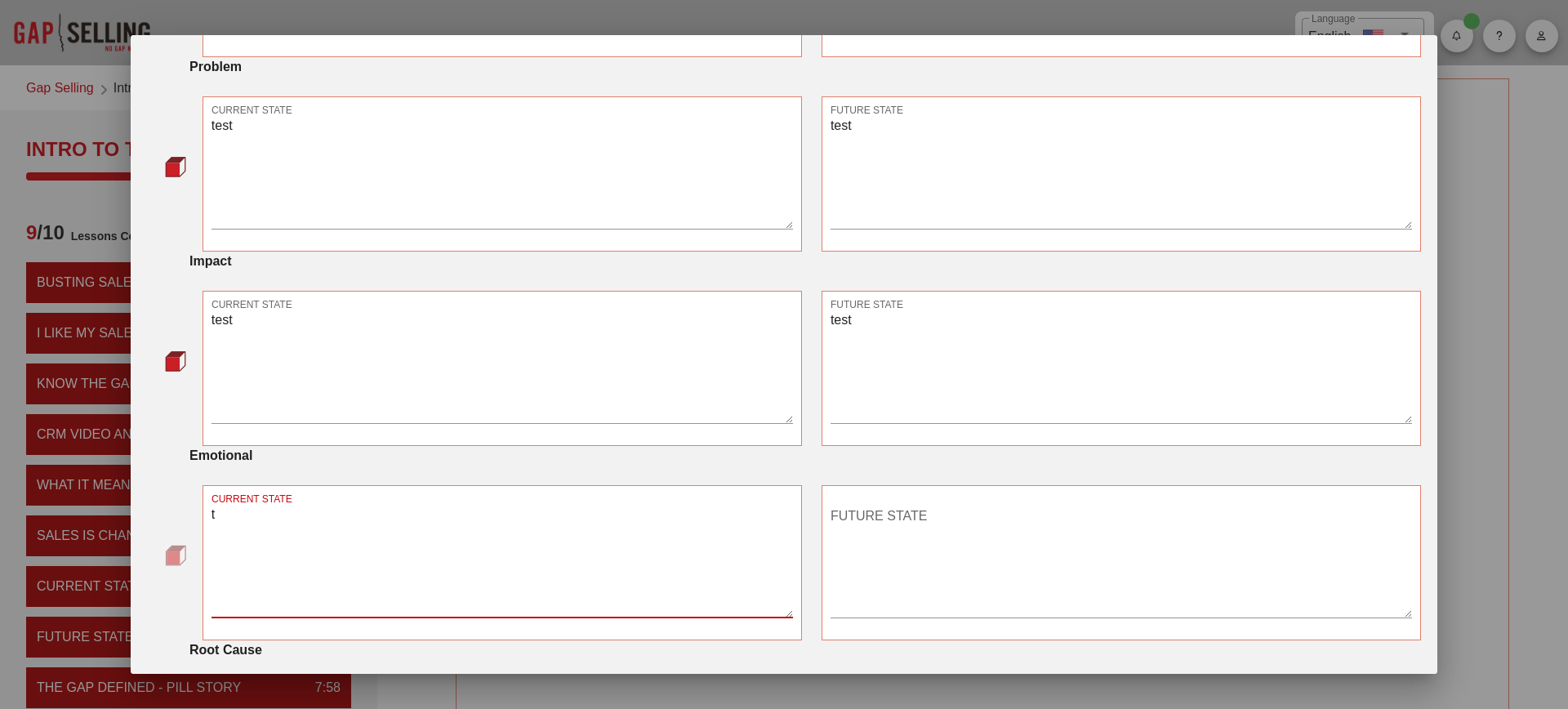
type textarea "t"
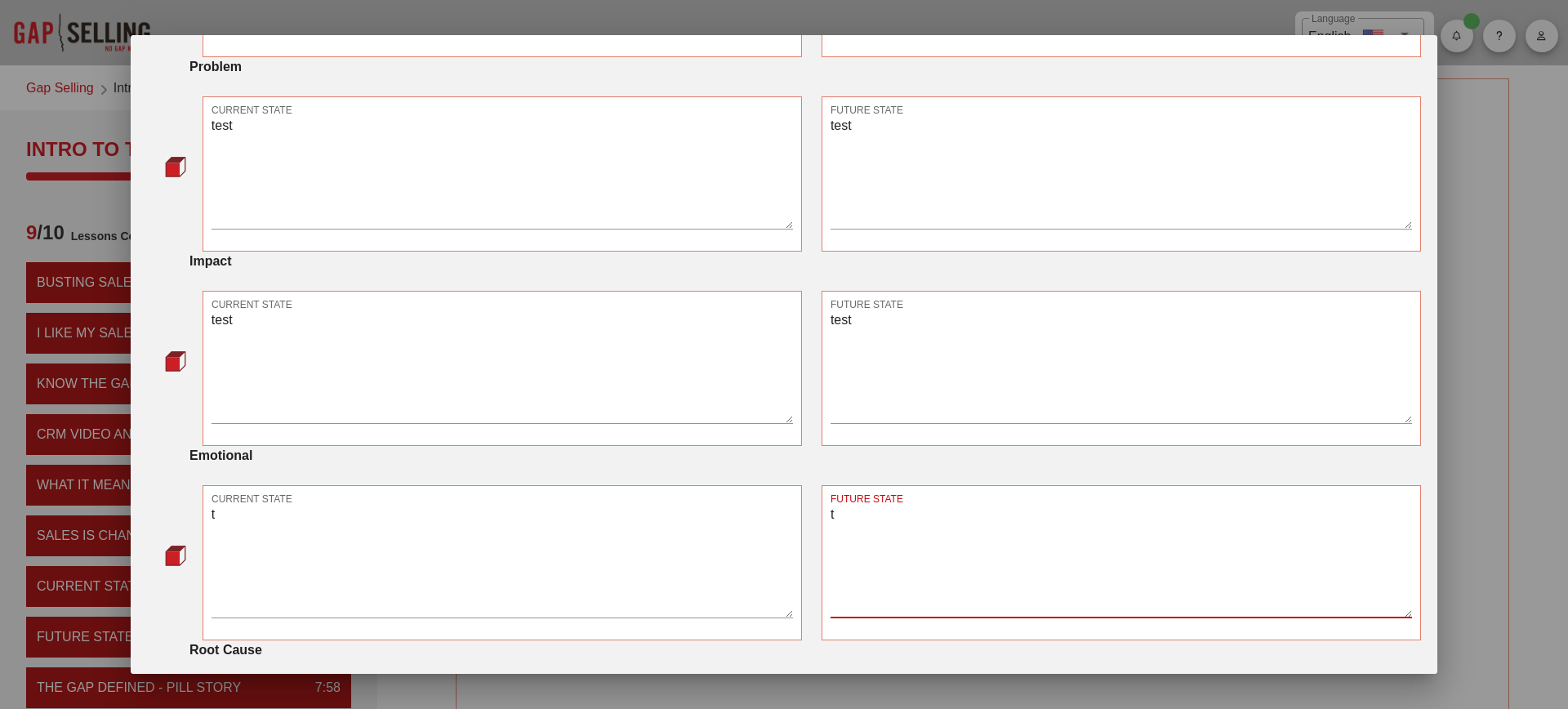
type textarea "t"
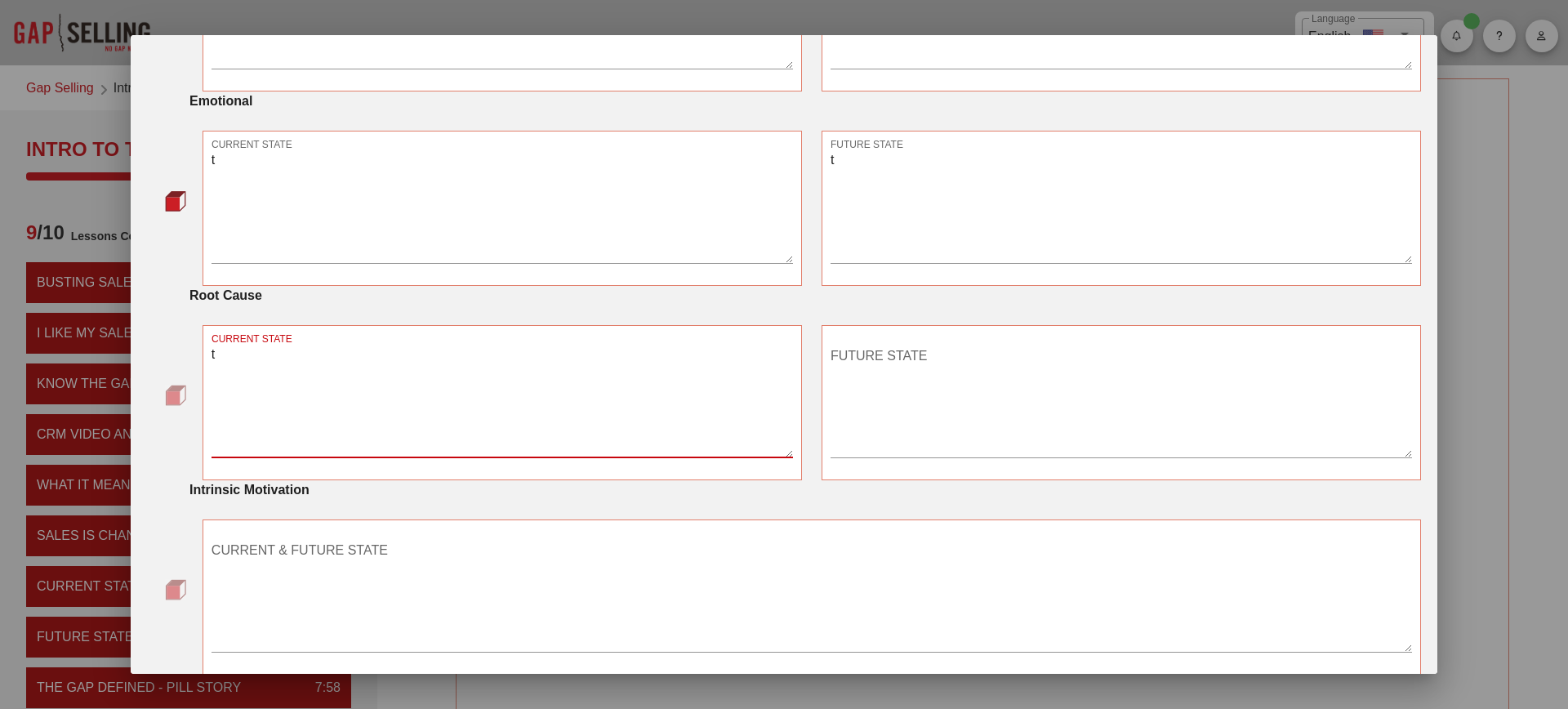
type textarea "t"
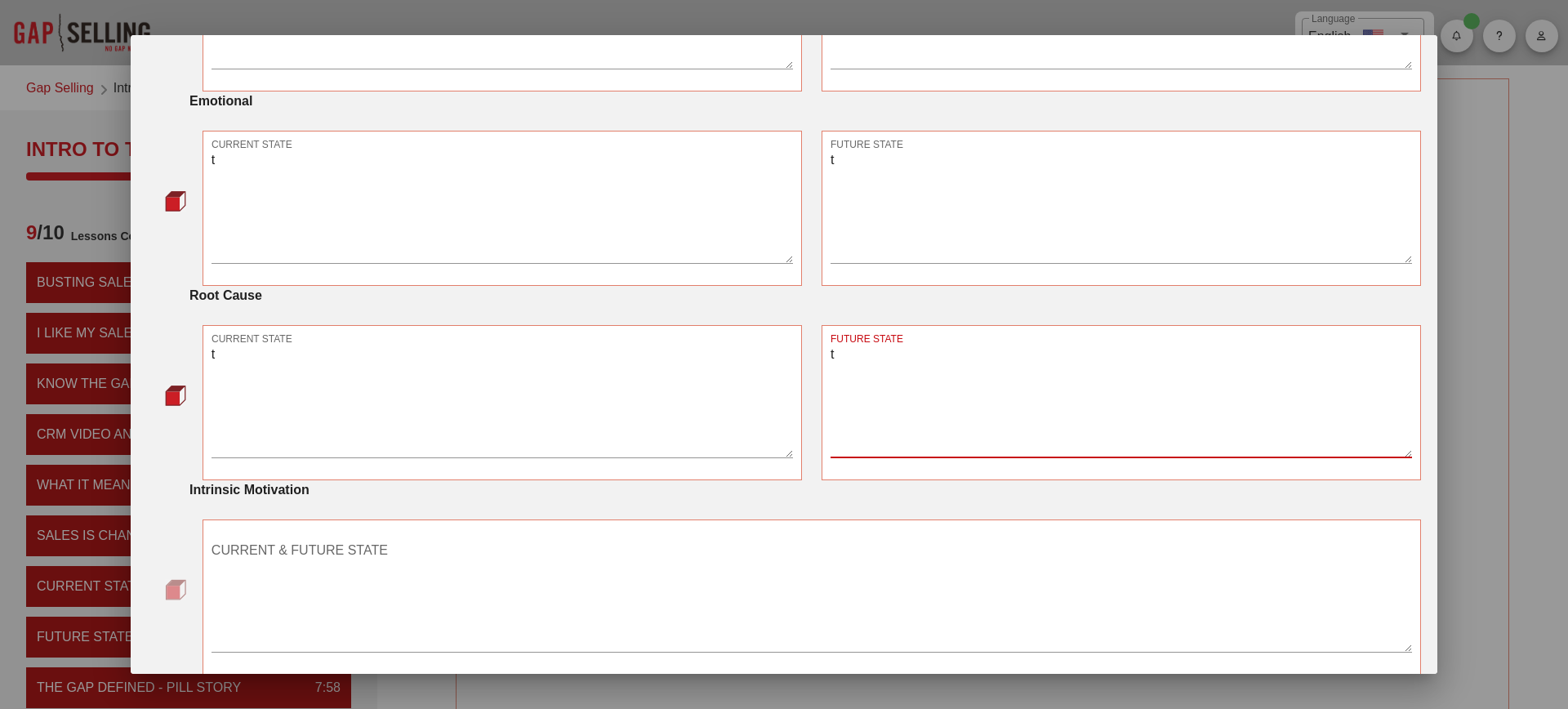
type textarea "t"
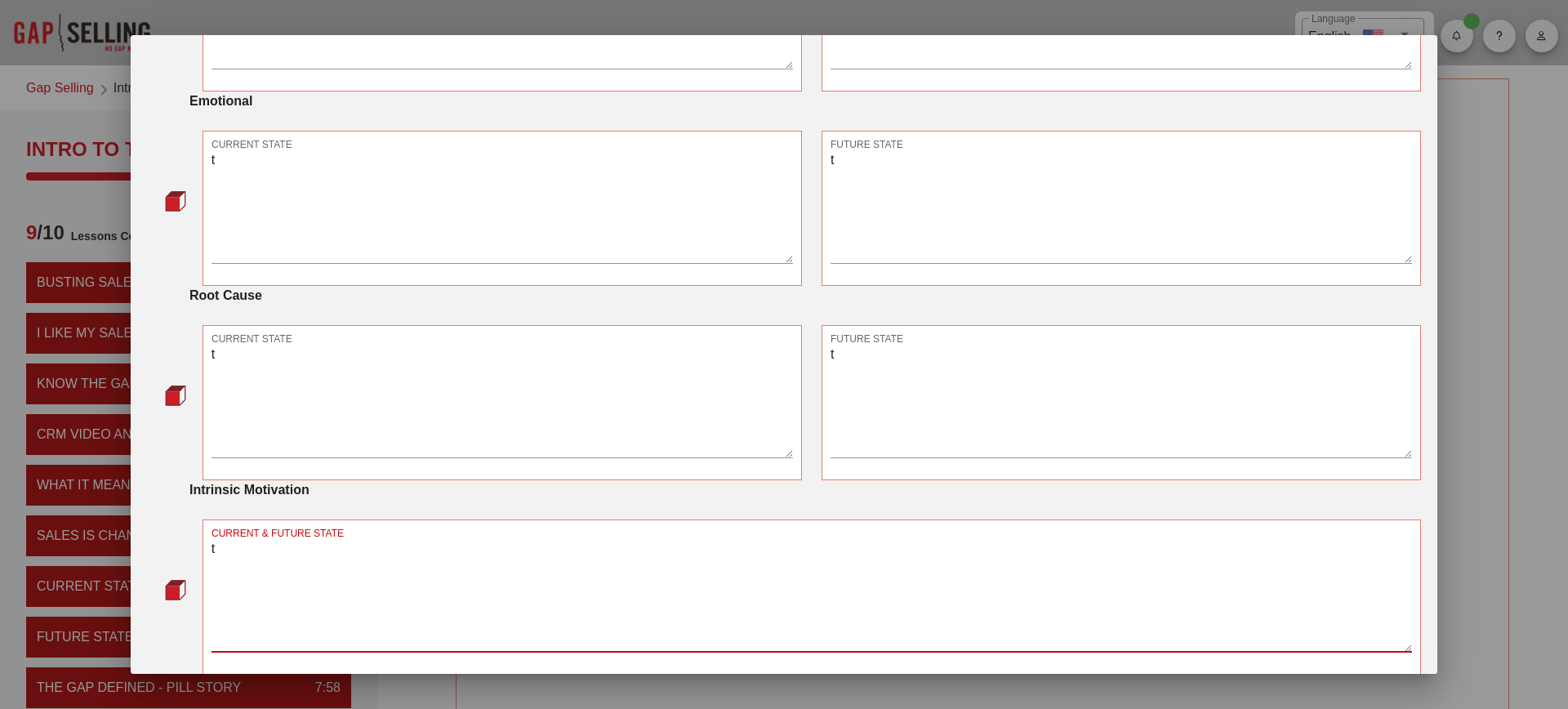
type textarea "t"
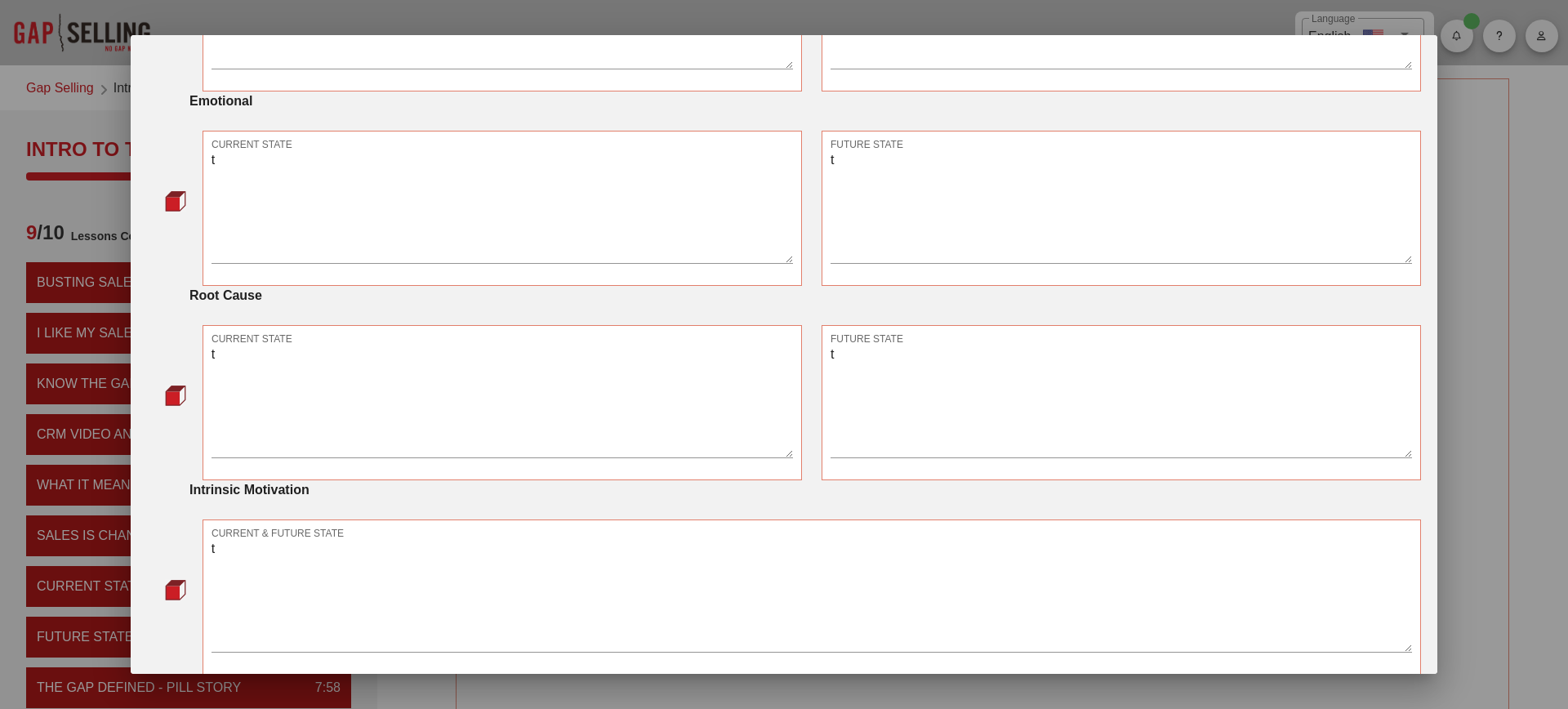
scroll to position [883, 0]
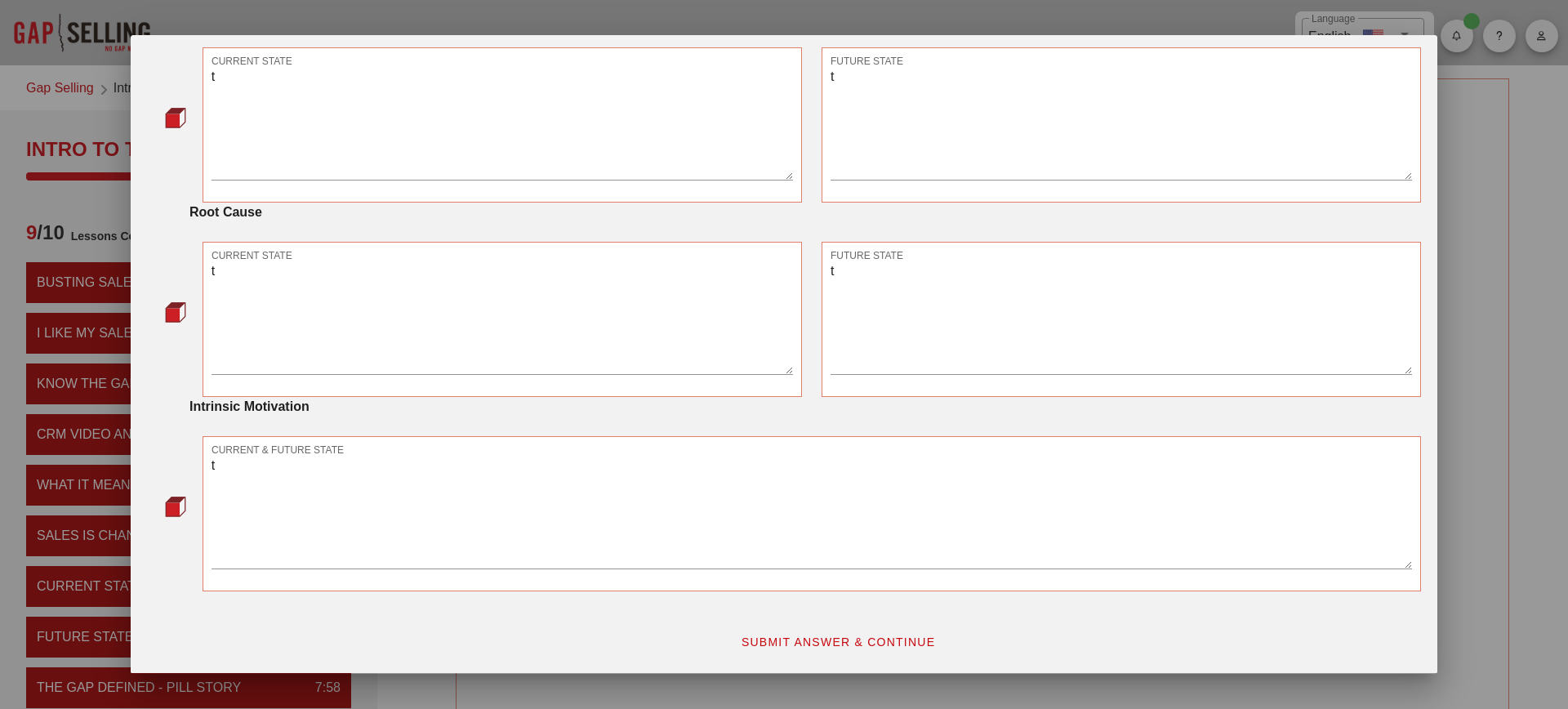
click at [869, 645] on span "SUBMIT ANSWER & CONTINUE" at bounding box center [837, 642] width 195 height 13
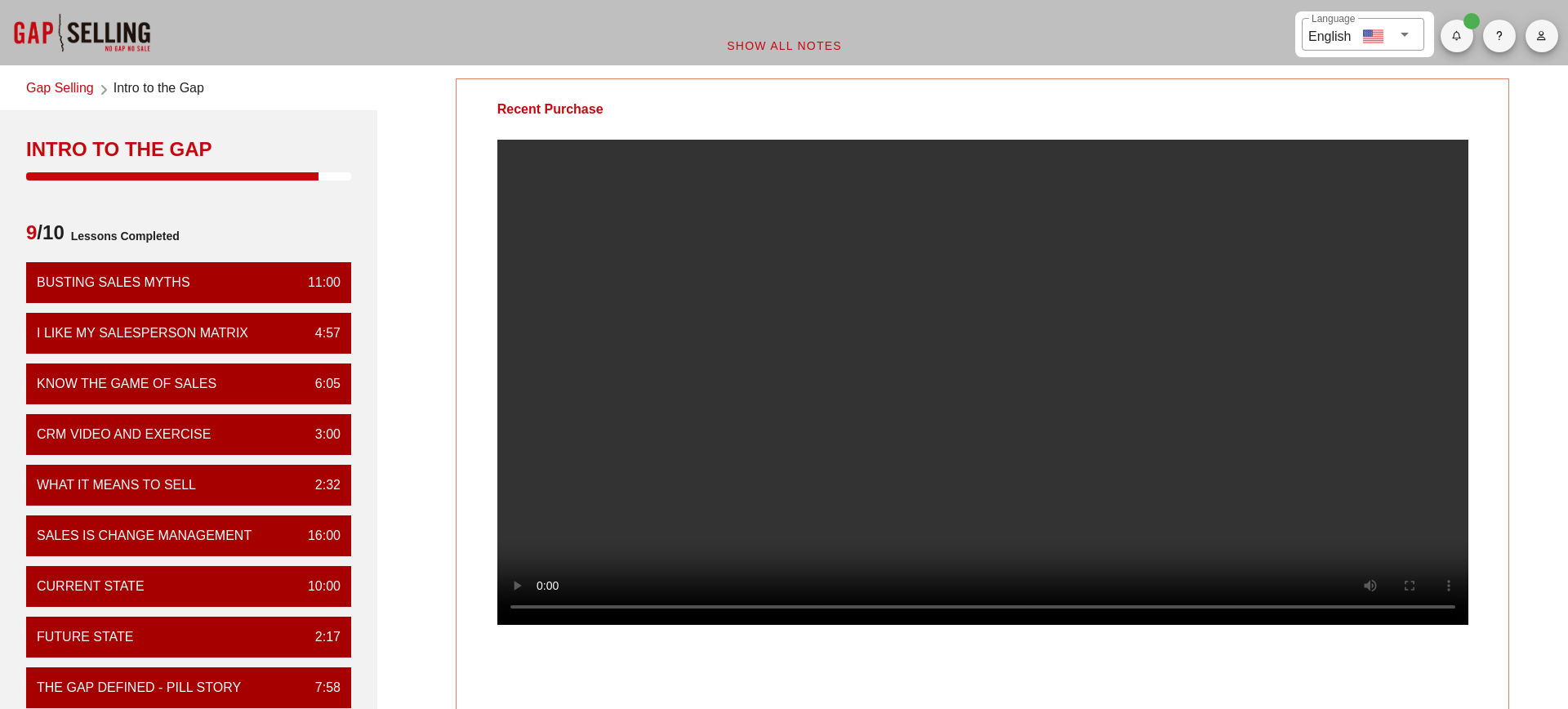
scroll to position [56, 0]
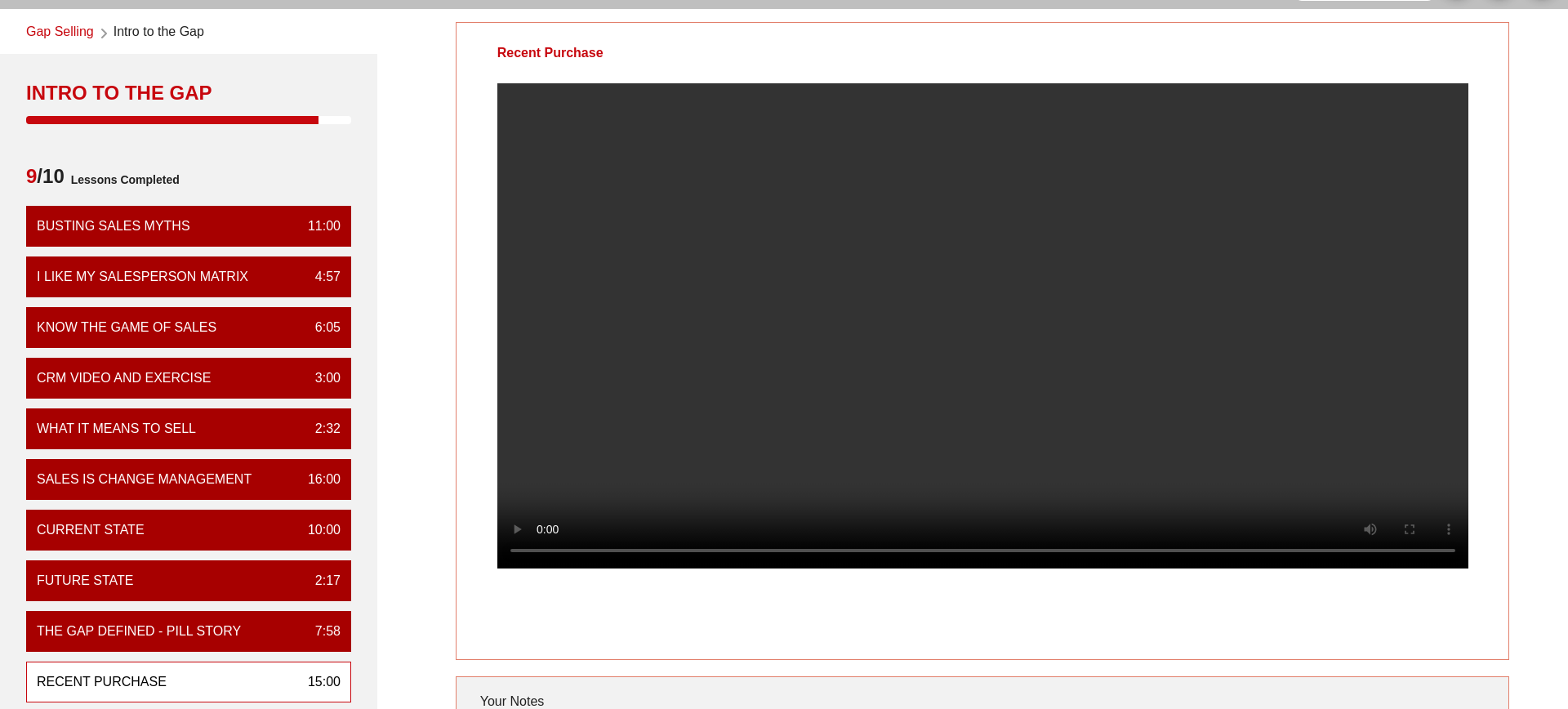
click at [1548, 582] on div "Recent Purchase Your Notes Save Note Show All Notes" at bounding box center [982, 461] width 1191 height 898
click at [1000, 375] on video at bounding box center [983, 325] width 972 height 485
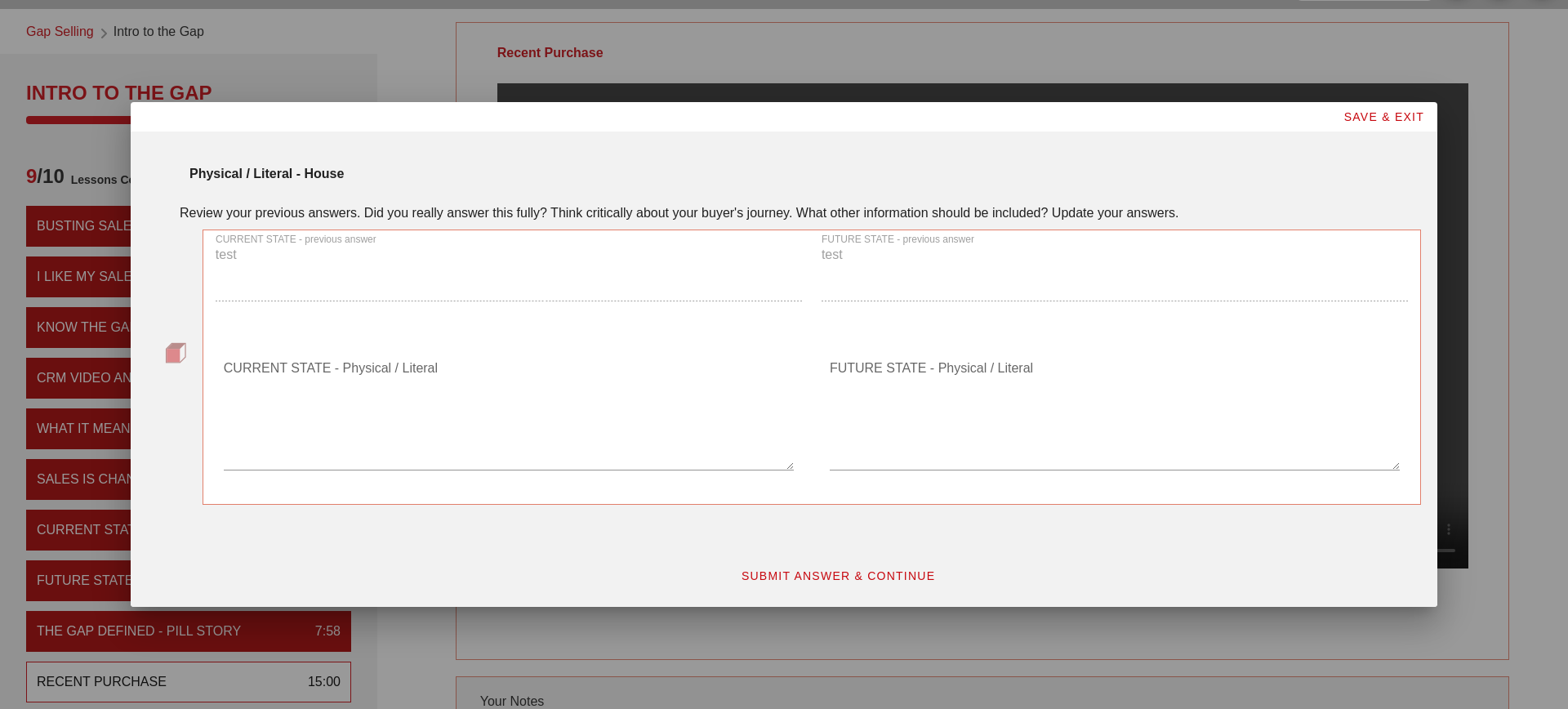
click at [358, 392] on textarea "CURRENT STATE - Physical / Literal" at bounding box center [508, 413] width 570 height 114
click at [368, 265] on div "CURRENT STATE - previous answer test" at bounding box center [508, 274] width 606 height 108
click at [350, 363] on div "CURRENT STATE - Physical / Literal" at bounding box center [508, 413] width 570 height 114
type textarea "test"
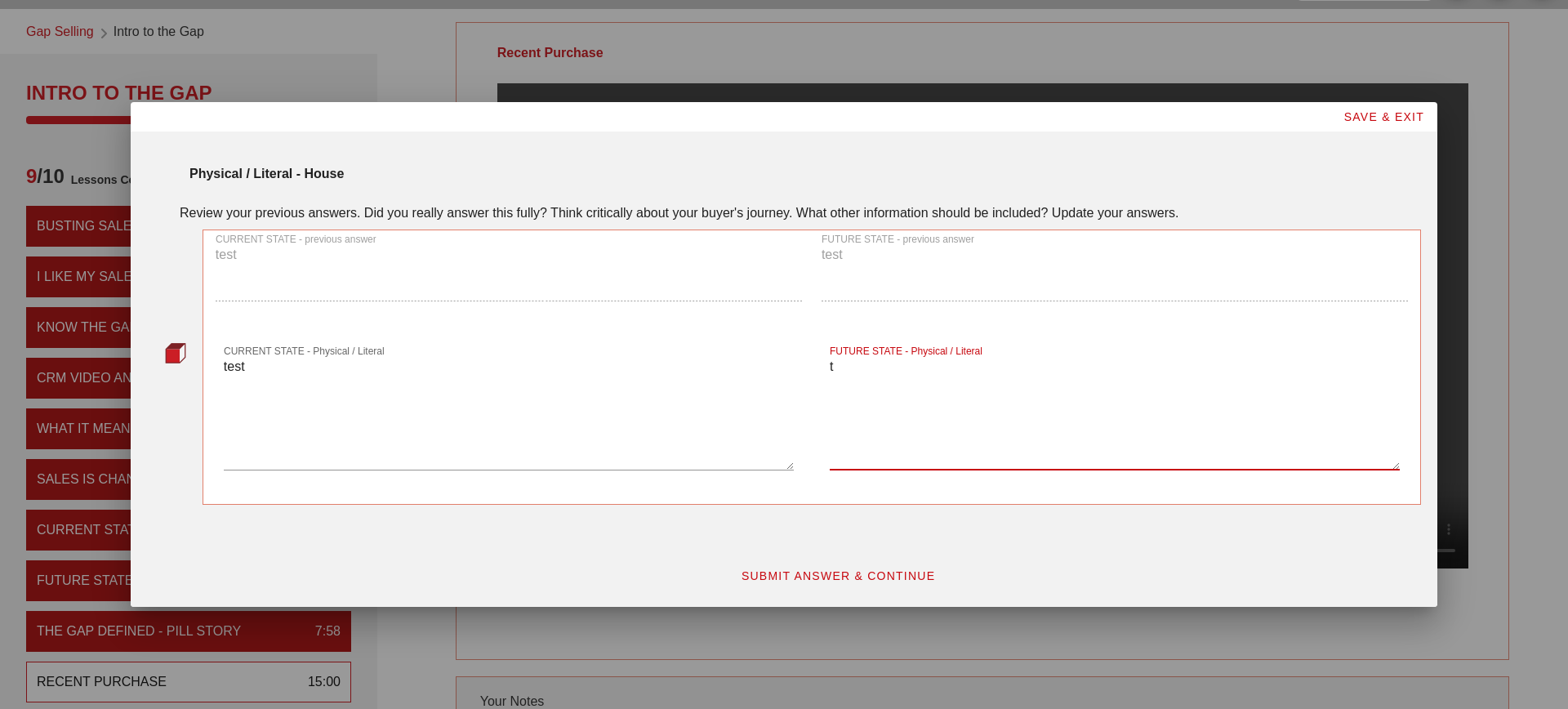
type textarea "t"
click at [848, 565] on button "SUBMIT ANSWER & CONTINUE" at bounding box center [838, 576] width 221 height 29
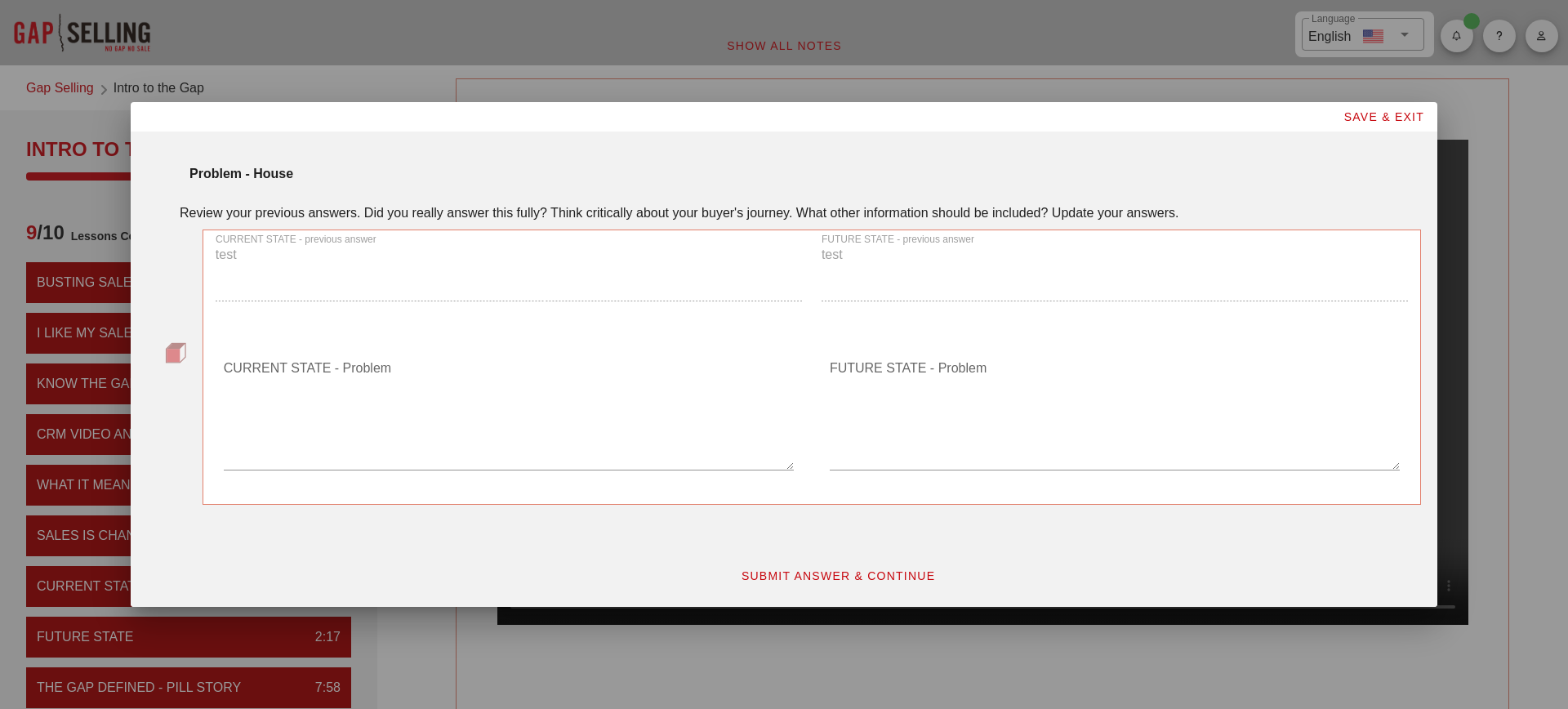
click at [422, 474] on div "CURRENT STATE - Problem" at bounding box center [508, 422] width 570 height 132
click at [411, 431] on textarea "CURRENT STATE - Problem" at bounding box center [508, 413] width 570 height 114
type textarea "t"
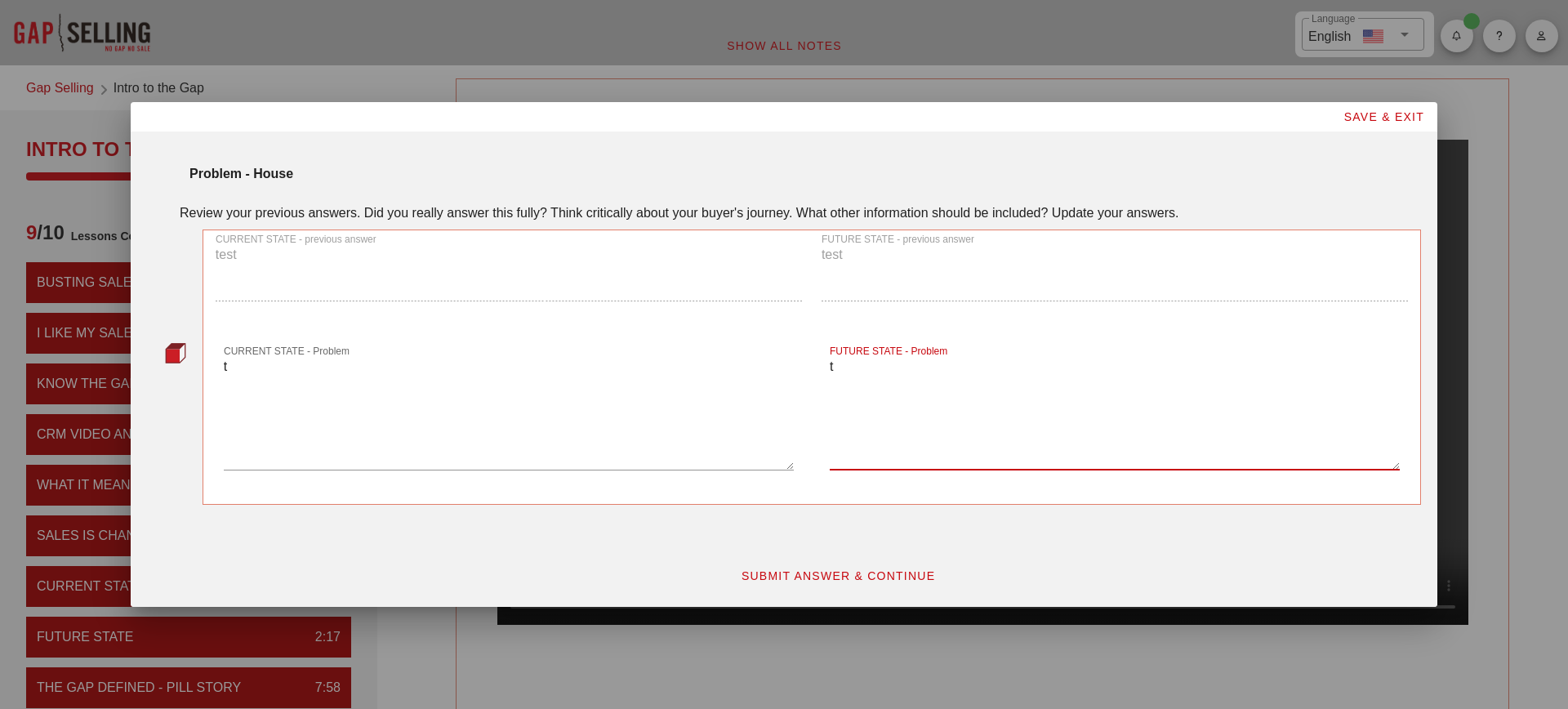
type textarea "t"
click at [789, 573] on span "SUBMIT ANSWER & CONTINUE" at bounding box center [837, 576] width 195 height 13
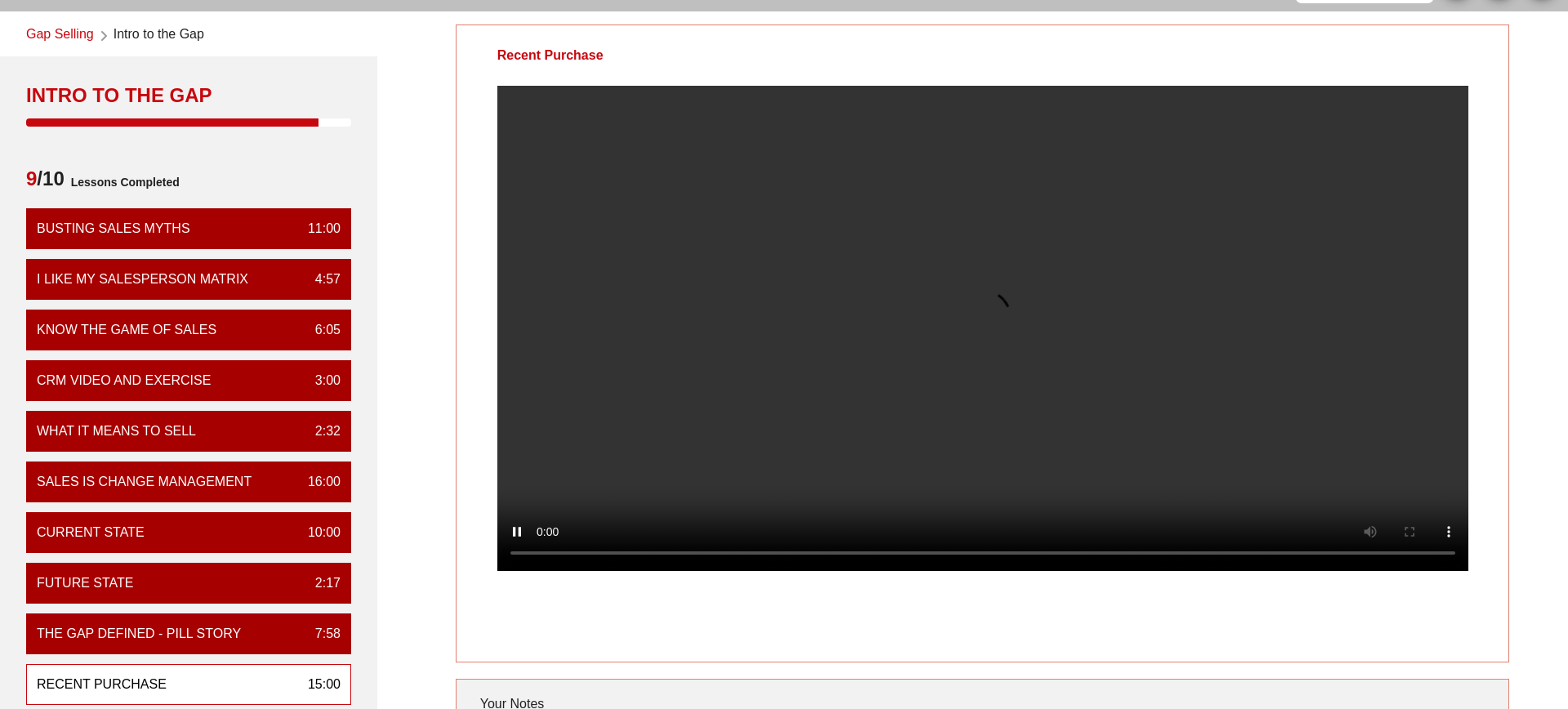
scroll to position [18, 0]
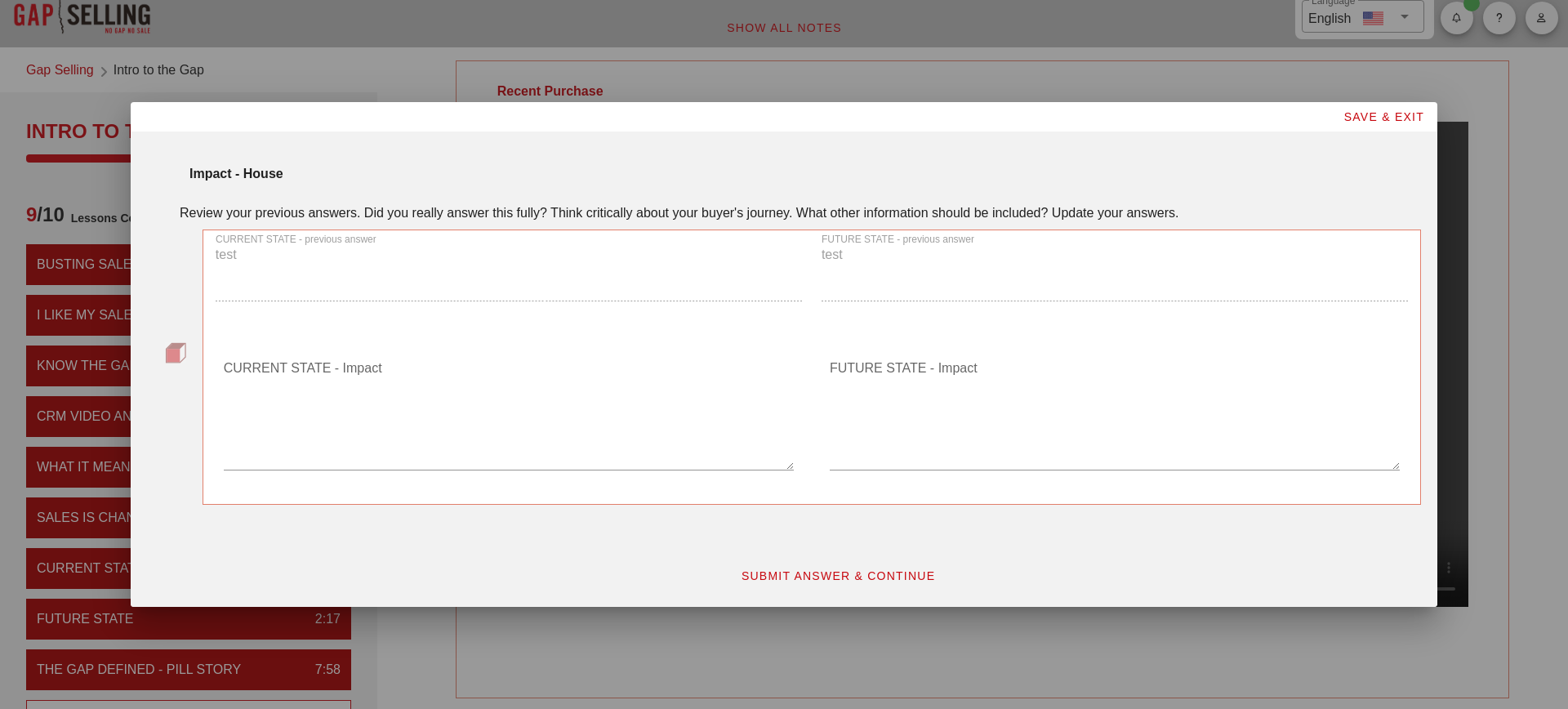
click at [331, 353] on div "CURRENT STATE - Impact" at bounding box center [508, 416] width 570 height 142
click at [329, 372] on textarea "CURRENT STATE - Impact" at bounding box center [508, 413] width 570 height 114
type textarea "t"
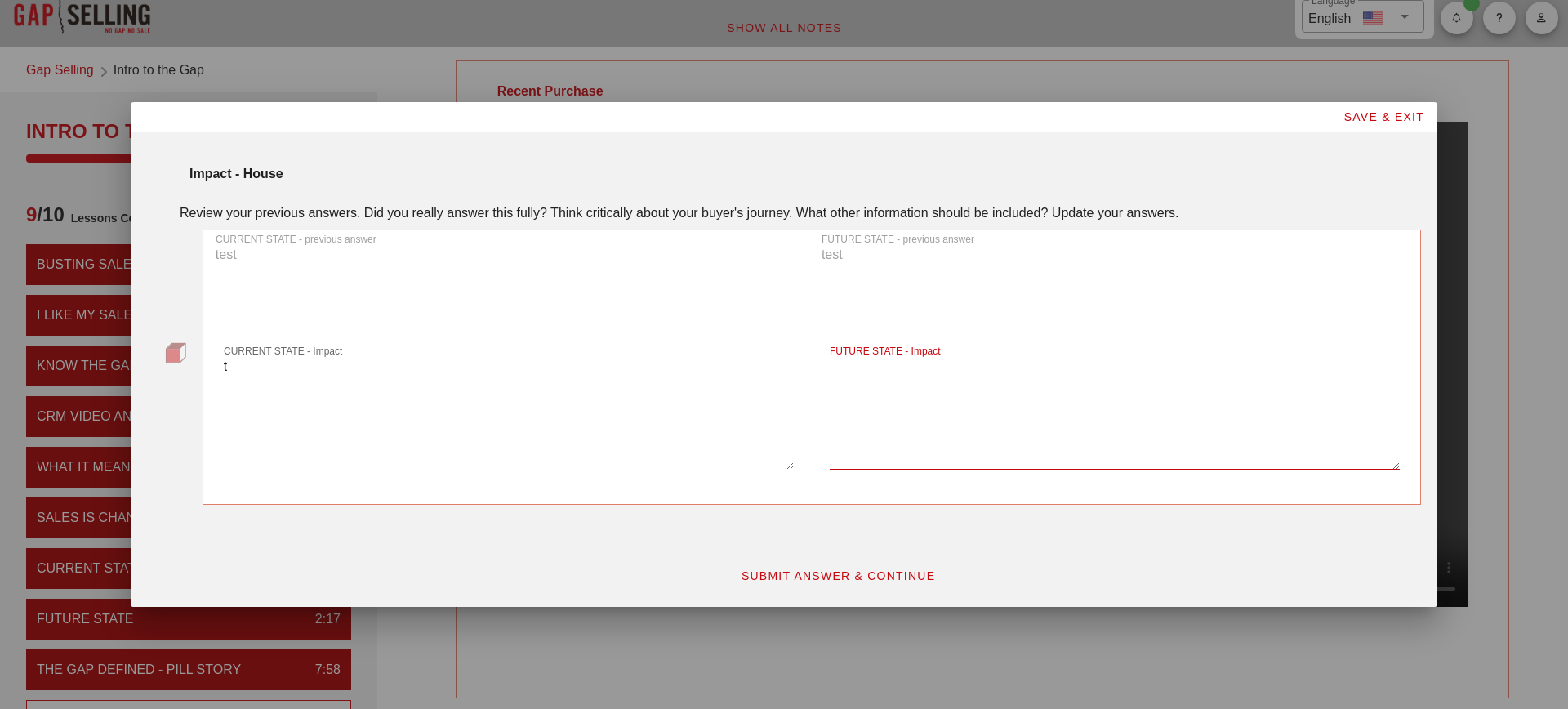
click at [1004, 395] on textarea "FUTURE STATE - Impact" at bounding box center [1115, 413] width 570 height 114
type textarea "t"
click at [834, 556] on div "SUBMIT ANSWER & CONTINUE" at bounding box center [837, 576] width 1186 height 49
click at [828, 572] on span "SUBMIT ANSWER & CONTINUE" at bounding box center [837, 576] width 195 height 13
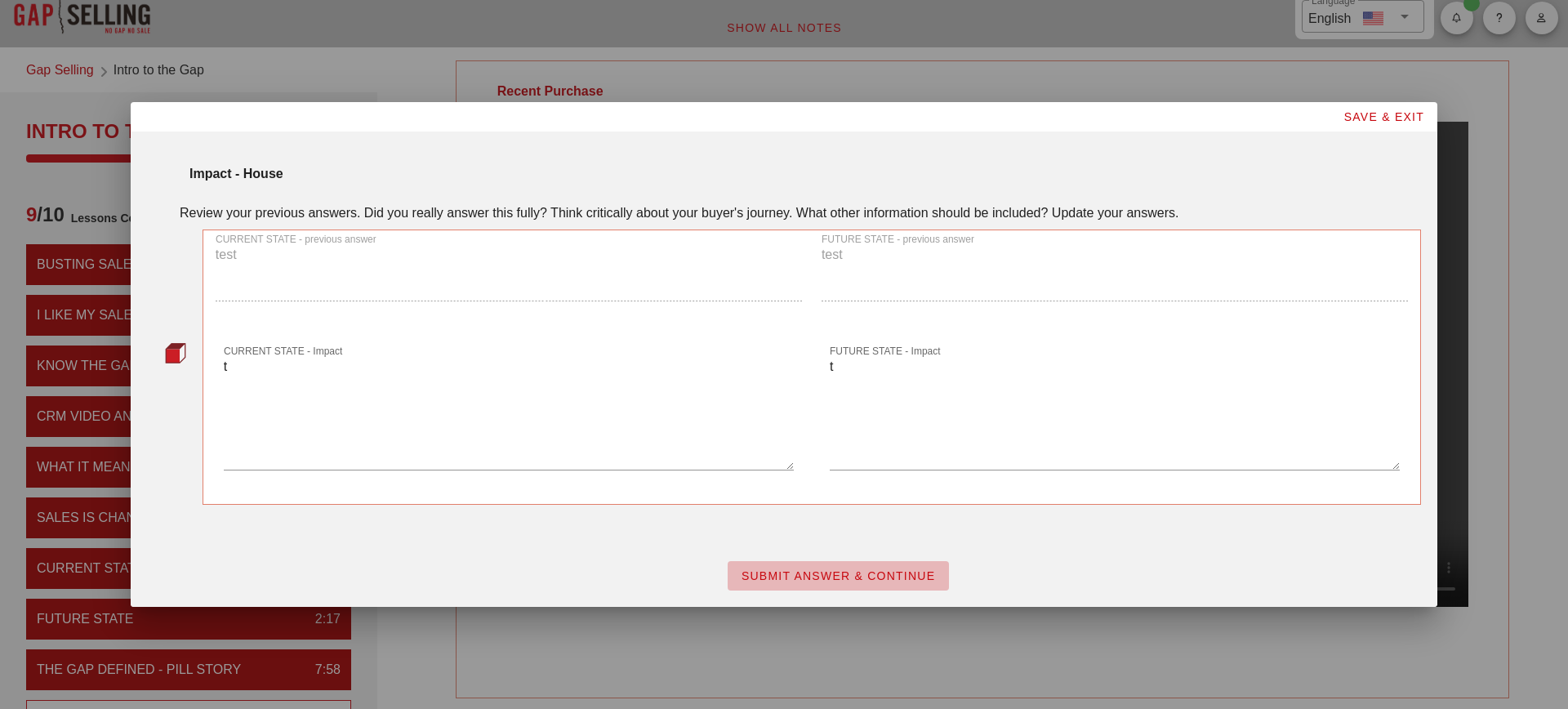
scroll to position [0, 0]
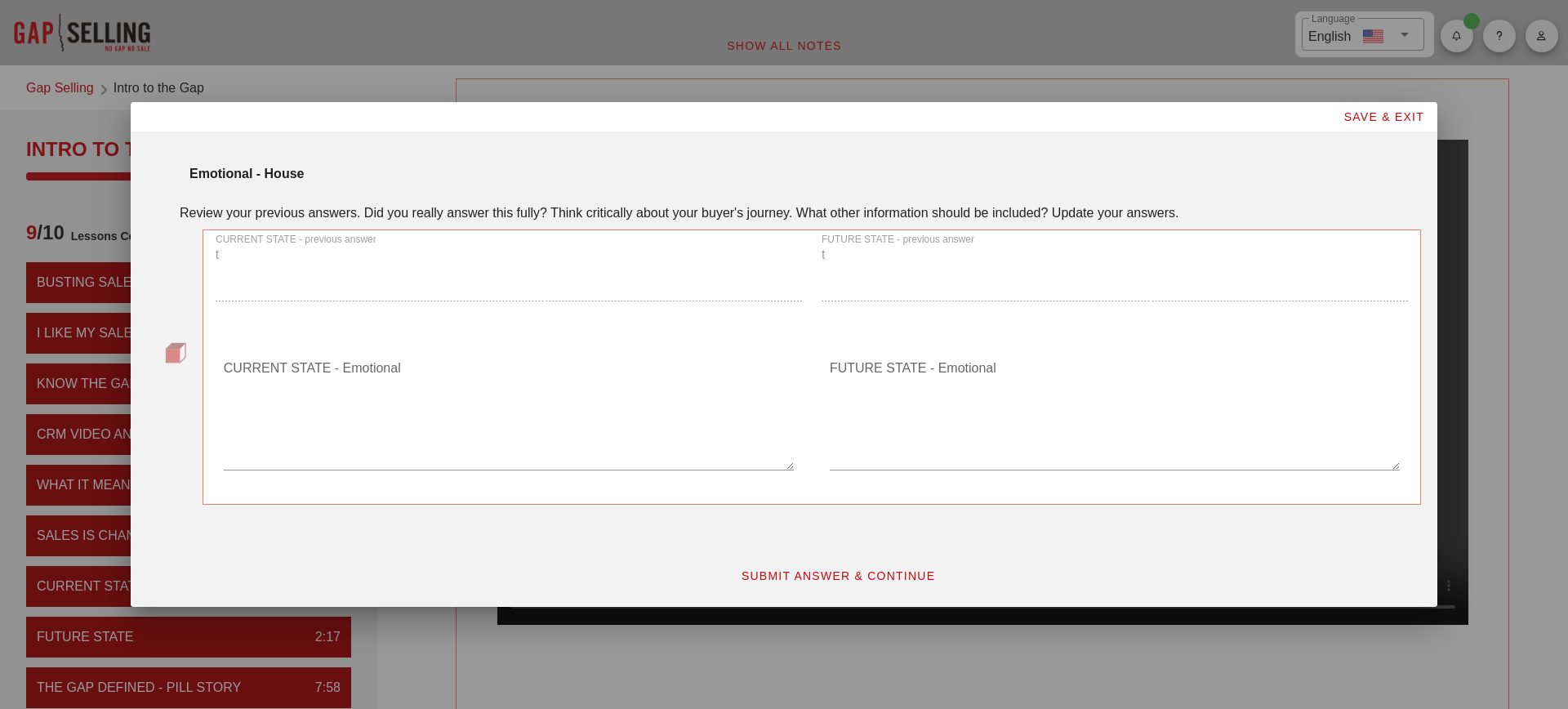
click at [336, 439] on textarea "CURRENT STATE - Emotional" at bounding box center [508, 413] width 570 height 114
type textarea "t"
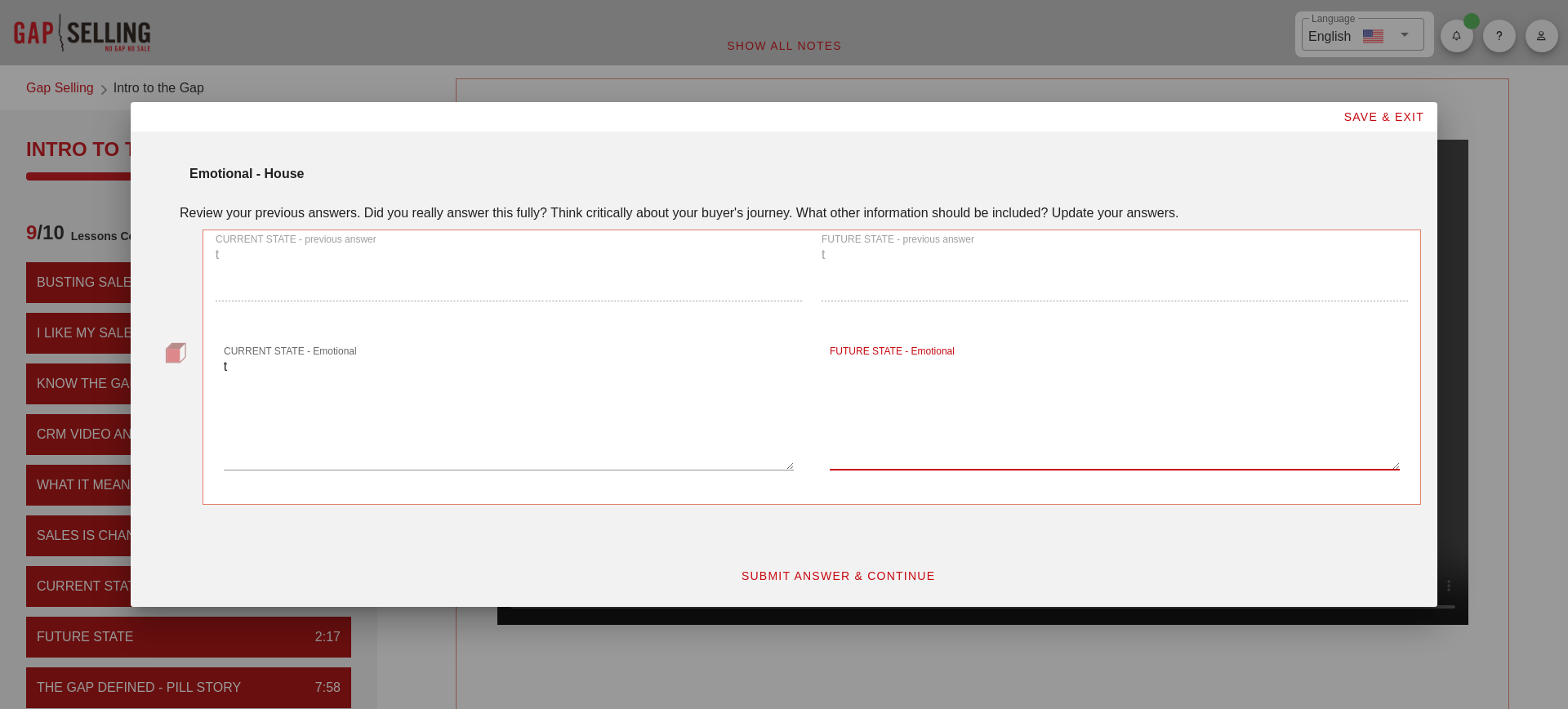
click at [868, 364] on div "FUTURE STATE - Emotional" at bounding box center [1115, 413] width 570 height 114
type textarea "t"
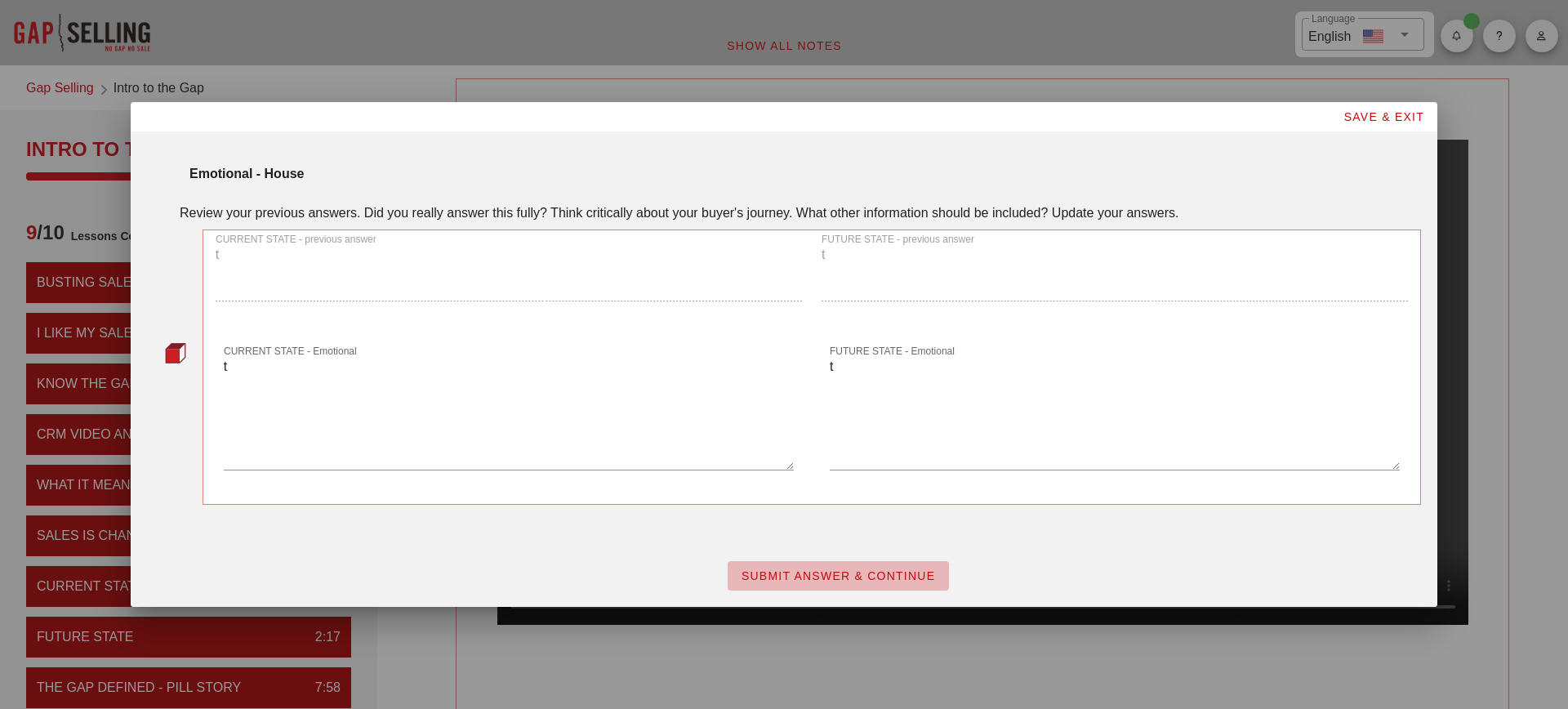
click at [831, 582] on span "SUBMIT ANSWER & CONTINUE" at bounding box center [837, 576] width 195 height 13
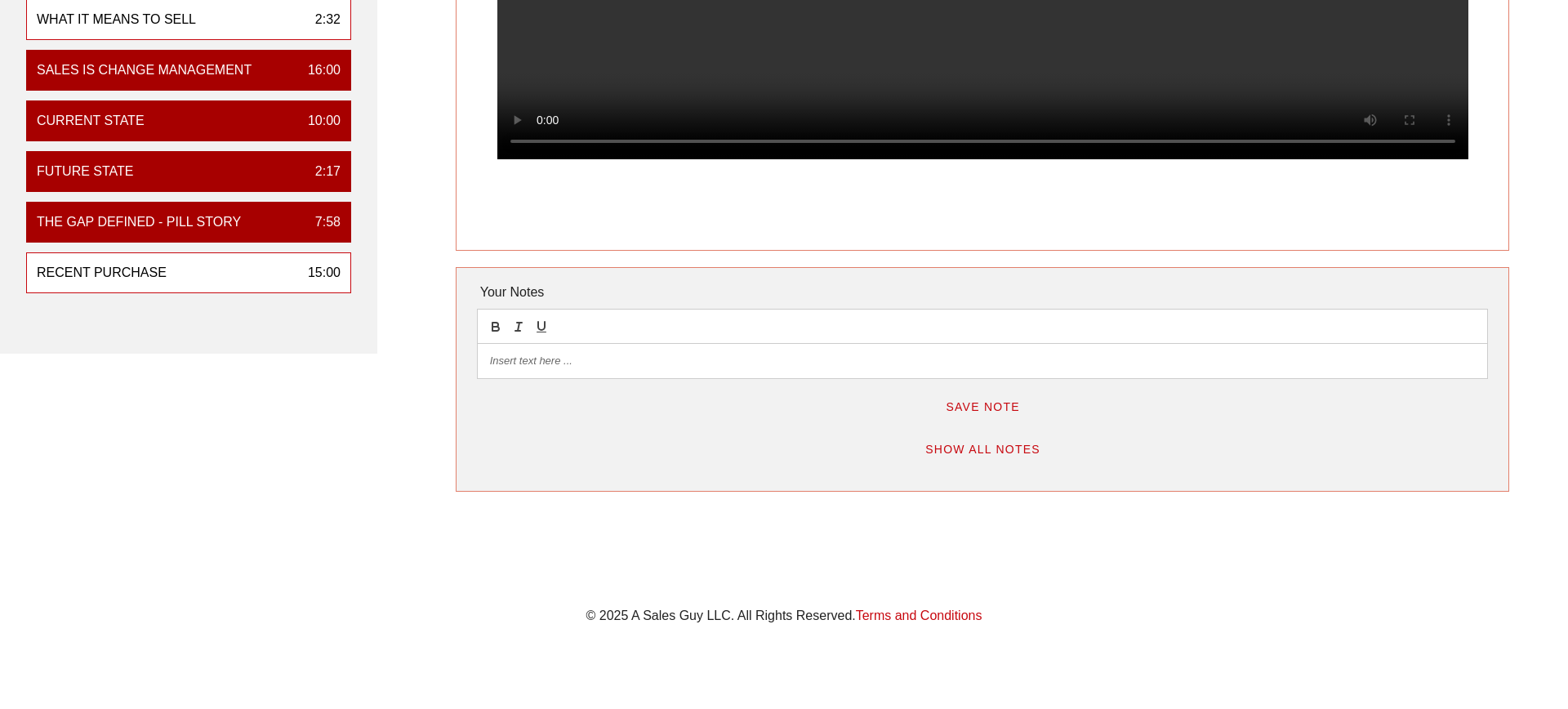
scroll to position [503, 0]
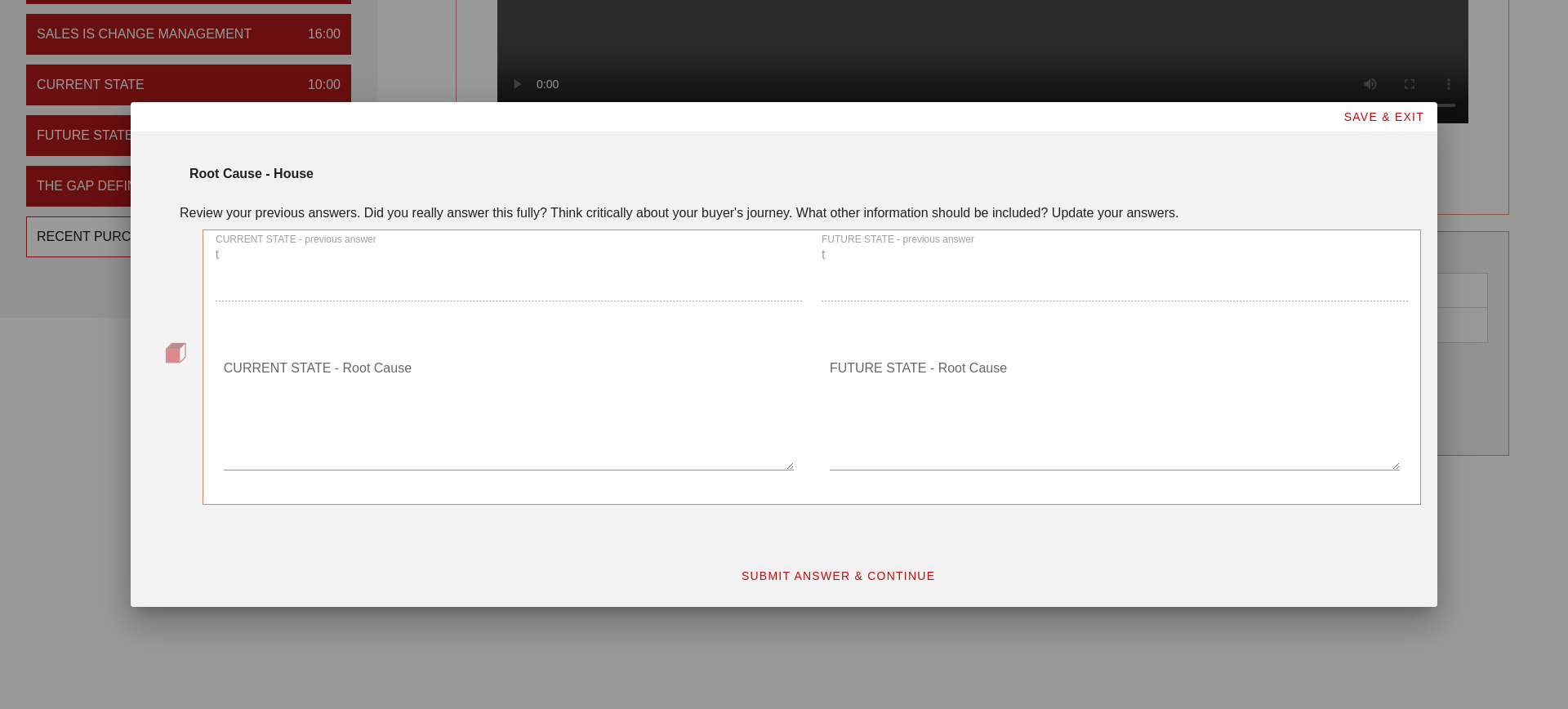
click at [721, 401] on textarea "CURRENT STATE - Root Cause" at bounding box center [508, 413] width 570 height 114
type textarea "t"
click at [1012, 393] on textarea "FUTURE STATE - Root Cause" at bounding box center [1115, 413] width 570 height 114
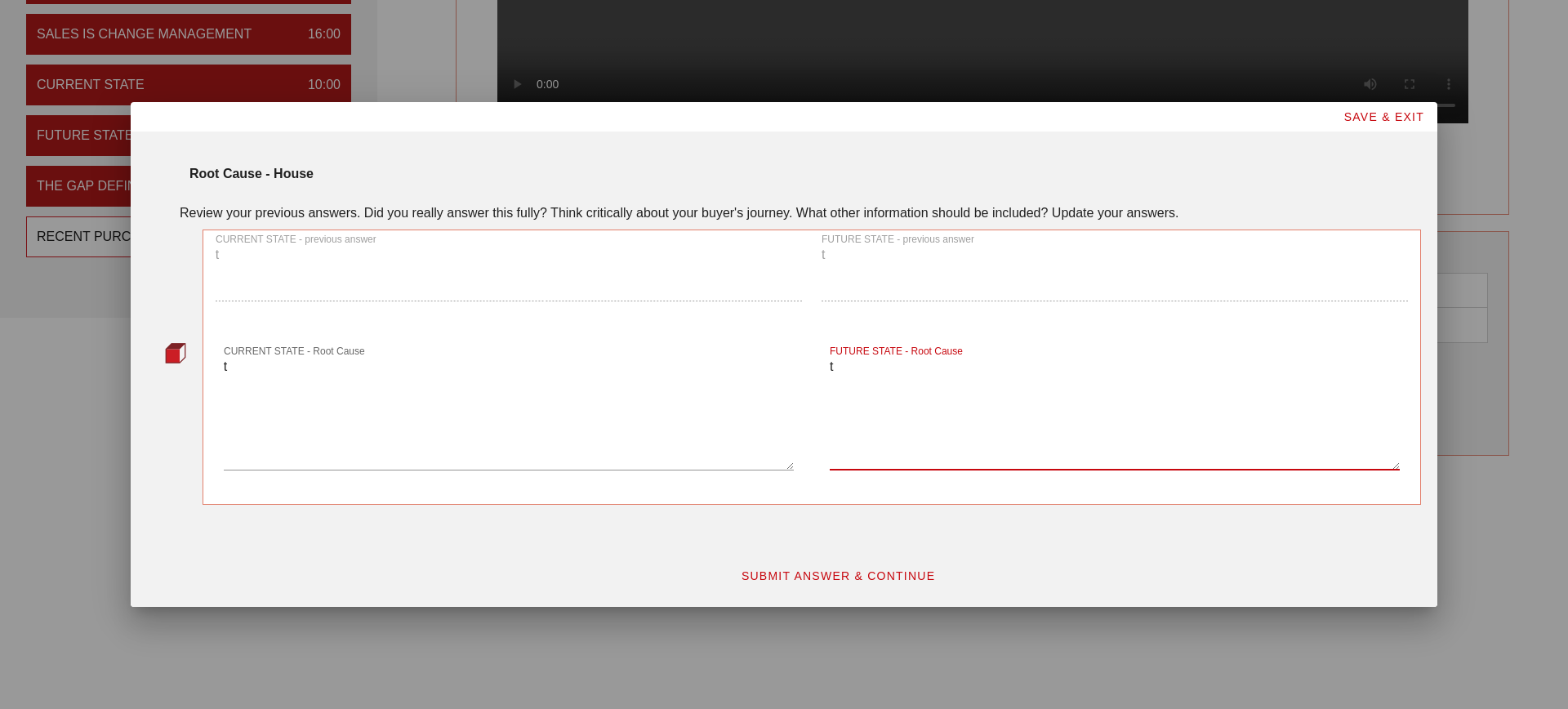
type textarea "t"
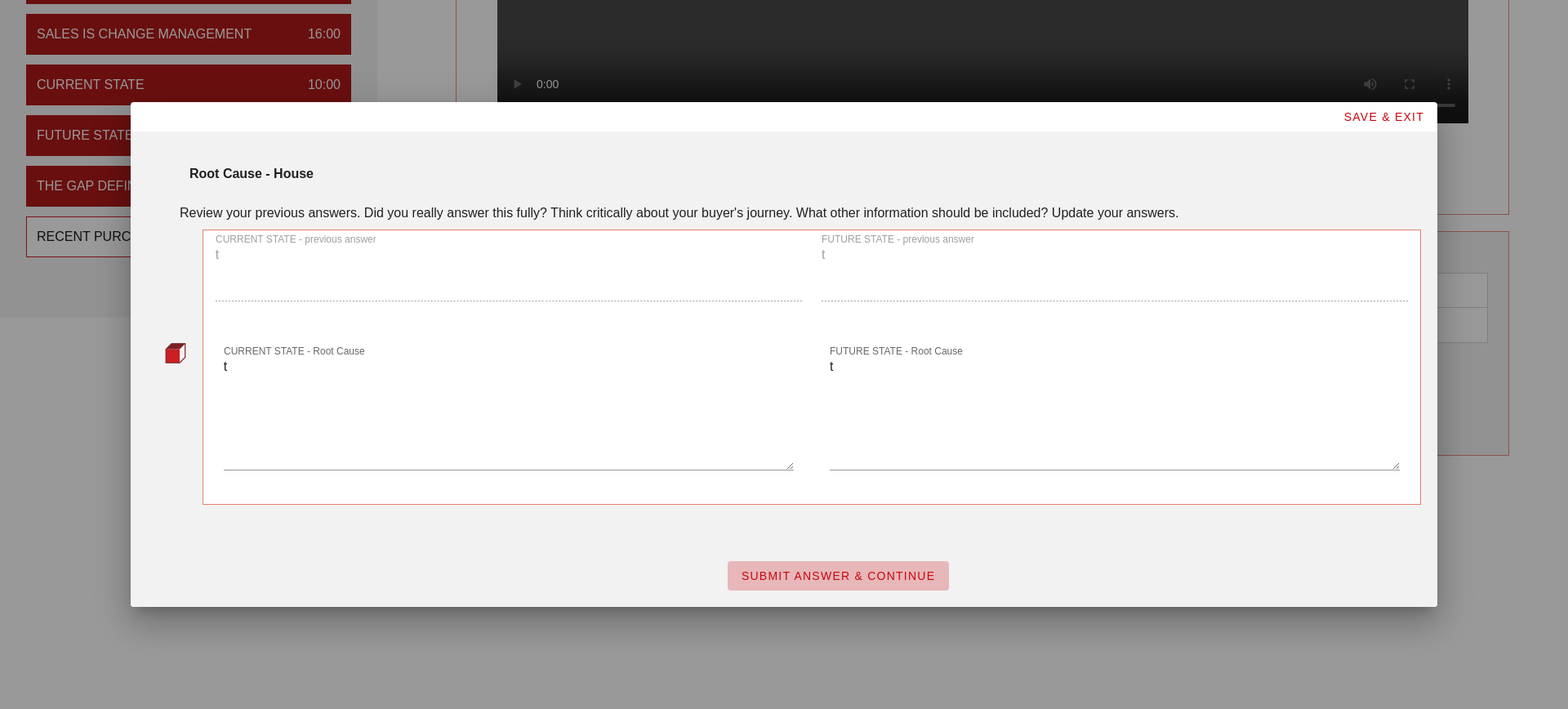
click at [876, 576] on span "SUBMIT ANSWER & CONTINUE" at bounding box center [837, 576] width 195 height 13
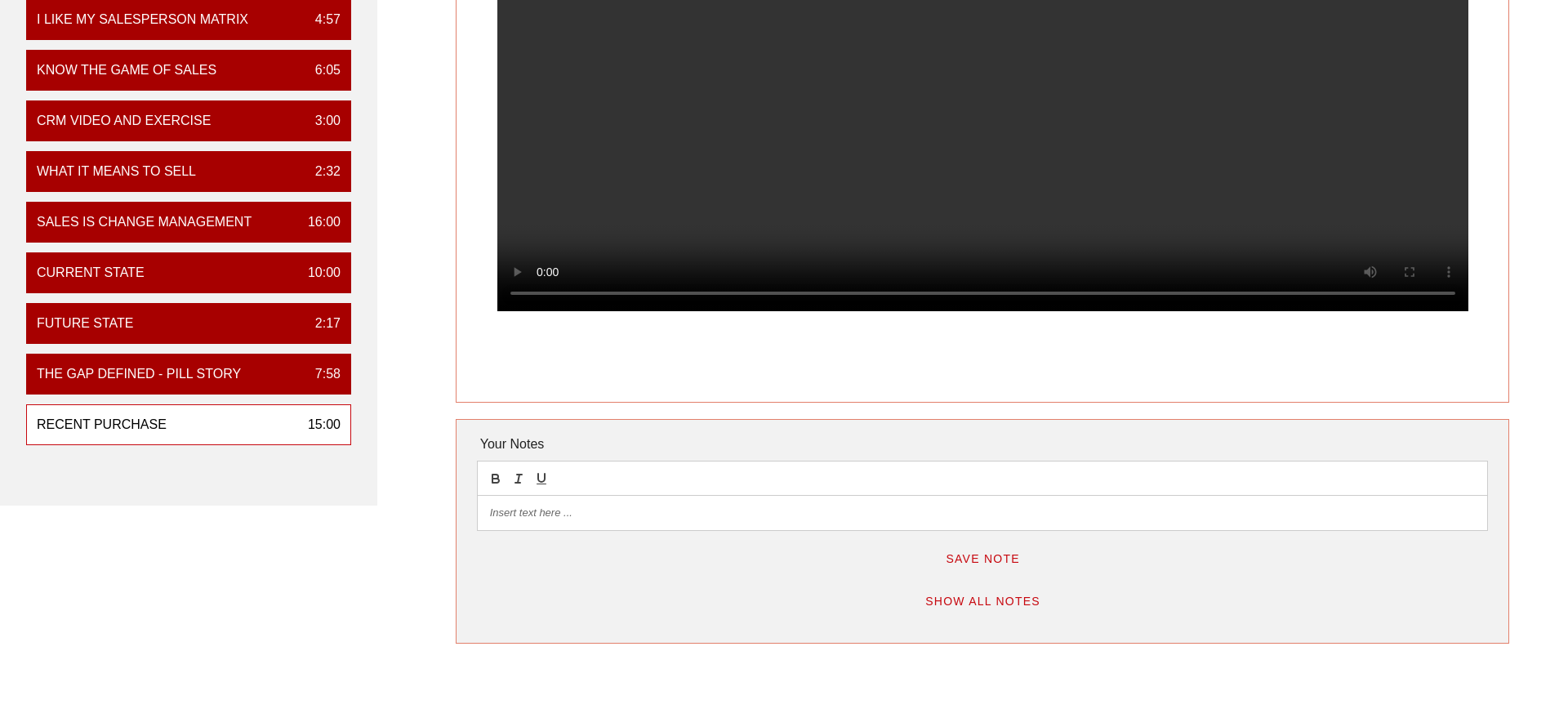
scroll to position [241, 0]
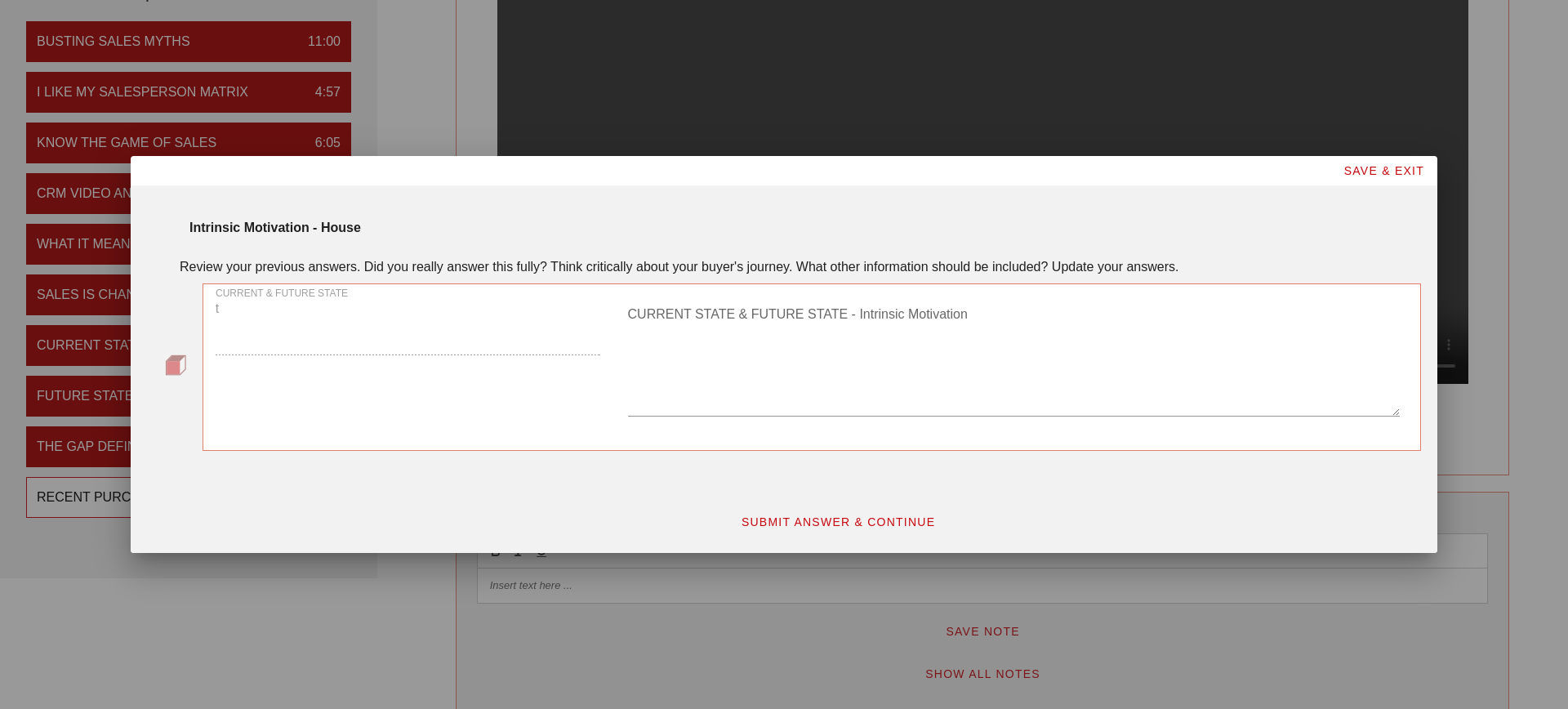
click at [463, 356] on div "CURRENT & FUTURE STATE t" at bounding box center [408, 361] width 404 height 173
click at [429, 340] on div "CURRENT & FUTURE STATE t" at bounding box center [408, 361] width 404 height 173
click at [354, 375] on div "CURRENT & FUTURE STATE t" at bounding box center [408, 361] width 404 height 173
click at [769, 337] on textarea "CURRENT STATE & FUTURE STATE - Intrinsic Motivation" at bounding box center [1014, 359] width 772 height 114
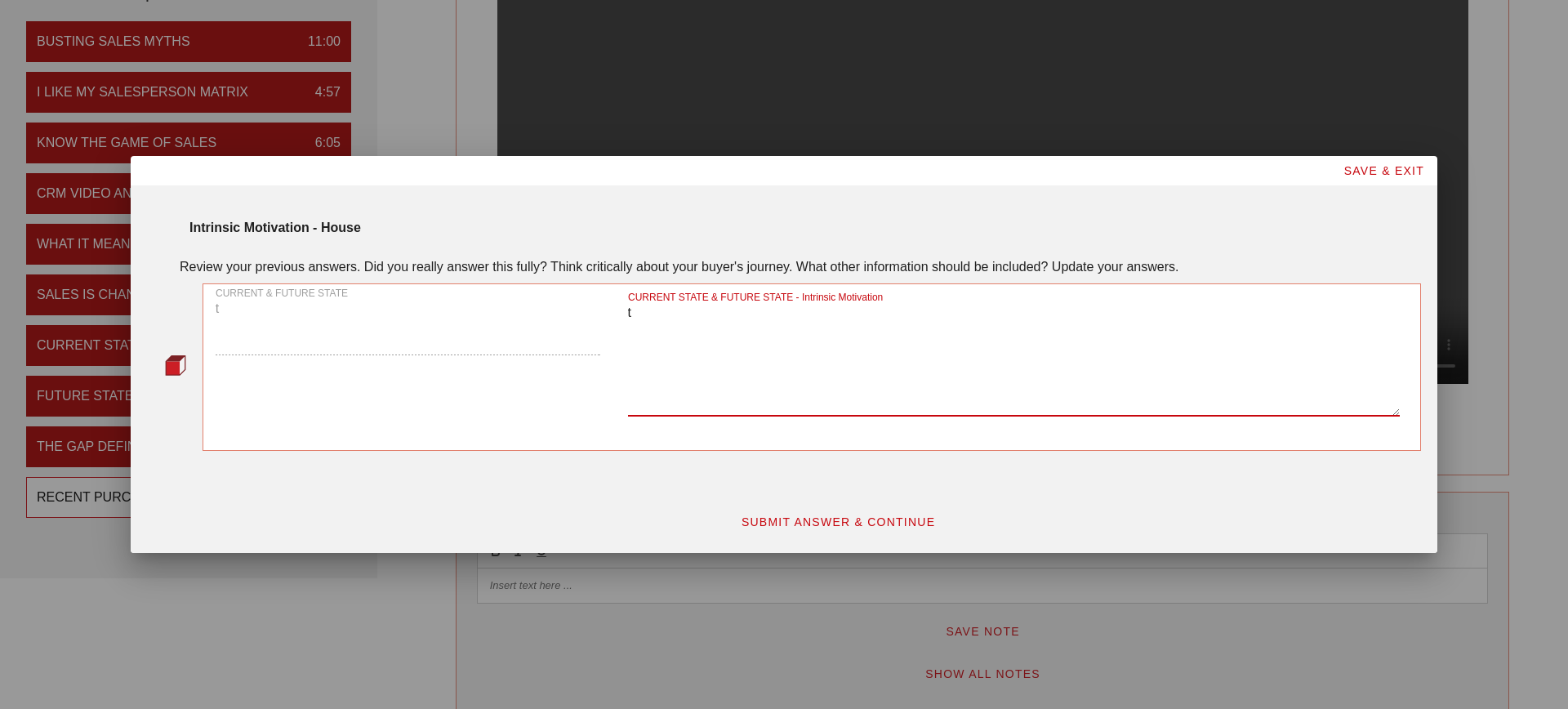
type textarea "t"
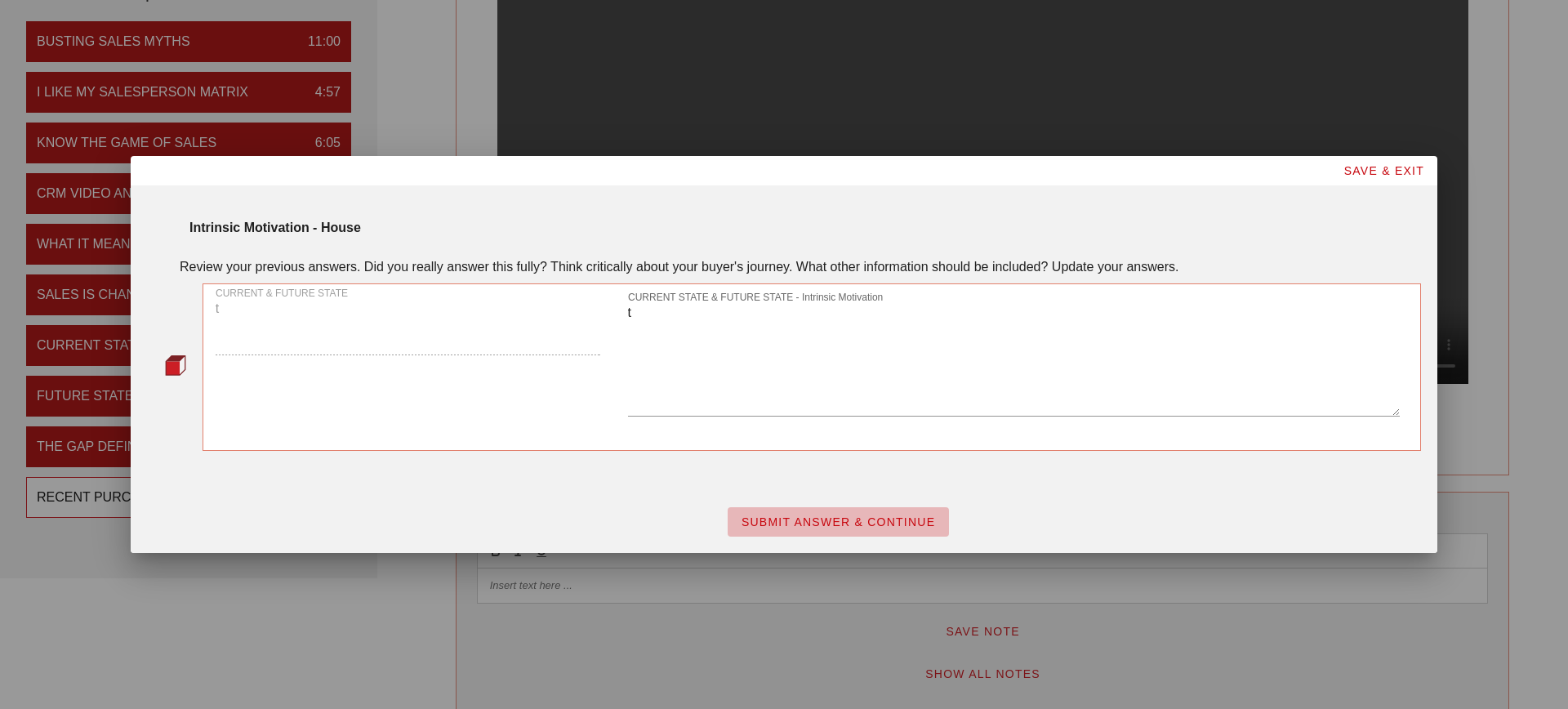
click at [904, 529] on span "SUBMIT ANSWER & CONTINUE" at bounding box center [837, 522] width 195 height 13
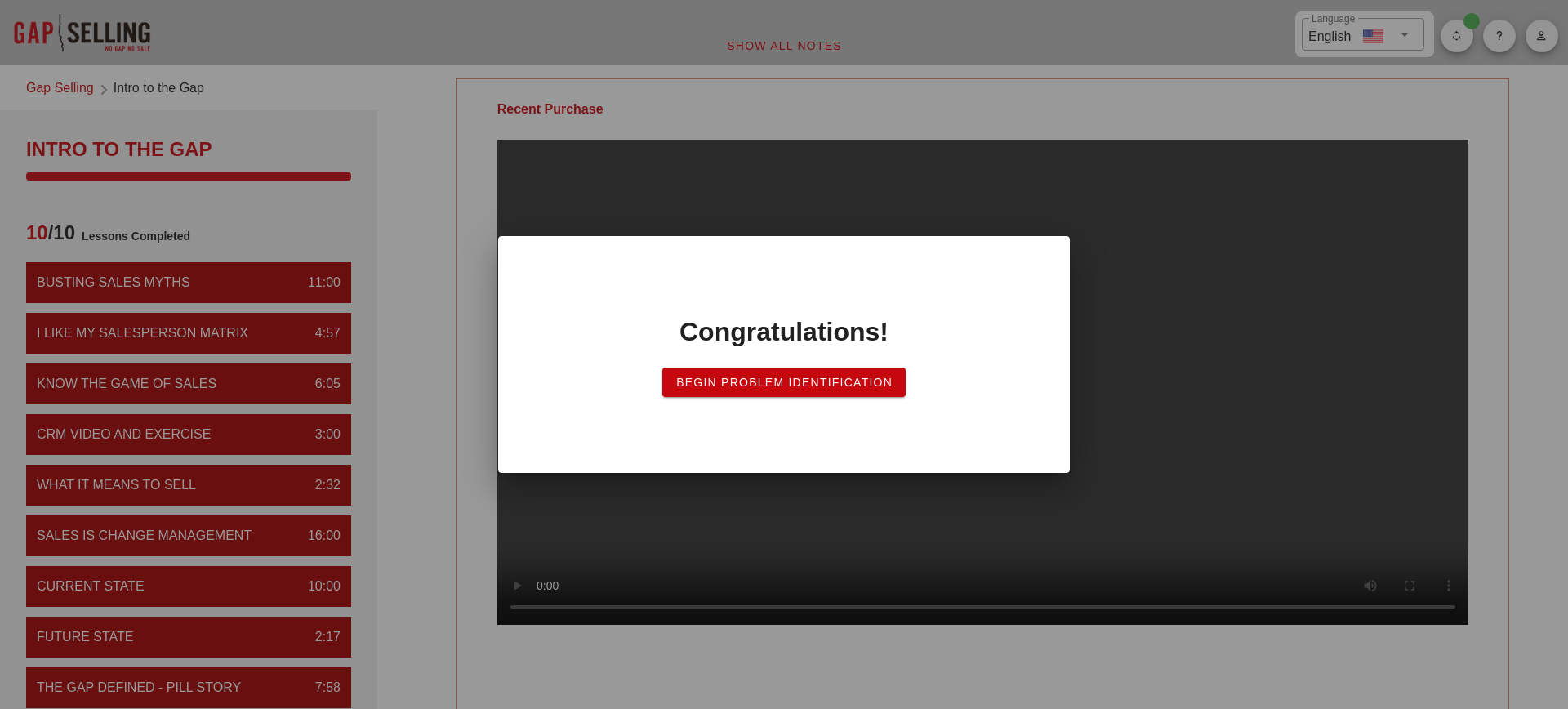
click at [872, 387] on span "Begin Problem Identification" at bounding box center [784, 383] width 218 height 13
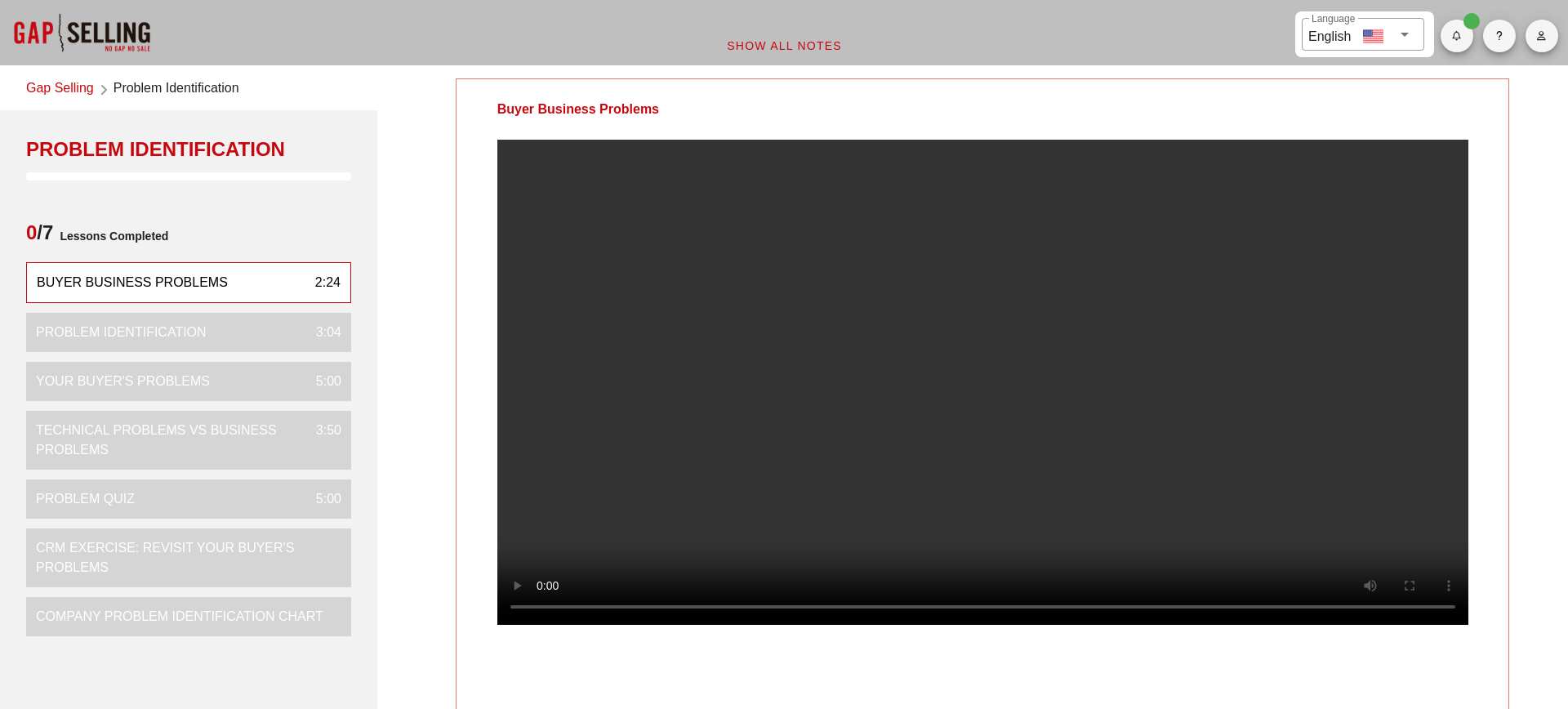
click at [78, 95] on link "Gap Selling" at bounding box center [60, 90] width 68 height 22
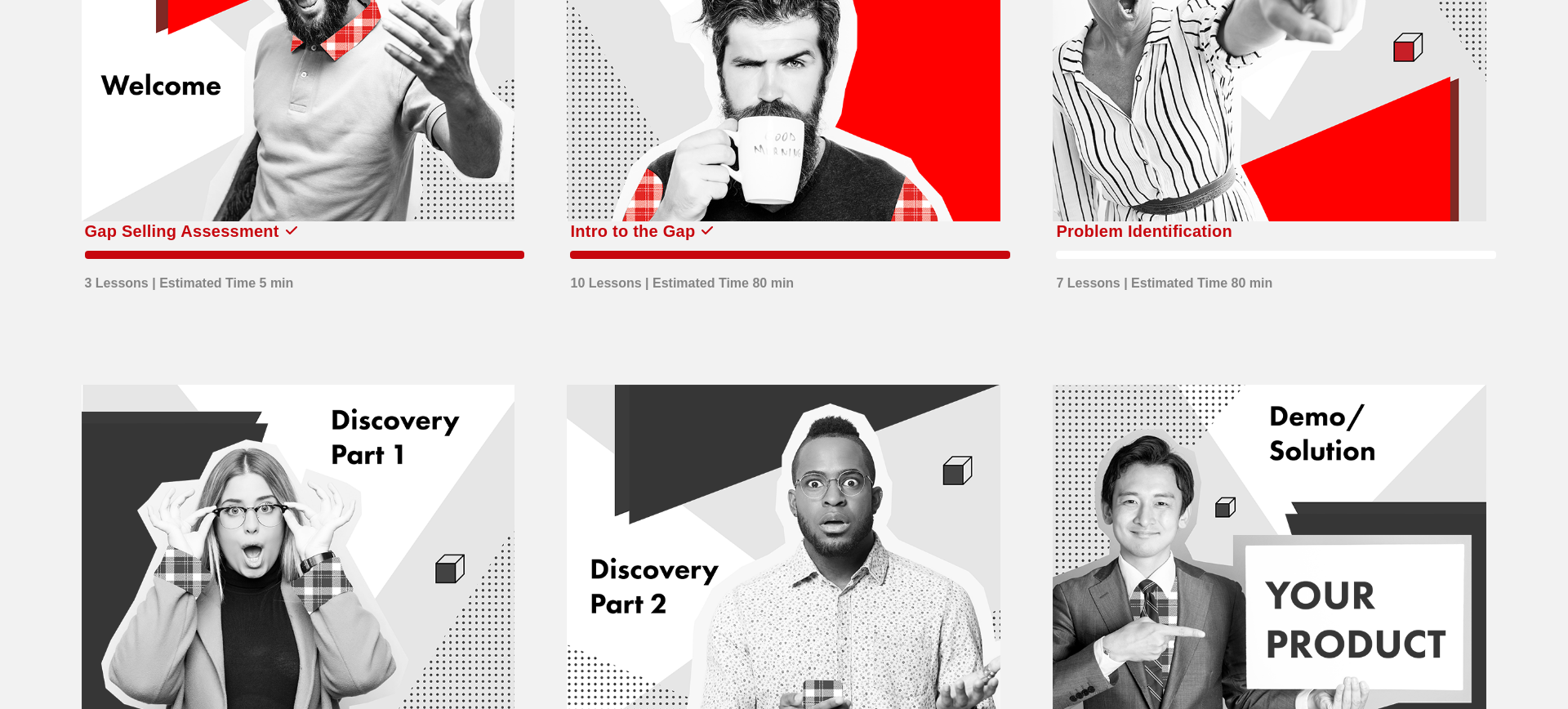
scroll to position [403, 0]
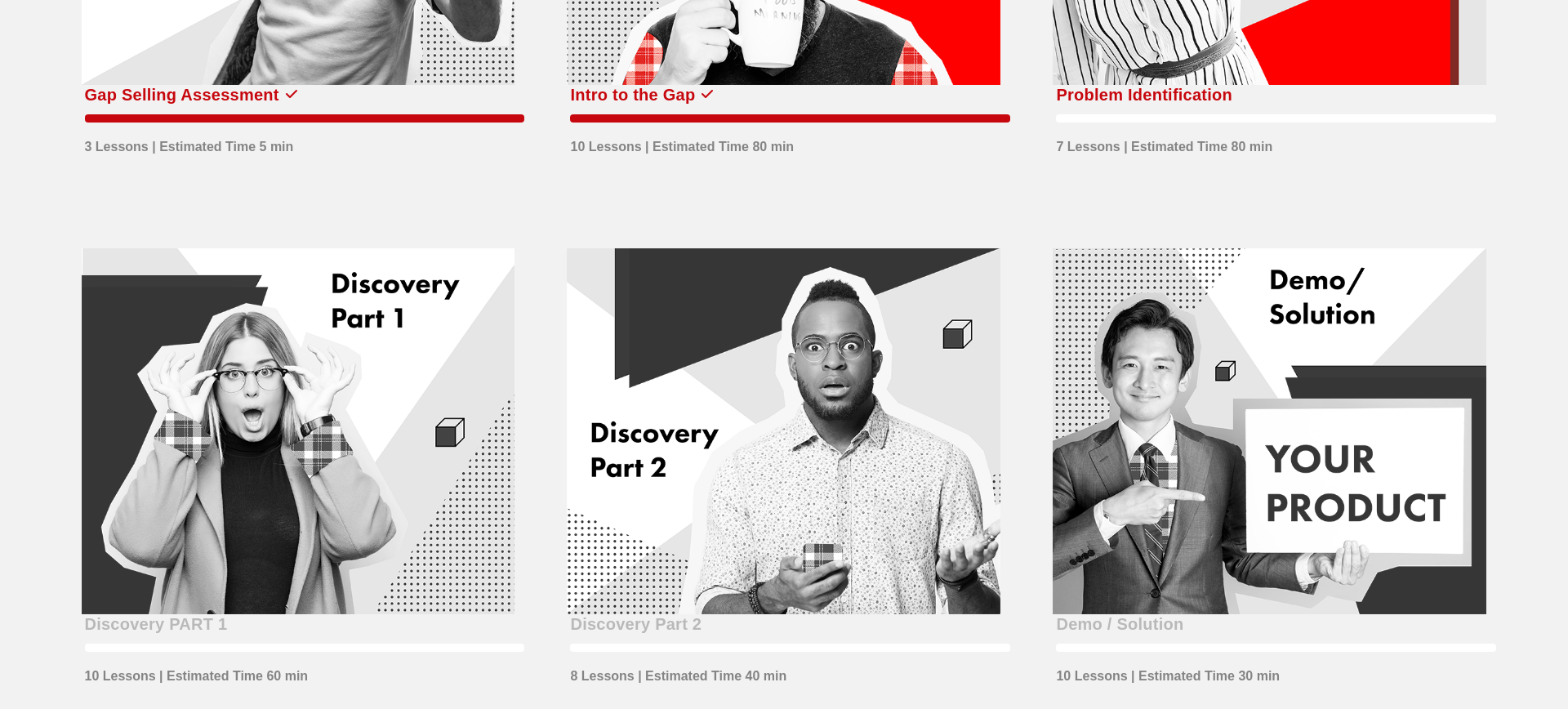
click at [360, 505] on div at bounding box center [298, 432] width 434 height 367
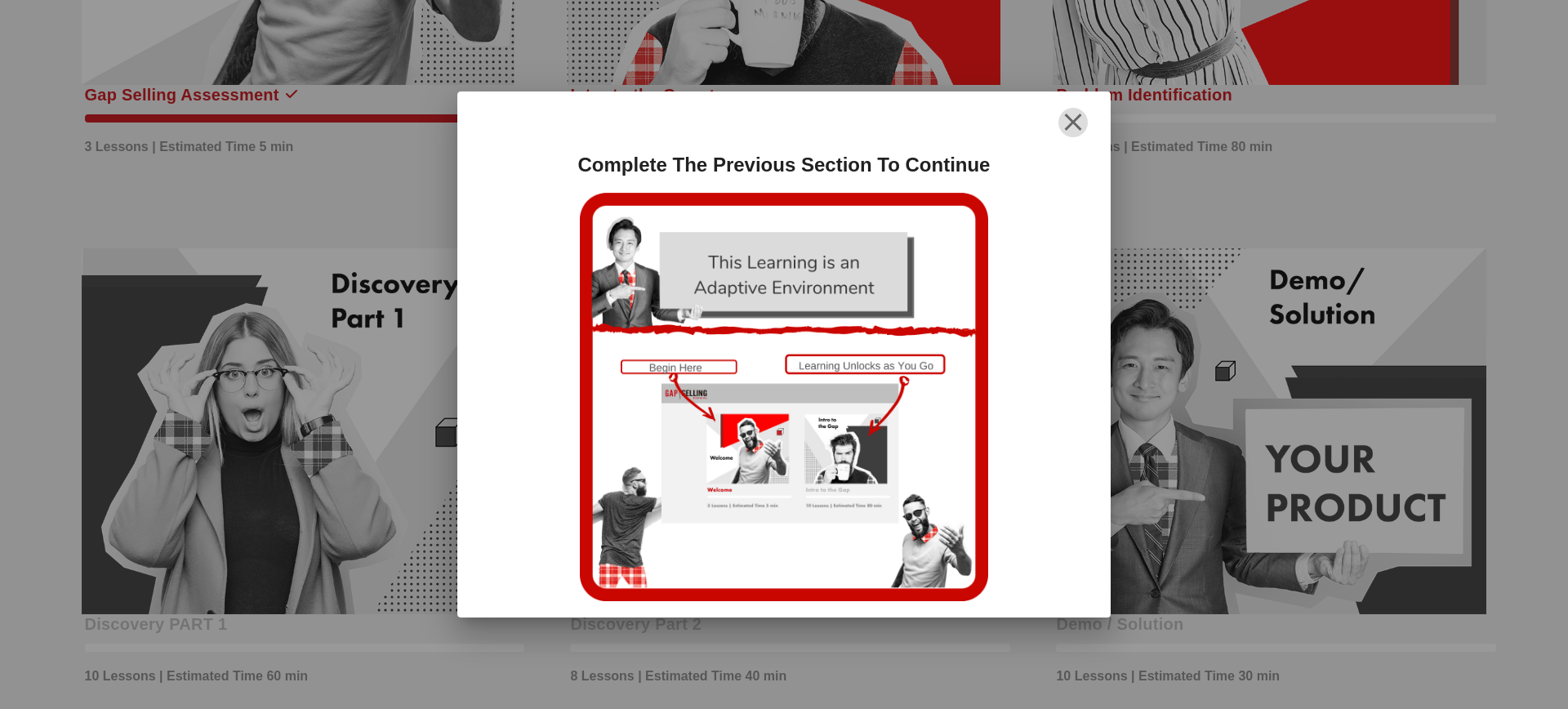
click at [1076, 123] on icon "button" at bounding box center [1073, 122] width 20 height 20
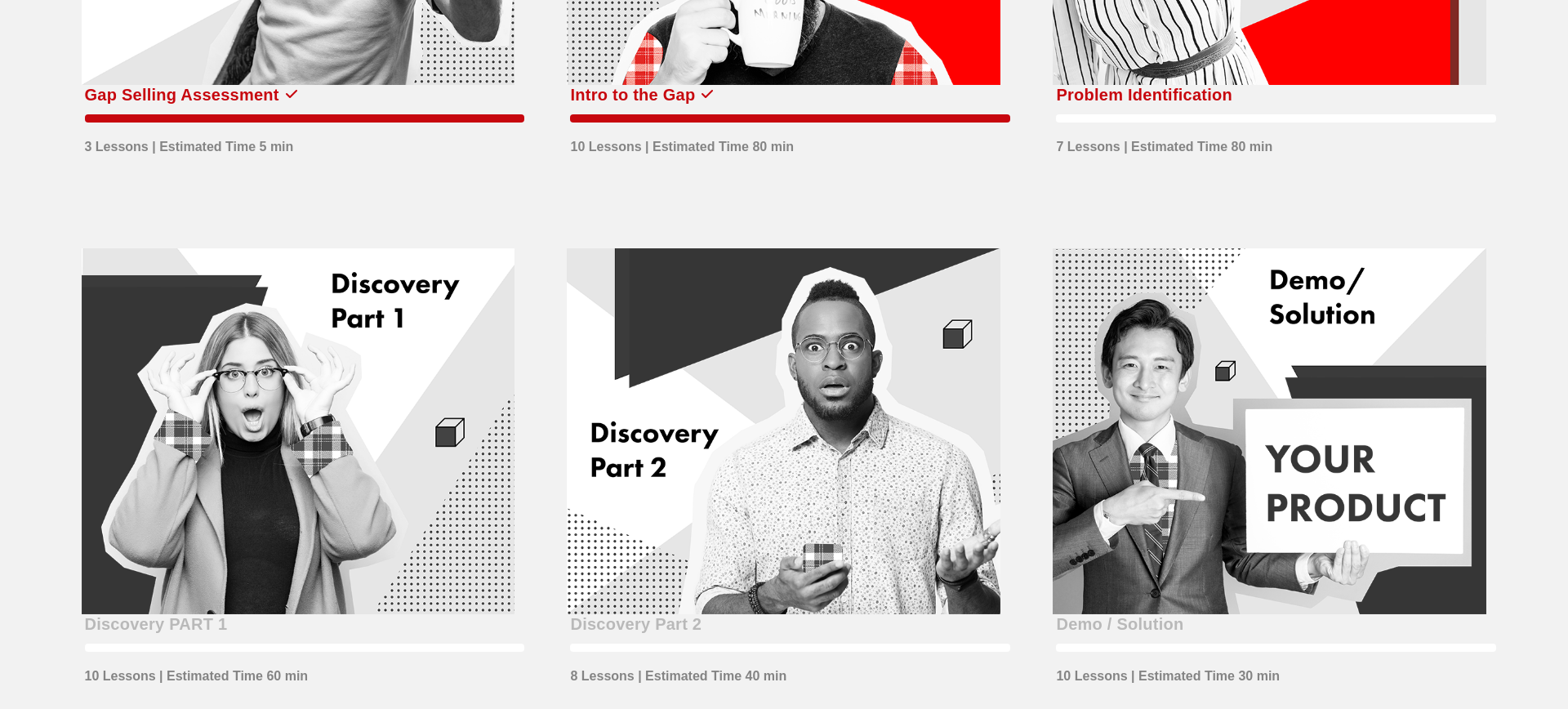
click at [1182, 87] on div "Problem Identification" at bounding box center [1144, 94] width 177 height 26
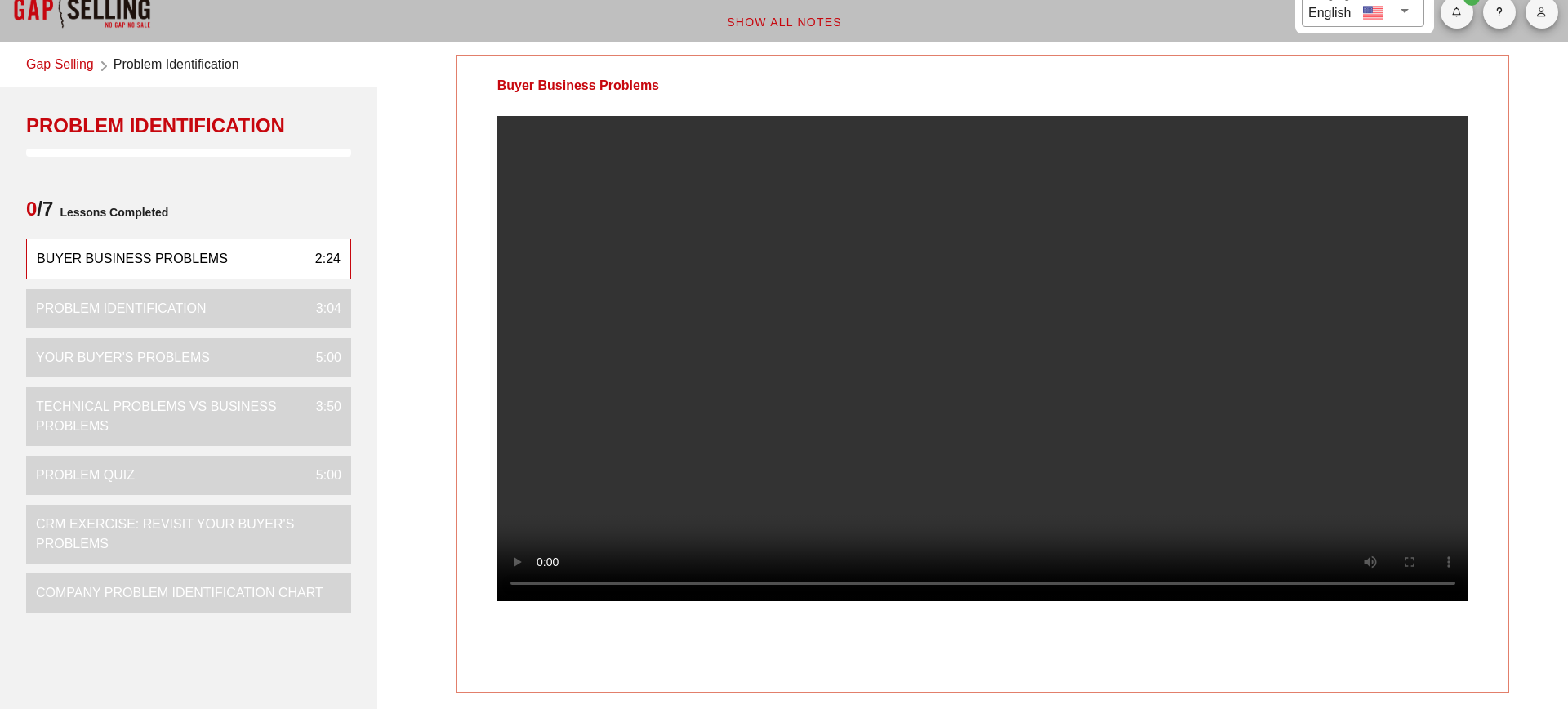
scroll to position [30, 0]
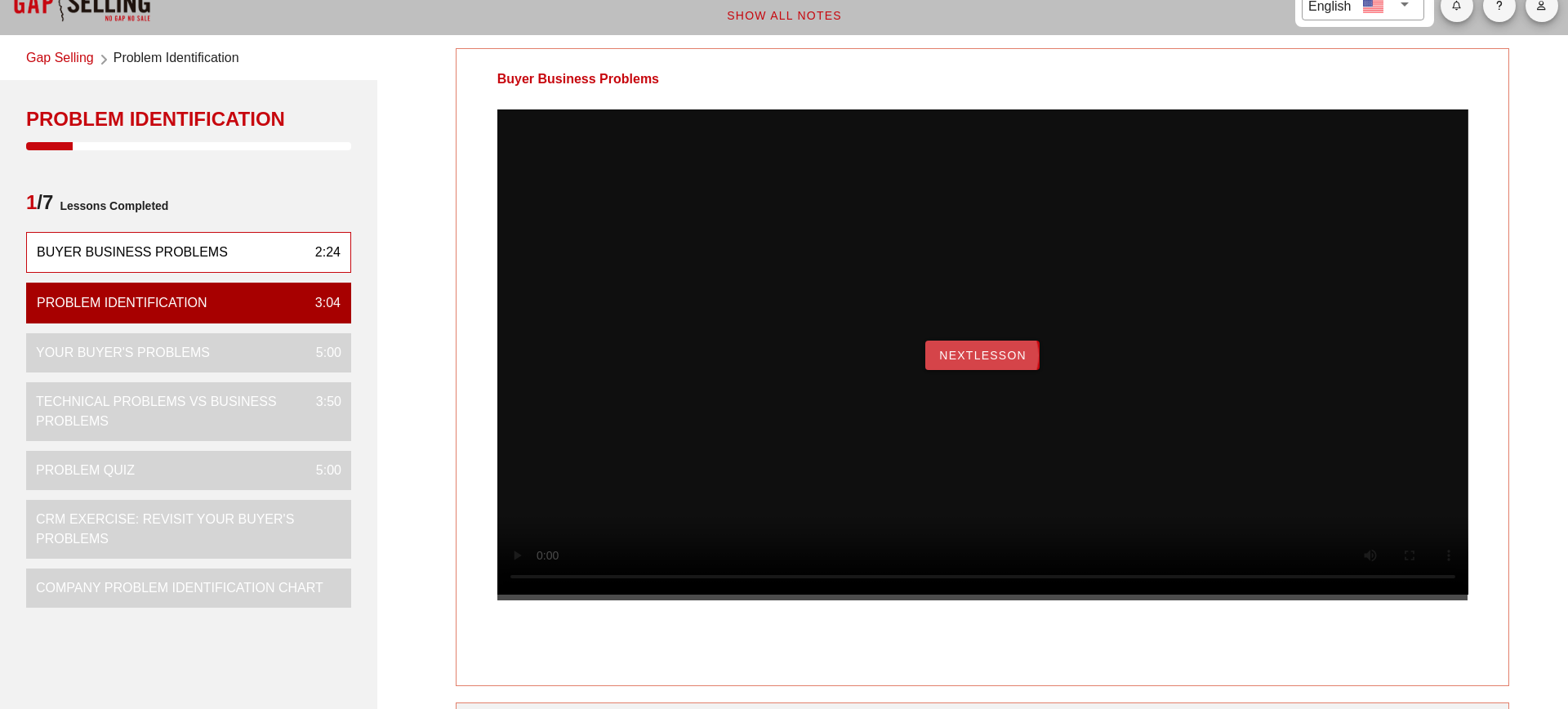
click at [1010, 362] on span "NextLesson" at bounding box center [982, 355] width 88 height 13
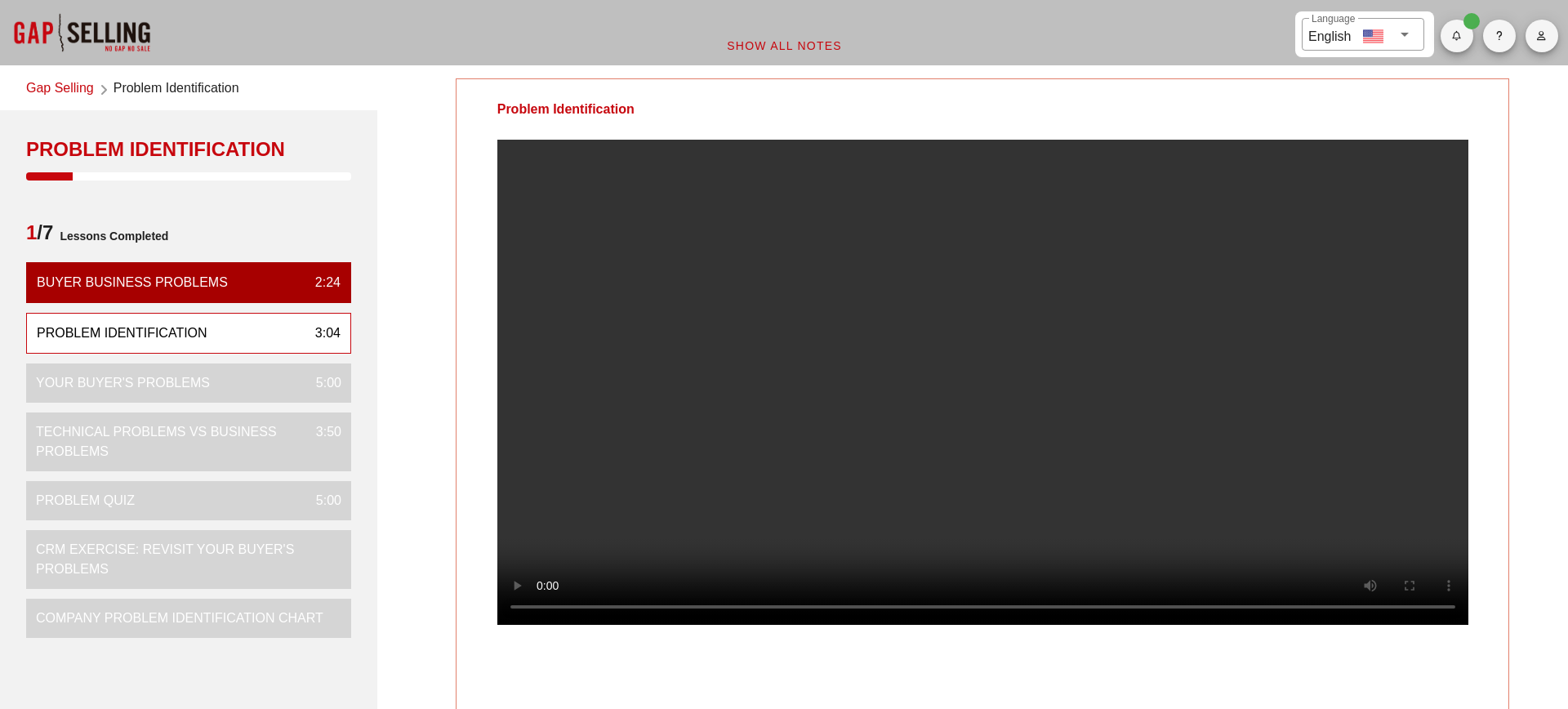
click at [658, 552] on video at bounding box center [983, 382] width 972 height 485
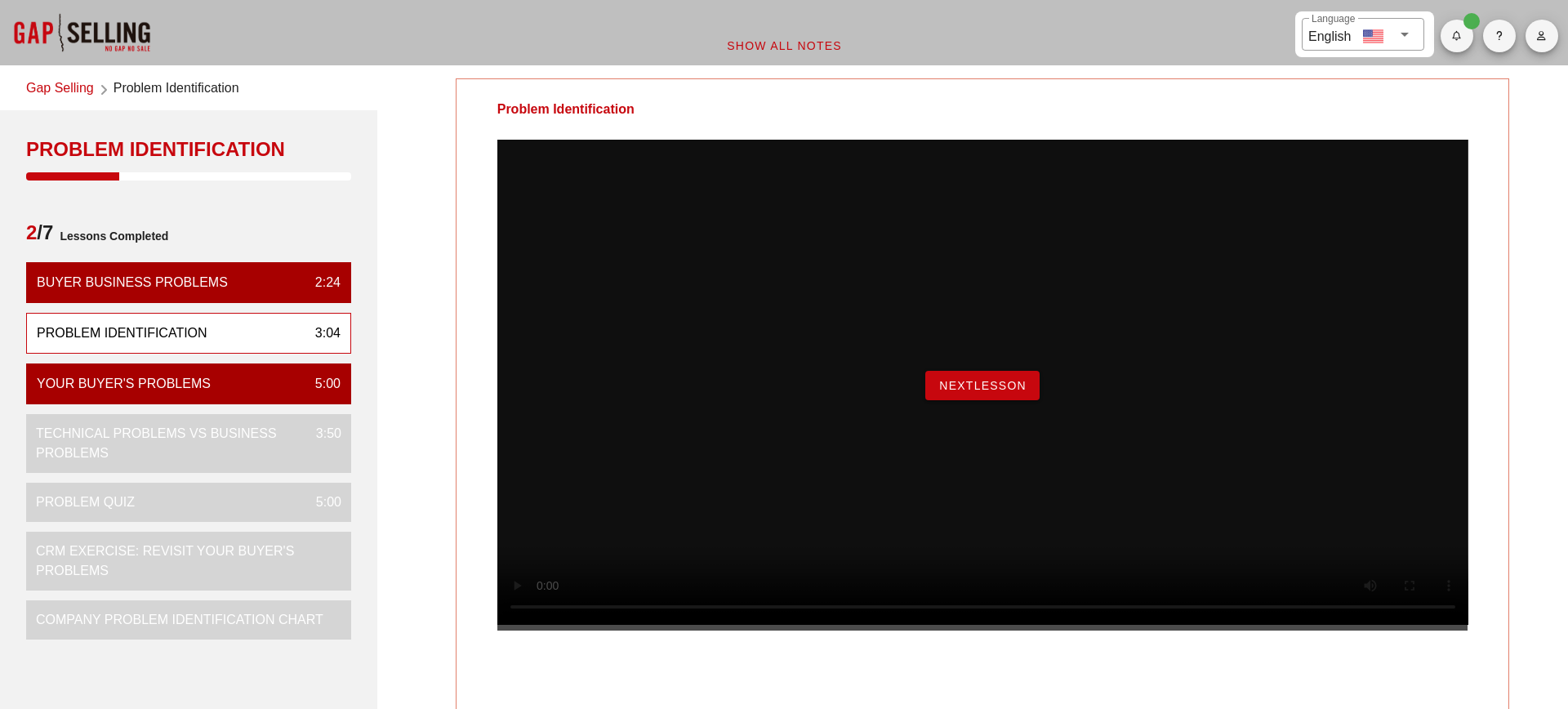
click at [1025, 401] on button "NextLesson" at bounding box center [982, 385] width 114 height 29
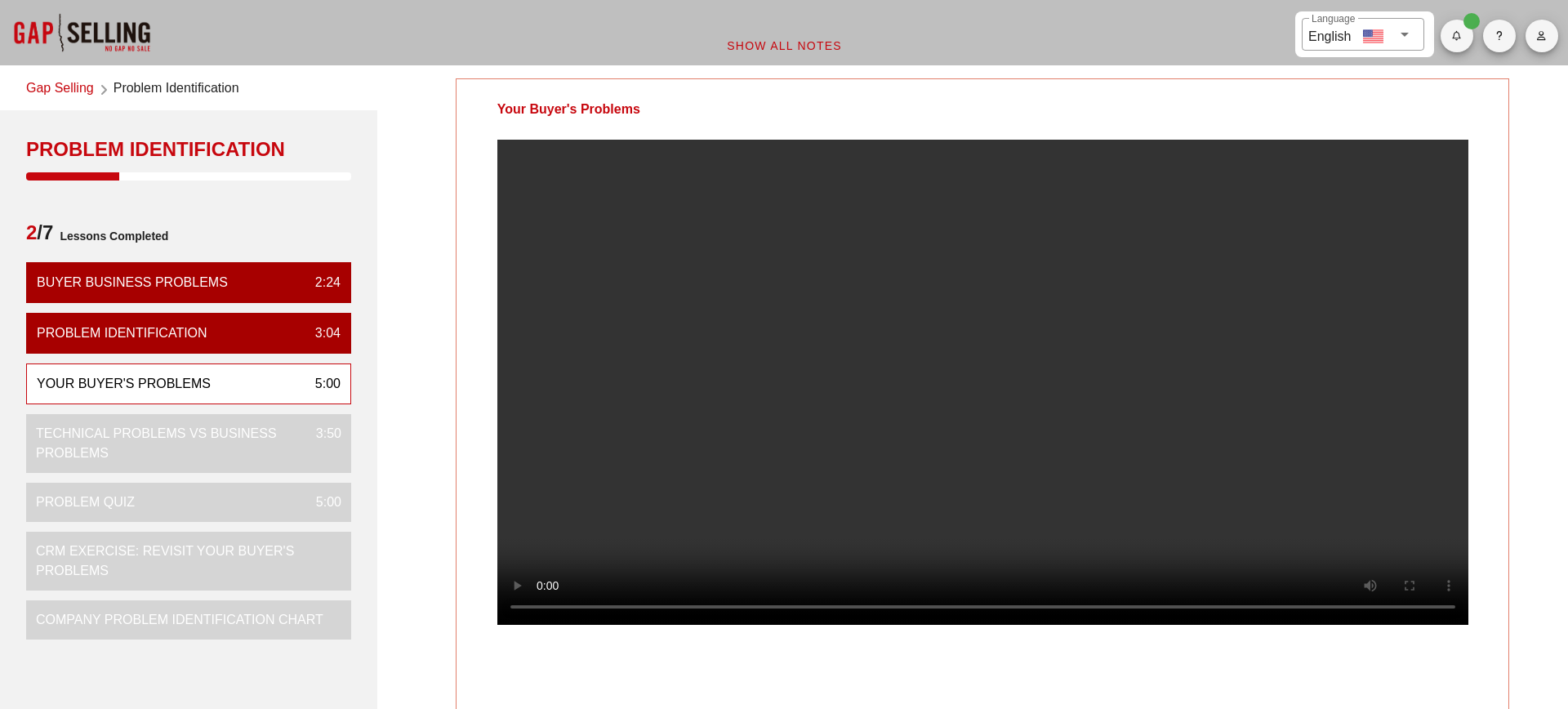
click at [1511, 466] on div "Your Buyer's Problems Your Notes Save Note Show All Notes" at bounding box center [982, 518] width 1191 height 898
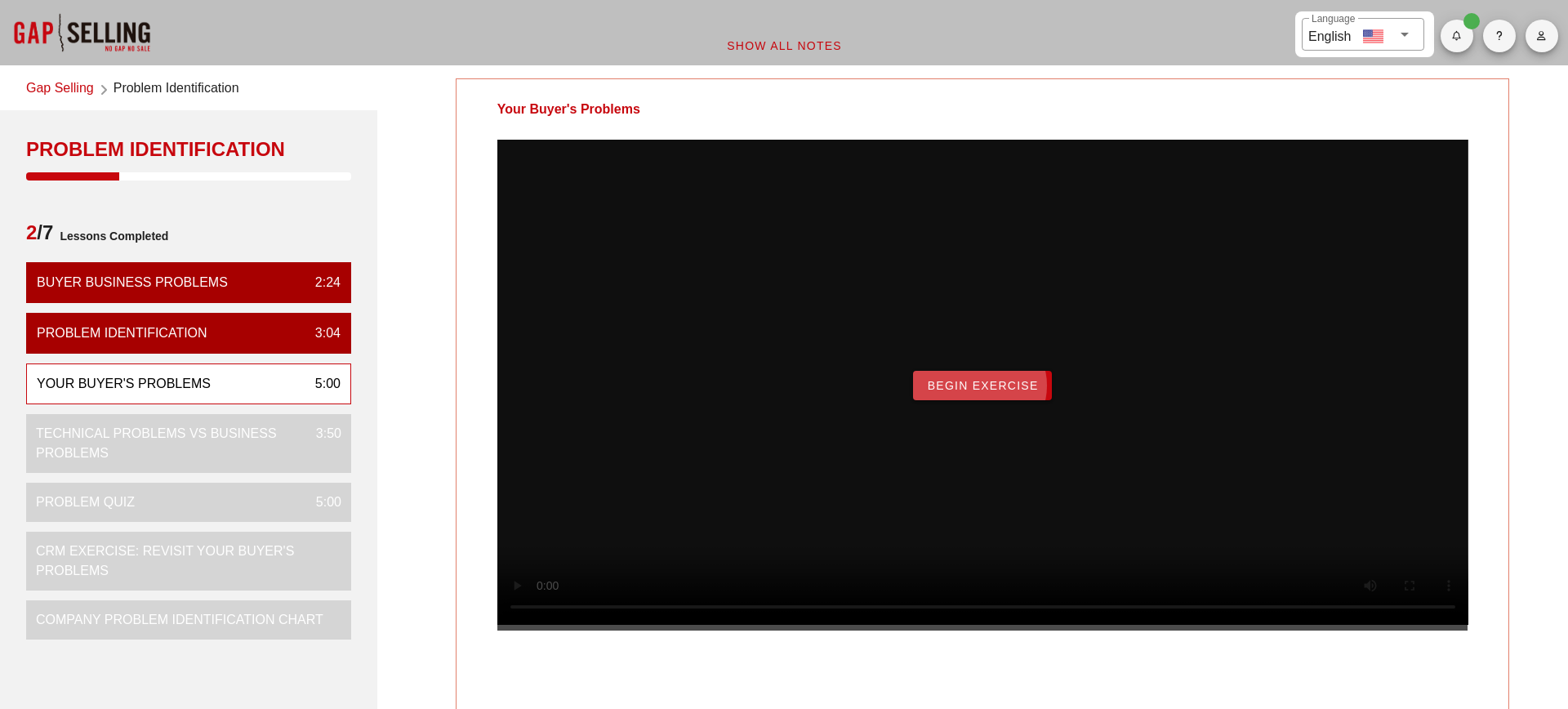
click at [1030, 393] on span "Begin Exercise" at bounding box center [982, 385] width 111 height 13
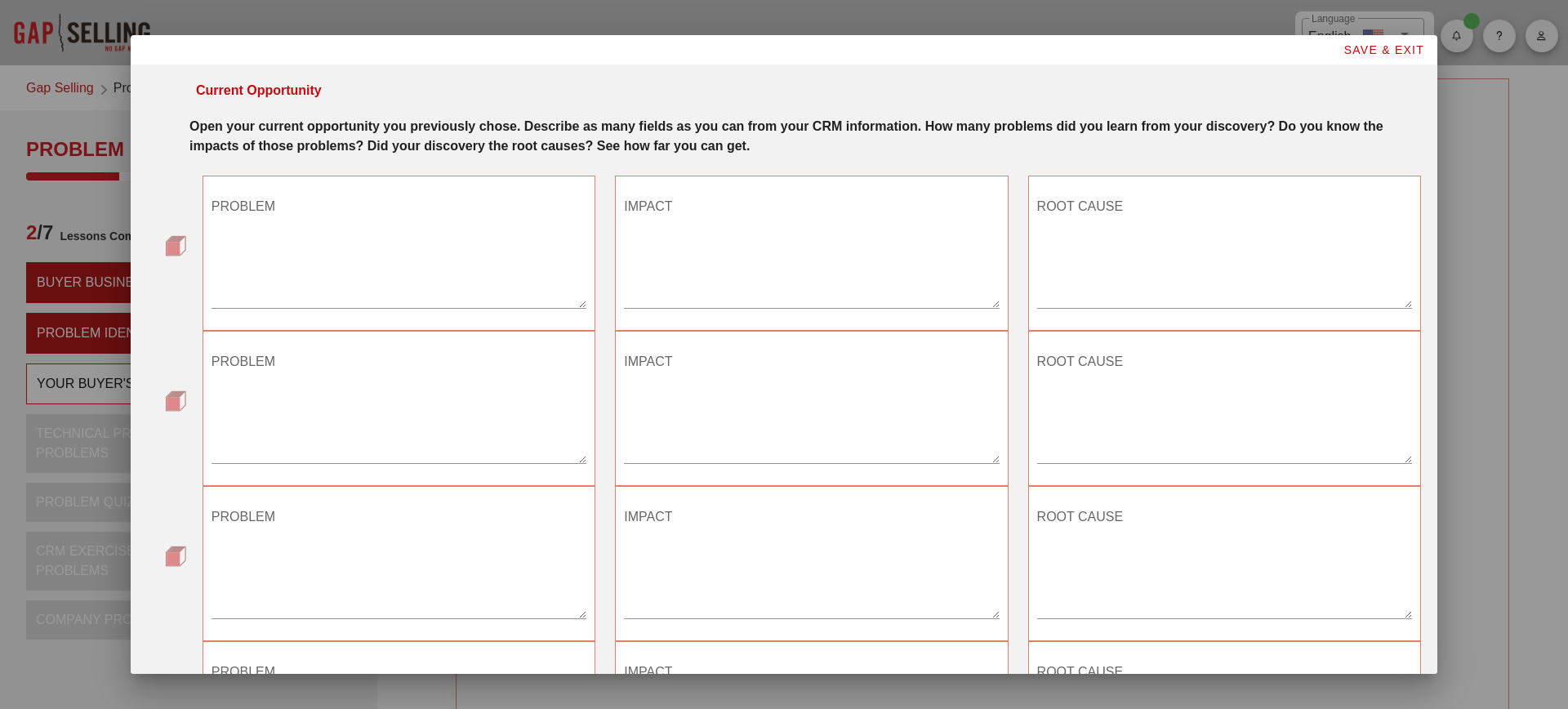
click at [547, 254] on textarea "PROBLEM" at bounding box center [399, 251] width 375 height 114
type textarea "t"
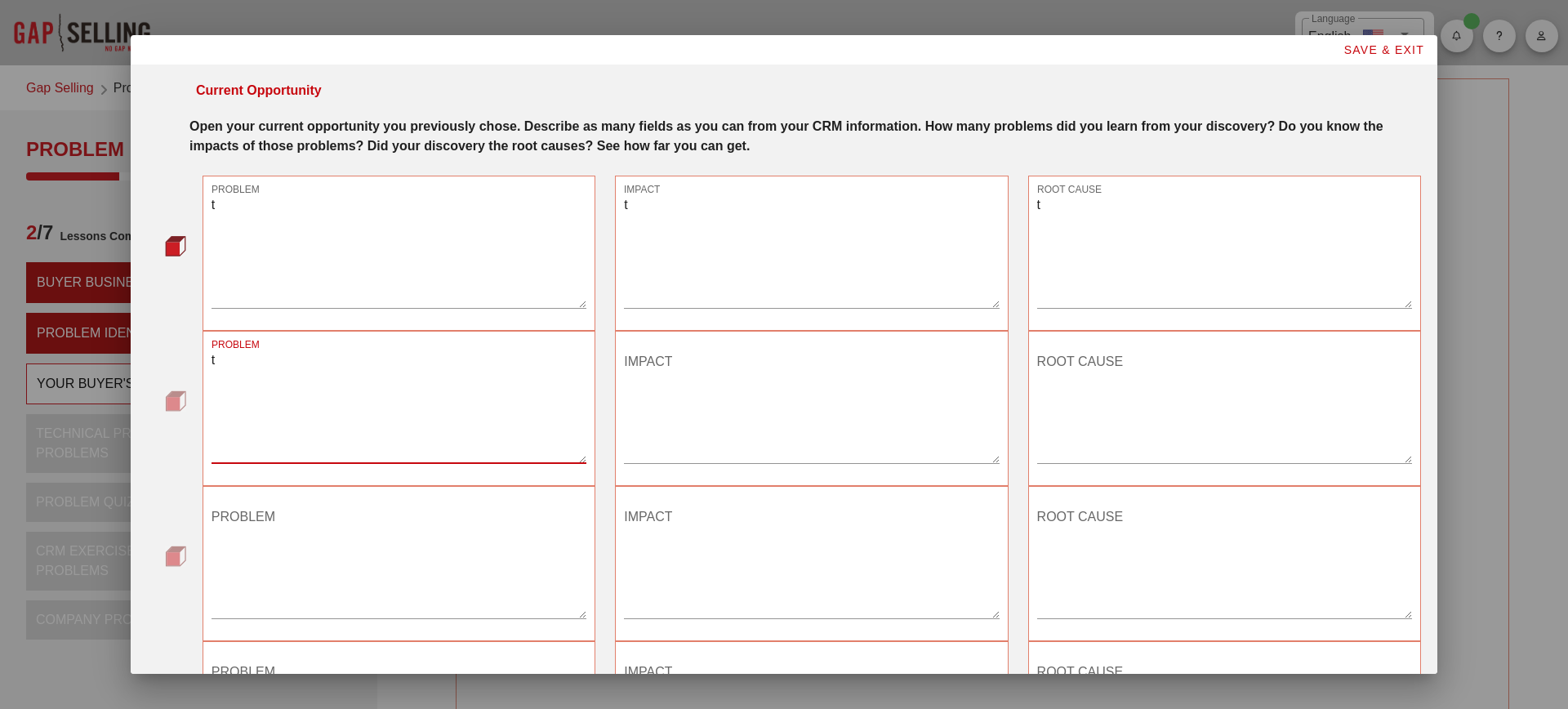
type textarea "t"
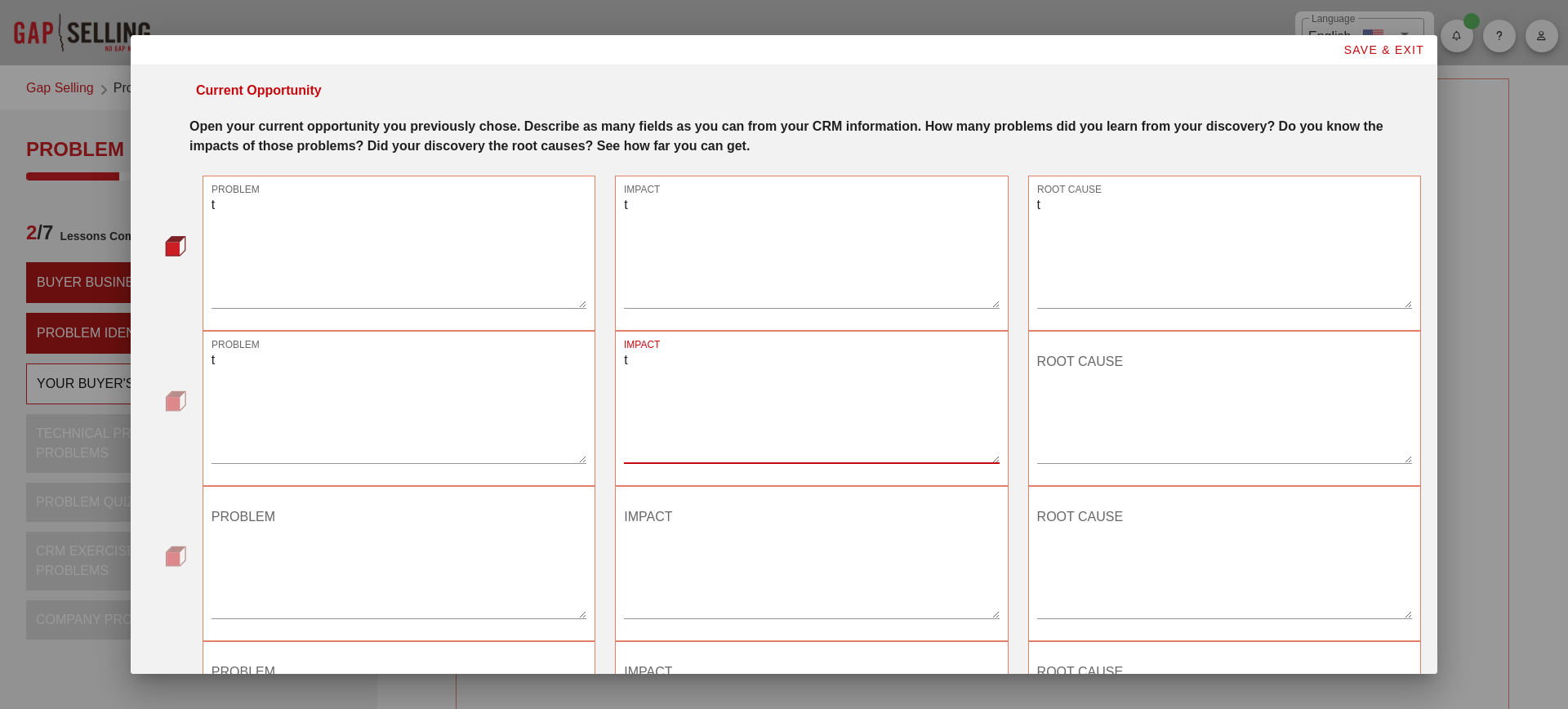
type textarea "t"
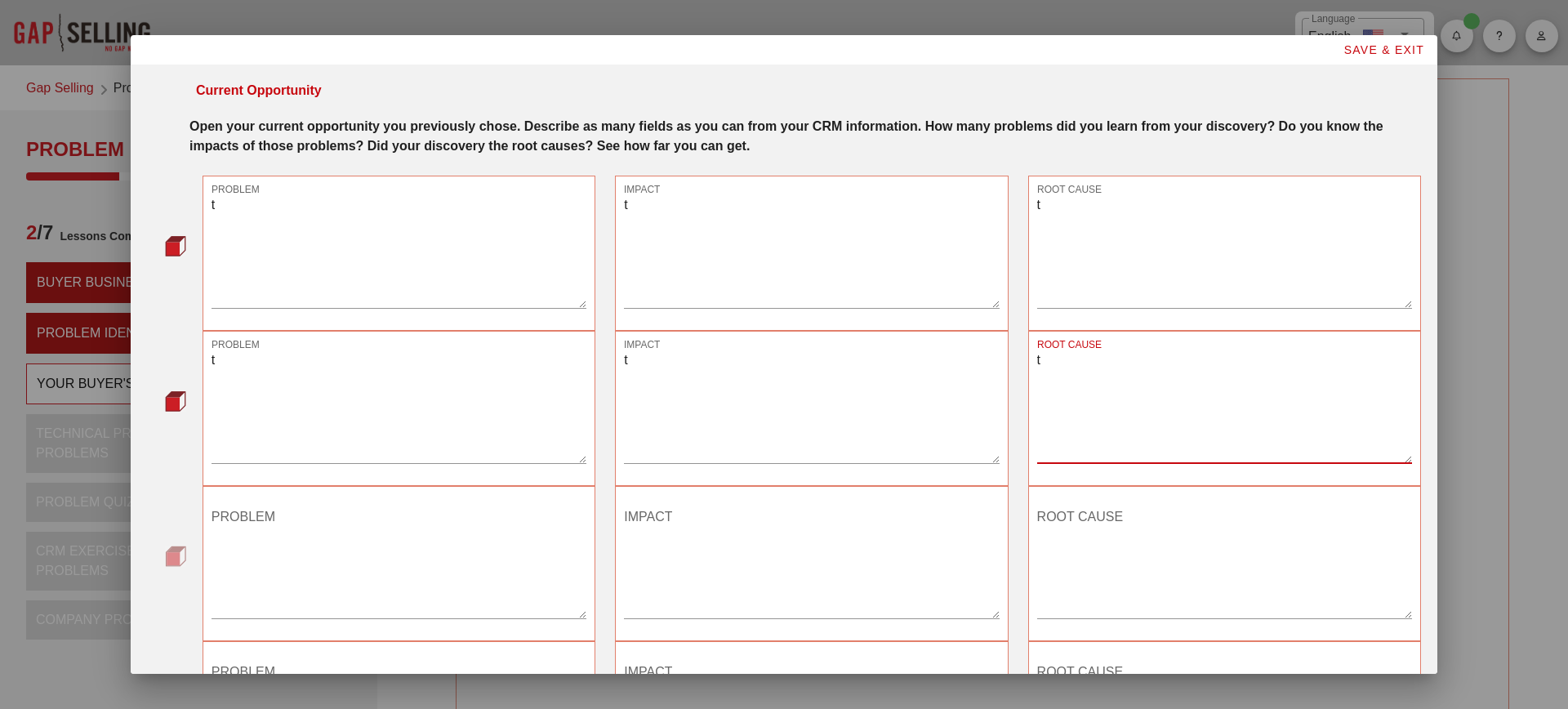
type textarea "t"
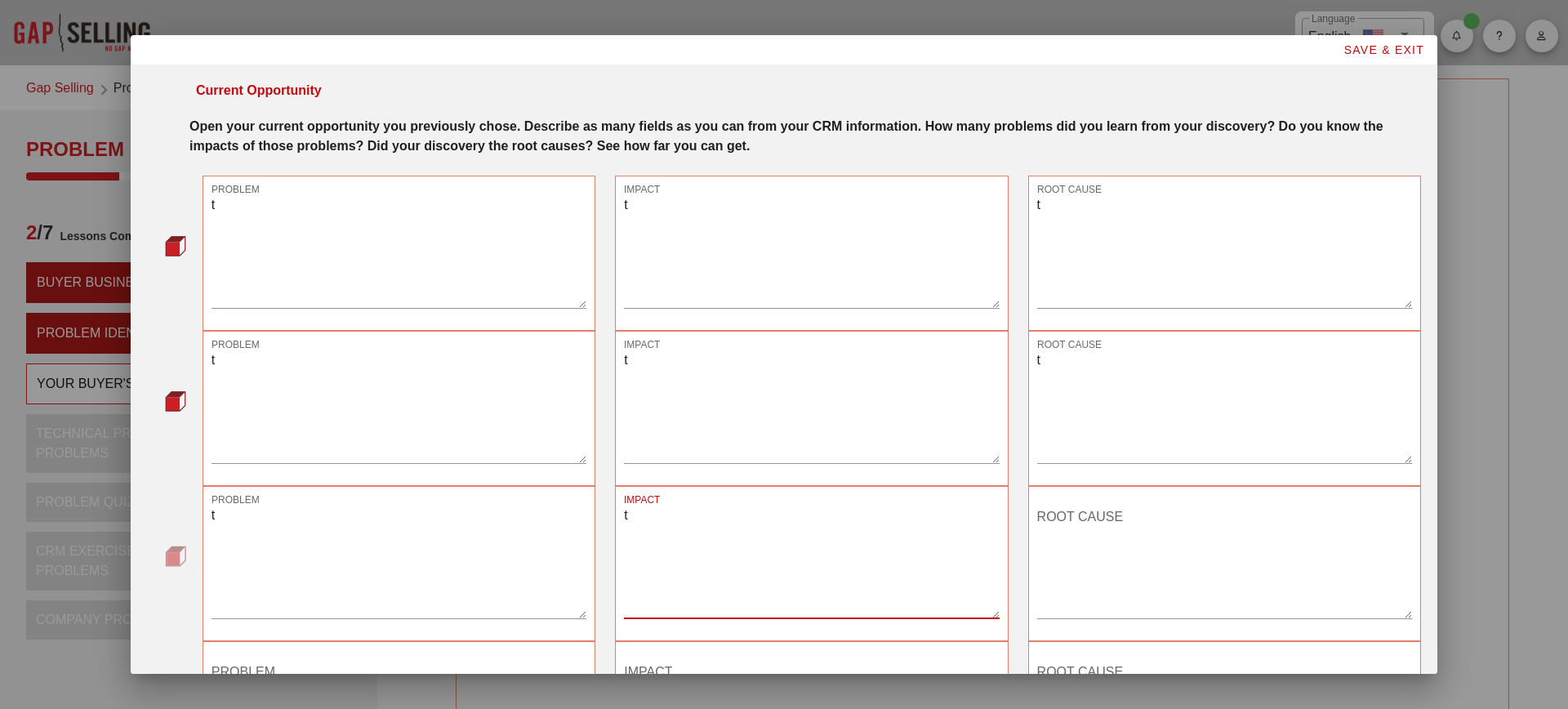
type textarea "t"
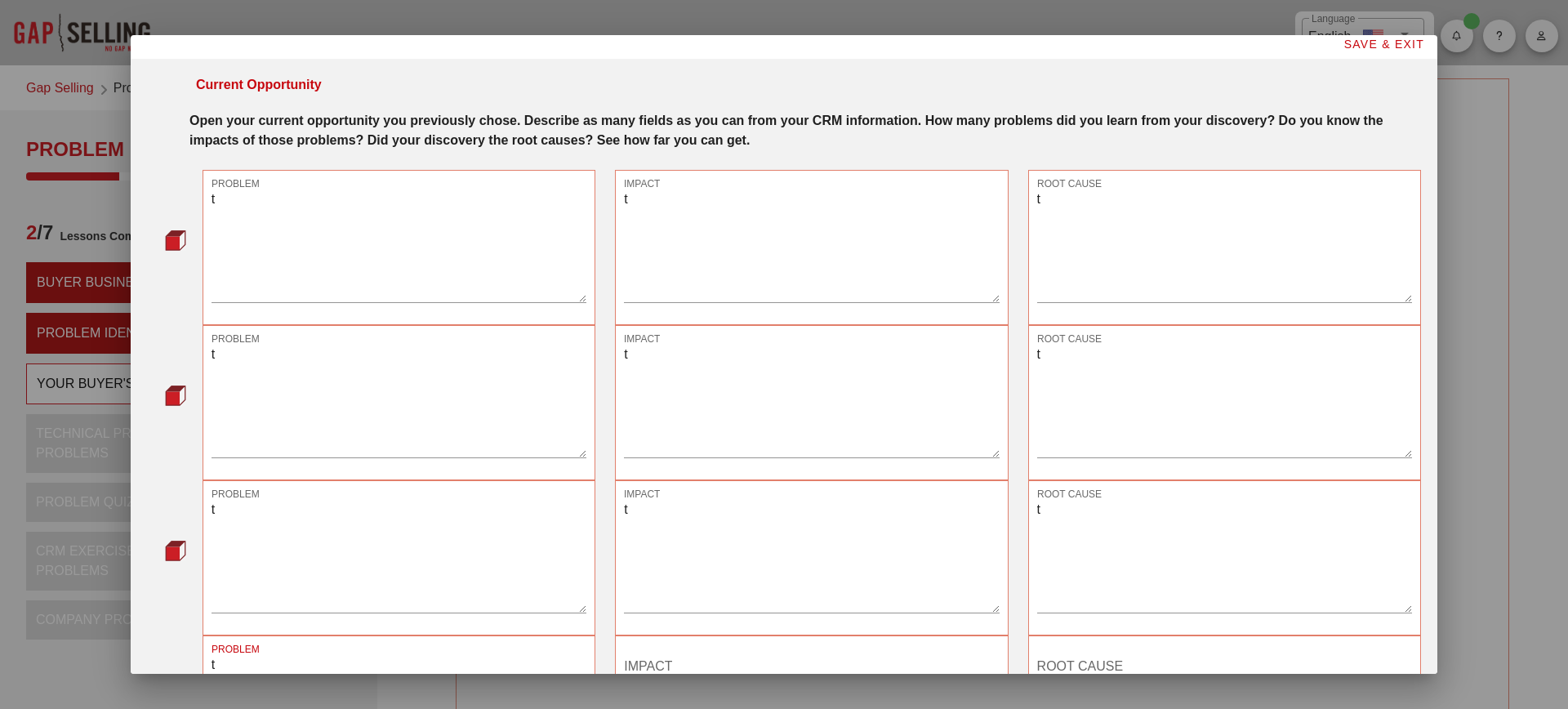
type textarea "t"
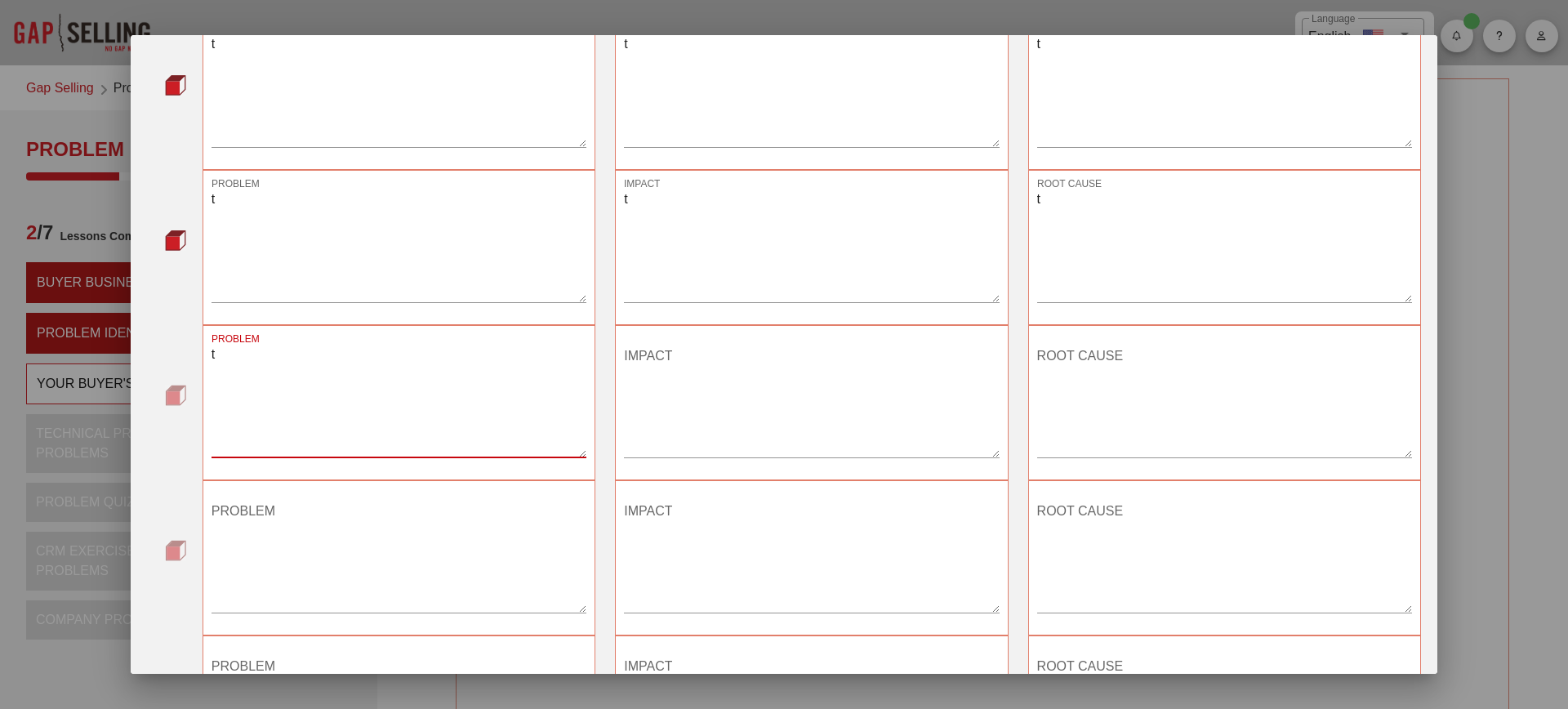
type textarea "t"
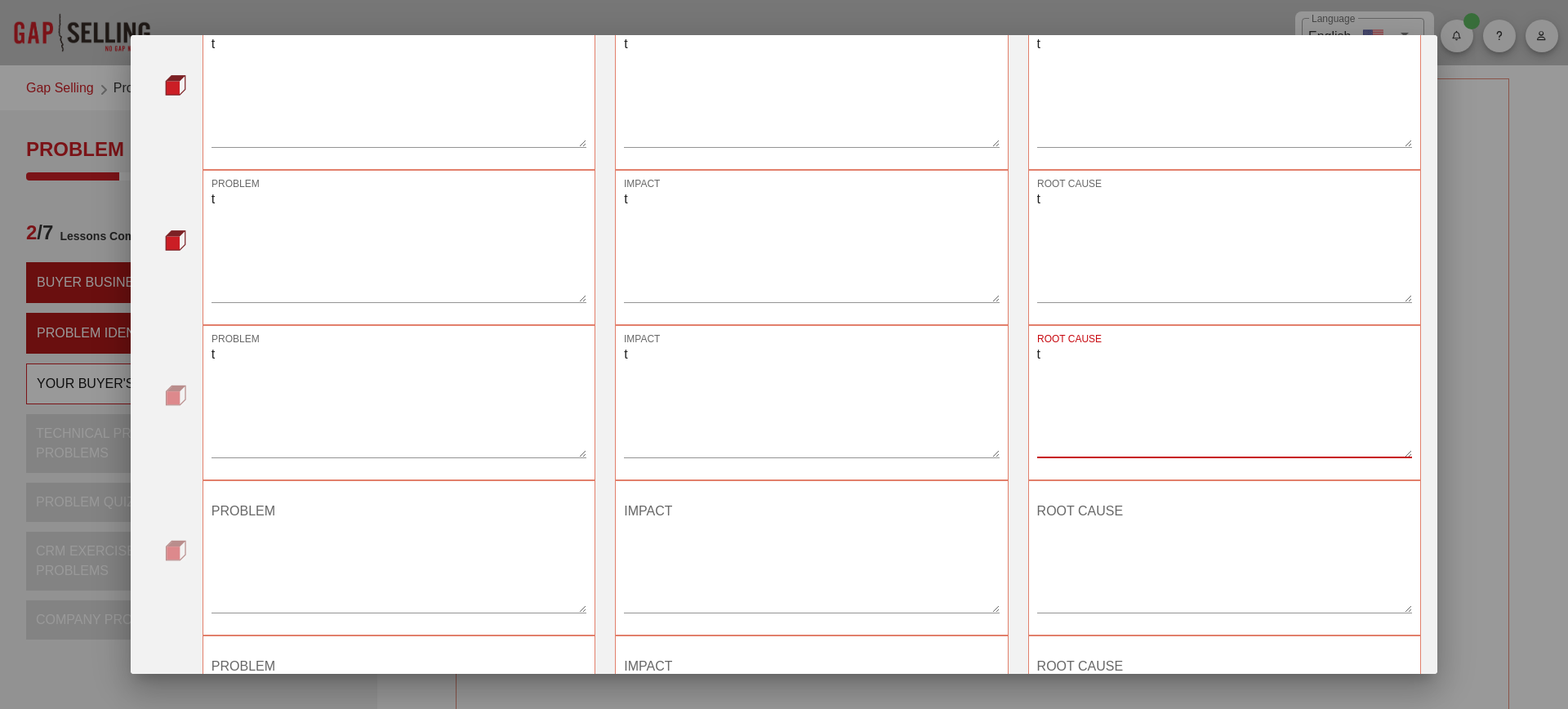
type textarea "t"
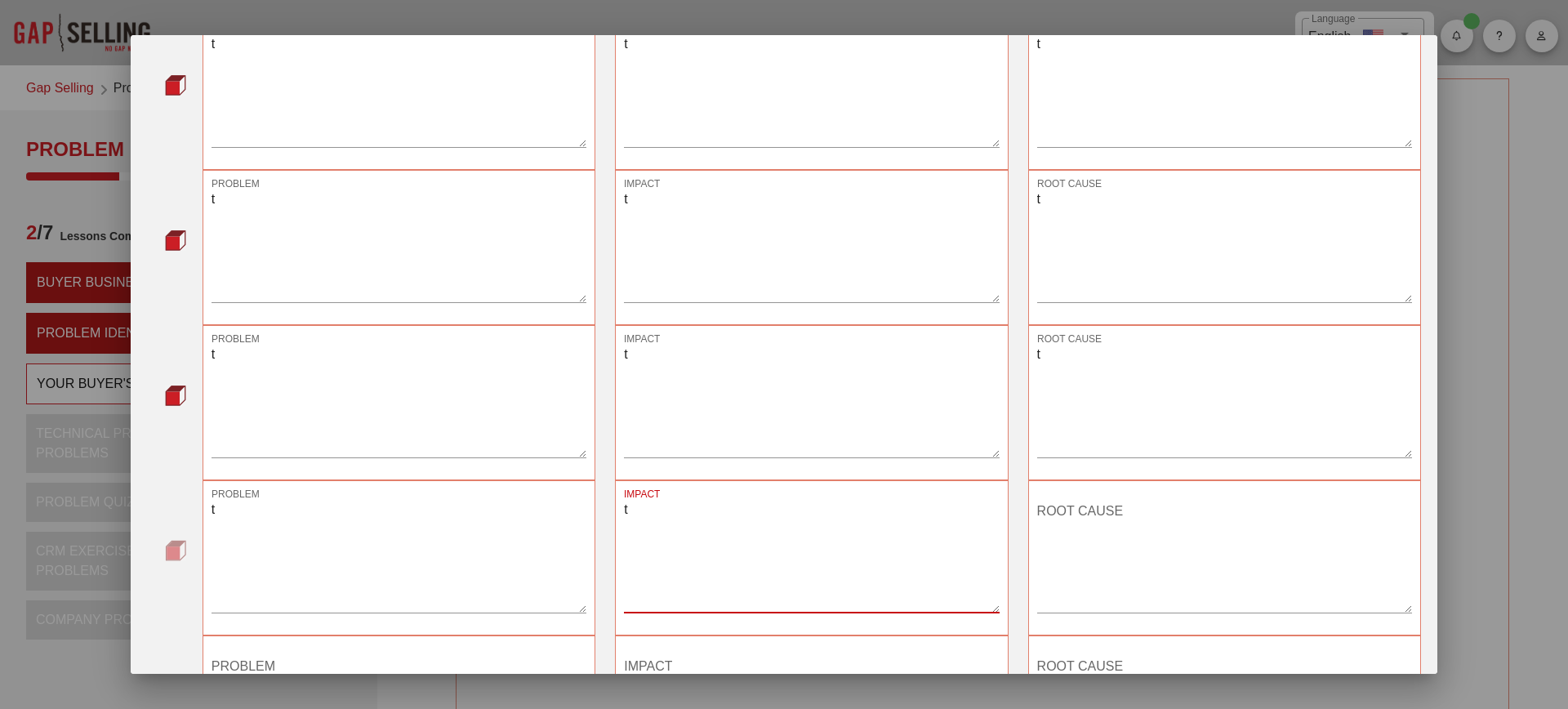
type textarea "t"
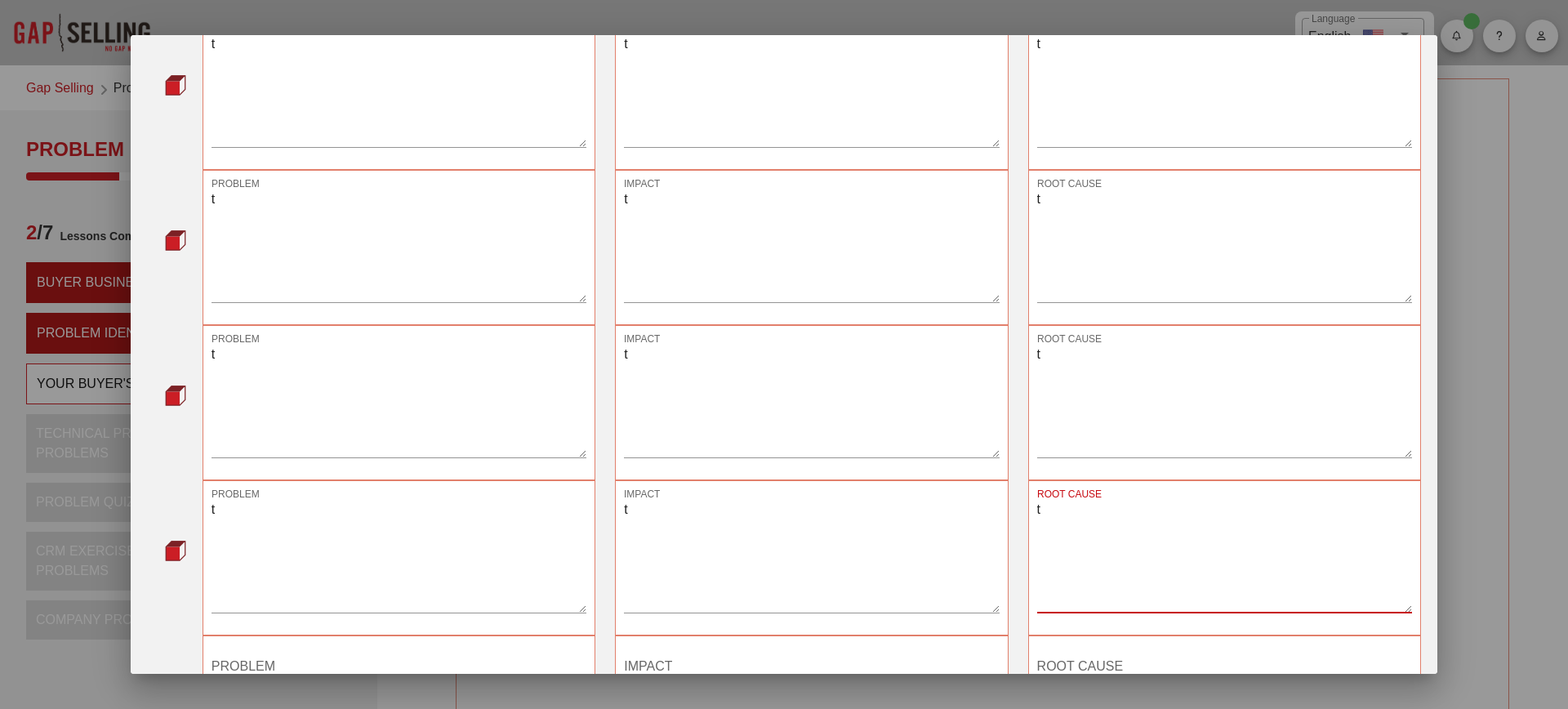
type textarea "t"
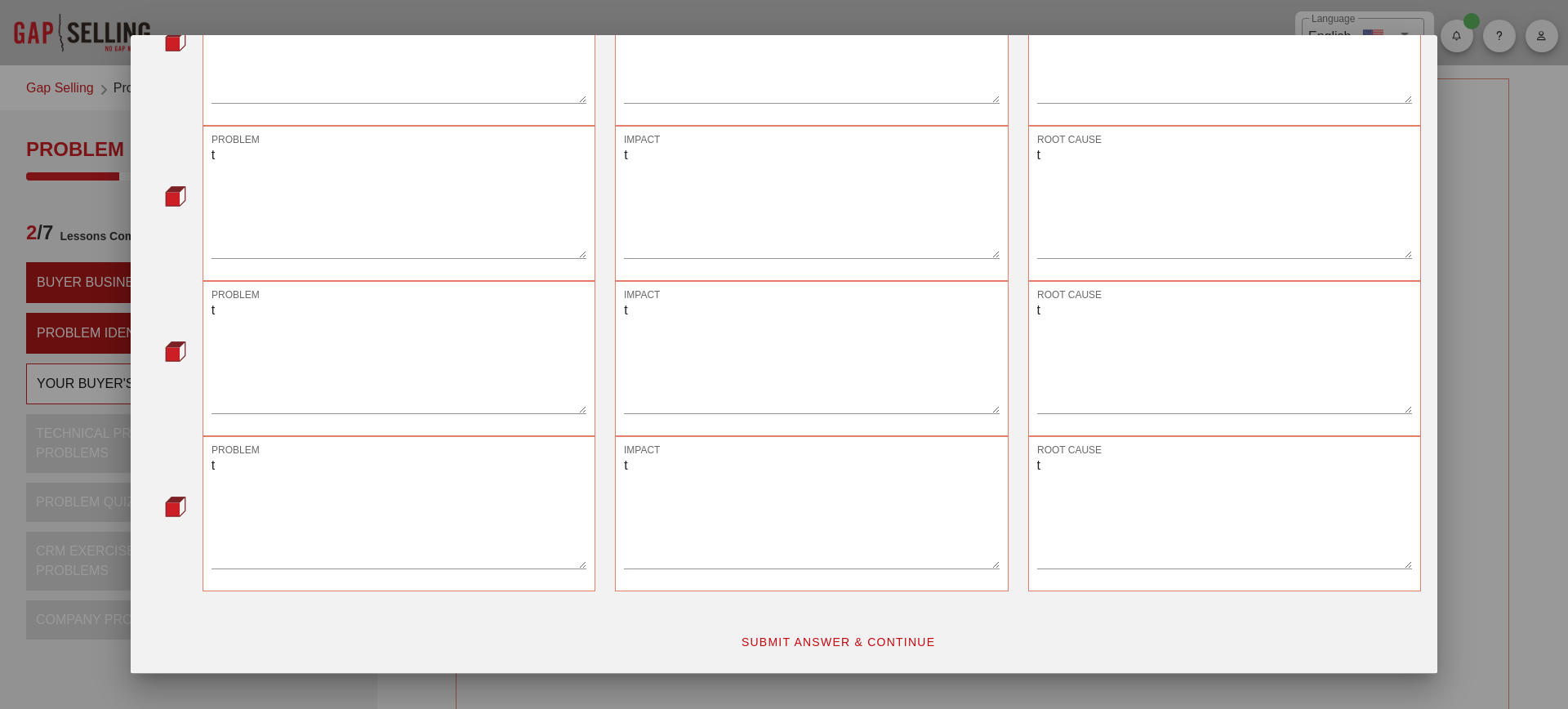
click at [1088, 597] on div "ROOT CAUSE t" at bounding box center [1224, 513] width 412 height 175
click at [857, 648] on span "SUBMIT ANSWER & CONTINUE" at bounding box center [837, 642] width 195 height 13
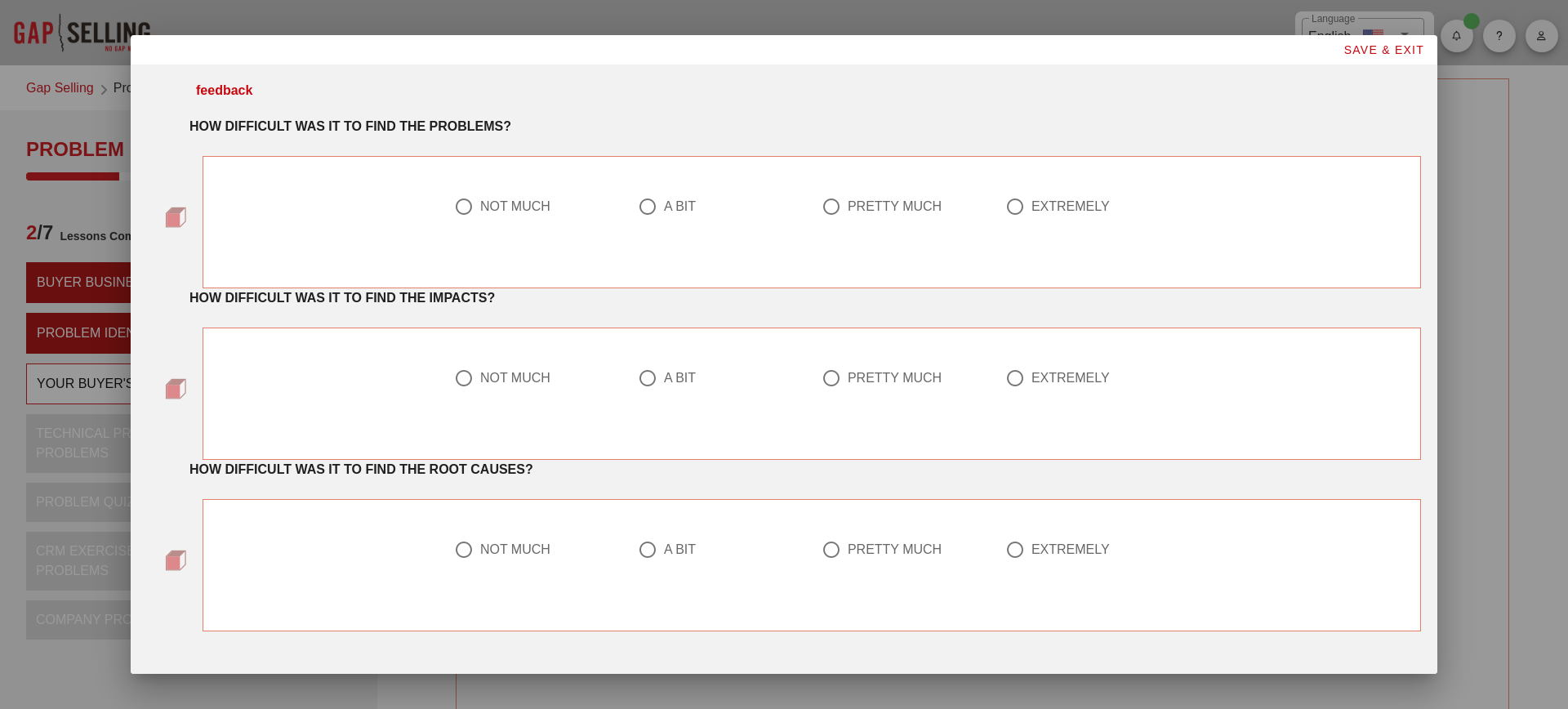
scroll to position [39, 0]
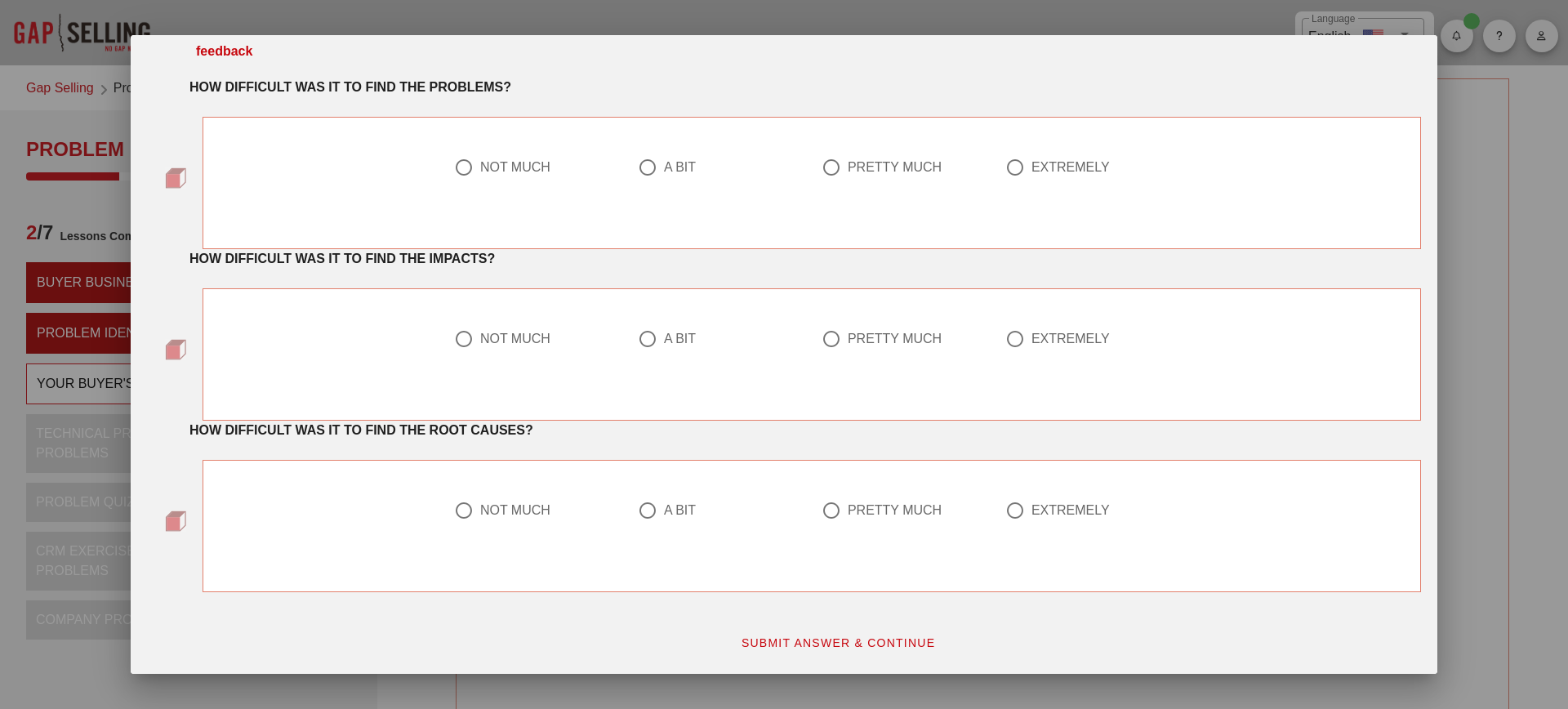
click at [678, 174] on div "A BIT" at bounding box center [680, 168] width 32 height 16
radio input "true"
click at [674, 343] on div "A BIT" at bounding box center [680, 339] width 32 height 16
radio input "true"
click at [664, 506] on div "A BIT" at bounding box center [680, 510] width 32 height 16
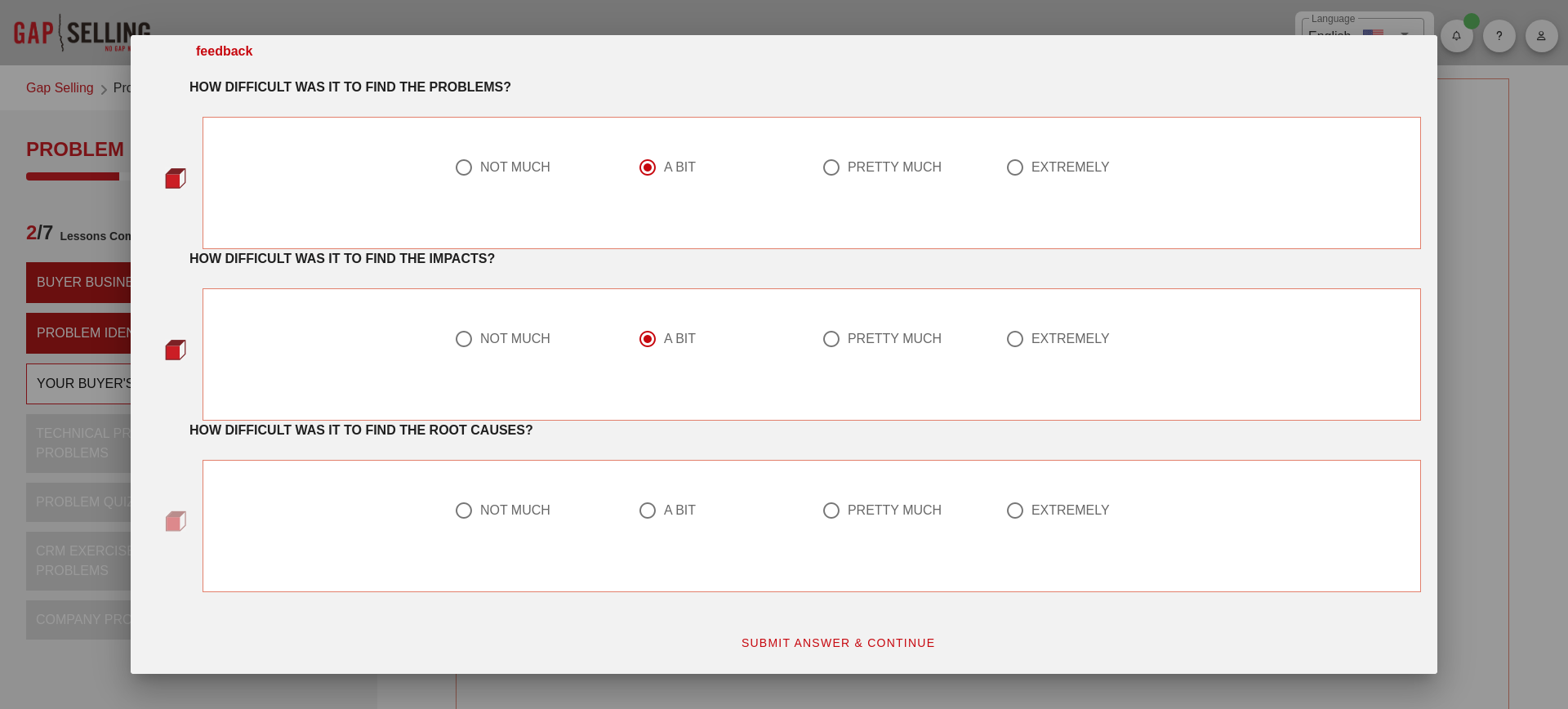
radio input "true"
click at [797, 634] on button "SUBMIT ANSWER & CONTINUE" at bounding box center [838, 643] width 221 height 29
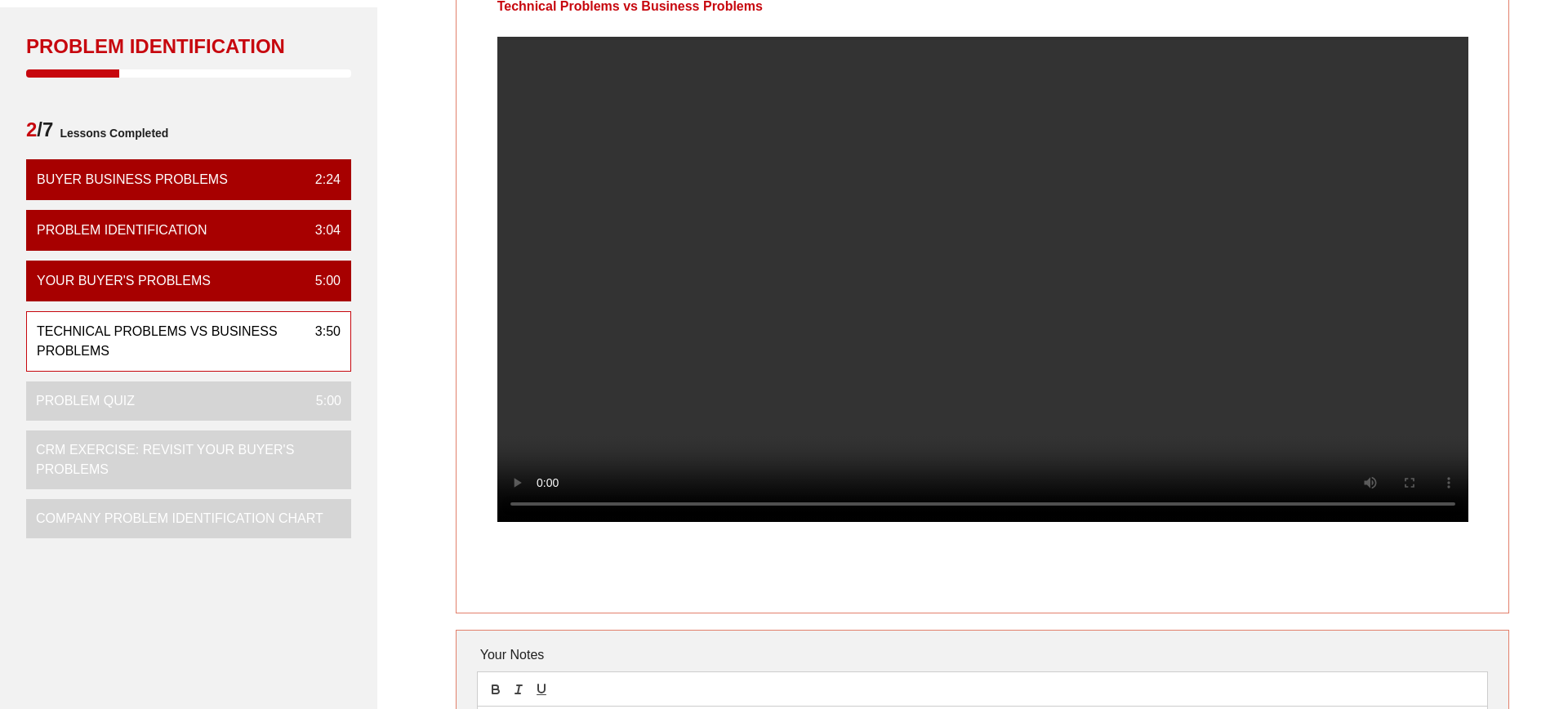
scroll to position [103, 0]
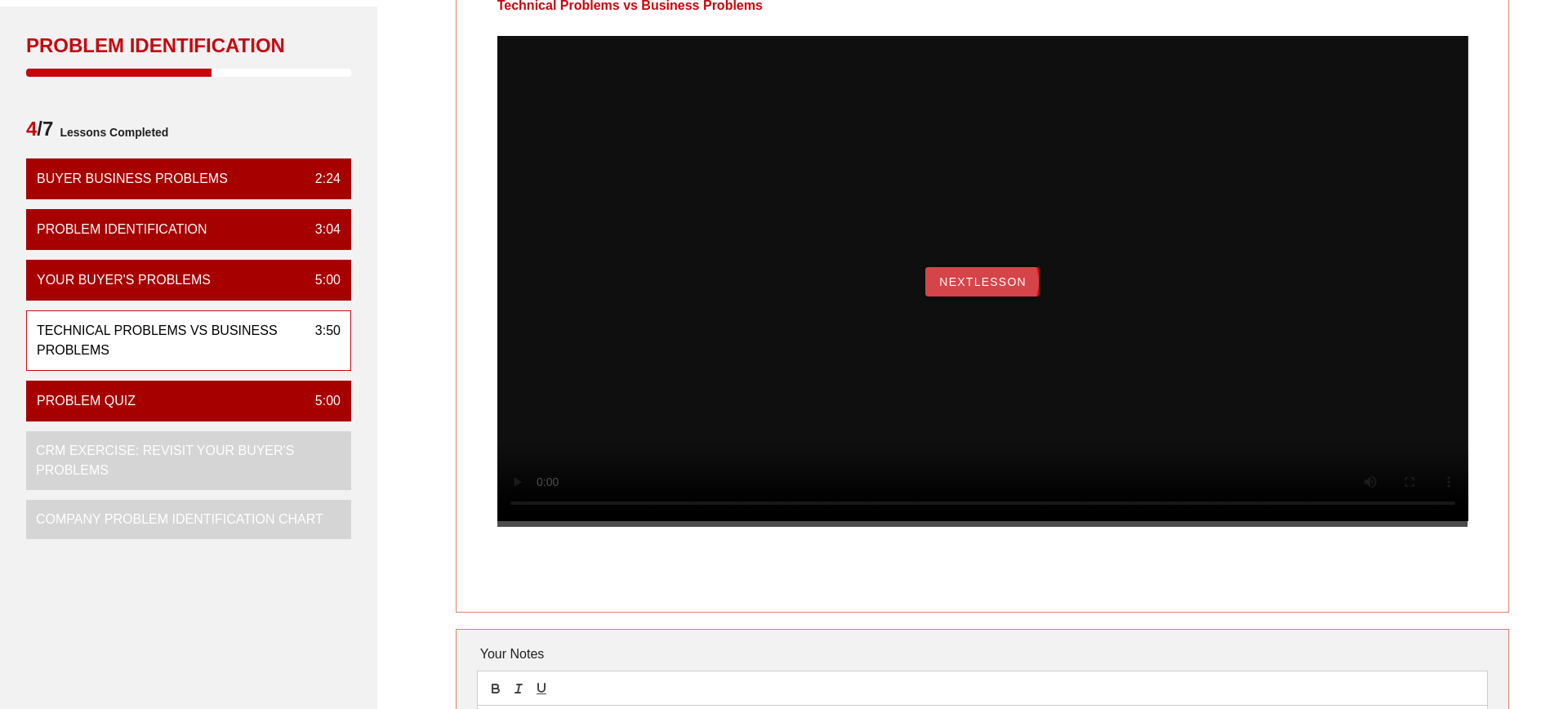
click at [991, 288] on span "NextLesson" at bounding box center [982, 282] width 88 height 13
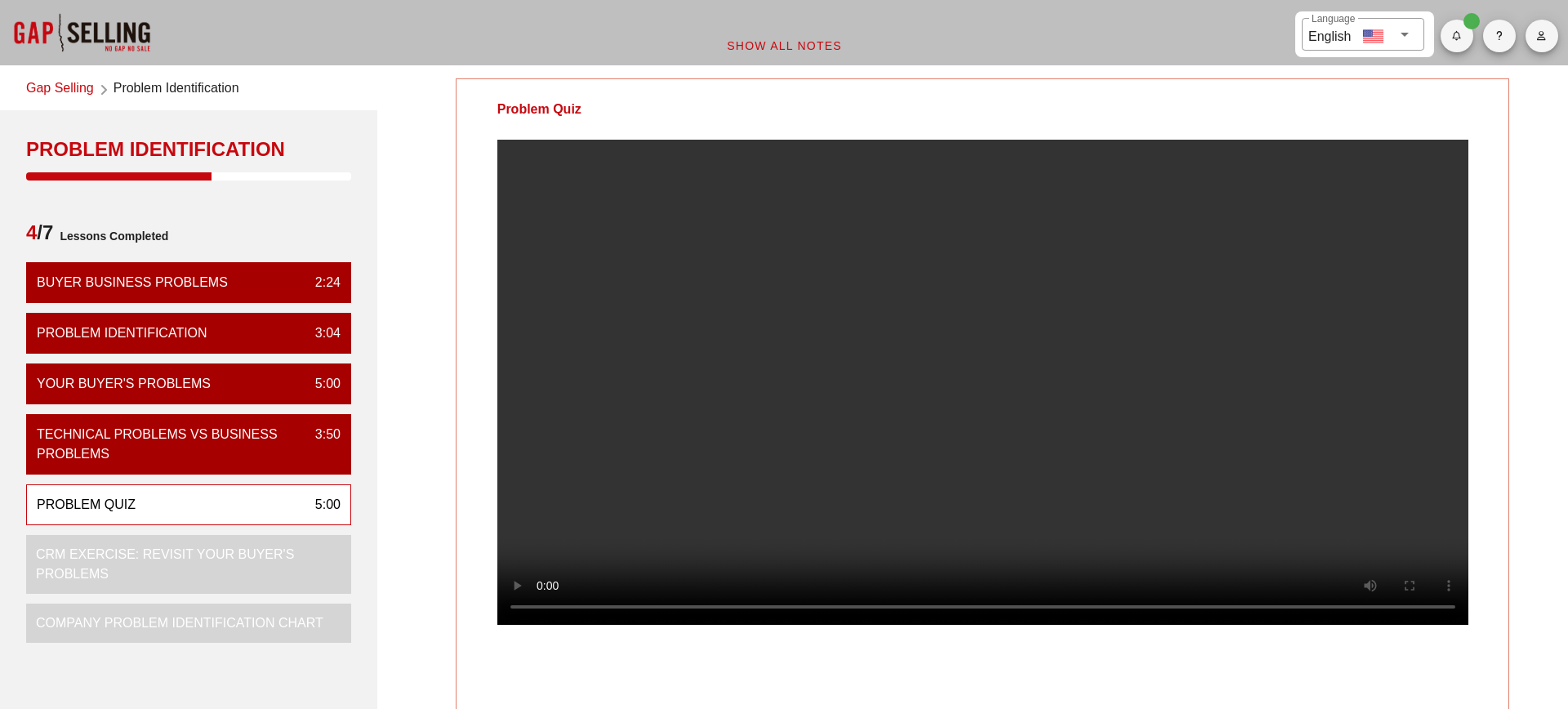
click at [1530, 591] on div "Problem Quiz Your Notes Save Note Show All Notes" at bounding box center [982, 518] width 1191 height 898
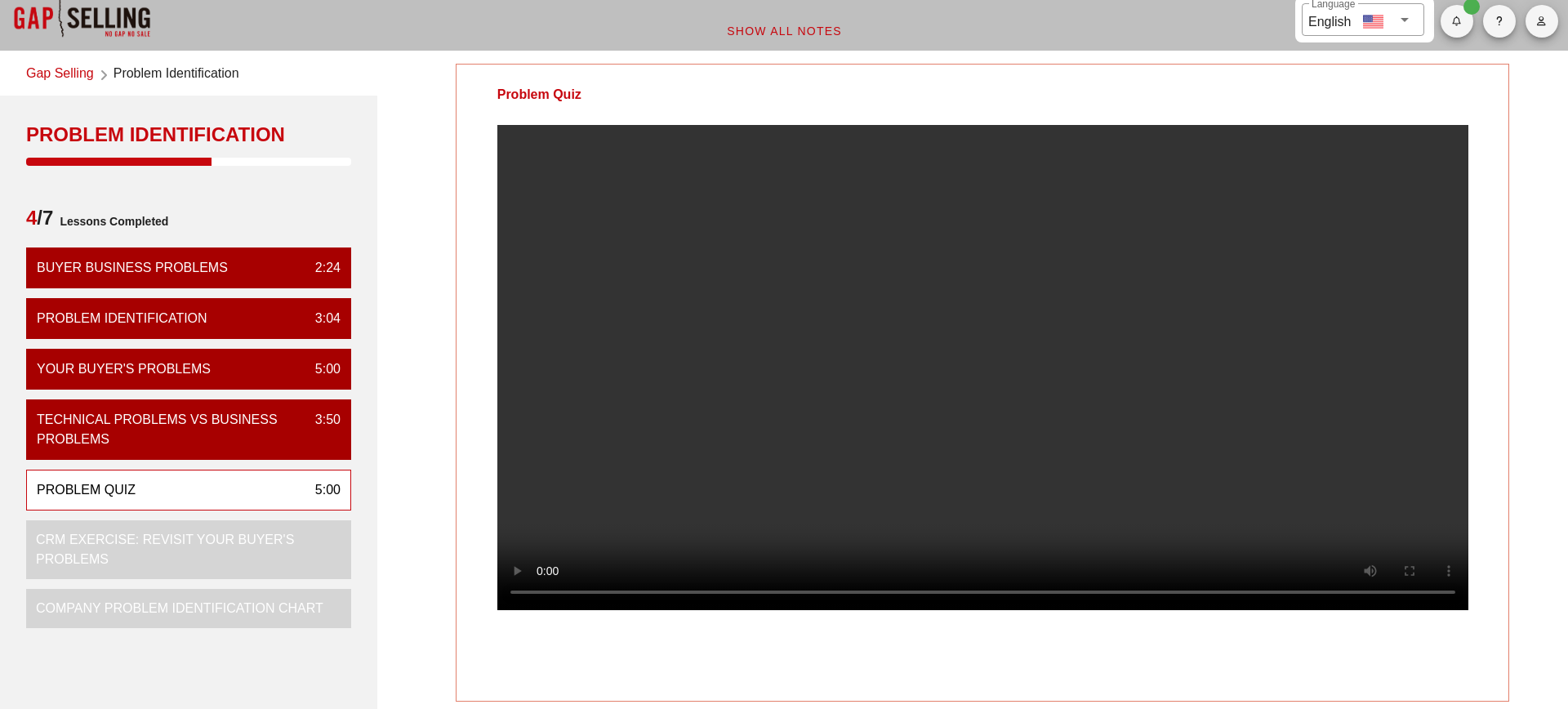
scroll to position [21, 0]
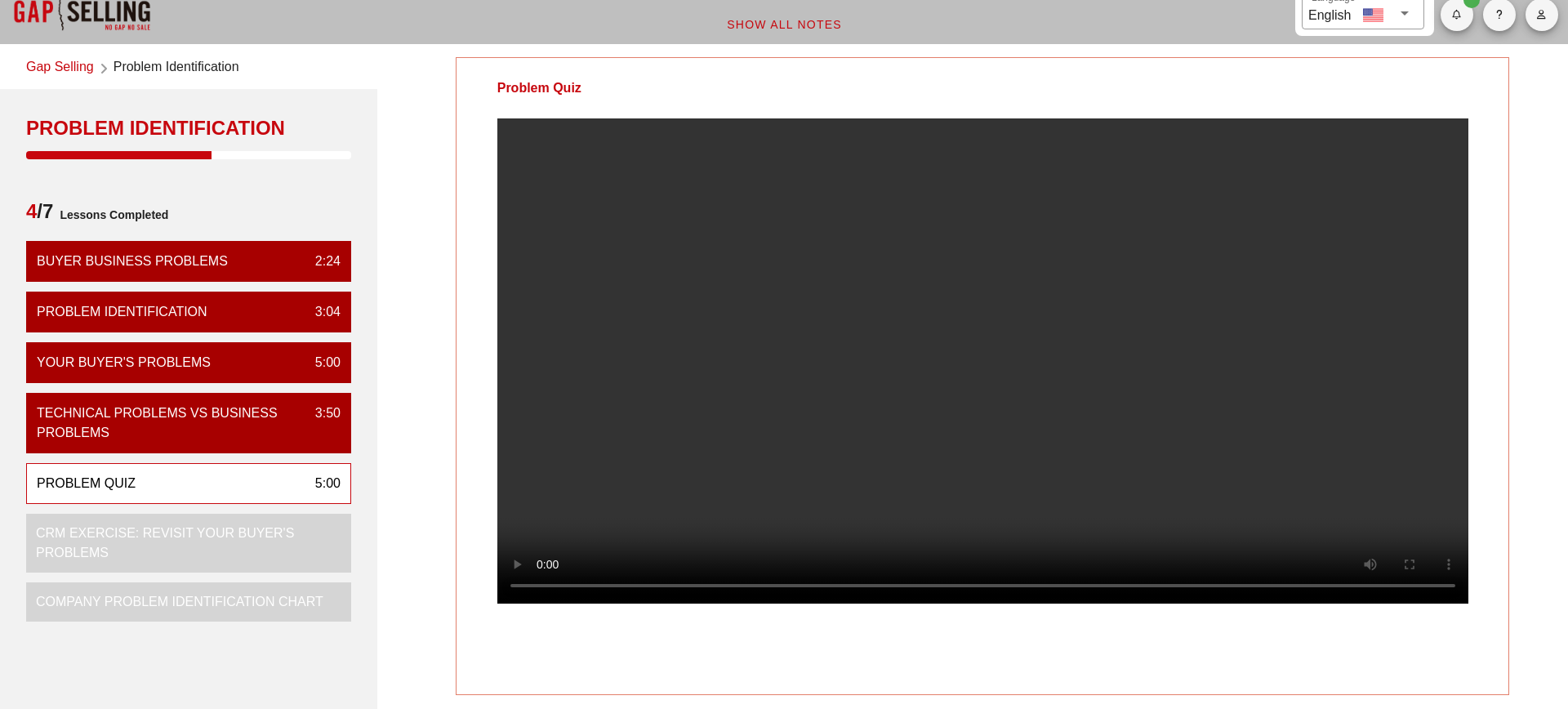
click at [1502, 489] on div at bounding box center [983, 374] width 1053 height 511
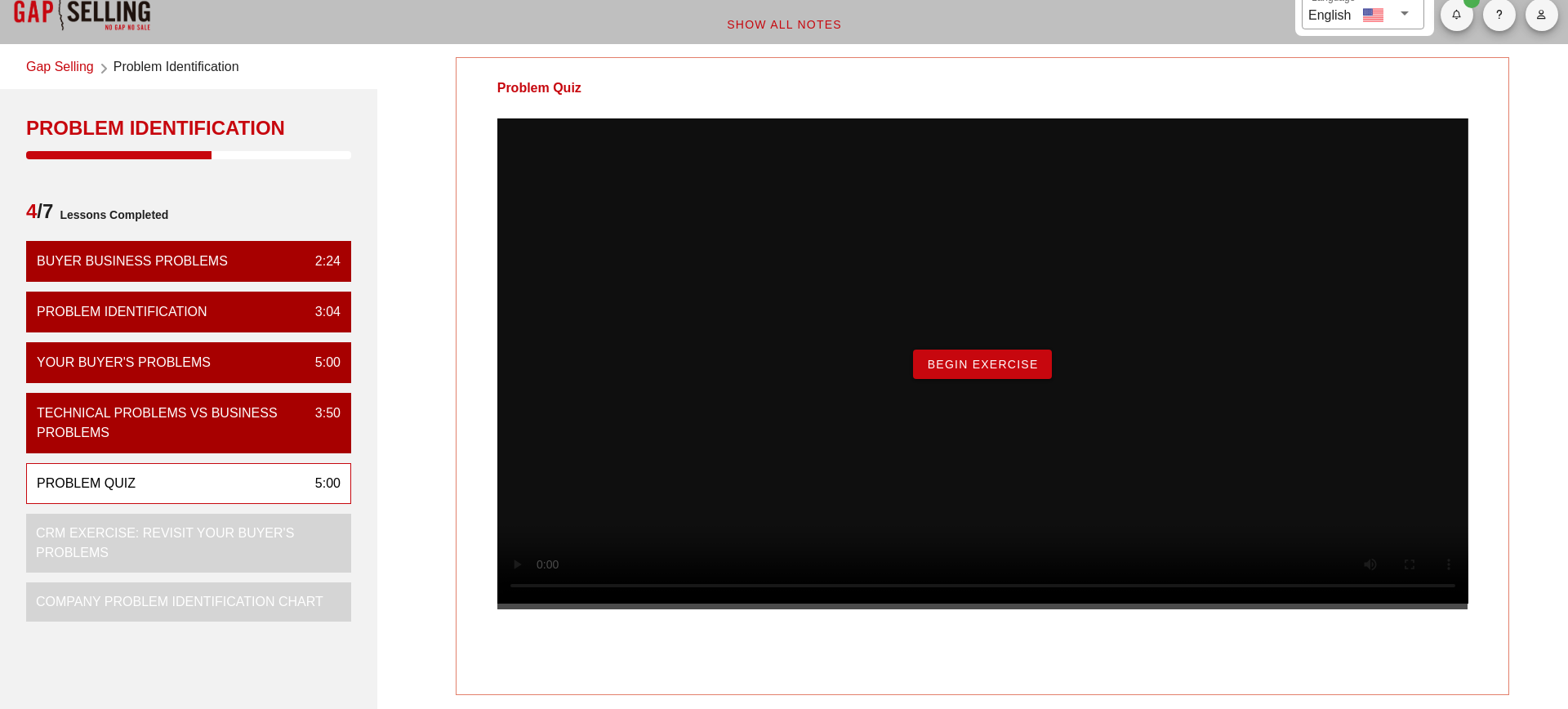
click at [1037, 379] on button "Begin Exercise" at bounding box center [982, 364] width 138 height 29
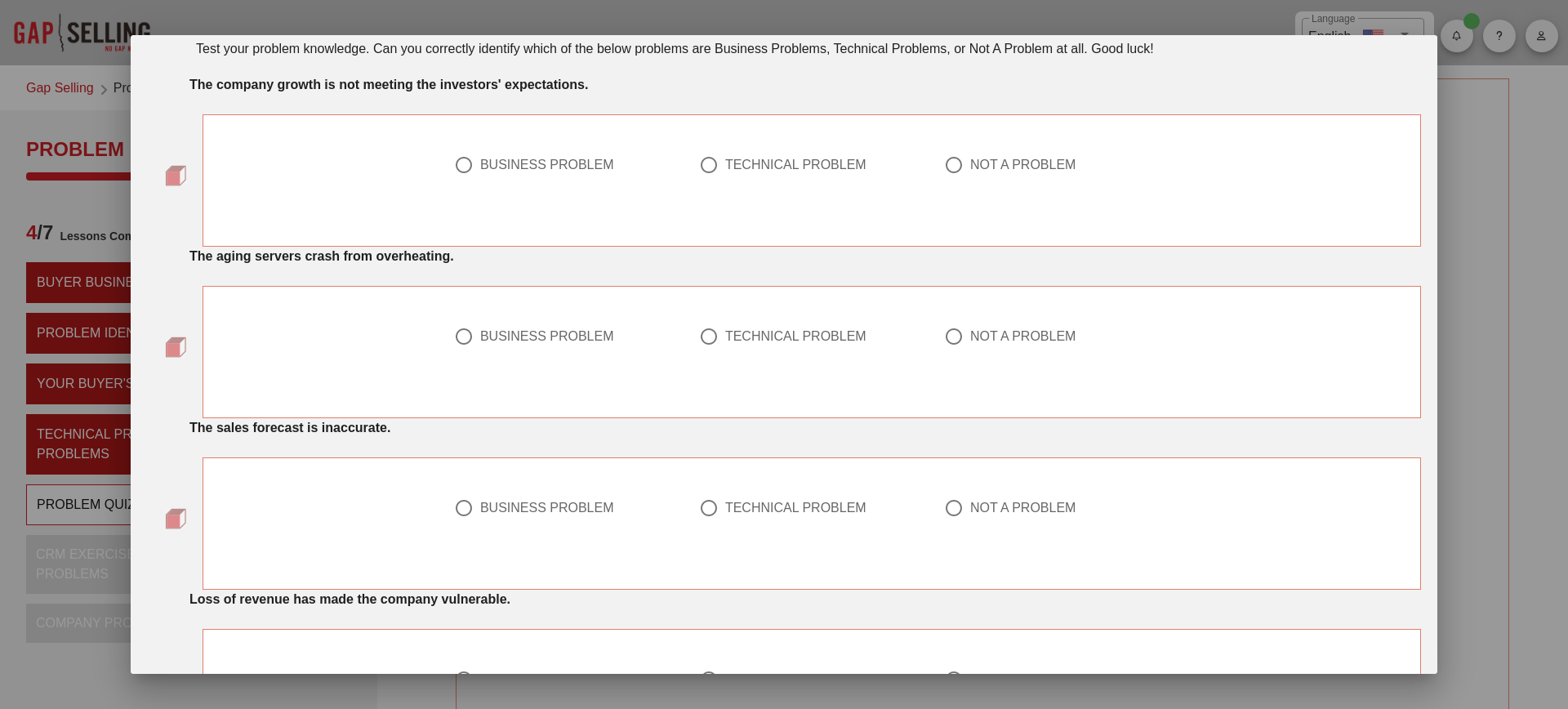
scroll to position [49, 0]
click at [499, 172] on div "BUSINESS PROBLEM" at bounding box center [560, 164] width 212 height 20
radio input "true"
click at [541, 343] on div "BUSINESS PROBLEM" at bounding box center [547, 335] width 134 height 16
radio input "true"
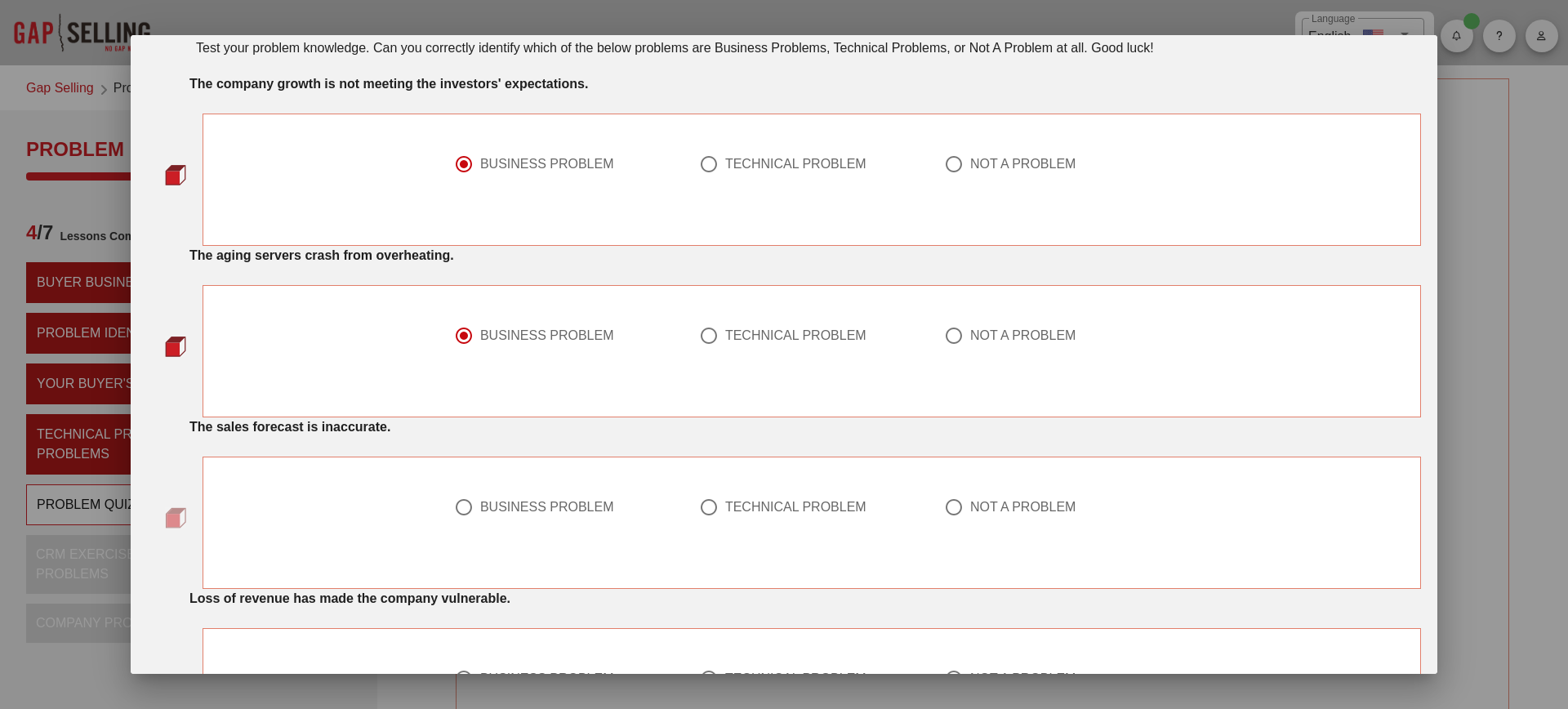
click at [501, 504] on div "BUSINESS PROBLEM" at bounding box center [547, 508] width 134 height 16
radio input "true"
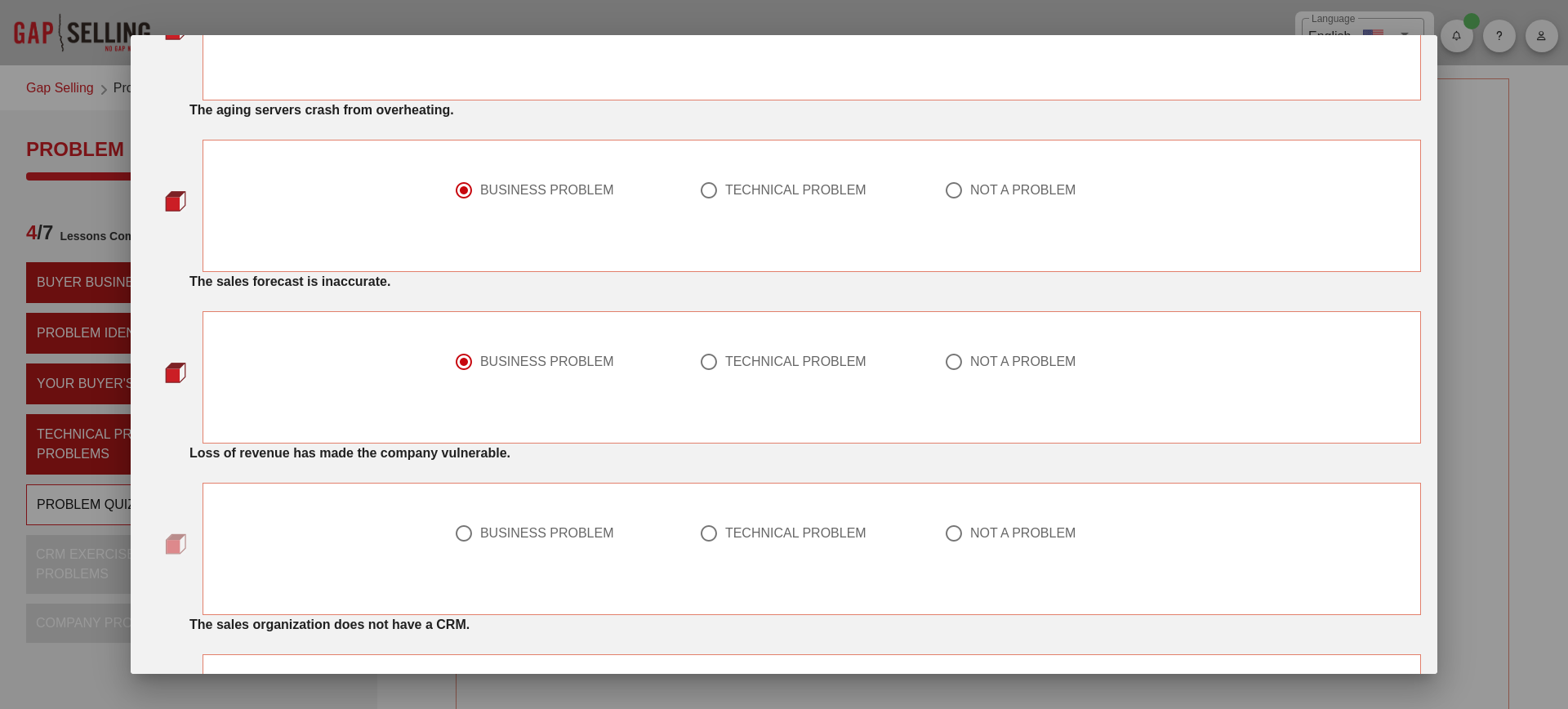
scroll to position [308, 0]
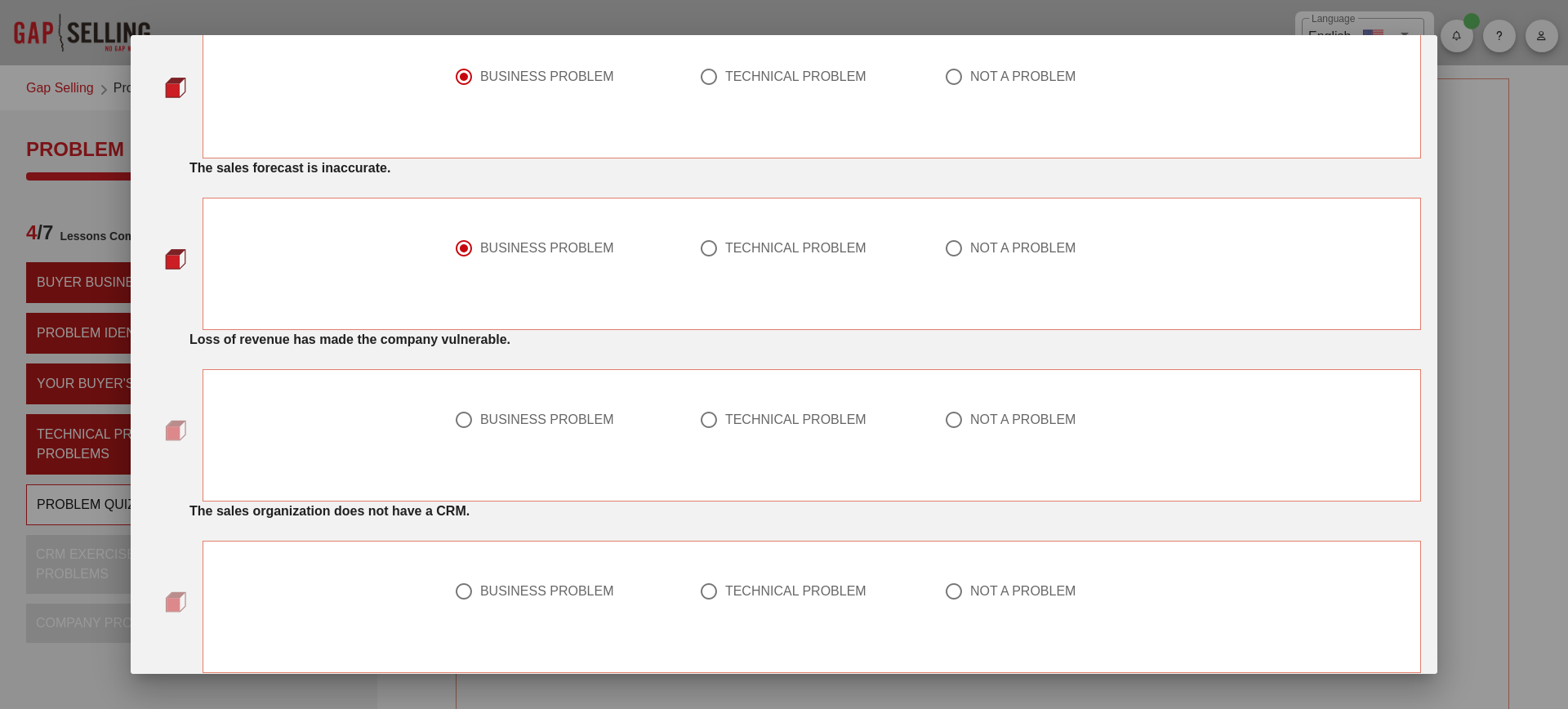
click at [556, 404] on div "BUSINESS PROBLEM" at bounding box center [566, 430] width 245 height 59
click at [550, 412] on div "BUSINESS PROBLEM" at bounding box center [547, 420] width 134 height 16
radio input "true"
click at [532, 584] on div "BUSINESS PROBLEM" at bounding box center [547, 592] width 134 height 16
radio input "true"
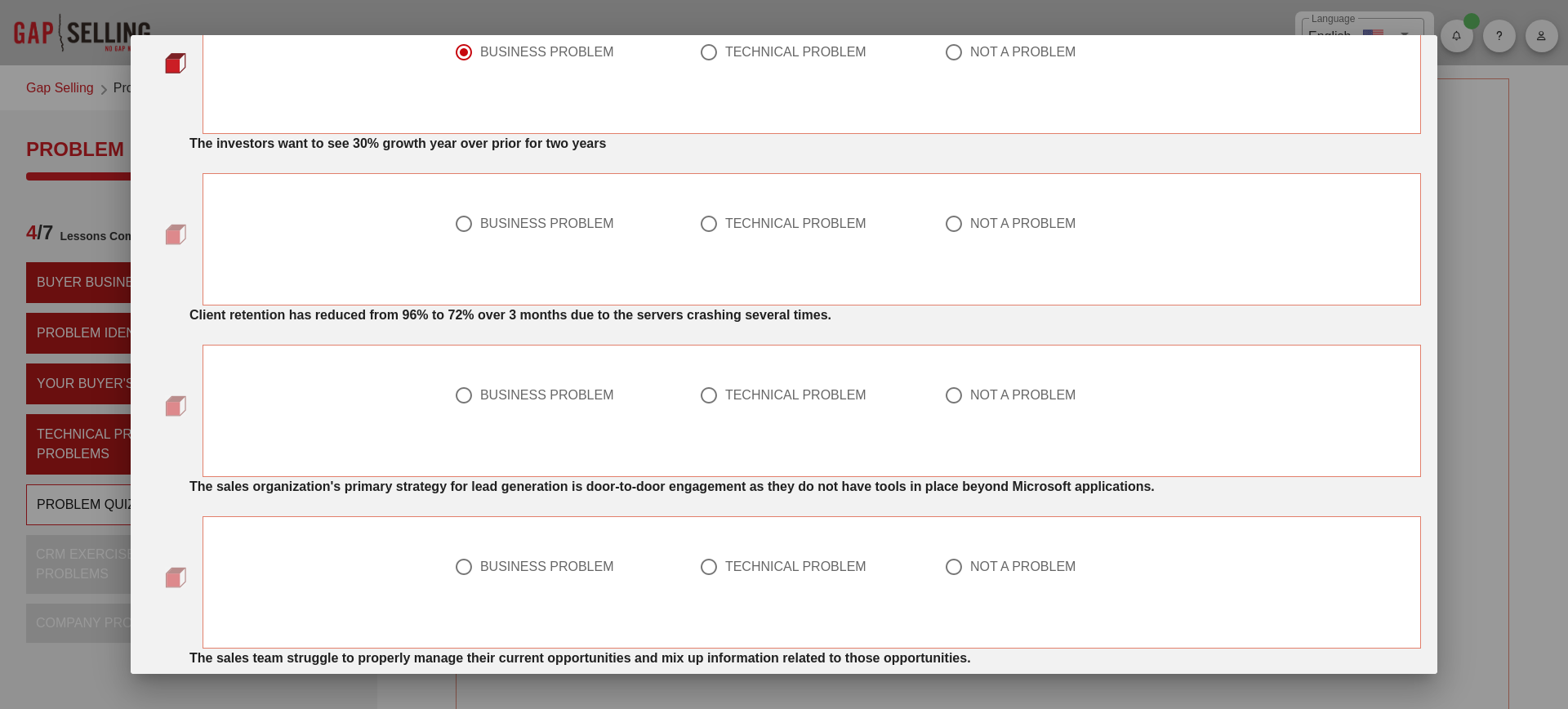
scroll to position [1093, 0]
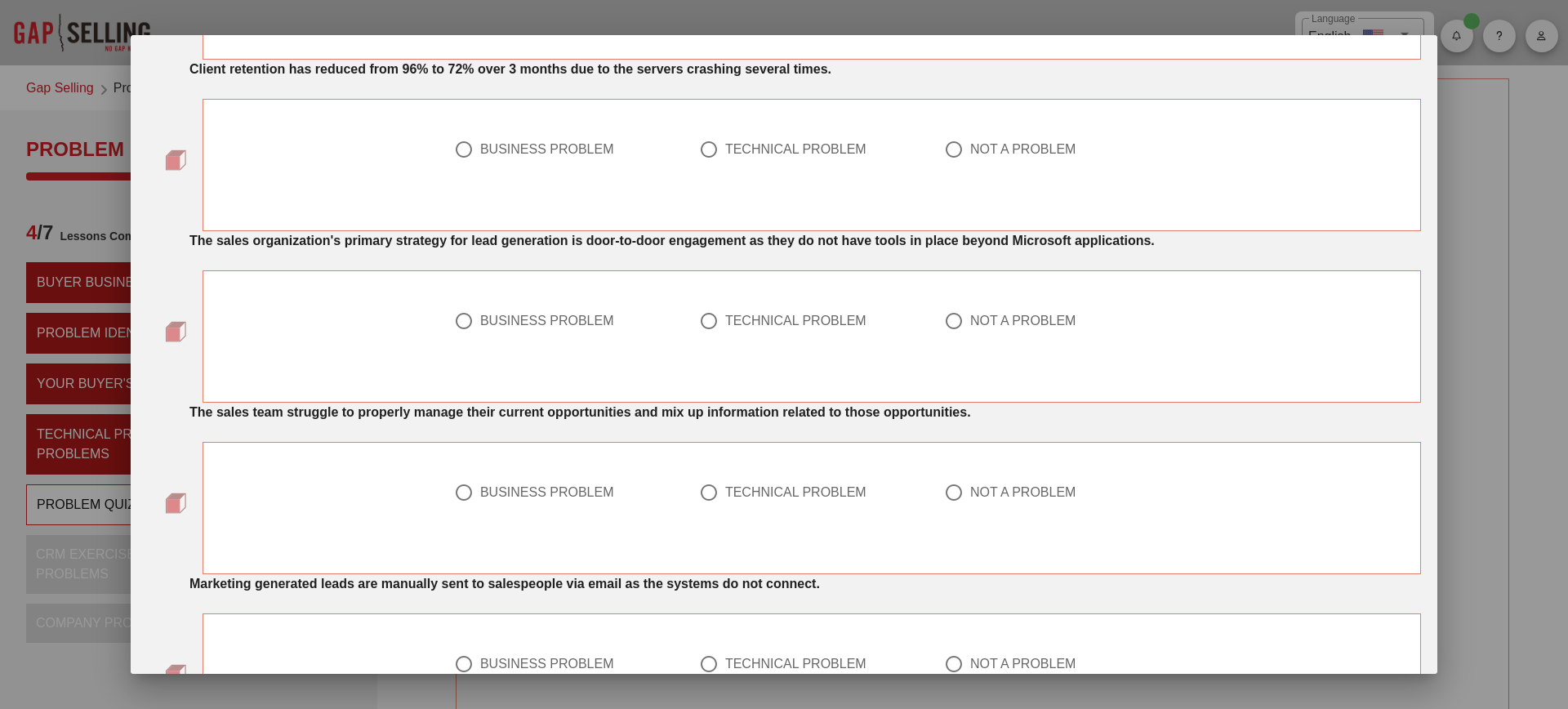
click at [518, 154] on div "BUSINESS PROBLEM" at bounding box center [547, 150] width 134 height 16
radio input "true"
click at [518, 315] on div "BUSINESS PROBLEM" at bounding box center [547, 321] width 134 height 16
radio input "true"
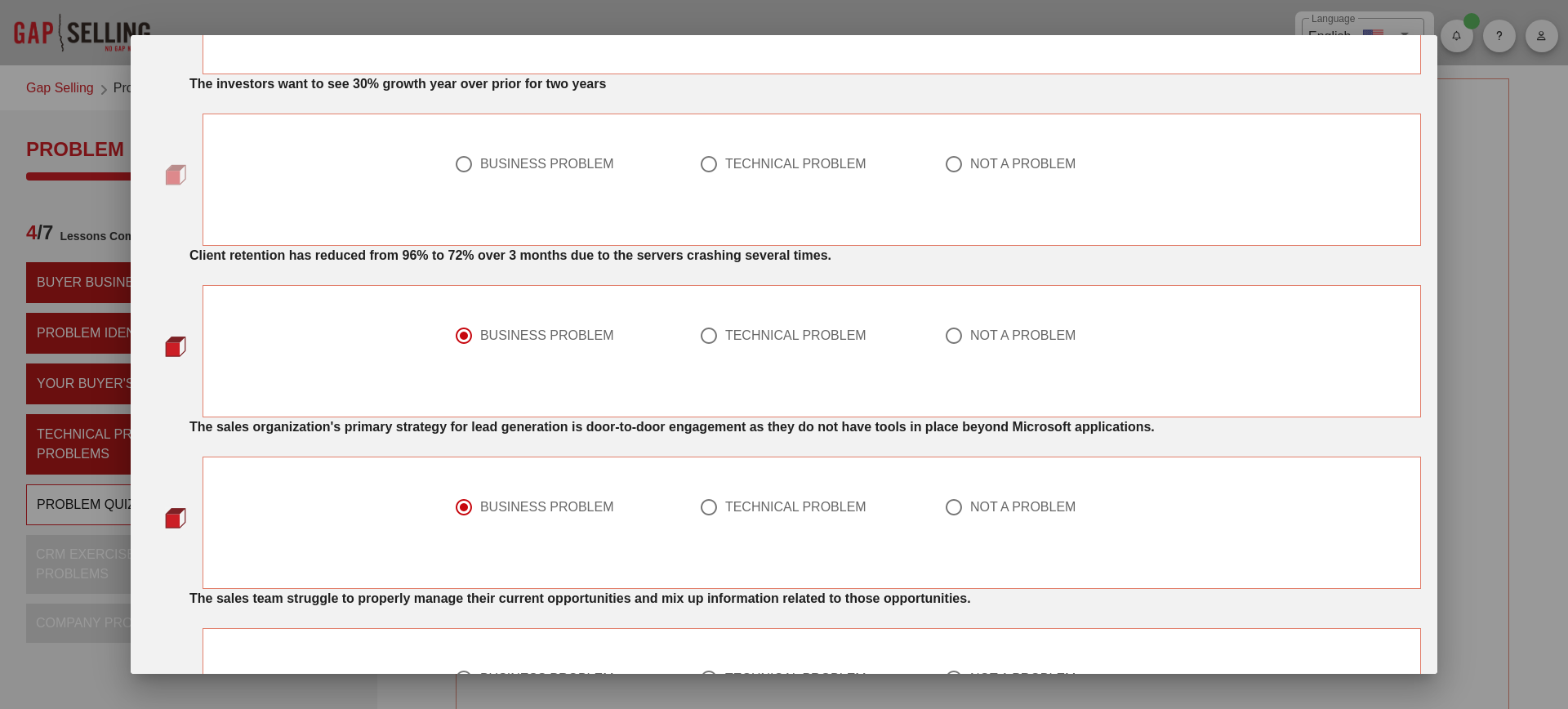
scroll to position [796, 0]
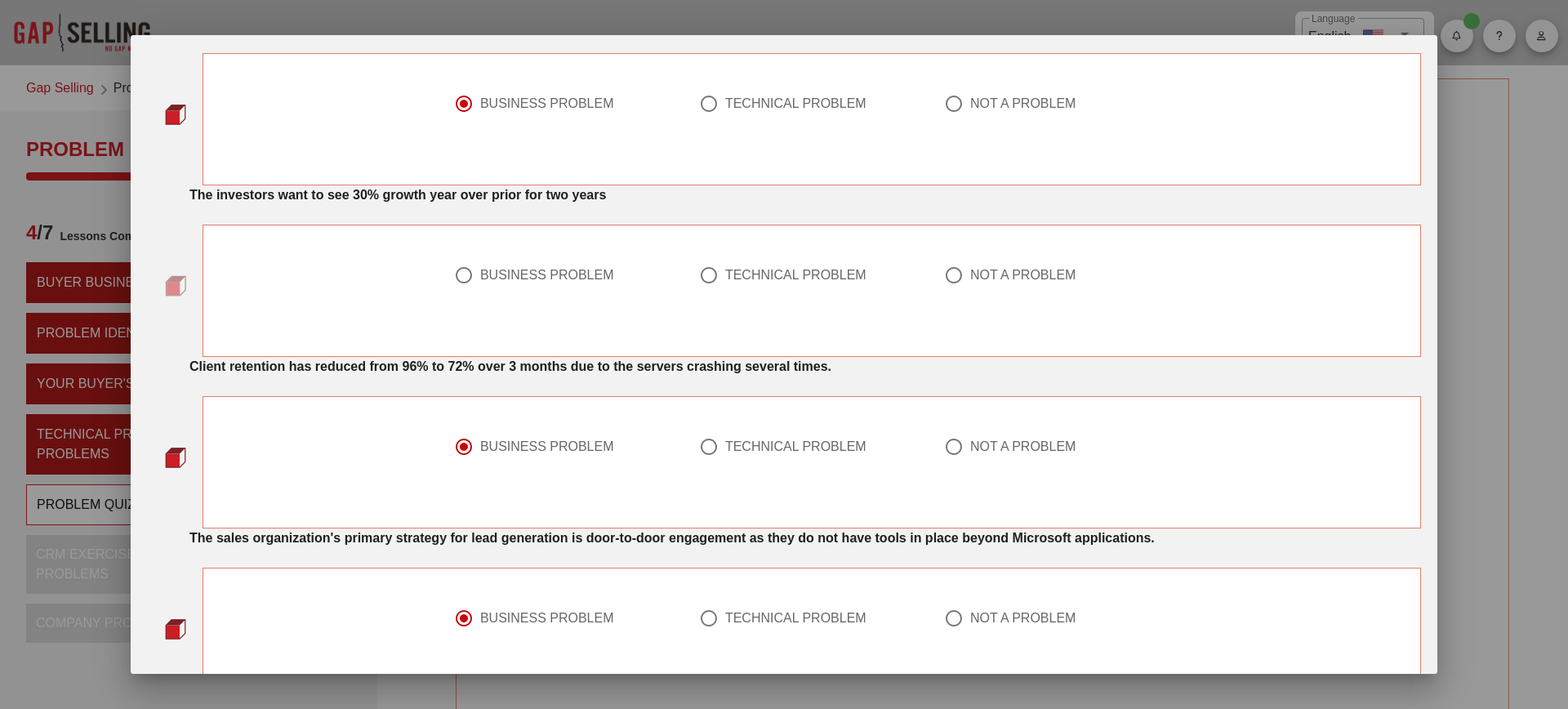
click at [509, 267] on div "BUSINESS PROBLEM" at bounding box center [547, 276] width 134 height 16
radio input "true"
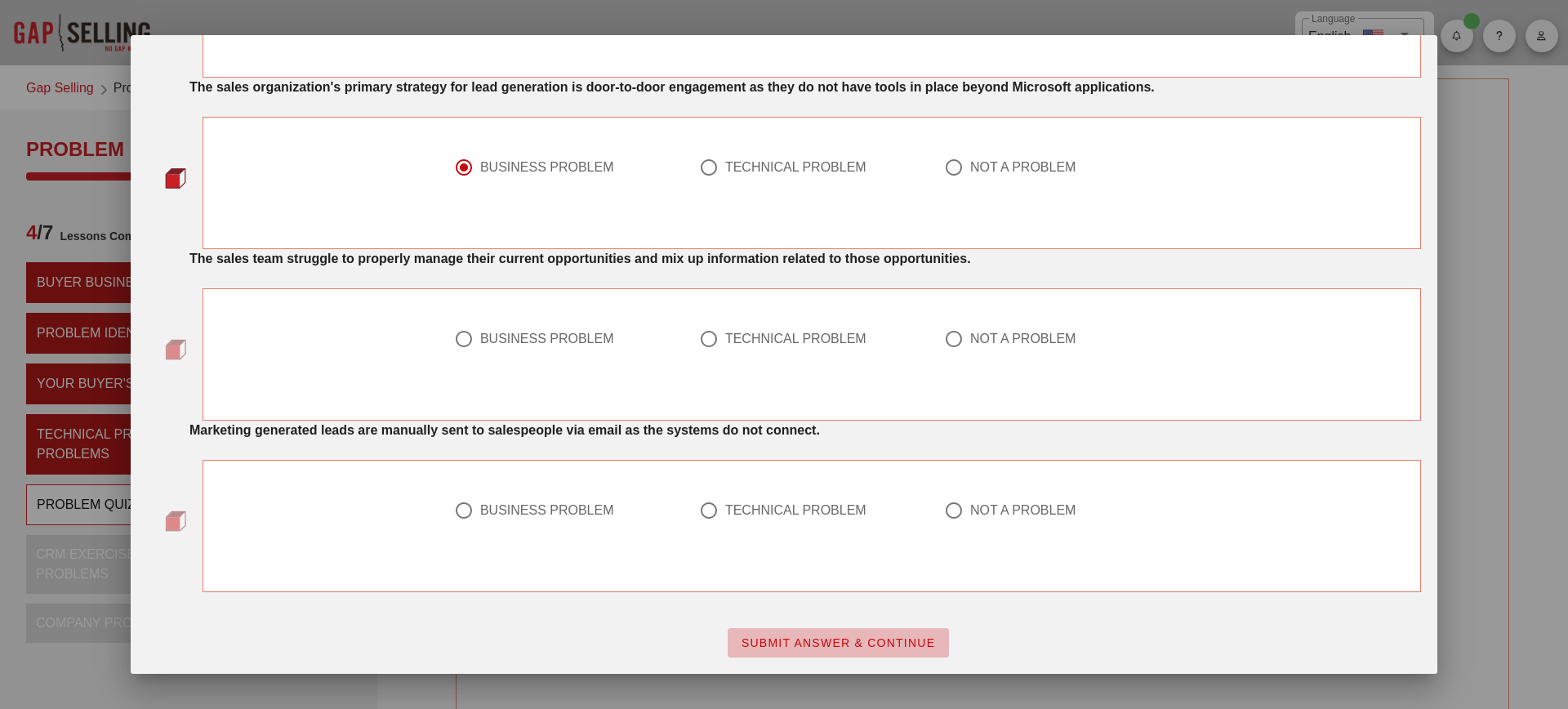
click at [813, 642] on span "SUBMIT ANSWER & CONTINUE" at bounding box center [837, 643] width 195 height 13
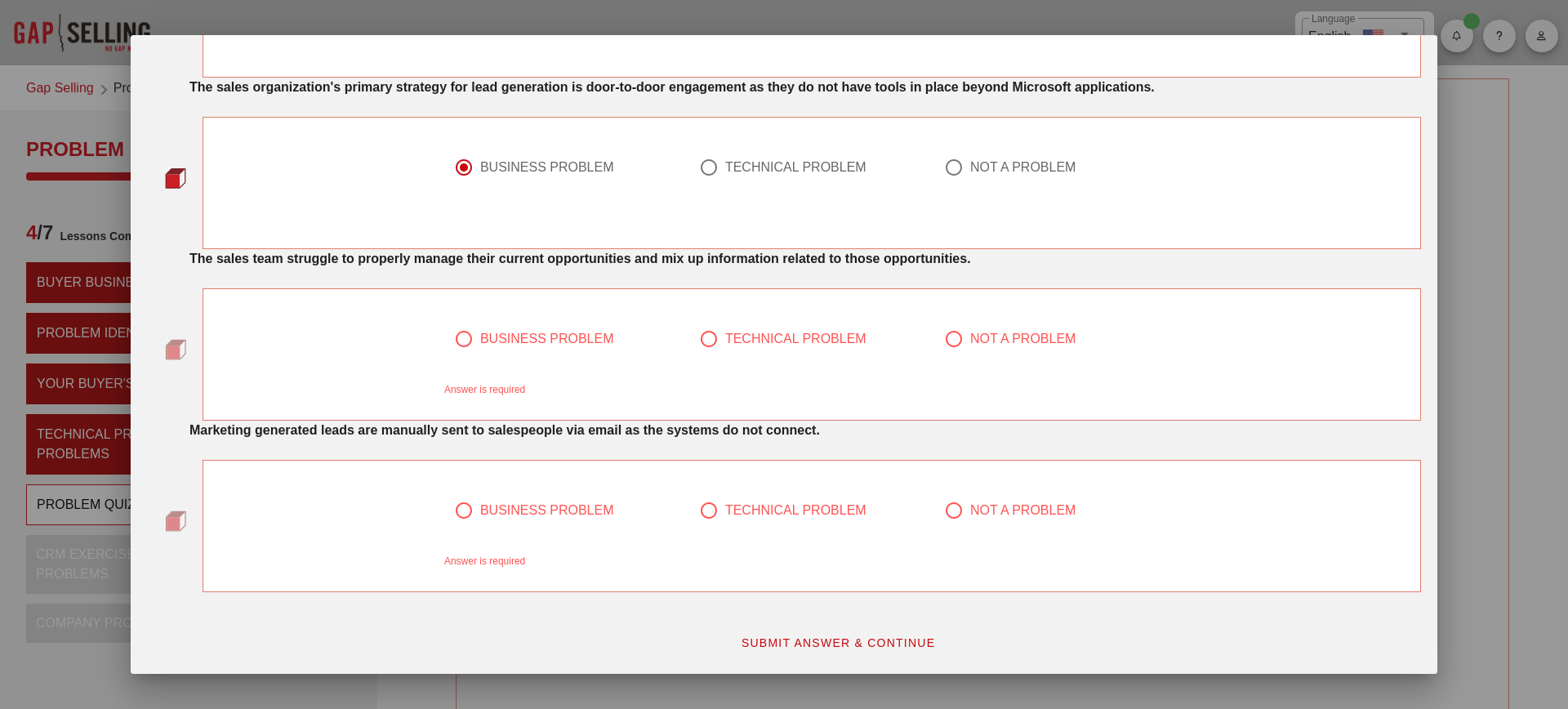
click at [531, 505] on div "BUSINESS PROBLEM" at bounding box center [547, 510] width 134 height 16
radio input "true"
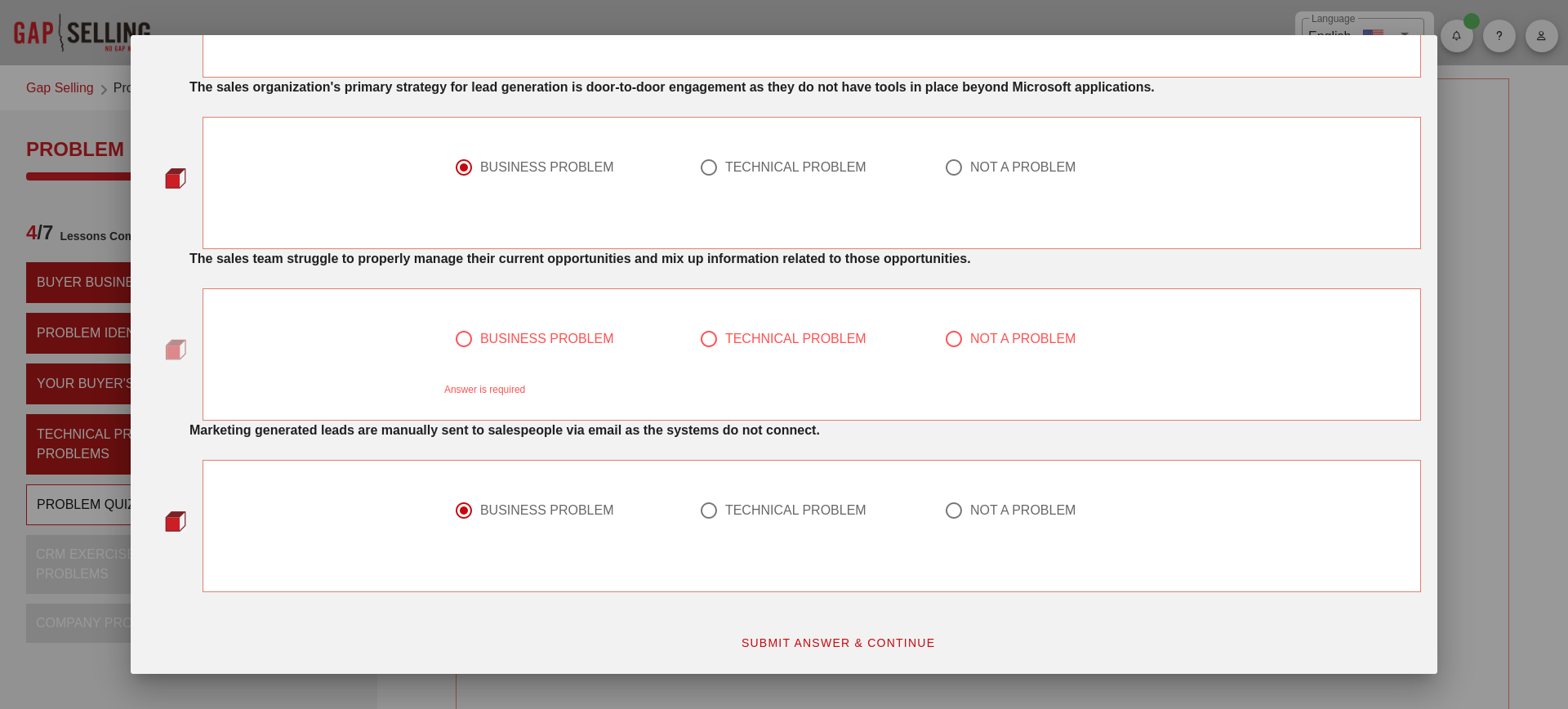
click at [738, 346] on div "TECHNICAL PROBLEM" at bounding box center [796, 339] width 141 height 16
radio input "true"
click at [731, 170] on div "TECHNICAL PROBLEM" at bounding box center [796, 168] width 141 height 16
radio input "false"
radio input "true"
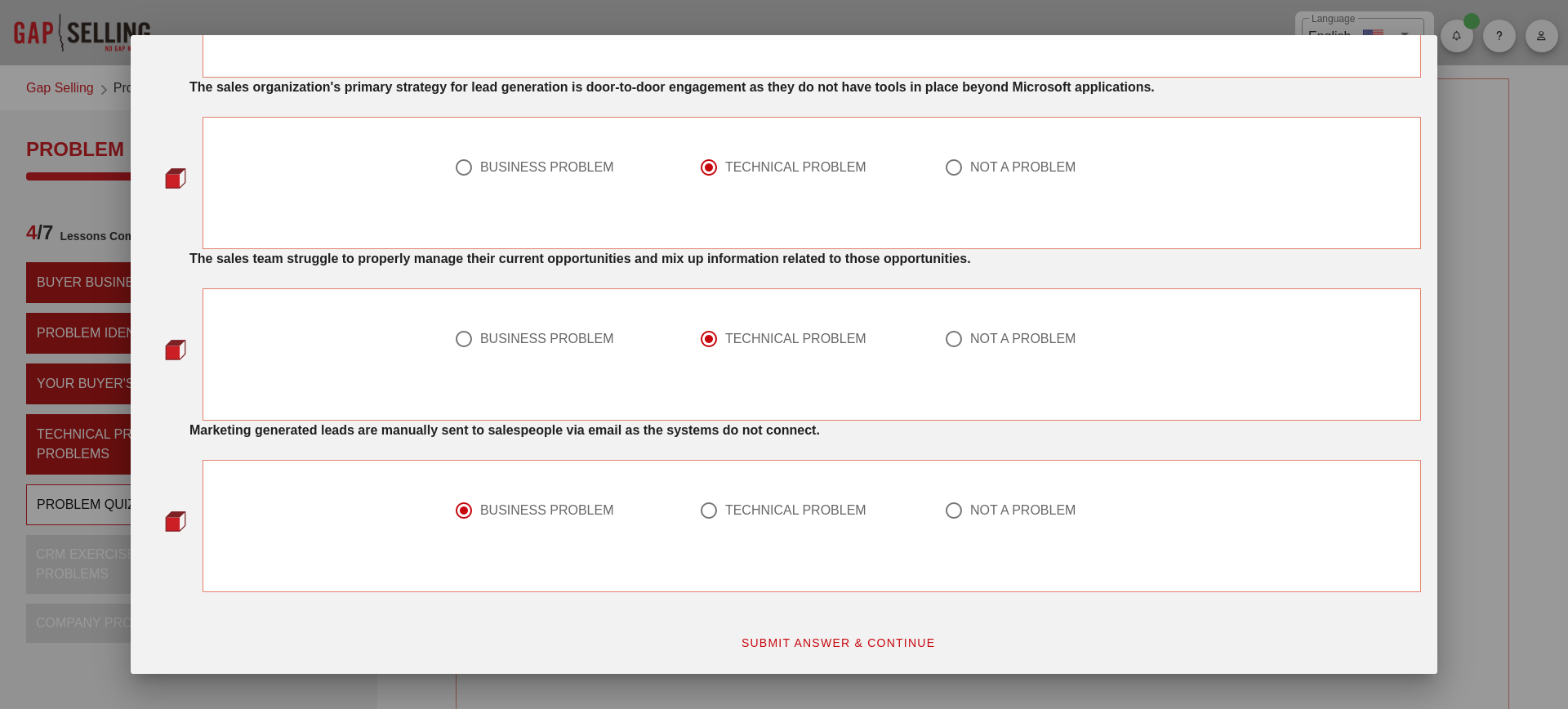
click at [792, 621] on div "SUBMIT ANSWER & CONTINUE" at bounding box center [837, 643] width 1186 height 49
click at [788, 639] on span "SUBMIT ANSWER & CONTINUE" at bounding box center [837, 643] width 195 height 13
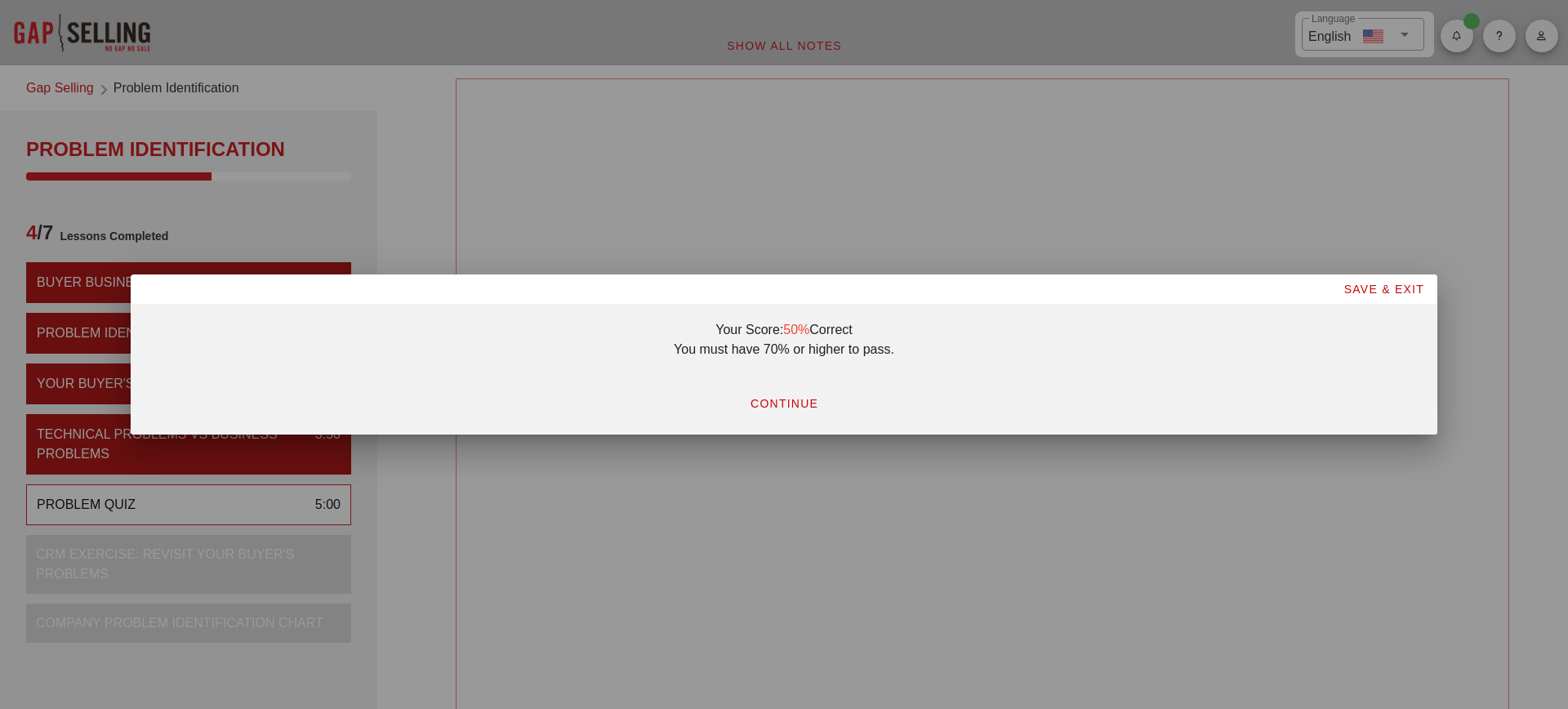
scroll to position [0, 0]
click at [802, 406] on span "CONTINUE" at bounding box center [784, 403] width 69 height 13
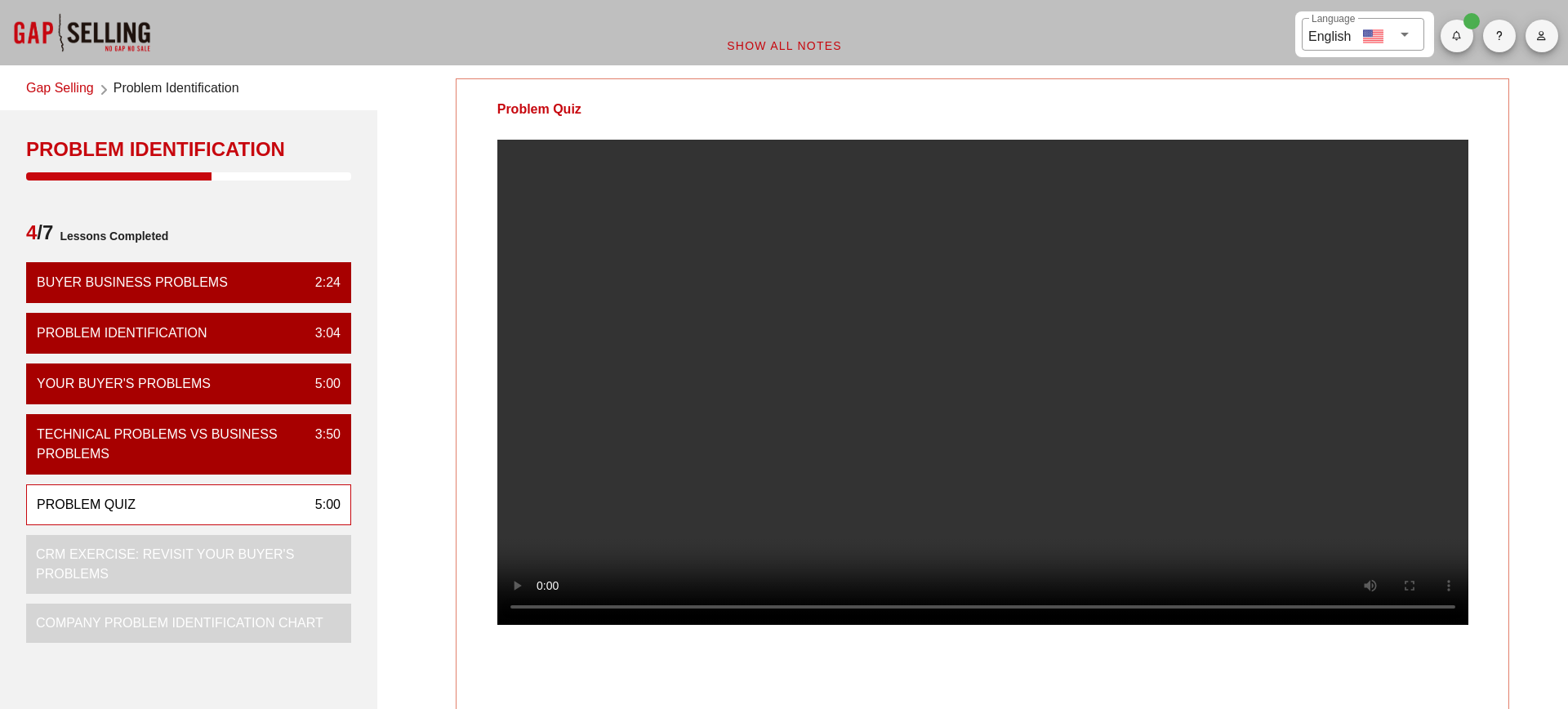
click at [1494, 502] on div at bounding box center [983, 395] width 1053 height 511
click at [1489, 567] on div at bounding box center [983, 395] width 1053 height 511
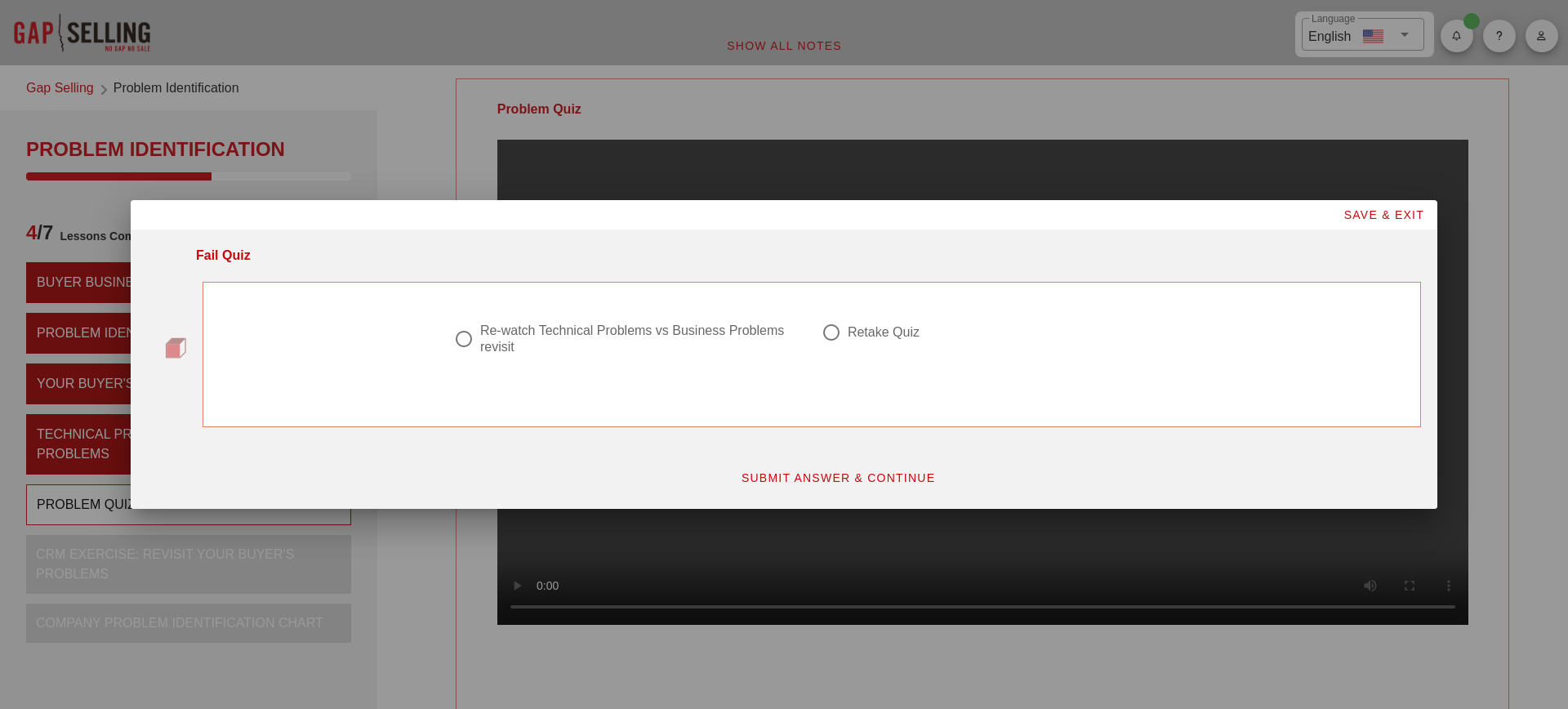
click at [869, 341] on div "Retake Quiz" at bounding box center [990, 333] width 335 height 20
radio input "true"
click at [855, 482] on span "SUBMIT ANSWER & CONTINUE" at bounding box center [837, 478] width 195 height 13
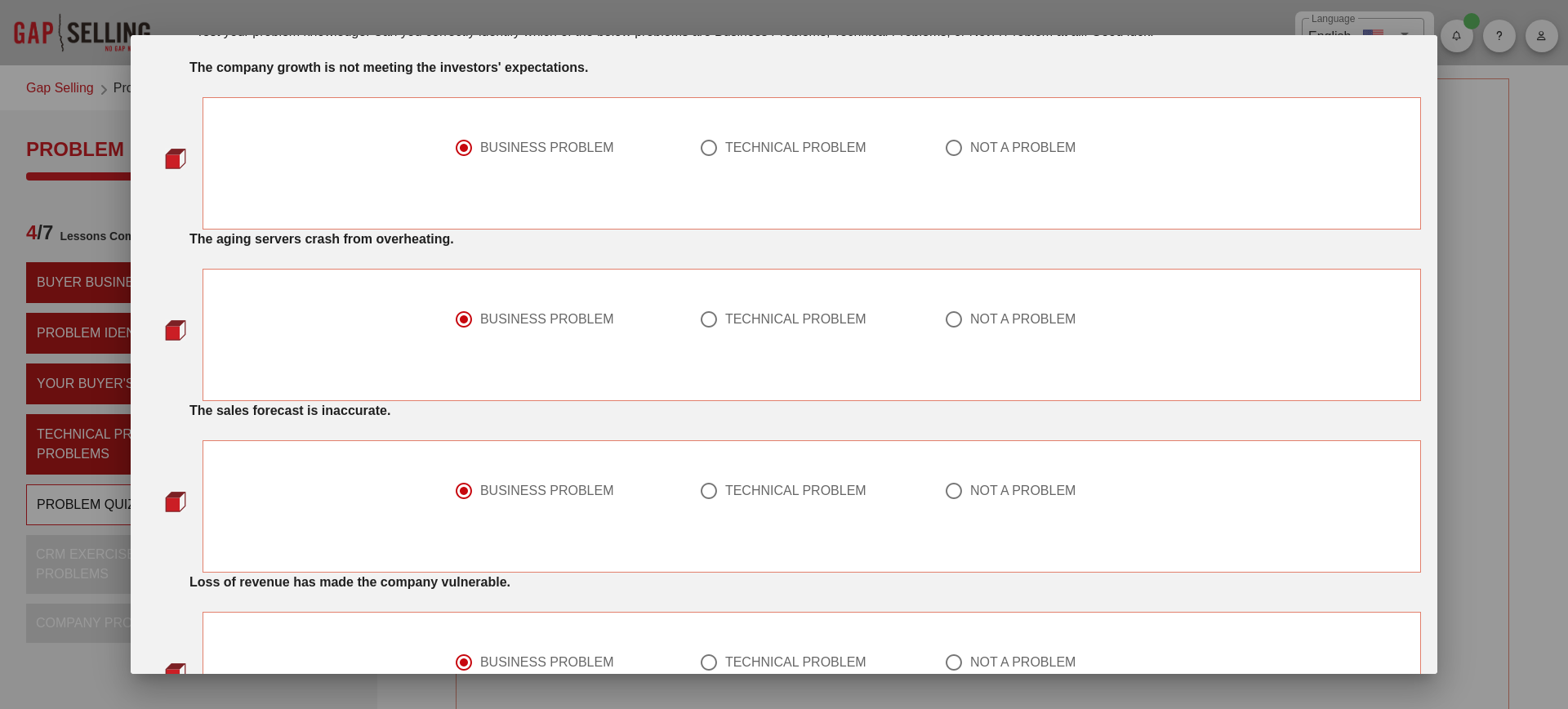
scroll to position [66, 0]
click at [794, 327] on div "TECHNICAL PROBLEM" at bounding box center [796, 318] width 141 height 16
radio input "false"
radio input "true"
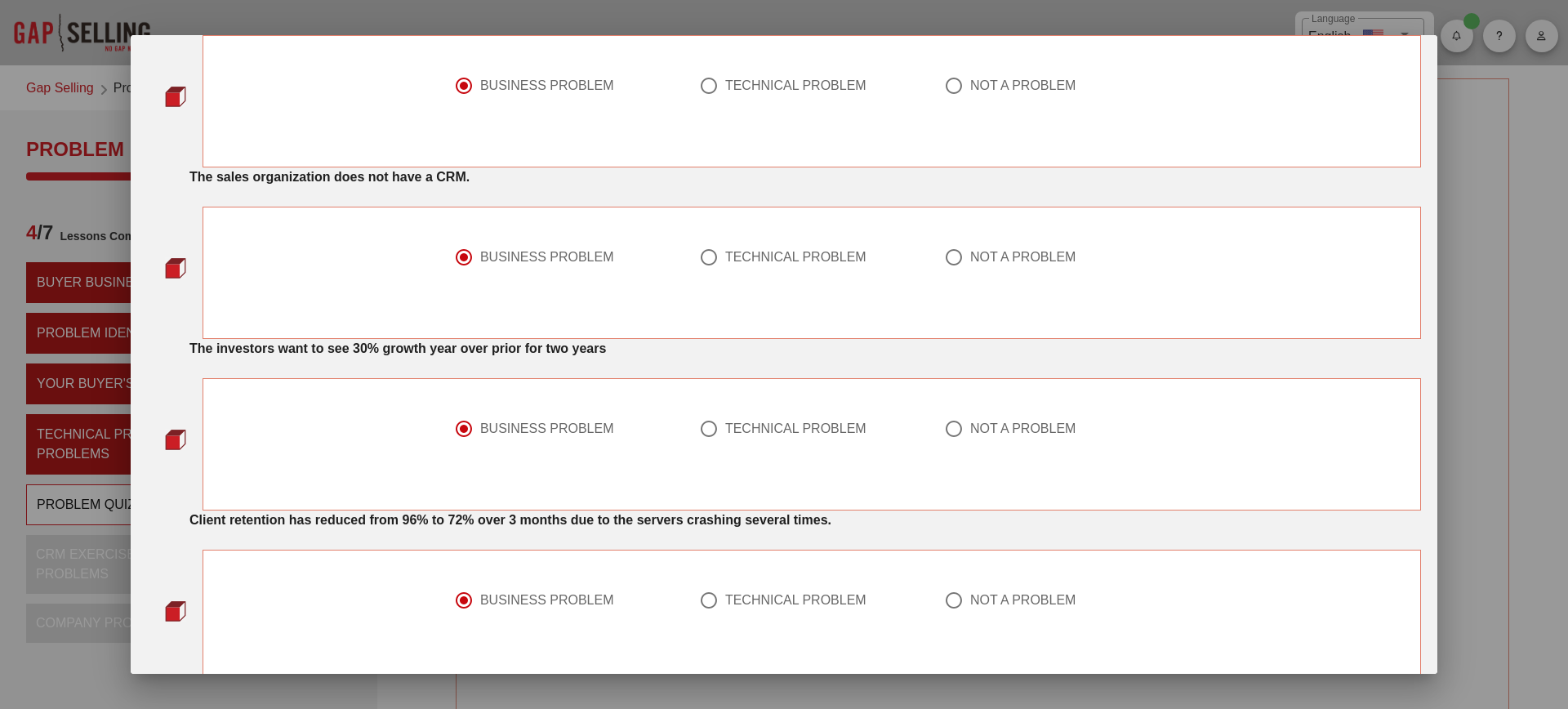
scroll to position [644, 0]
click at [794, 261] on div "TECHNICAL PROBLEM" at bounding box center [796, 256] width 141 height 16
radio input "false"
radio input "true"
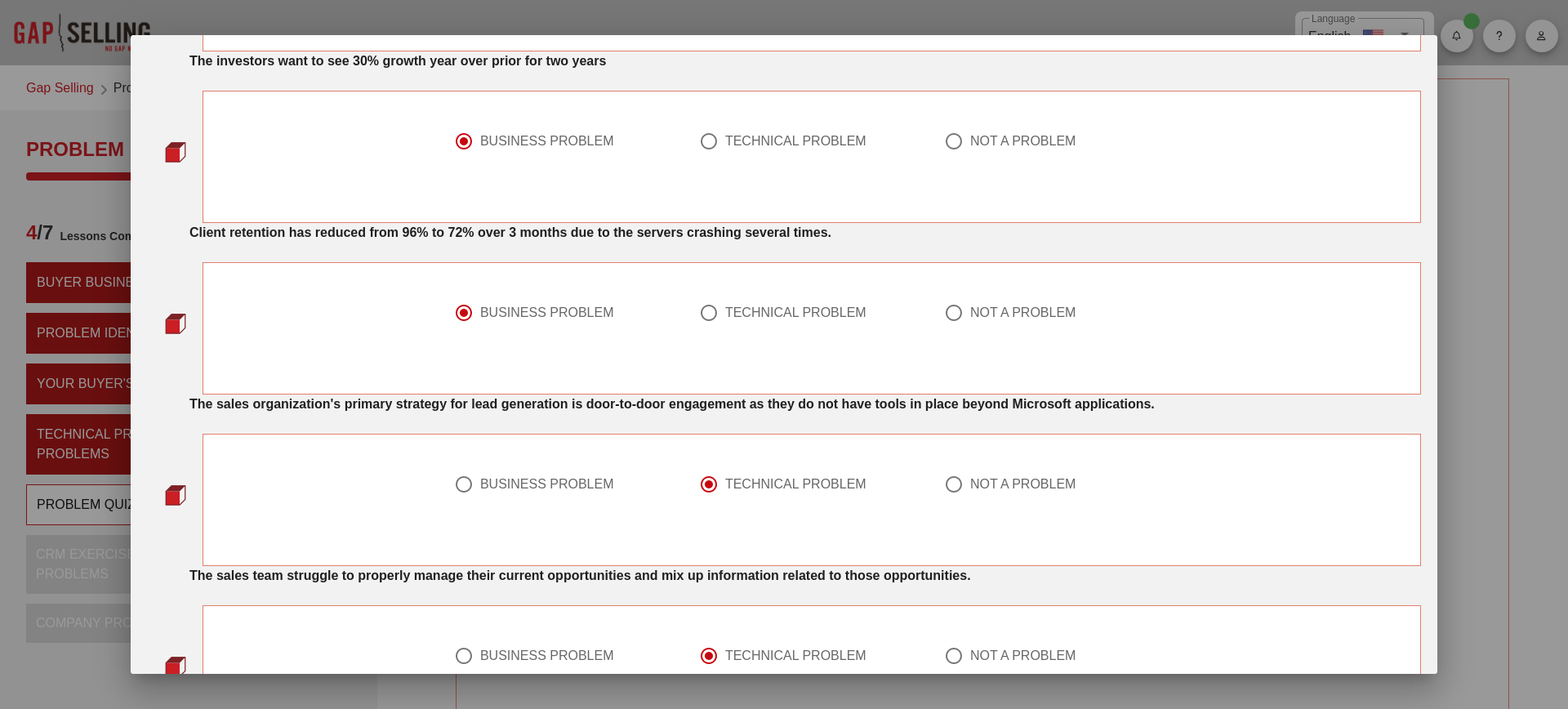
scroll to position [945, 0]
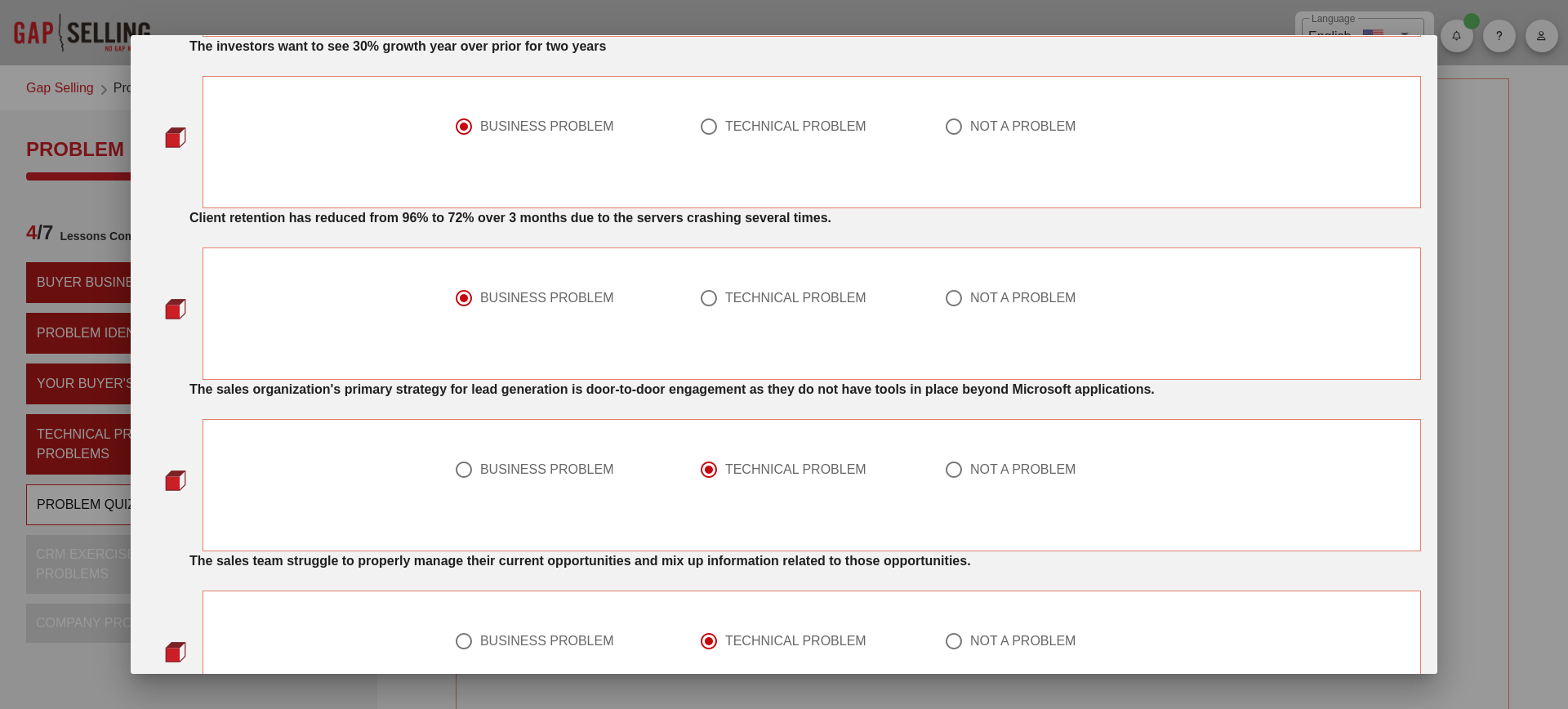
click at [781, 306] on div "TECHNICAL PROBLEM" at bounding box center [796, 298] width 141 height 16
radio input "false"
radio input "true"
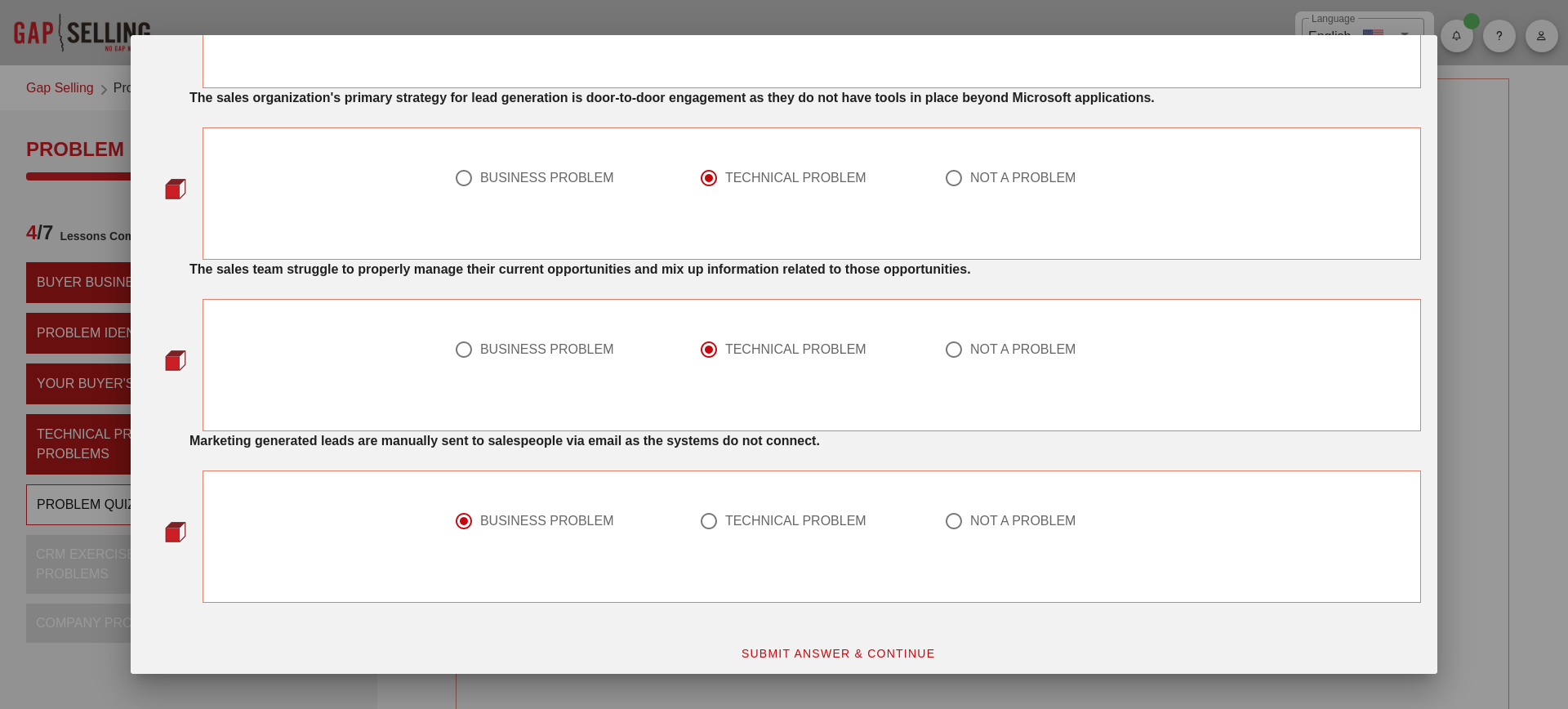
scroll to position [1247, 0]
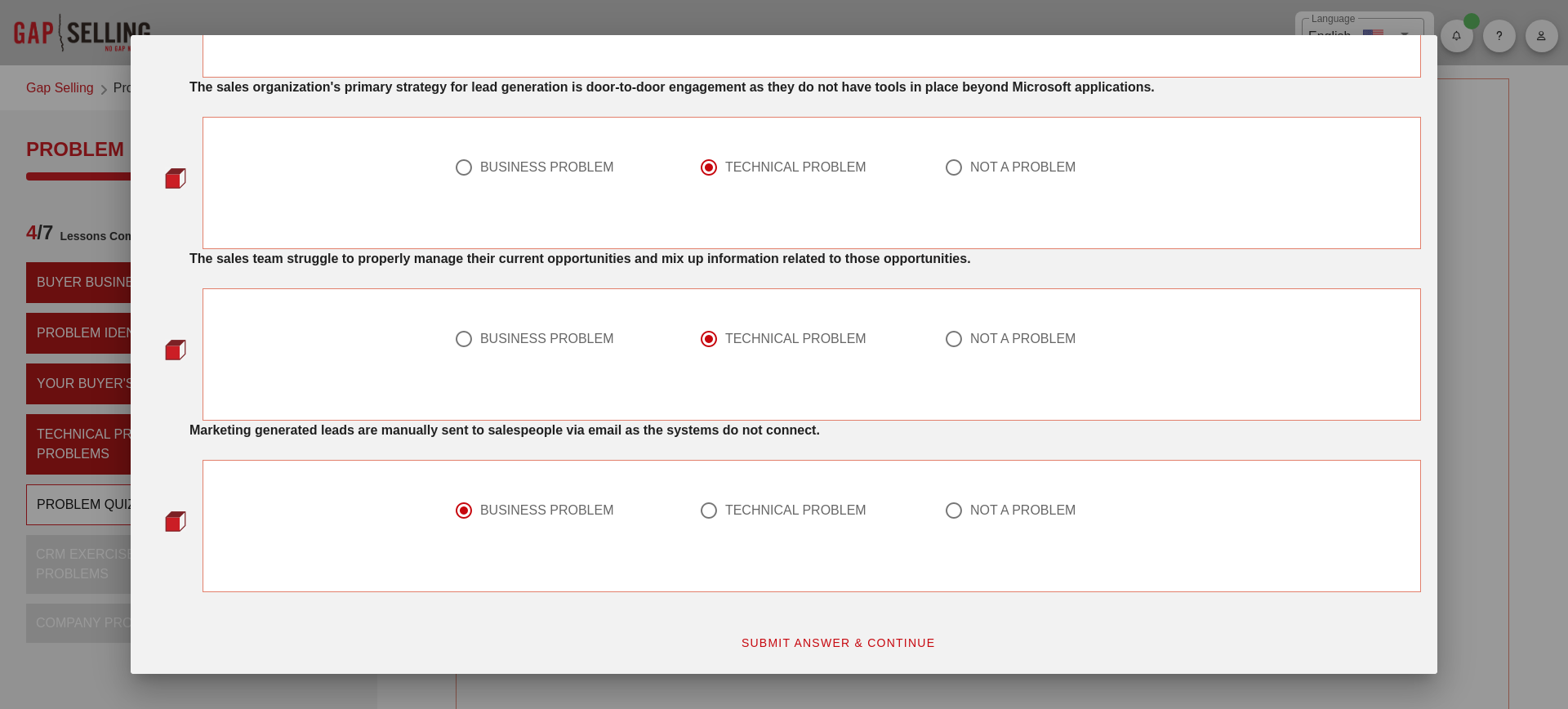
click at [543, 336] on div "BUSINESS PROBLEM" at bounding box center [547, 339] width 134 height 16
radio input "true"
click at [828, 650] on span "SUBMIT ANSWER & CONTINUE" at bounding box center [837, 643] width 195 height 13
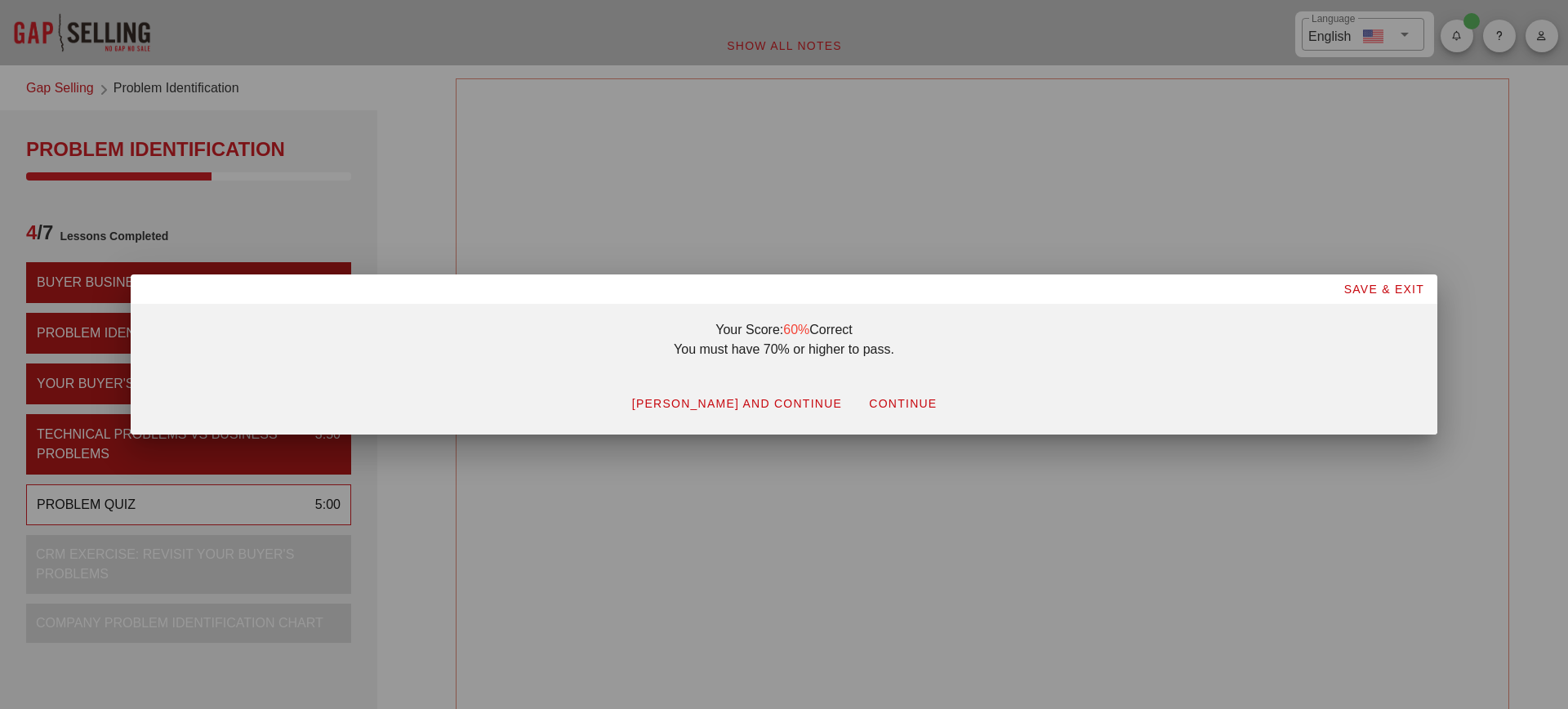
scroll to position [0, 0]
click at [737, 403] on span "SKIP QUIZ AND CONTINUE" at bounding box center [737, 403] width 211 height 13
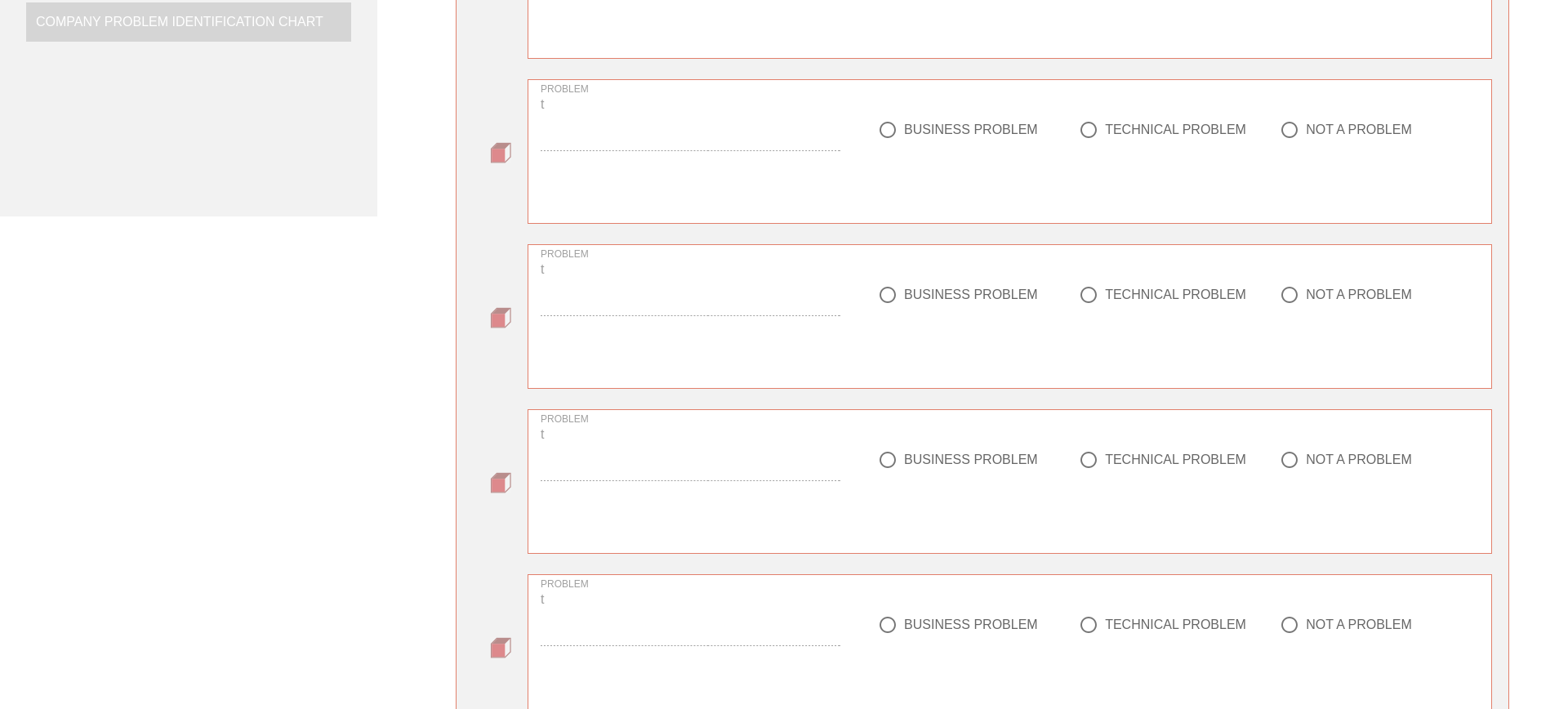
scroll to position [969, 0]
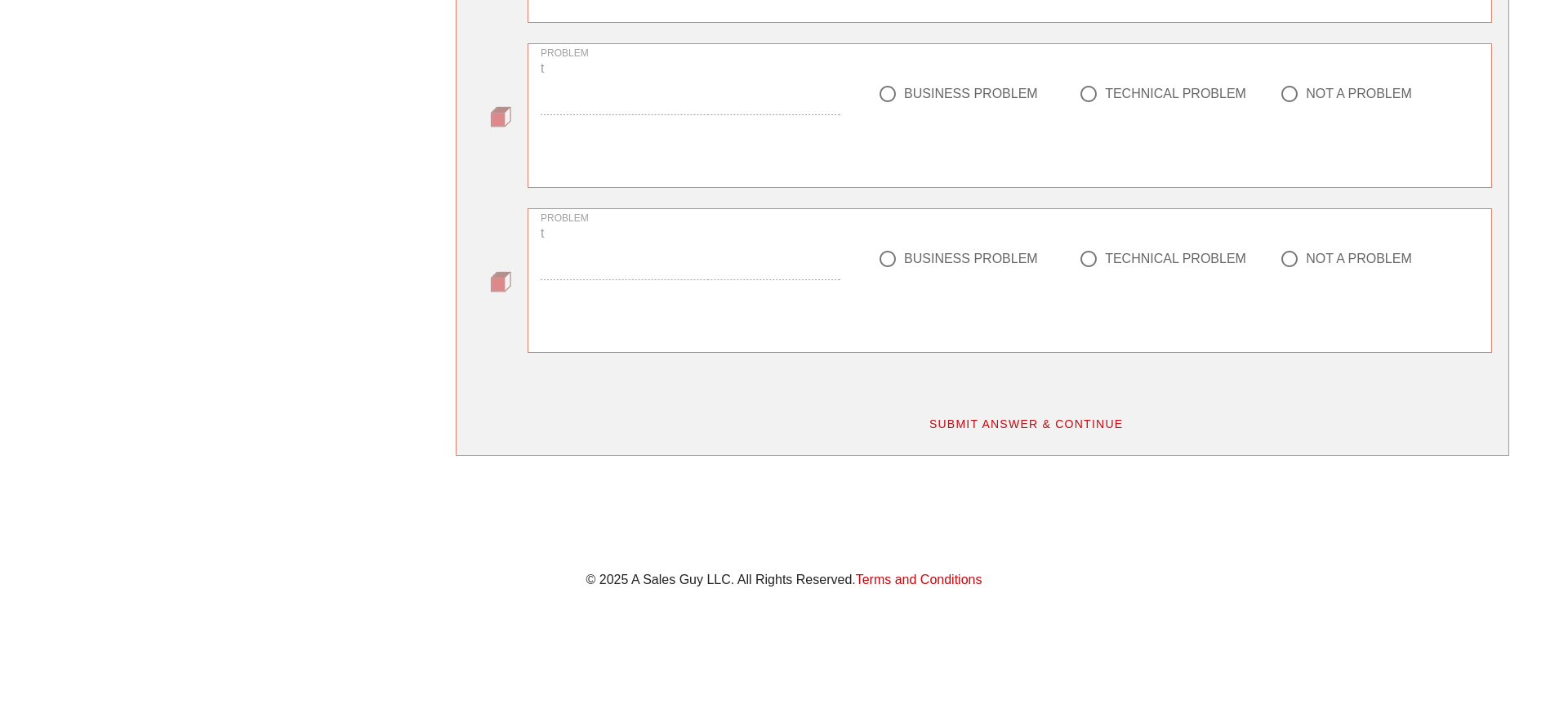
click at [986, 431] on span "SUBMIT ANSWER & CONTINUE" at bounding box center [1026, 424] width 195 height 13
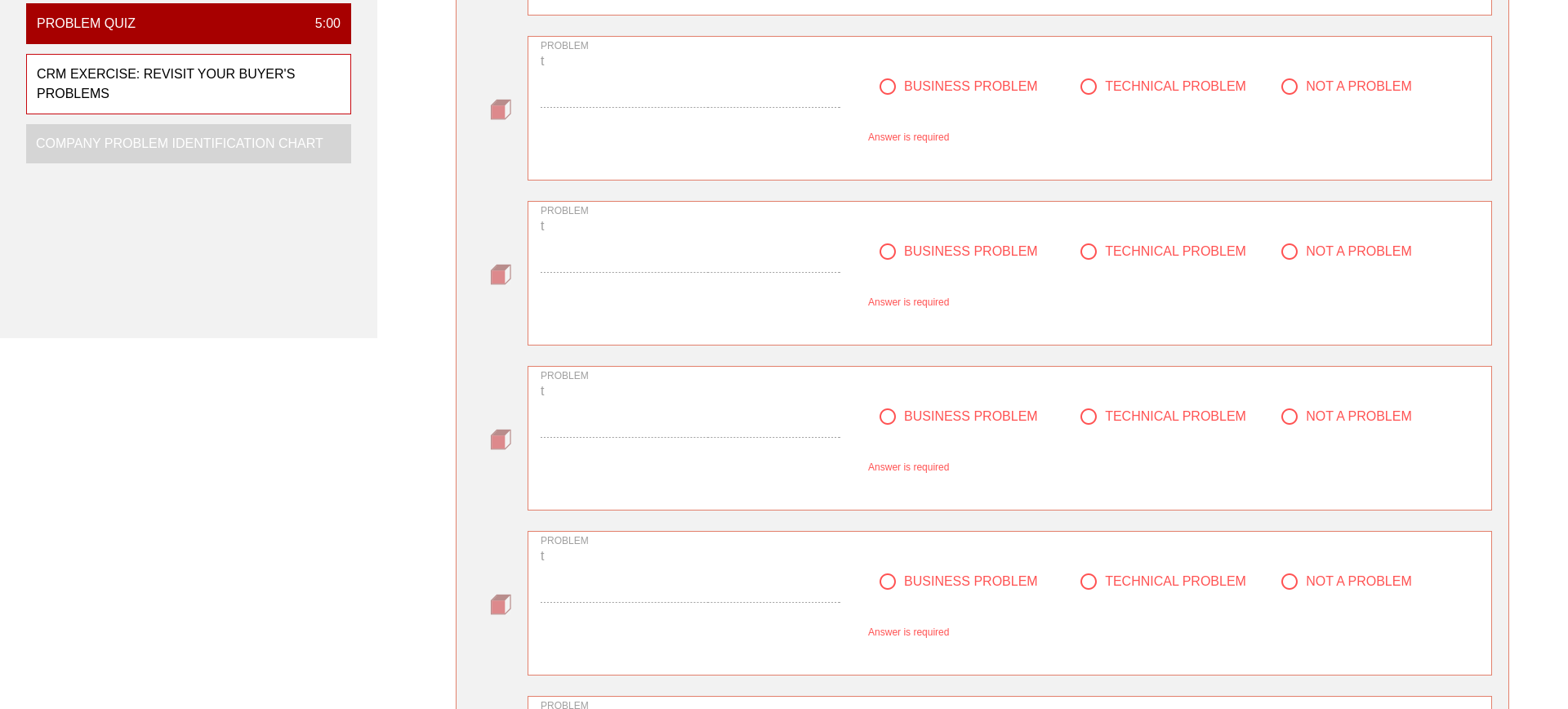
scroll to position [0, 0]
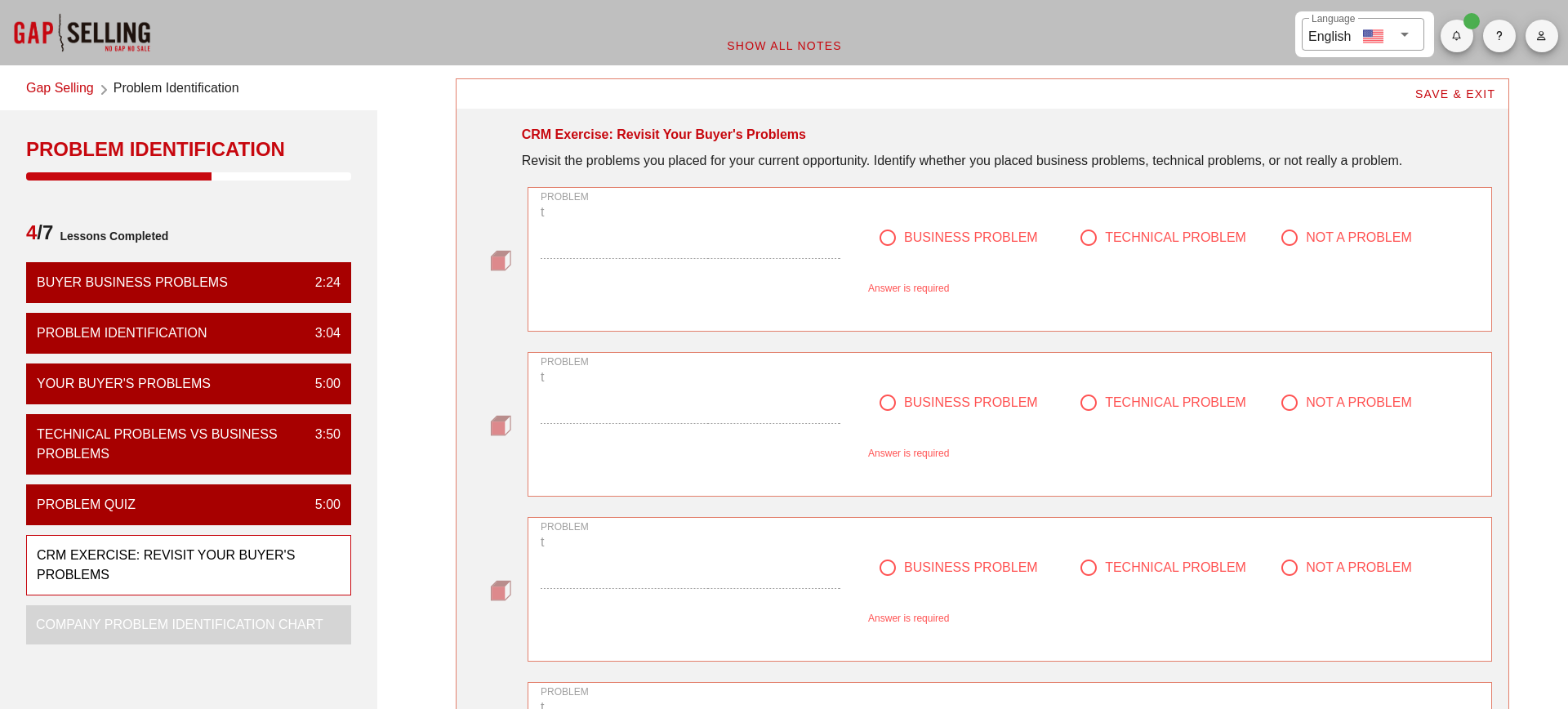
click at [915, 228] on div "BUSINESS PROBLEM" at bounding box center [963, 238] width 169 height 20
radio input "true"
click at [939, 395] on div "BUSINESS PROBLEM" at bounding box center [972, 403] width 134 height 16
radio input "true"
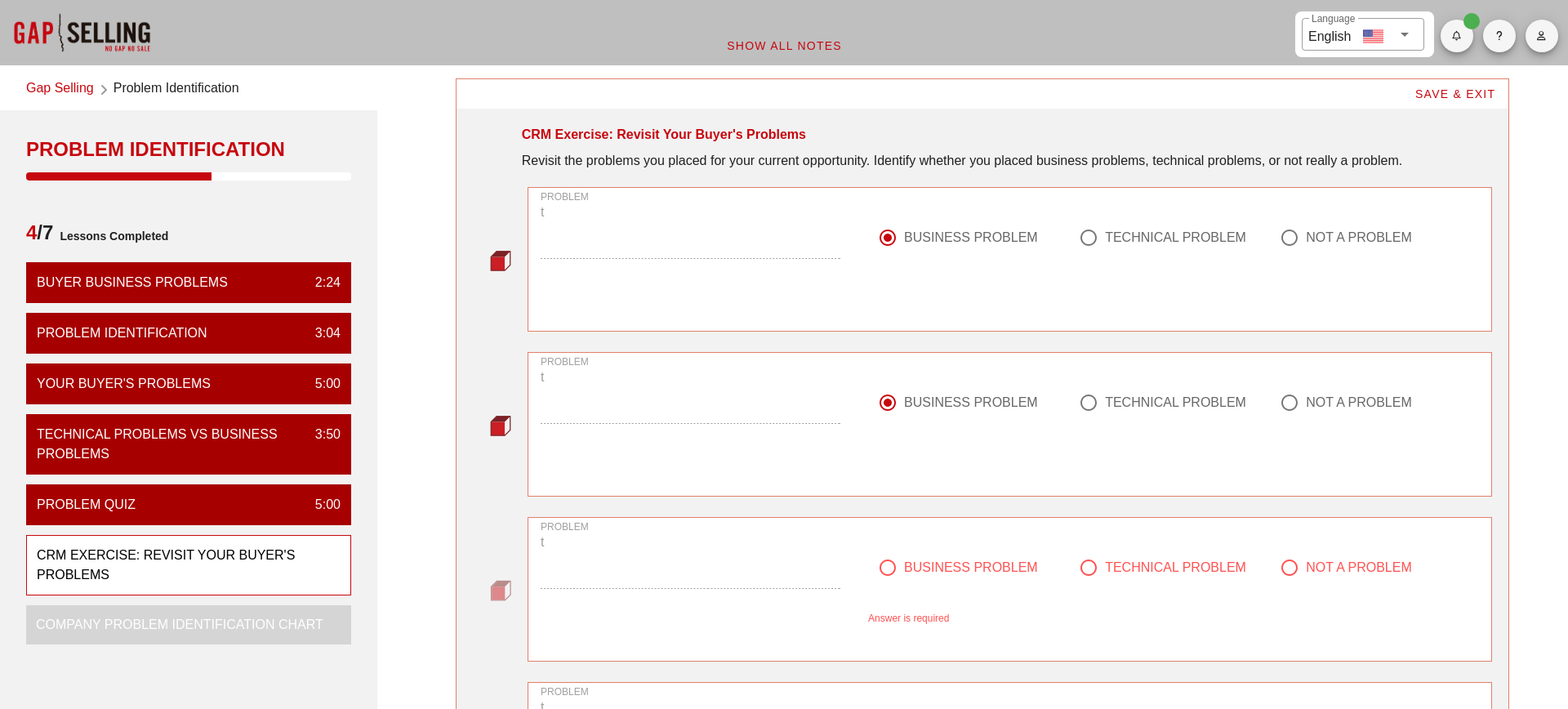
click at [939, 579] on div at bounding box center [969, 588] width 181 height 20
click at [930, 566] on div "BUSINESS PROBLEM" at bounding box center [972, 568] width 134 height 16
radio input "true"
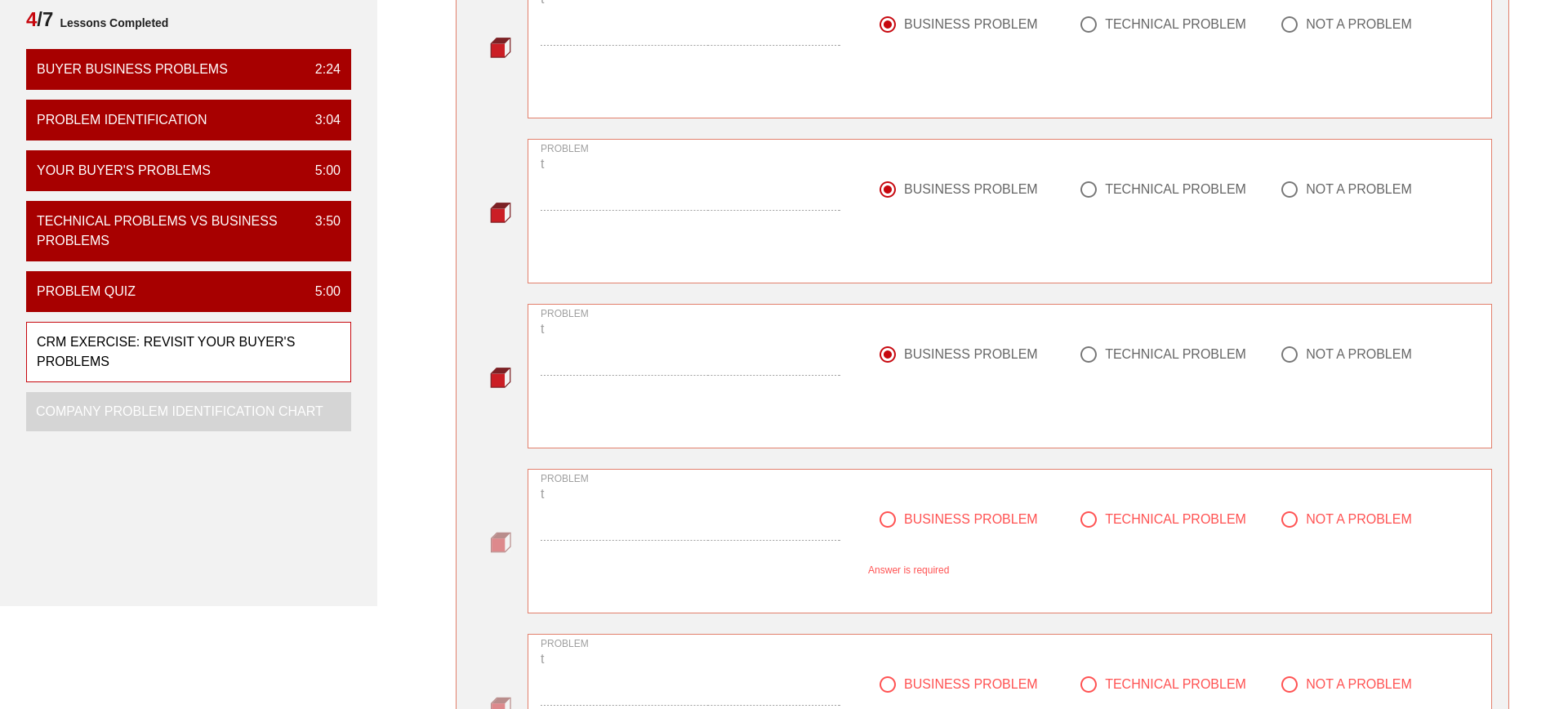
click at [912, 517] on div "BUSINESS PROBLEM" at bounding box center [972, 520] width 134 height 16
radio input "true"
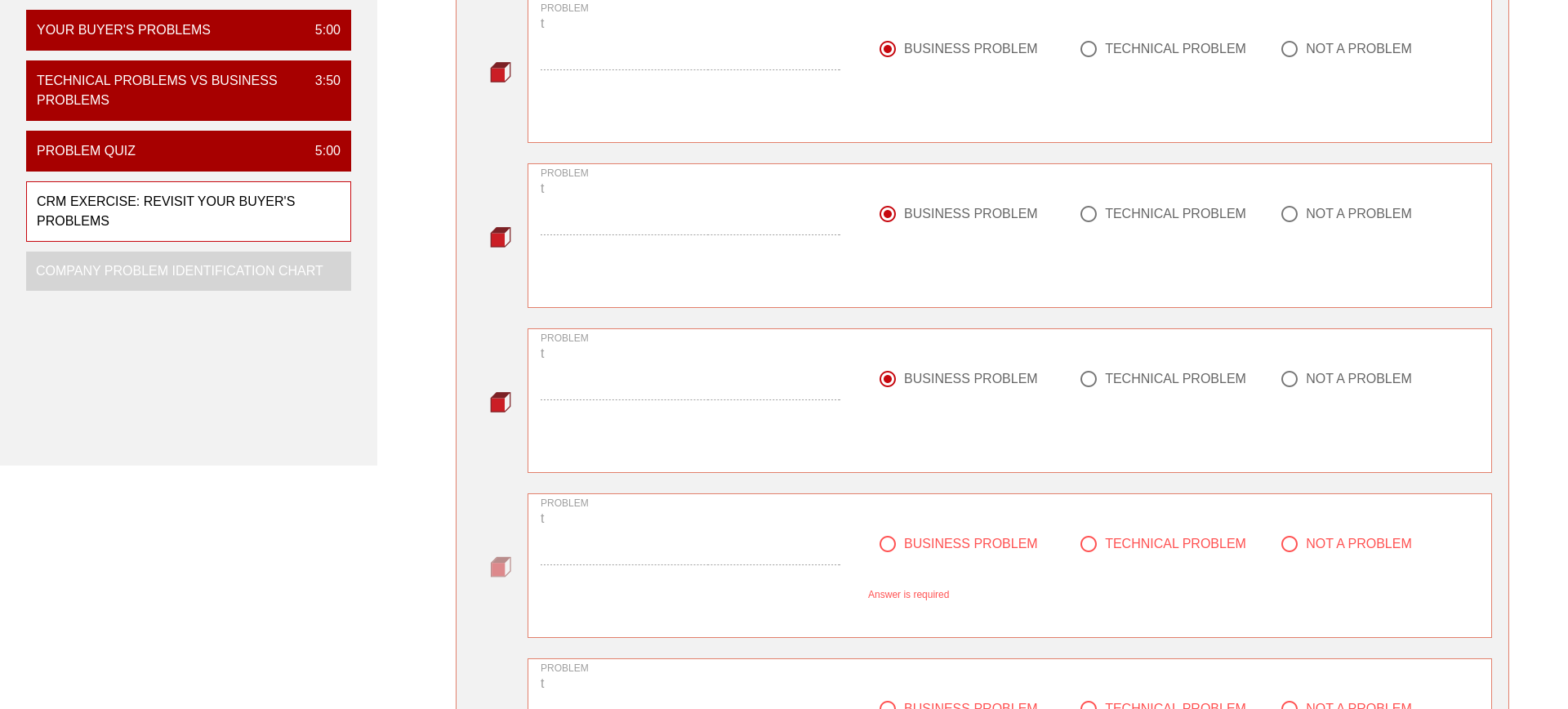
click at [913, 532] on div "BUSINESS PROBLEM" at bounding box center [969, 554] width 201 height 59
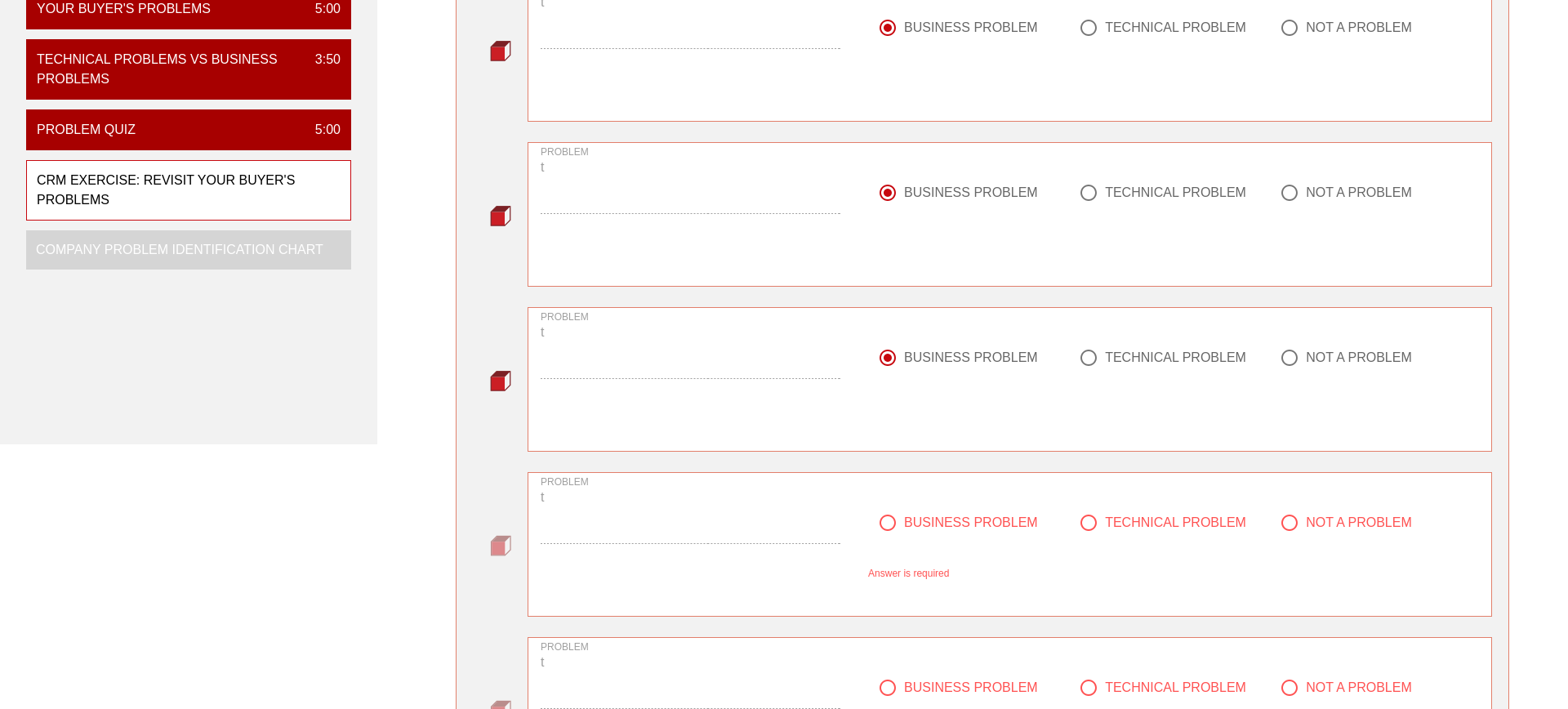
click at [906, 503] on div "BUSINESS PROBLEM" at bounding box center [969, 532] width 201 height 59
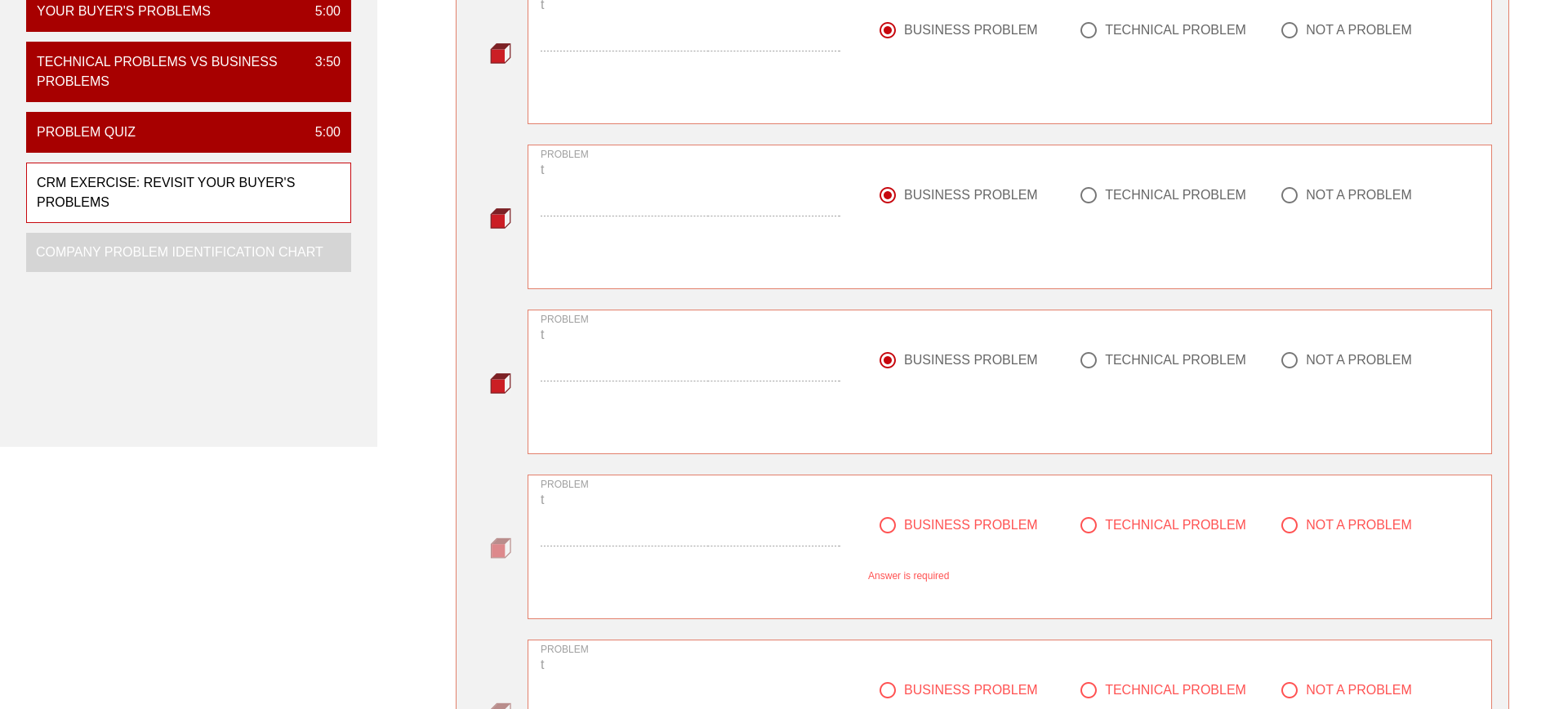
click at [911, 526] on div "BUSINESS PROBLEM" at bounding box center [972, 526] width 134 height 16
radio input "true"
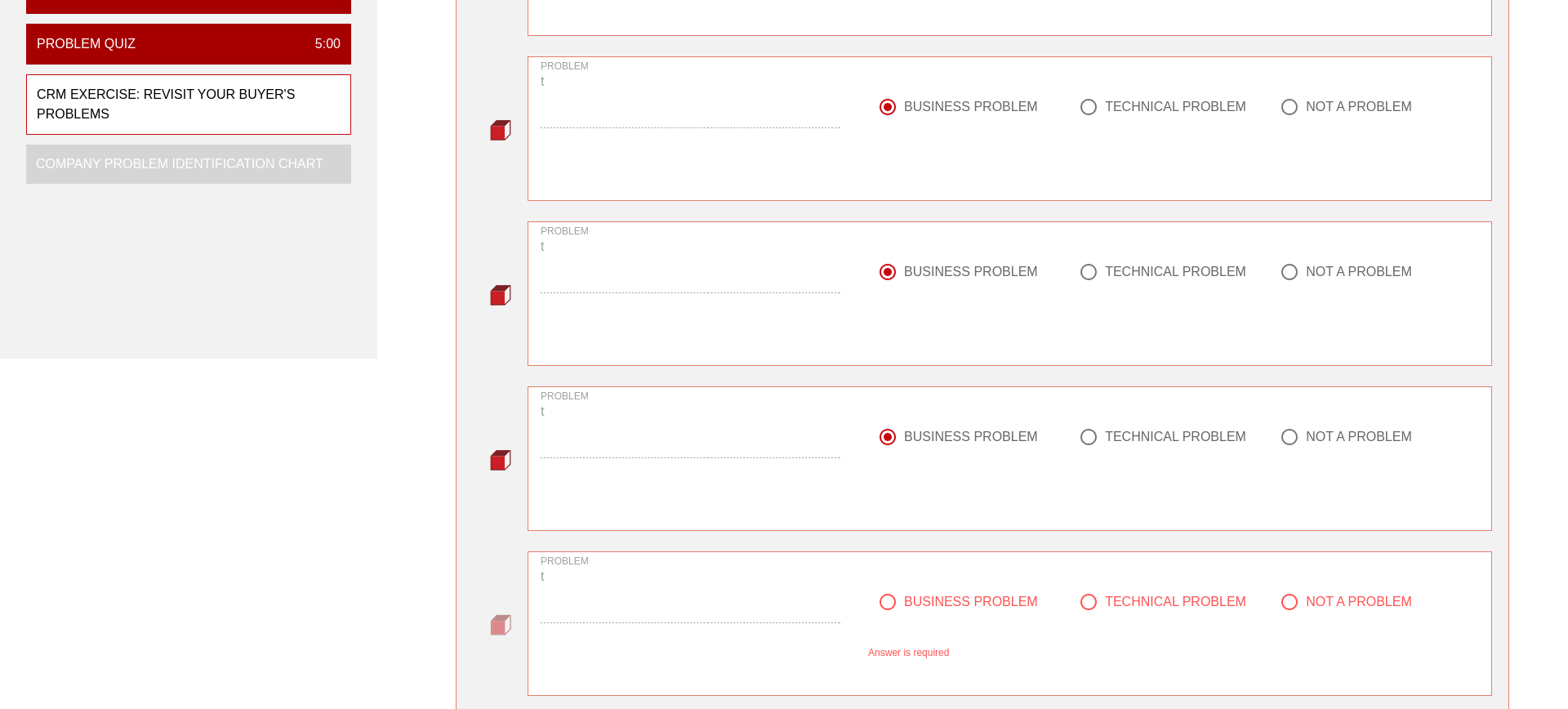
scroll to position [620, 0]
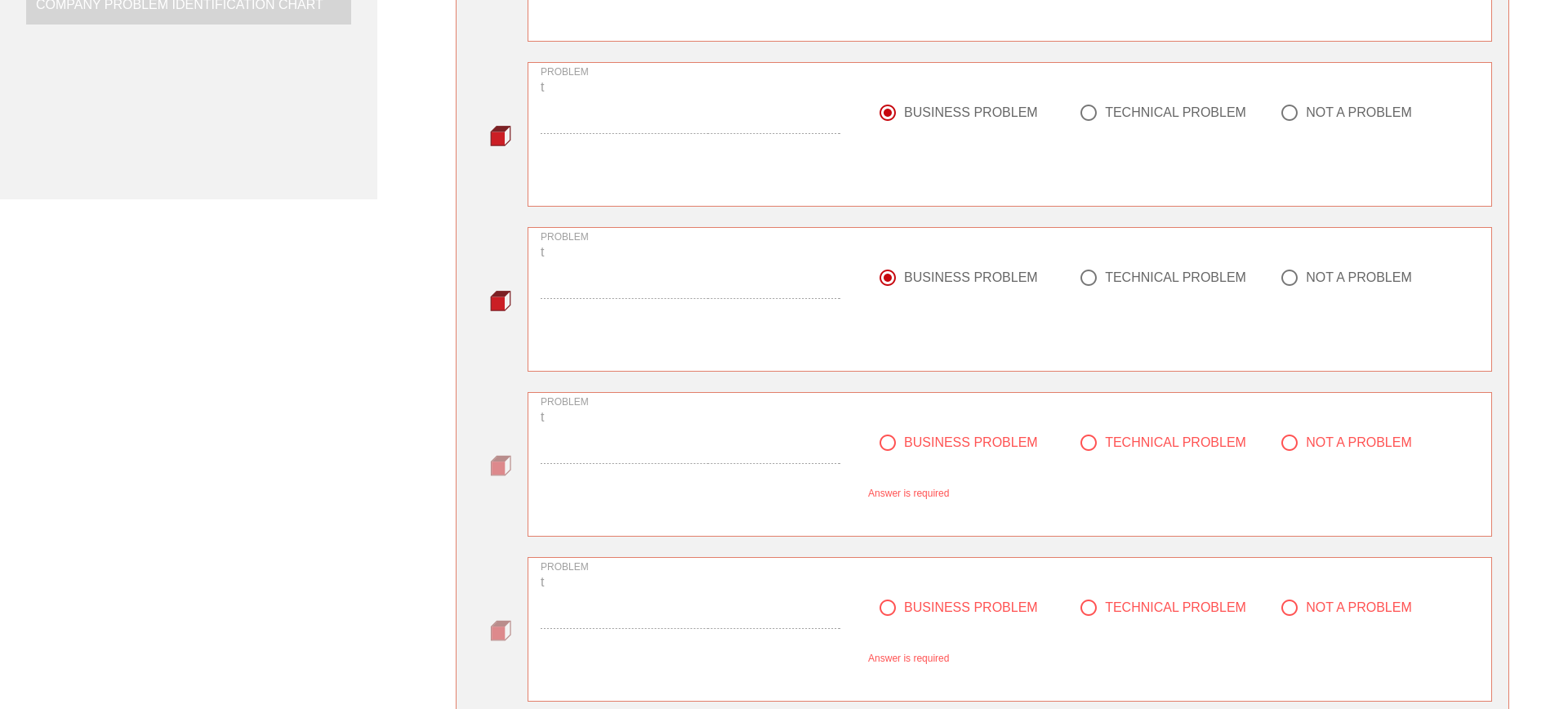
click at [915, 438] on div "BUSINESS PROBLEM" at bounding box center [972, 442] width 134 height 16
radio input "true"
click at [915, 608] on div "BUSINESS PROBLEM" at bounding box center [972, 608] width 134 height 16
radio input "true"
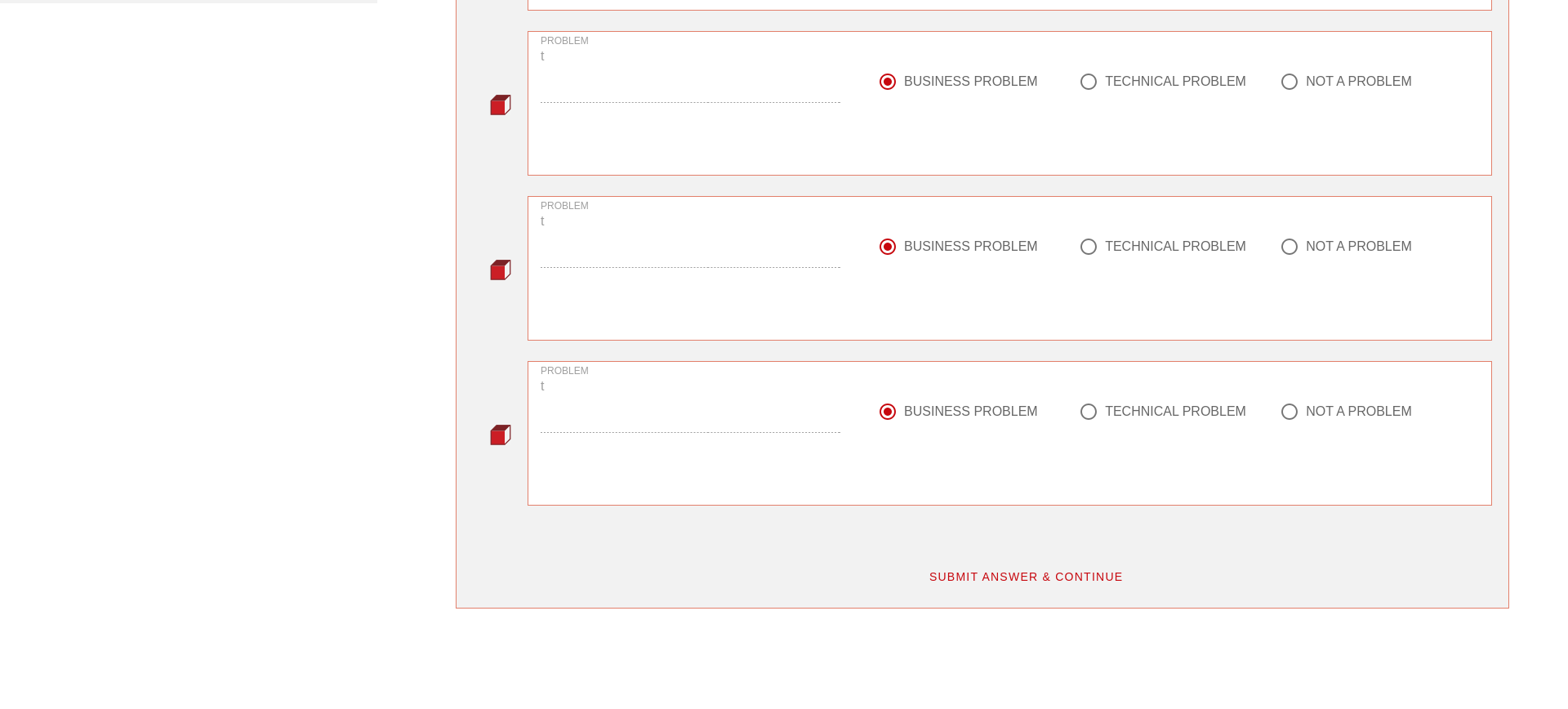
scroll to position [861, 0]
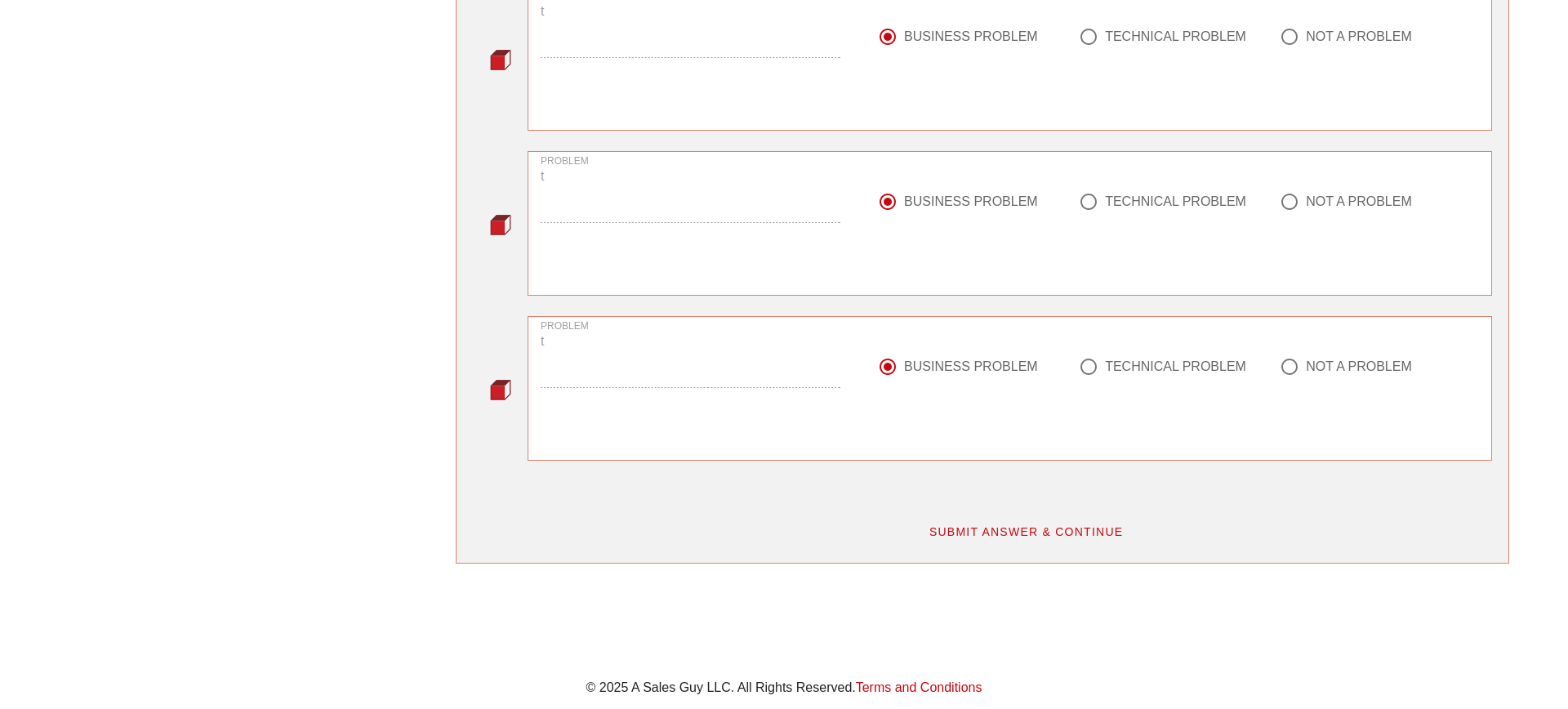
click at [964, 540] on button "SUBMIT ANSWER & CONTINUE" at bounding box center [1026, 532] width 221 height 29
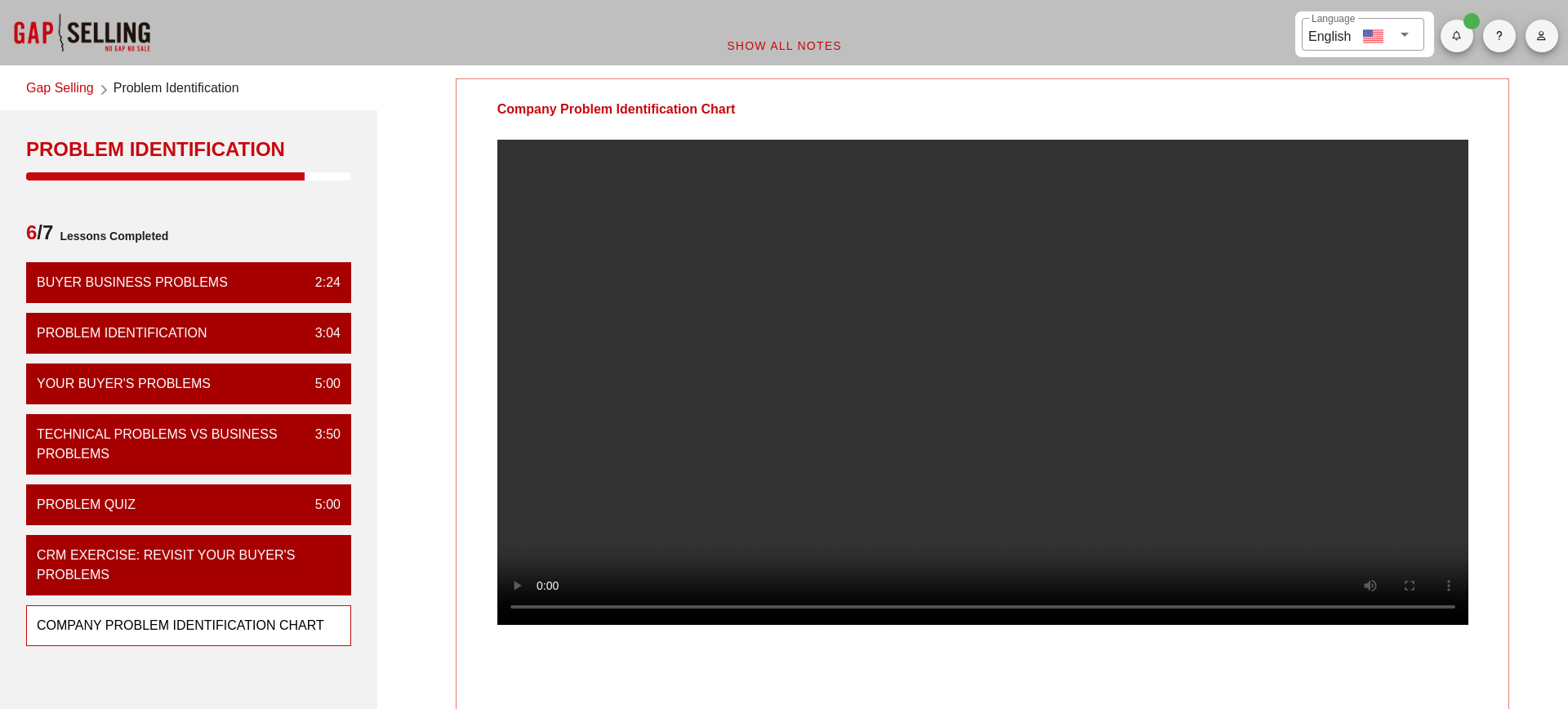
click at [937, 277] on video at bounding box center [983, 382] width 972 height 485
click at [1501, 611] on div at bounding box center [983, 395] width 1053 height 511
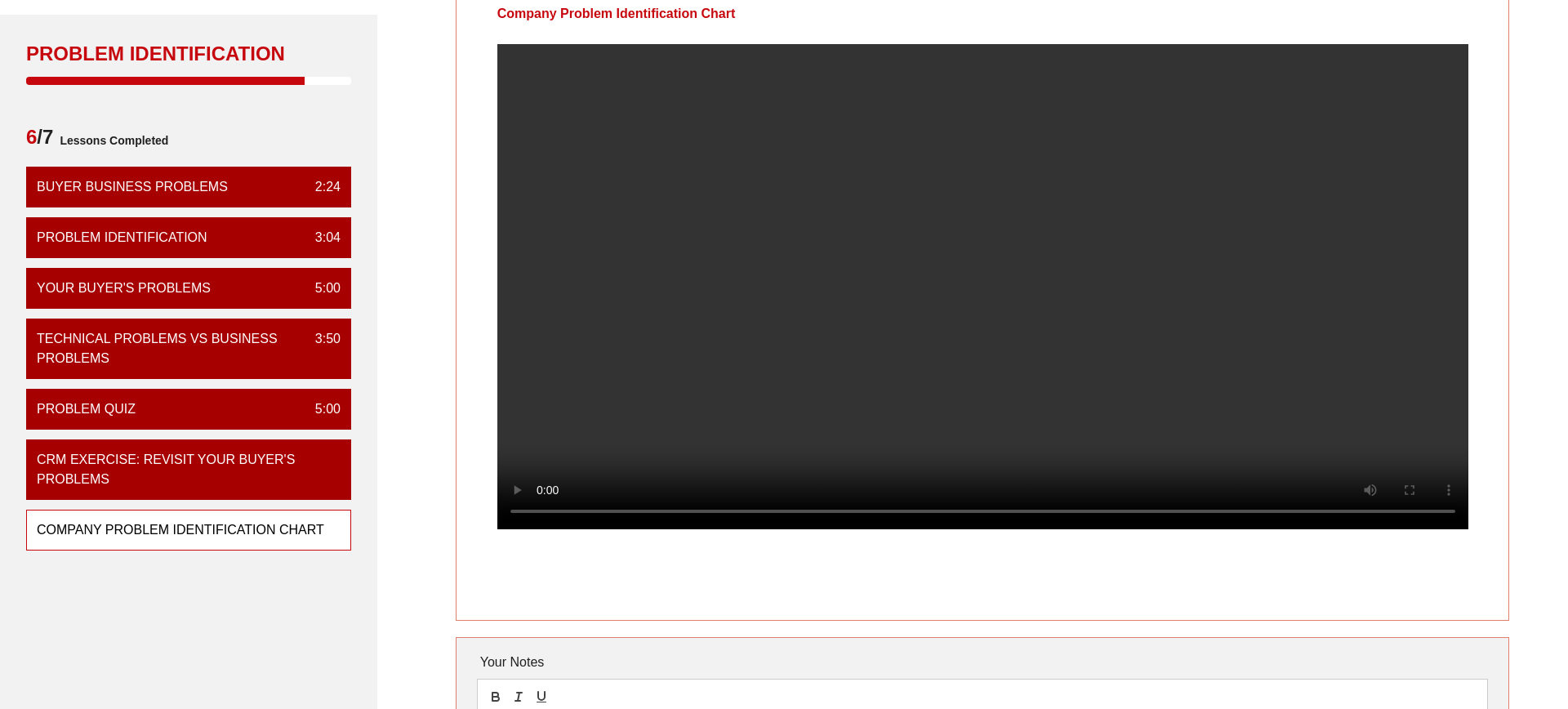
scroll to position [75, 0]
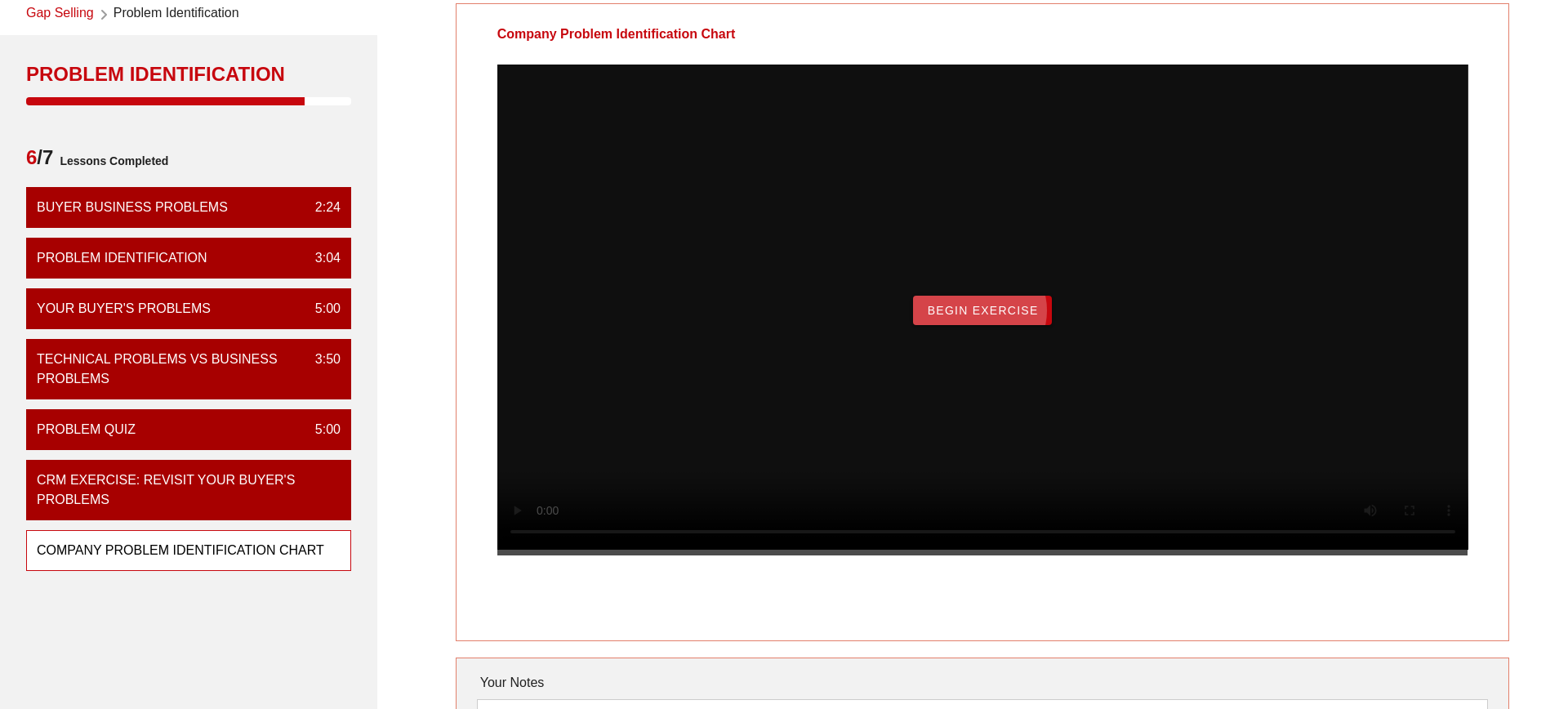
click at [997, 317] on span "Begin Exercise" at bounding box center [982, 310] width 111 height 13
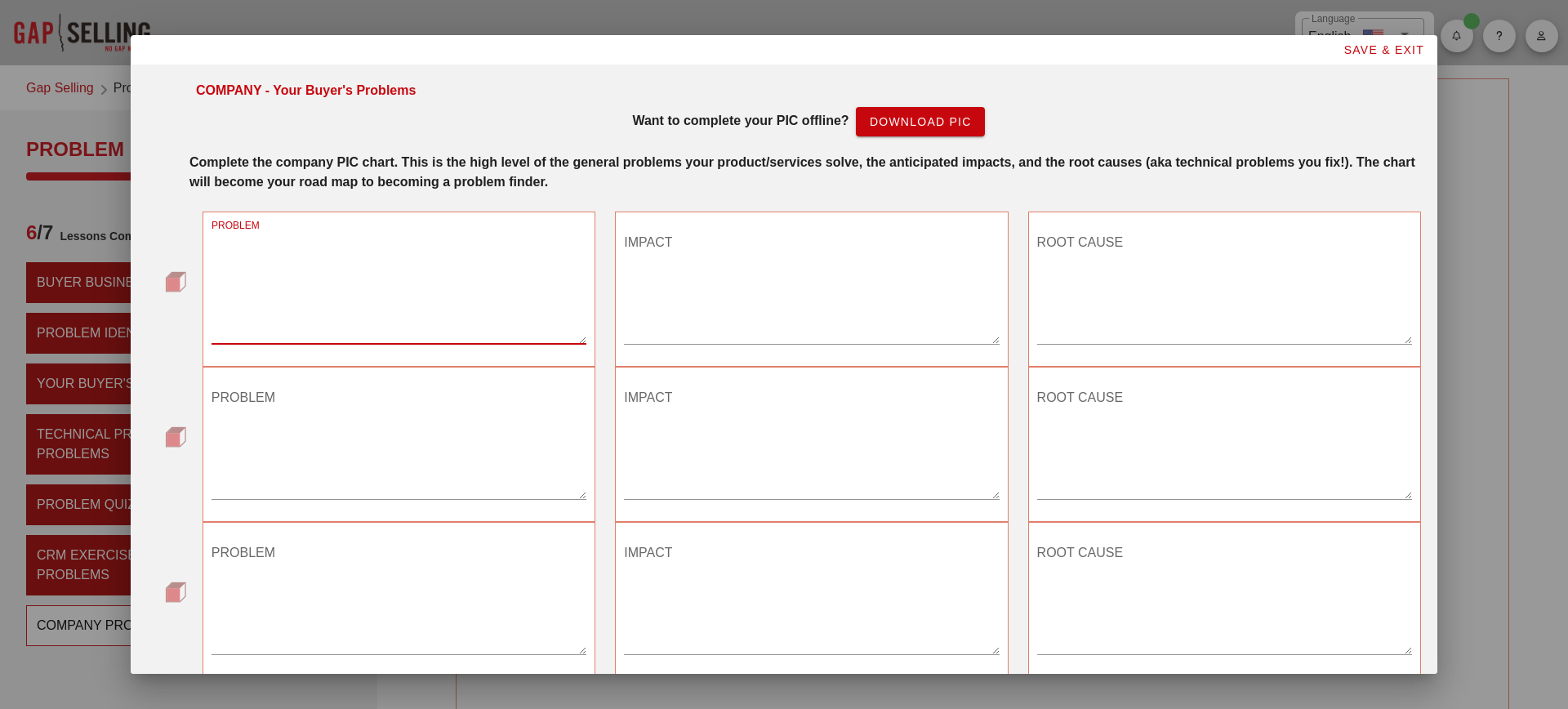
click at [507, 315] on textarea "PROBLEM" at bounding box center [399, 287] width 375 height 114
type textarea "t"
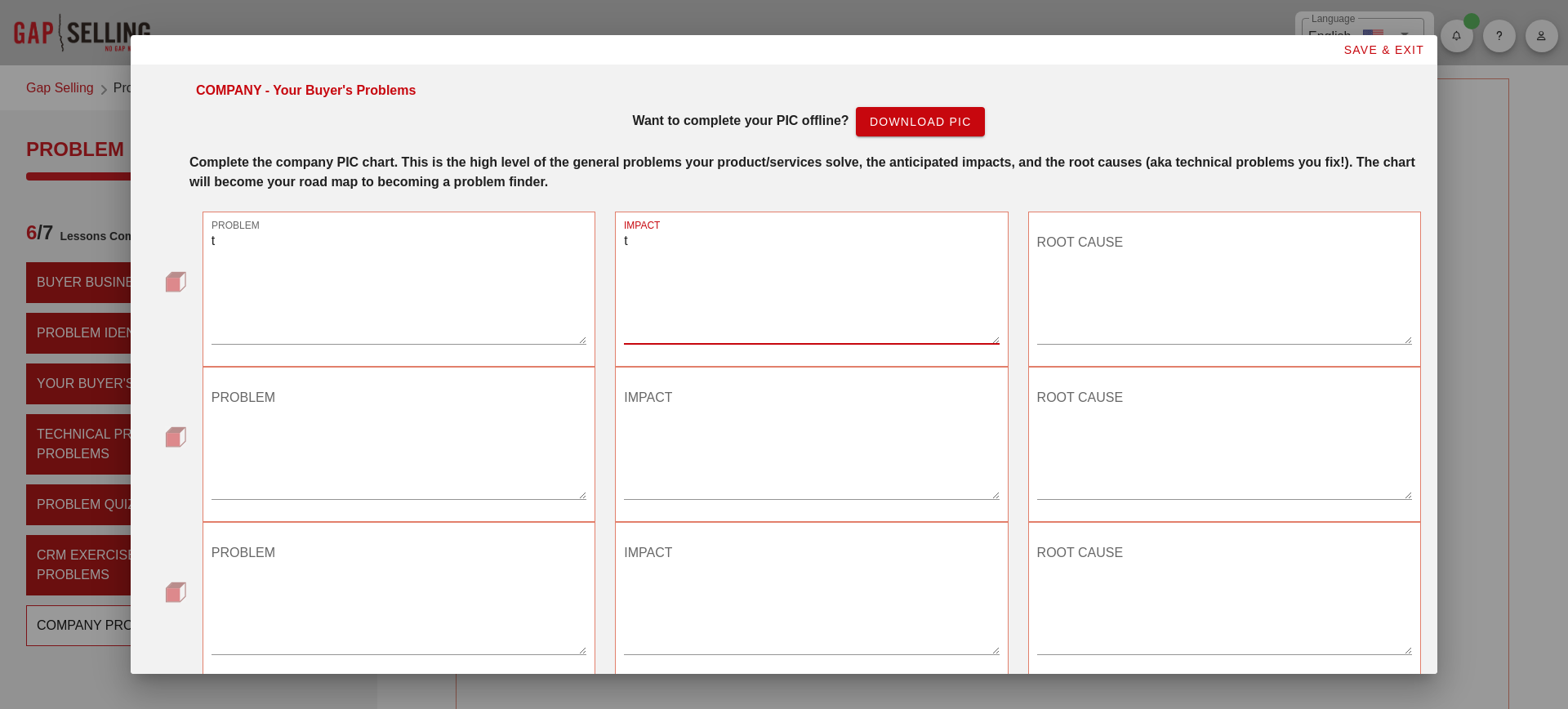
type textarea "t"
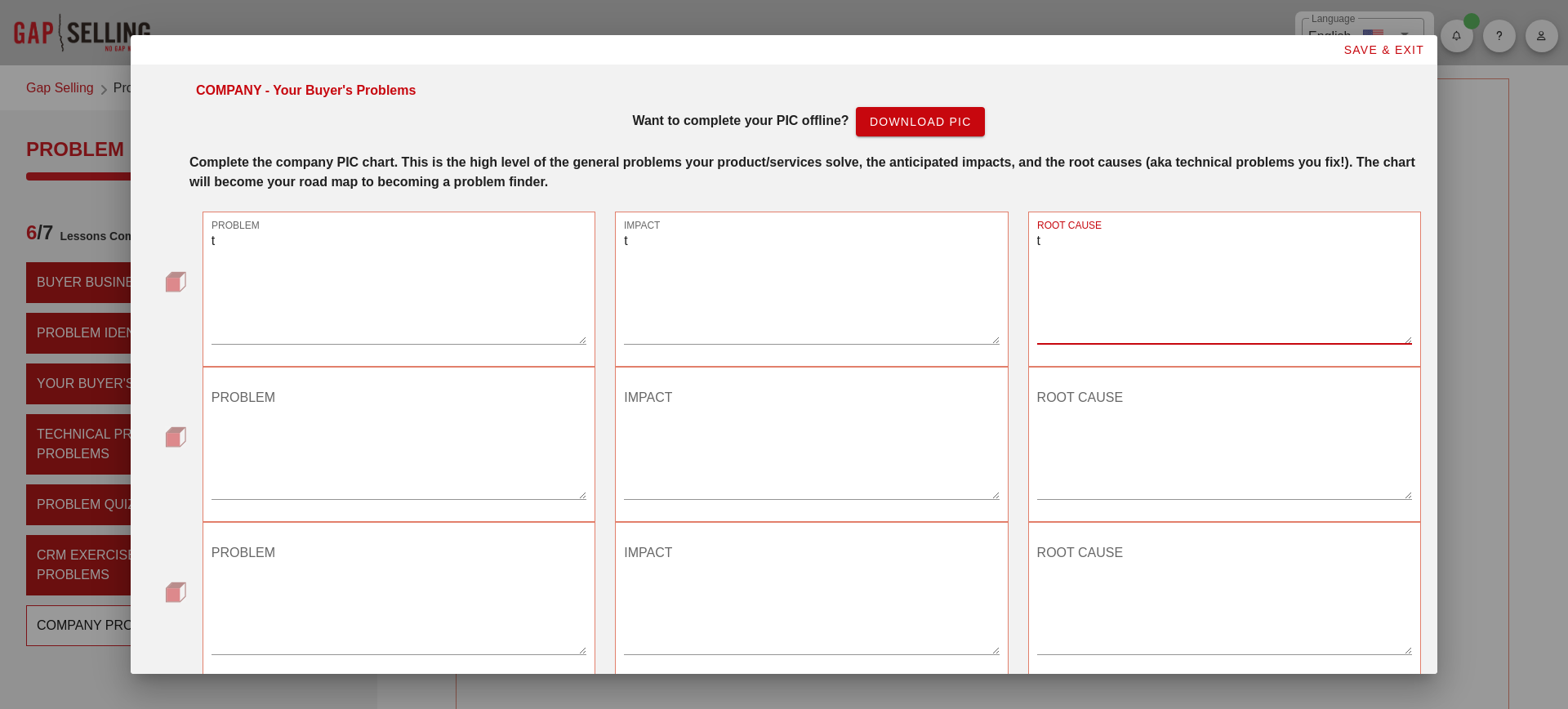
type textarea "t"
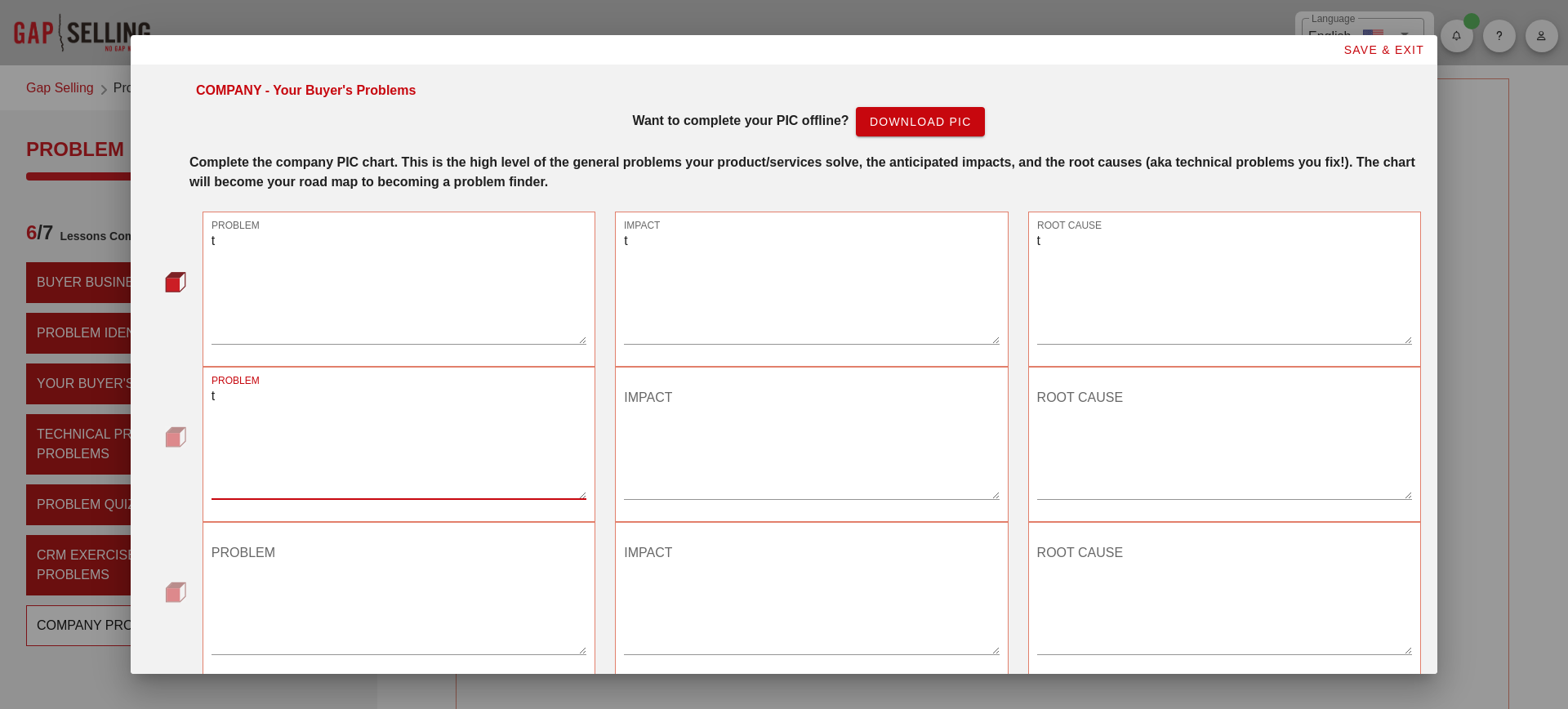
type textarea "t"
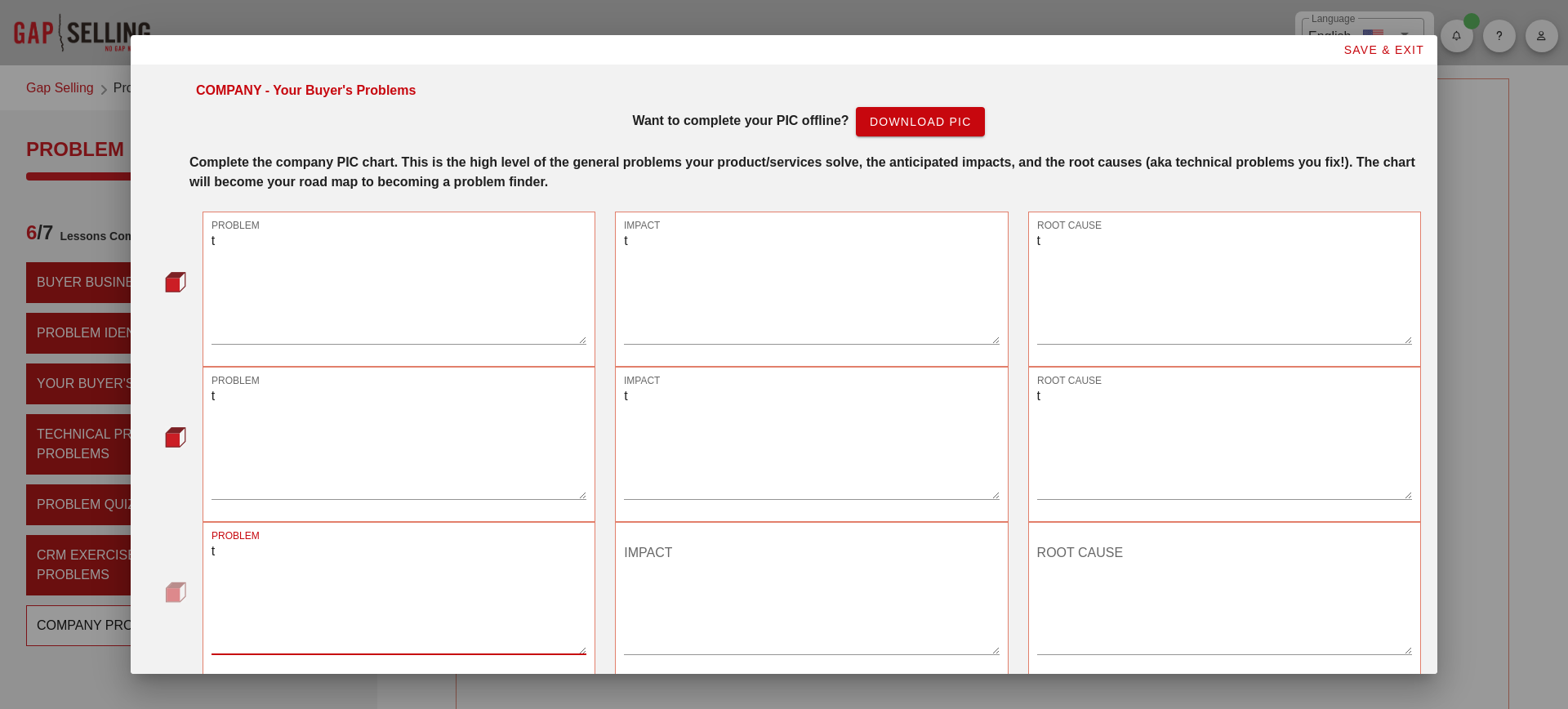
type textarea "t"
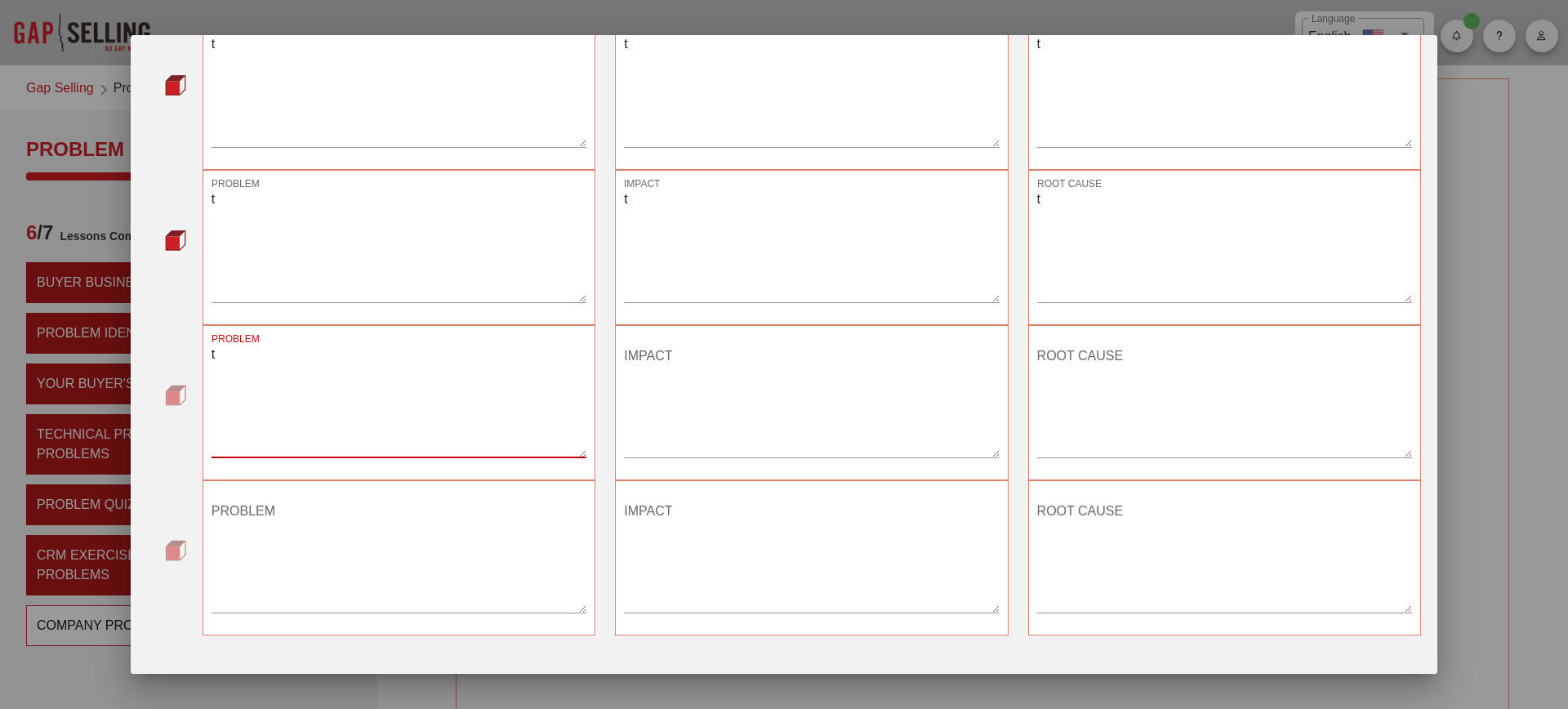
type textarea "t"
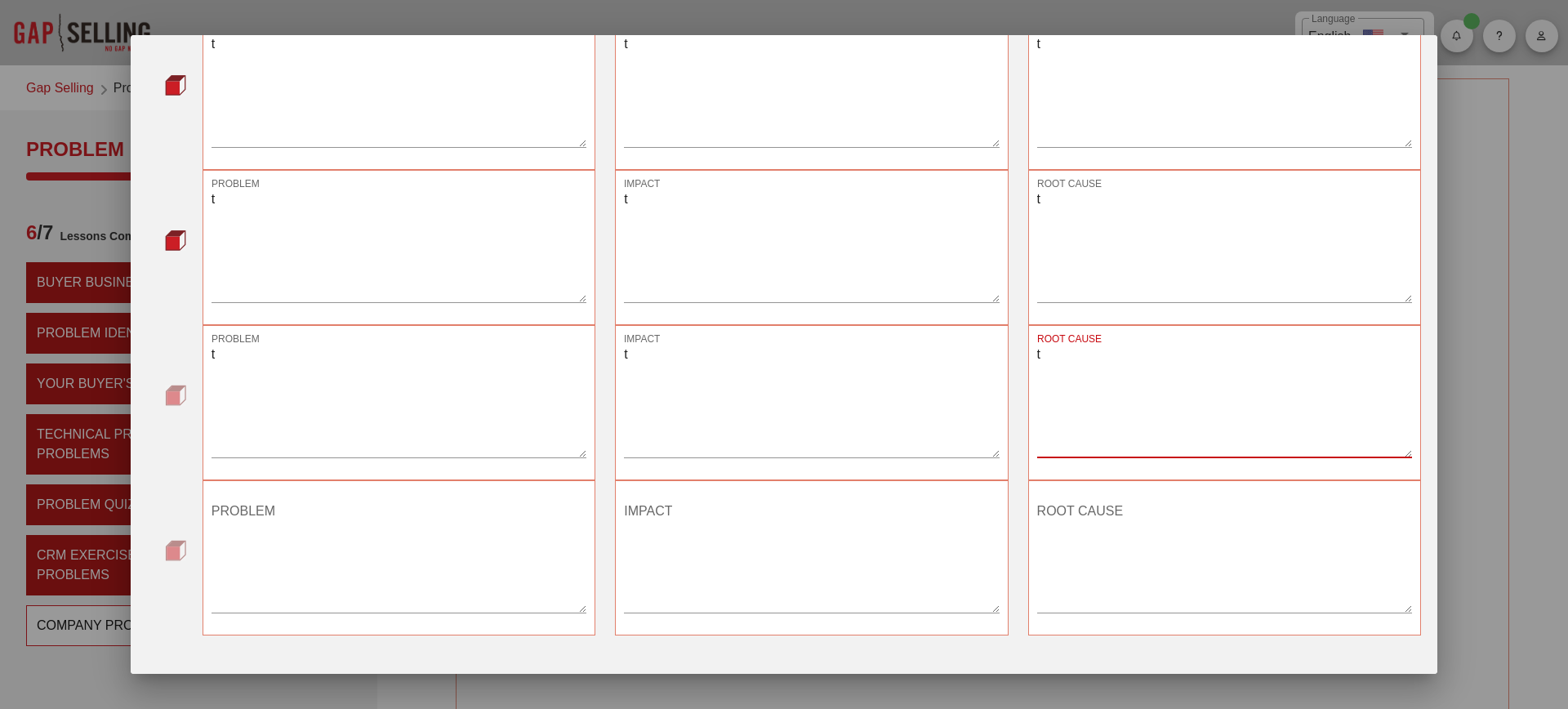
type textarea "t"
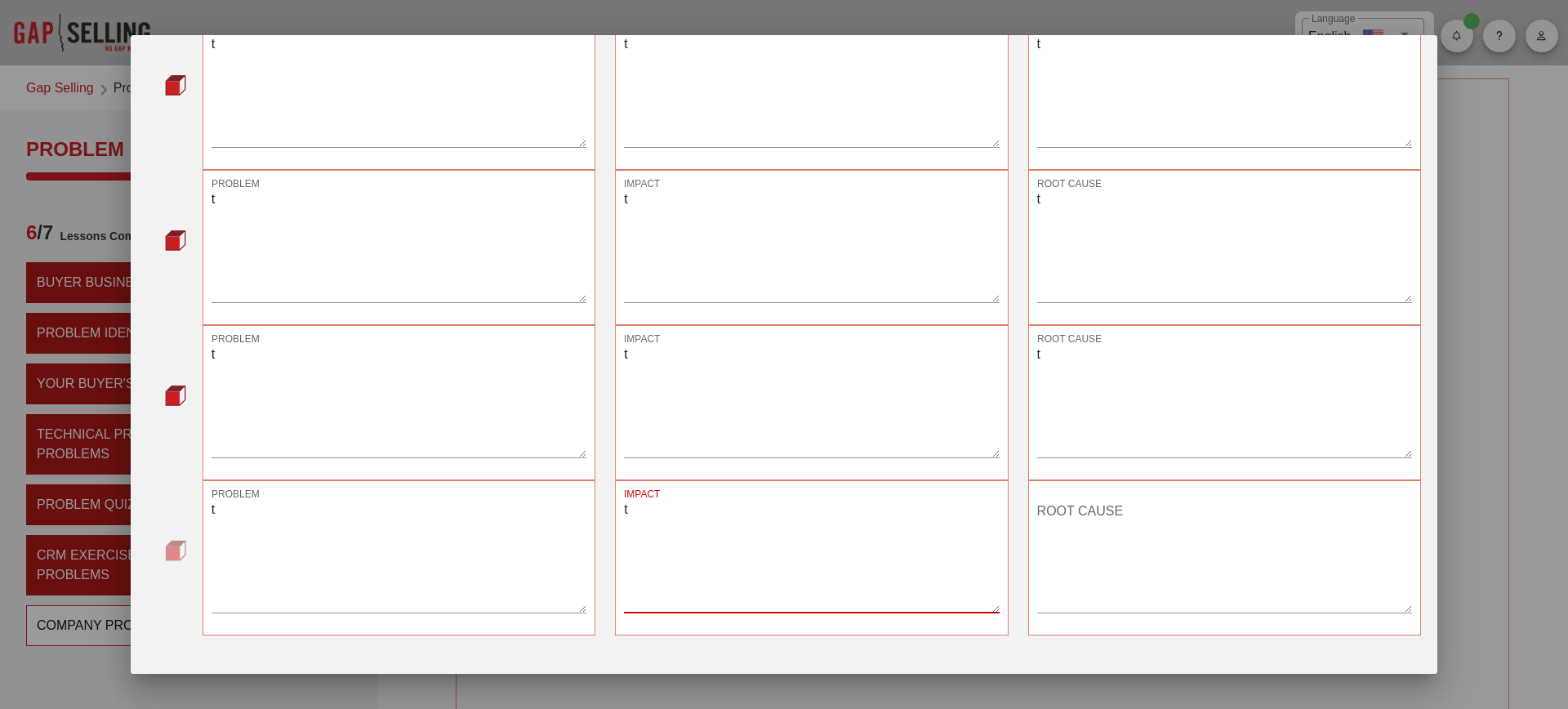
type textarea "t"
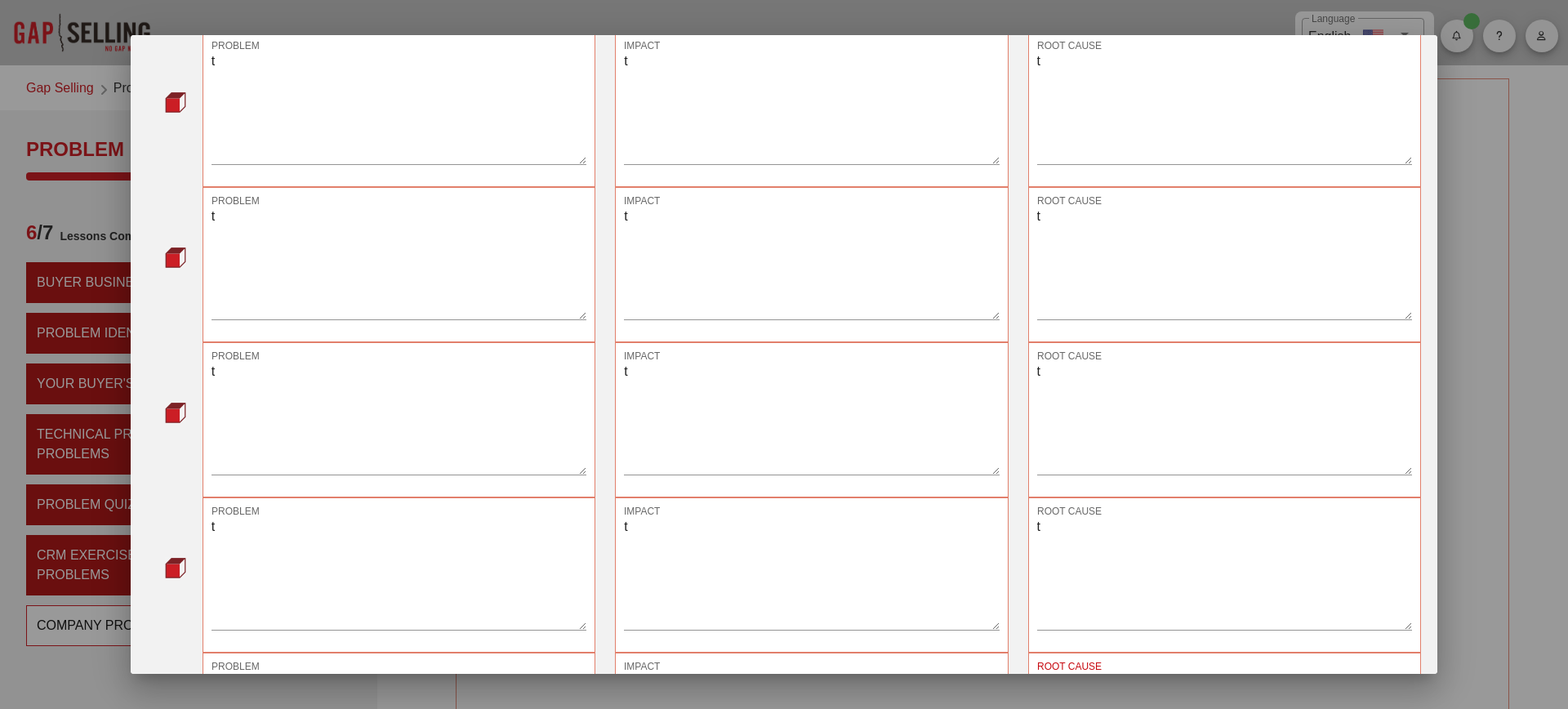
scroll to position [0, 0]
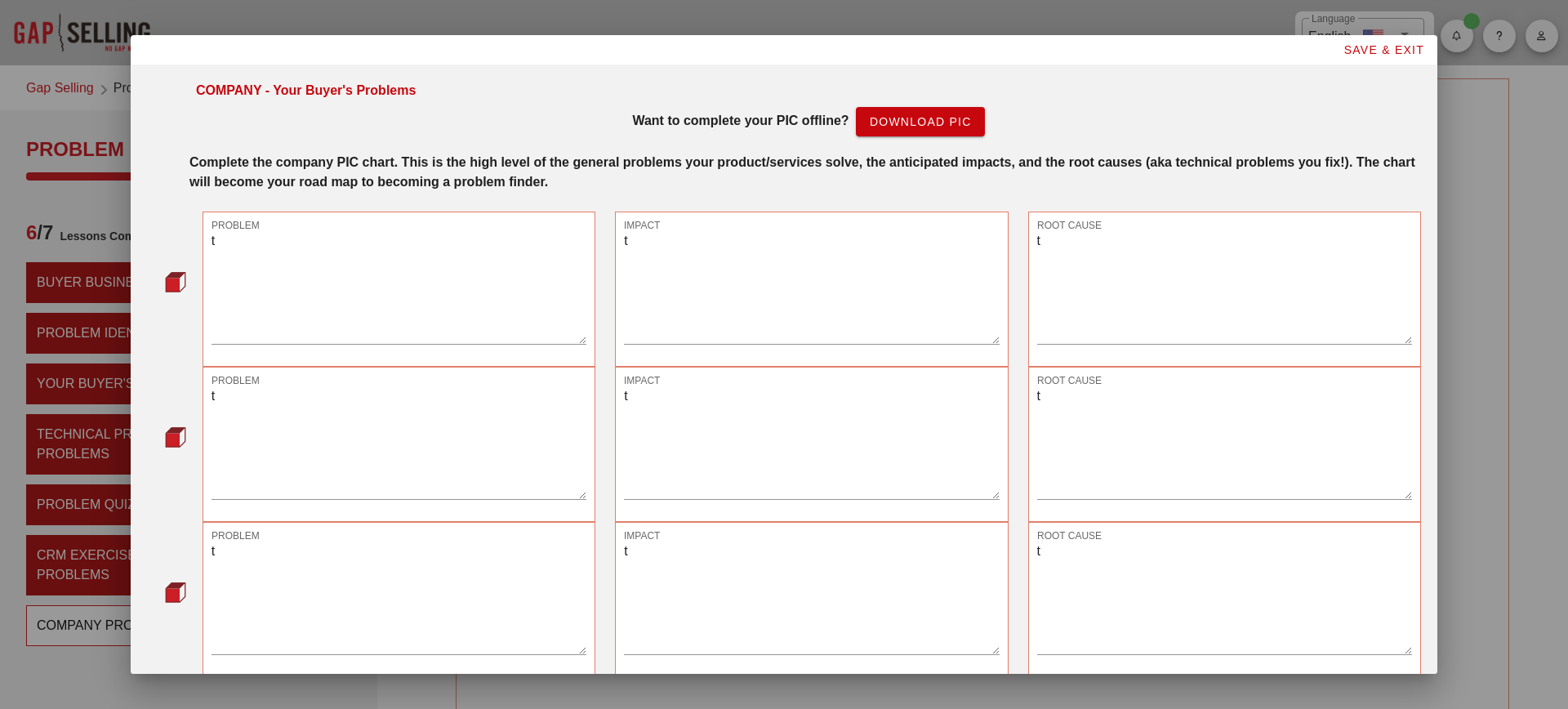
type textarea "t"
click at [905, 128] on span "Download PIC" at bounding box center [921, 121] width 103 height 13
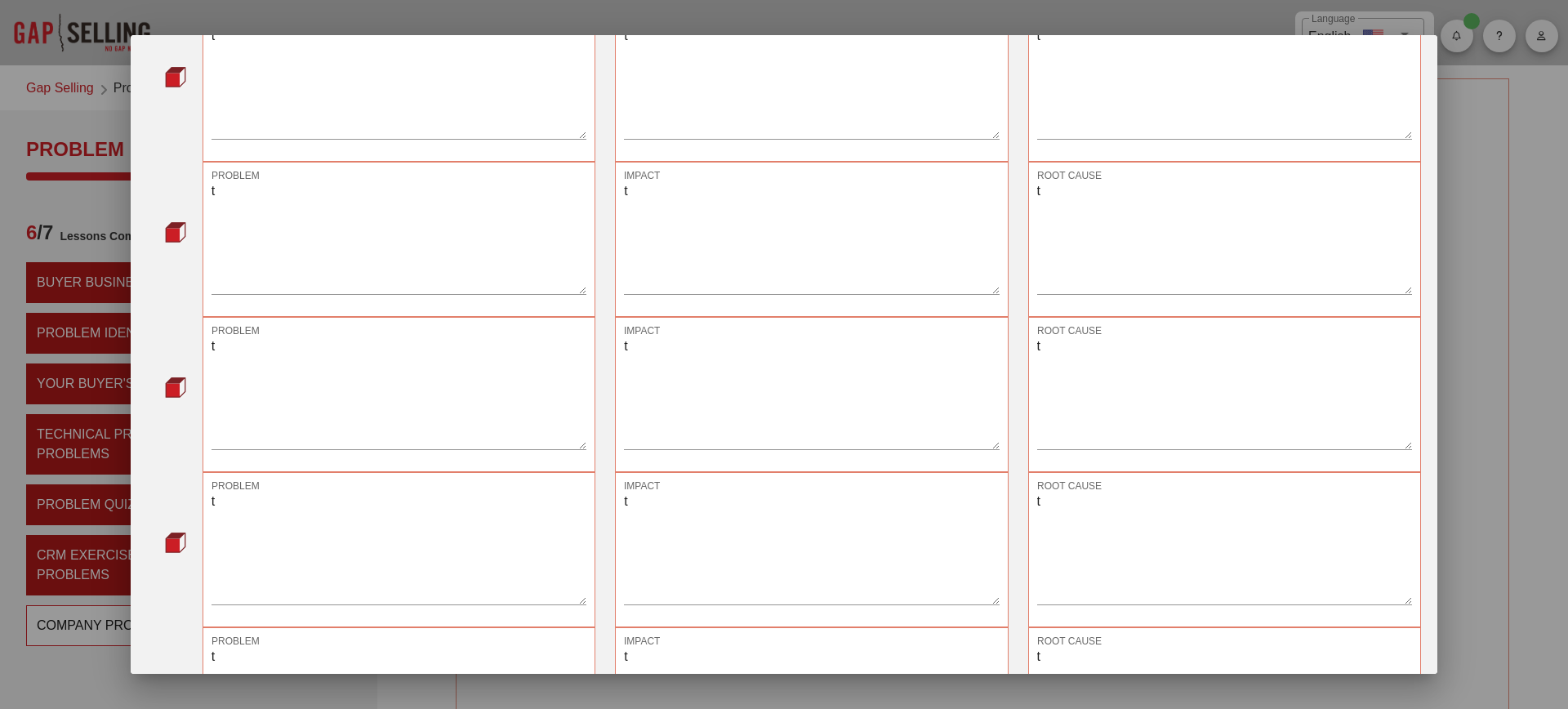
scroll to position [395, 0]
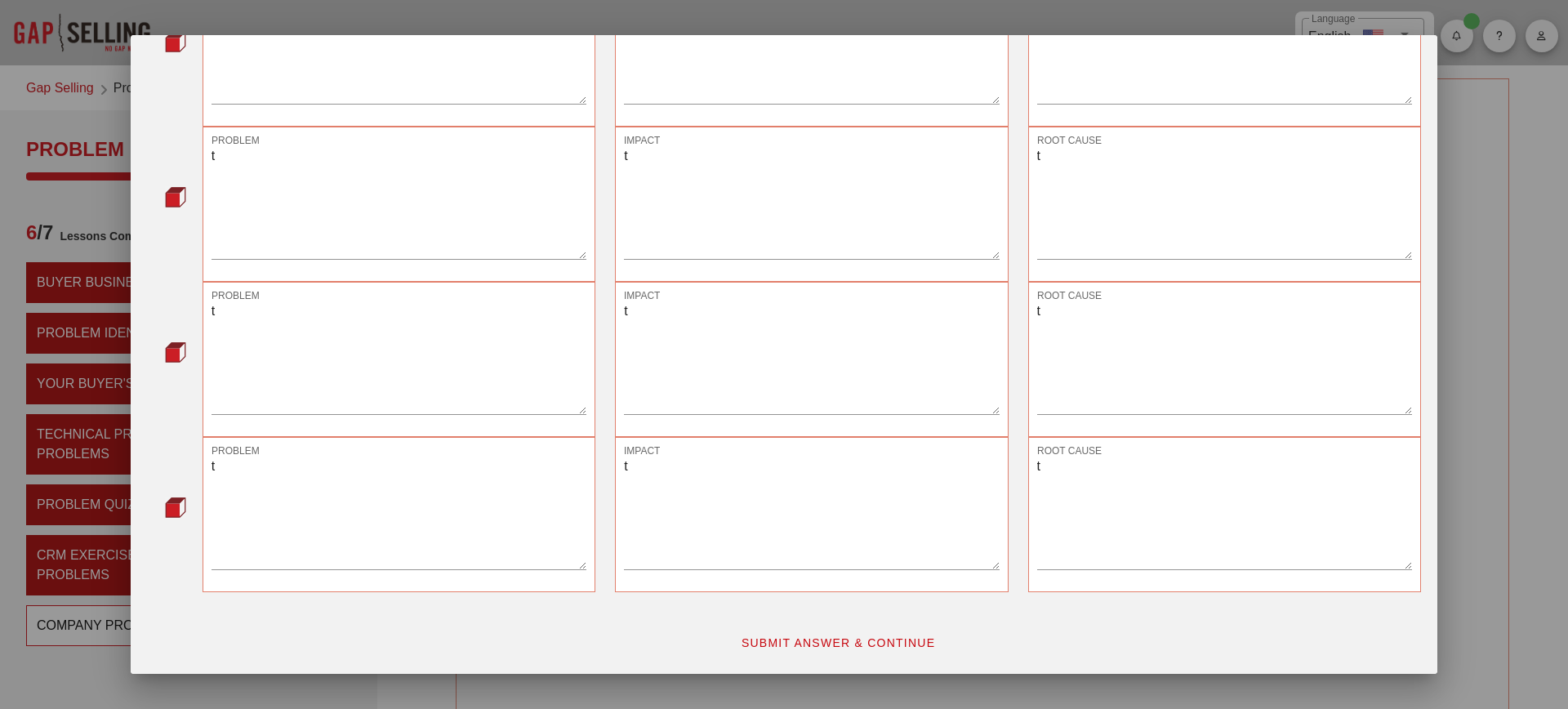
click at [882, 649] on span "SUBMIT ANSWER & CONTINUE" at bounding box center [837, 643] width 195 height 13
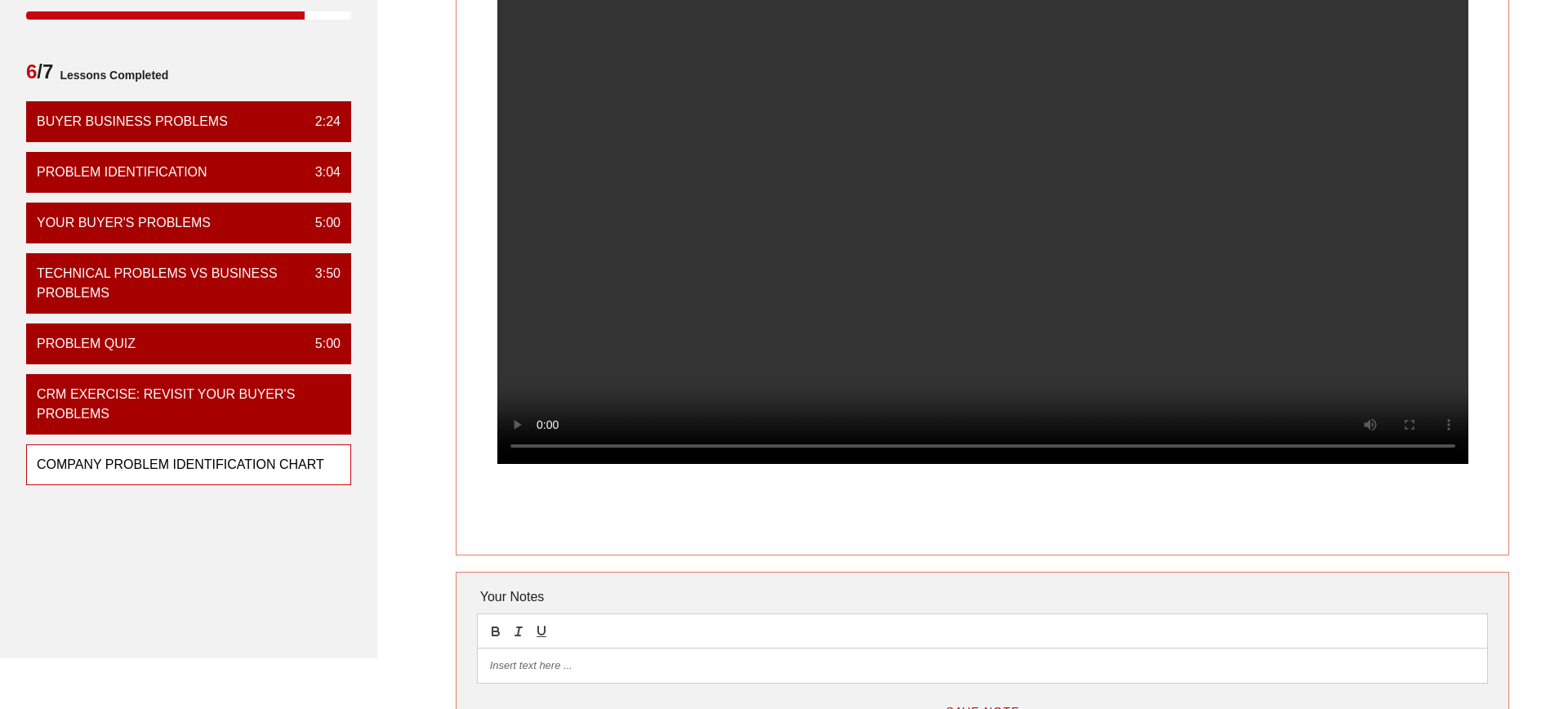
scroll to position [198, 0]
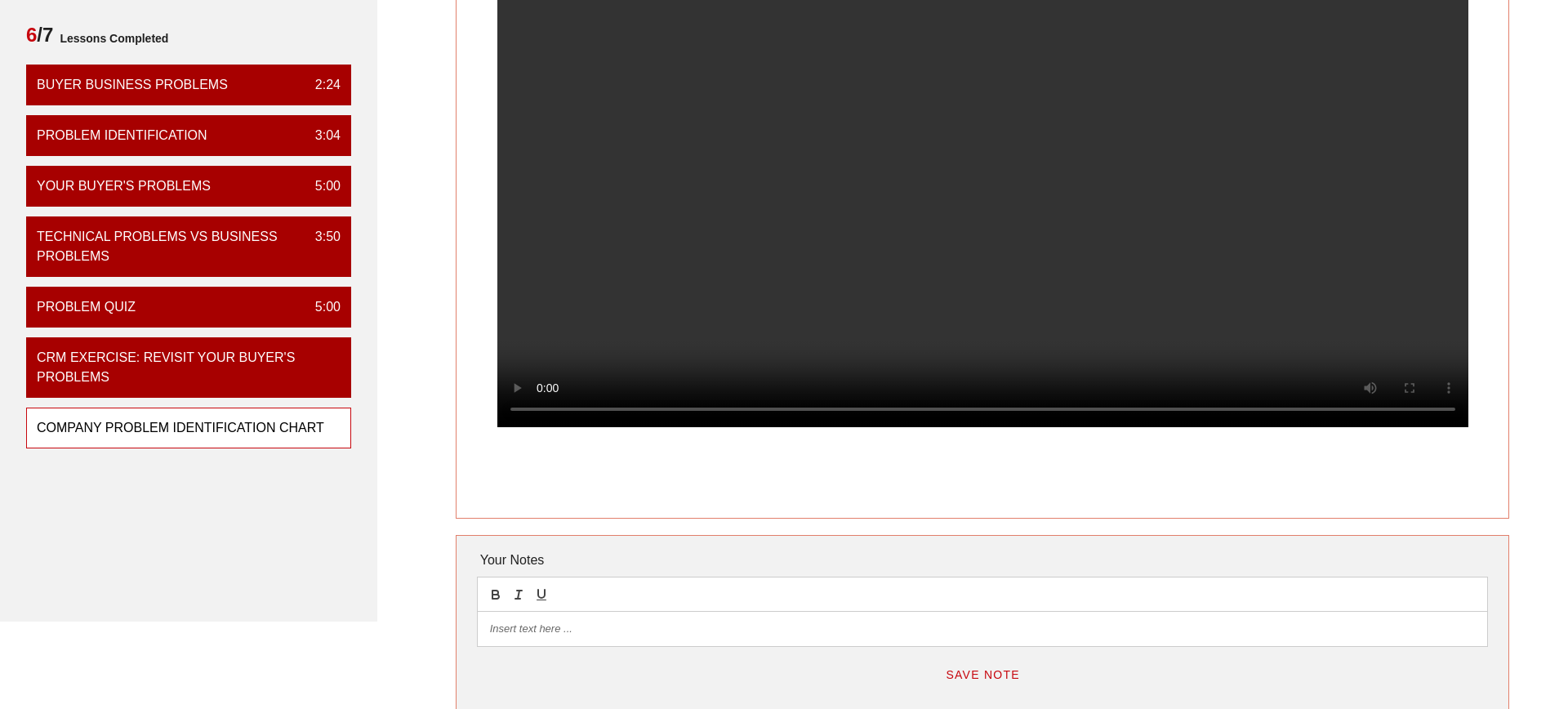
click at [1515, 458] on div "Company Problem Identification Chart Your Notes Save Note Show All Notes" at bounding box center [982, 320] width 1191 height 898
click at [972, 161] on video at bounding box center [983, 184] width 972 height 485
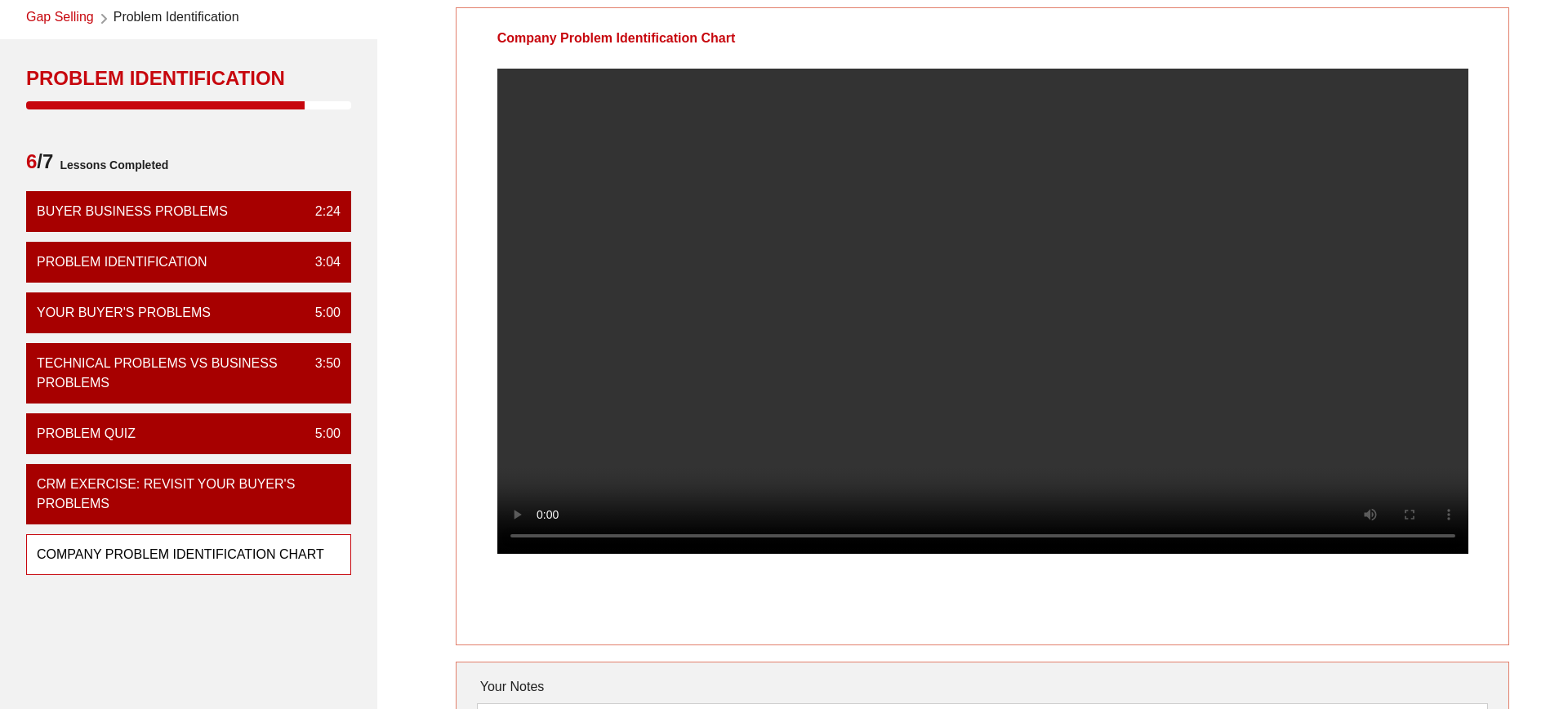
scroll to position [31, 0]
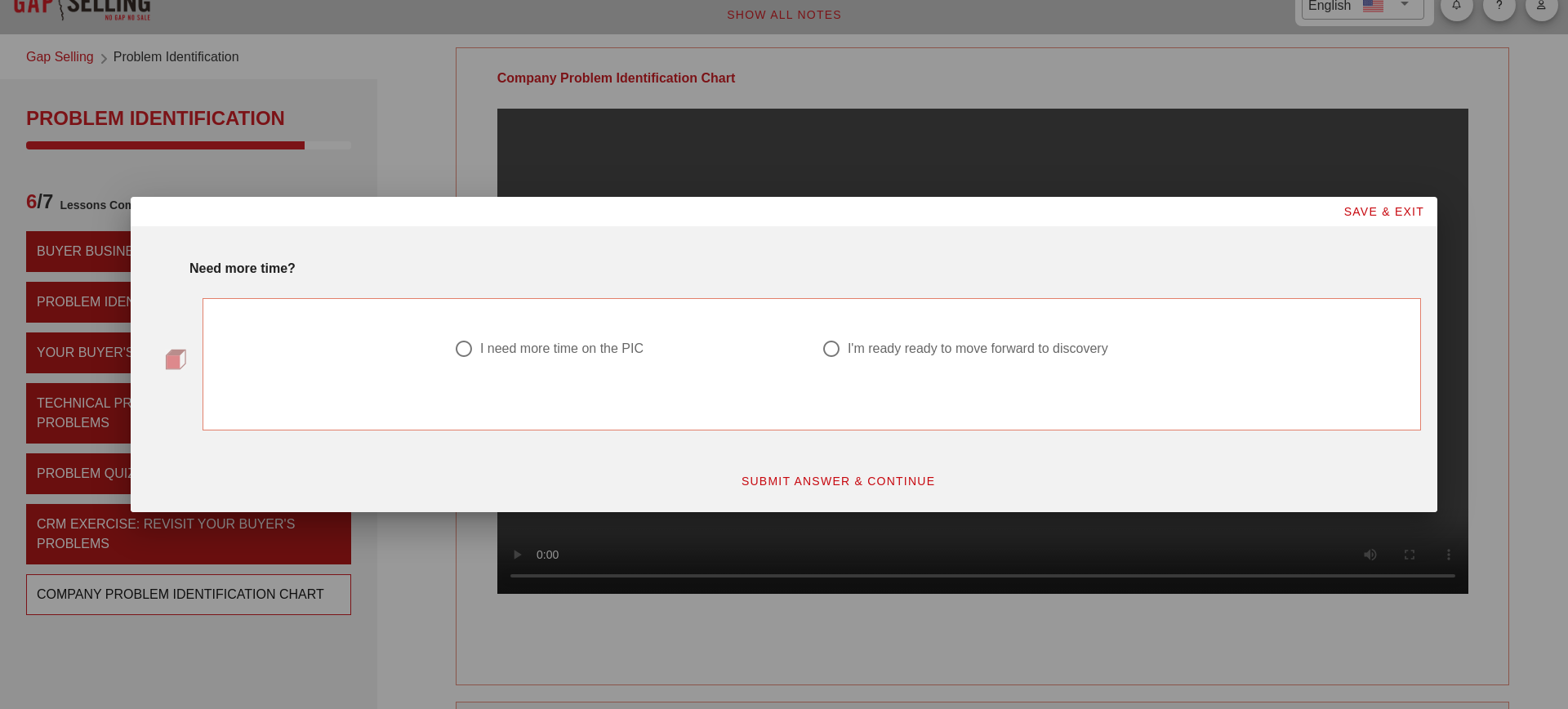
click at [929, 353] on div "I'm ready ready to move forward to discovery" at bounding box center [979, 349] width 261 height 16
radio input "true"
click at [857, 479] on span "SUBMIT ANSWER & CONTINUE" at bounding box center [837, 481] width 195 height 13
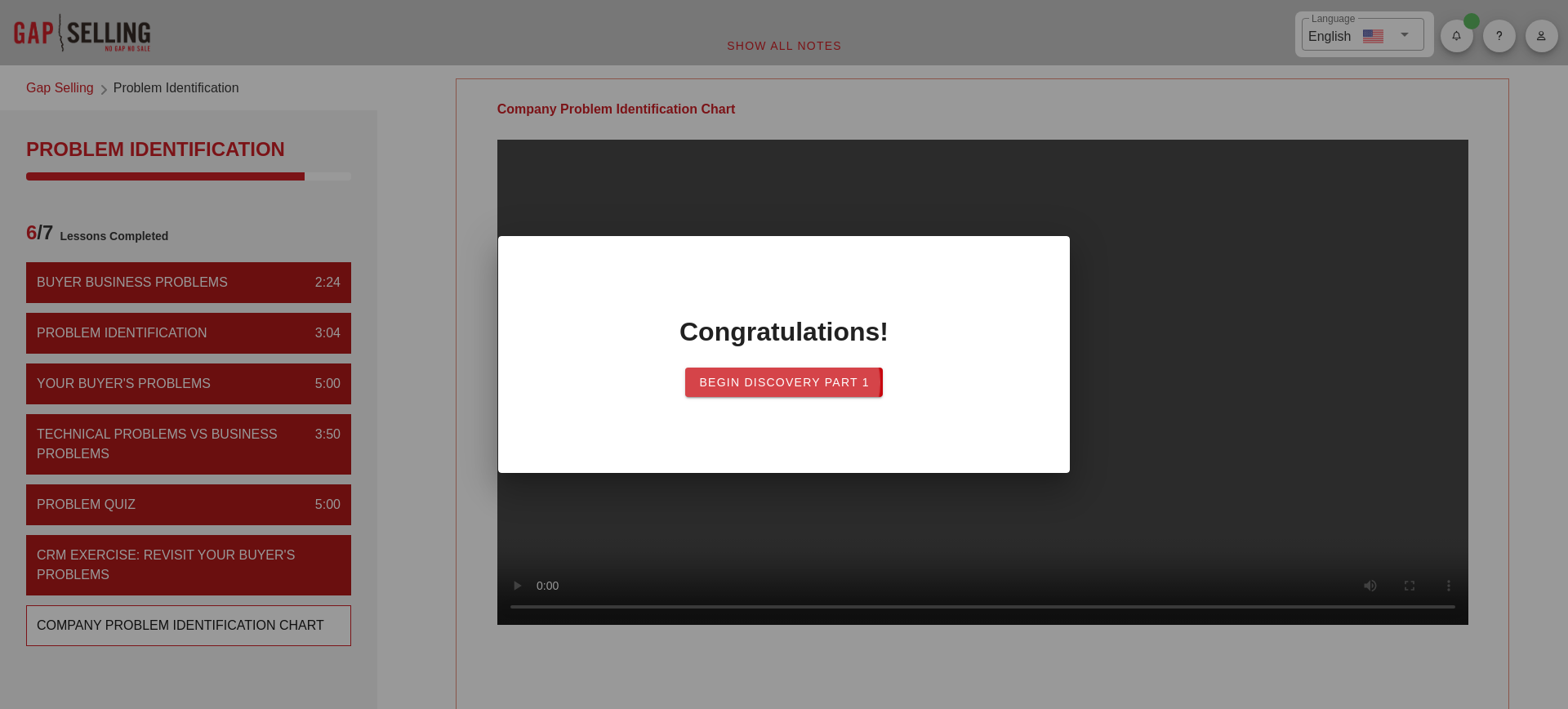
click at [802, 385] on span "Begin Discovery PART 1" at bounding box center [784, 383] width 171 height 13
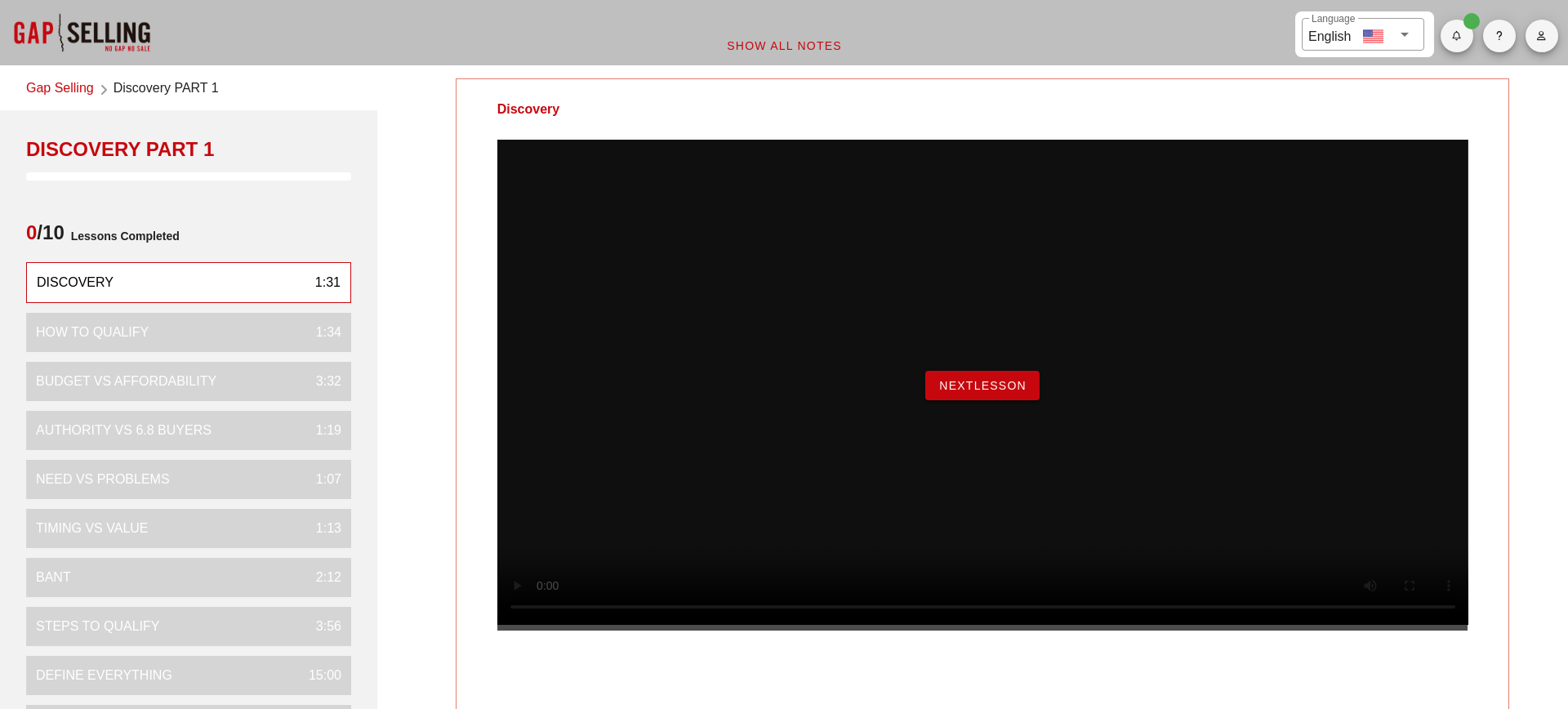
click at [992, 401] on button "NextLesson" at bounding box center [982, 385] width 114 height 29
click at [973, 393] on span "NextLesson" at bounding box center [982, 385] width 88 height 13
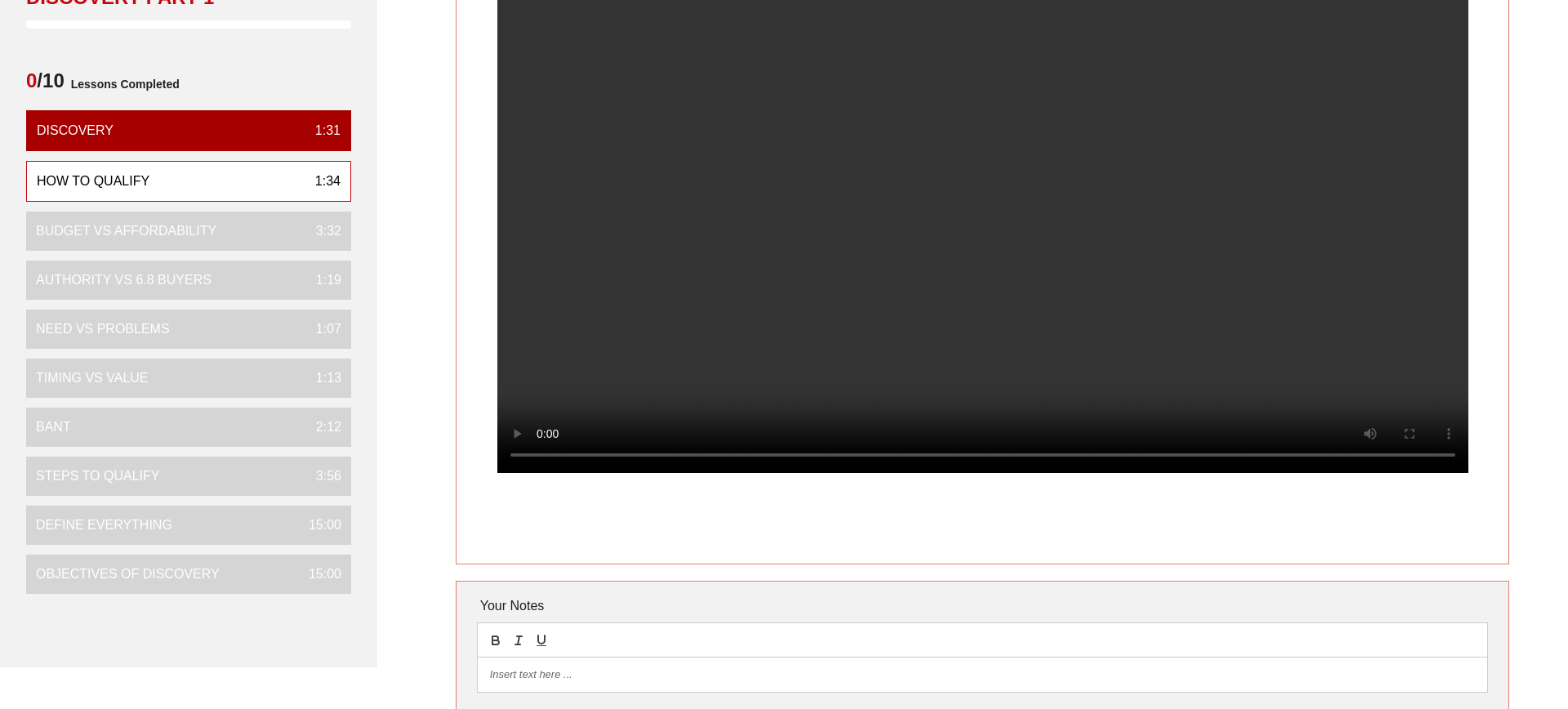
click at [1524, 393] on div "How To Qualify Your Notes Save Note Show All Notes" at bounding box center [982, 365] width 1191 height 898
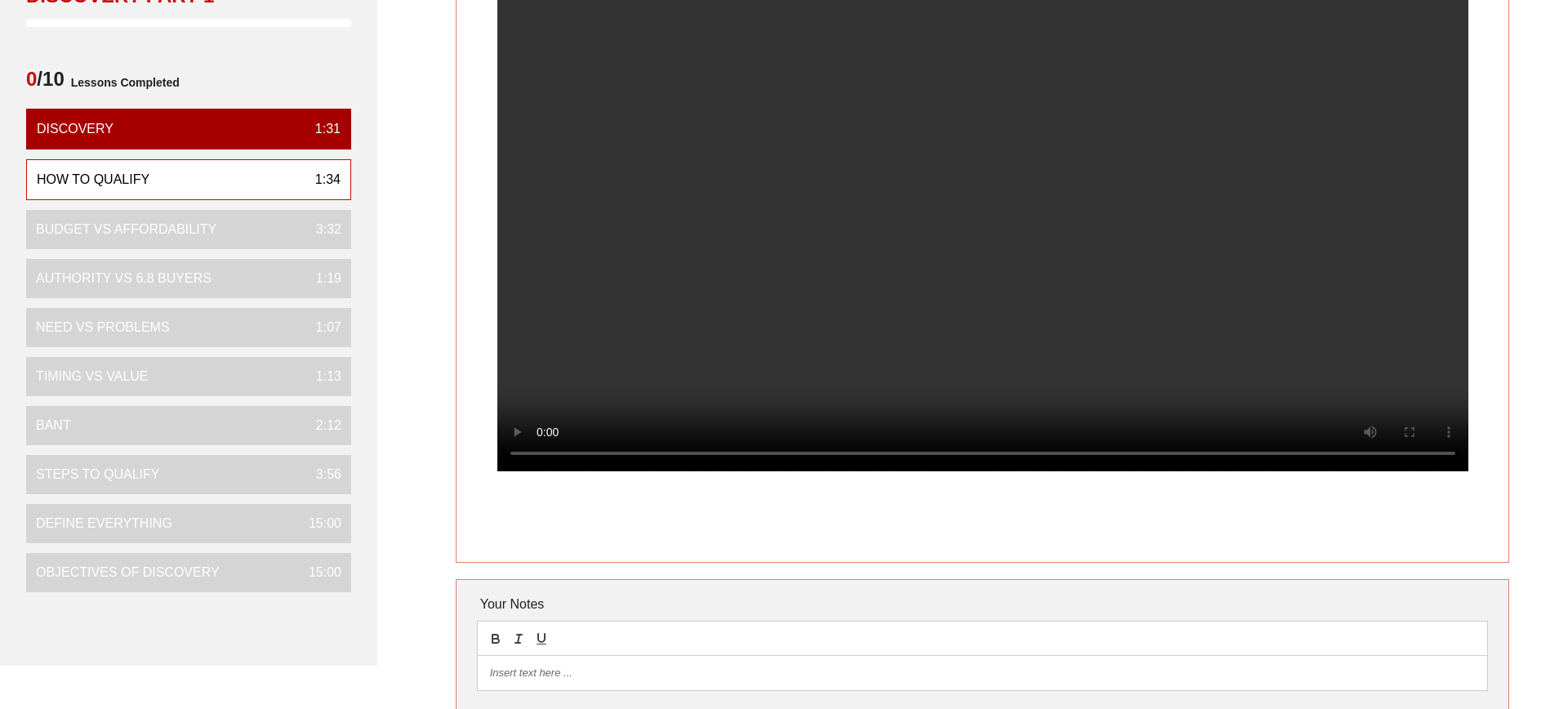
scroll to position [128, 0]
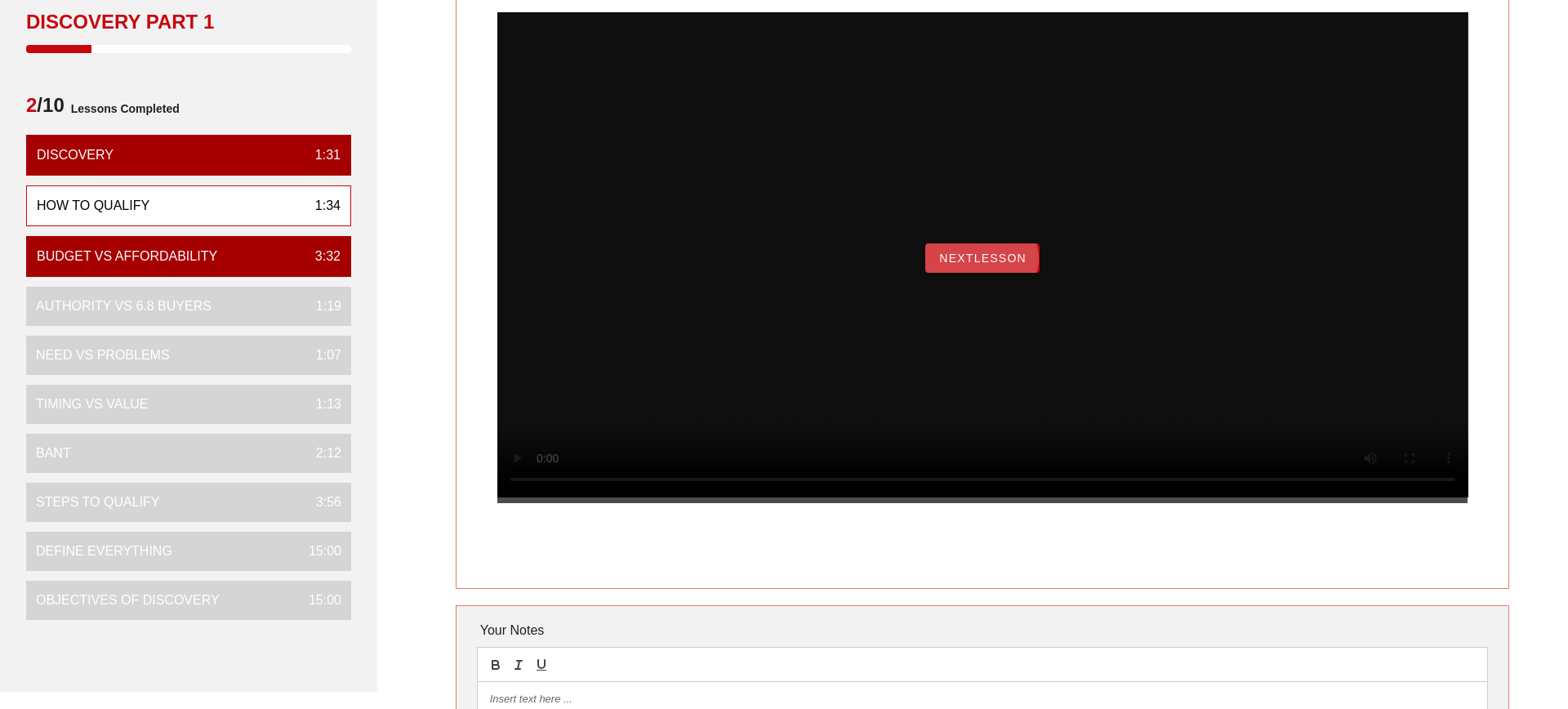
click at [1018, 265] on span "NextLesson" at bounding box center [982, 258] width 88 height 13
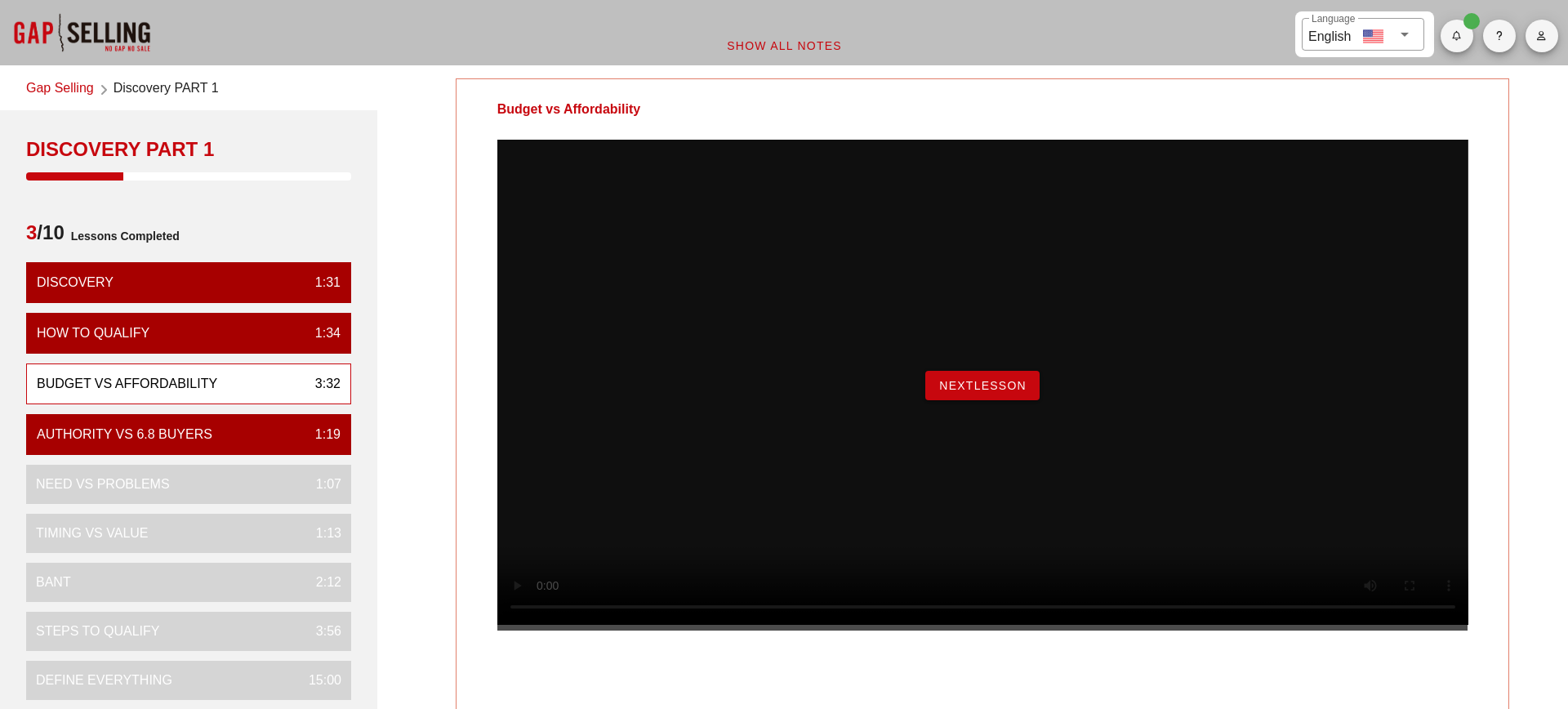
click at [976, 393] on span "NextLesson" at bounding box center [982, 385] width 88 height 13
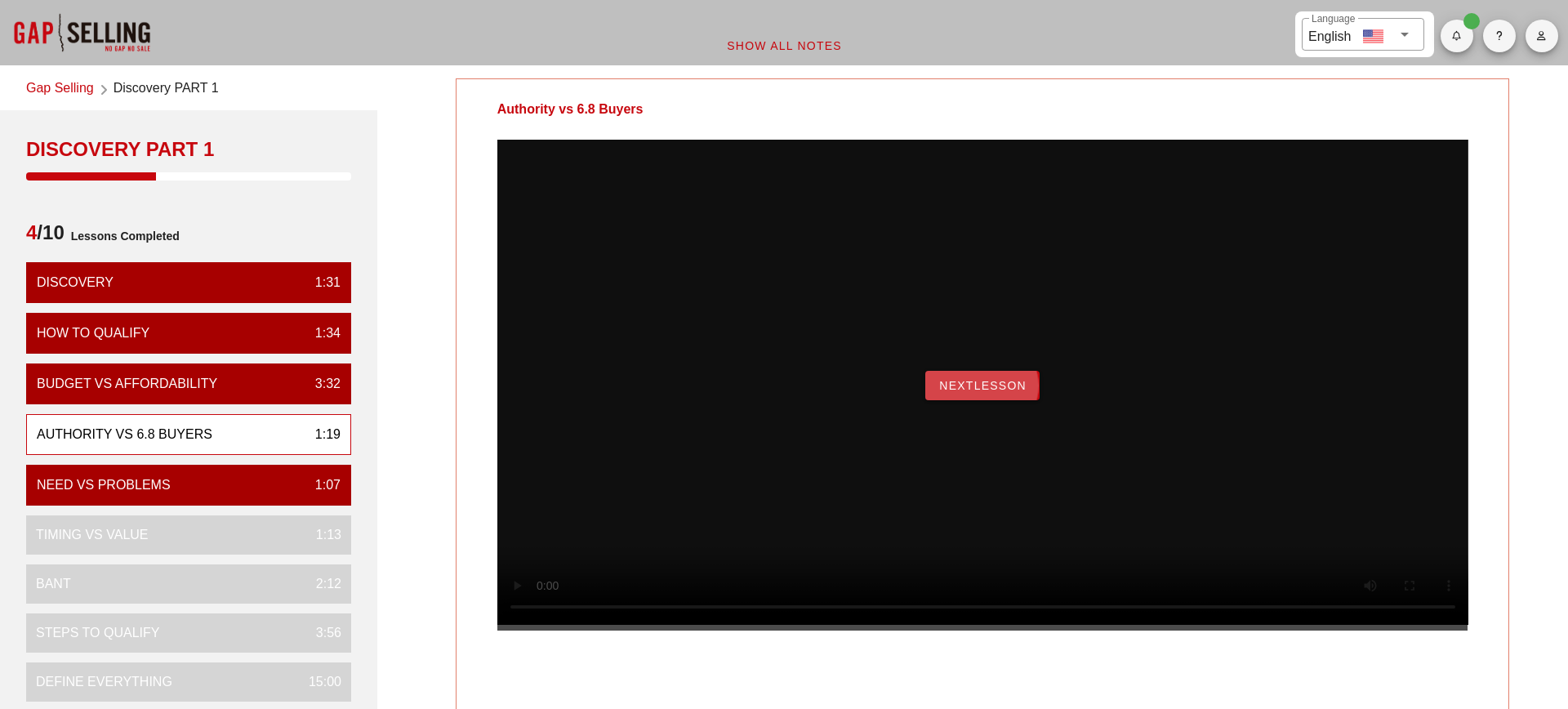
click at [1013, 401] on button "NextLesson" at bounding box center [982, 385] width 114 height 29
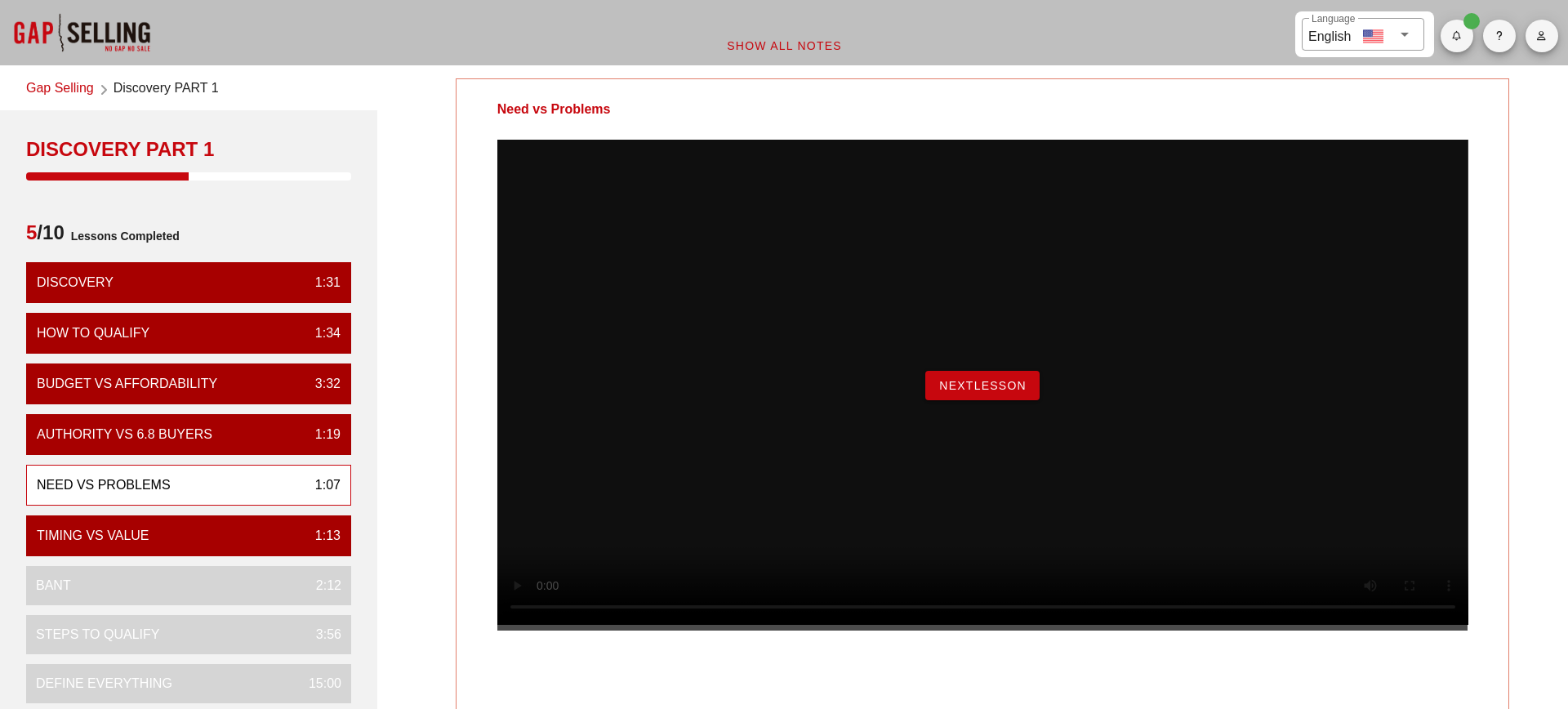
click at [985, 393] on span "NextLesson" at bounding box center [982, 385] width 88 height 13
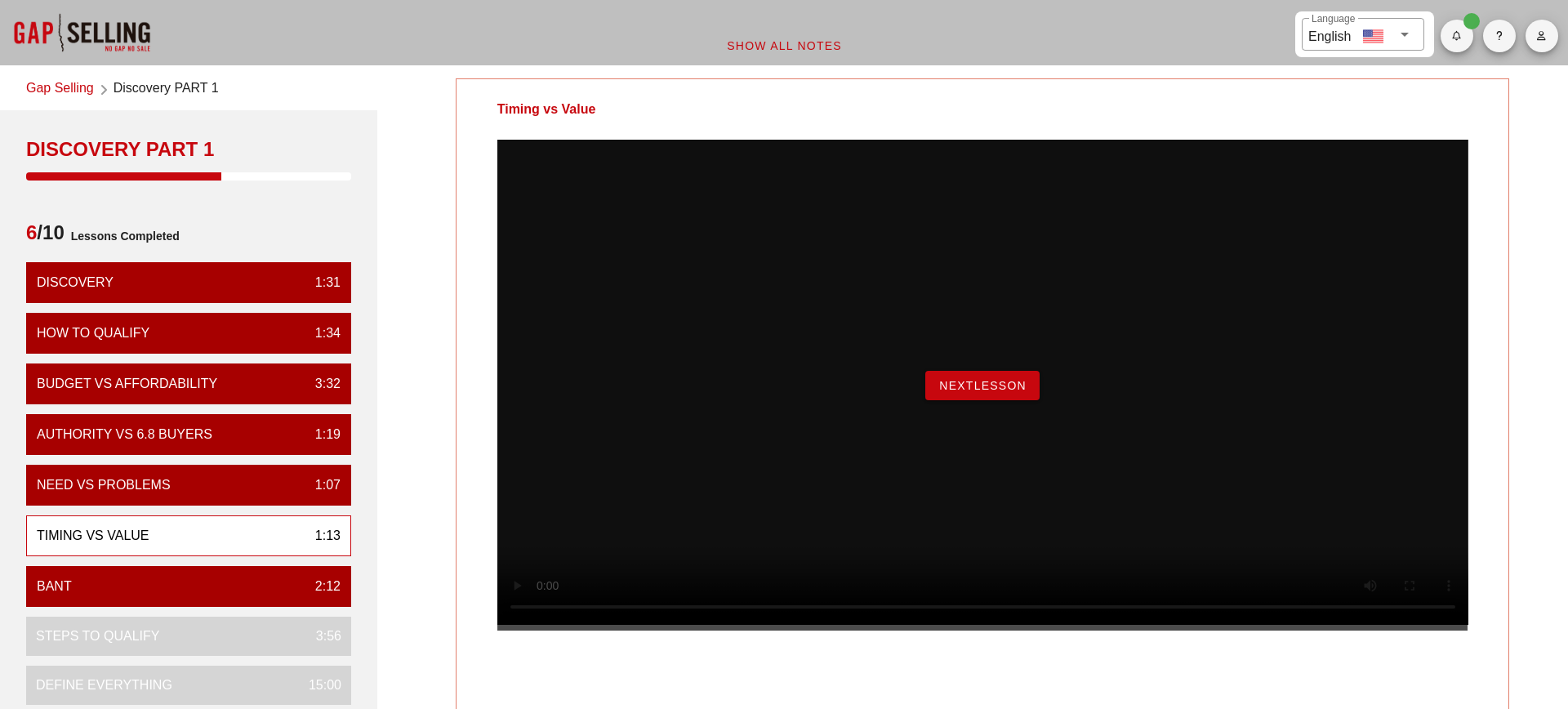
click at [966, 401] on button "NextLesson" at bounding box center [982, 385] width 114 height 29
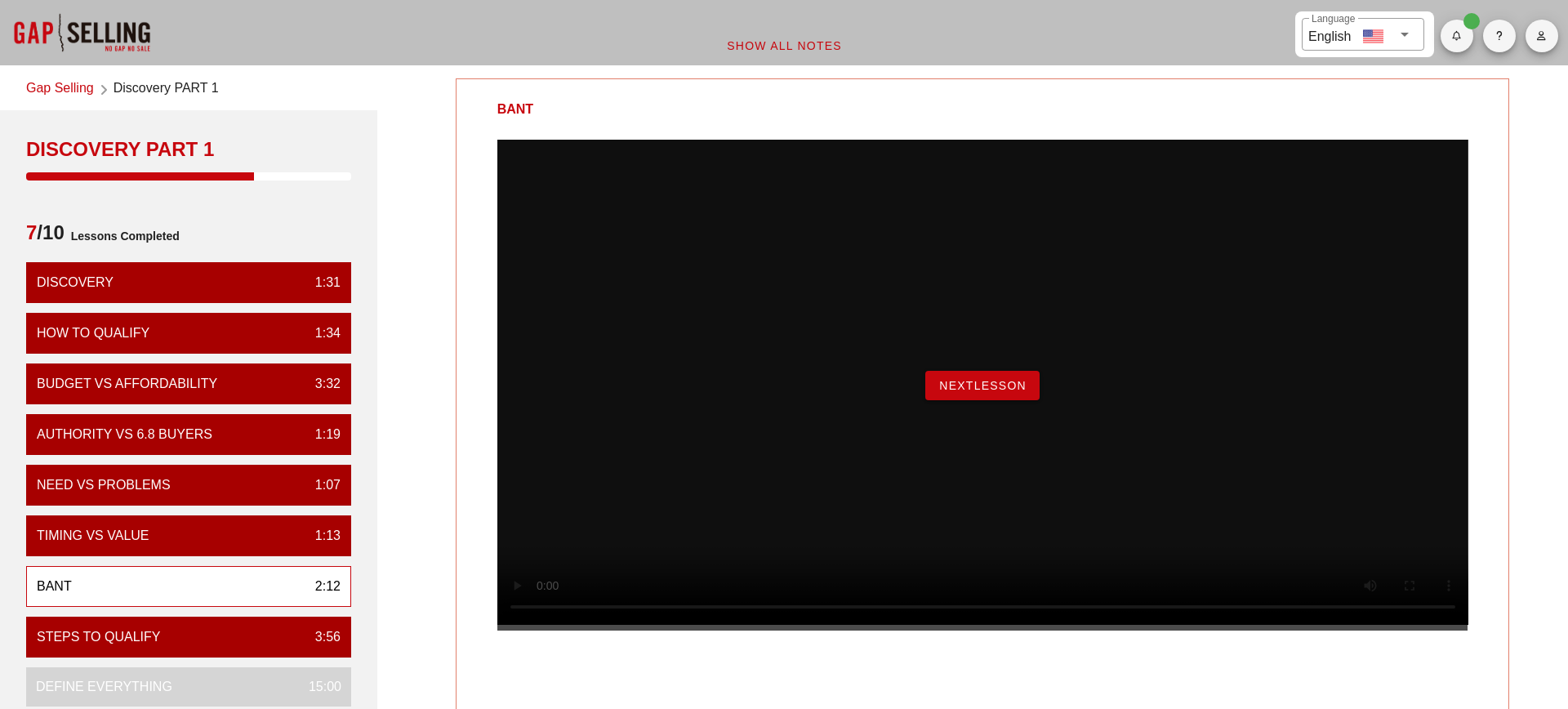
click at [986, 401] on button "NextLesson" at bounding box center [982, 385] width 114 height 29
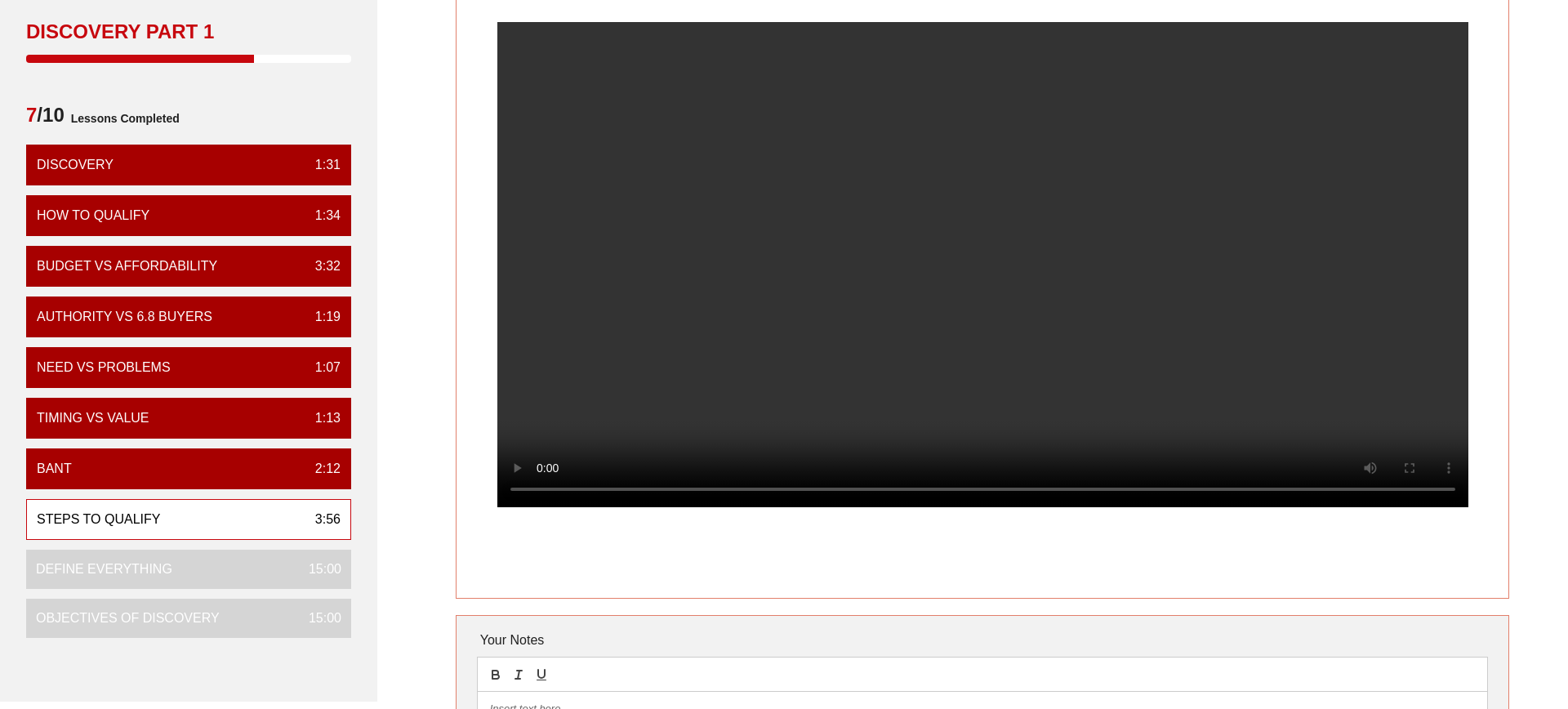
scroll to position [119, 0]
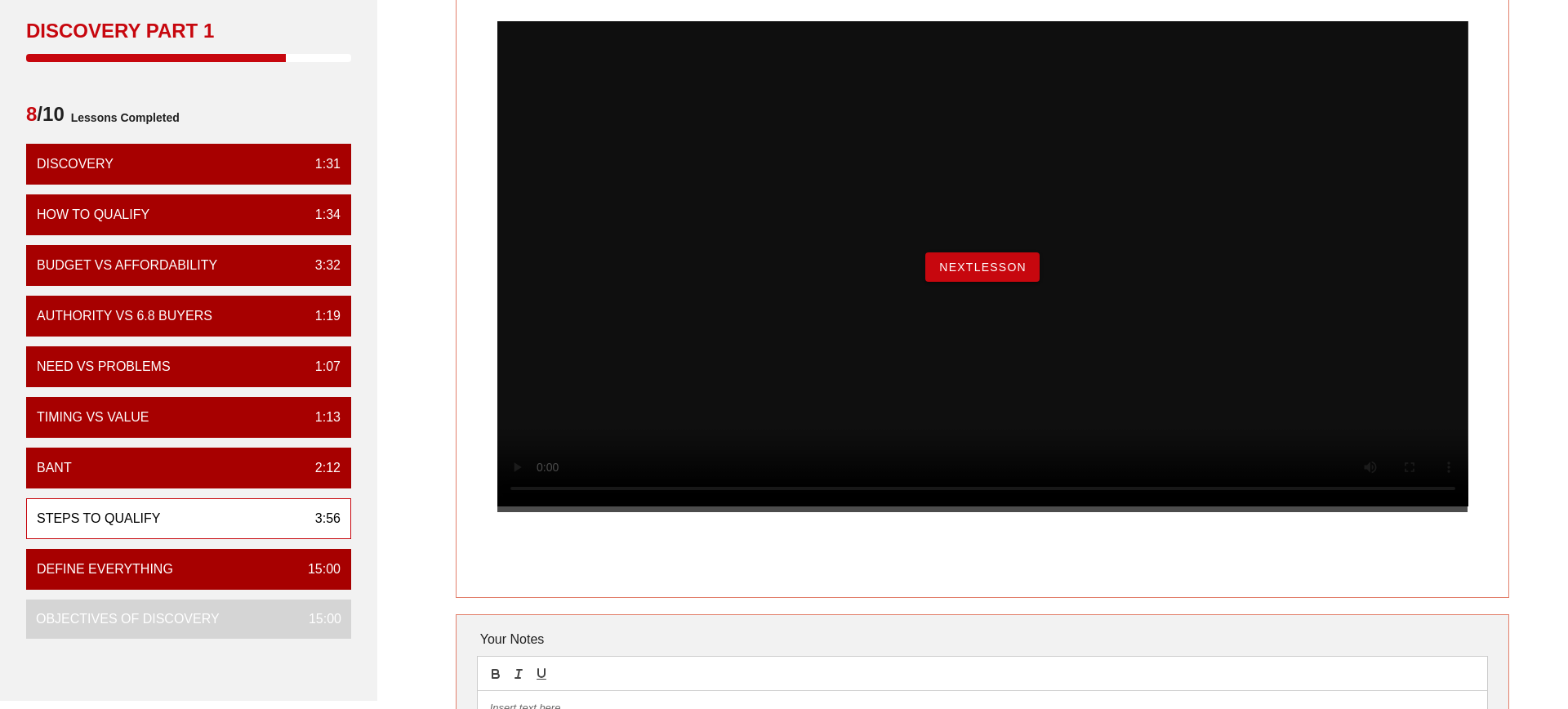
click at [1002, 274] on span "NextLesson" at bounding box center [982, 267] width 88 height 13
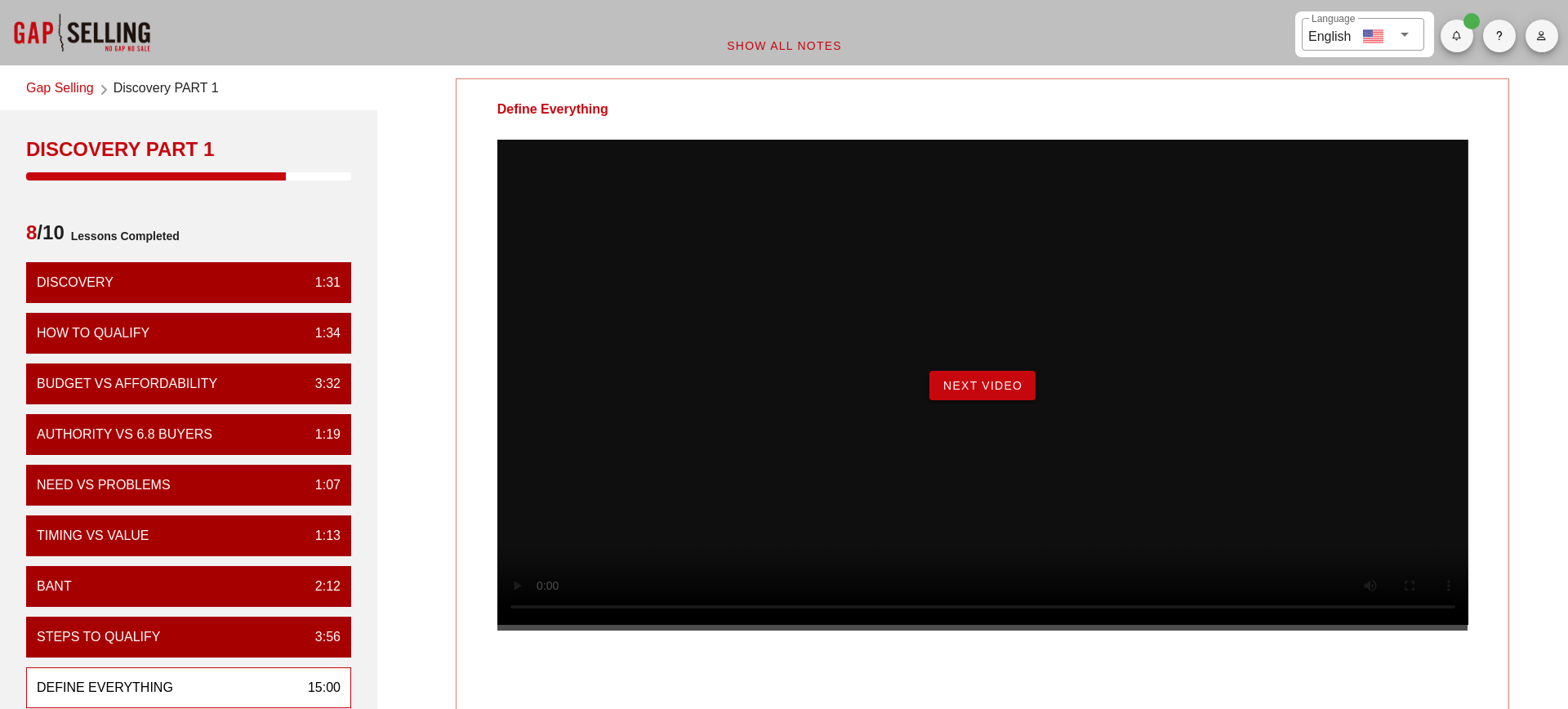
click at [1007, 393] on span "Next Video" at bounding box center [982, 385] width 80 height 13
click at [1022, 393] on span "Begin Exercise" at bounding box center [982, 385] width 111 height 13
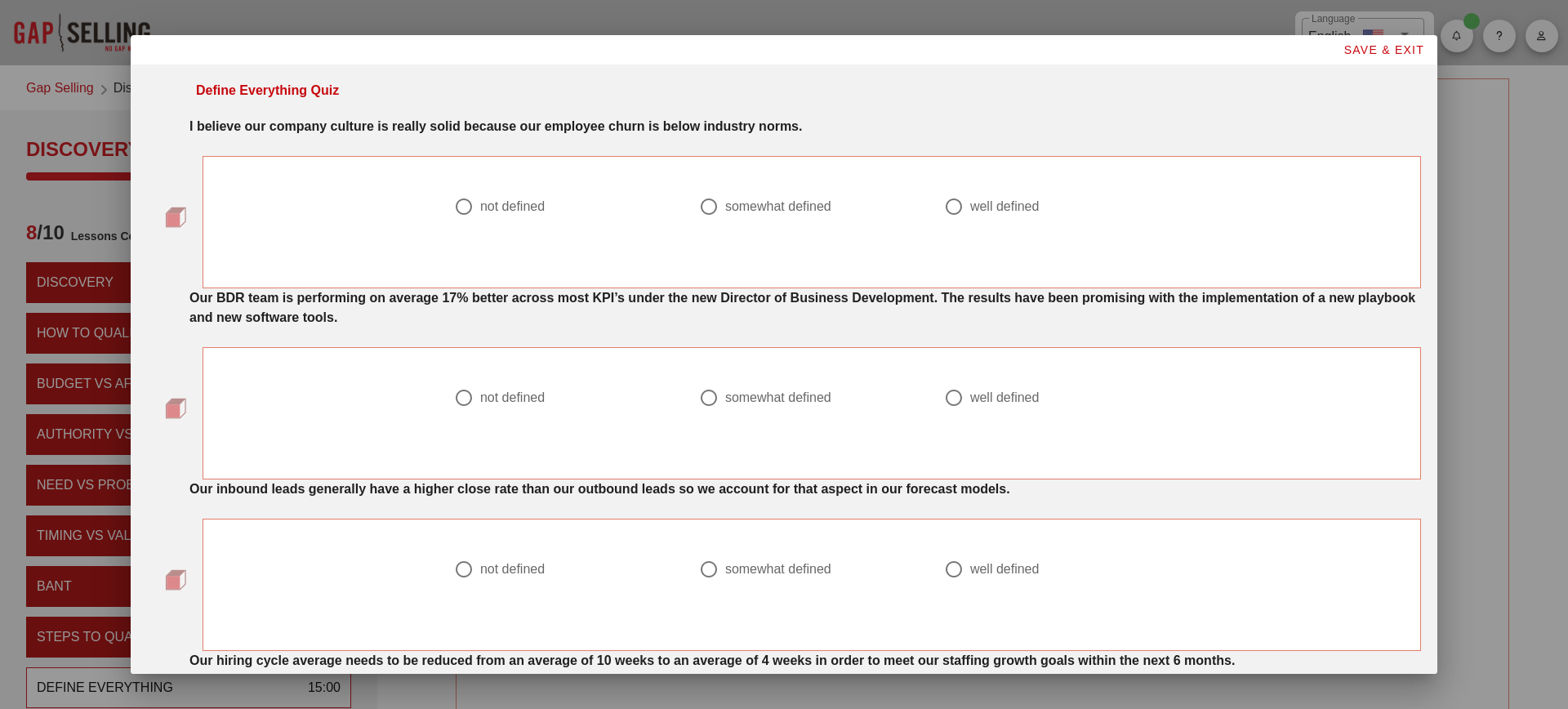
click at [496, 203] on div "not defined" at bounding box center [512, 207] width 64 height 16
radio input "true"
click at [509, 403] on div "not defined" at bounding box center [512, 398] width 64 height 16
radio input "true"
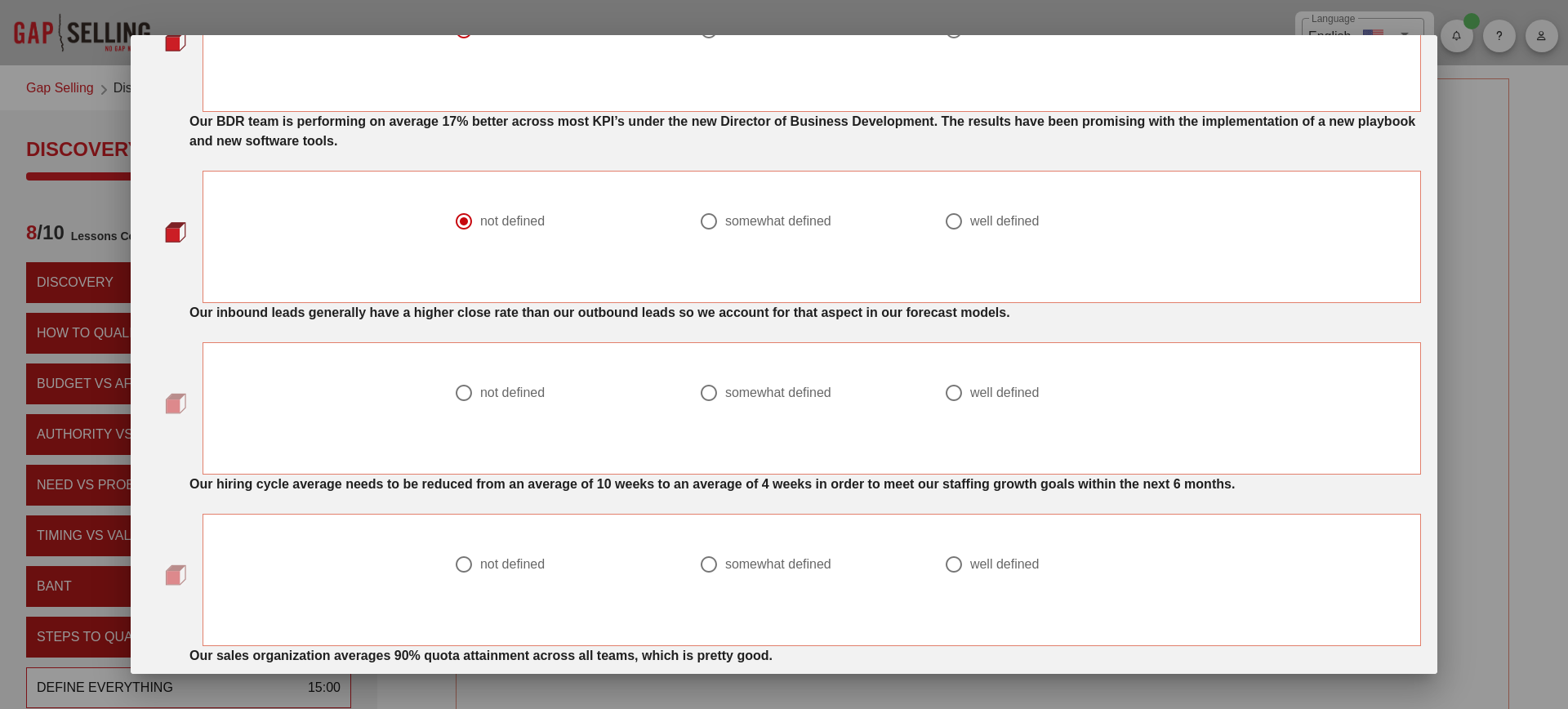
click at [507, 400] on div "not defined" at bounding box center [512, 393] width 64 height 16
radio input "true"
click at [506, 565] on div "not defined" at bounding box center [512, 565] width 64 height 16
radio input "true"
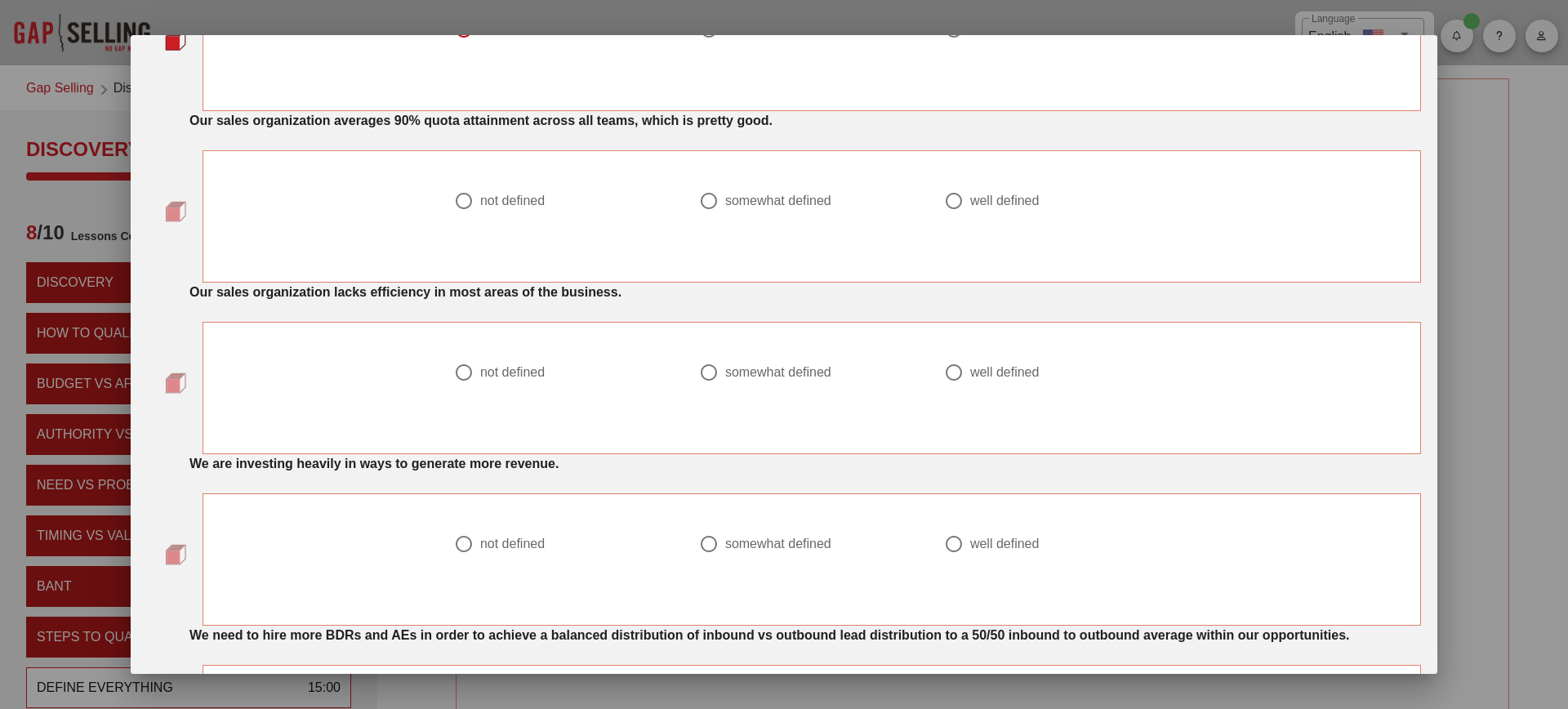
scroll to position [991, 0]
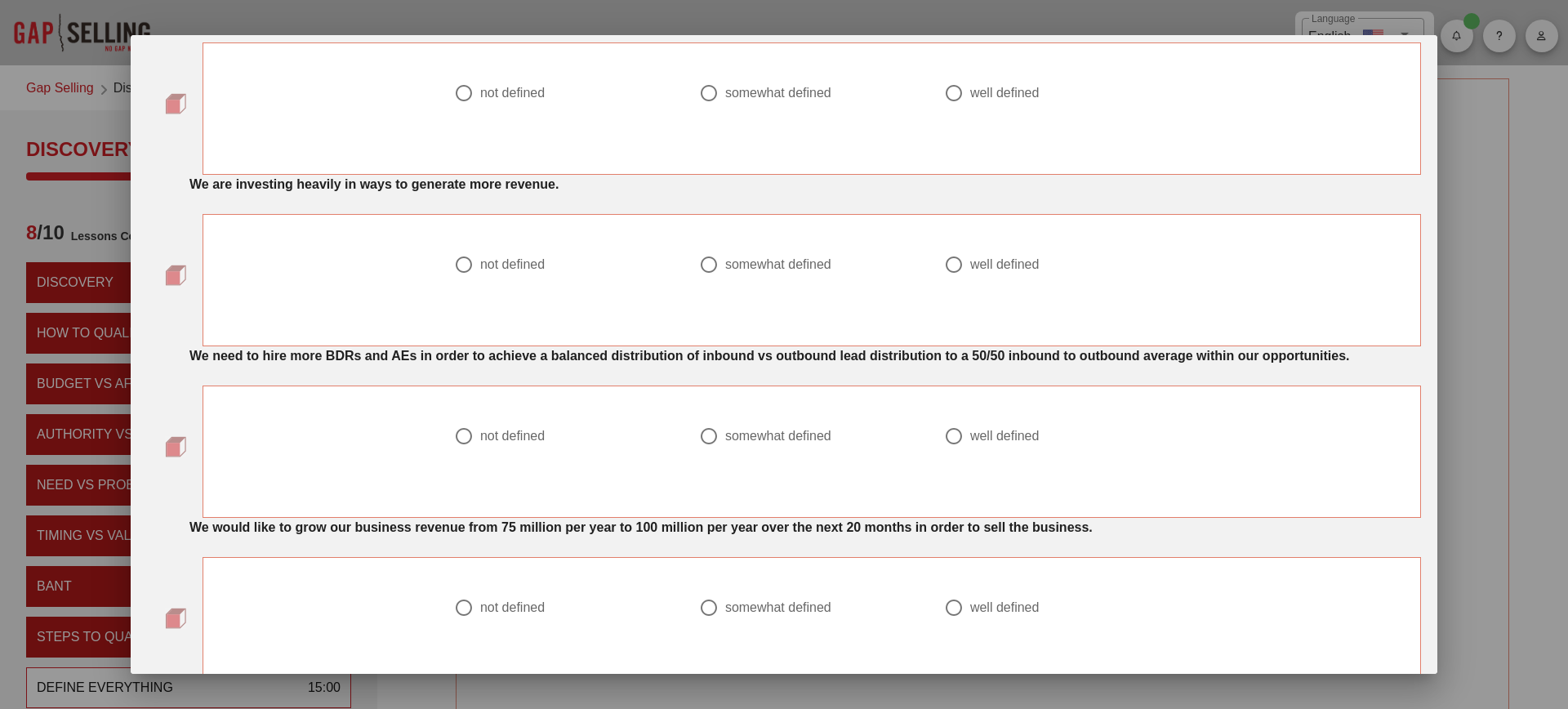
click at [508, 264] on div "not defined" at bounding box center [512, 265] width 64 height 16
radio input "true"
click at [493, 78] on div "not defined" at bounding box center [566, 102] width 245 height 59
click at [493, 87] on div "not defined" at bounding box center [512, 93] width 64 height 16
radio input "true"
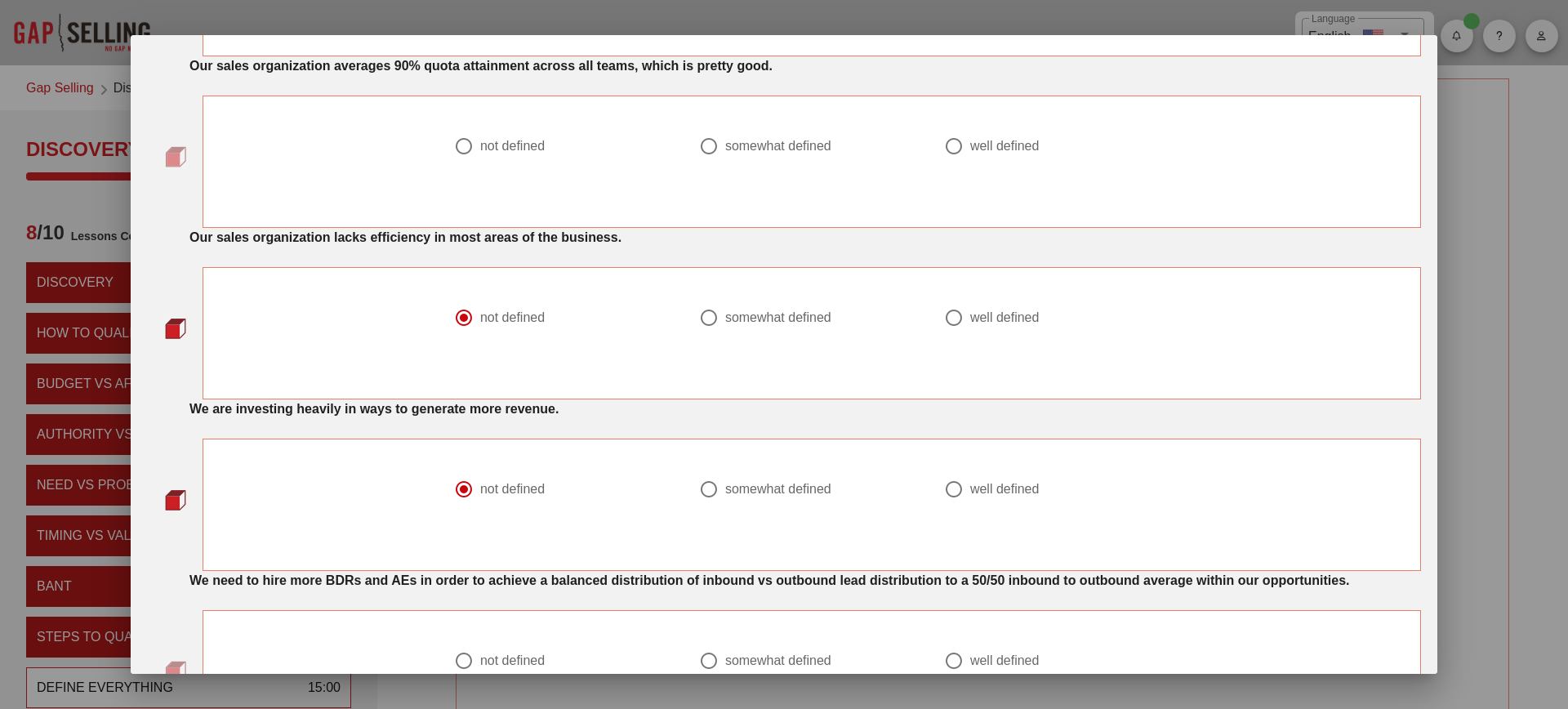
click at [496, 145] on div "not defined" at bounding box center [512, 146] width 64 height 16
radio input "true"
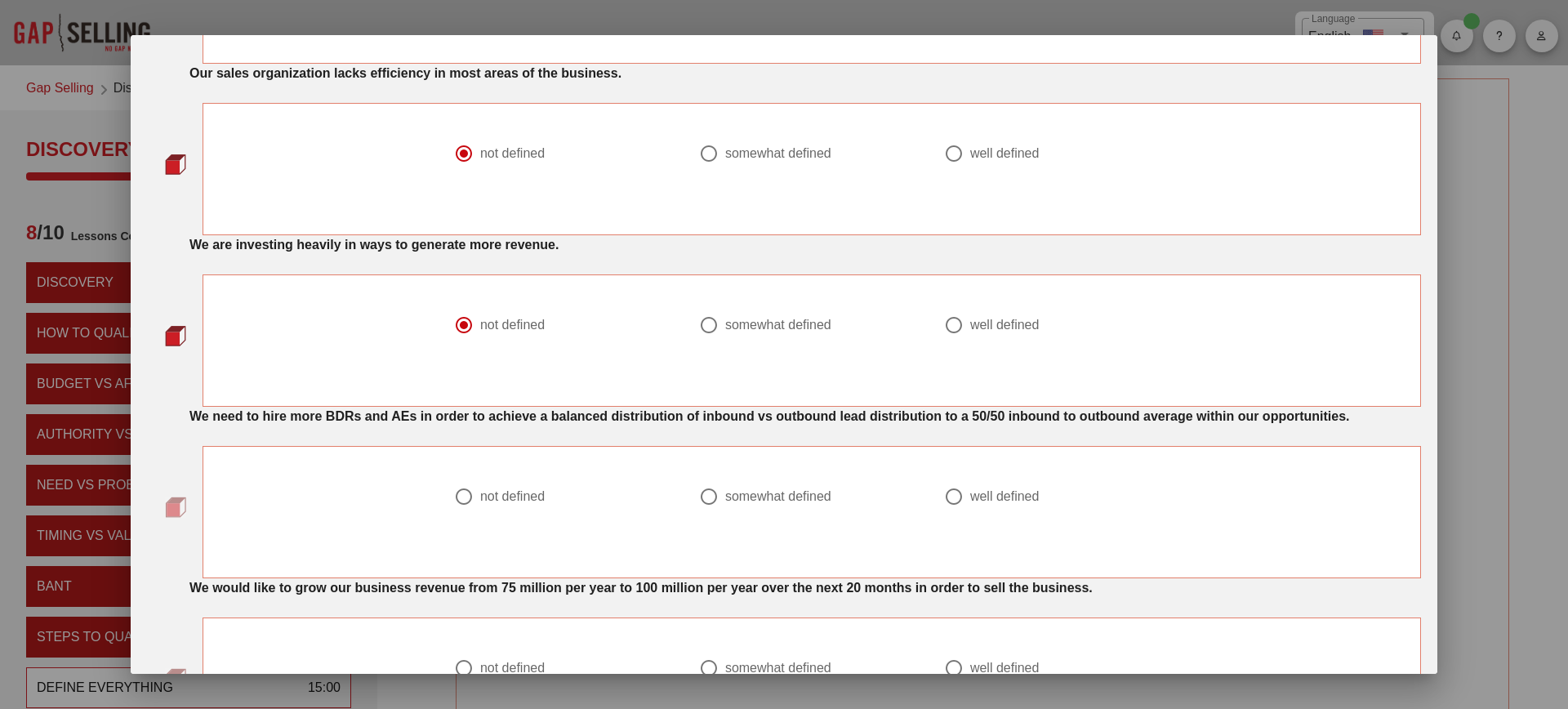
scroll to position [1102, 0]
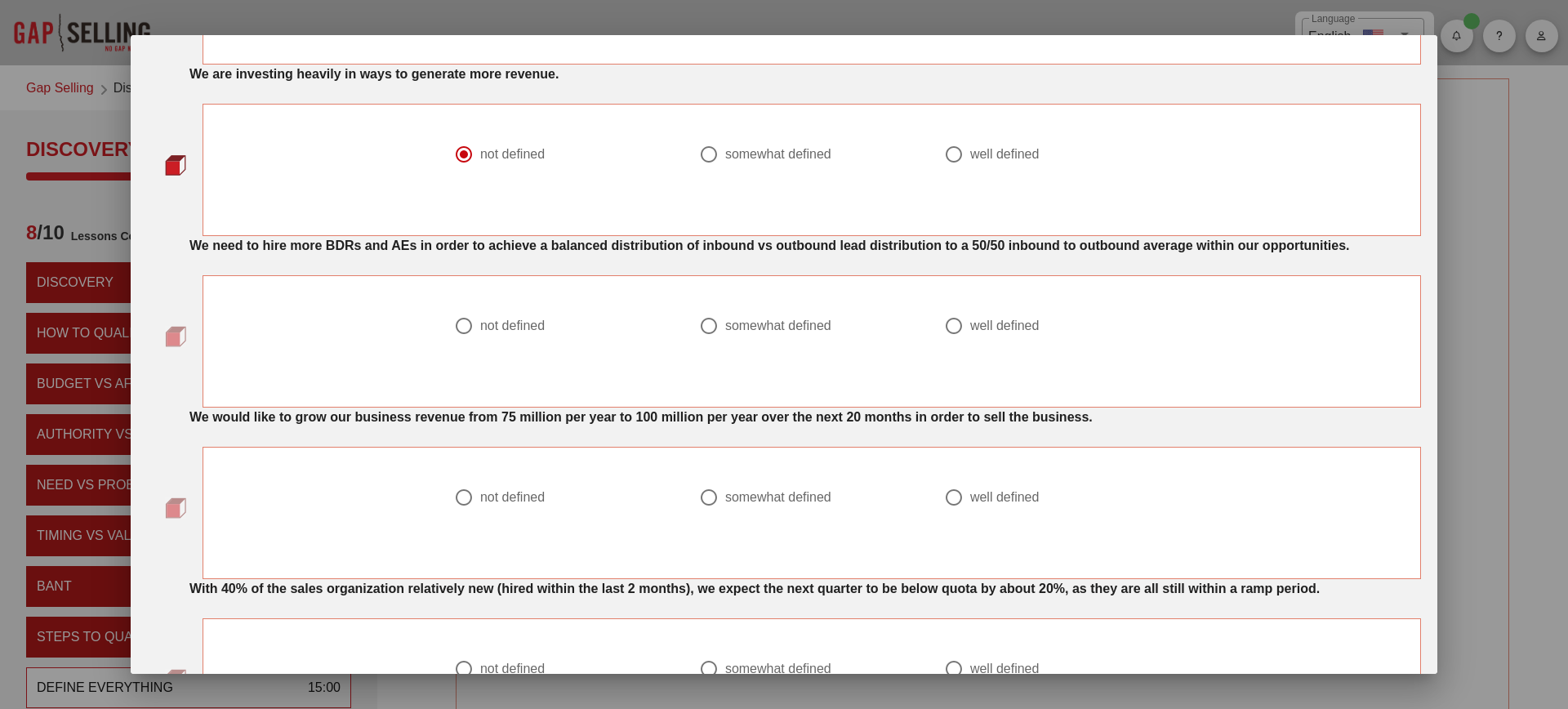
click at [485, 335] on div "not defined" at bounding box center [566, 335] width 245 height 59
click at [492, 335] on div "not defined" at bounding box center [512, 326] width 64 height 16
radio input "true"
click at [498, 506] on div "not defined" at bounding box center [512, 498] width 64 height 16
radio input "true"
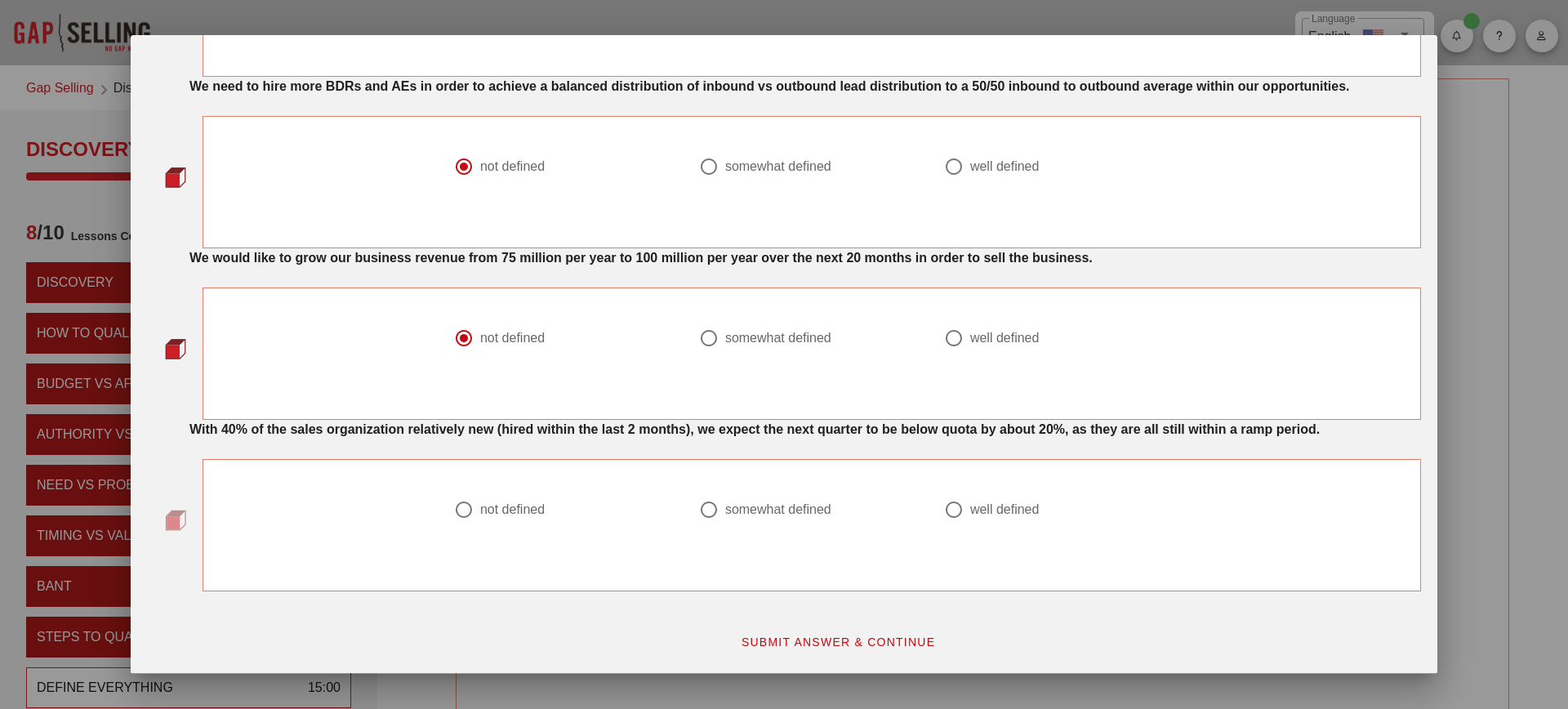
scroll to position [1299, 0]
click at [497, 509] on div "not defined" at bounding box center [512, 510] width 64 height 16
radio input "true"
click at [812, 636] on span "SUBMIT ANSWER & CONTINUE" at bounding box center [837, 642] width 195 height 13
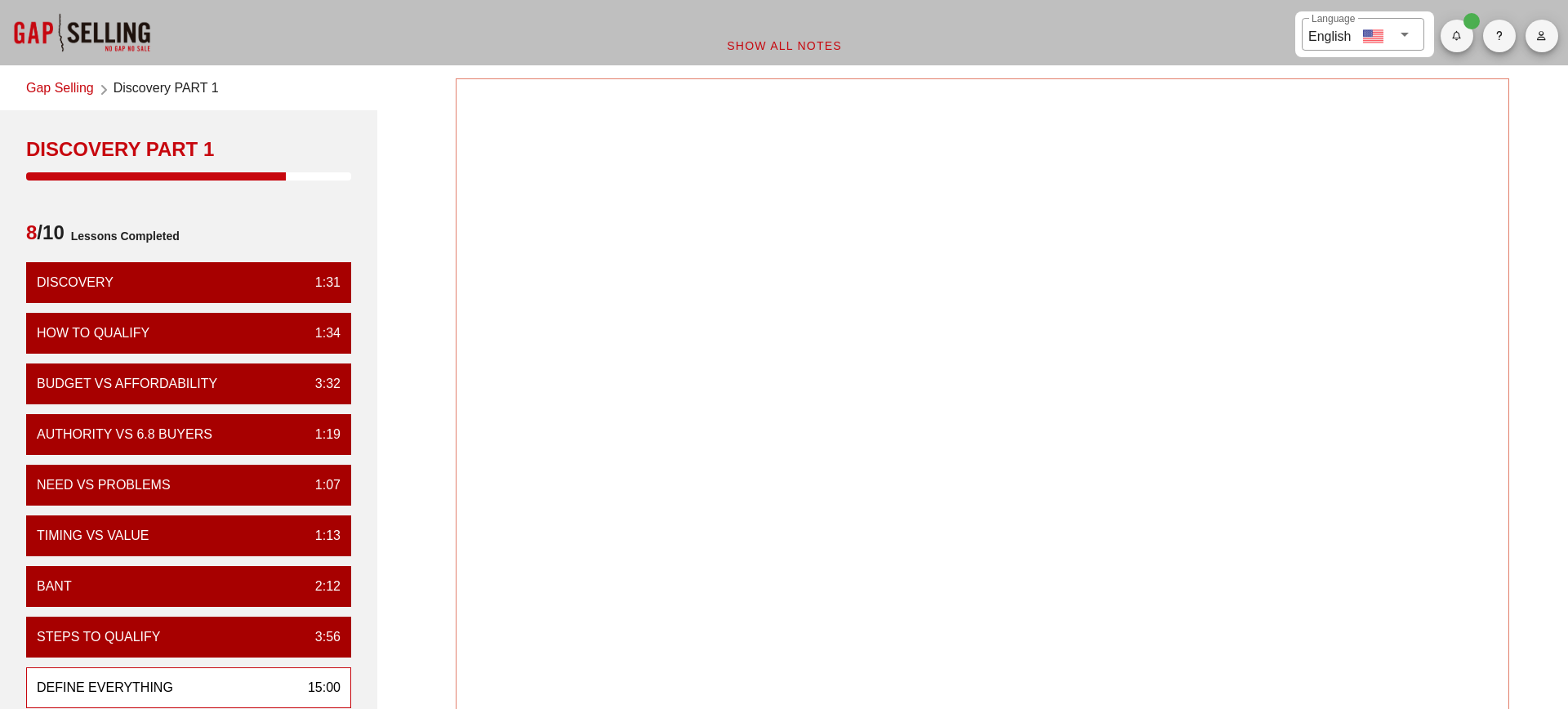
scroll to position [0, 0]
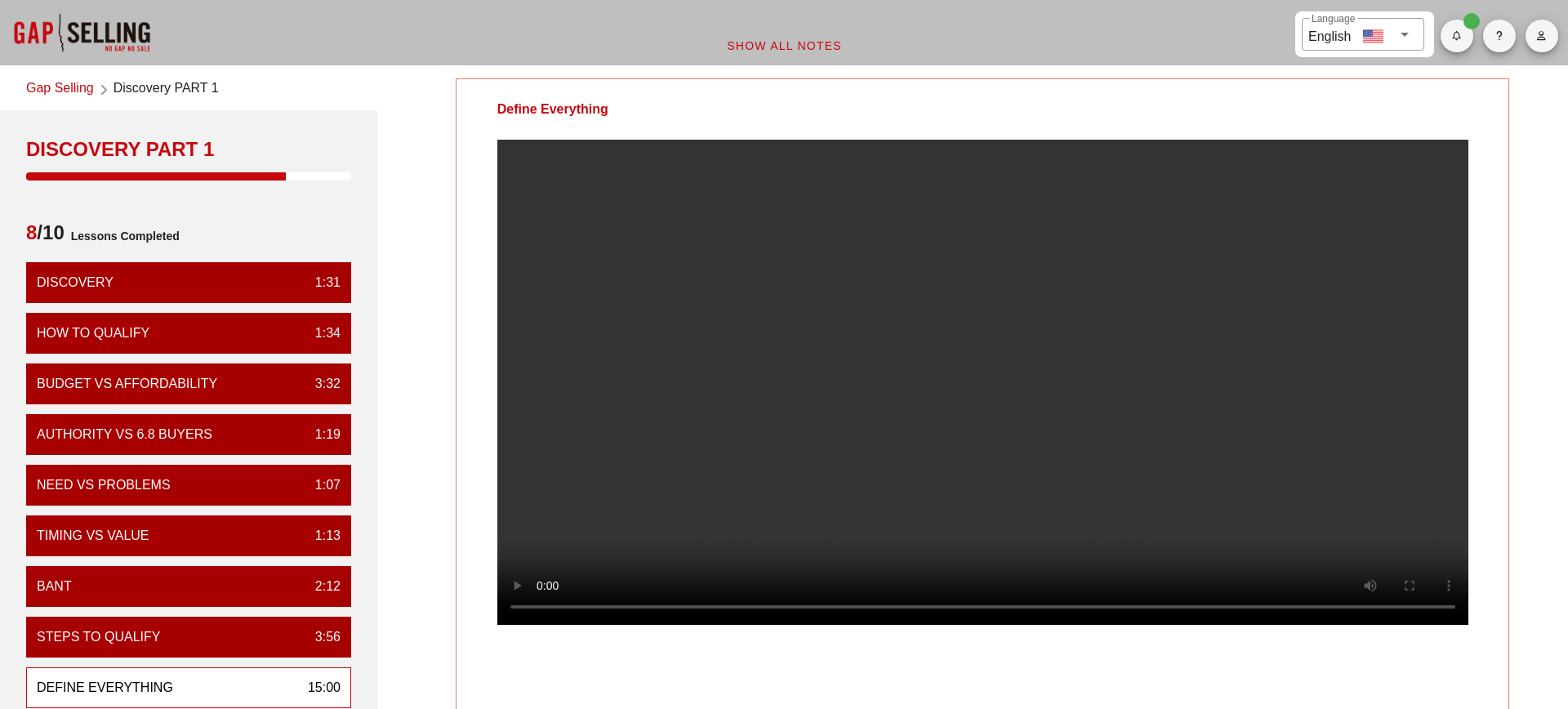
click at [1014, 393] on video at bounding box center [983, 382] width 972 height 485
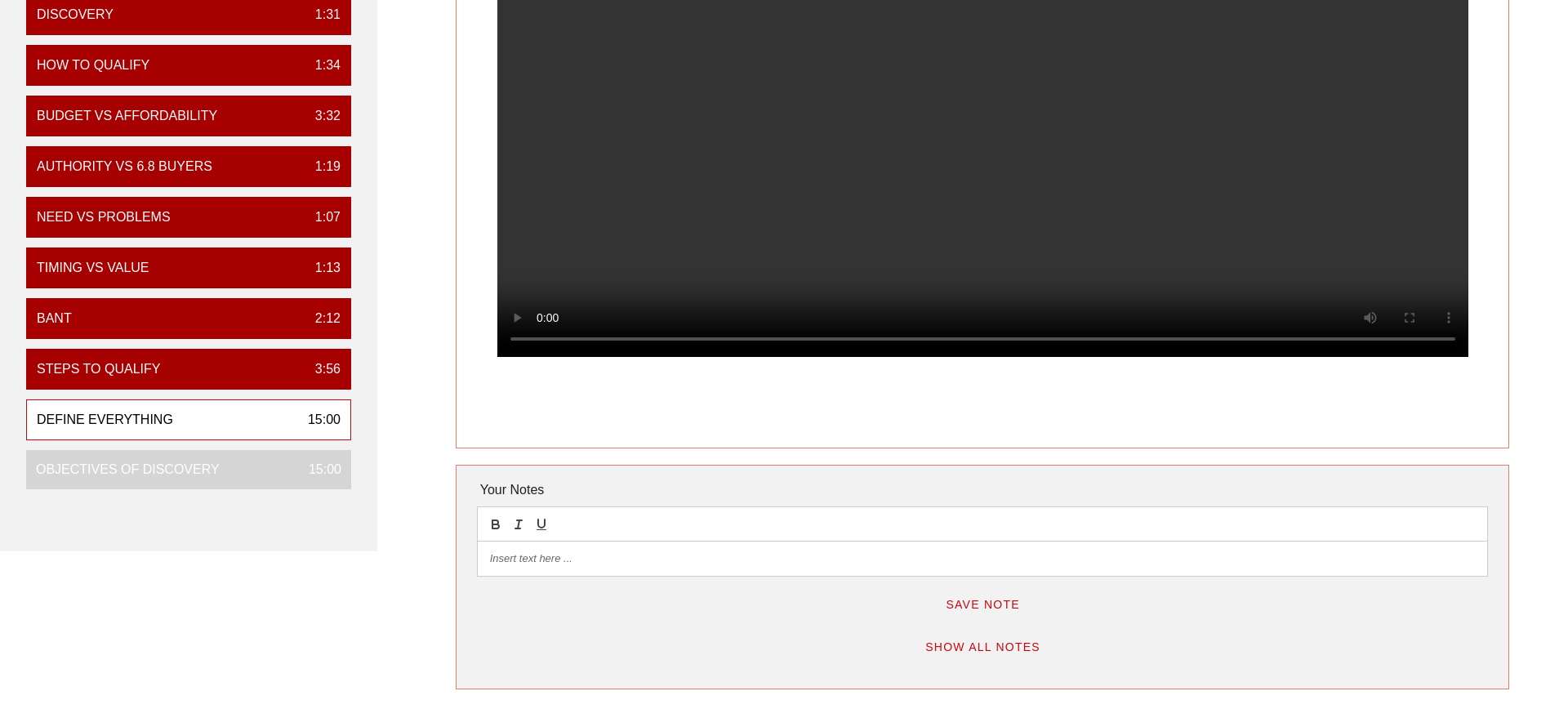
scroll to position [397, 0]
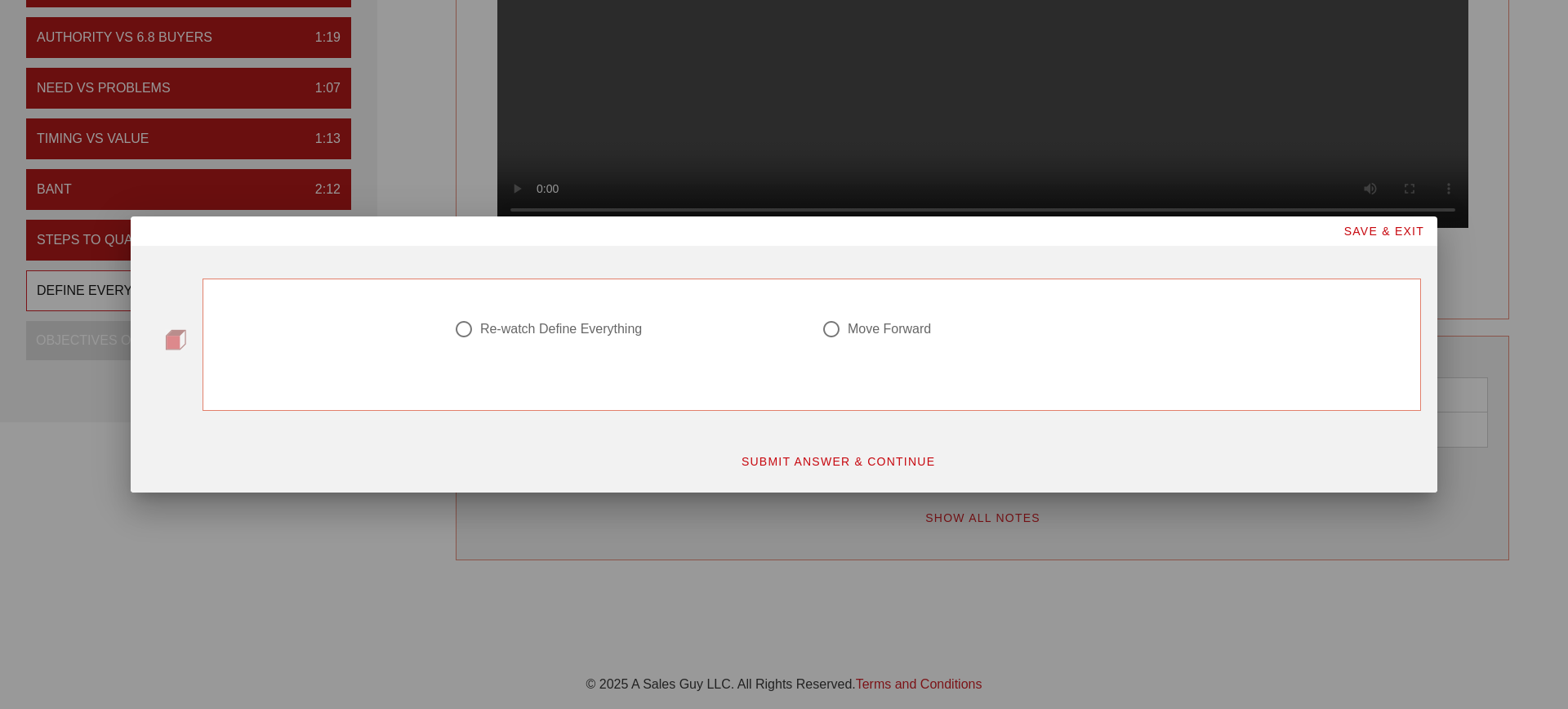
click at [905, 335] on div "Move Forward" at bounding box center [890, 329] width 83 height 16
radio input "true"
click at [872, 460] on span "SUBMIT ANSWER & CONTINUE" at bounding box center [837, 461] width 195 height 13
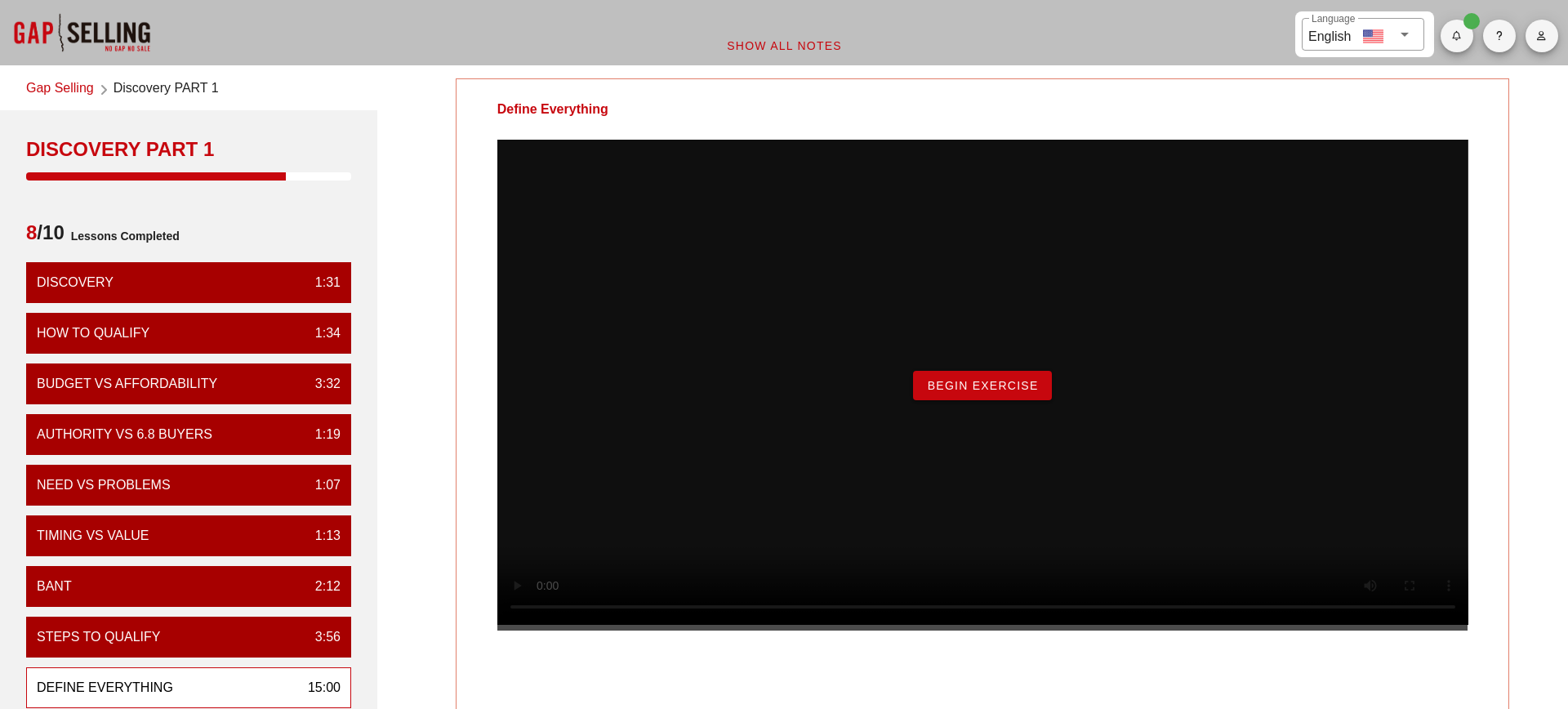
click at [1017, 440] on div "Begin Exercise" at bounding box center [983, 385] width 972 height 491
click at [1000, 401] on button "Begin Exercise" at bounding box center [982, 385] width 138 height 29
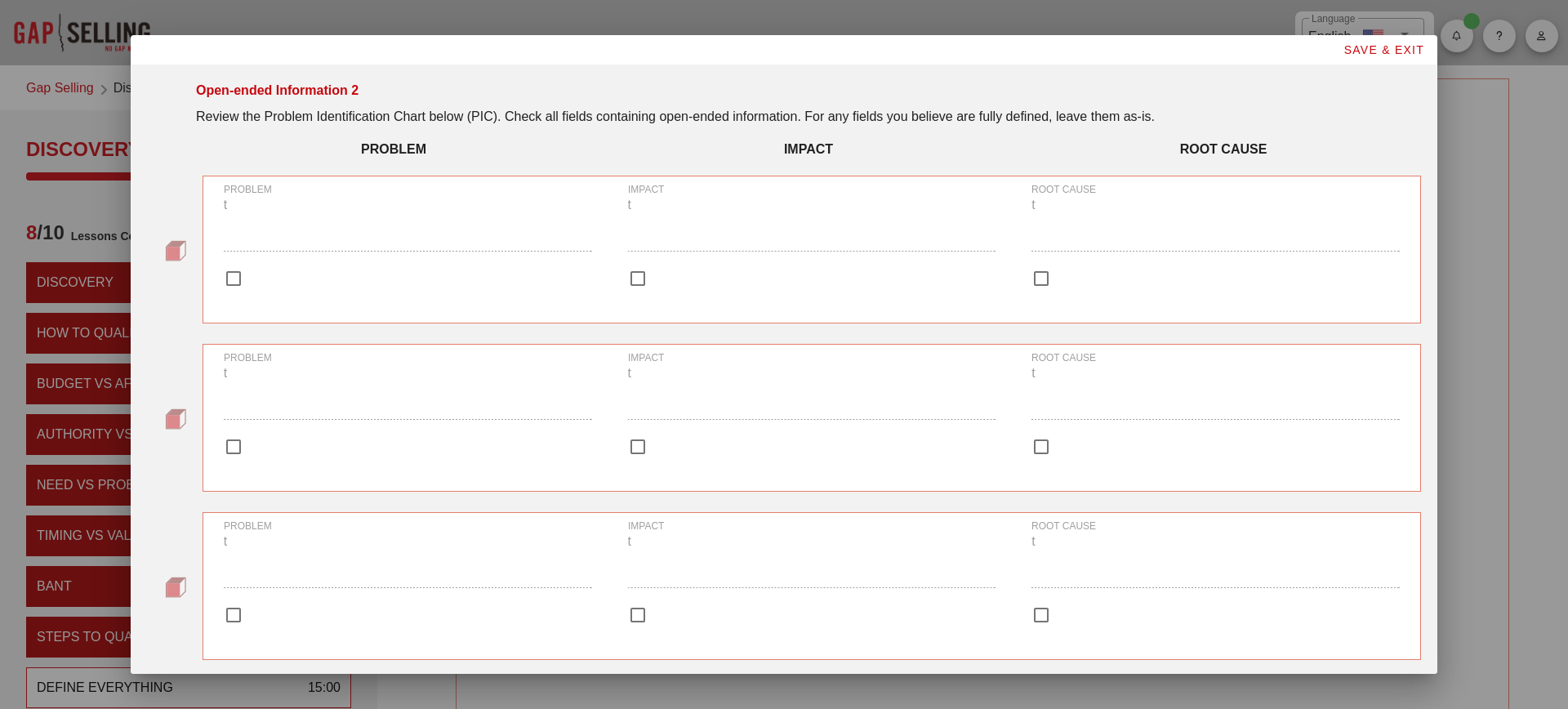
click at [232, 280] on div at bounding box center [233, 278] width 28 height 28
checkbox input "true"
click at [237, 452] on div at bounding box center [233, 447] width 28 height 28
checkbox input "true"
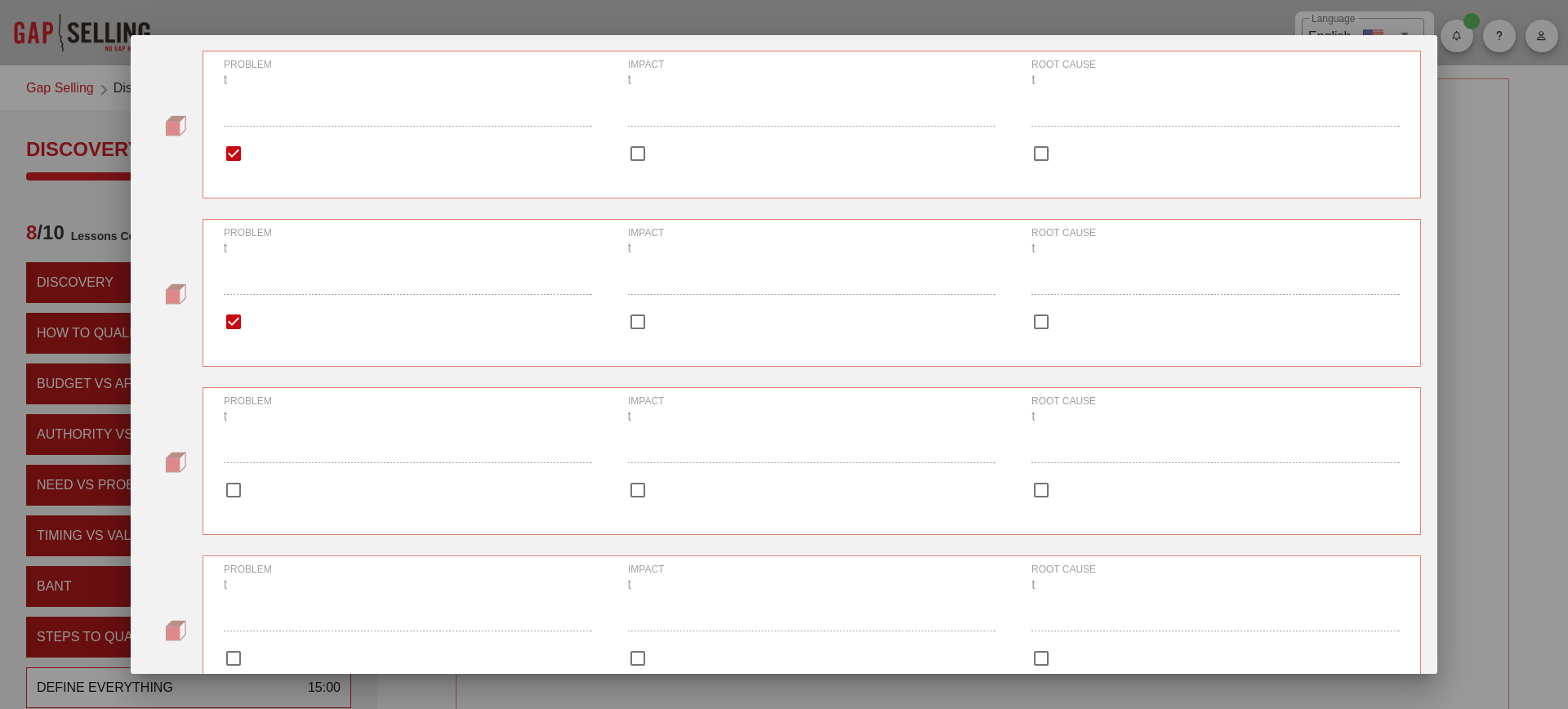
click at [235, 494] on div at bounding box center [233, 490] width 28 height 28
checkbox input "true"
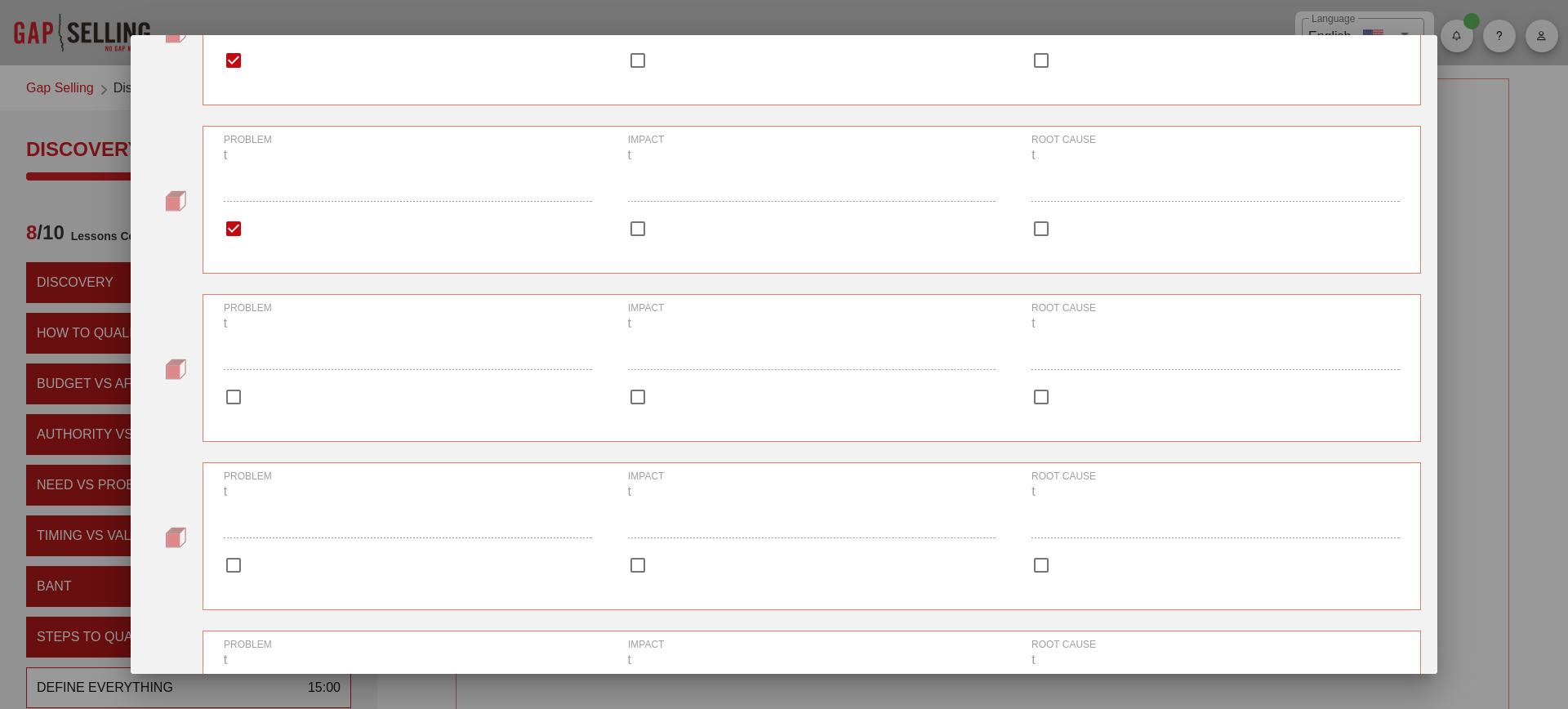
scroll to position [411, 0]
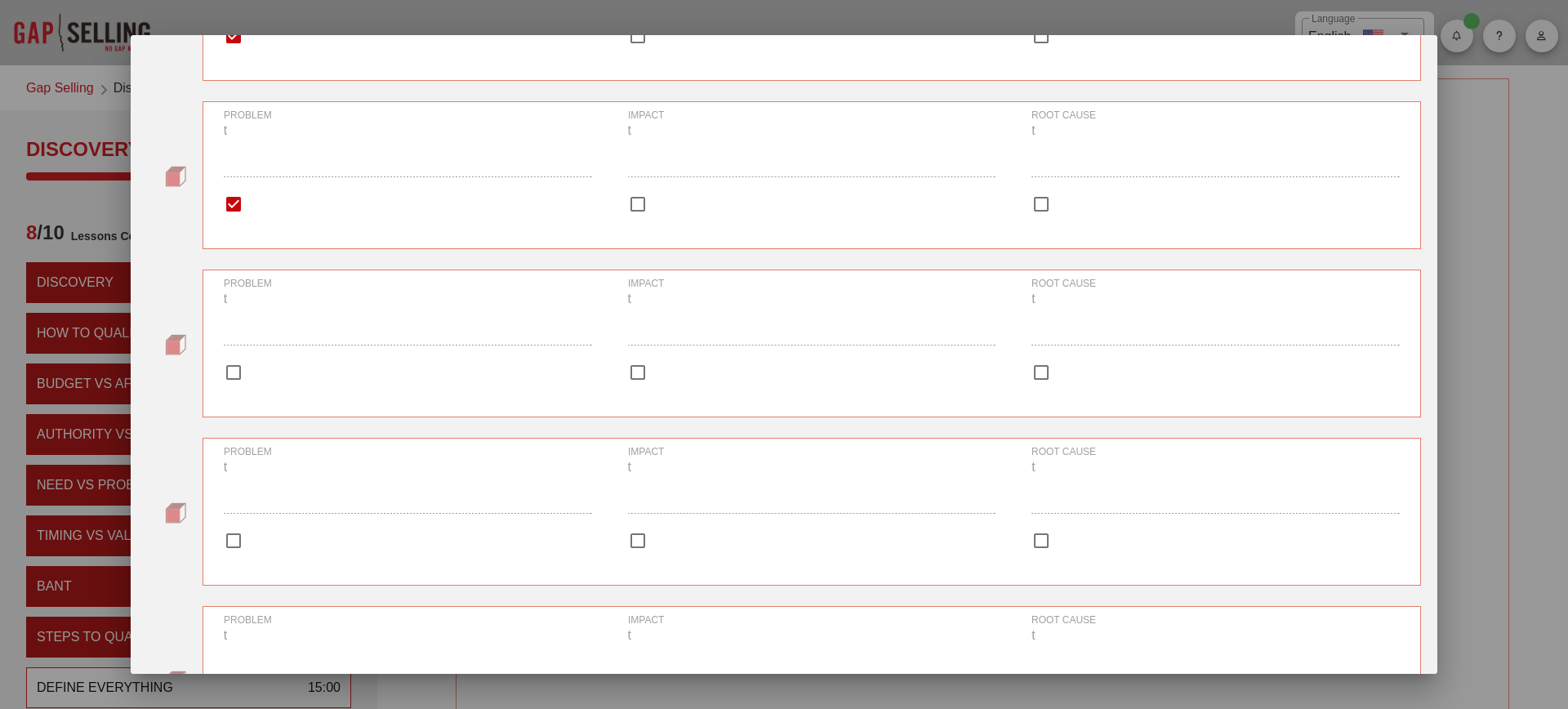
click at [236, 380] on div at bounding box center [233, 373] width 28 height 28
checkbox input "true"
click at [235, 536] on div at bounding box center [233, 540] width 28 height 28
checkbox input "true"
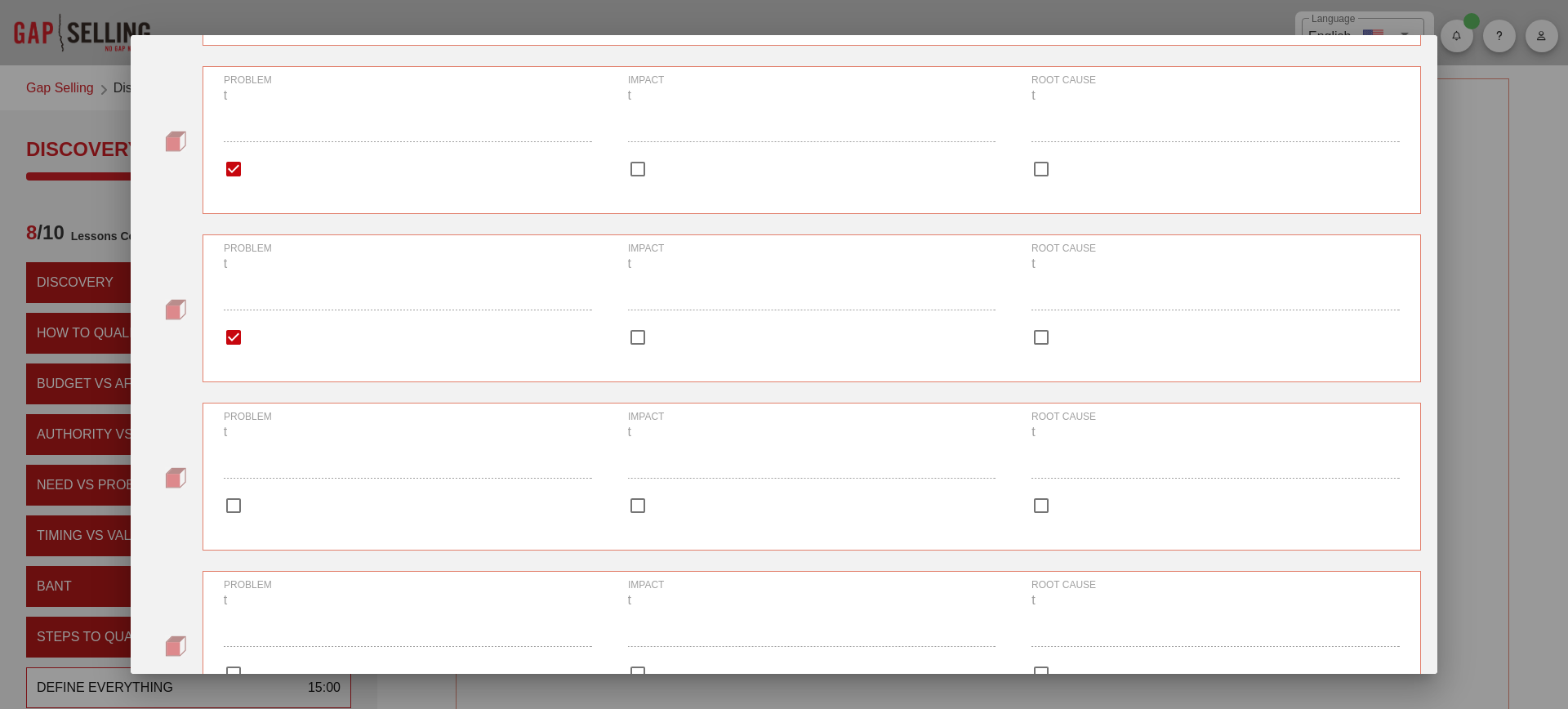
scroll to position [663, 0]
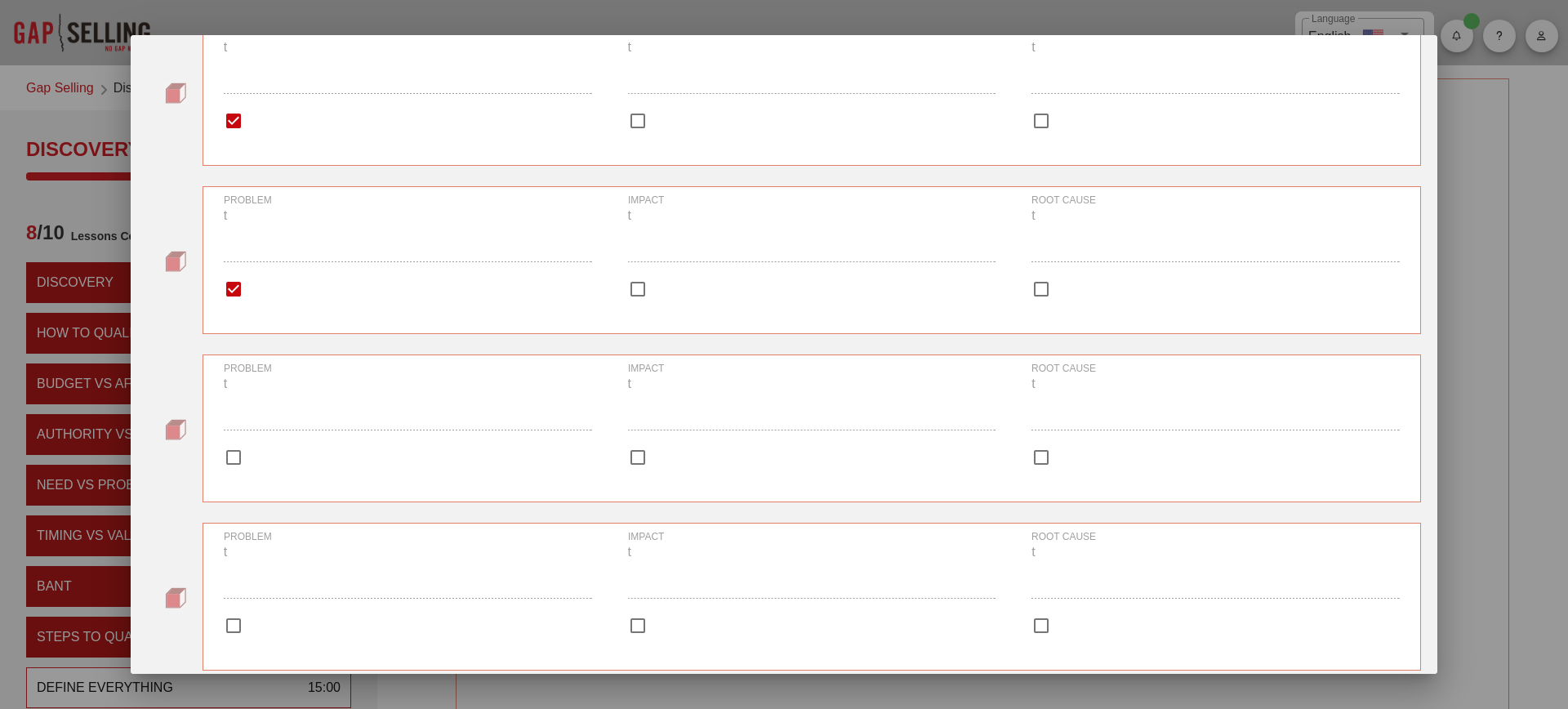
click at [228, 459] on div at bounding box center [233, 457] width 28 height 28
checkbox input "true"
click at [236, 621] on div at bounding box center [233, 626] width 28 height 28
checkbox input "true"
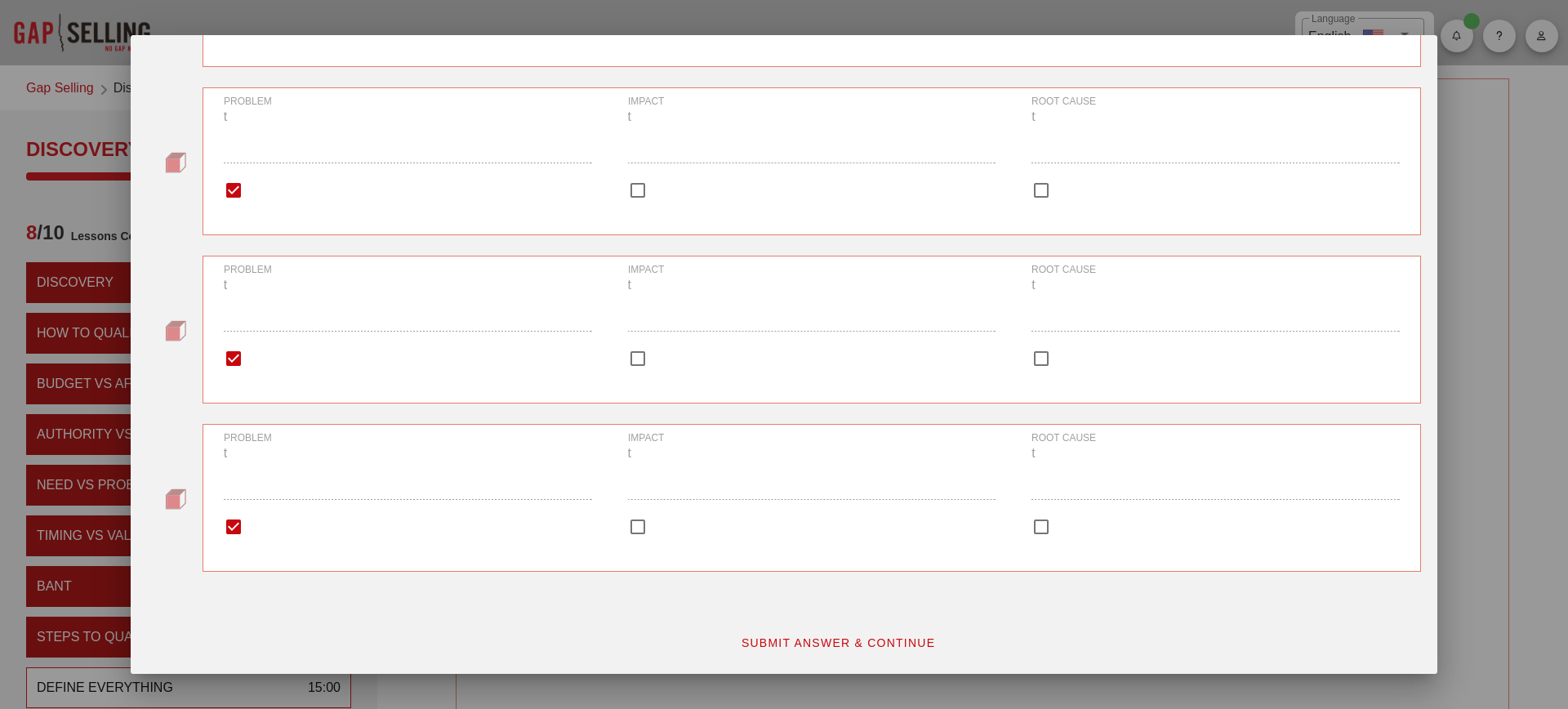
click at [816, 634] on button "SUBMIT ANSWER & CONTINUE" at bounding box center [838, 643] width 221 height 29
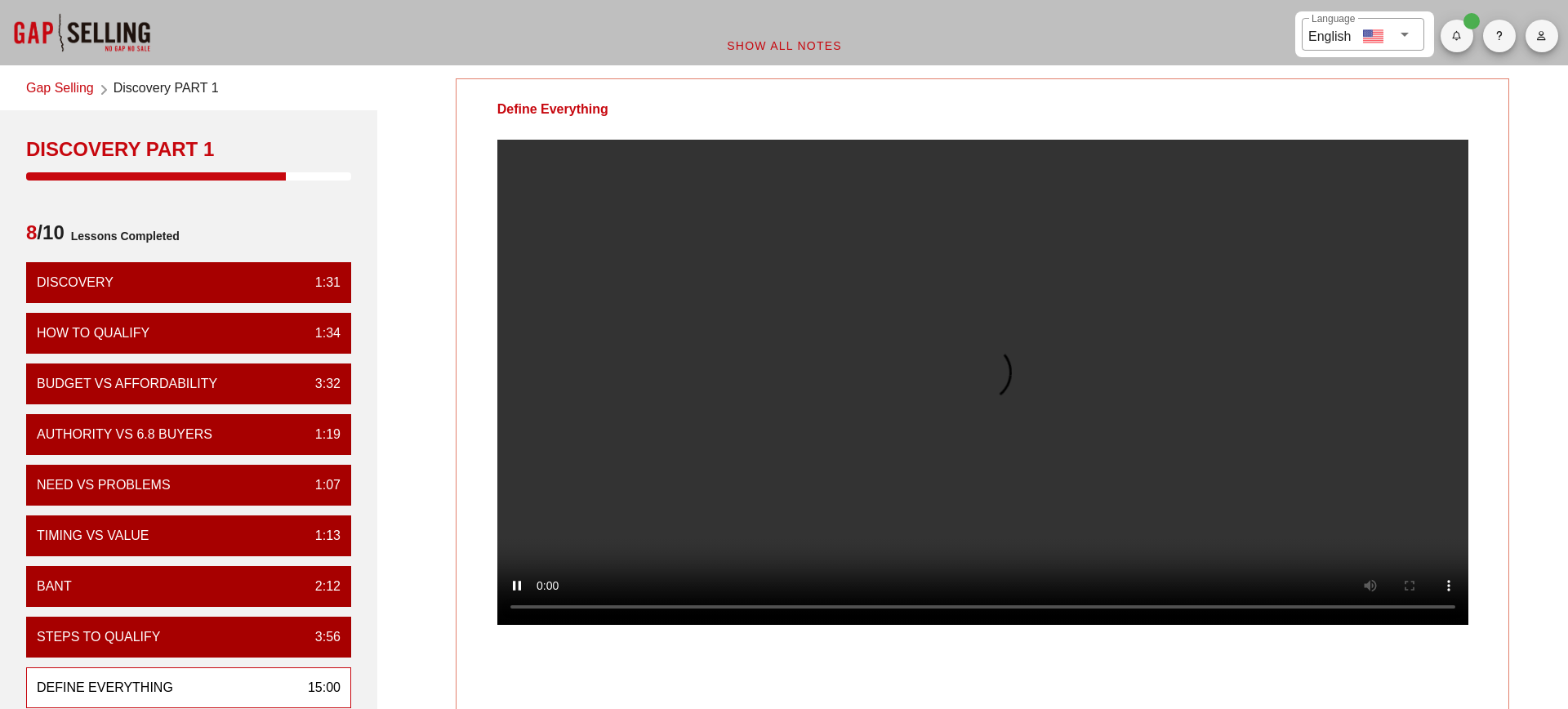
scroll to position [0, 0]
click at [1493, 608] on div at bounding box center [983, 395] width 1053 height 511
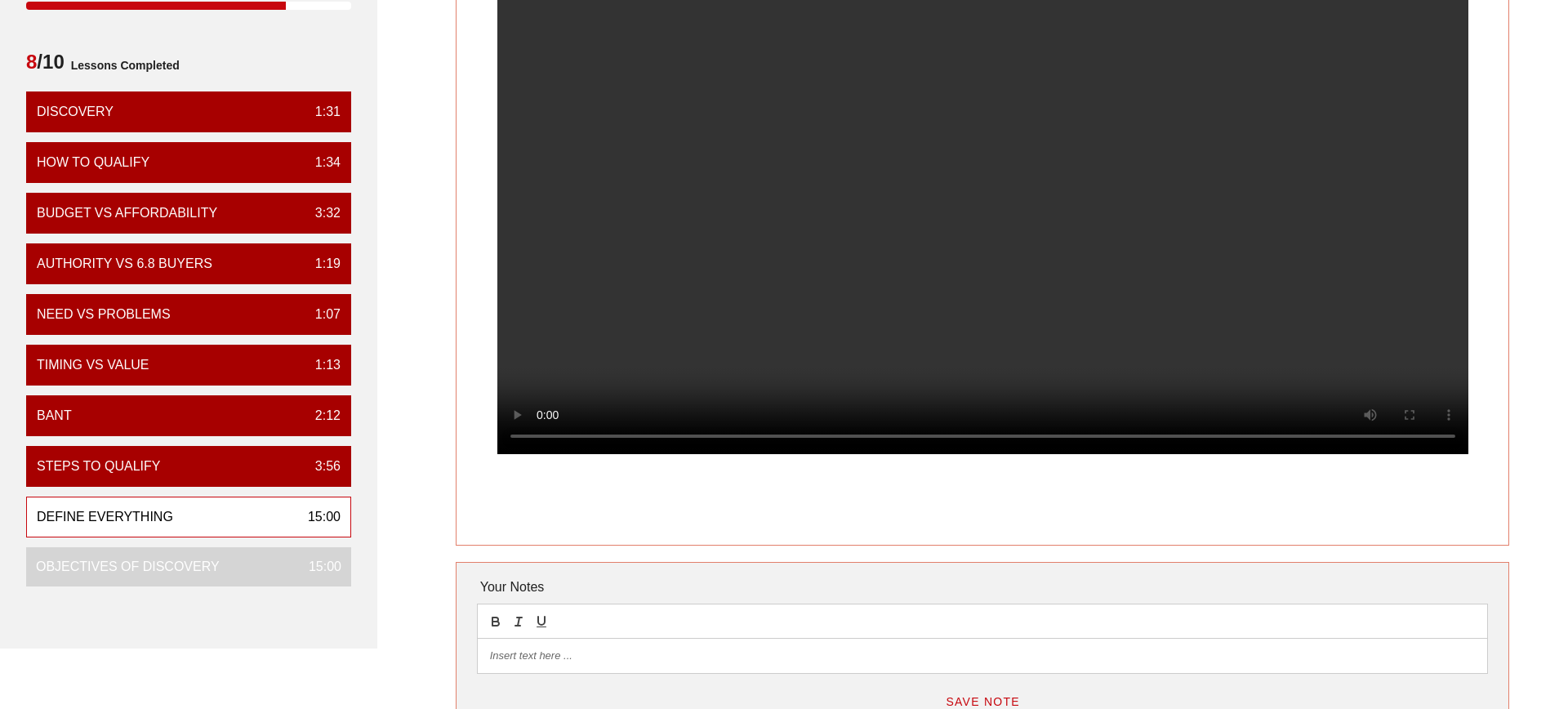
scroll to position [172, 0]
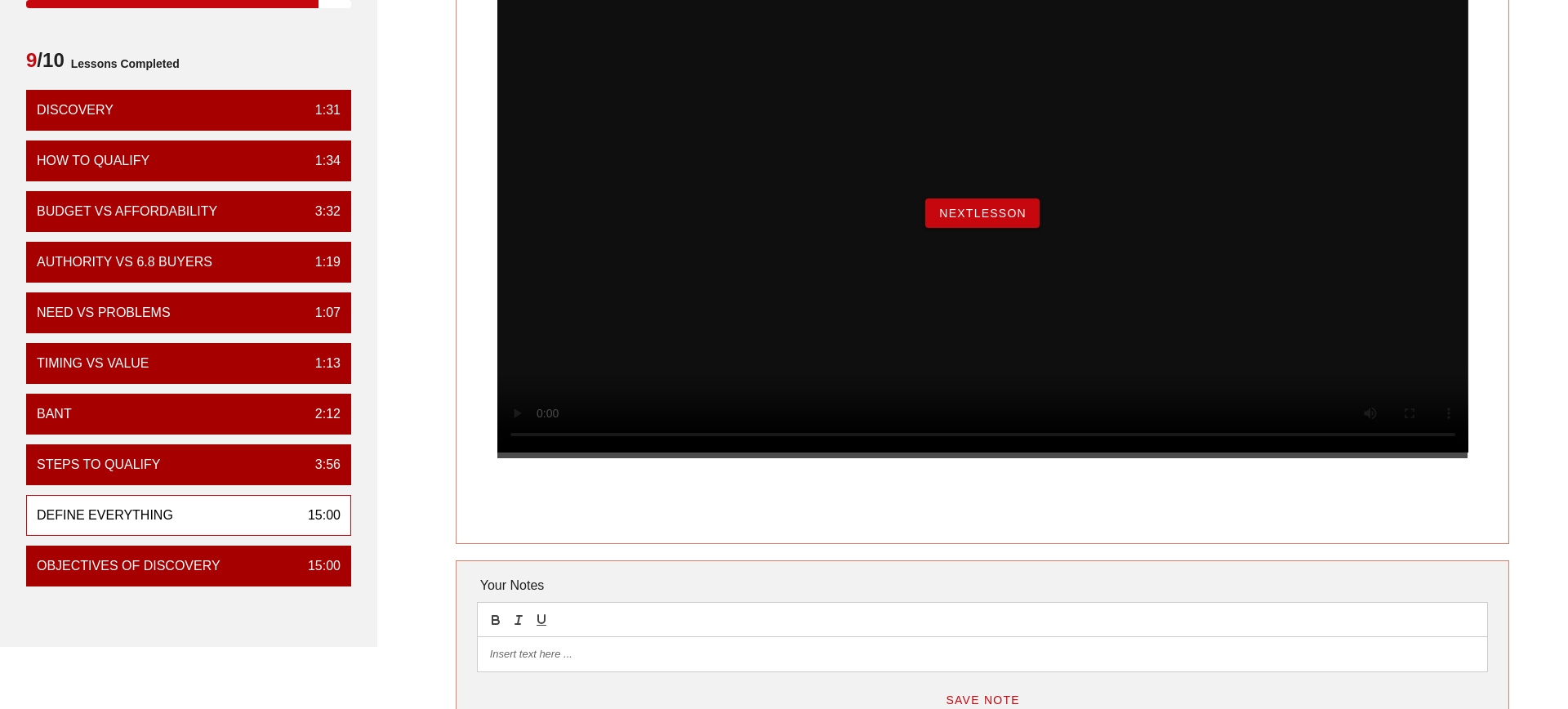
click at [1011, 219] on span "NextLesson" at bounding box center [982, 213] width 88 height 13
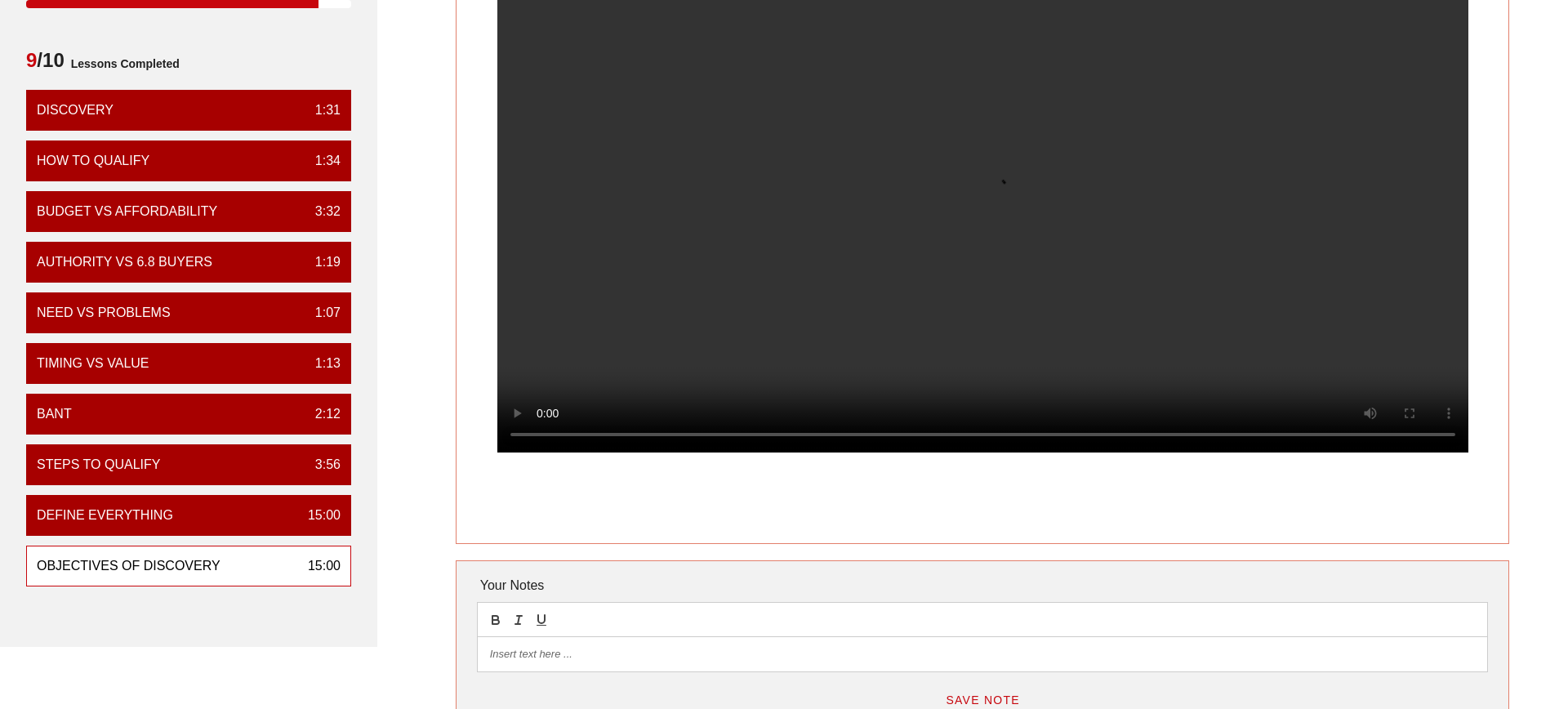
scroll to position [0, 0]
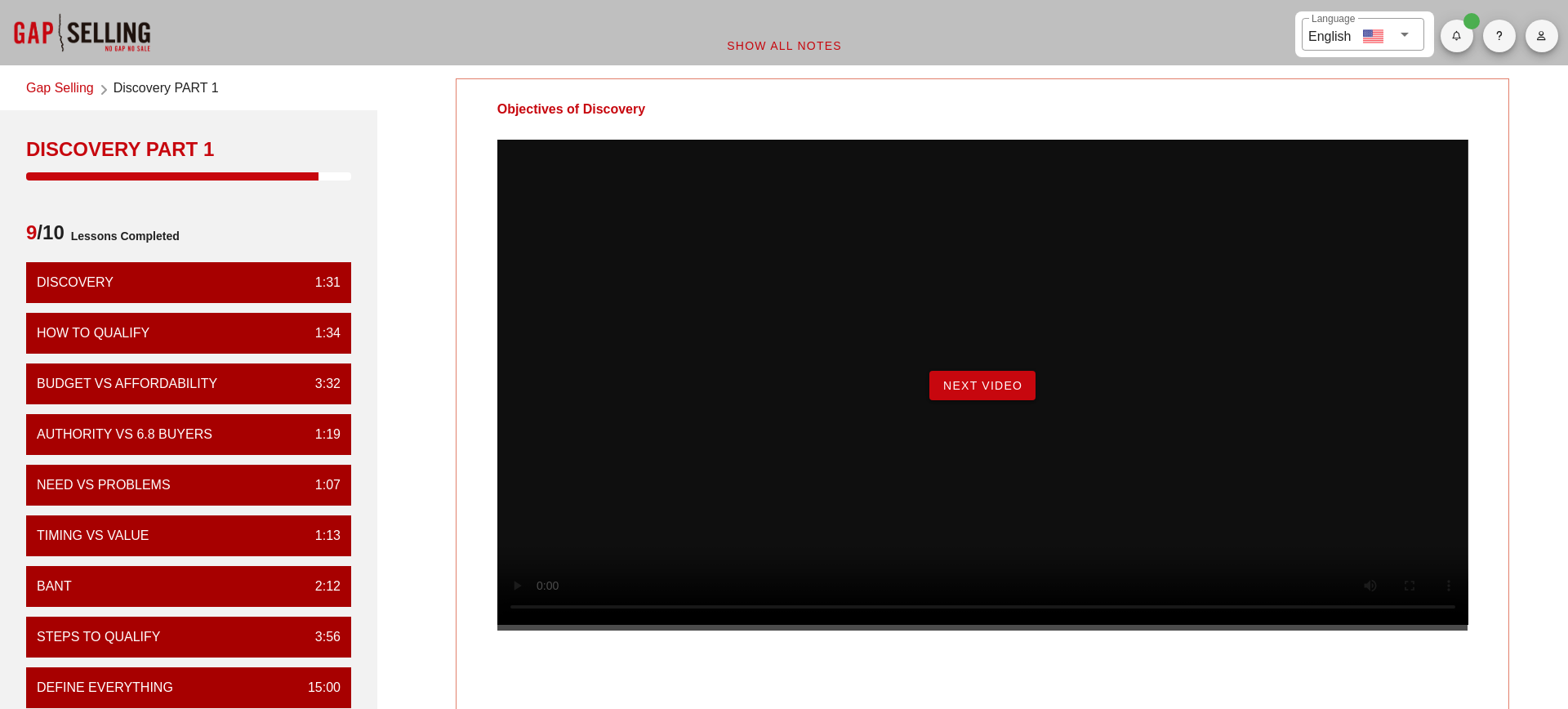
click at [996, 393] on span "Next Video" at bounding box center [982, 385] width 80 height 13
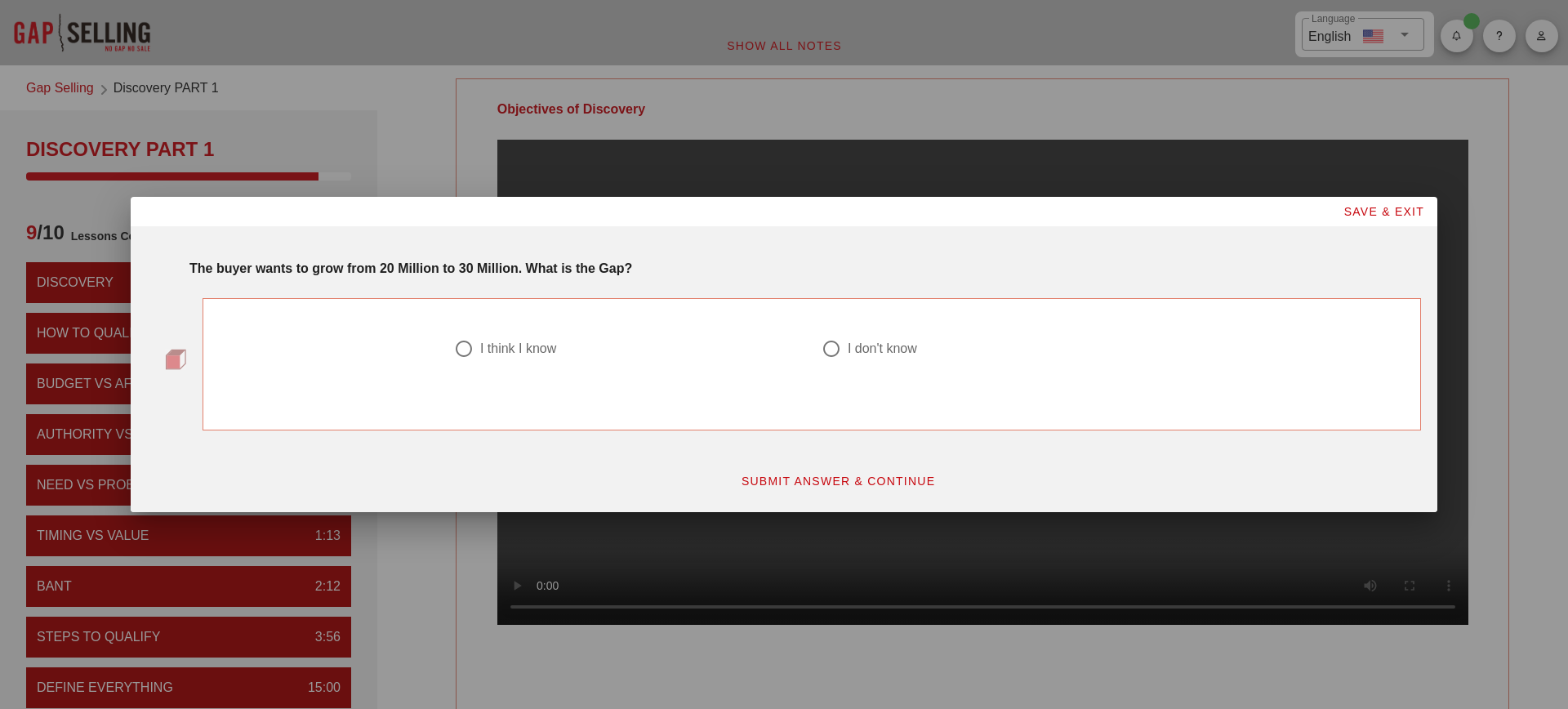
click at [856, 344] on div "I don't know" at bounding box center [883, 349] width 70 height 16
radio input "true"
click at [845, 479] on span "SUBMIT ANSWER & CONTINUE" at bounding box center [837, 481] width 195 height 13
click at [888, 354] on div "I did NOT get it right" at bounding box center [906, 349] width 117 height 16
radio input "true"
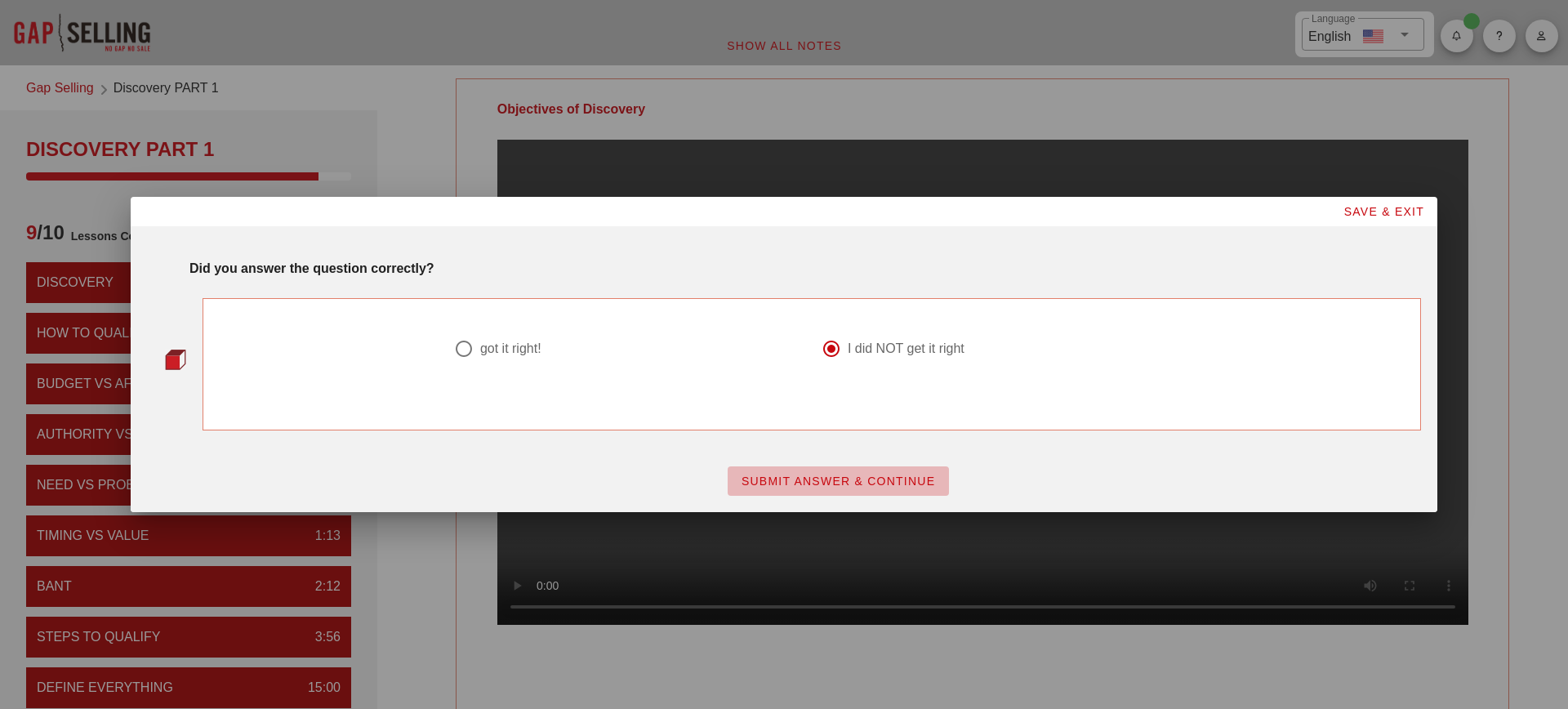
click at [852, 476] on span "SUBMIT ANSWER & CONTINUE" at bounding box center [837, 481] width 195 height 13
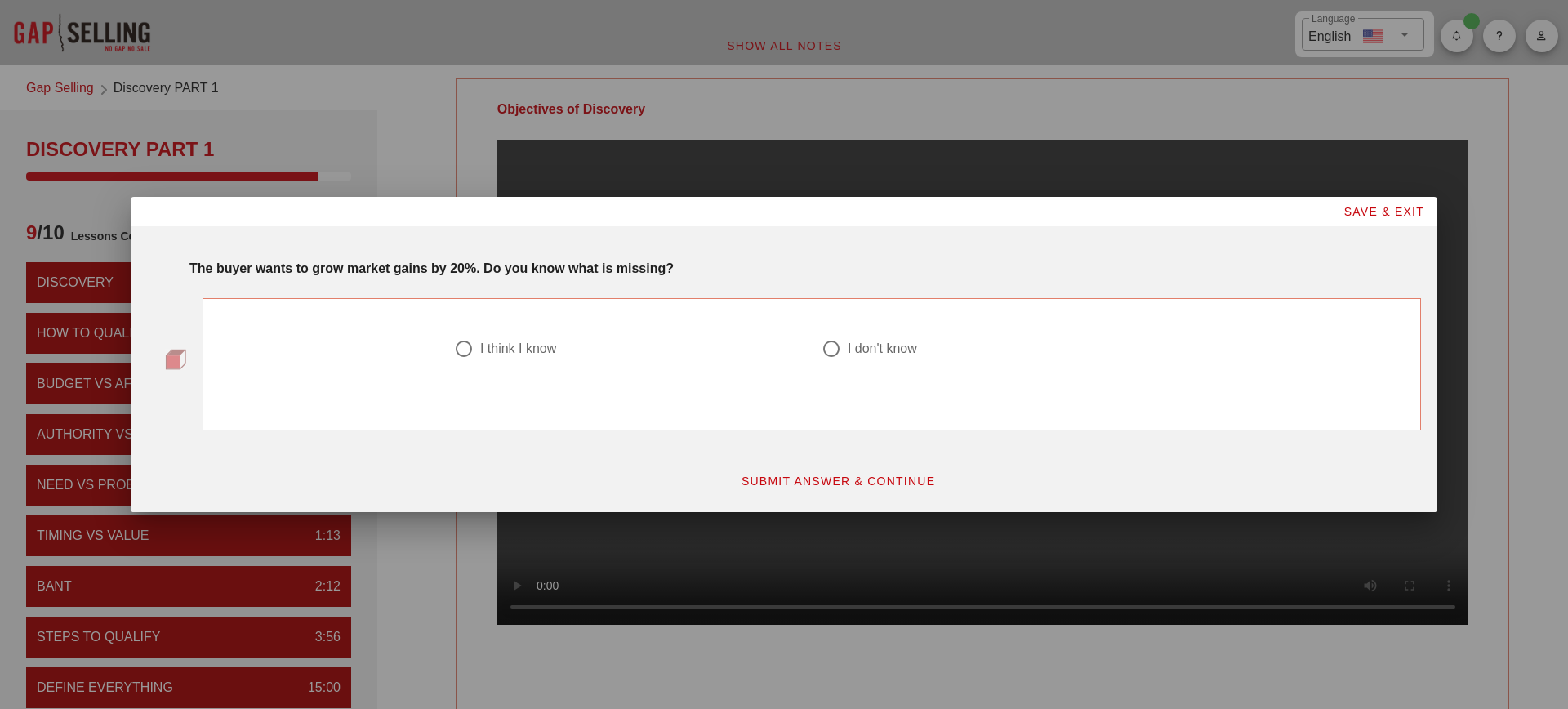
click at [862, 352] on div "I don't know" at bounding box center [883, 349] width 70 height 16
radio input "true"
click at [860, 482] on span "SUBMIT ANSWER & CONTINUE" at bounding box center [837, 481] width 195 height 13
click at [888, 342] on div "I did NOT get it right" at bounding box center [906, 349] width 117 height 16
radio input "true"
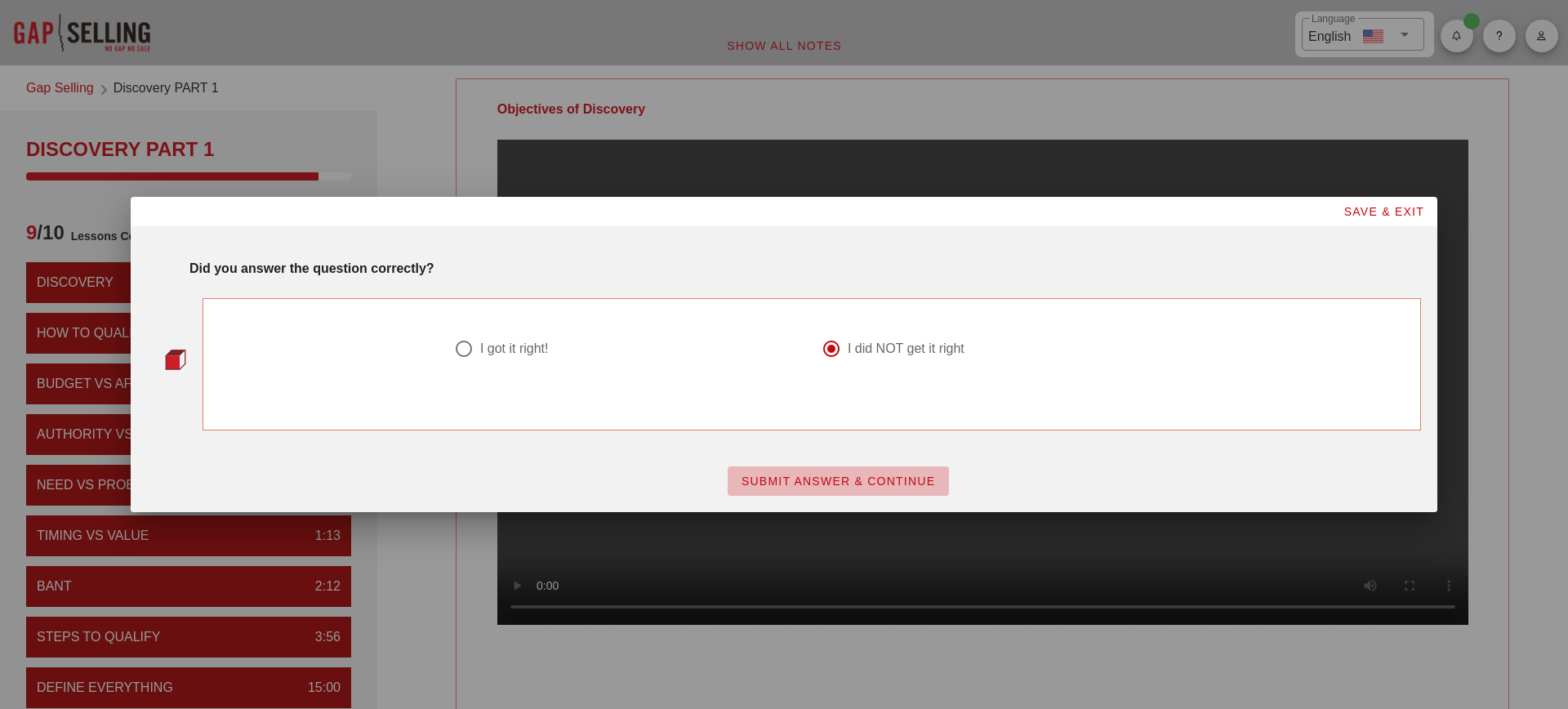
click at [857, 480] on span "SUBMIT ANSWER & CONTINUE" at bounding box center [837, 481] width 195 height 13
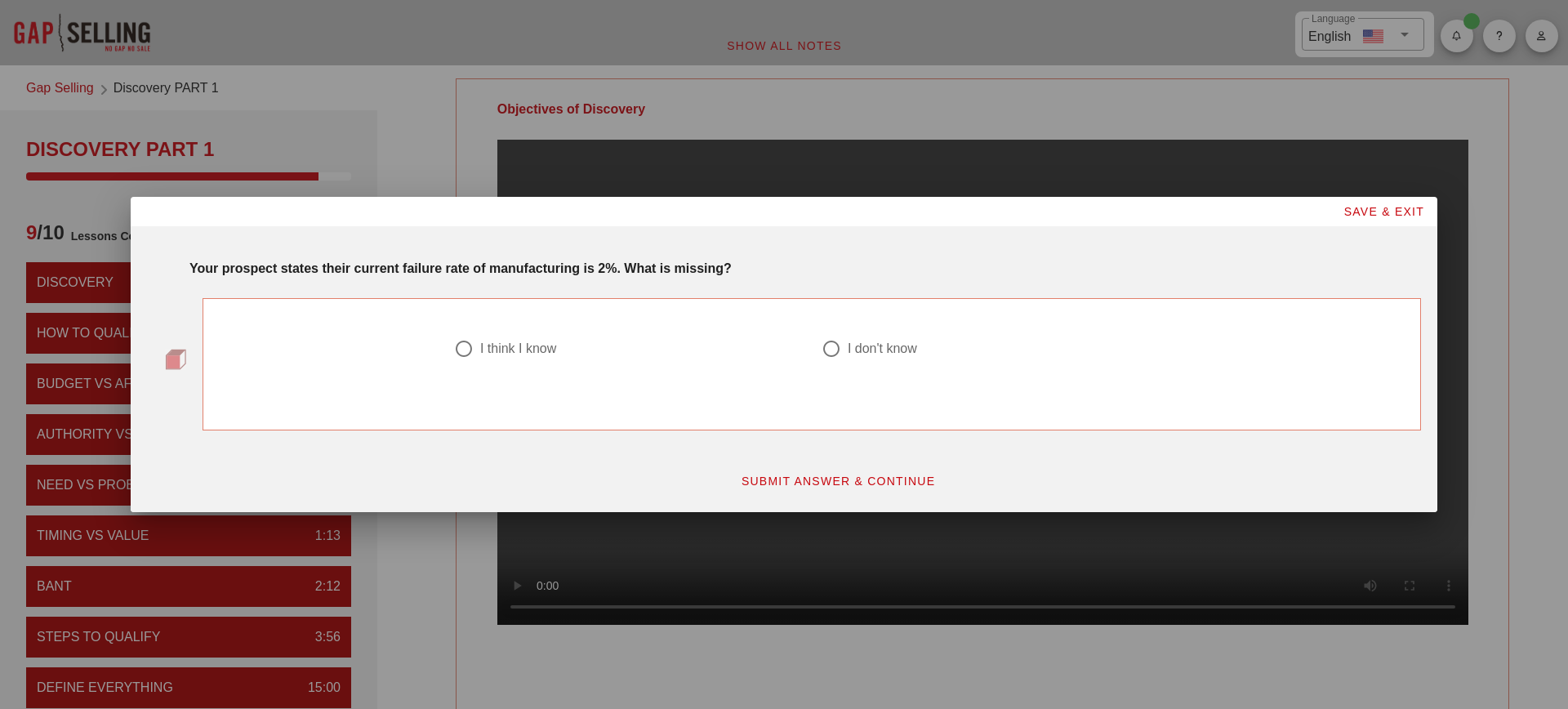
click at [875, 332] on div "I don't know" at bounding box center [996, 358] width 368 height 59
click at [860, 353] on div "I don't know" at bounding box center [883, 349] width 70 height 16
radio input "true"
click at [858, 488] on span "SUBMIT ANSWER & CONTINUE" at bounding box center [837, 481] width 195 height 13
click at [922, 362] on div at bounding box center [996, 369] width 348 height 20
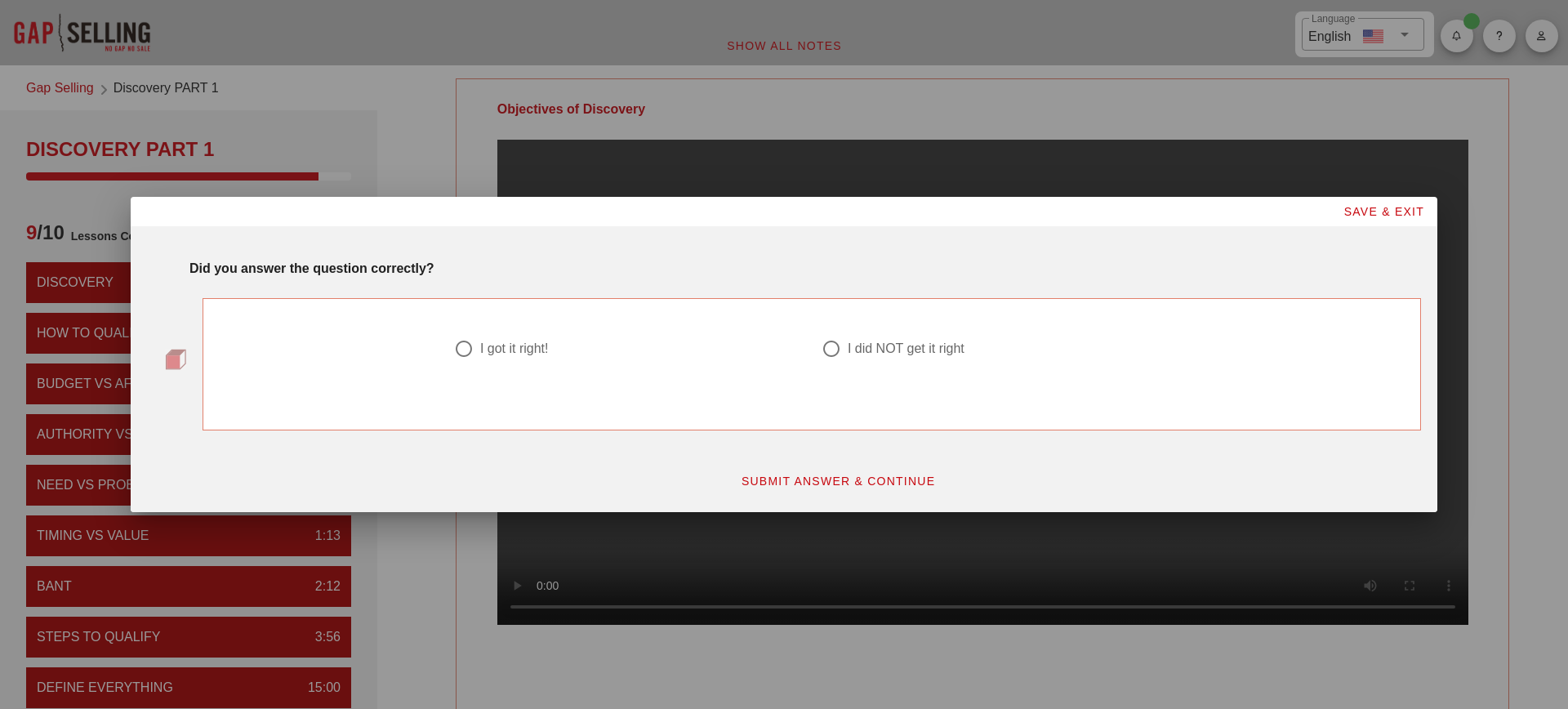
click at [900, 352] on div "I did NOT get it right" at bounding box center [906, 349] width 117 height 16
radio input "true"
click at [871, 482] on span "SUBMIT ANSWER & CONTINUE" at bounding box center [837, 481] width 195 height 13
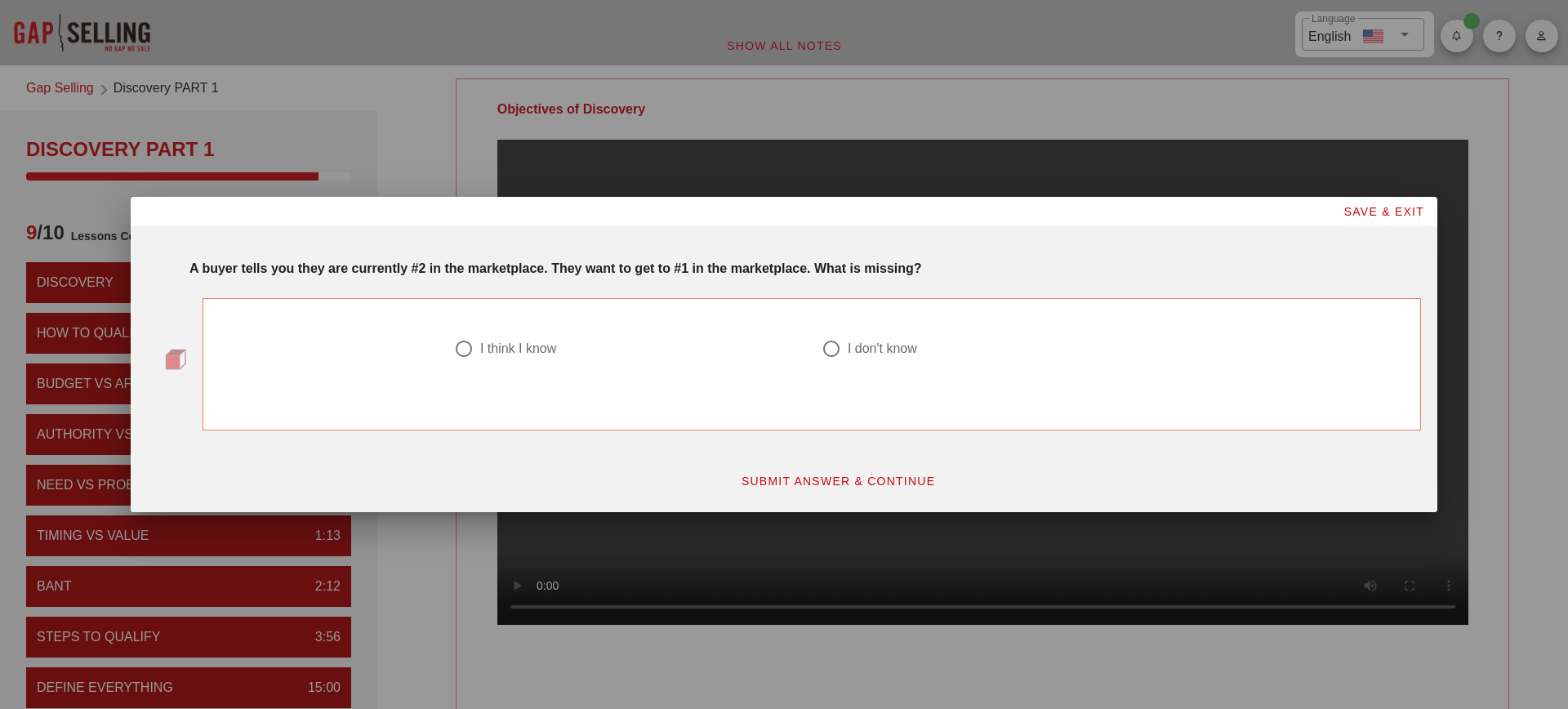
click at [856, 341] on div "I don't know" at bounding box center [883, 349] width 70 height 16
radio input "true"
click at [840, 486] on span "SUBMIT ANSWER & CONTINUE" at bounding box center [837, 481] width 195 height 13
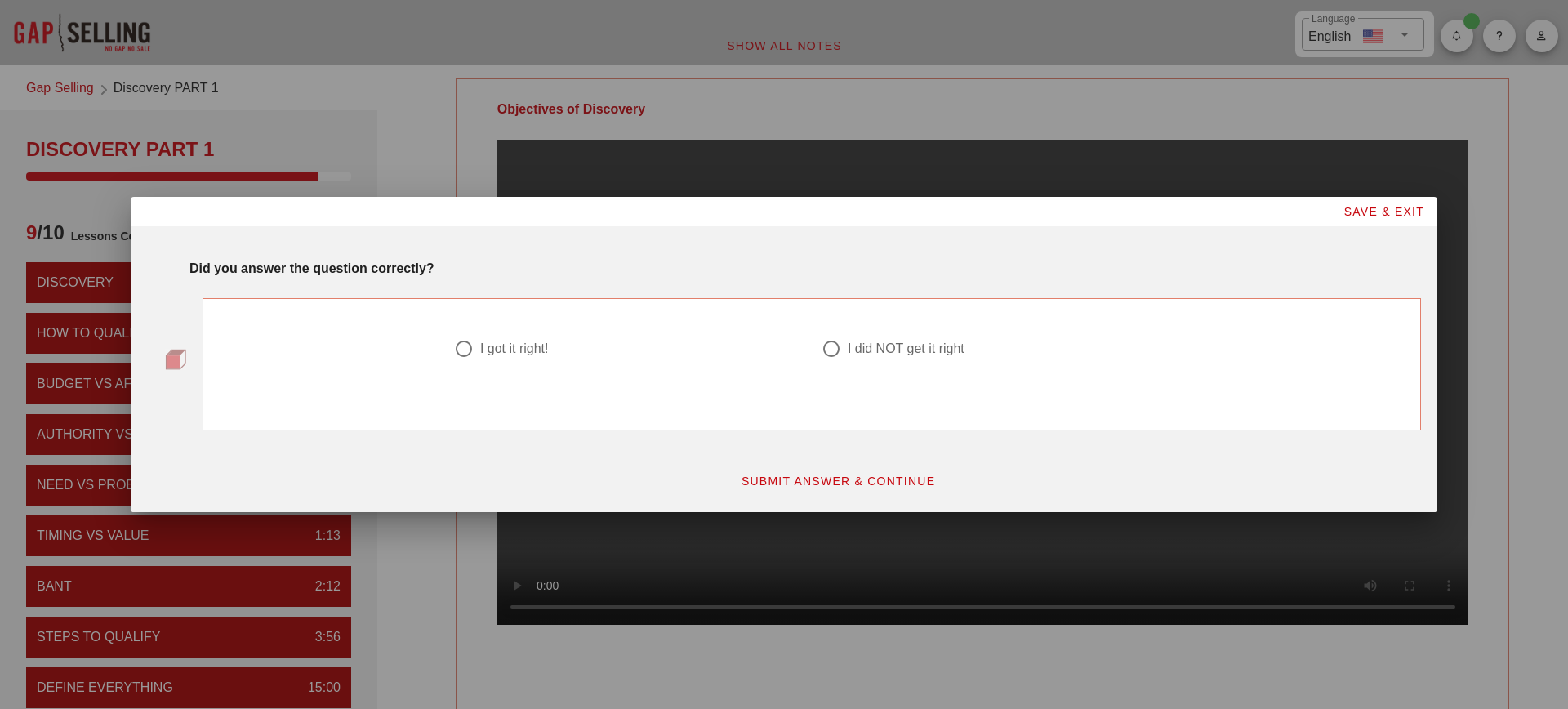
click at [930, 354] on div "I did NOT get it right" at bounding box center [906, 349] width 117 height 16
radio input "true"
click at [905, 492] on button "SUBMIT ANSWER & CONTINUE" at bounding box center [838, 481] width 221 height 29
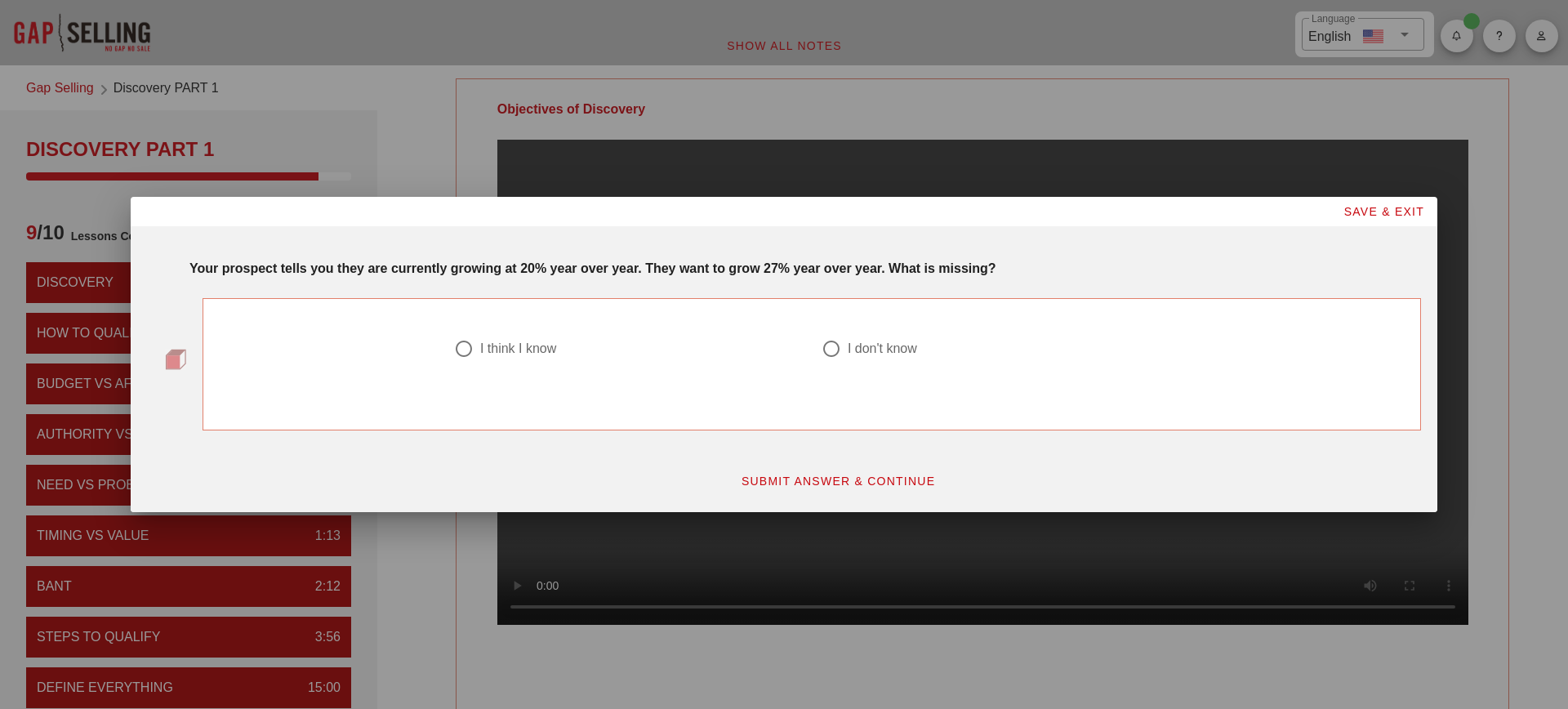
click at [887, 345] on div "I don't know" at bounding box center [883, 349] width 70 height 16
radio input "true"
click at [885, 487] on span "SUBMIT ANSWER & CONTINUE" at bounding box center [837, 481] width 195 height 13
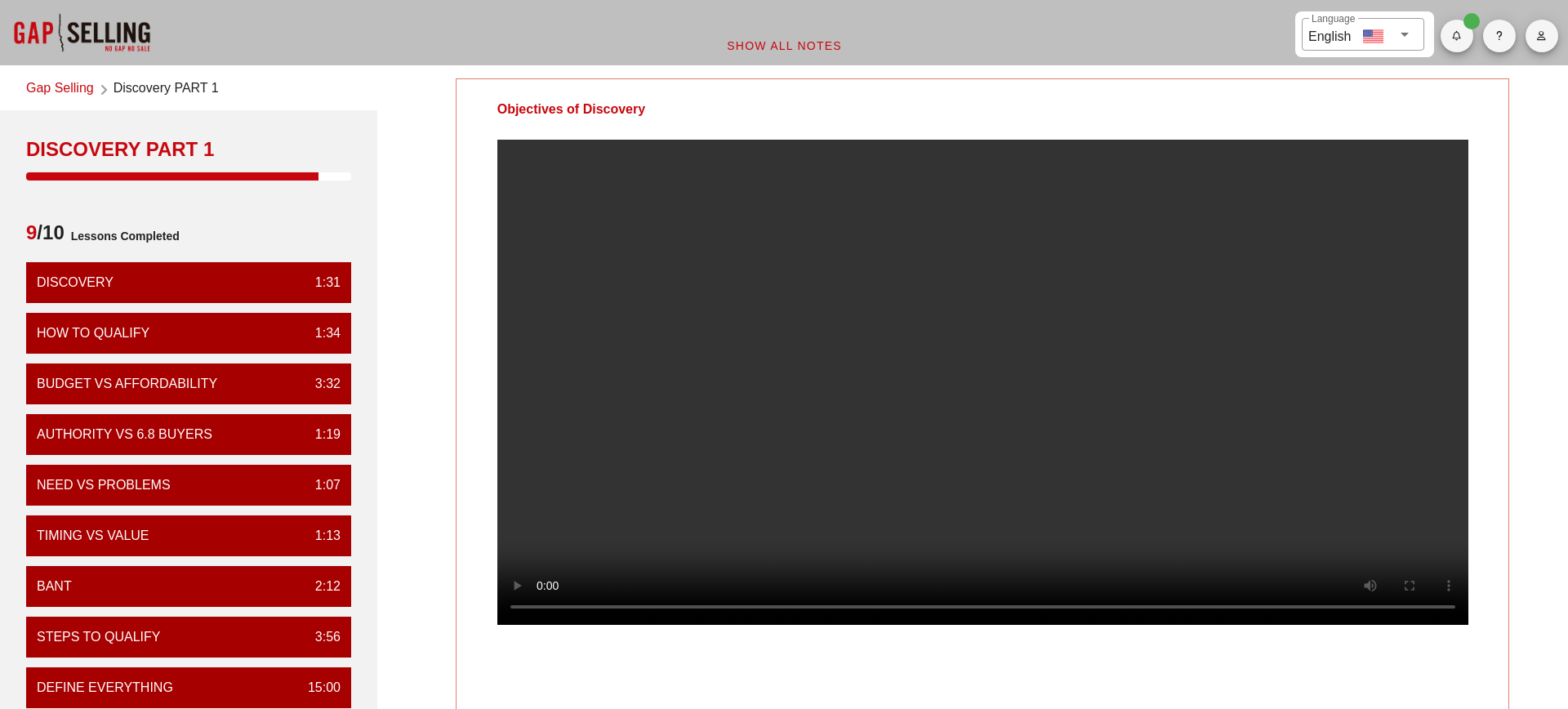
click at [1521, 356] on div "Objectives of Discovery Your Notes Save Note Show All Notes" at bounding box center [982, 518] width 1191 height 898
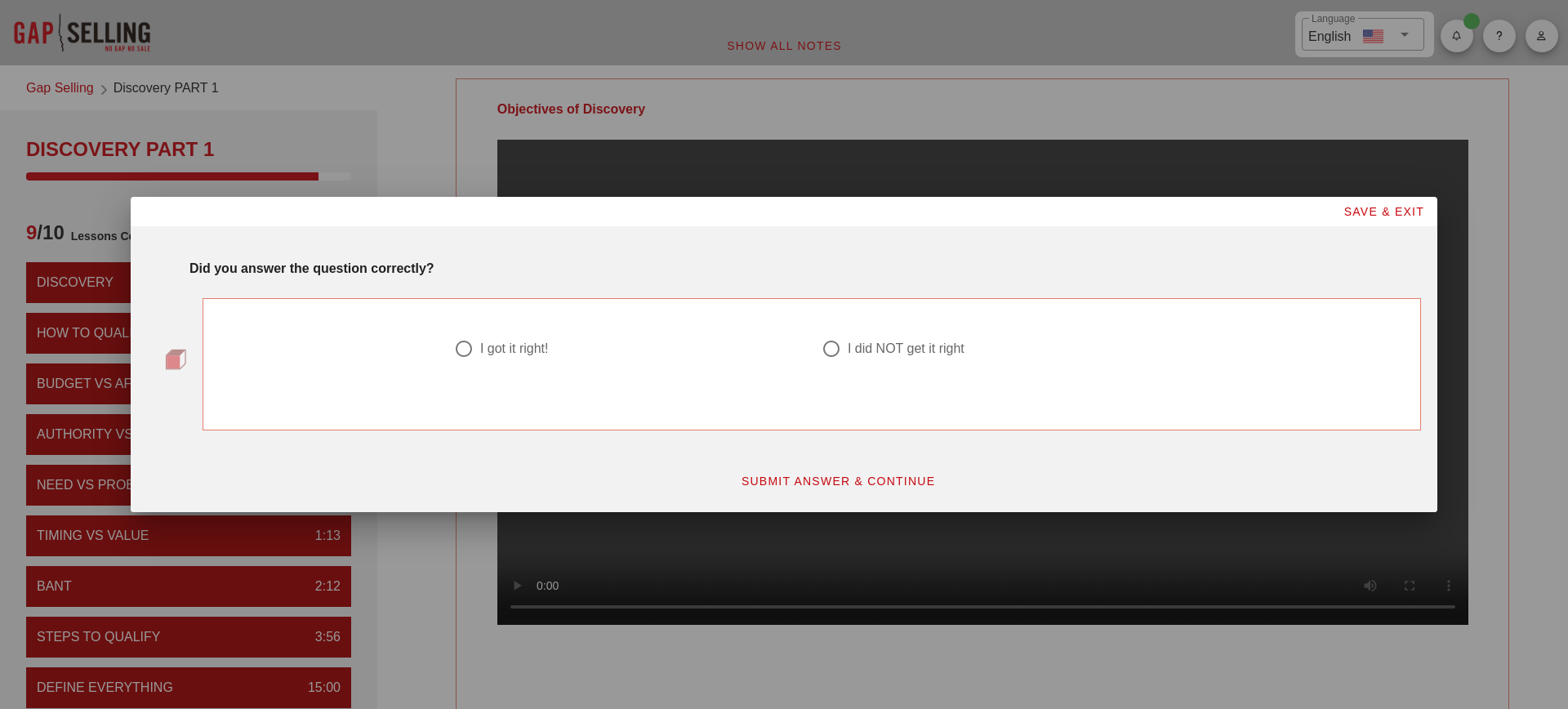
click at [915, 352] on div "I did NOT get it right" at bounding box center [906, 349] width 117 height 16
radio input "true"
click at [876, 476] on span "SUBMIT ANSWER & CONTINUE" at bounding box center [837, 481] width 195 height 13
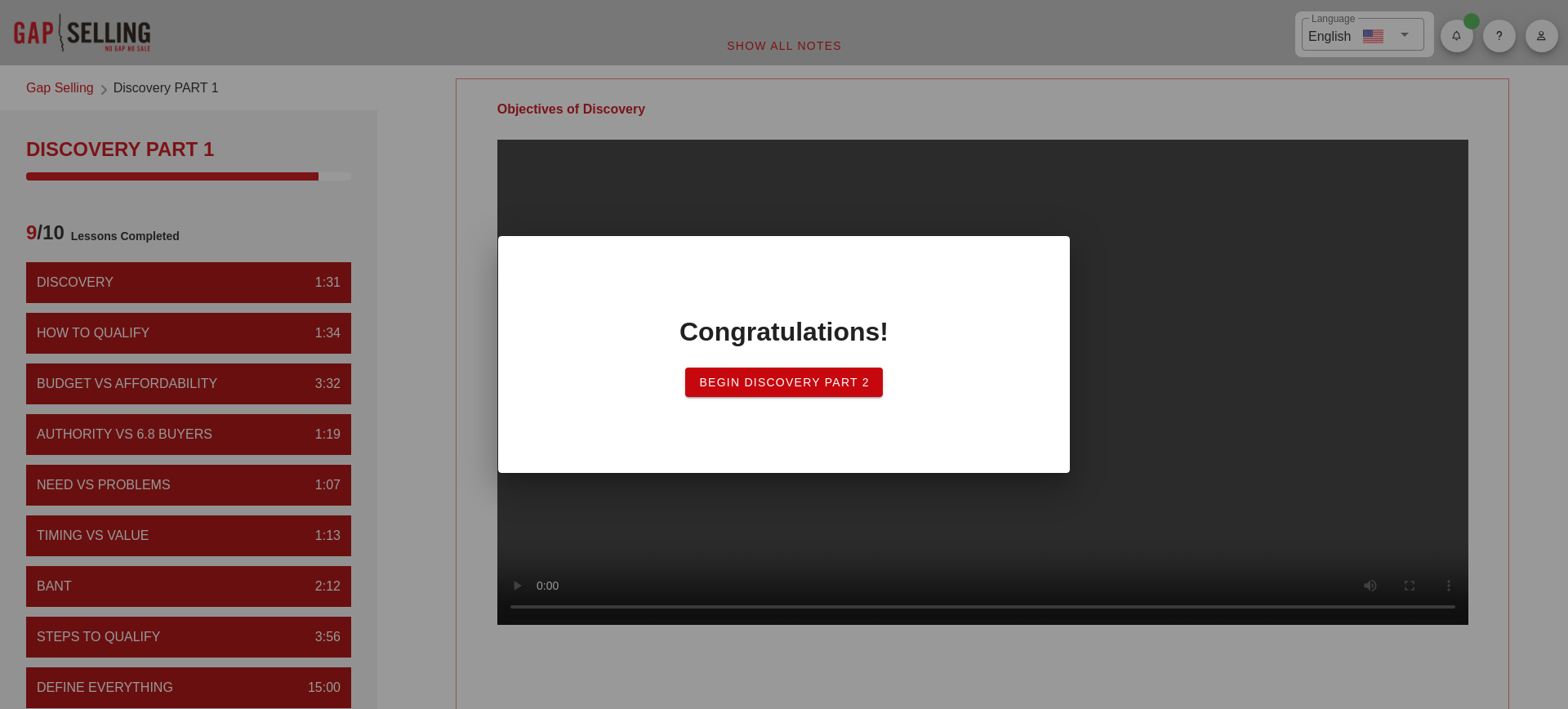
click at [804, 384] on span "Begin Discovery Part 2" at bounding box center [784, 383] width 171 height 13
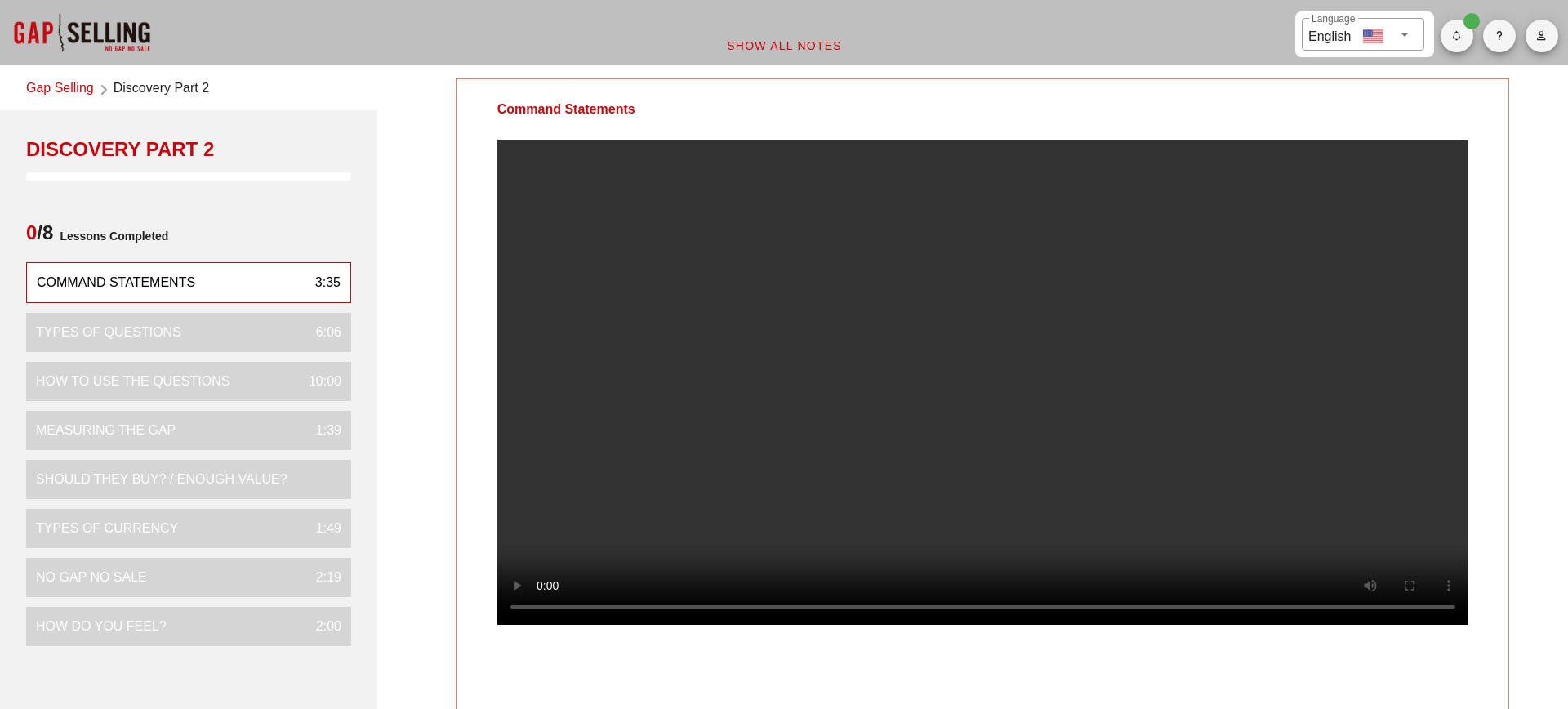
click at [910, 364] on video at bounding box center [983, 382] width 972 height 485
click at [1149, 539] on video at bounding box center [983, 382] width 972 height 485
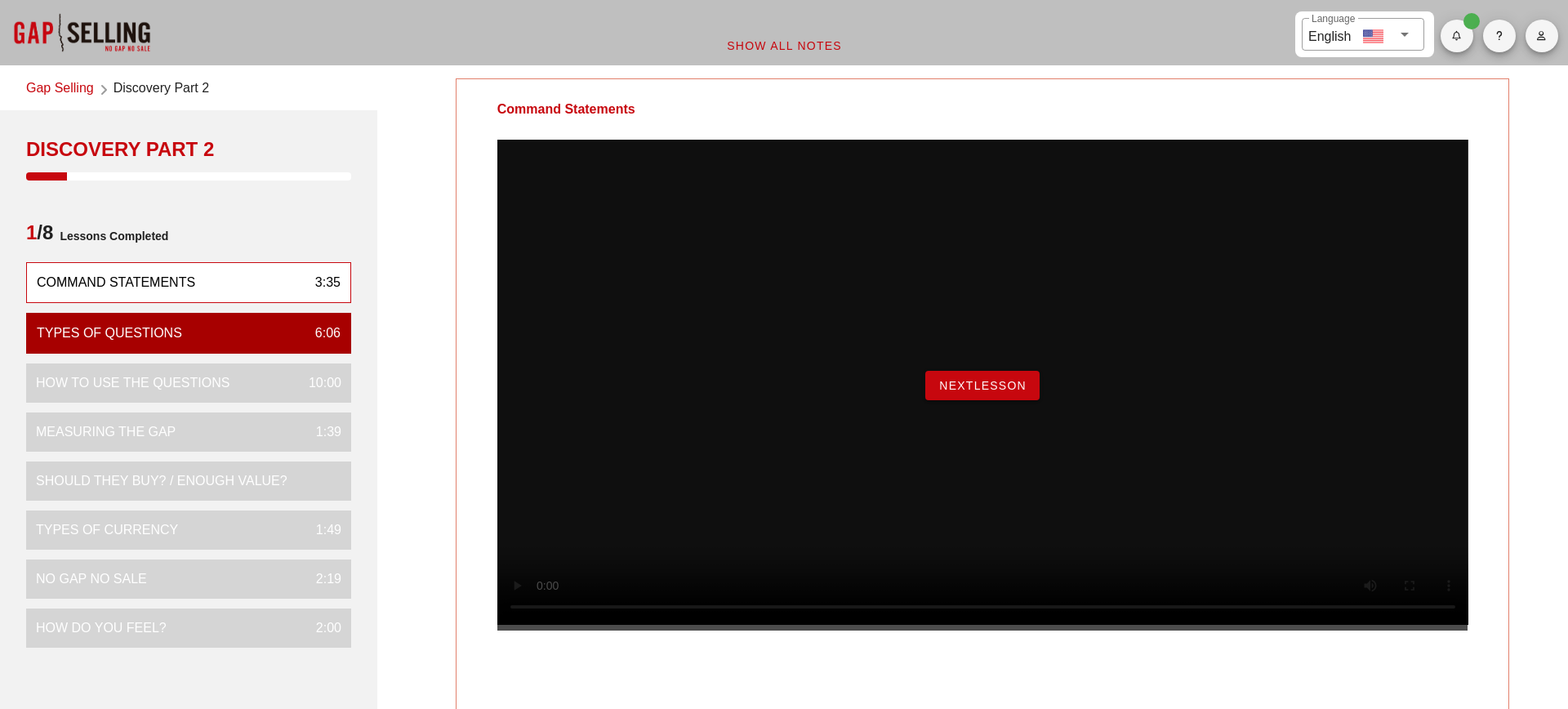
click at [1008, 393] on span "NextLesson" at bounding box center [982, 385] width 88 height 13
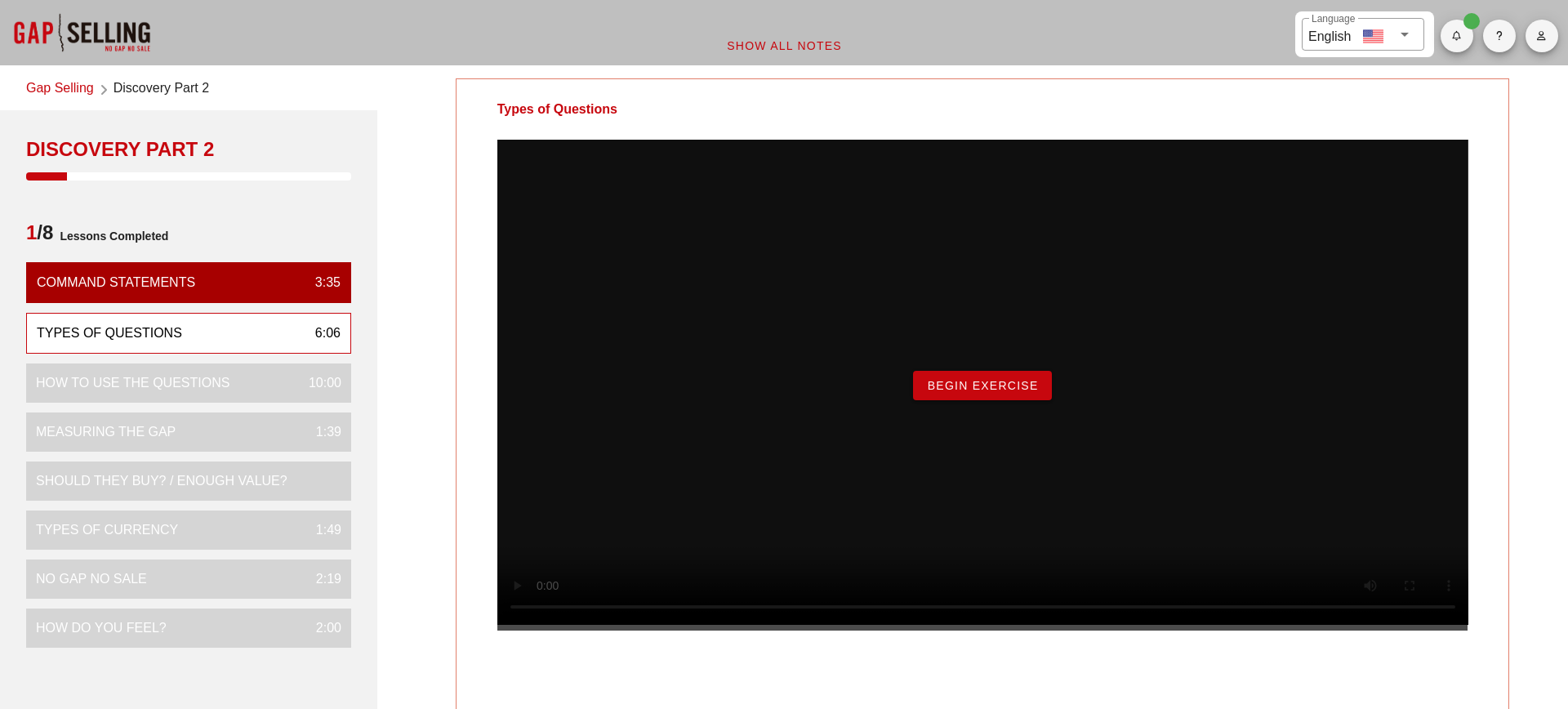
click at [1015, 393] on span "Begin Exercise" at bounding box center [982, 385] width 111 height 13
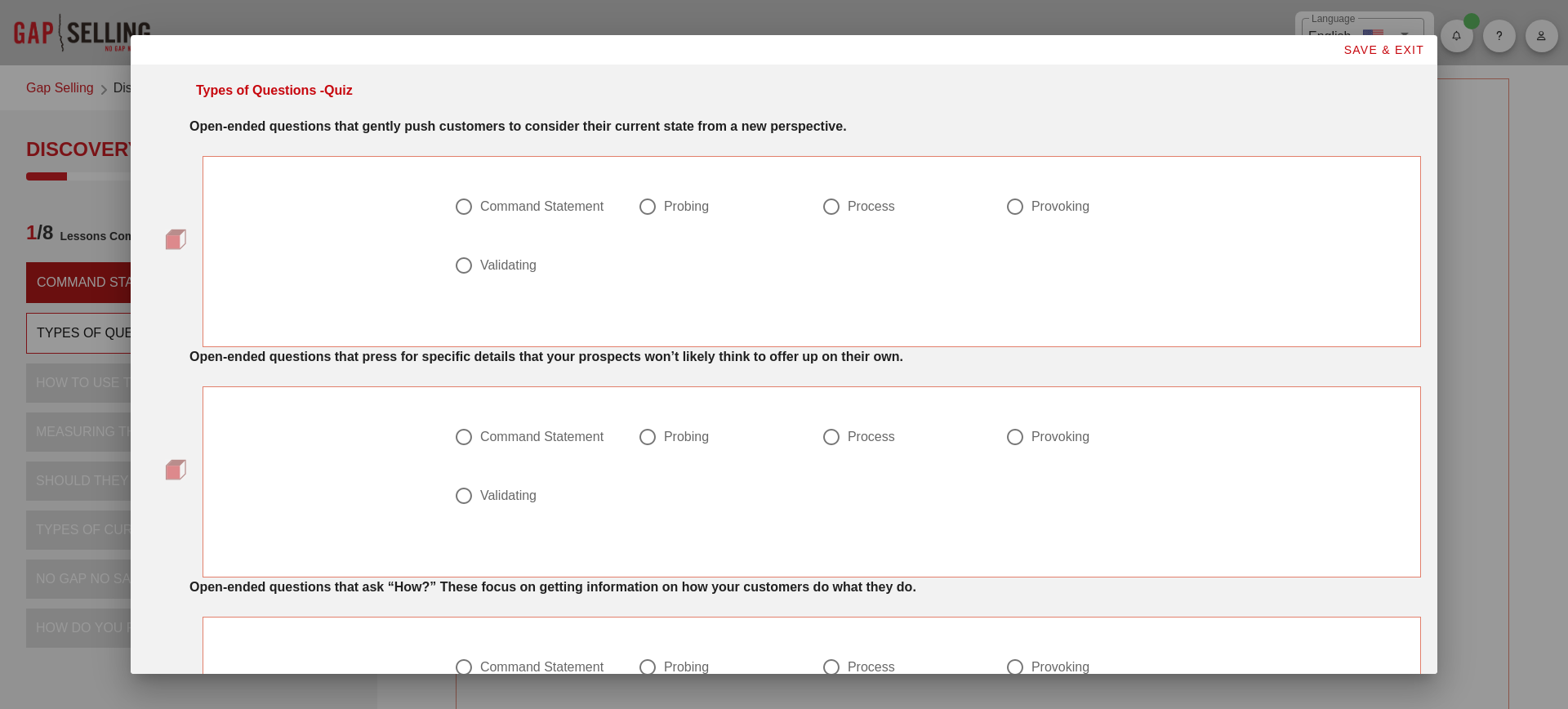
click at [504, 203] on div "Command Statement" at bounding box center [542, 207] width 123 height 16
radio input "true"
click at [518, 429] on div "Command Statement" at bounding box center [542, 437] width 123 height 16
radio input "true"
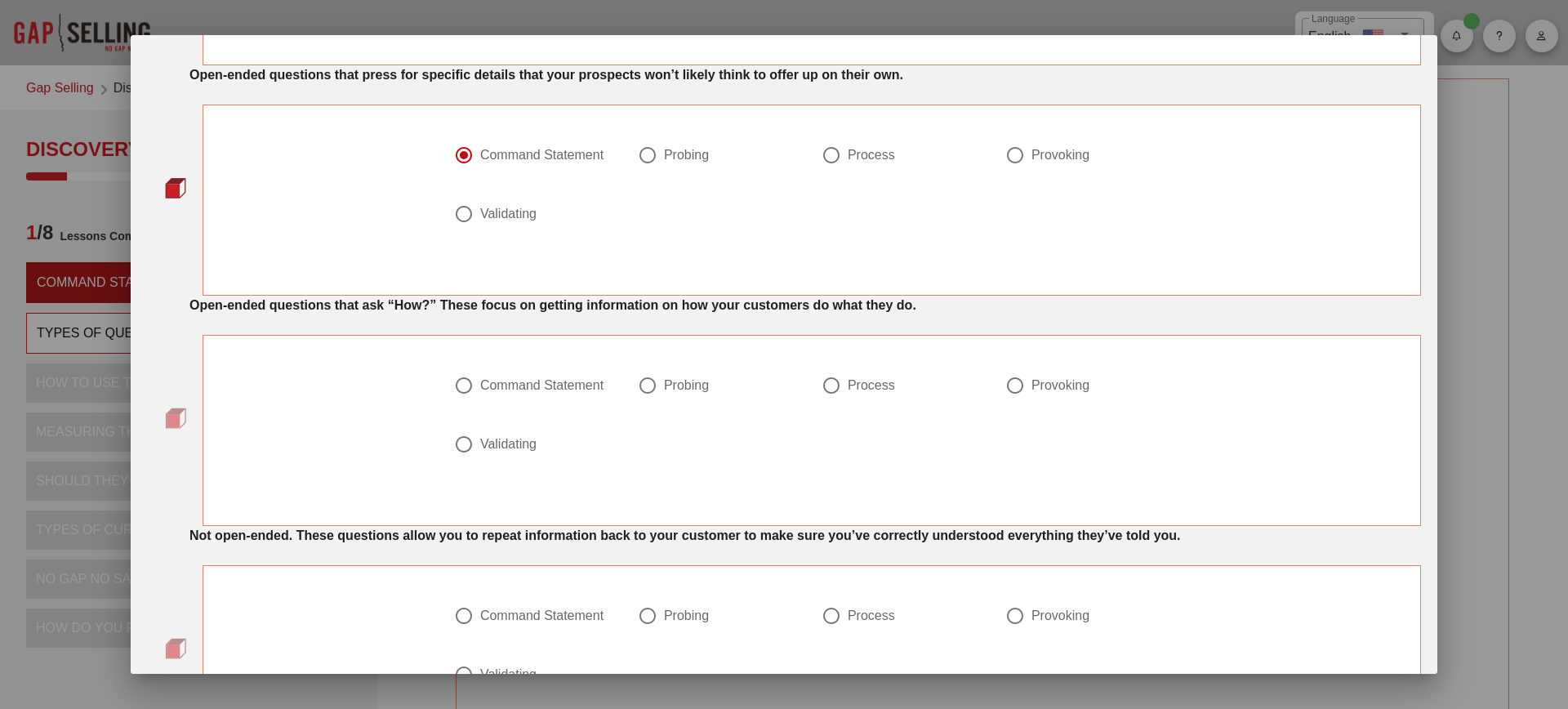
scroll to position [355, 0]
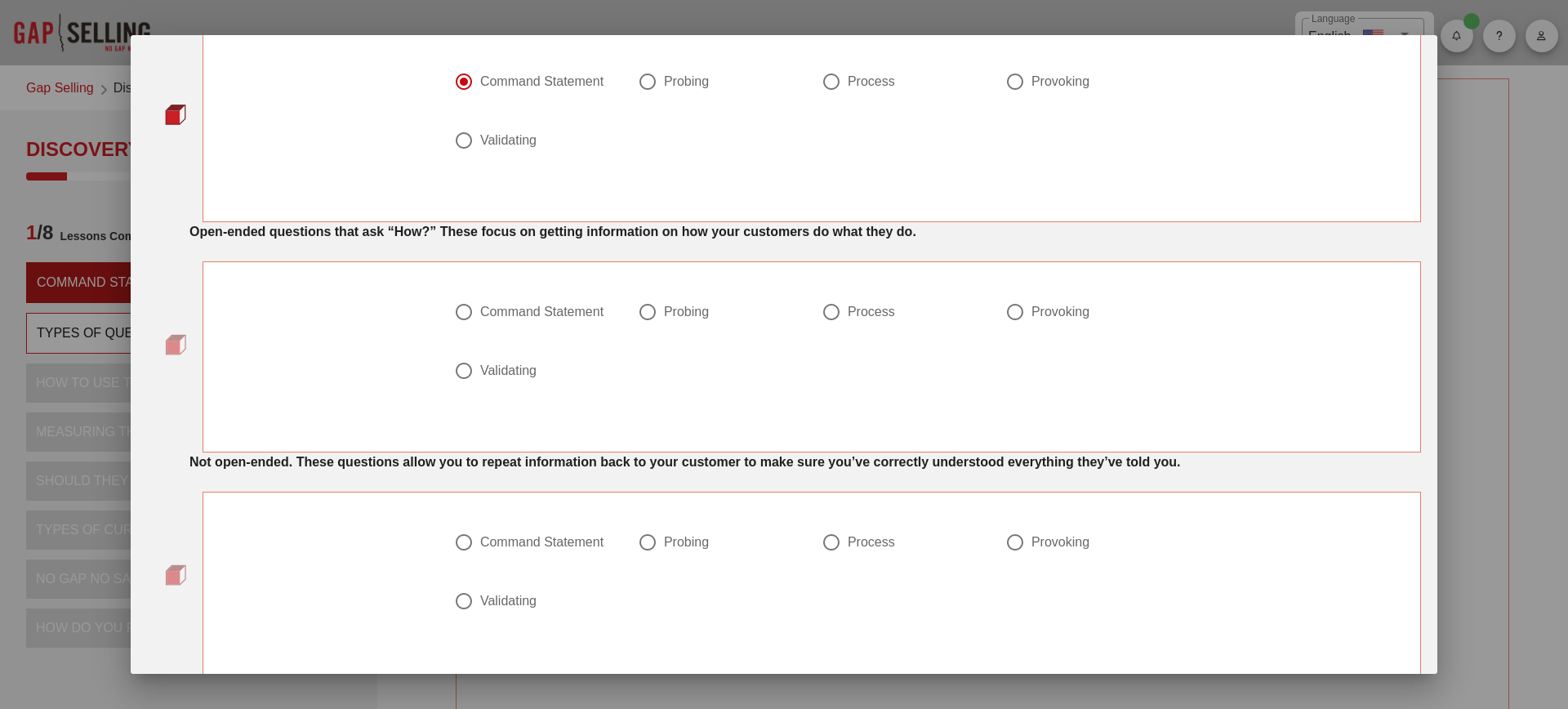
click at [504, 319] on div "Command Statement" at bounding box center [542, 312] width 123 height 16
radio input "true"
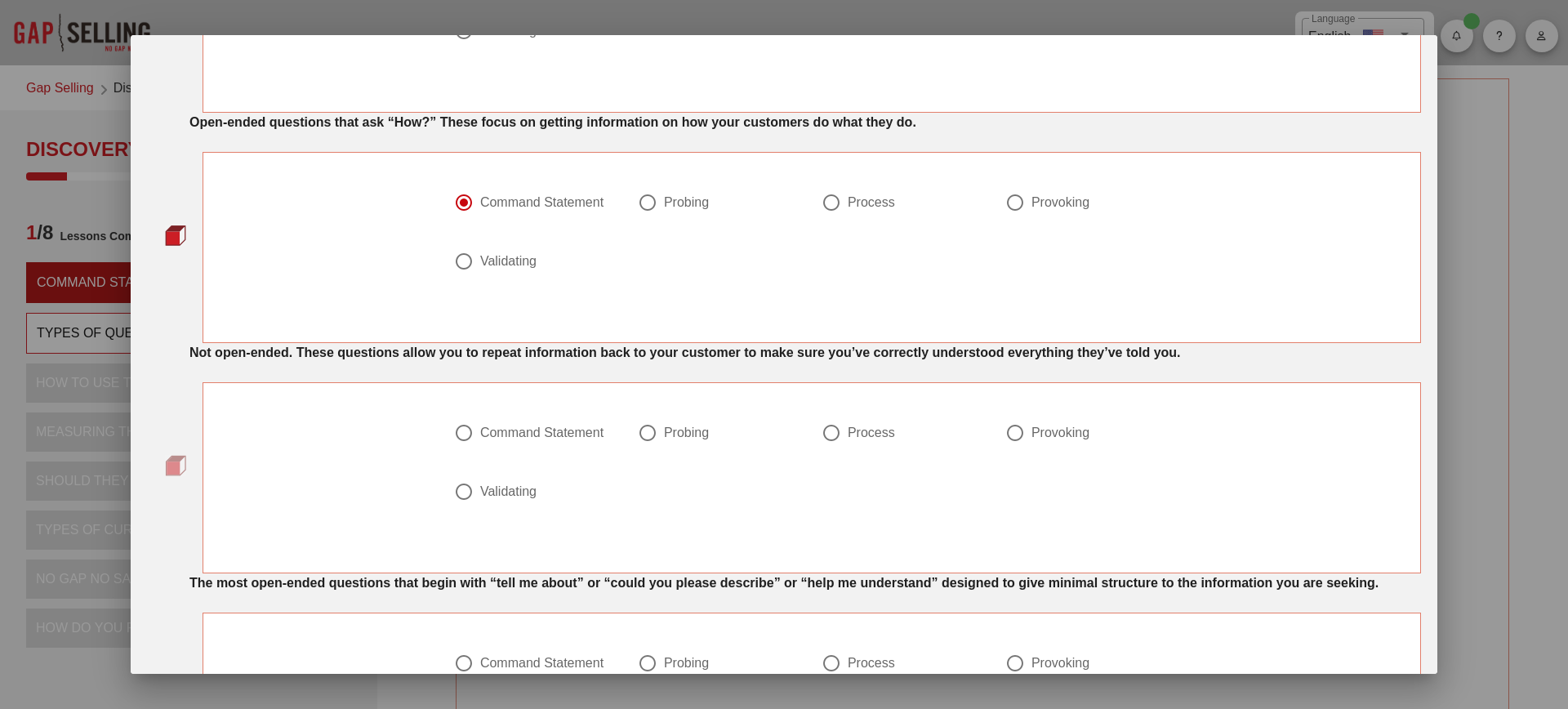
click at [500, 431] on div "Command Statement" at bounding box center [542, 433] width 123 height 16
radio input "true"
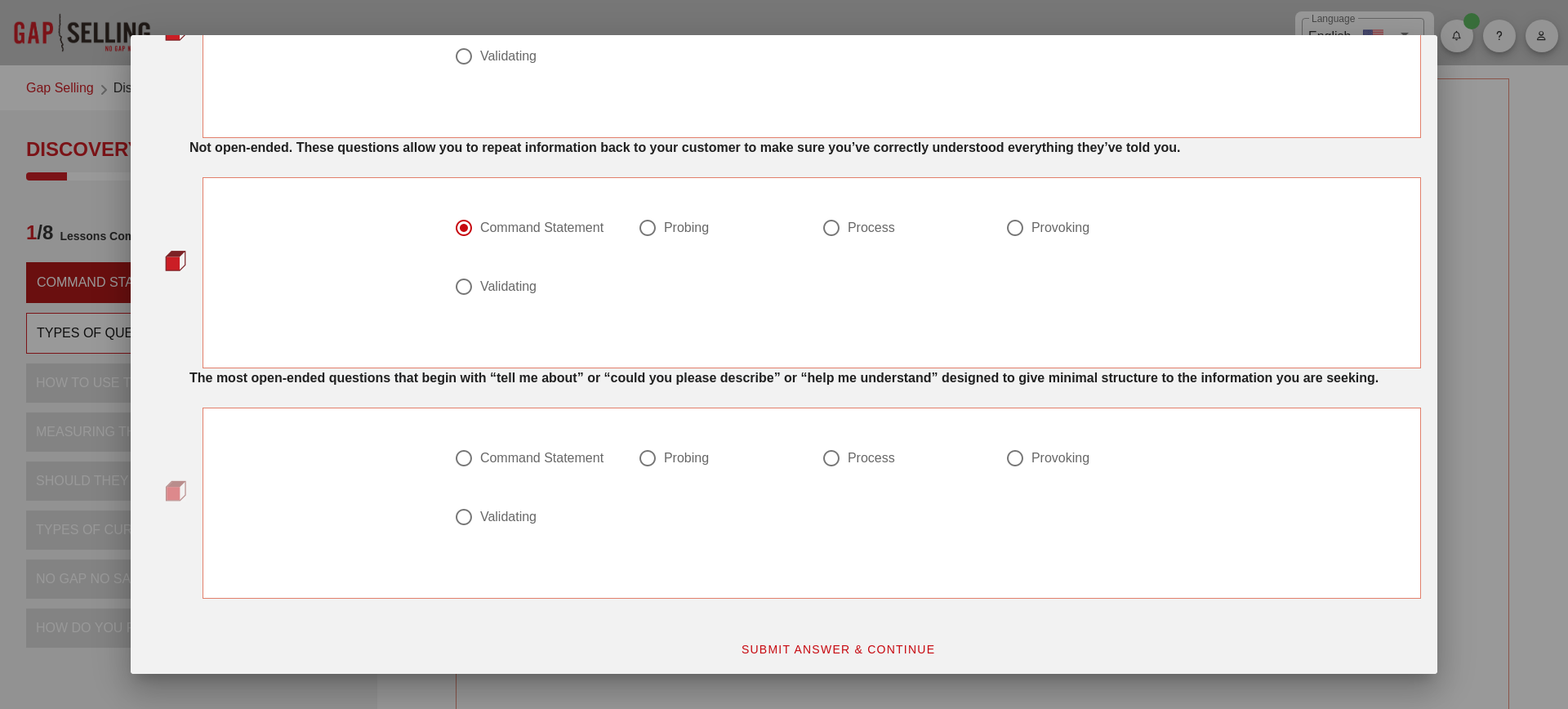
click at [496, 467] on div "Command Statement" at bounding box center [542, 459] width 123 height 16
radio input "true"
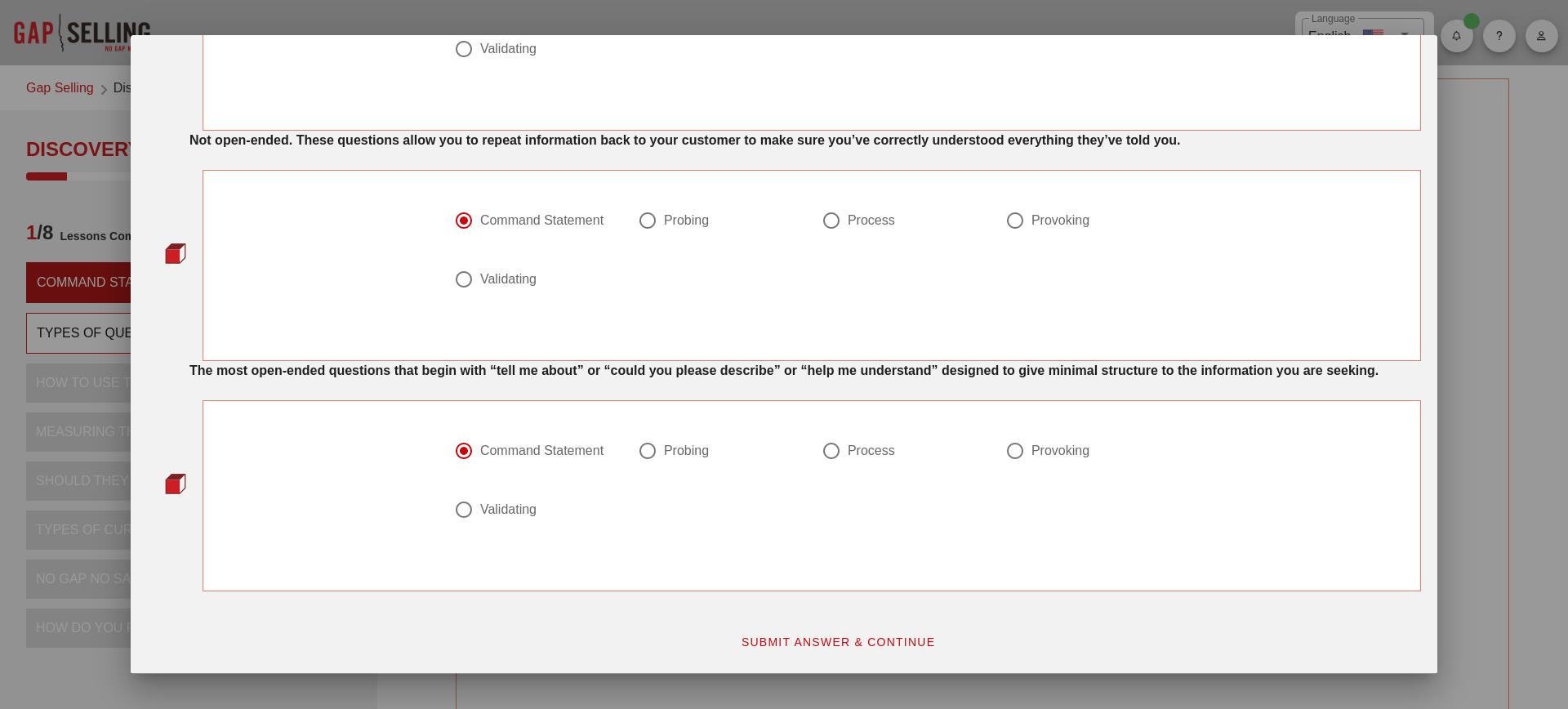
click at [830, 643] on span "SUBMIT ANSWER & CONTINUE" at bounding box center [837, 642] width 195 height 13
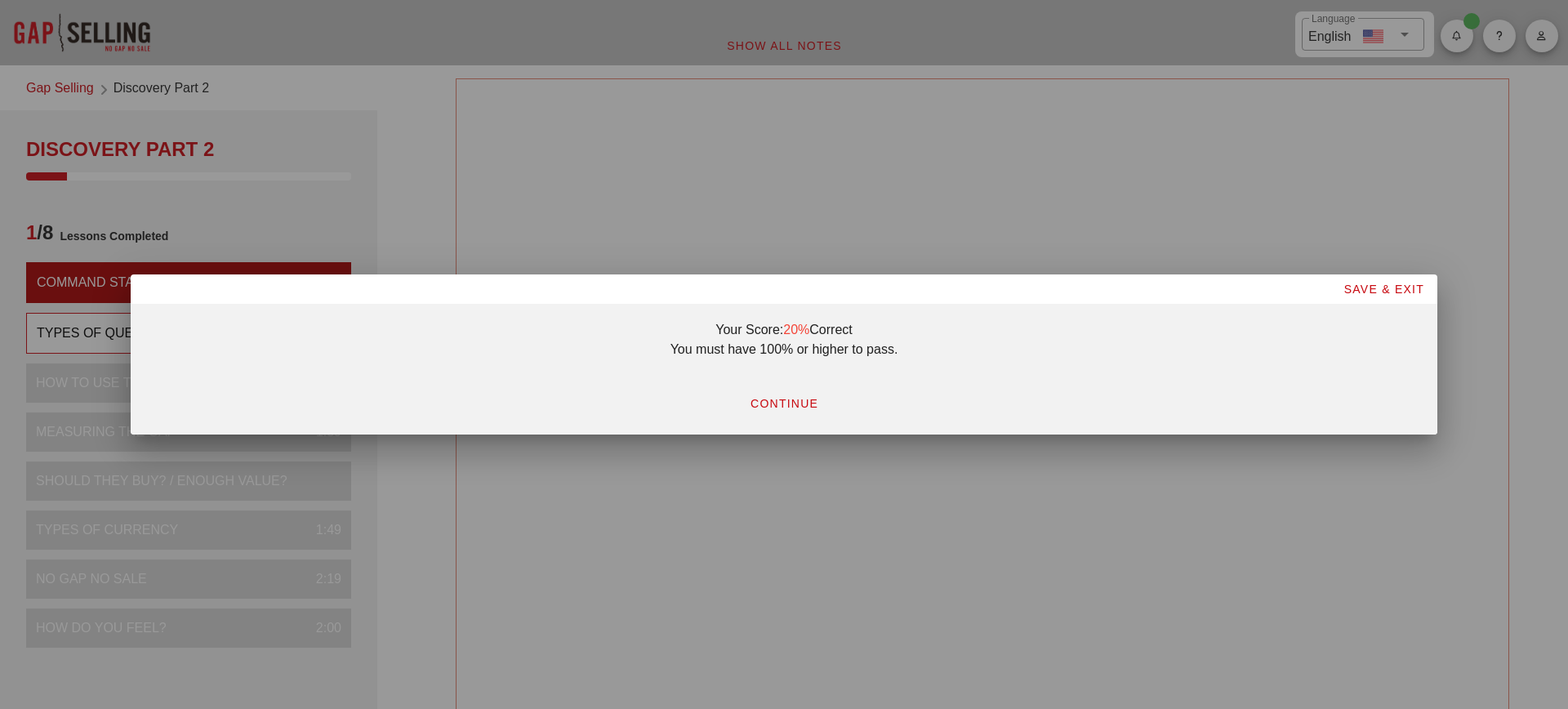
click at [782, 409] on span "CONTINUE" at bounding box center [784, 403] width 69 height 13
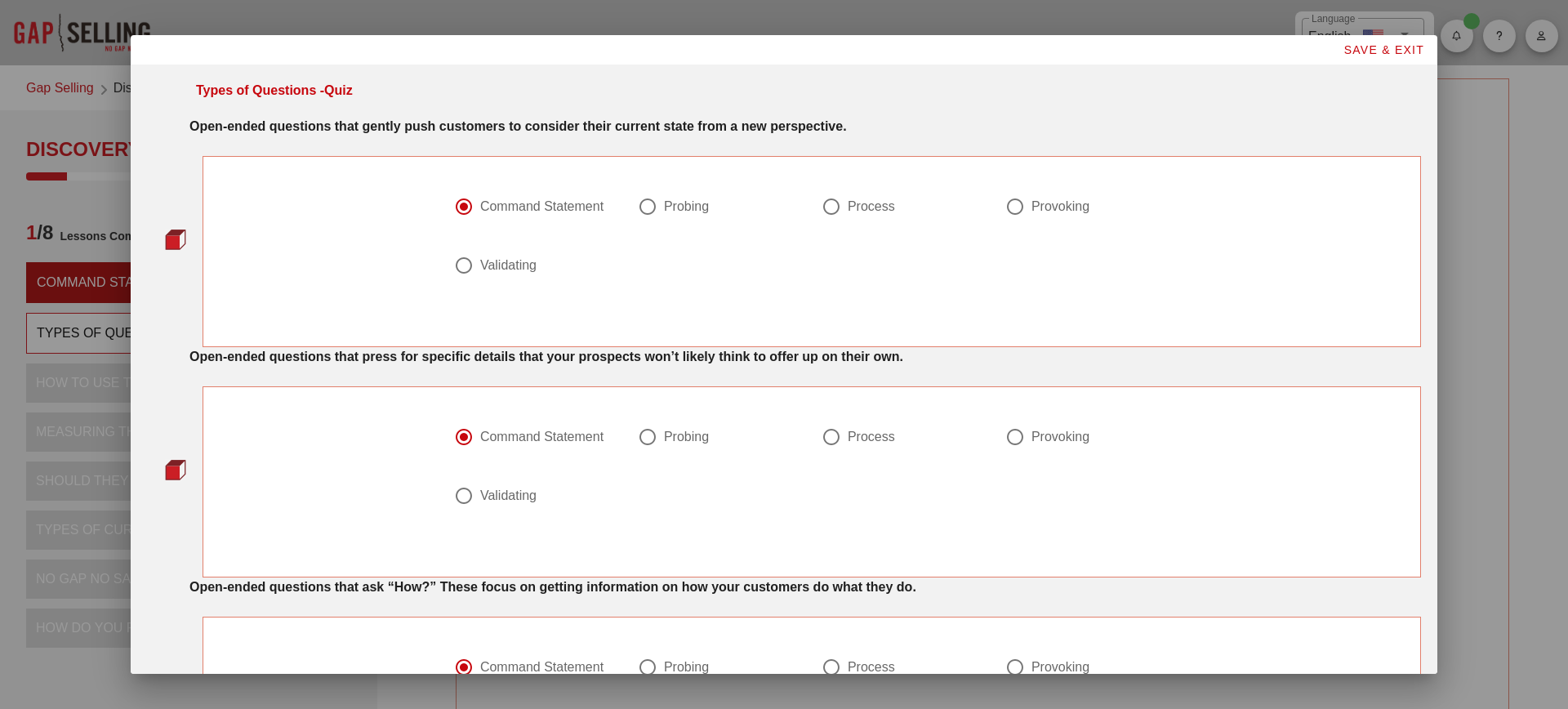
scroll to position [696, 0]
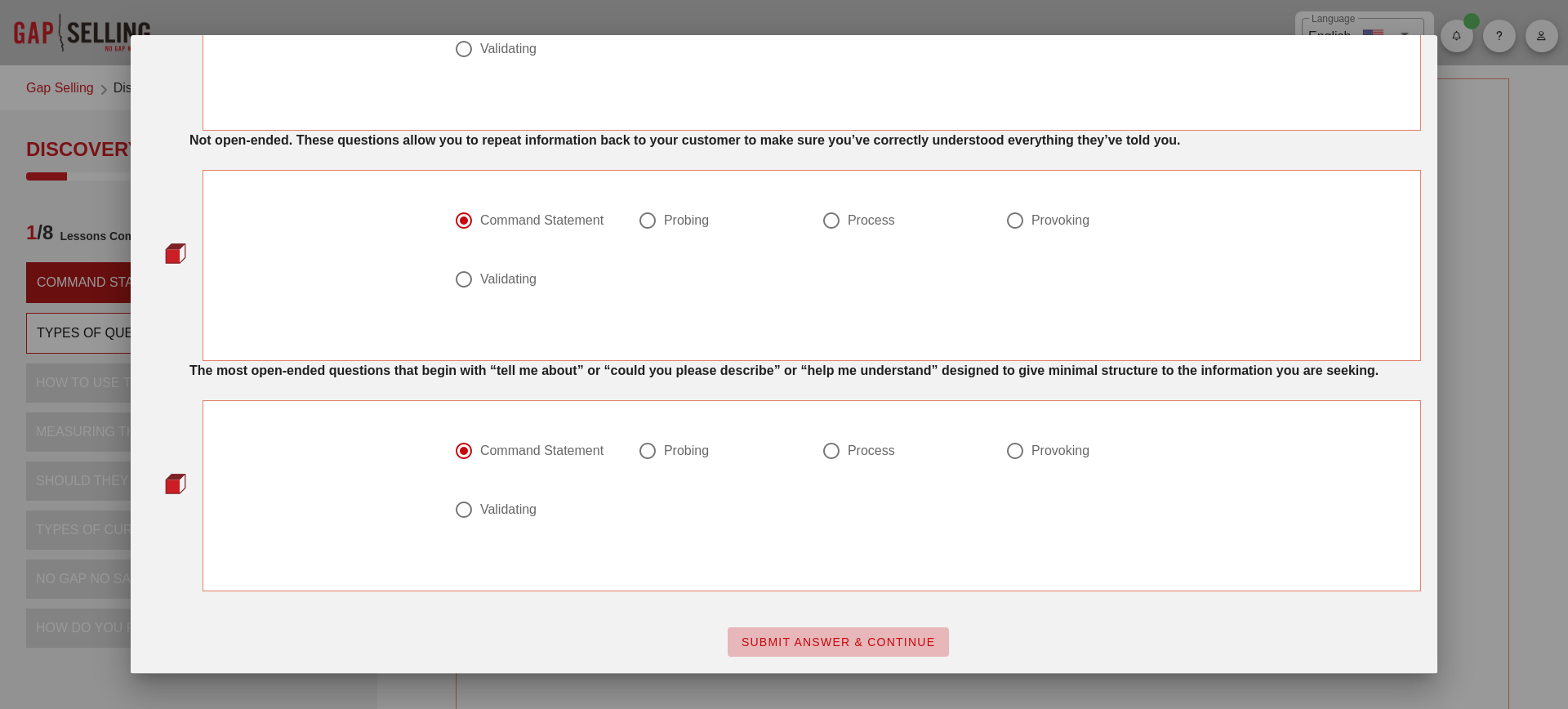
click at [847, 649] on span "SUBMIT ANSWER & CONTINUE" at bounding box center [837, 642] width 195 height 13
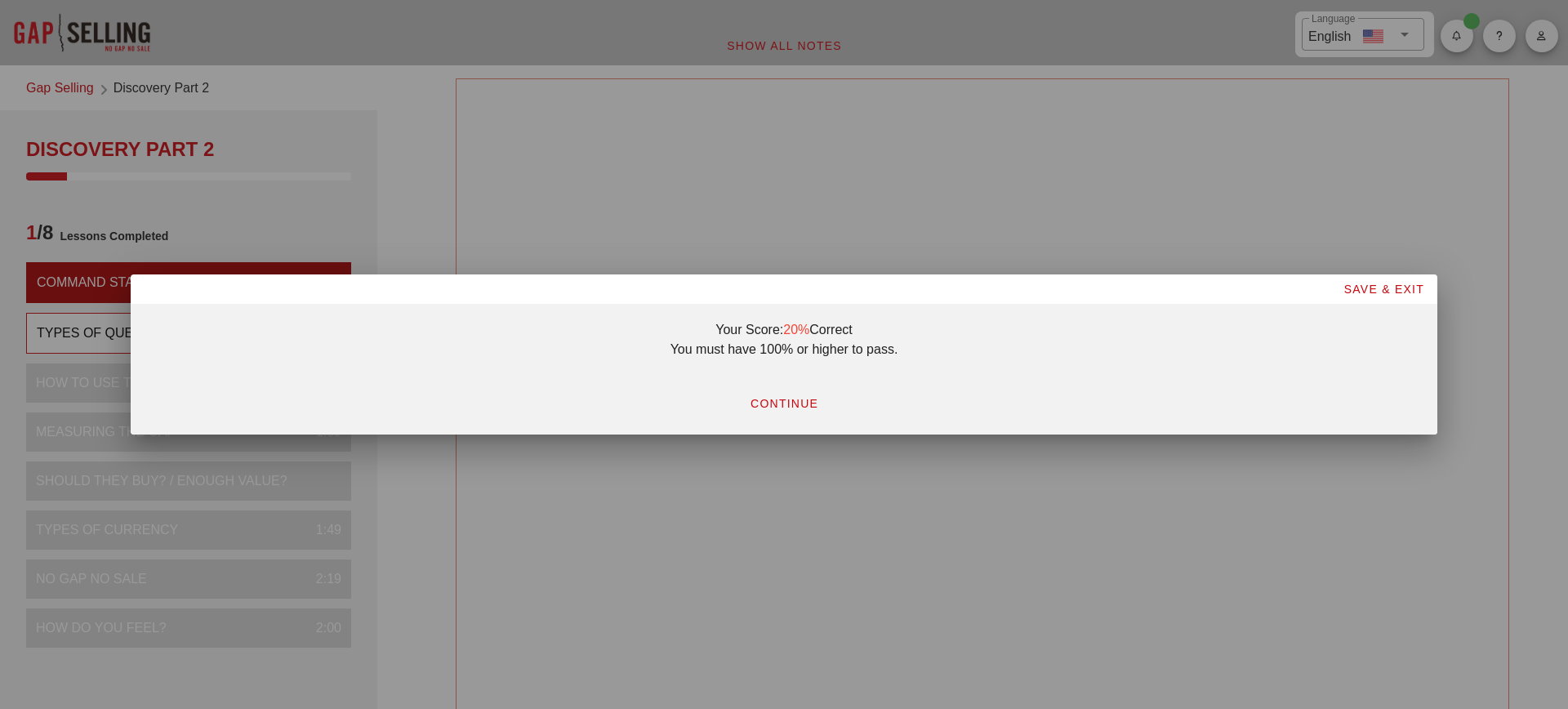
click at [773, 402] on span "CONTINUE" at bounding box center [784, 403] width 69 height 13
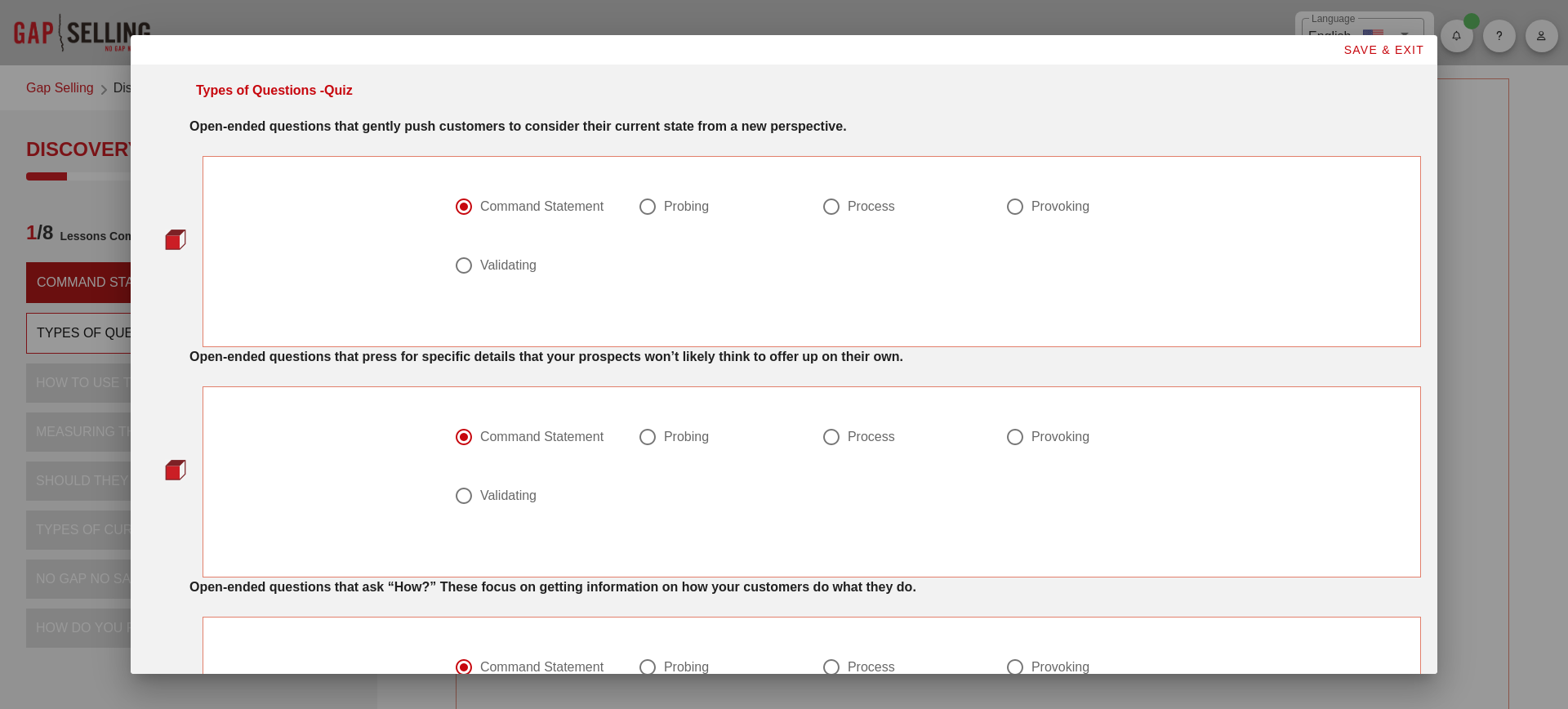
scroll to position [696, 0]
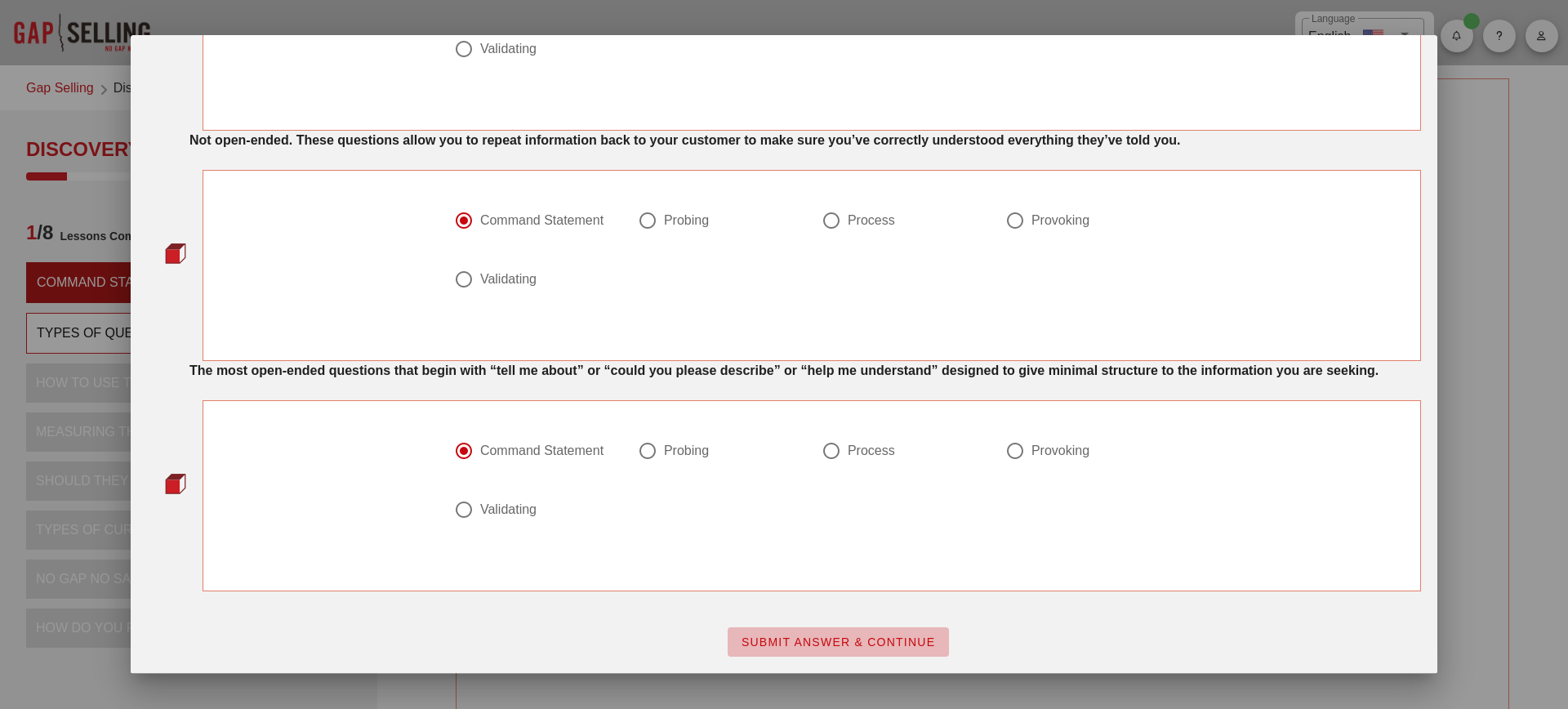
click at [839, 636] on span "SUBMIT ANSWER & CONTINUE" at bounding box center [837, 642] width 195 height 13
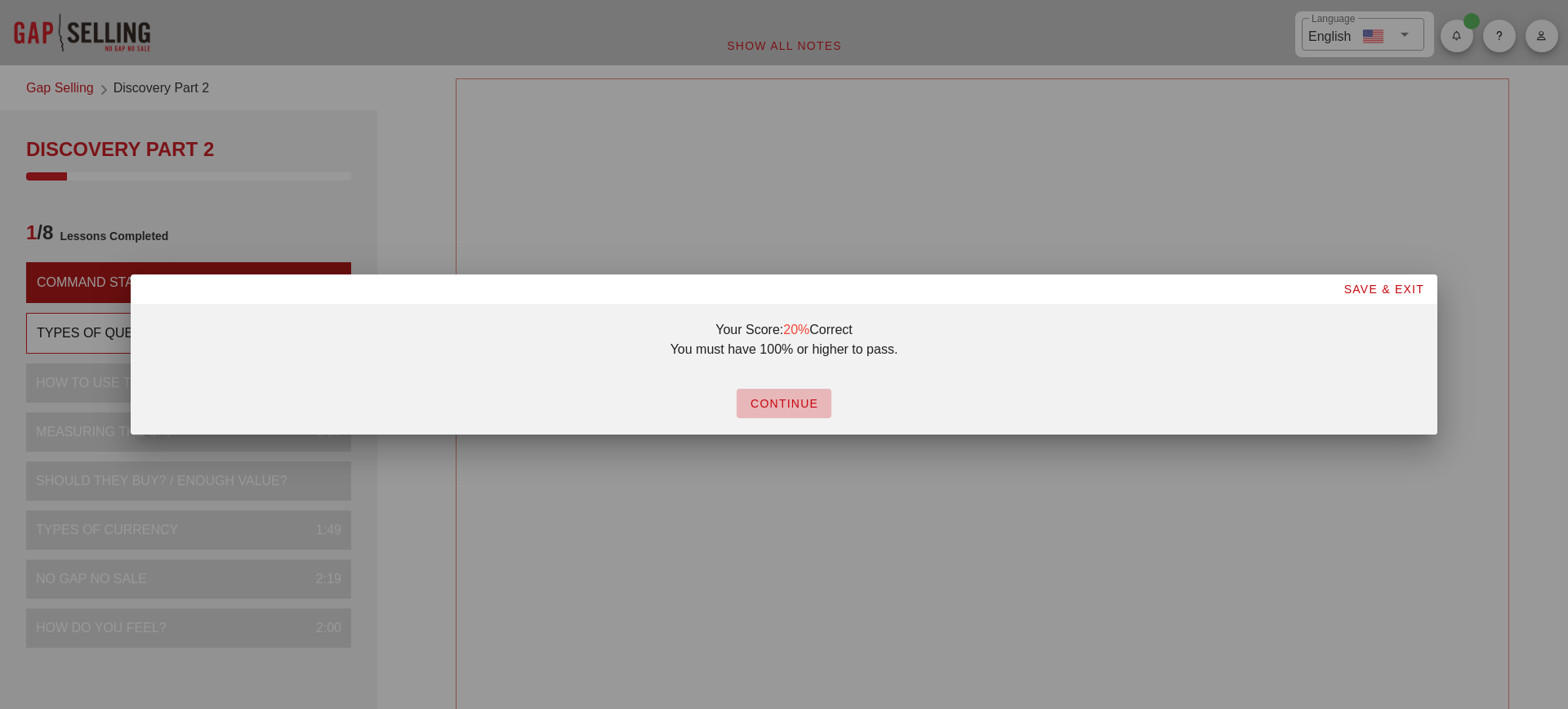
click at [775, 407] on span "CONTINUE" at bounding box center [784, 403] width 69 height 13
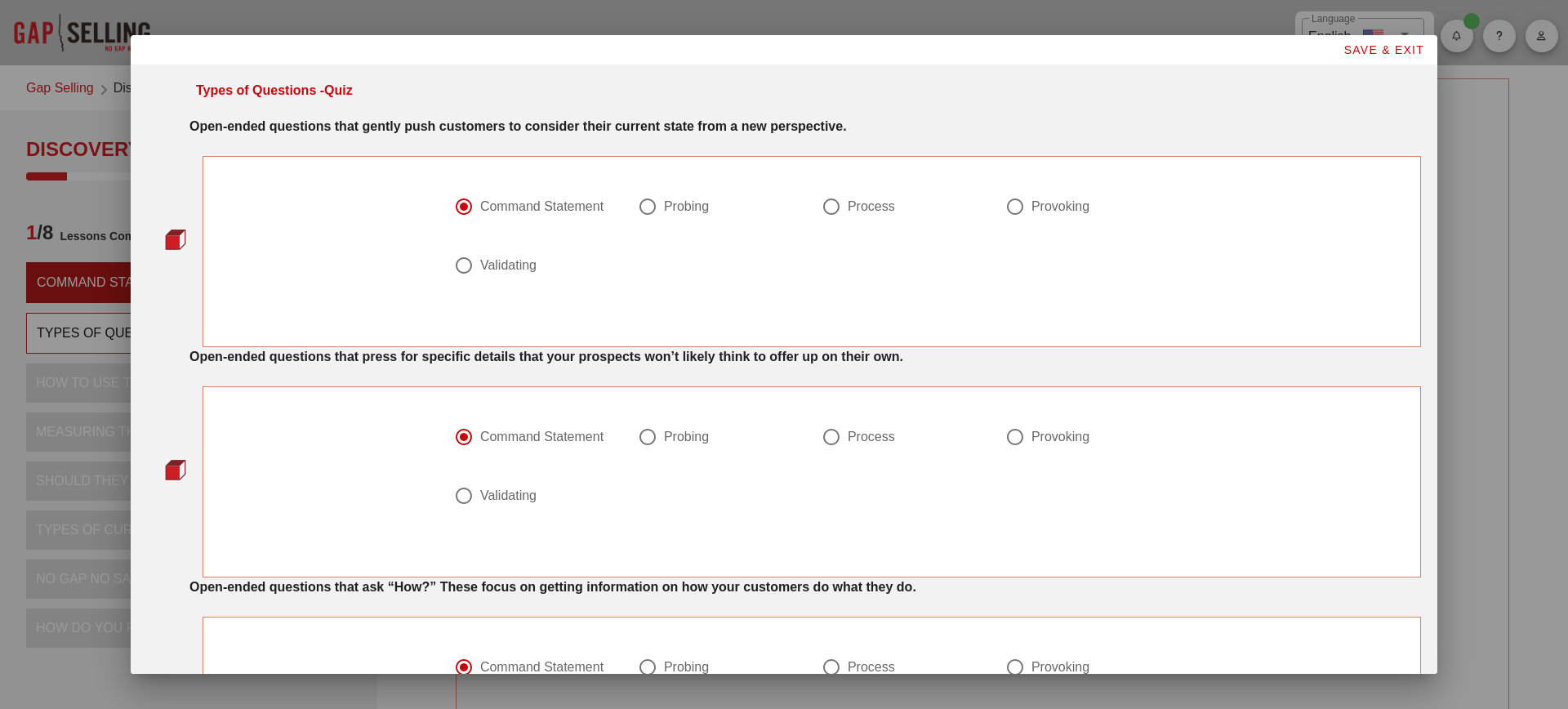
scroll to position [696, 0]
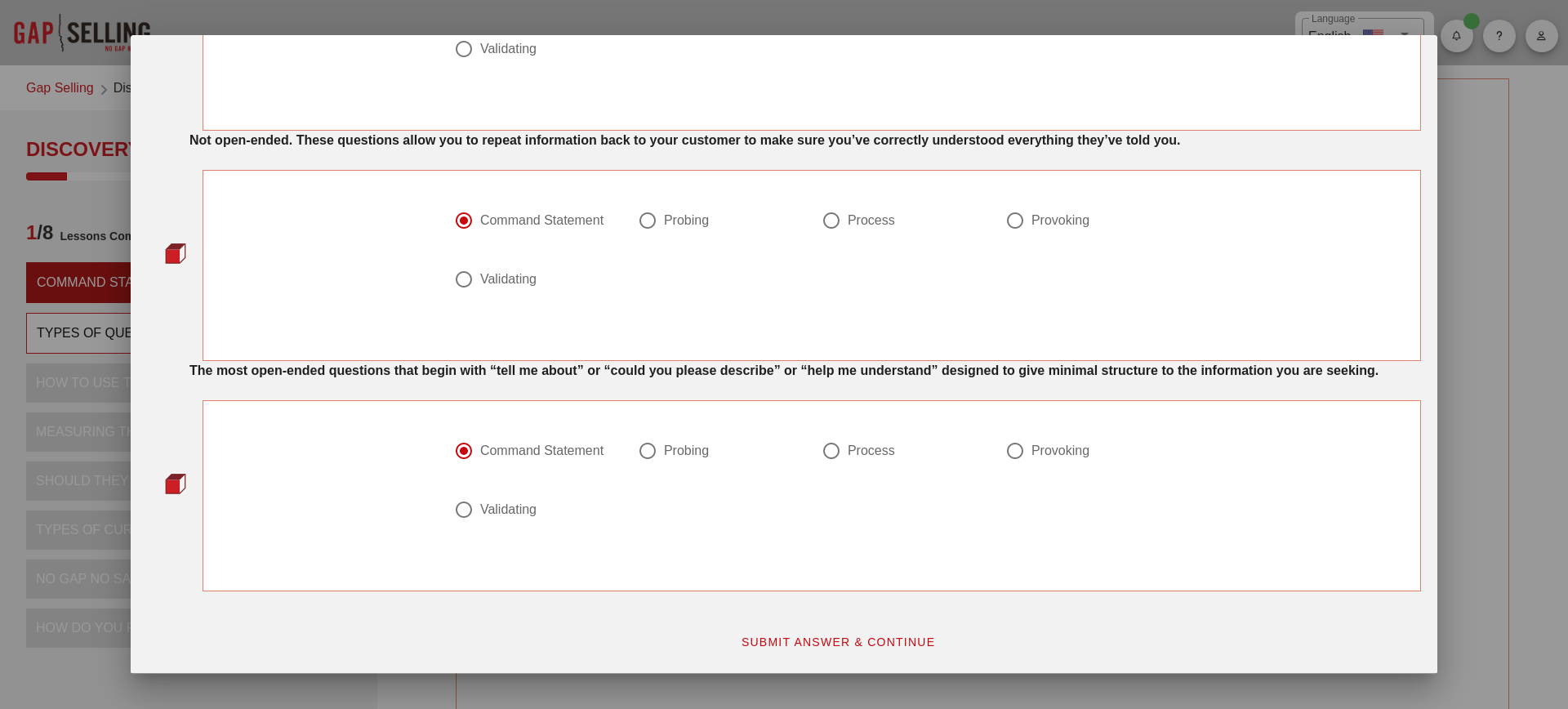
click at [698, 443] on div "Probing" at bounding box center [687, 452] width 45 height 16
radio input "false"
radio input "true"
click at [834, 649] on span "SUBMIT ANSWER & CONTINUE" at bounding box center [837, 642] width 195 height 13
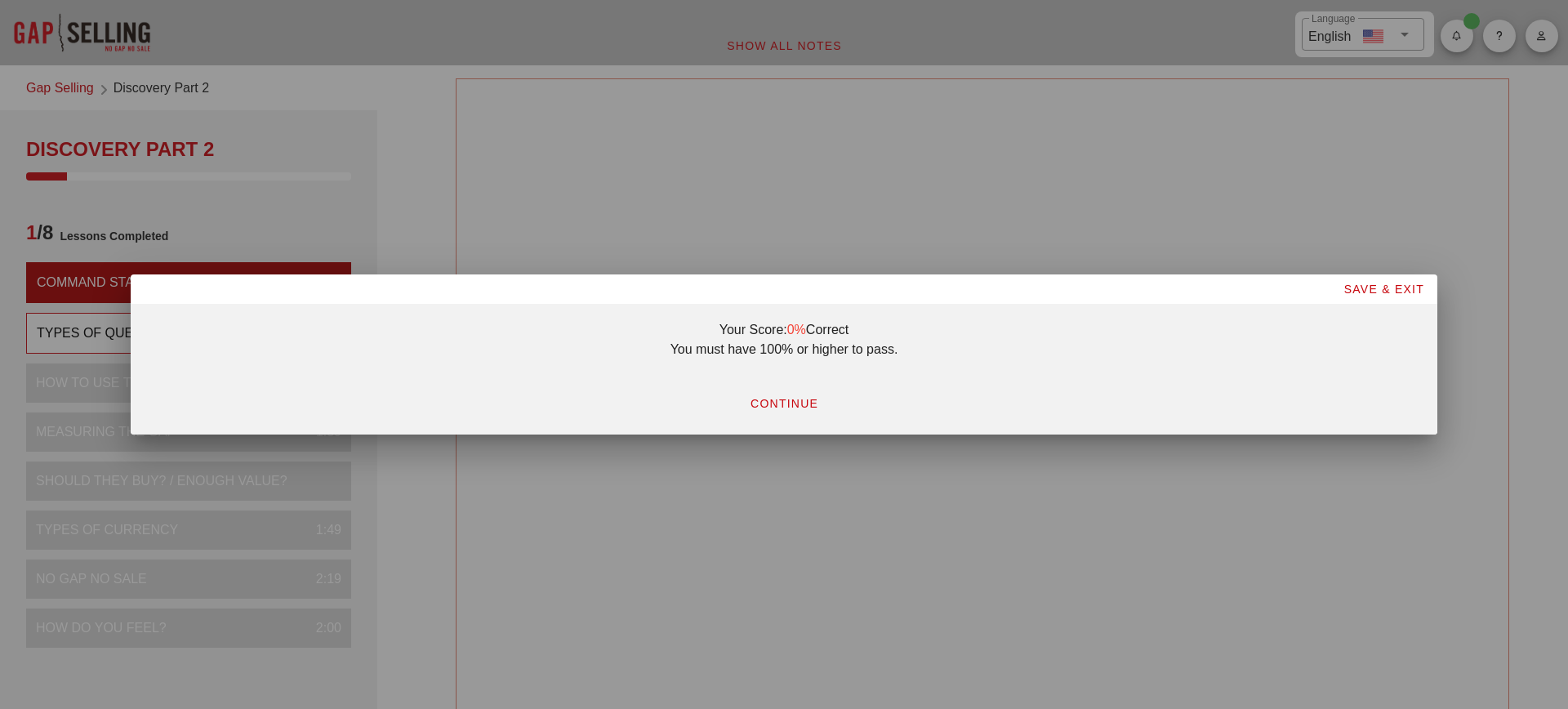
scroll to position [0, 0]
click at [783, 410] on span "CONTINUE" at bounding box center [784, 403] width 69 height 13
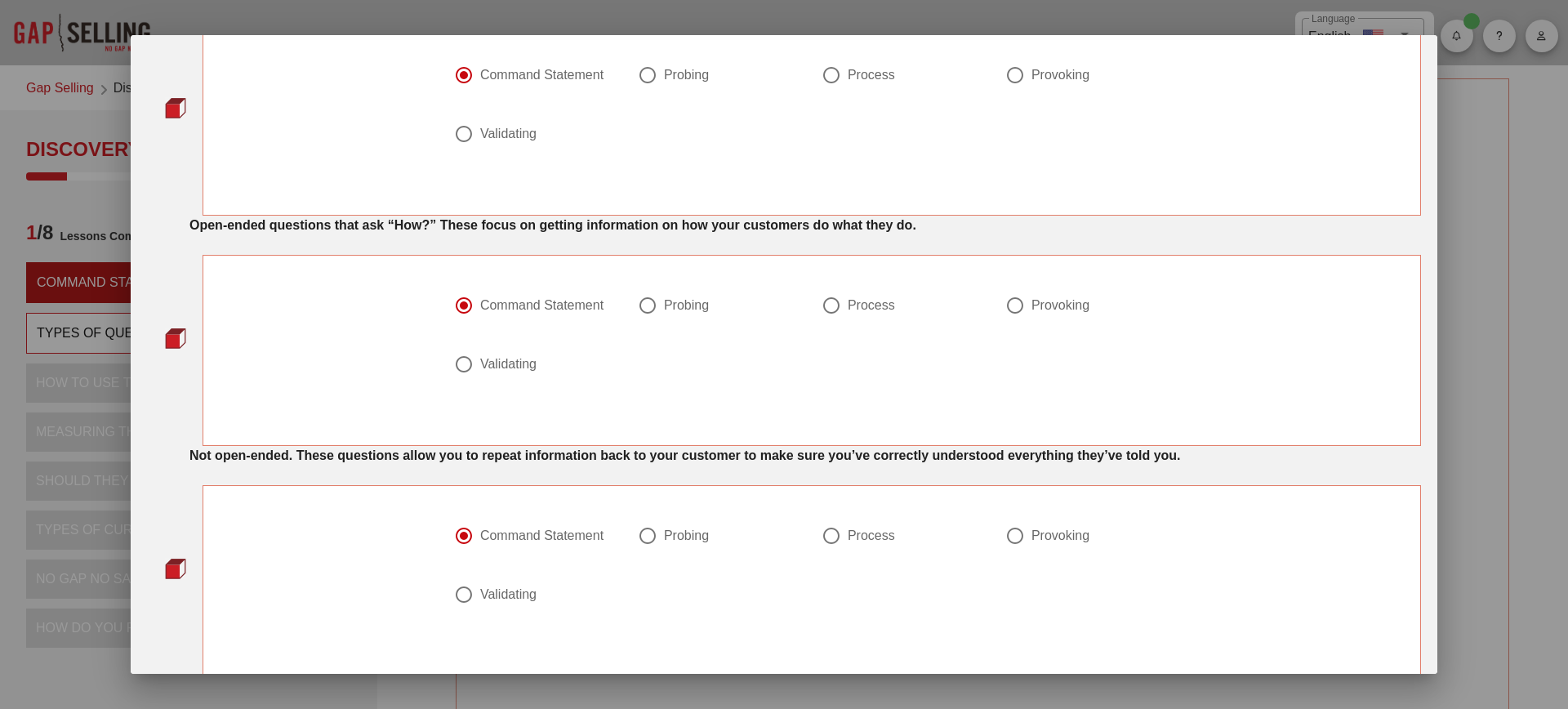
scroll to position [696, 0]
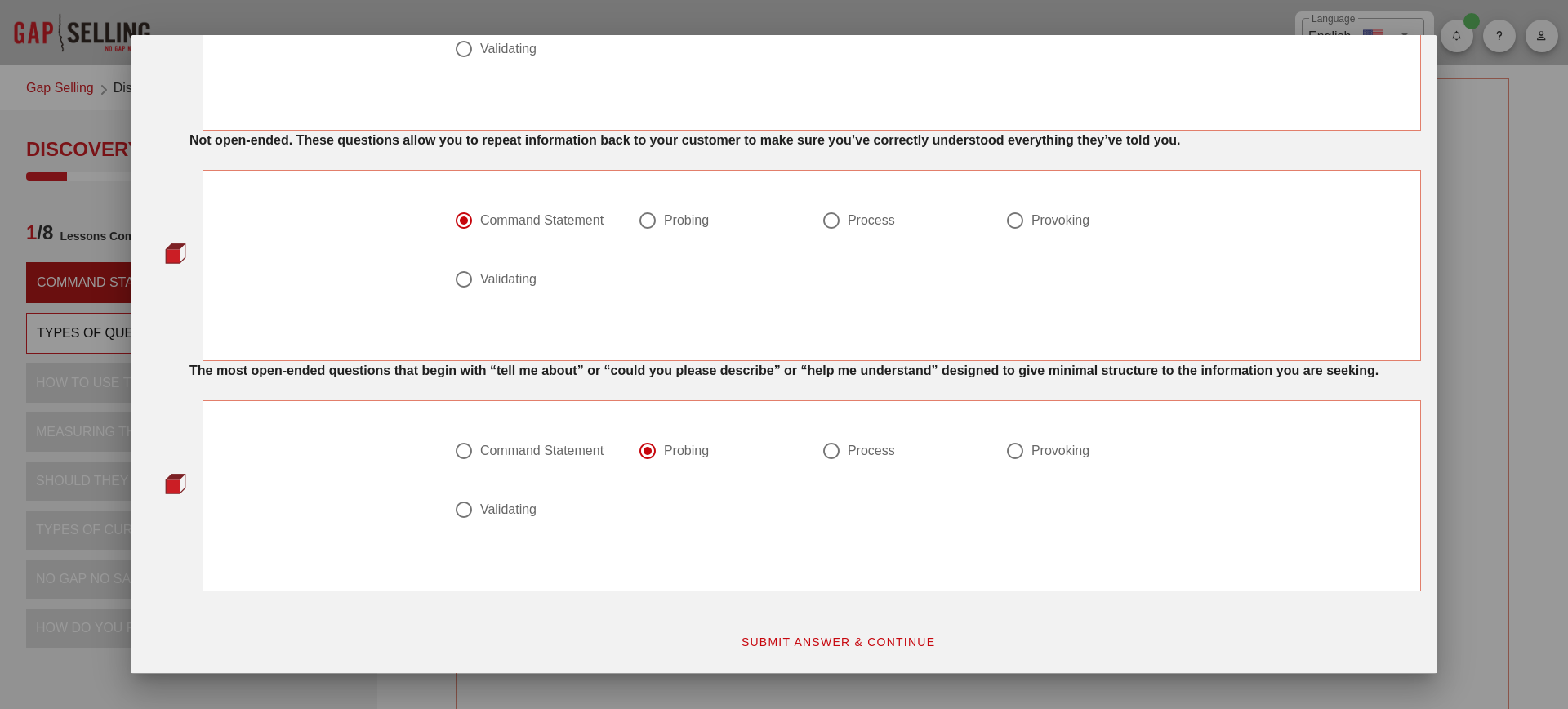
click at [560, 450] on div "Command Statement" at bounding box center [542, 452] width 123 height 16
radio input "true"
click at [534, 271] on div "Validating" at bounding box center [508, 279] width 56 height 16
radio input "false"
radio input "true"
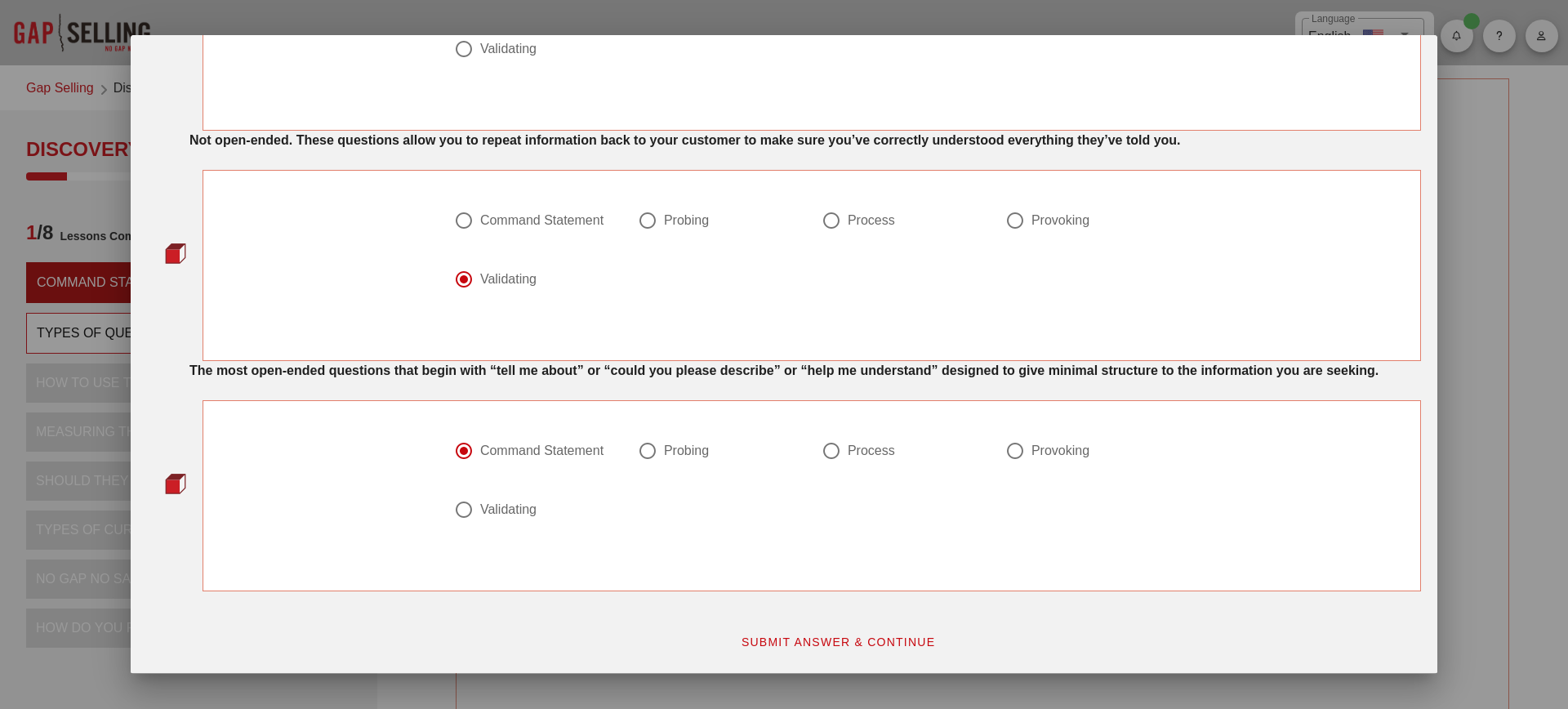
click at [854, 642] on span "SUBMIT ANSWER & CONTINUE" at bounding box center [837, 642] width 195 height 13
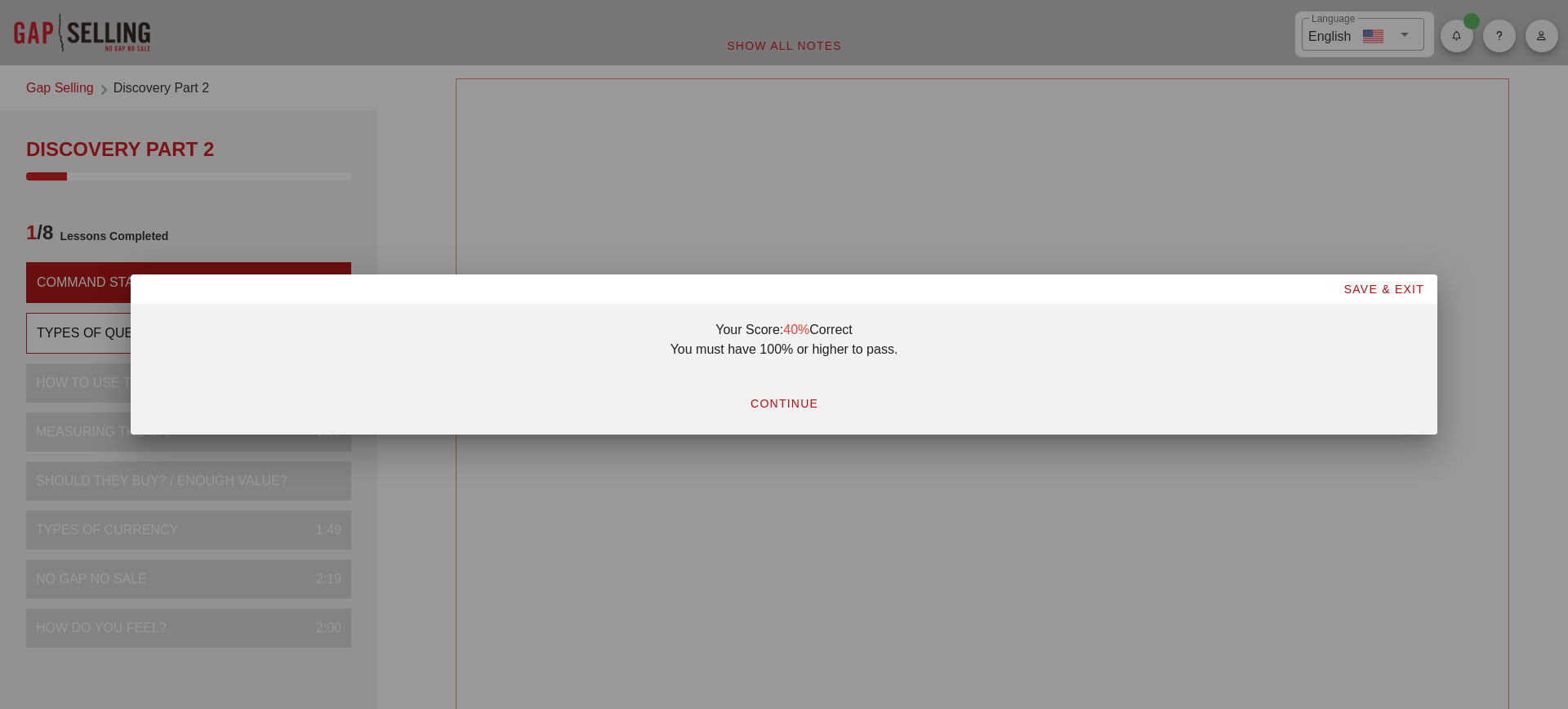
click at [801, 400] on span "CONTINUE" at bounding box center [784, 403] width 69 height 13
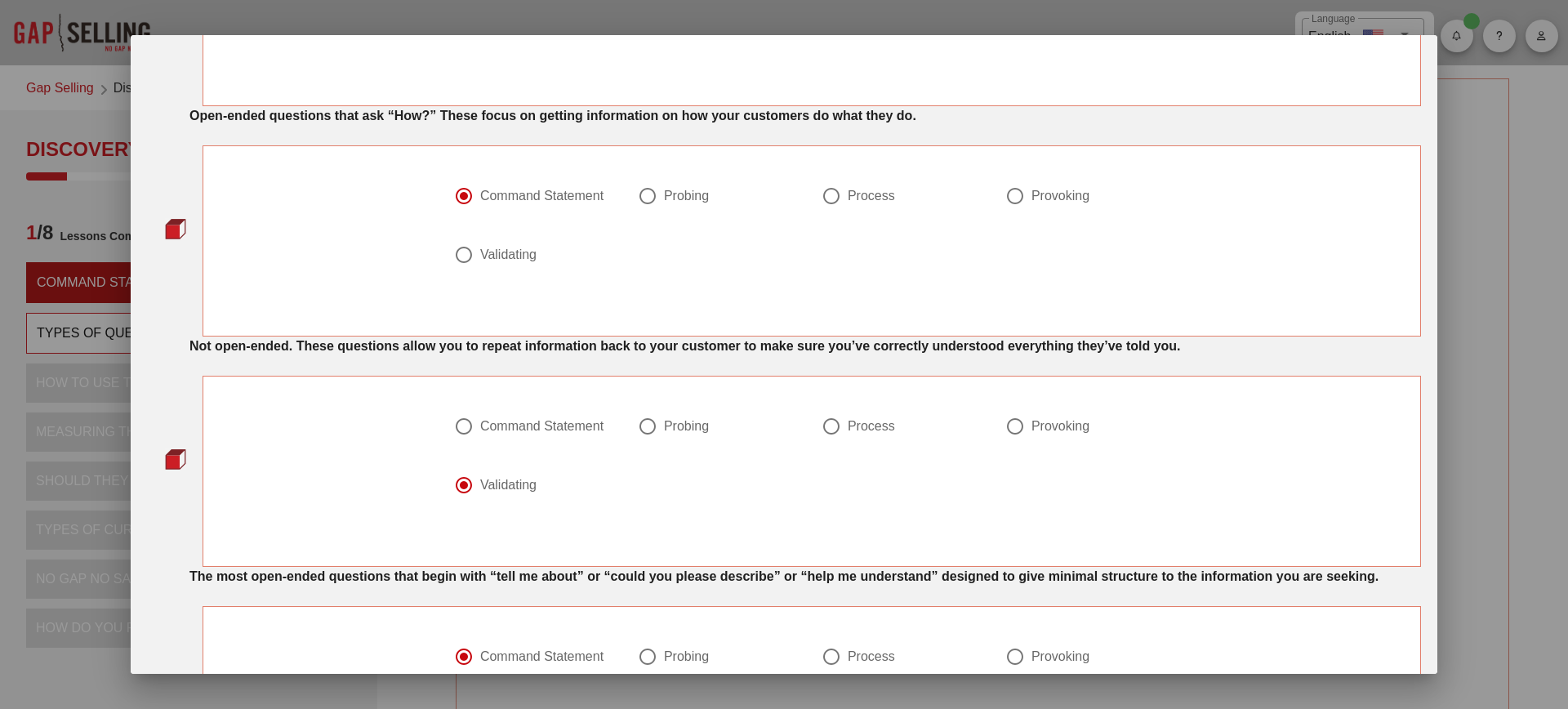
scroll to position [452, 0]
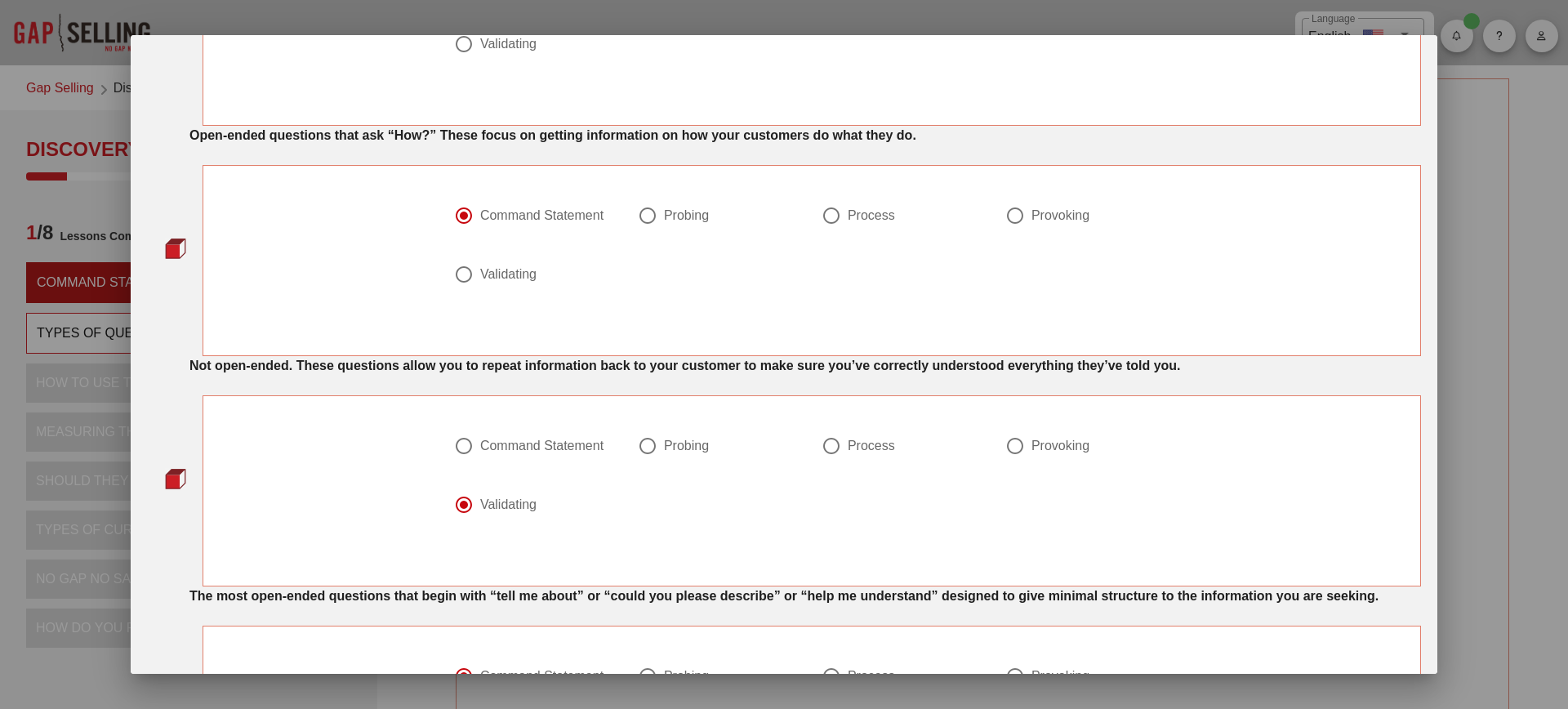
click at [686, 220] on div "Probing" at bounding box center [687, 216] width 45 height 16
radio input "false"
radio input "true"
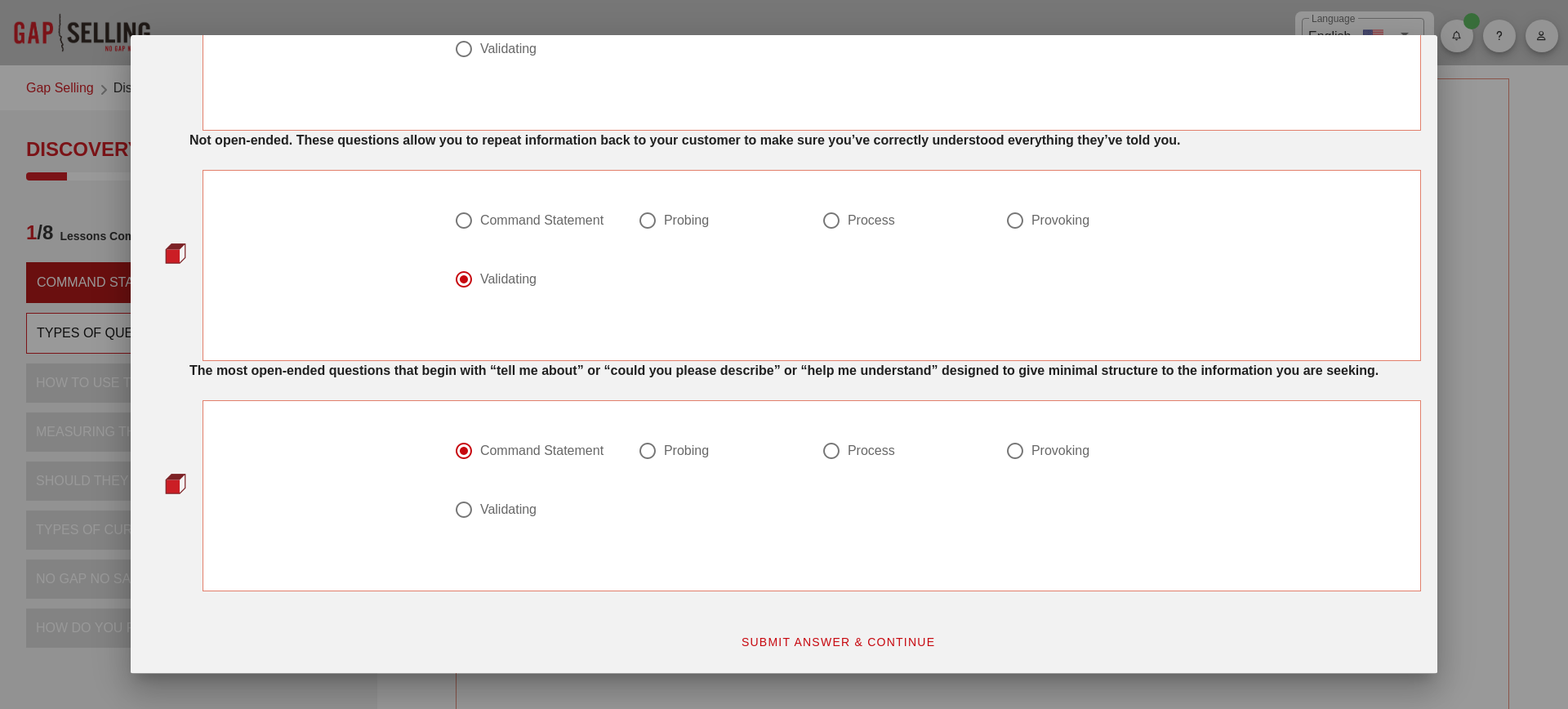
click at [812, 648] on span "SUBMIT ANSWER & CONTINUE" at bounding box center [837, 642] width 195 height 13
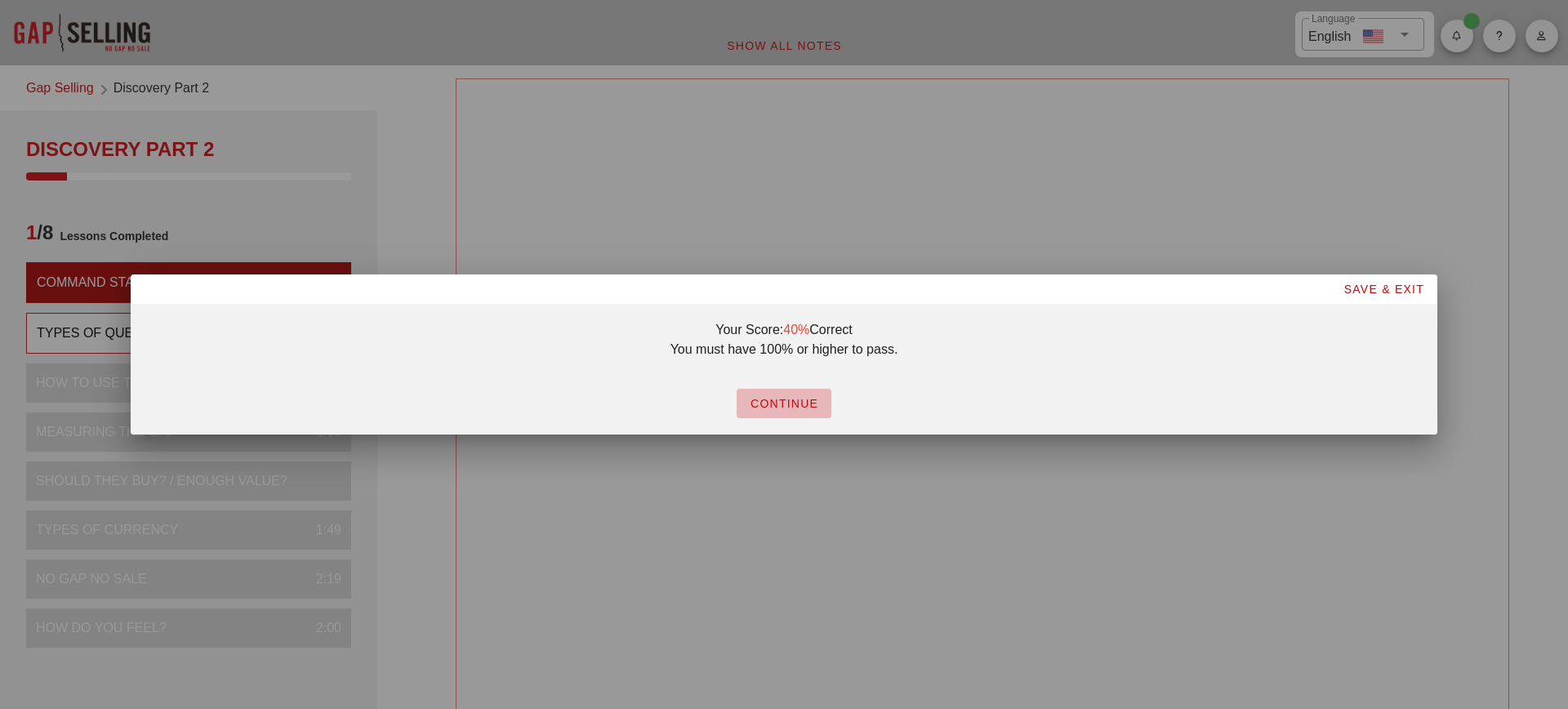
click at [774, 402] on span "CONTINUE" at bounding box center [784, 403] width 69 height 13
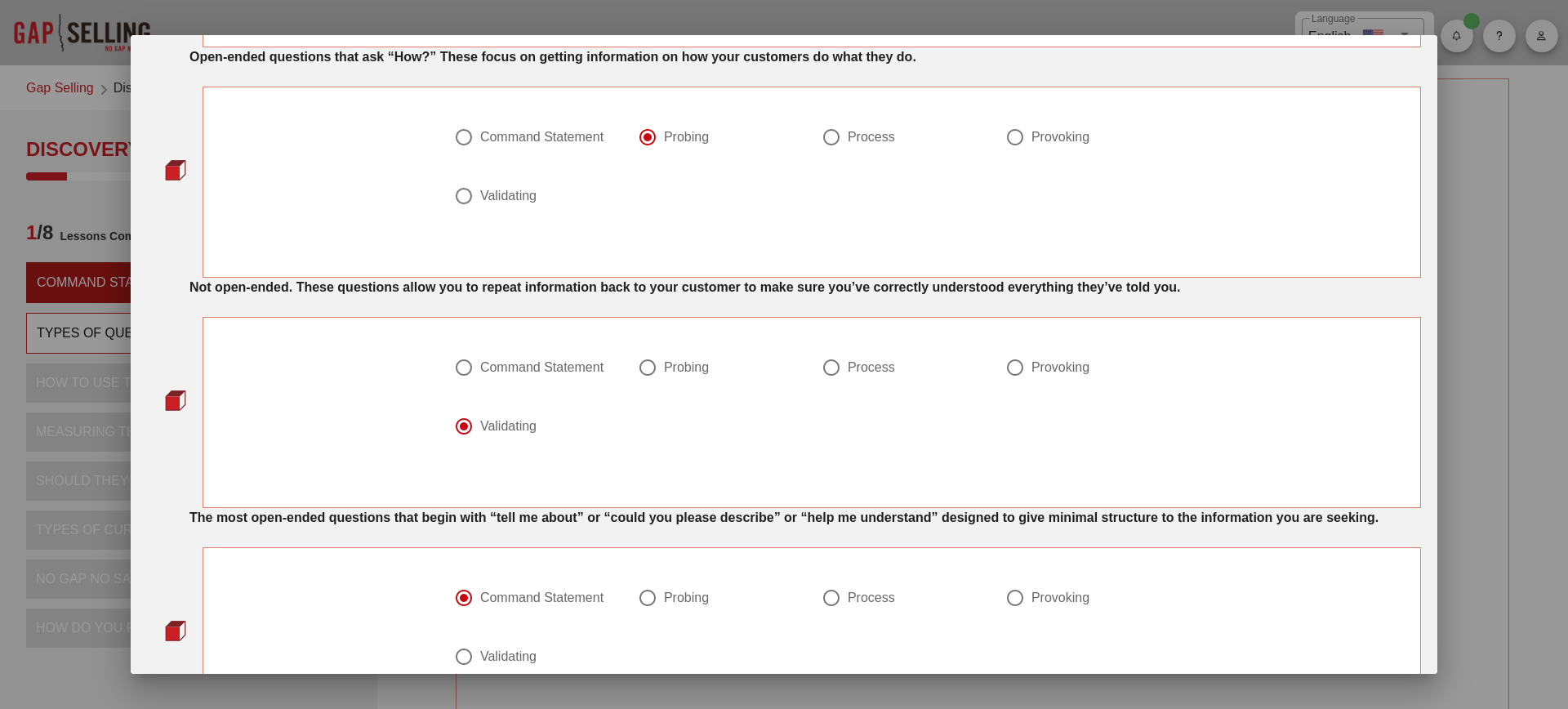
scroll to position [510, 0]
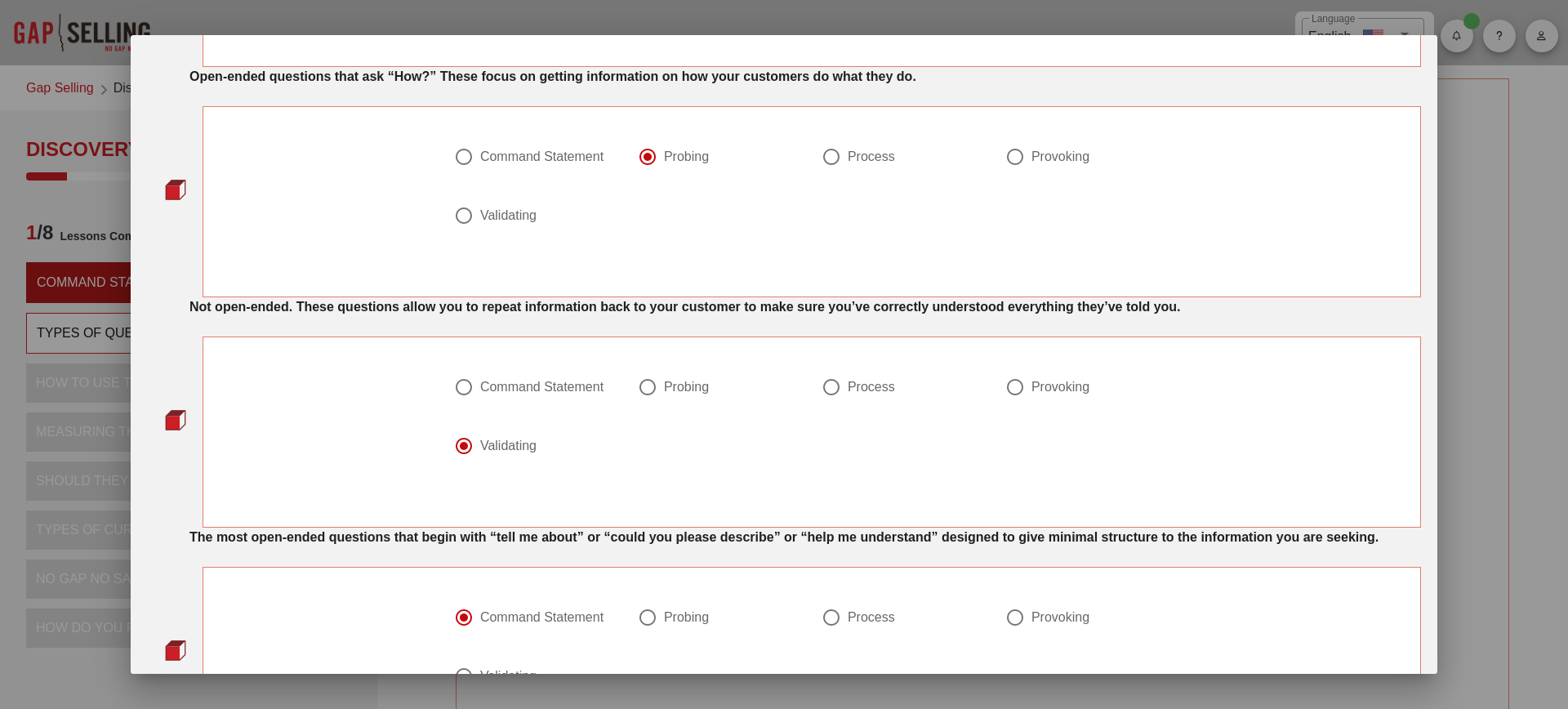
click at [852, 153] on div "Process" at bounding box center [872, 157] width 47 height 16
radio input "false"
radio input "true"
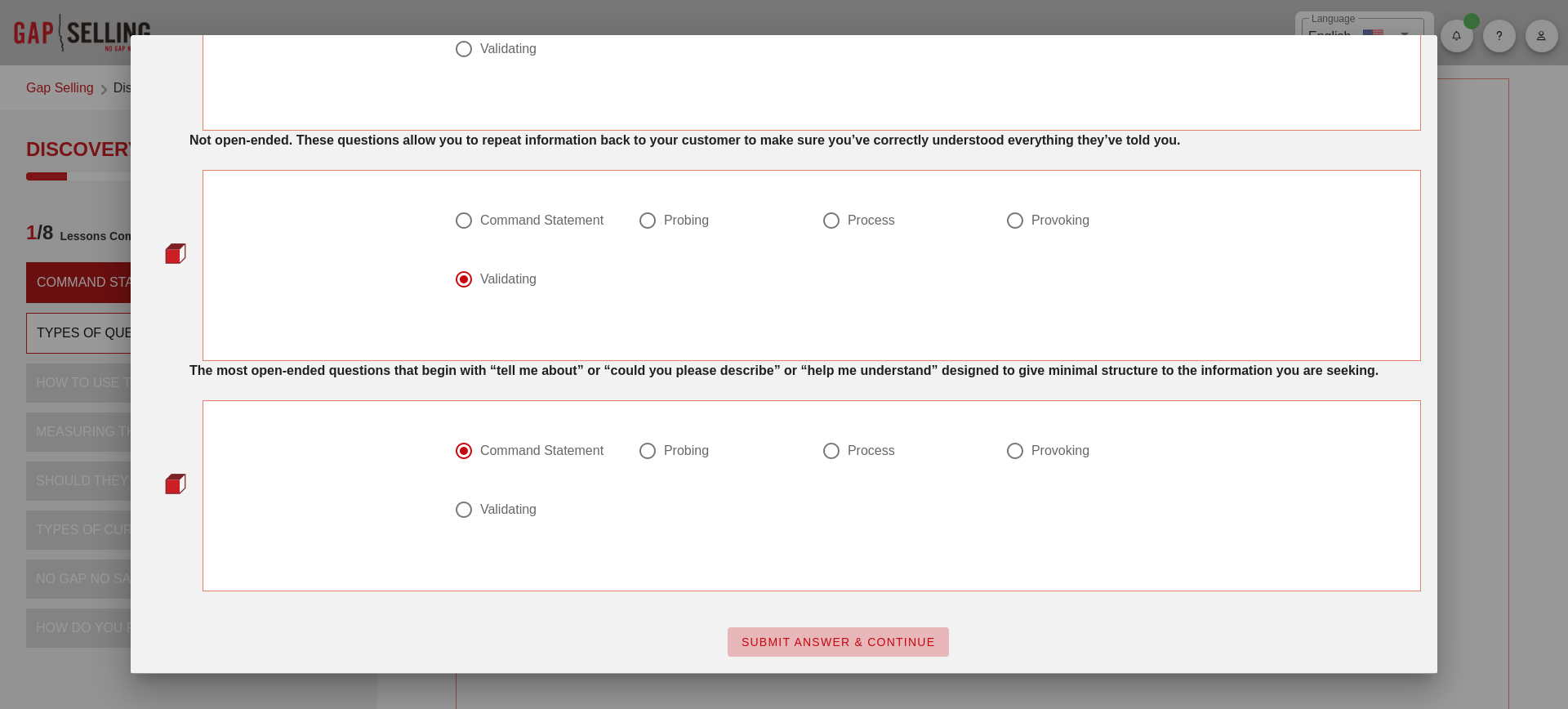
click at [860, 653] on button "SUBMIT ANSWER & CONTINUE" at bounding box center [838, 642] width 221 height 29
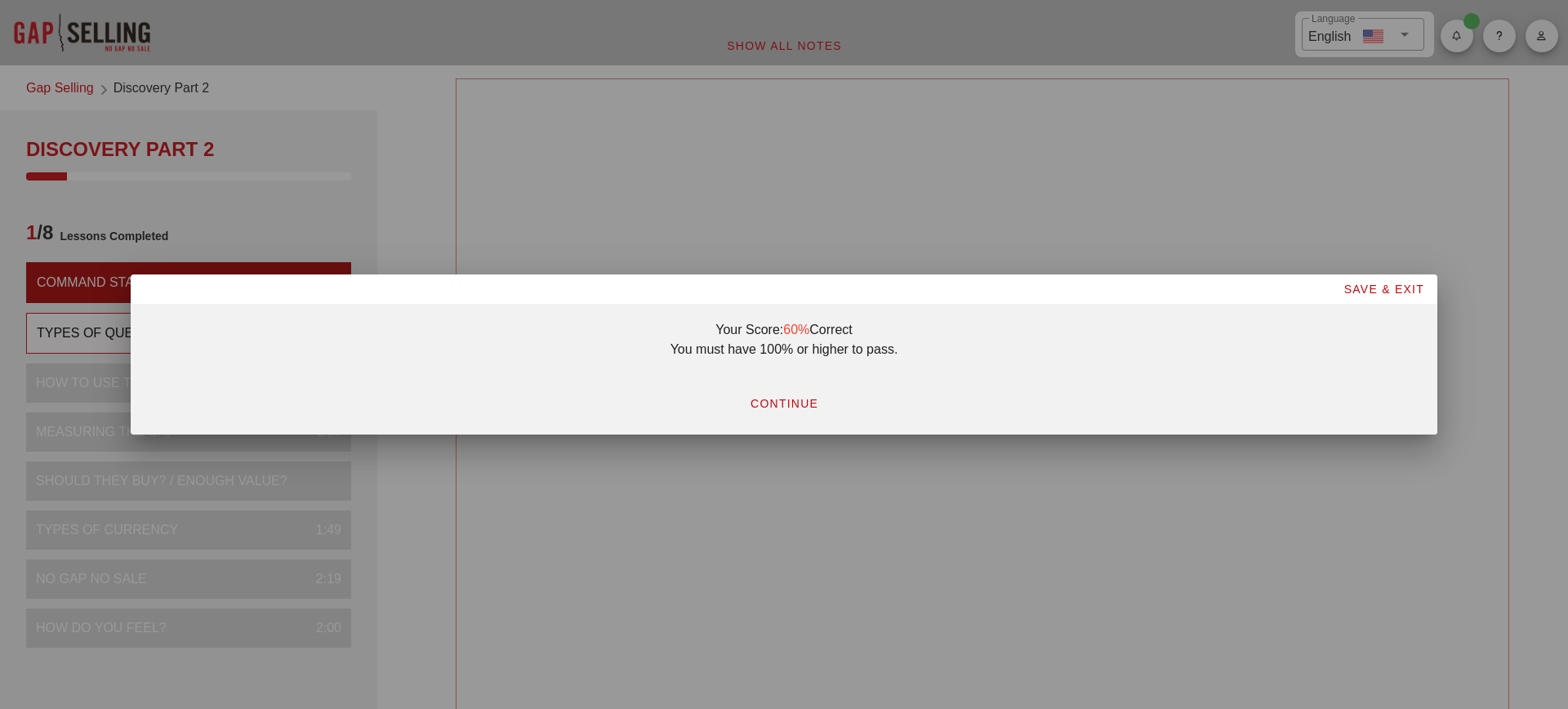
click at [775, 413] on button "CONTINUE" at bounding box center [784, 403] width 95 height 29
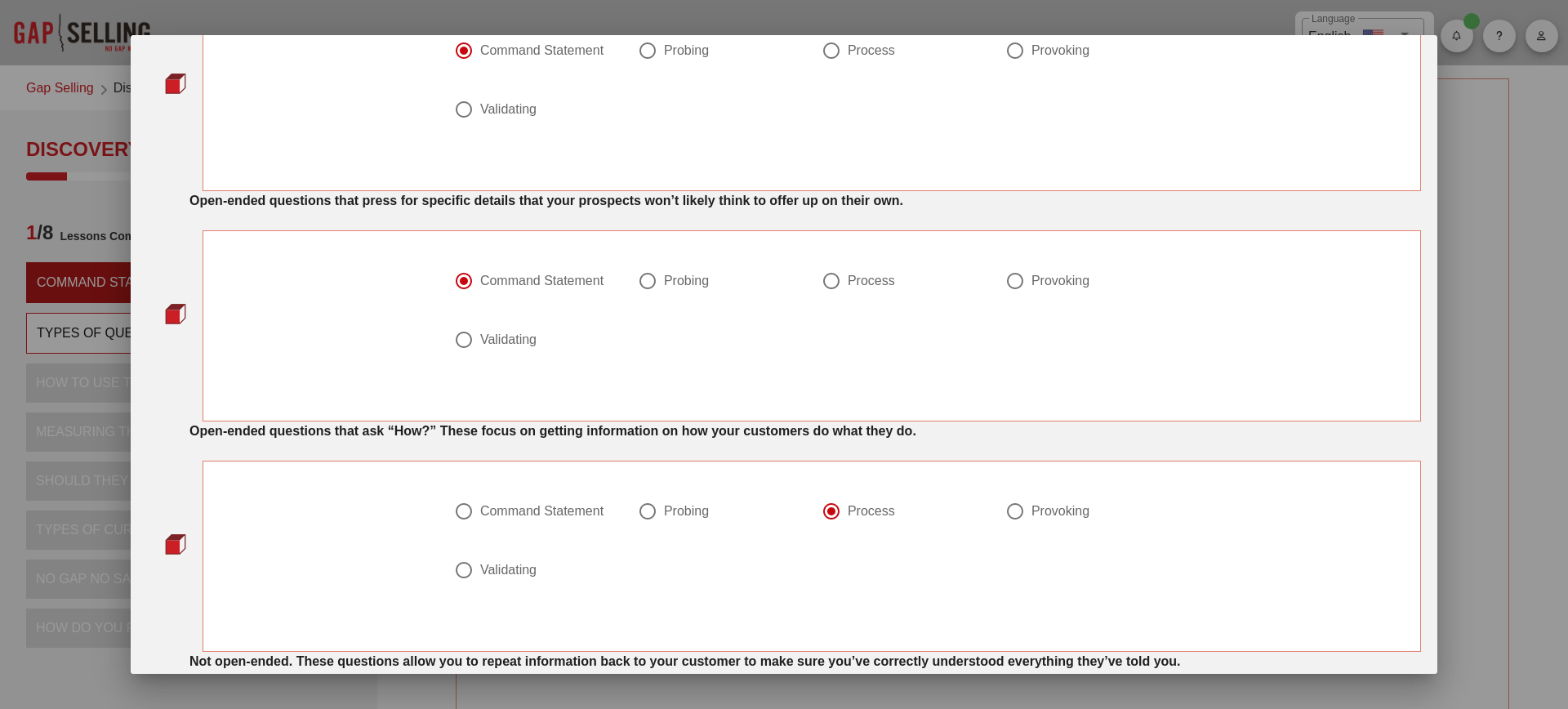
scroll to position [143, 0]
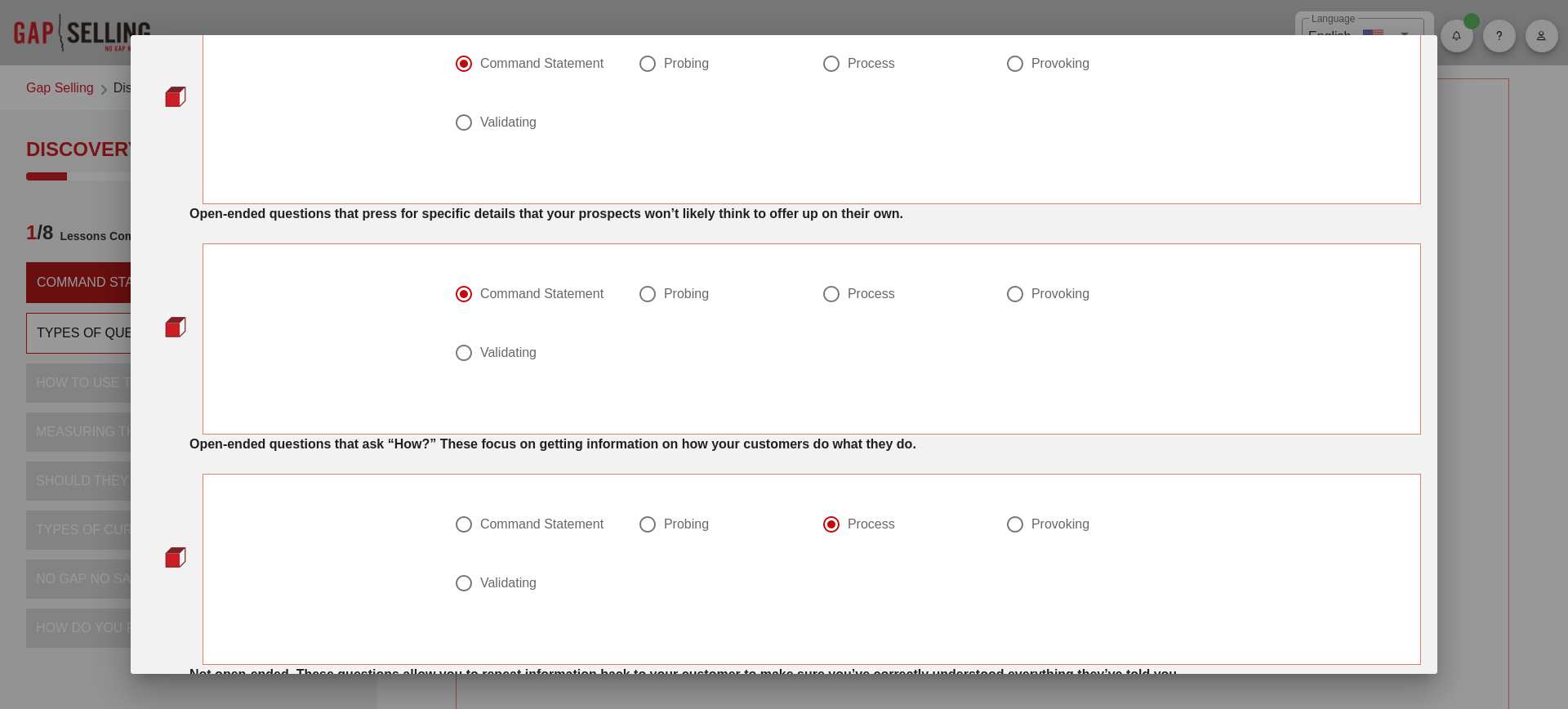
click at [682, 293] on div "Probing" at bounding box center [687, 294] width 45 height 16
radio input "false"
click at [511, 347] on div "Validating" at bounding box center [508, 353] width 56 height 16
radio input "false"
radio input "true"
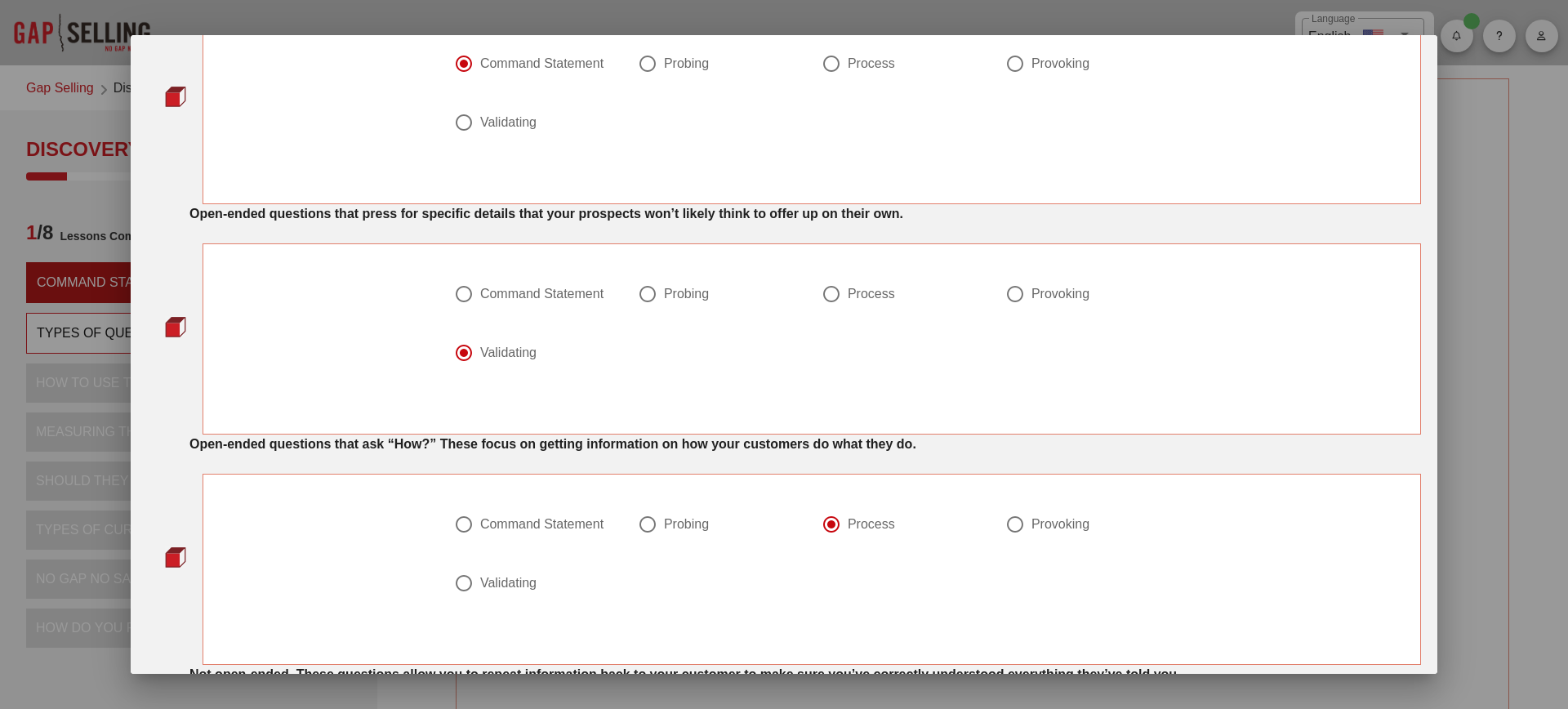
click at [1021, 294] on div at bounding box center [1015, 294] width 28 height 28
radio input "true"
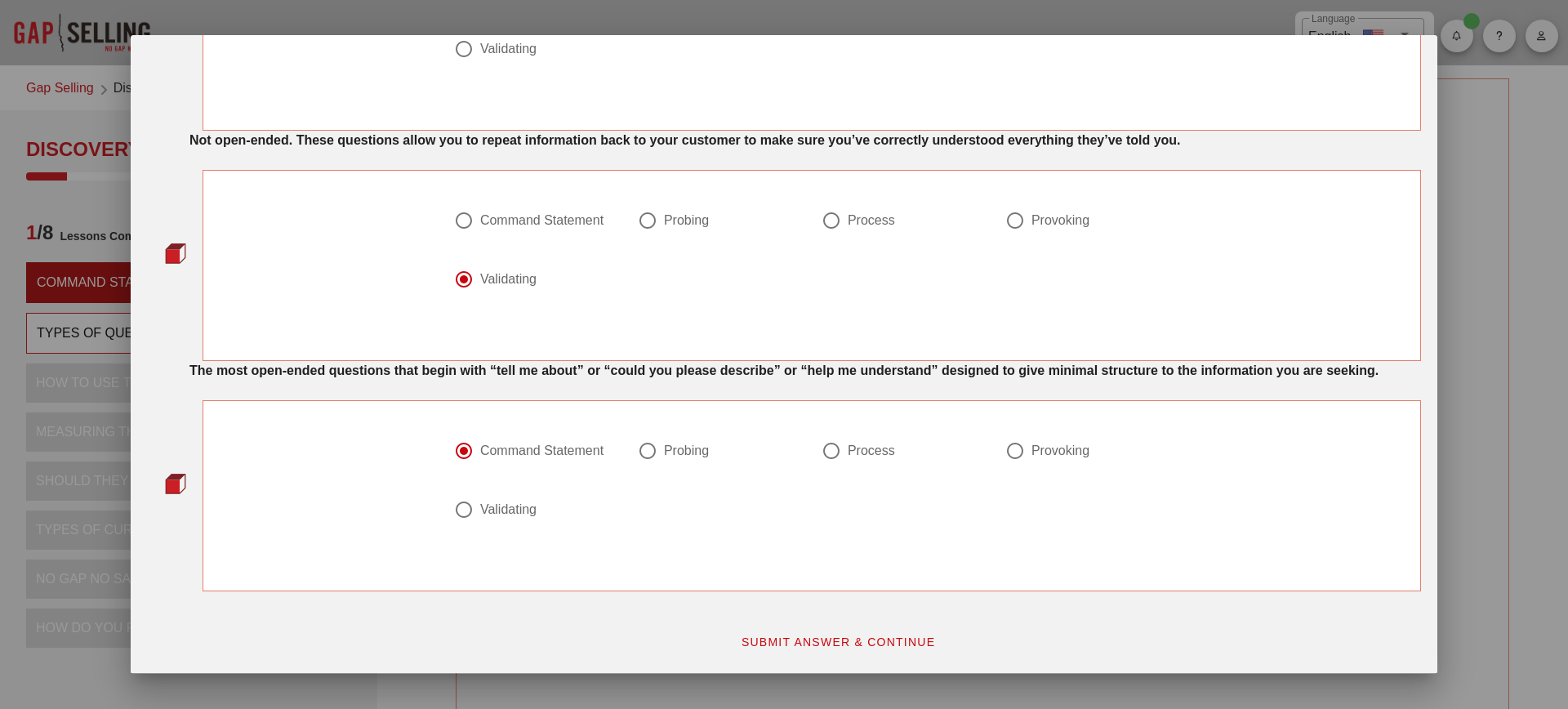
click at [861, 642] on span "SUBMIT ANSWER & CONTINUE" at bounding box center [837, 642] width 195 height 13
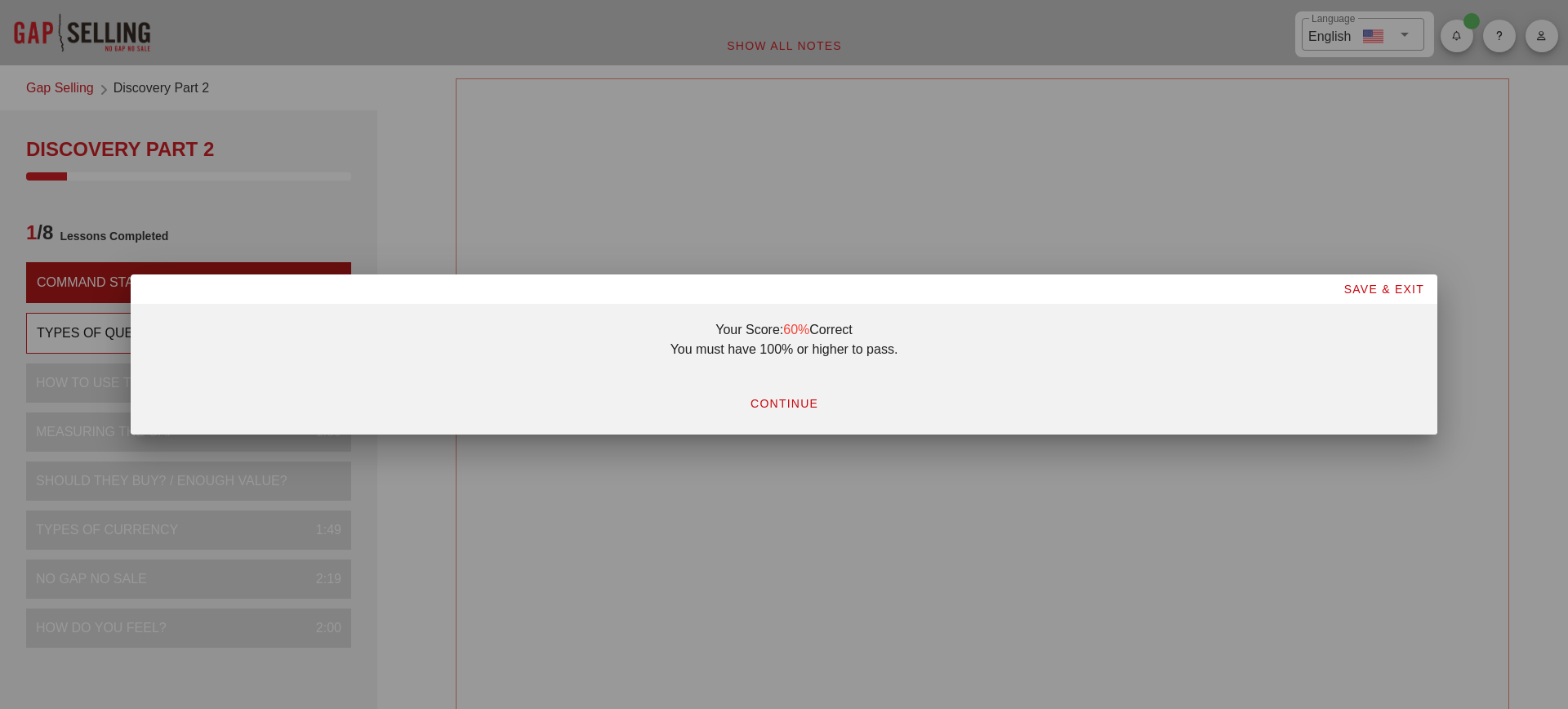
click at [765, 404] on span "CONTINUE" at bounding box center [784, 403] width 69 height 13
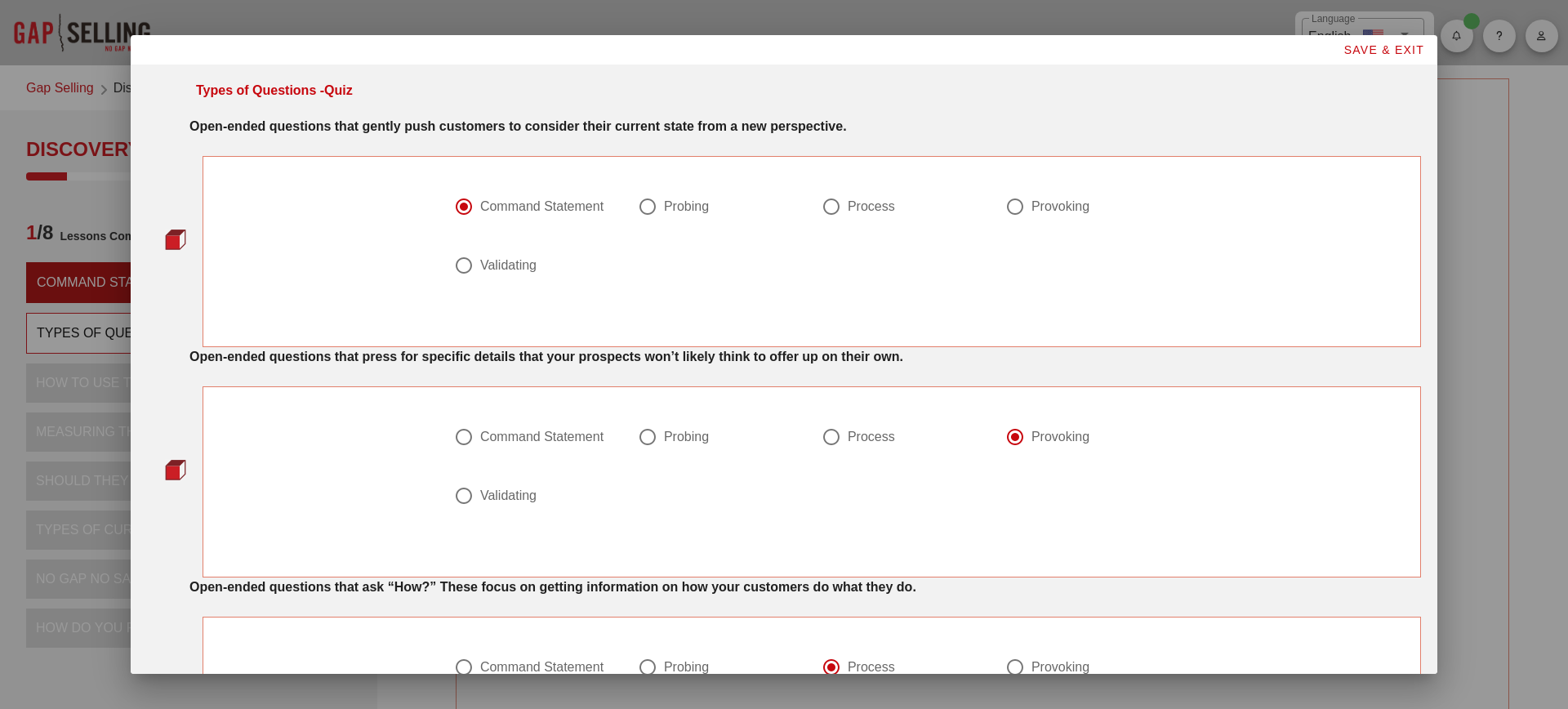
click at [514, 267] on div "Validating" at bounding box center [508, 266] width 56 height 16
radio input "false"
radio input "true"
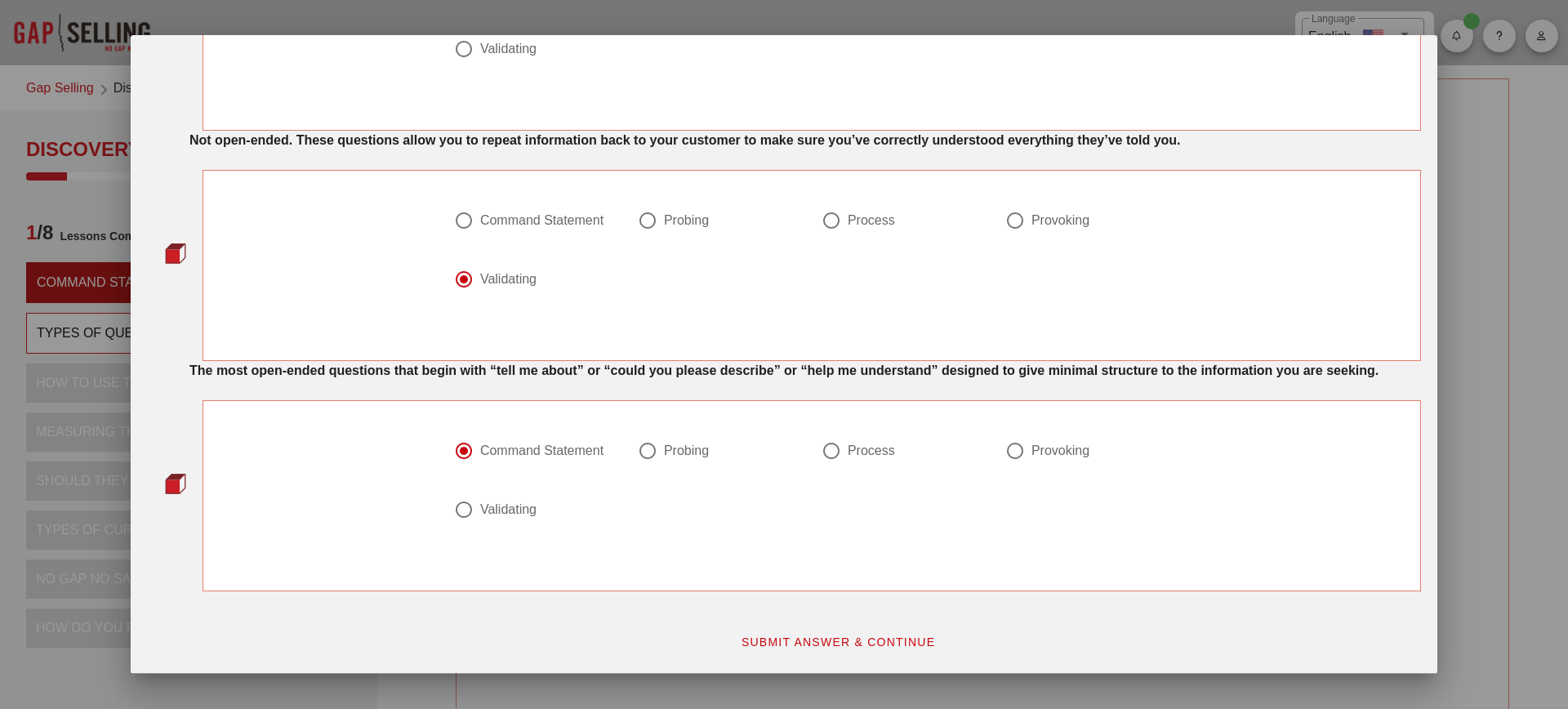
click at [774, 649] on span "SUBMIT ANSWER & CONTINUE" at bounding box center [837, 642] width 195 height 13
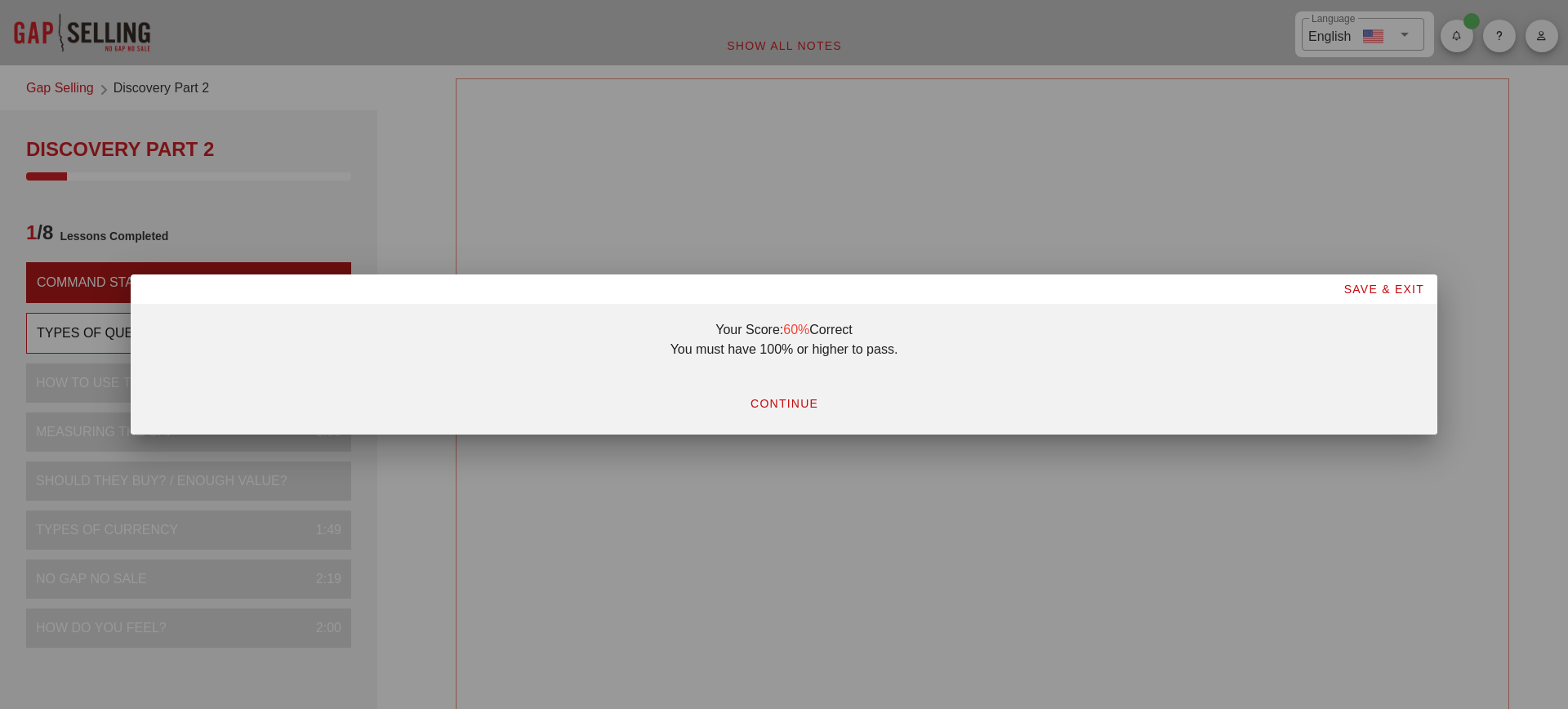
scroll to position [0, 0]
click at [776, 391] on button "CONTINUE" at bounding box center [784, 403] width 95 height 29
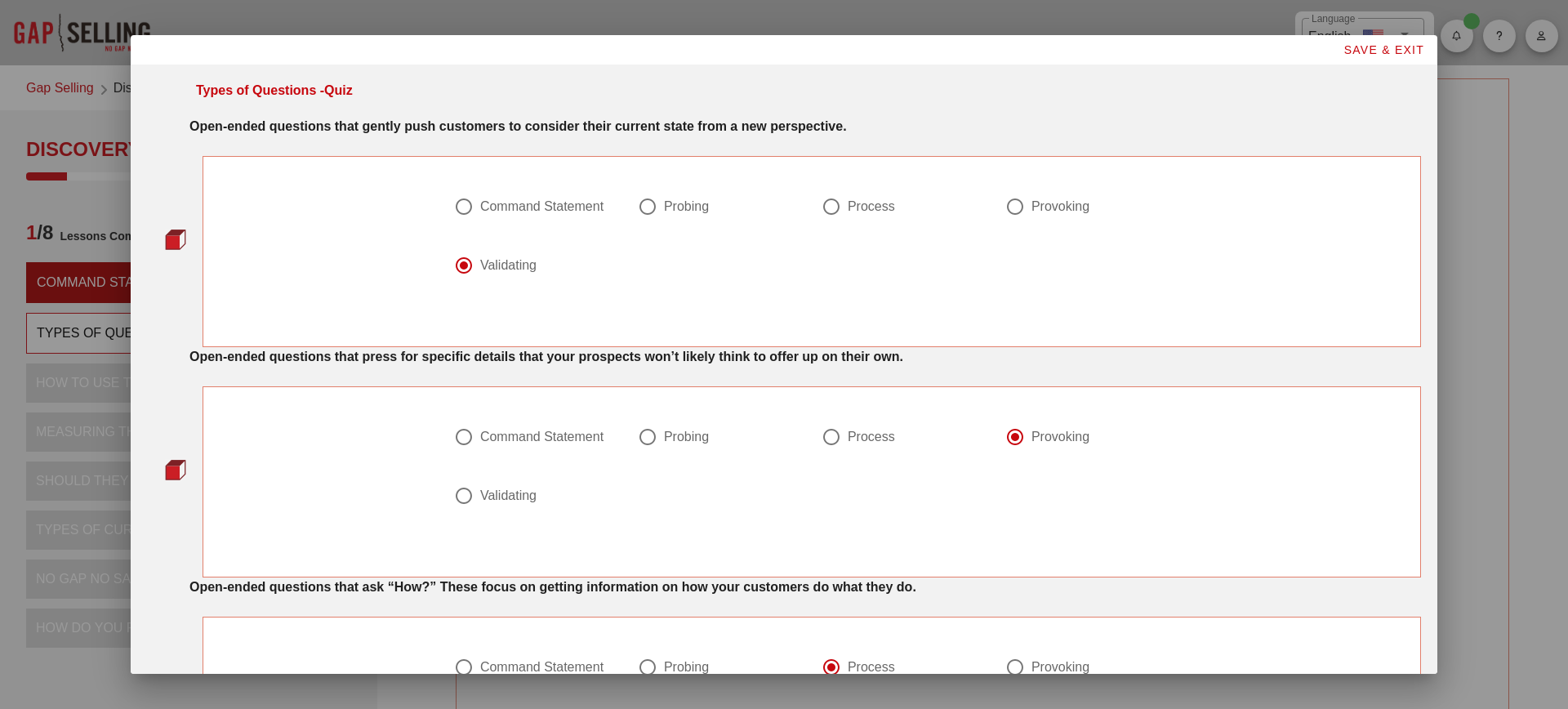
click at [518, 500] on div "Validating" at bounding box center [508, 496] width 56 height 16
radio input "false"
radio input "true"
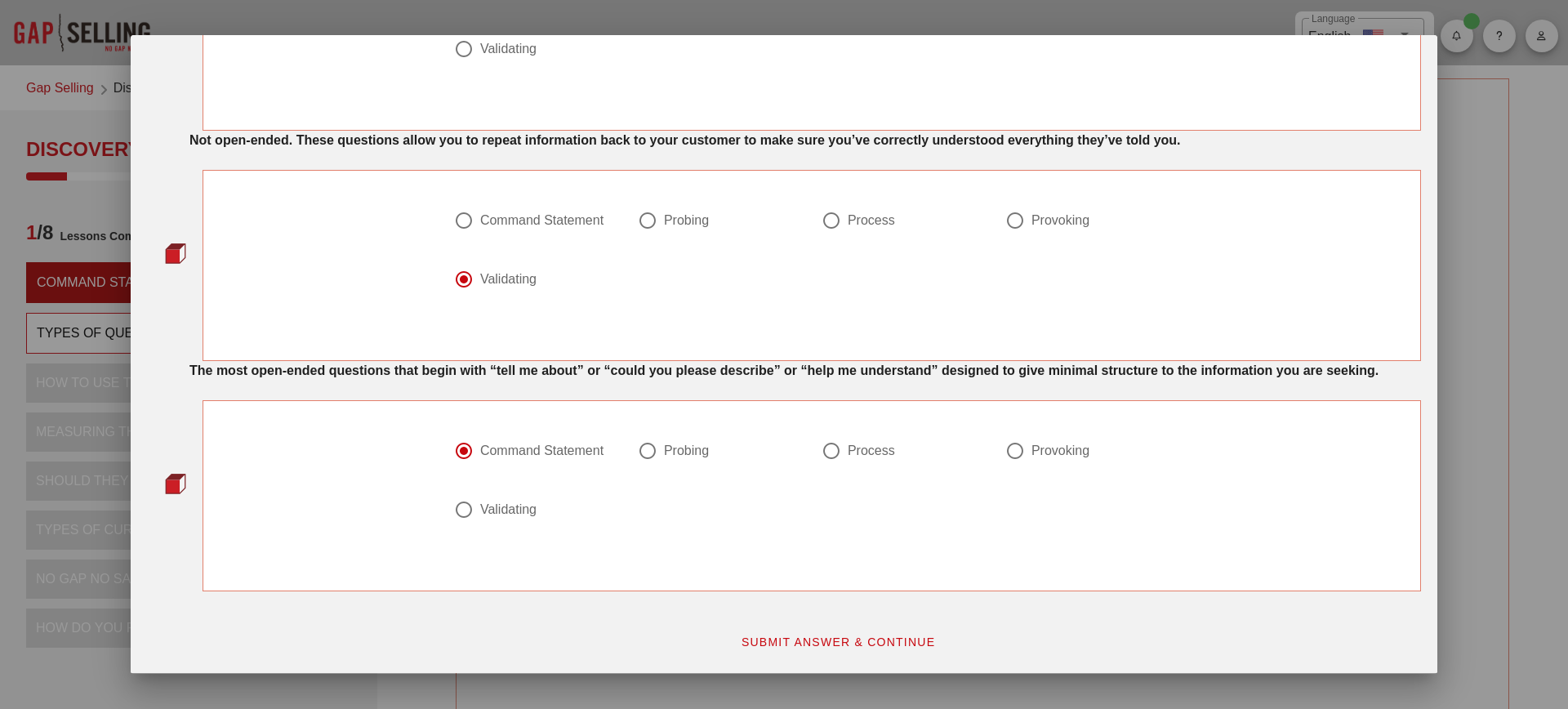
click at [852, 651] on button "SUBMIT ANSWER & CONTINUE" at bounding box center [838, 642] width 221 height 29
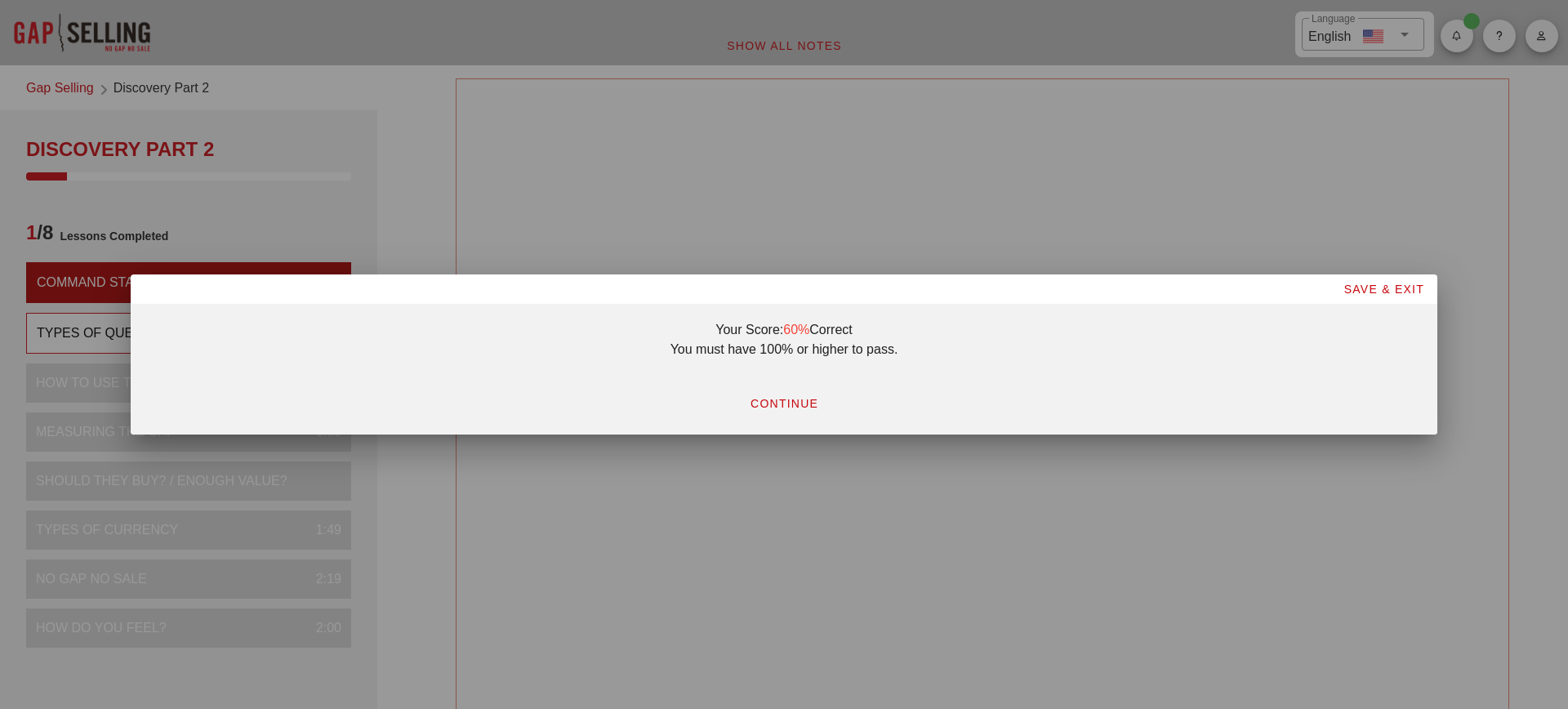
scroll to position [0, 0]
click at [784, 398] on span "CONTINUE" at bounding box center [784, 403] width 69 height 13
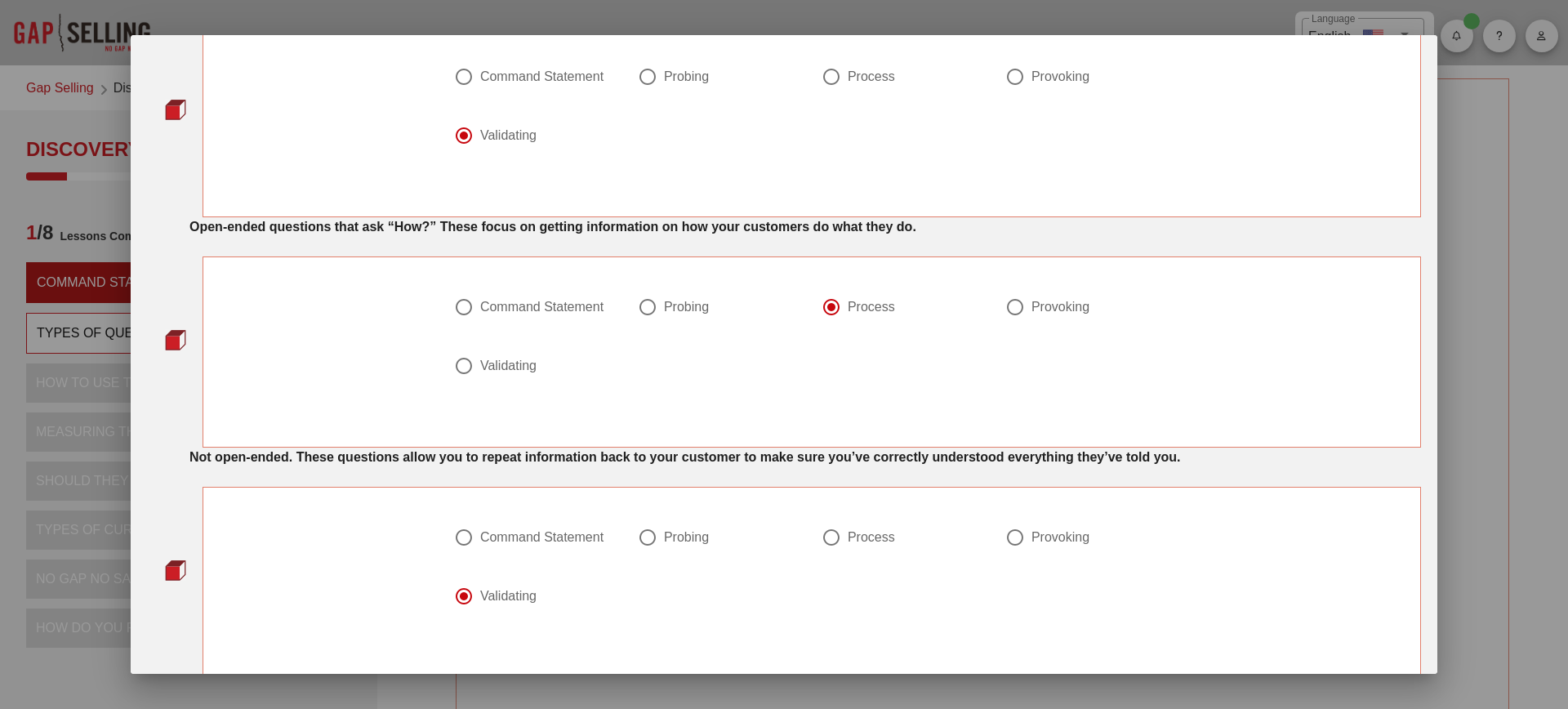
scroll to position [57, 0]
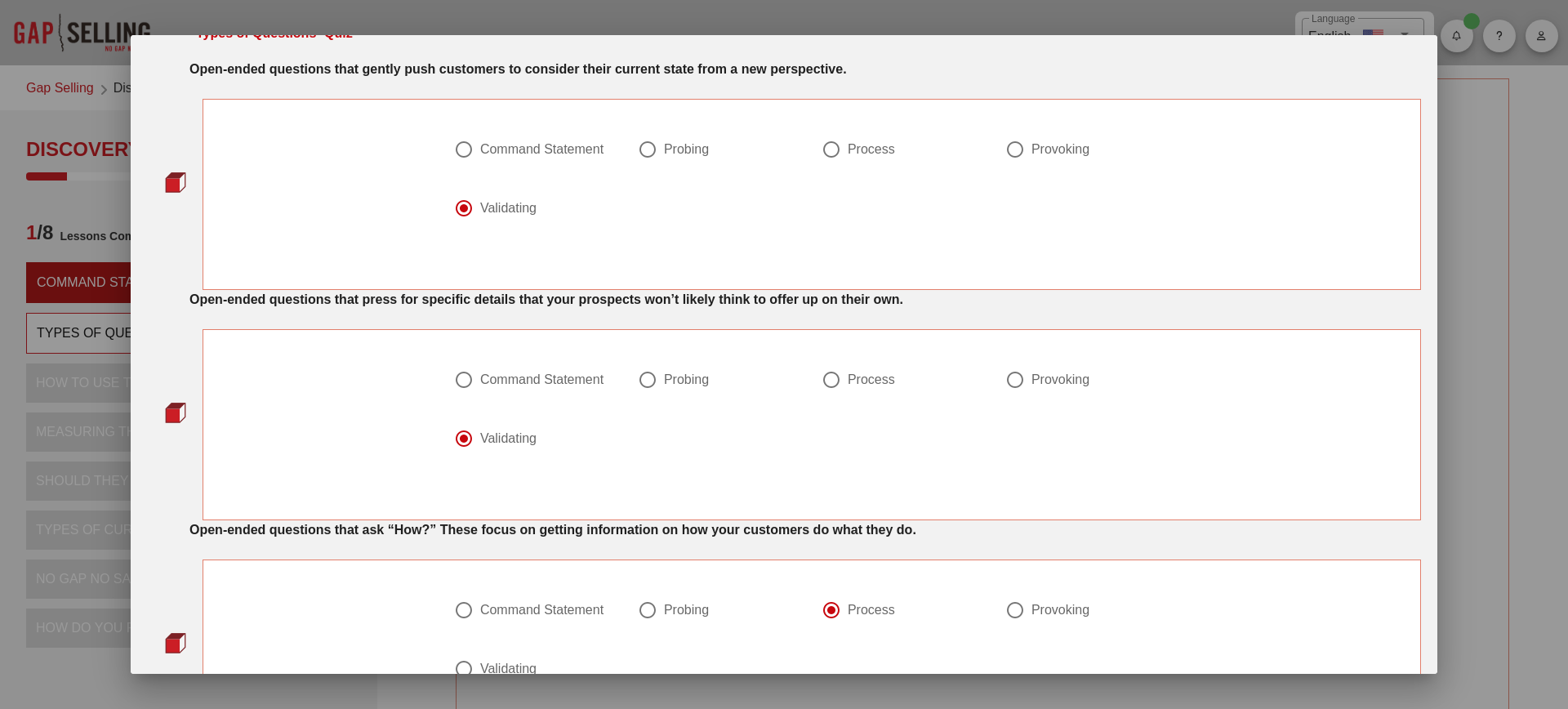
click at [702, 377] on div "Probing" at bounding box center [687, 380] width 45 height 16
radio input "true"
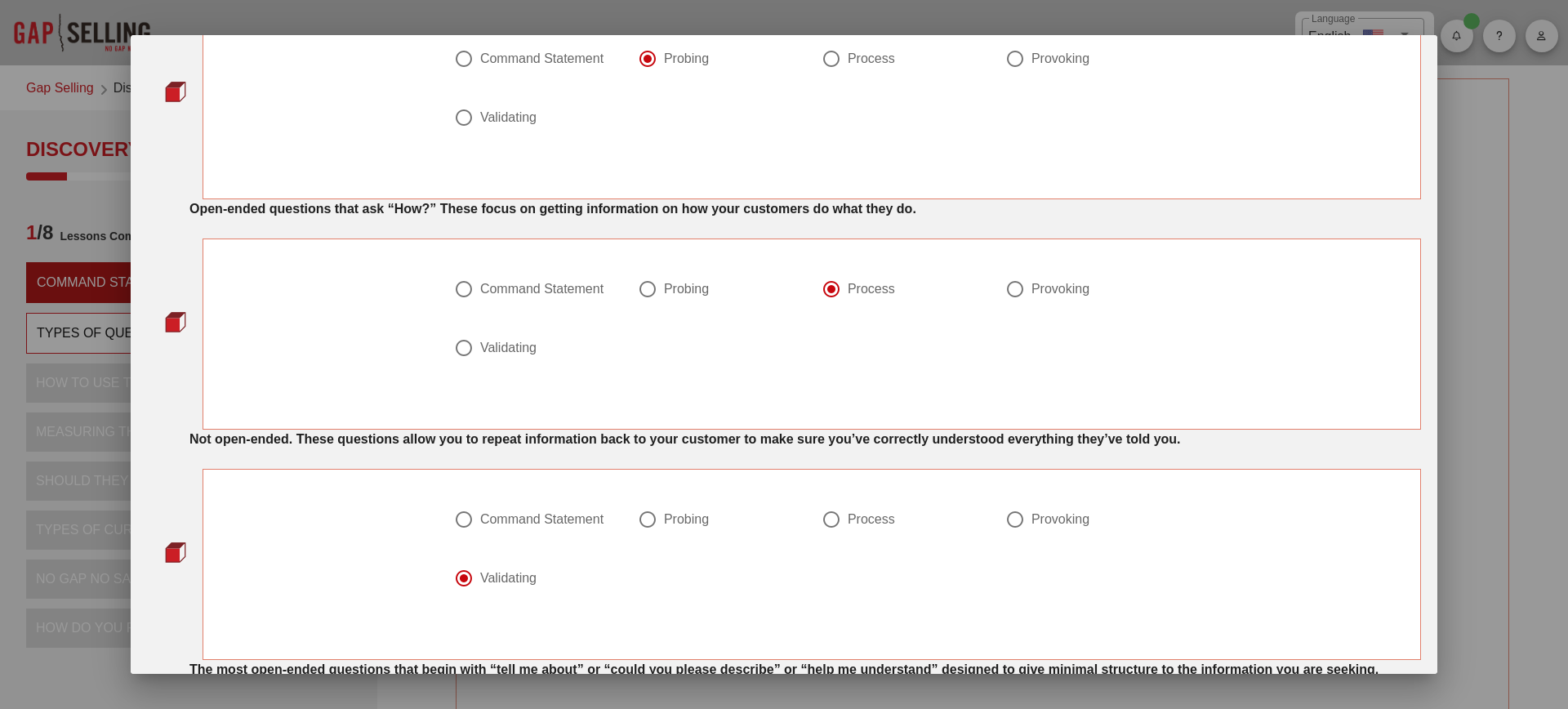
scroll to position [696, 0]
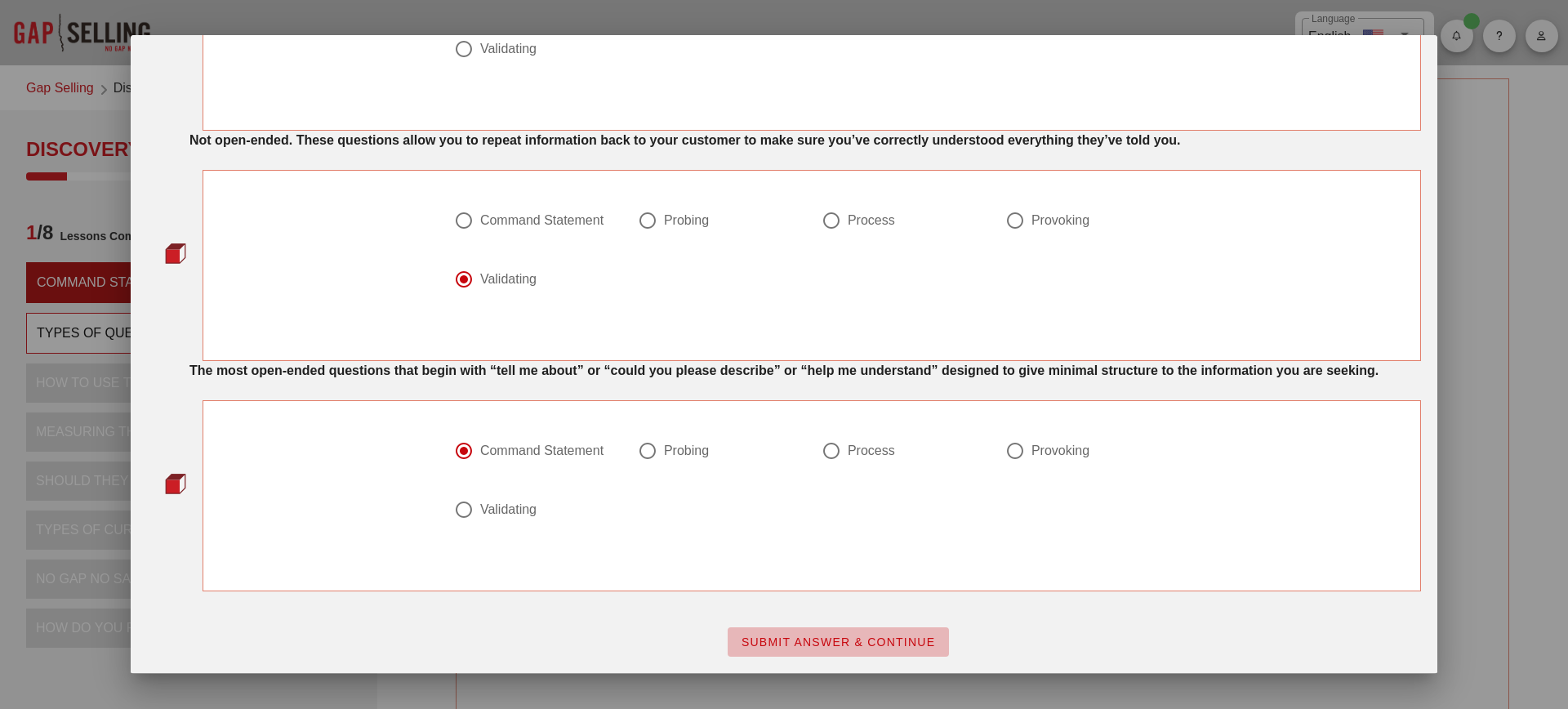
click at [791, 656] on button "SUBMIT ANSWER & CONTINUE" at bounding box center [838, 642] width 221 height 29
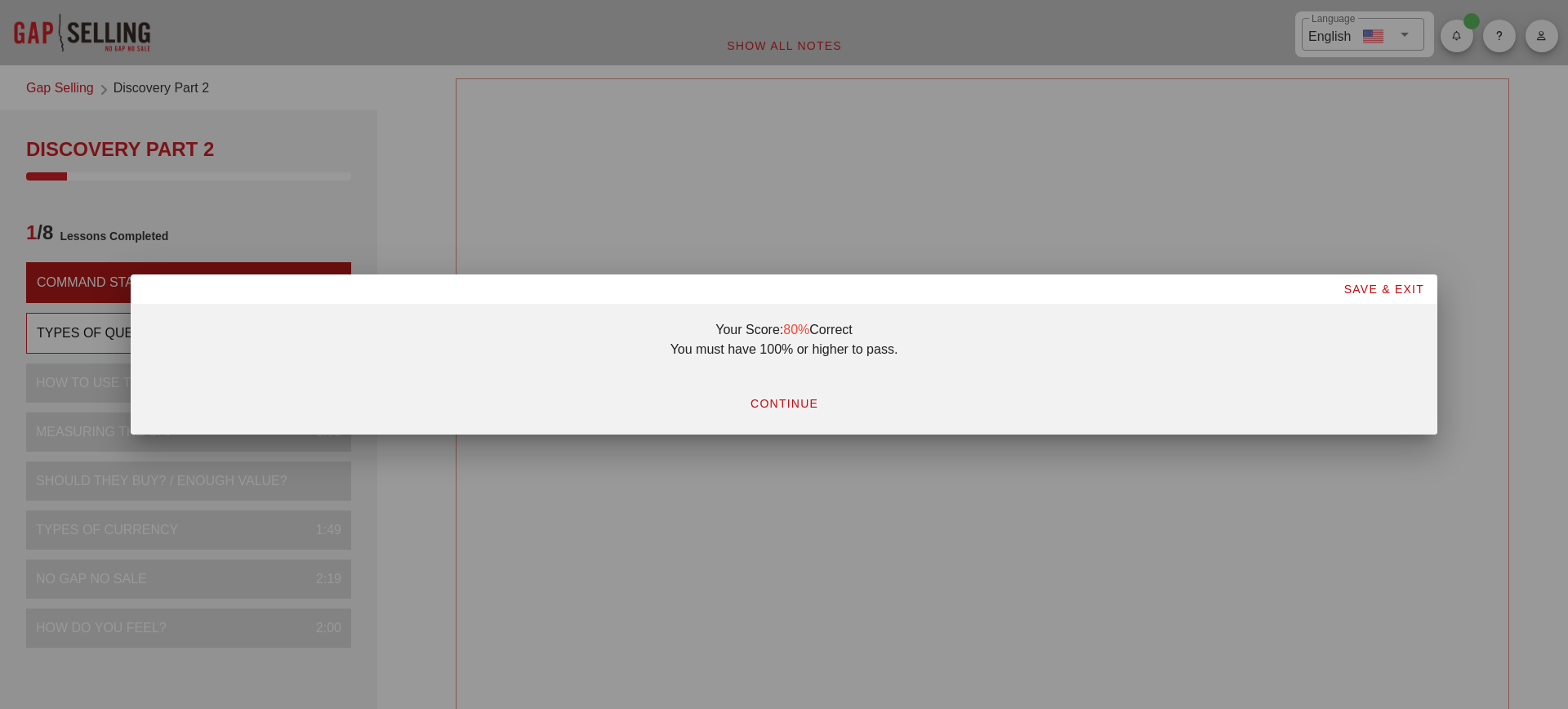
scroll to position [0, 0]
click at [767, 401] on span "CONTINUE" at bounding box center [784, 403] width 69 height 13
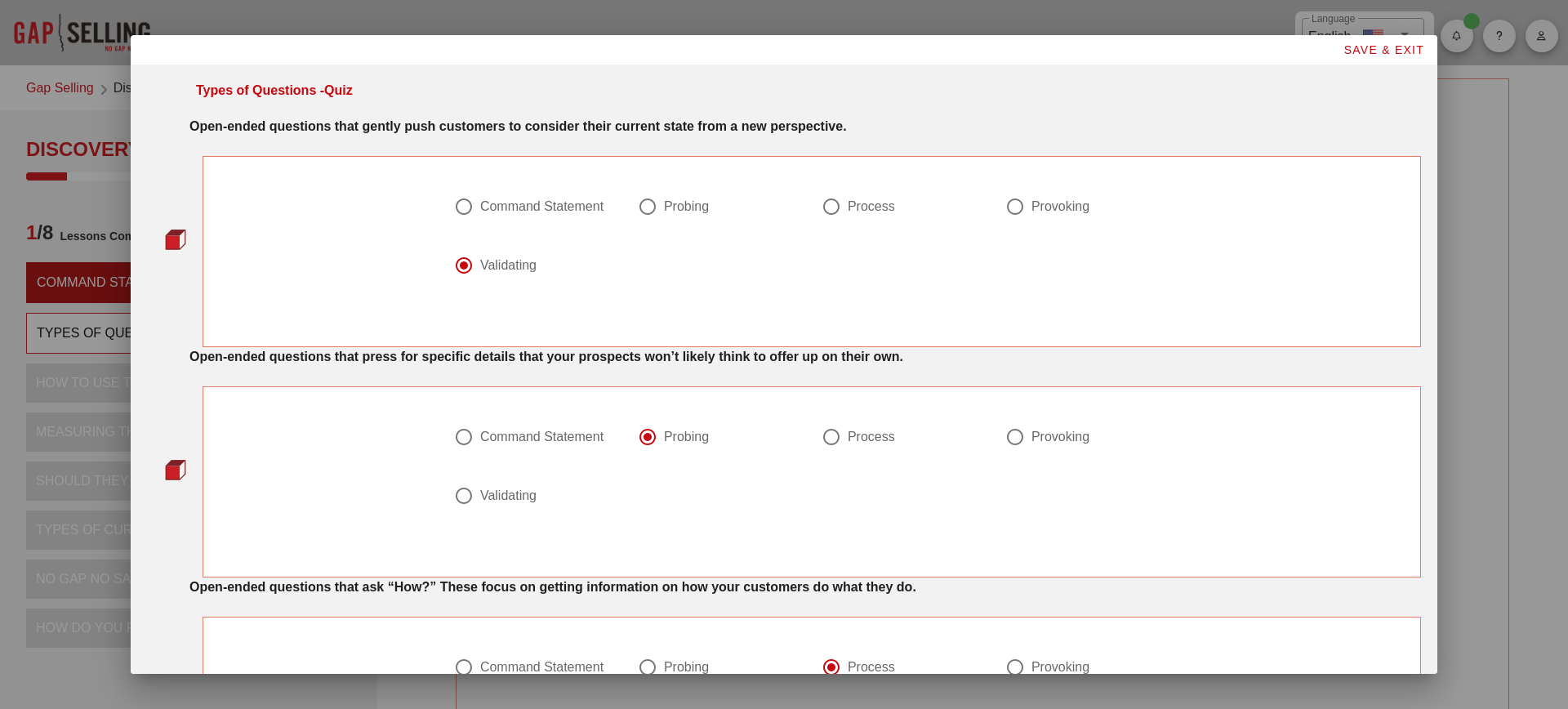
click at [682, 201] on div "Probing" at bounding box center [687, 207] width 45 height 16
radio input "true"
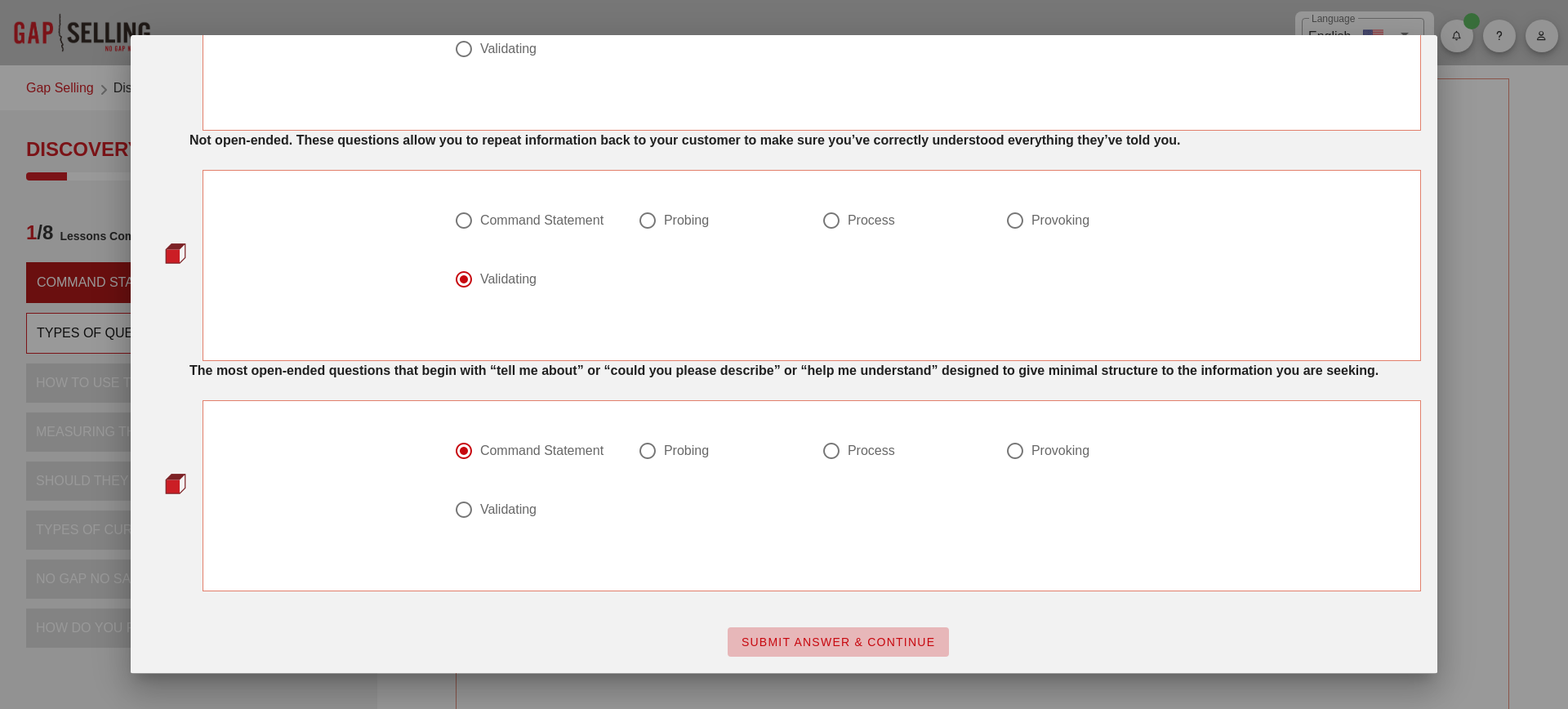
click at [773, 642] on span "SUBMIT ANSWER & CONTINUE" at bounding box center [837, 642] width 195 height 13
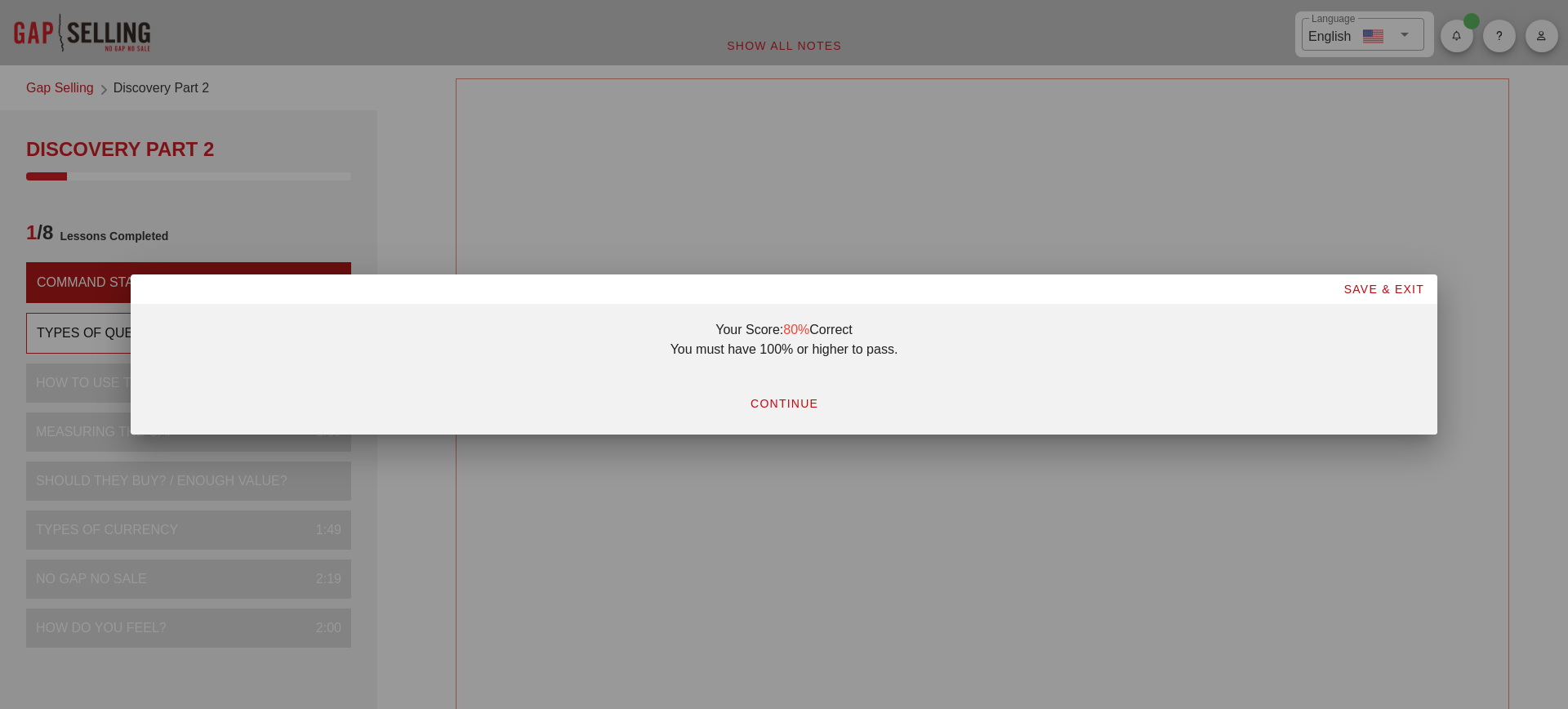
click at [774, 400] on span "CONTINUE" at bounding box center [784, 403] width 69 height 13
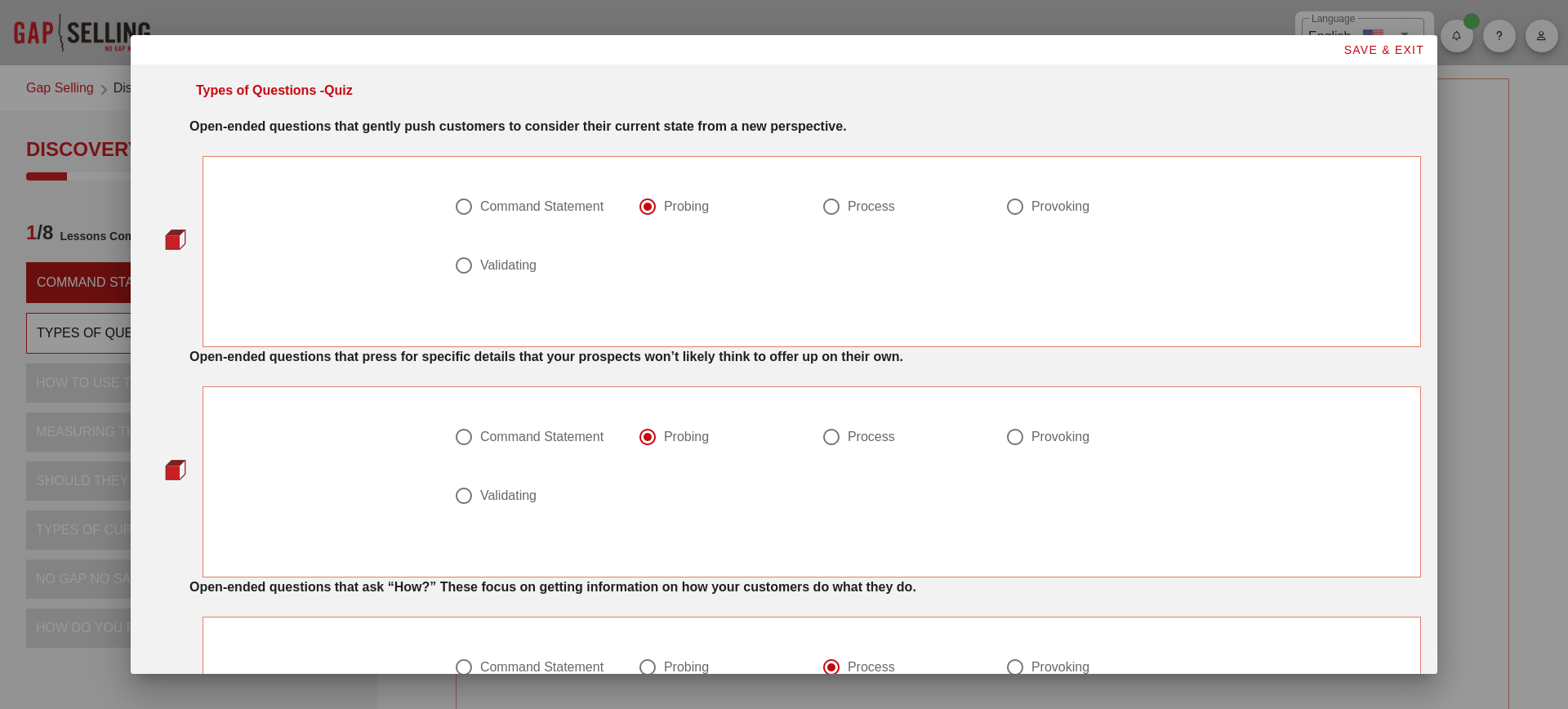
click at [866, 216] on div "Process" at bounding box center [897, 207] width 151 height 20
radio input "false"
radio input "true"
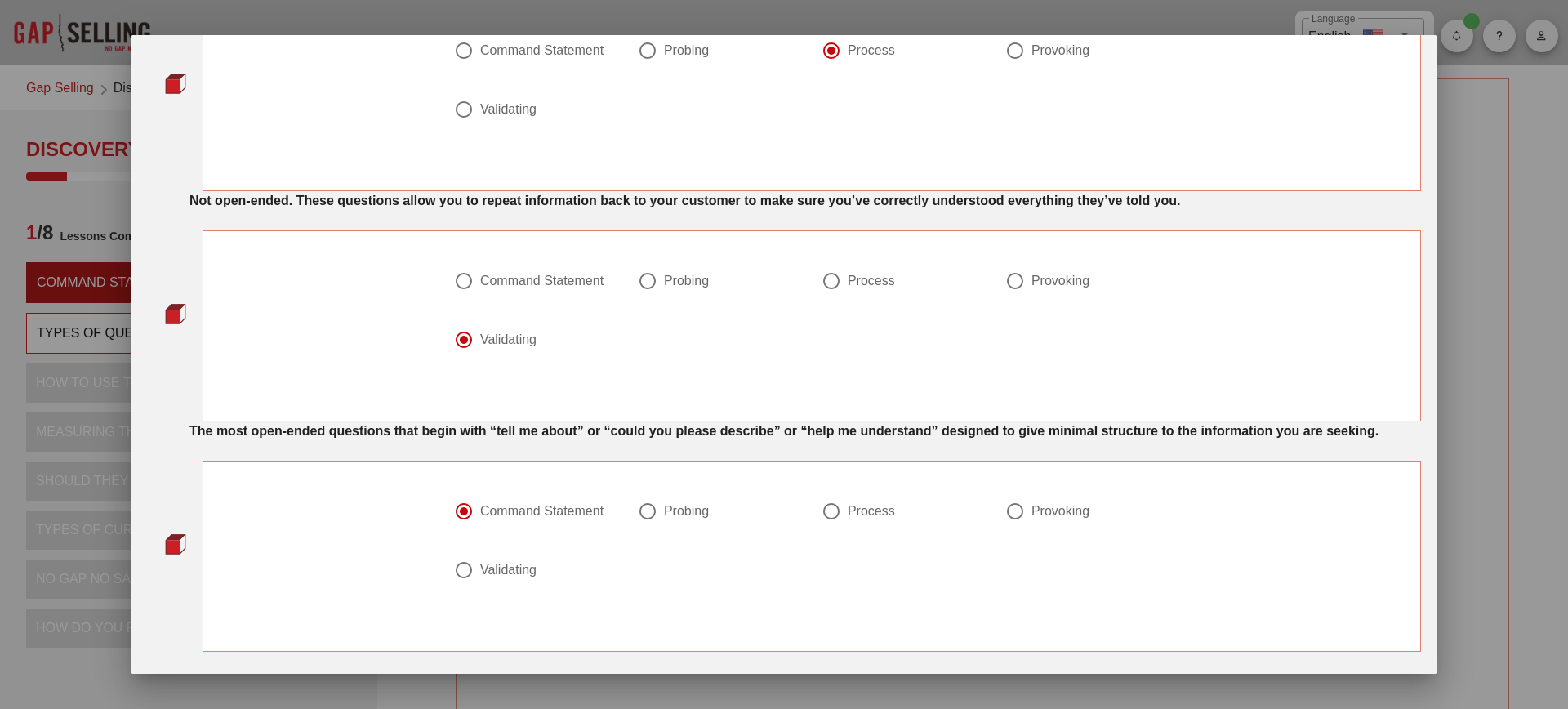
scroll to position [696, 0]
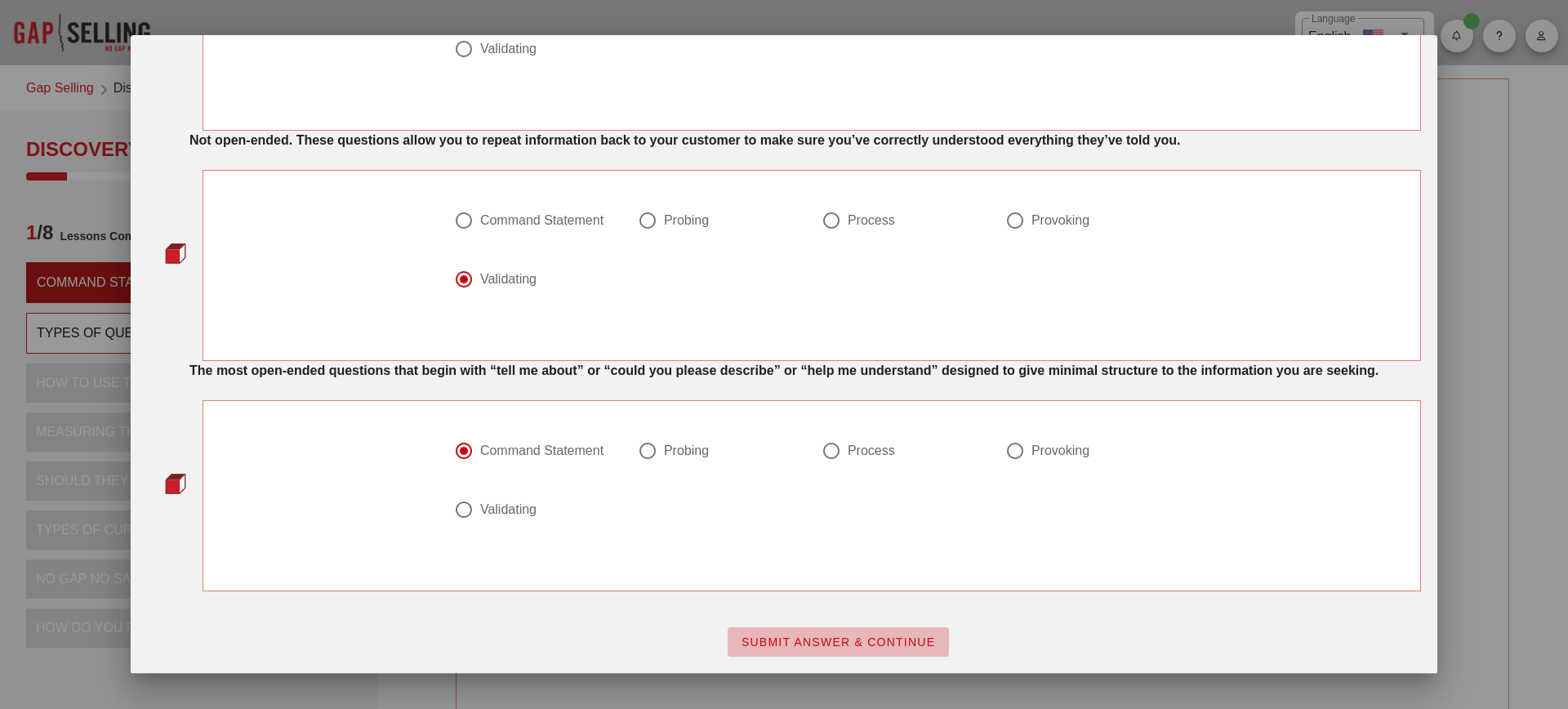
click at [826, 656] on button "SUBMIT ANSWER & CONTINUE" at bounding box center [838, 642] width 221 height 29
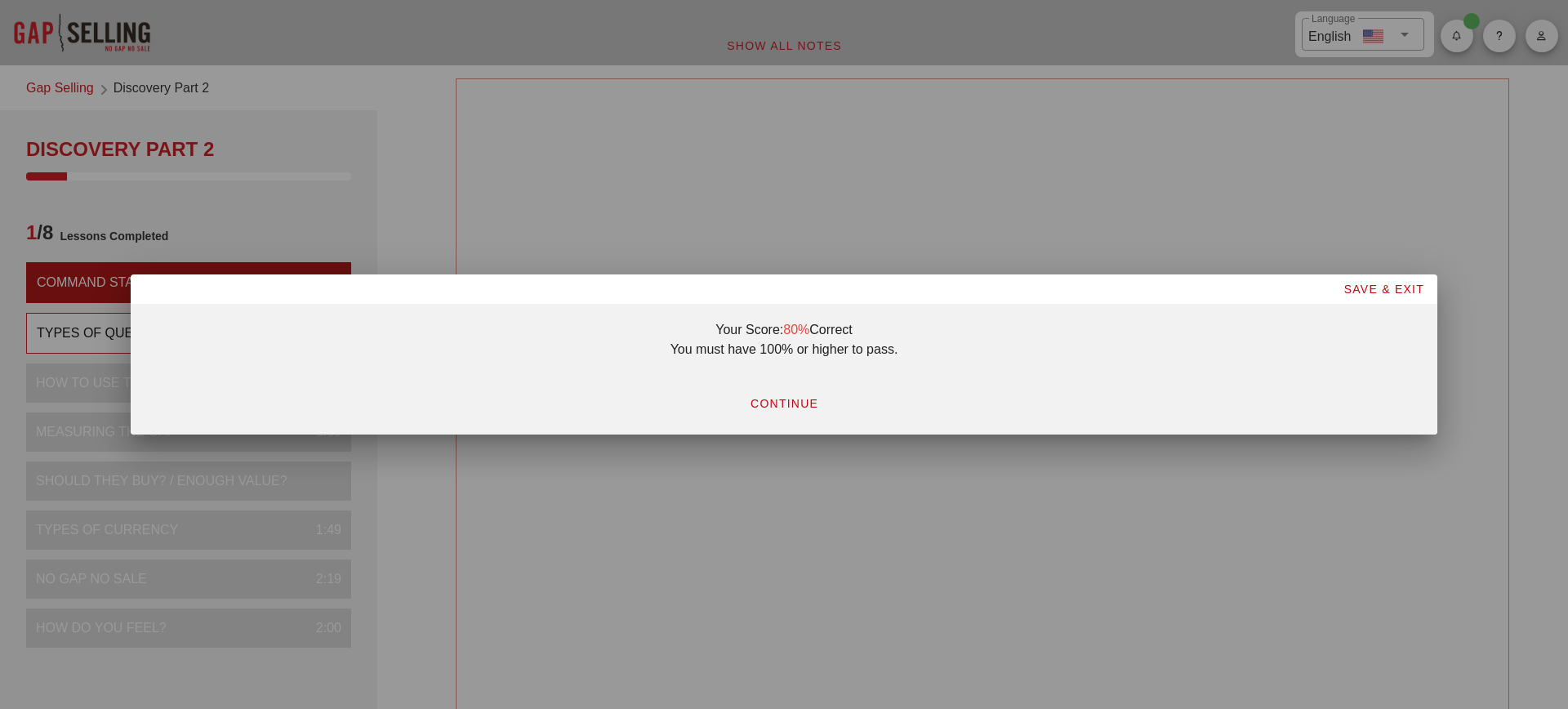
click at [796, 403] on span "CONTINUE" at bounding box center [784, 403] width 69 height 13
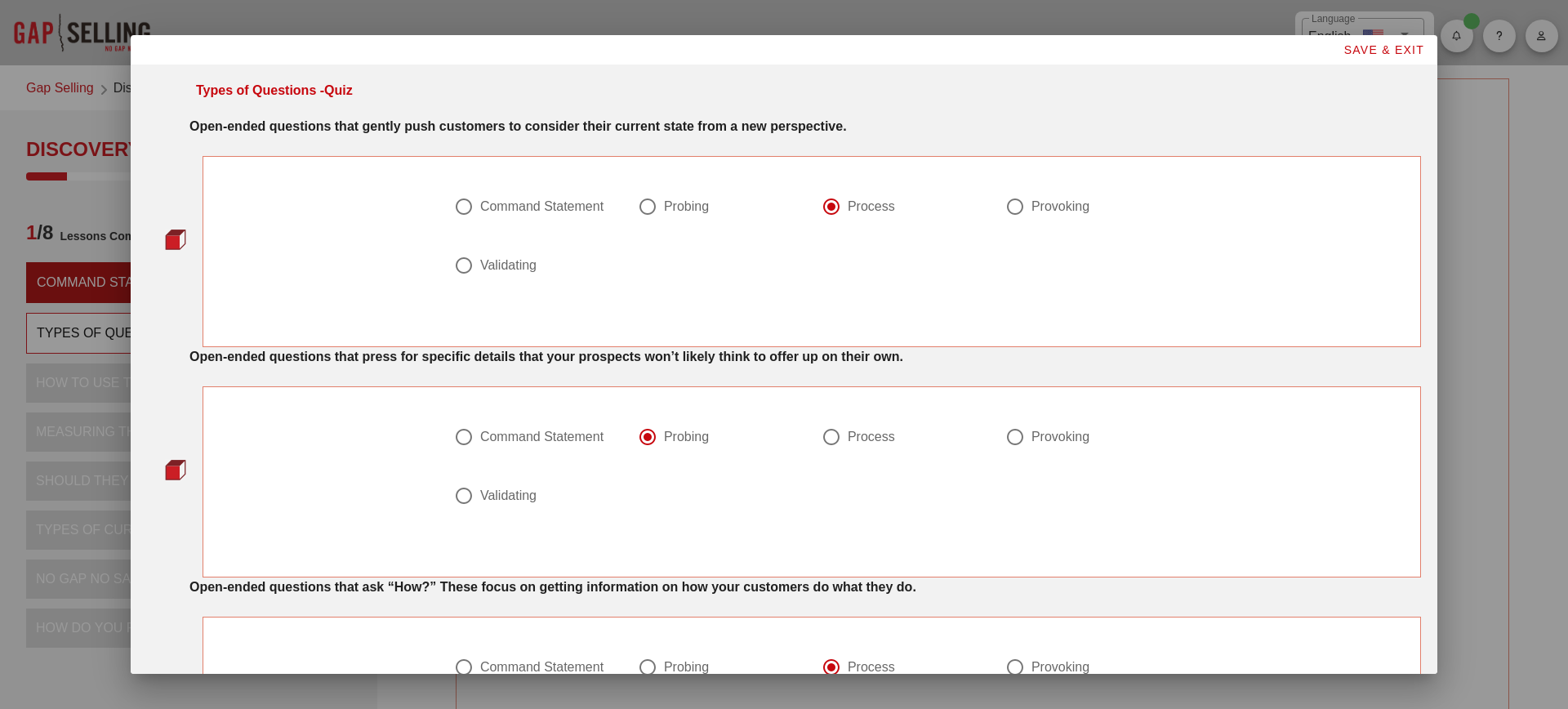
click at [1055, 215] on div "Provoking" at bounding box center [1080, 207] width 151 height 20
radio input "false"
radio input "true"
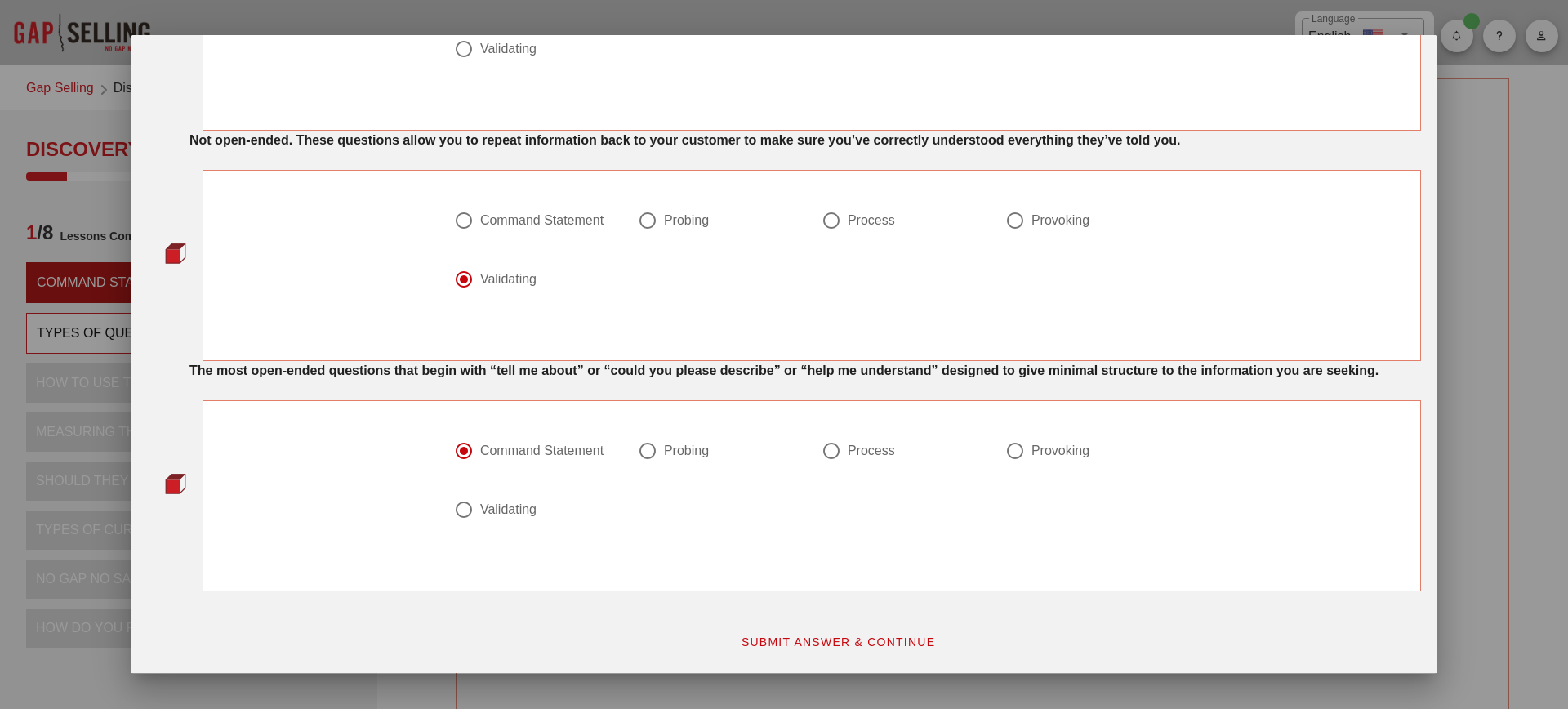
click at [857, 646] on span "SUBMIT ANSWER & CONTINUE" at bounding box center [837, 642] width 195 height 13
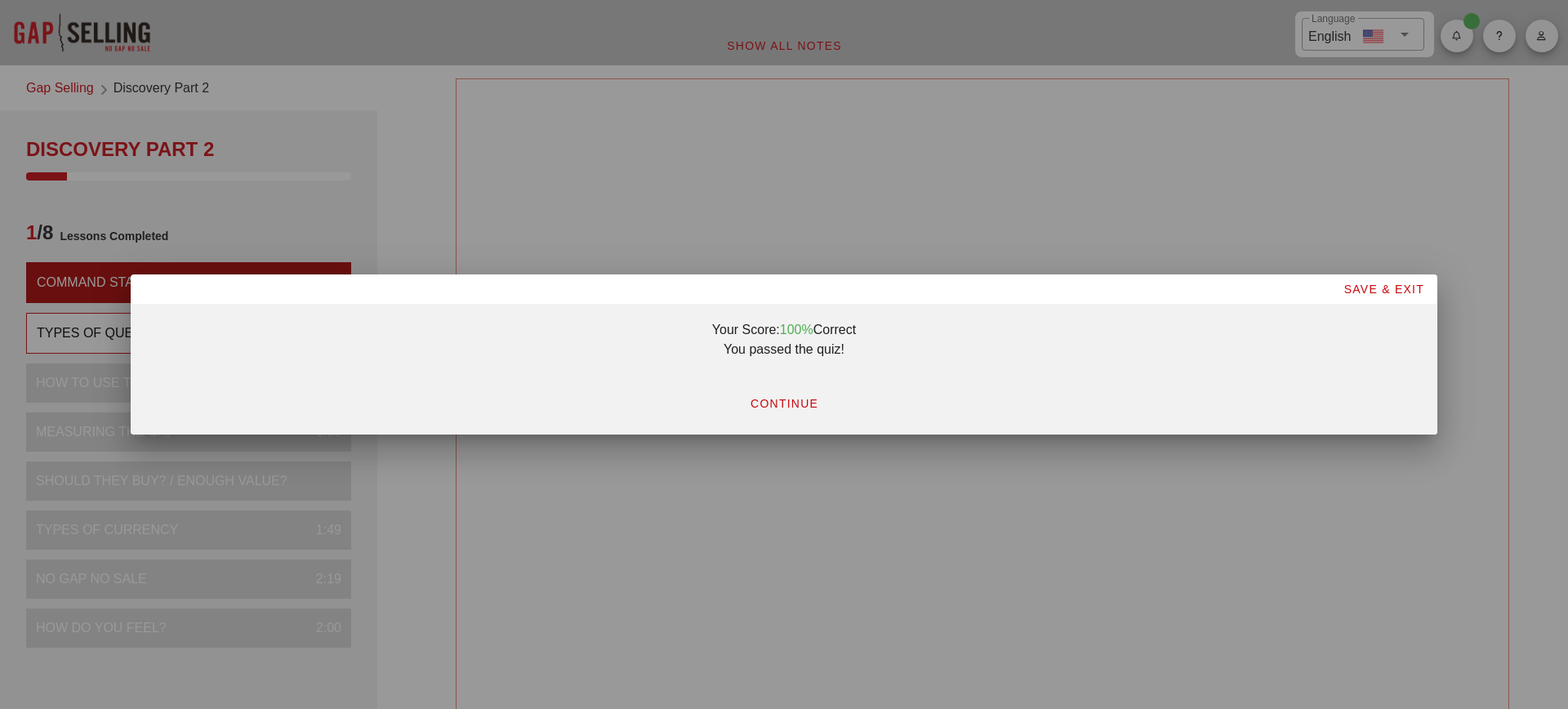
scroll to position [0, 0]
click at [784, 391] on button "CONTINUE" at bounding box center [784, 403] width 95 height 29
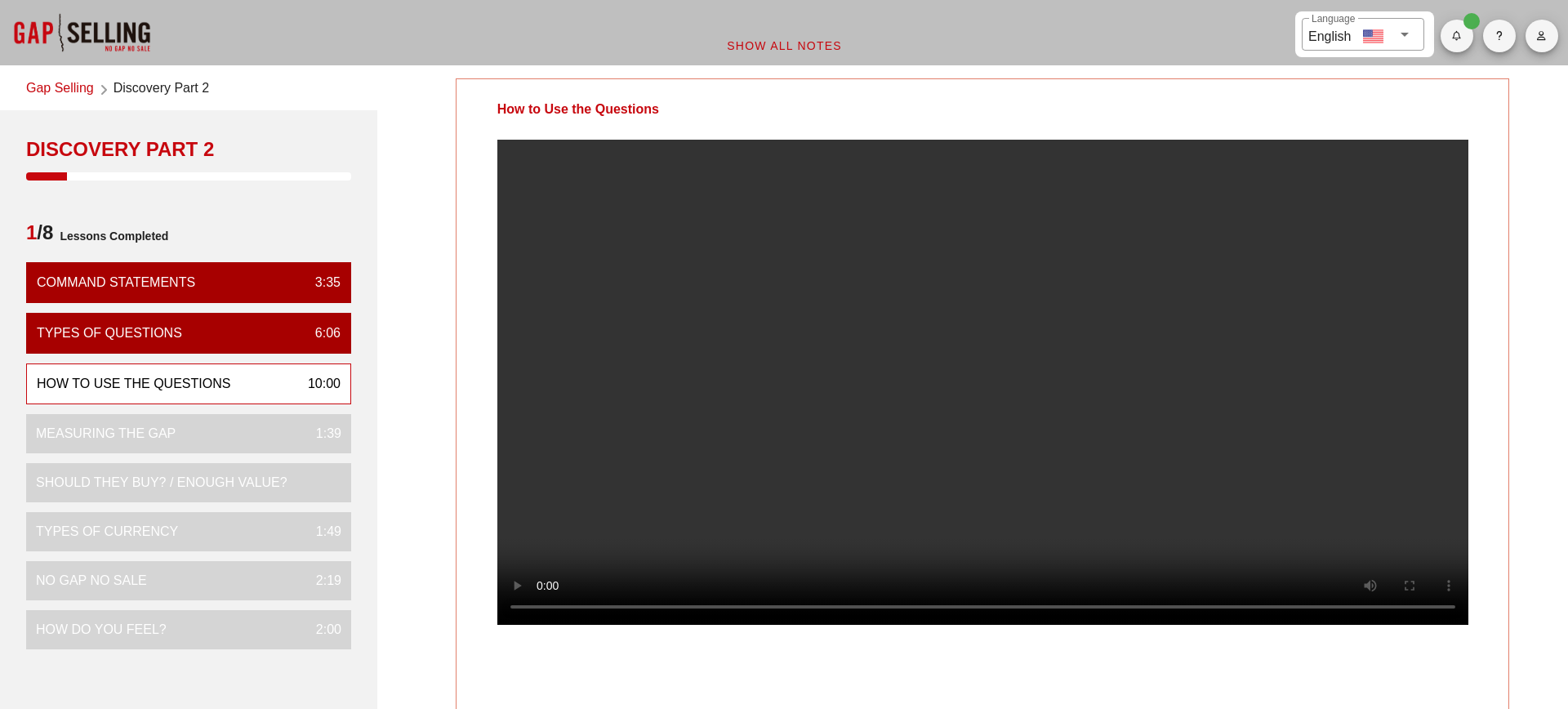
click at [1509, 452] on div "How to Use the Questions" at bounding box center [983, 398] width 1055 height 638
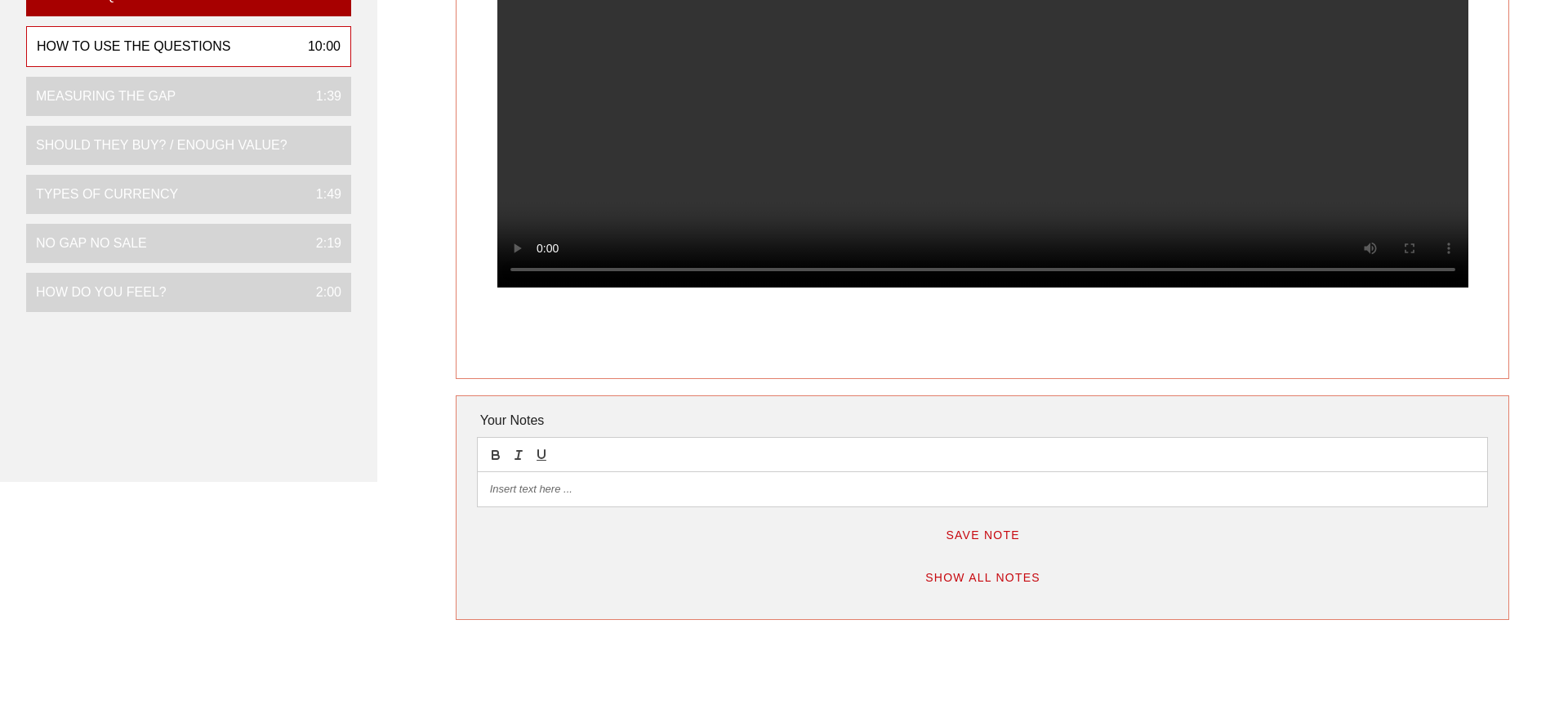
scroll to position [137, 0]
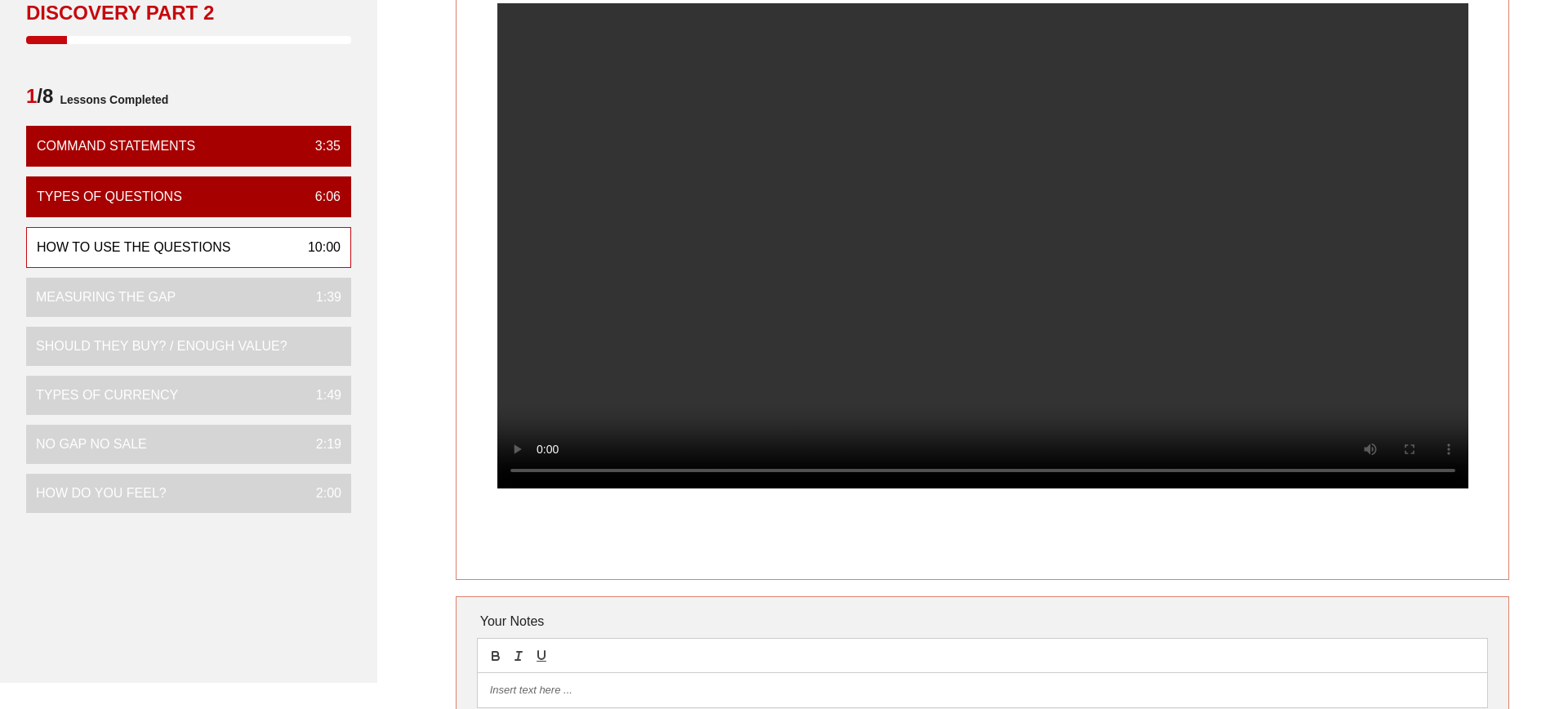
click at [1499, 443] on div at bounding box center [983, 259] width 1053 height 511
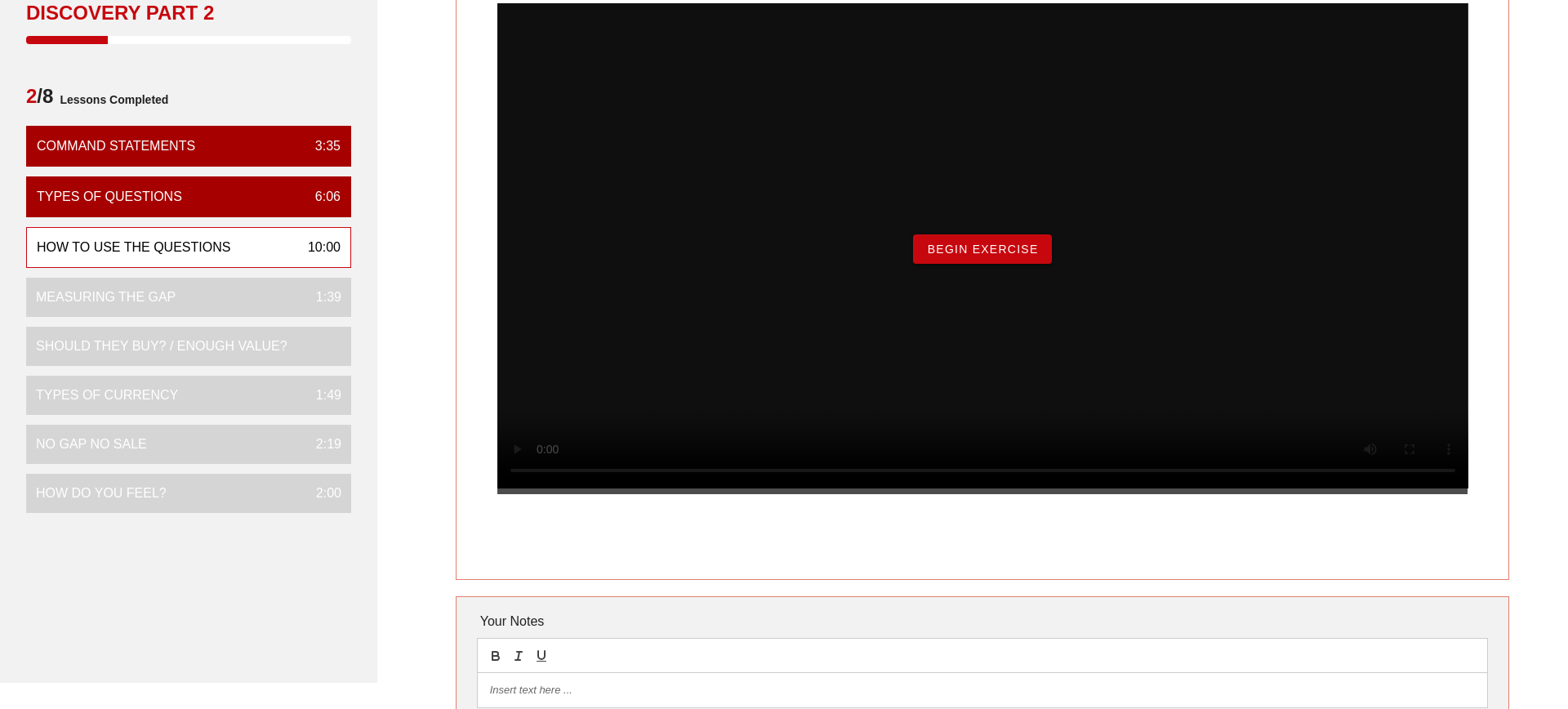
click at [1040, 264] on button "Begin Exercise" at bounding box center [982, 249] width 138 height 29
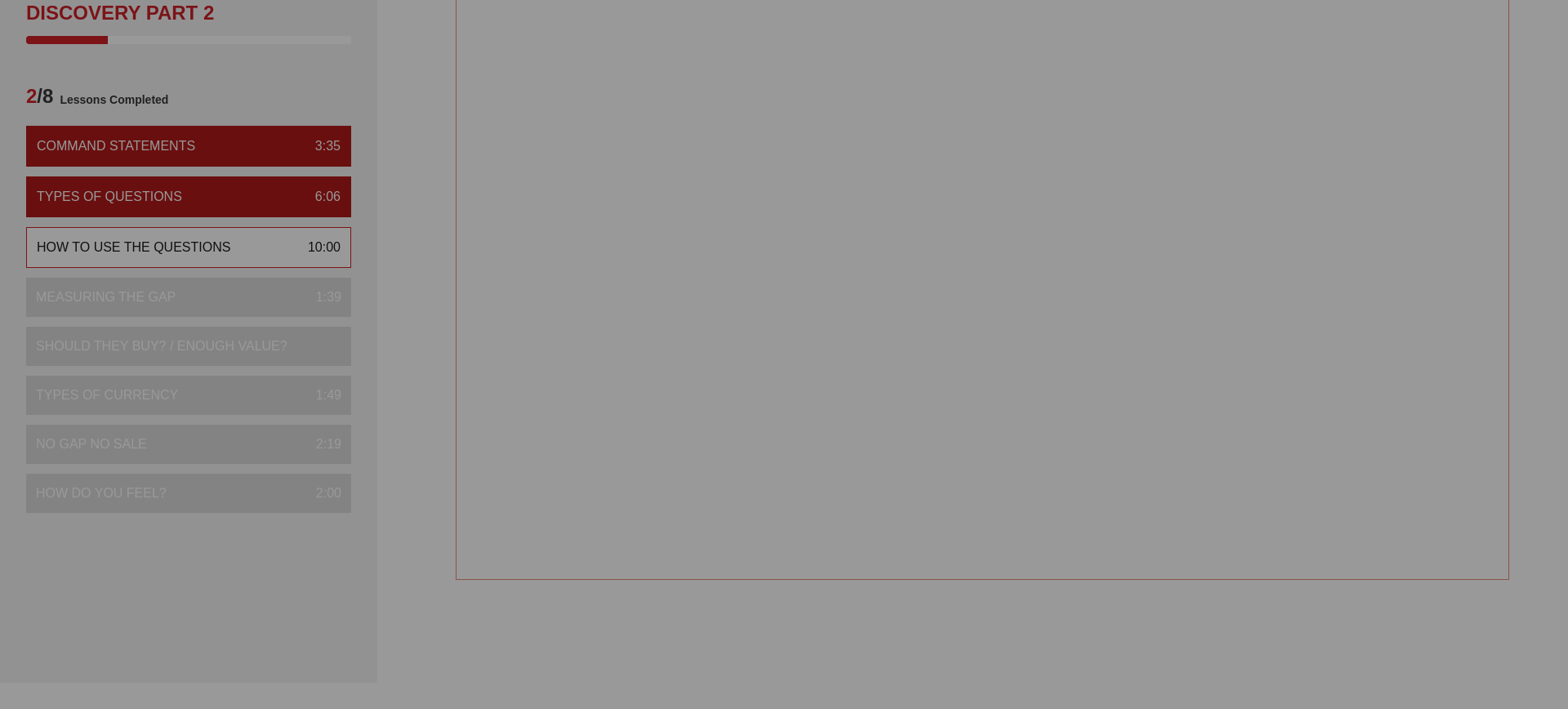
scroll to position [0, 0]
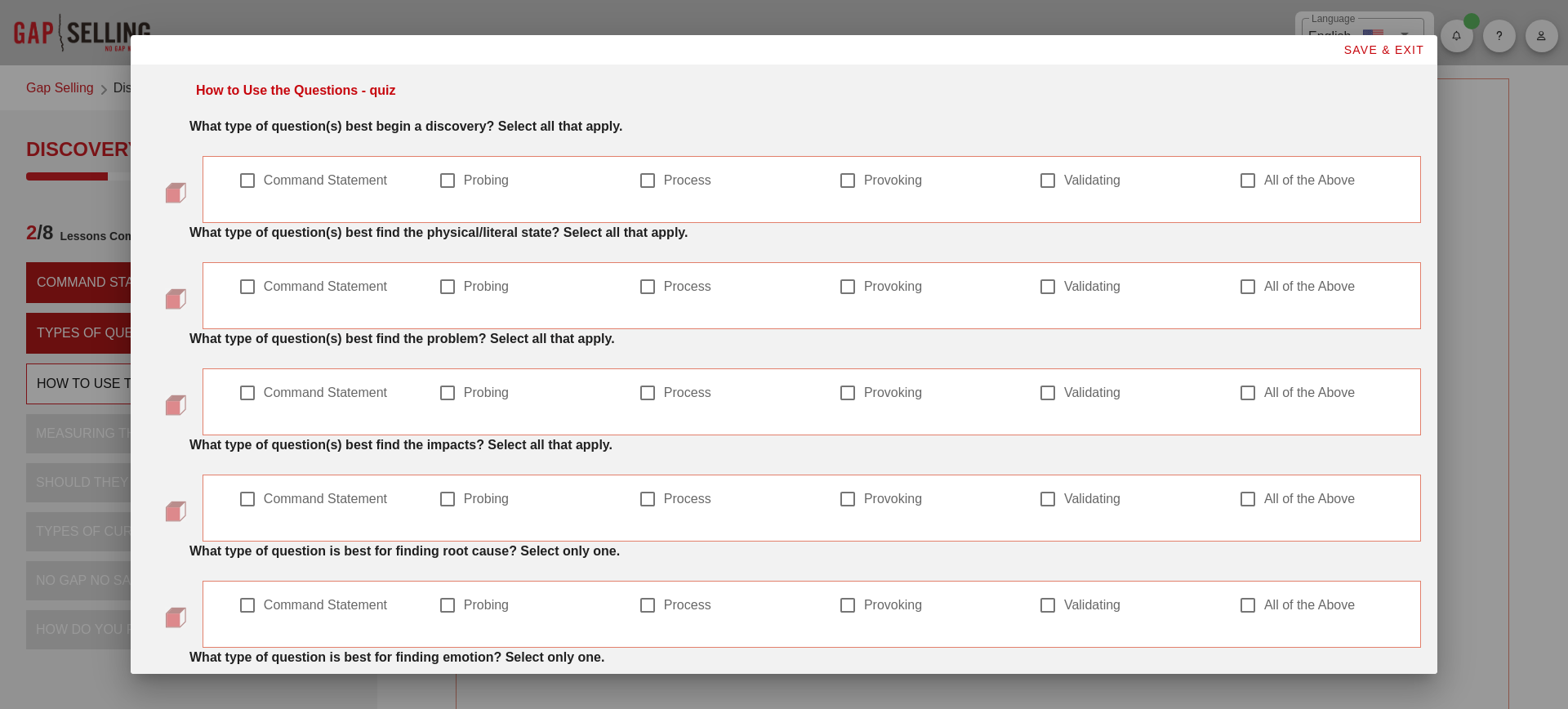
click at [330, 194] on div "Command Statement" at bounding box center [319, 189] width 164 height 37
click at [330, 184] on label "Command Statement" at bounding box center [333, 180] width 138 height 16
checkbox input "true"
click at [310, 290] on label "Command Statement" at bounding box center [333, 287] width 138 height 16
checkbox input "true"
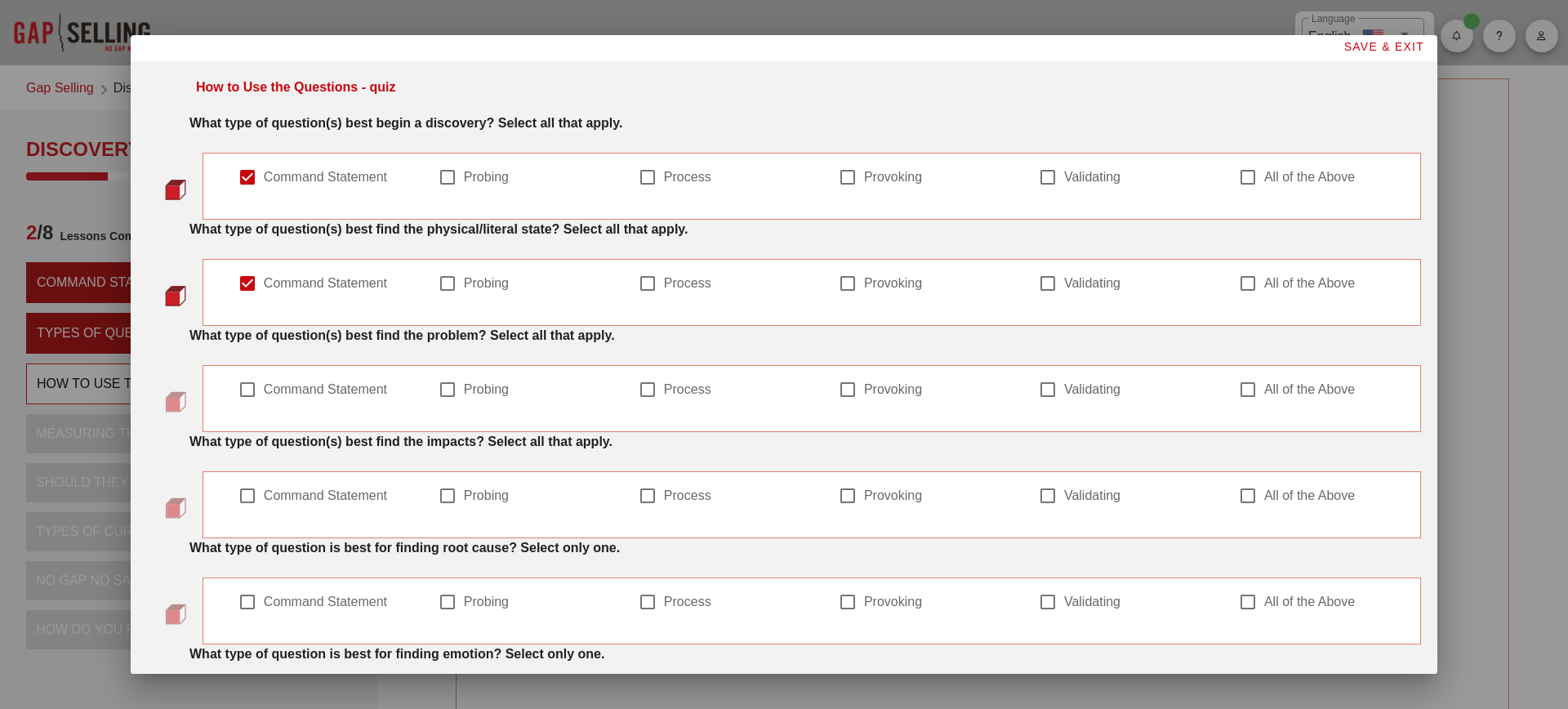
click at [323, 387] on label "Command Statement" at bounding box center [333, 390] width 138 height 16
checkbox input "true"
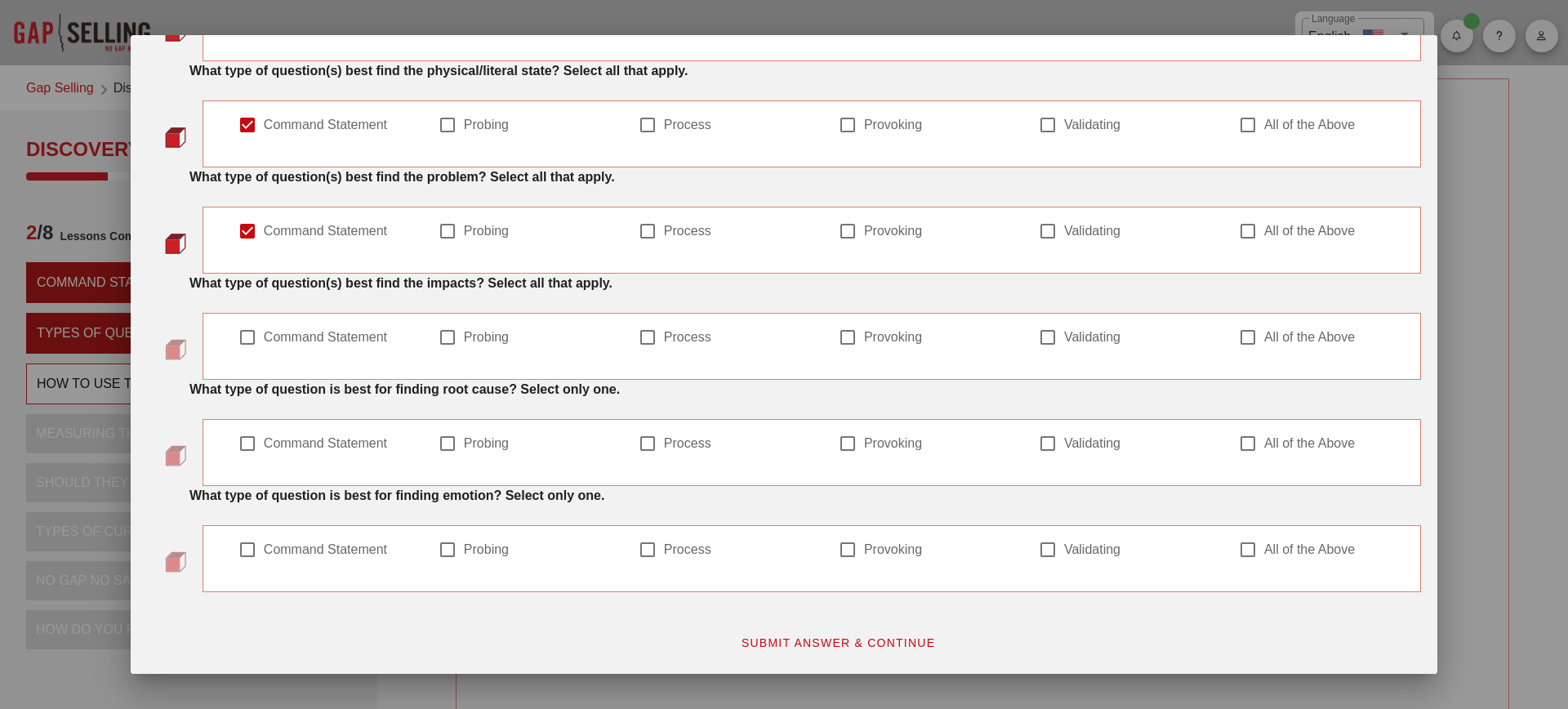
click at [309, 335] on label "Command Statement" at bounding box center [333, 337] width 138 height 16
checkbox input "true"
click at [295, 444] on label "Command Statement" at bounding box center [333, 443] width 138 height 16
checkbox input "true"
click at [292, 549] on label "Command Statement" at bounding box center [333, 550] width 138 height 16
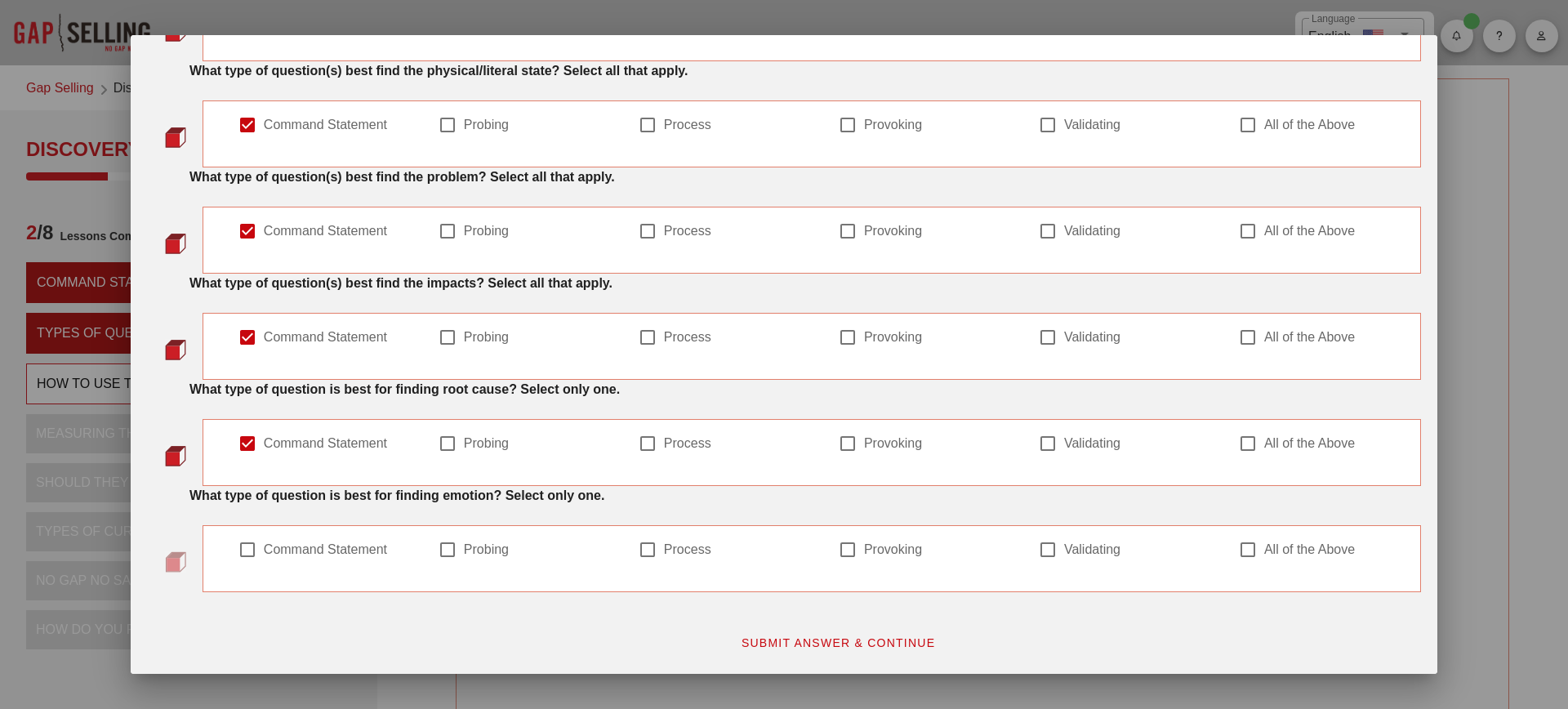
checkbox input "true"
click at [839, 639] on span "SUBMIT ANSWER & CONTINUE" at bounding box center [837, 643] width 195 height 13
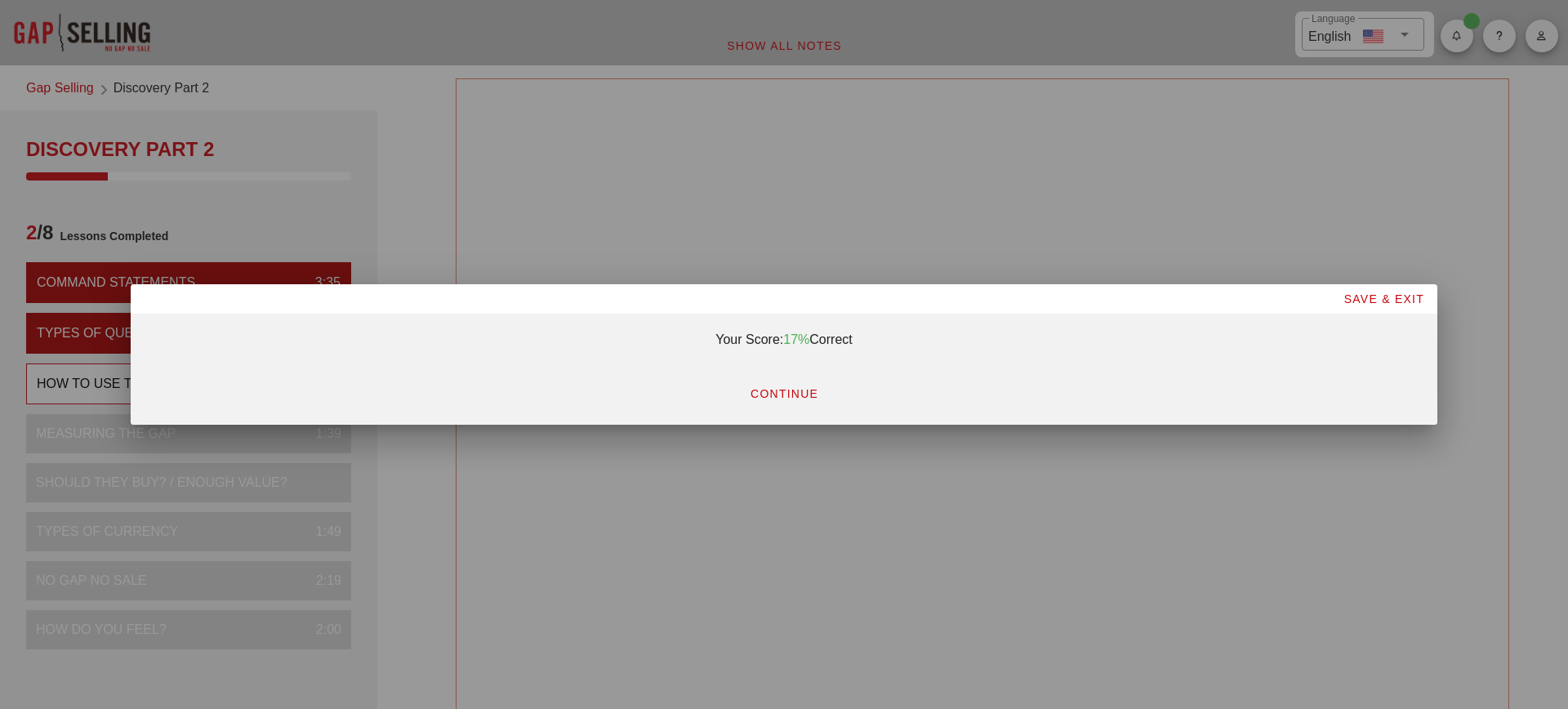
scroll to position [0, 0]
click at [804, 393] on span "CONTINUE" at bounding box center [784, 393] width 69 height 13
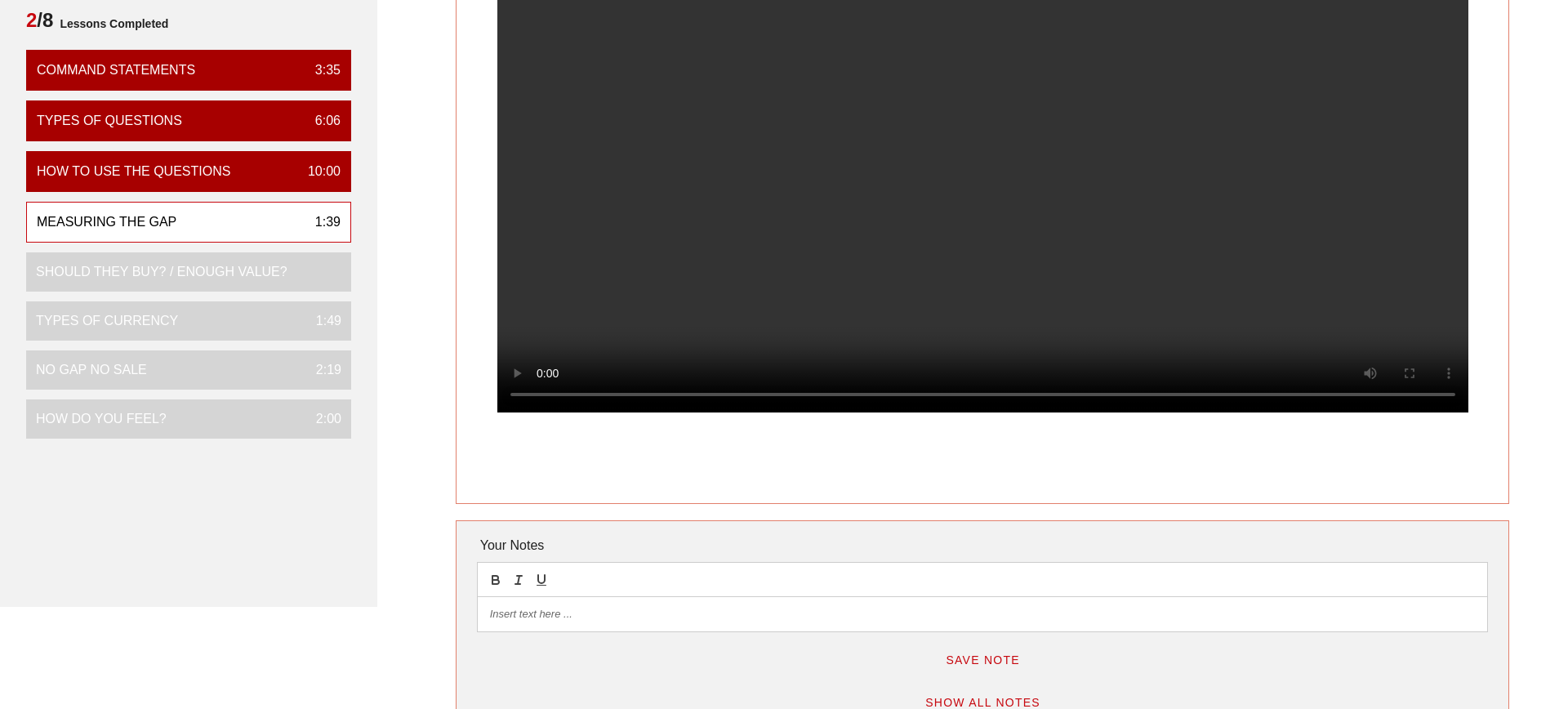
scroll to position [185, 0]
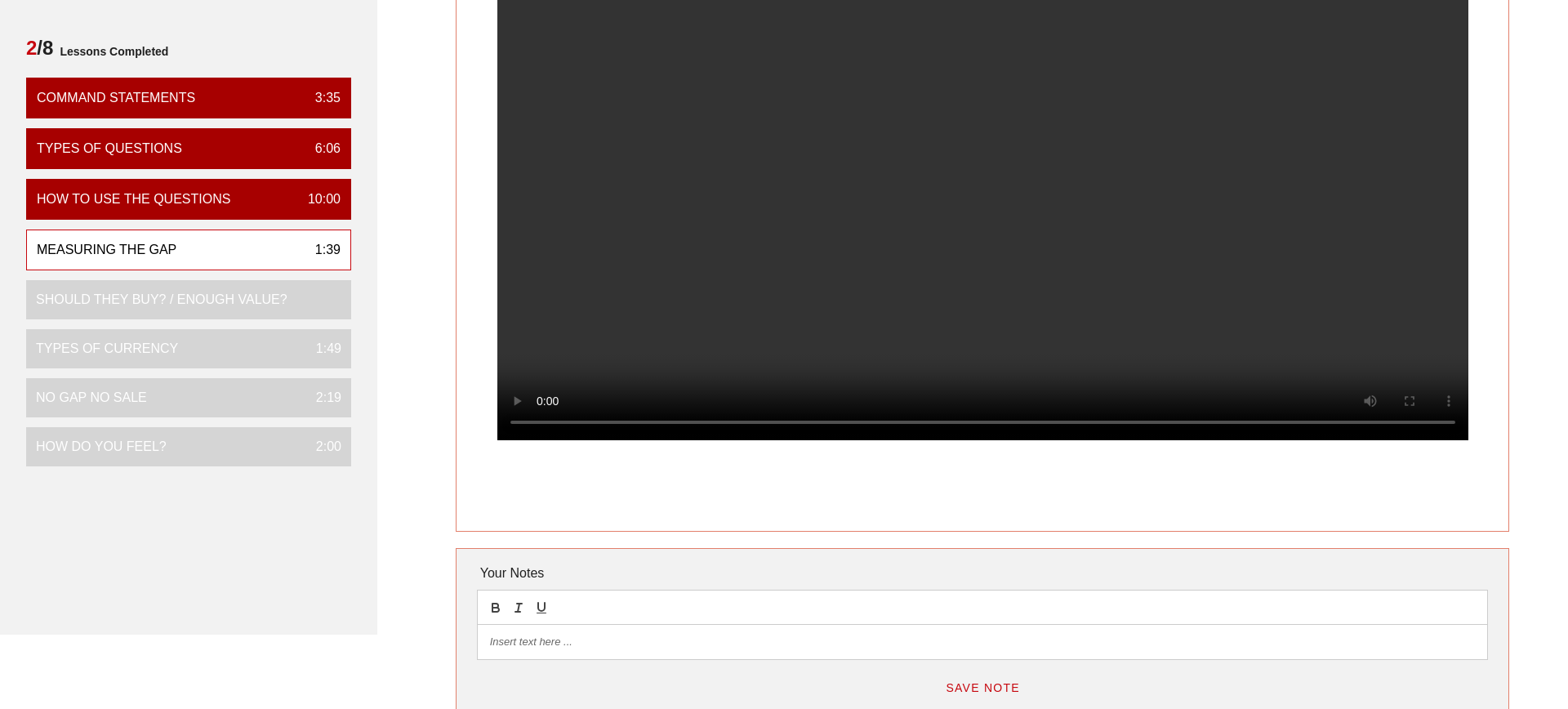
click at [995, 189] on video at bounding box center [983, 197] width 972 height 485
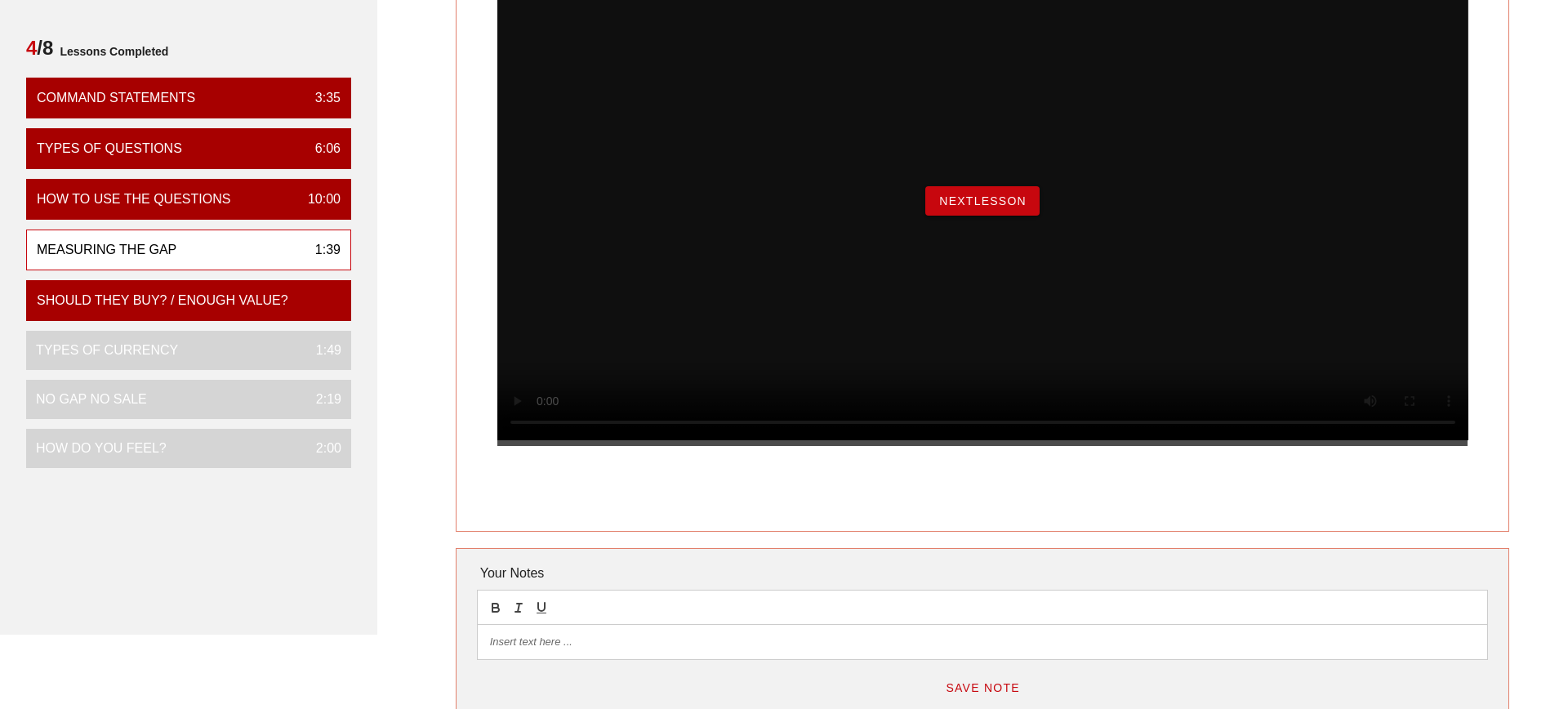
click at [988, 216] on button "NextLesson" at bounding box center [982, 200] width 114 height 29
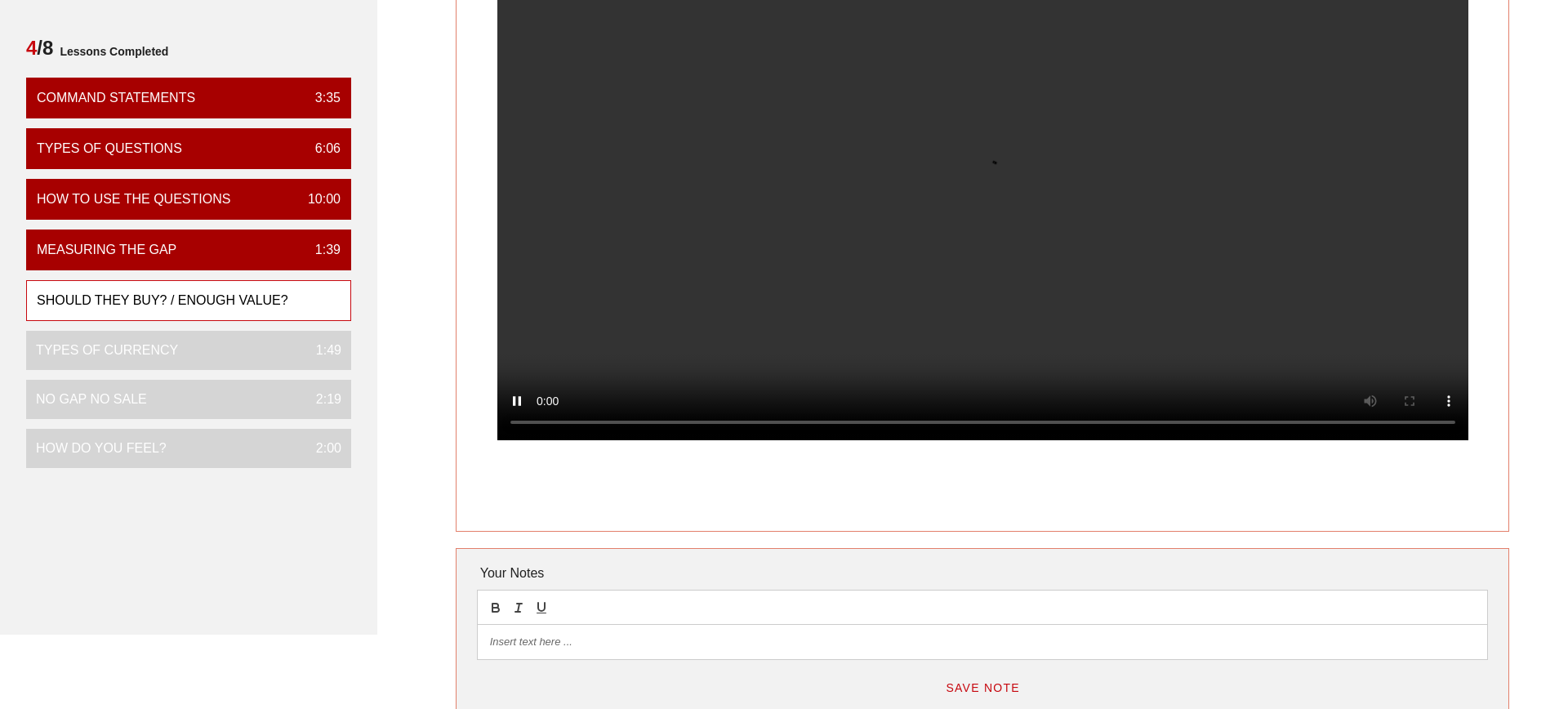
scroll to position [0, 0]
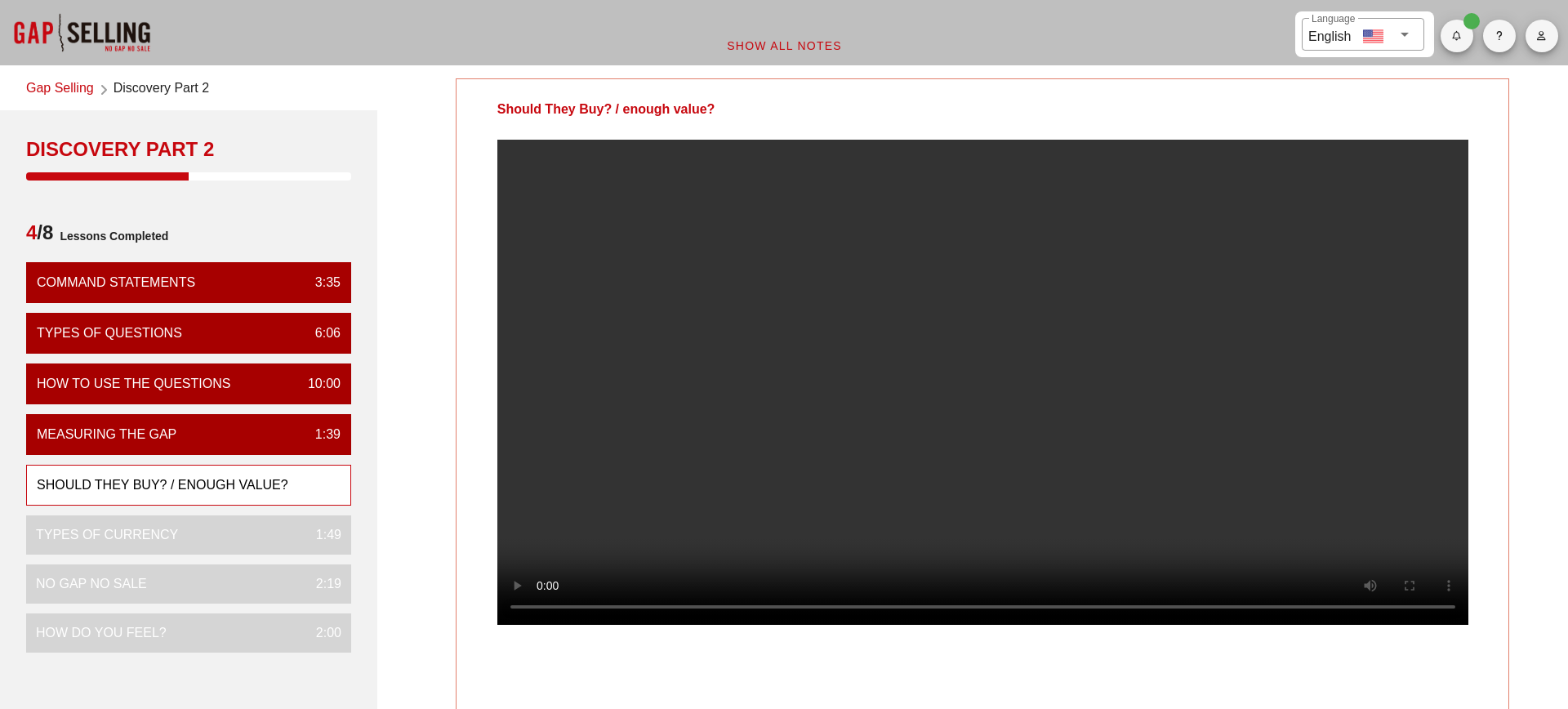
click at [1497, 540] on div at bounding box center [983, 395] width 1053 height 511
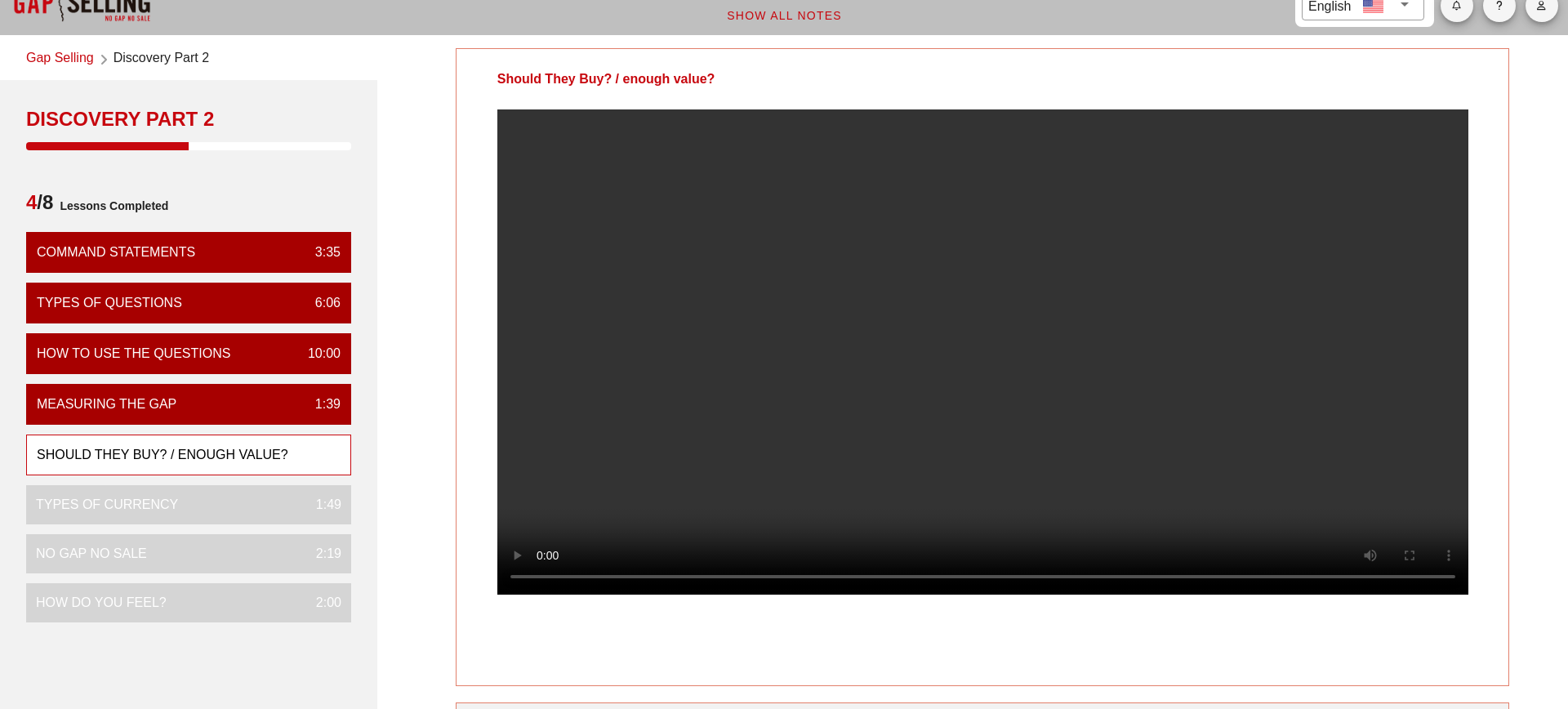
scroll to position [38, 0]
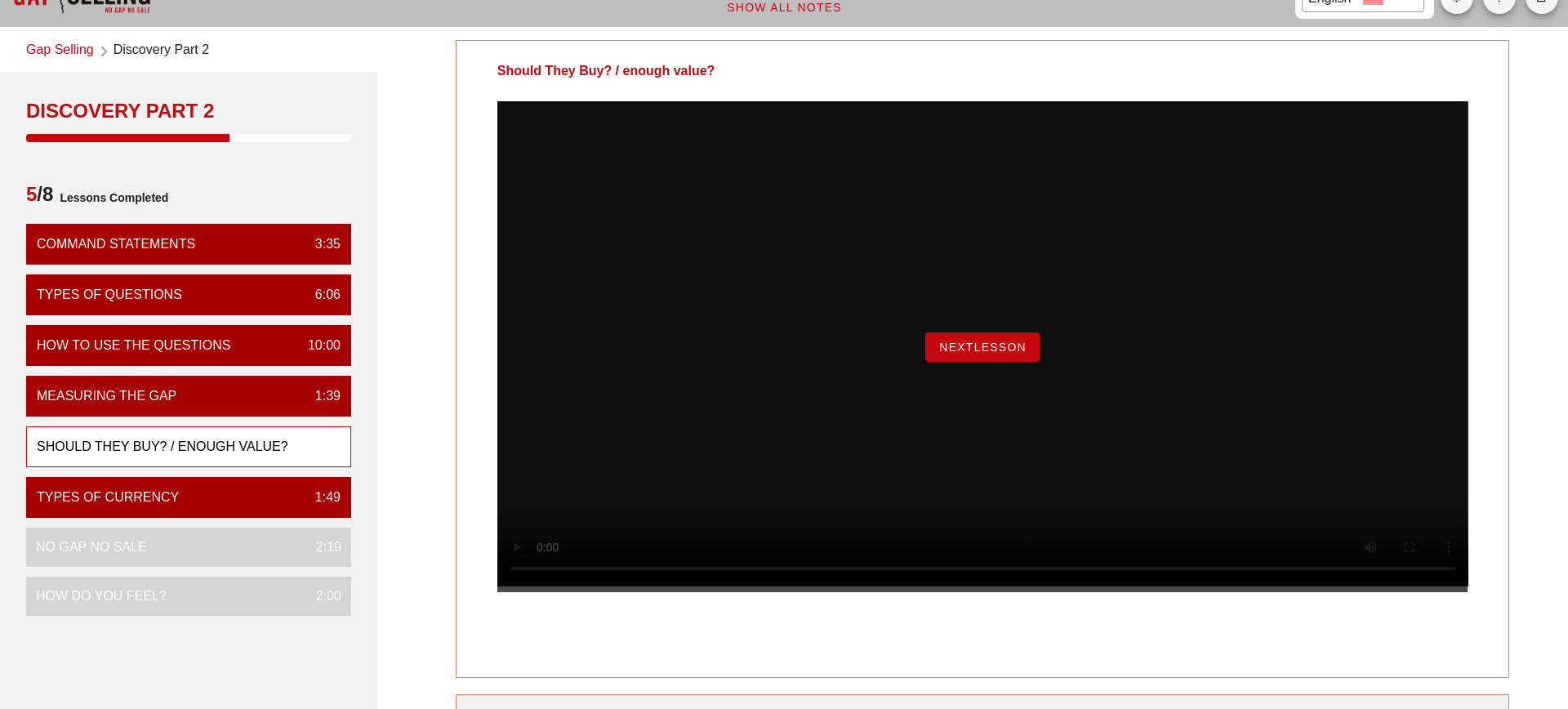
click at [996, 354] on span "NextLesson" at bounding box center [982, 347] width 88 height 13
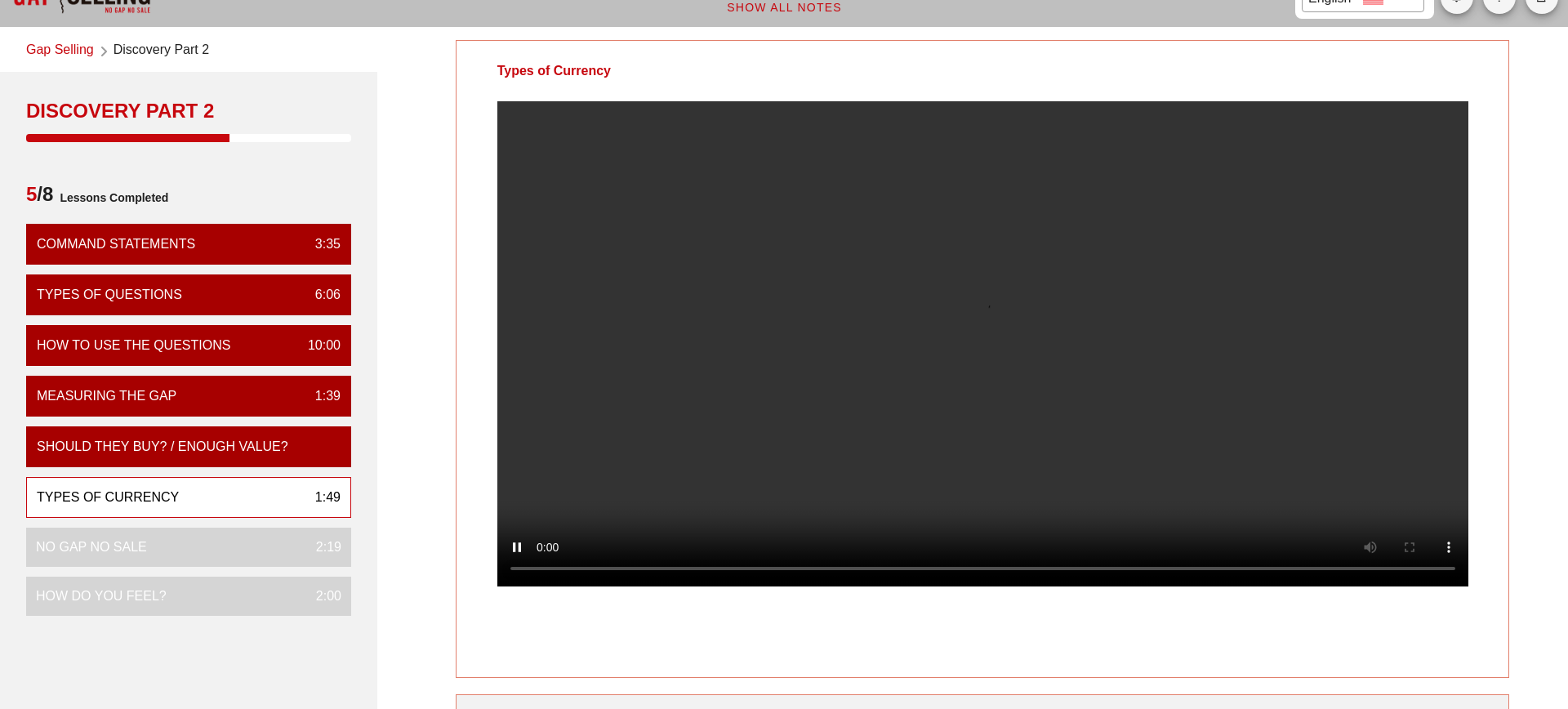
scroll to position [0, 0]
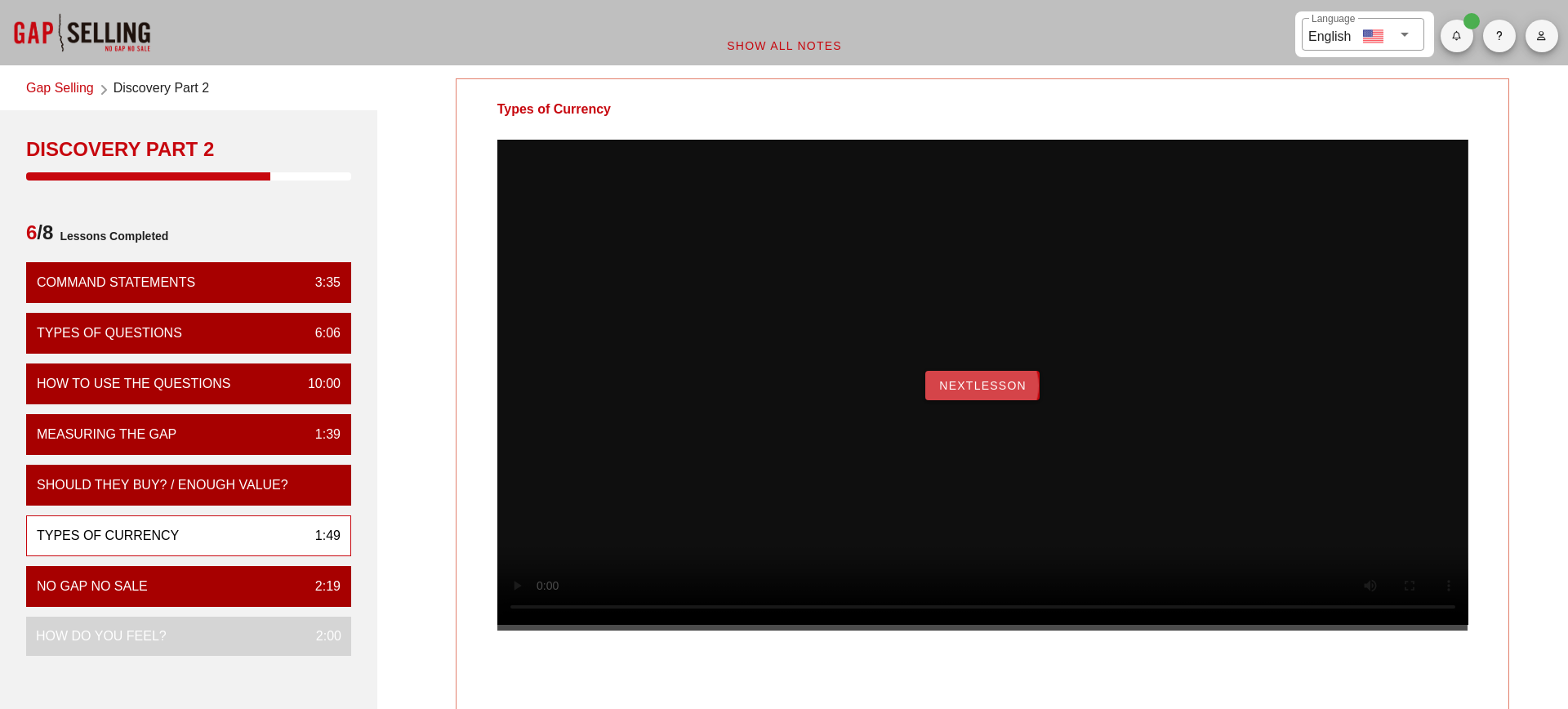
click at [1009, 393] on span "NextLesson" at bounding box center [982, 385] width 88 height 13
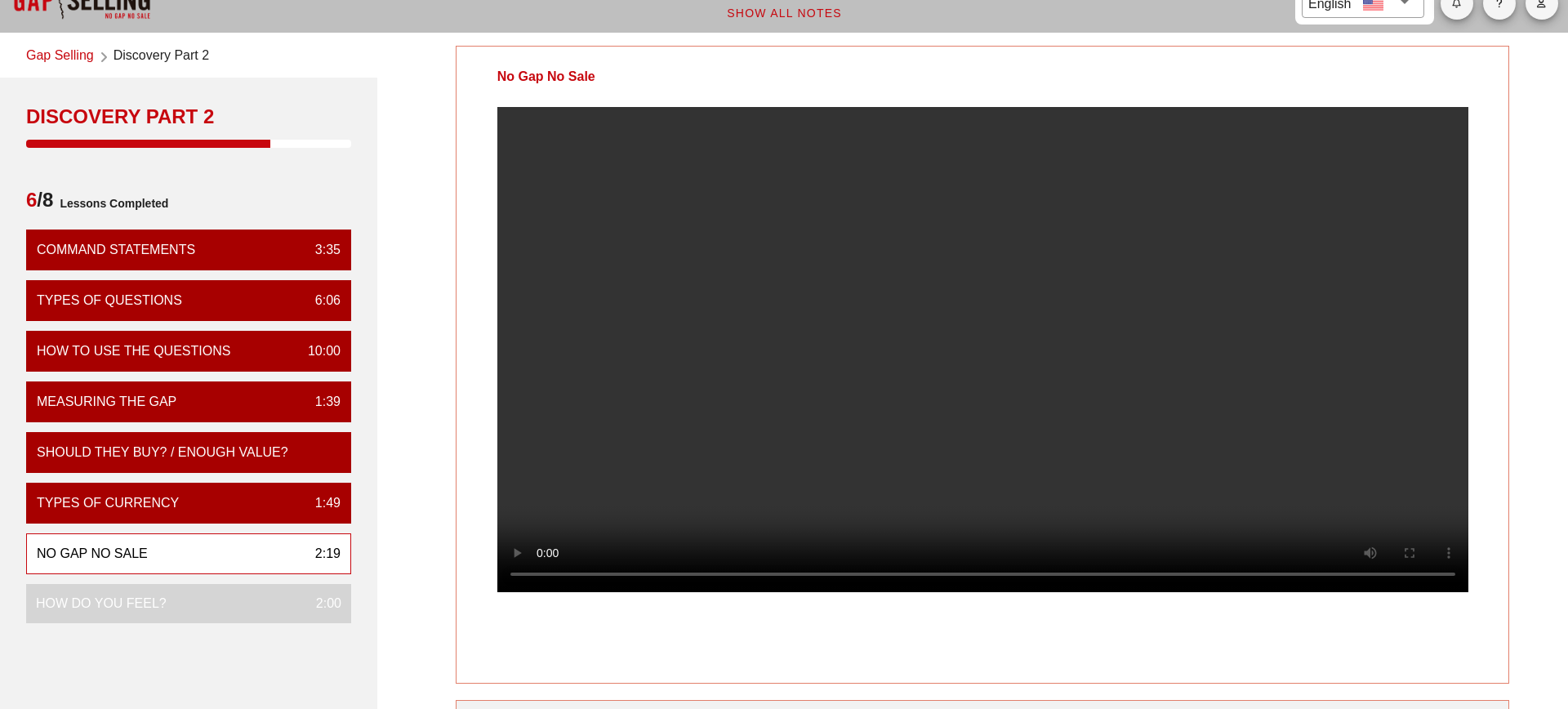
scroll to position [43, 0]
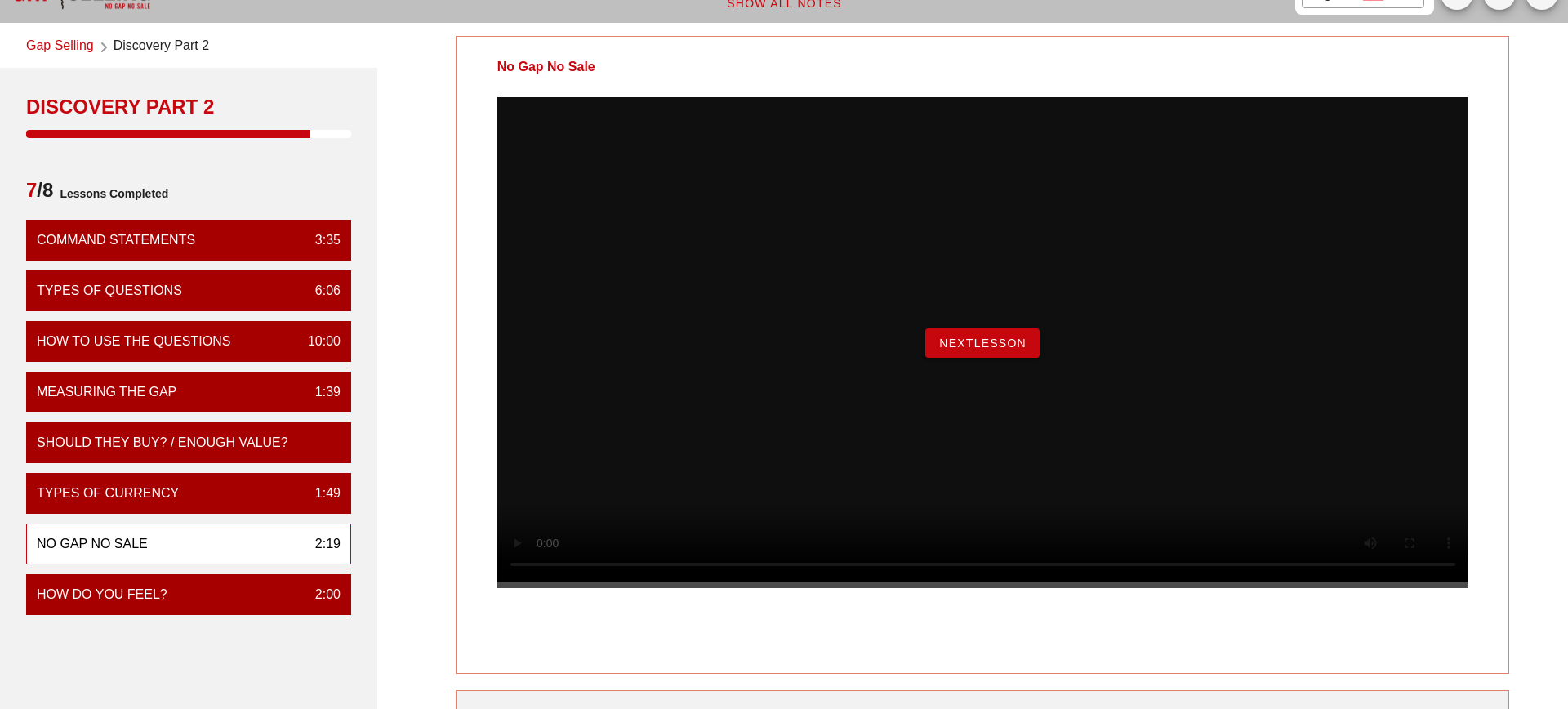
click at [1011, 358] on div "NextLesson" at bounding box center [982, 343] width 163 height 29
click at [992, 350] on span "NextLesson" at bounding box center [982, 343] width 88 height 13
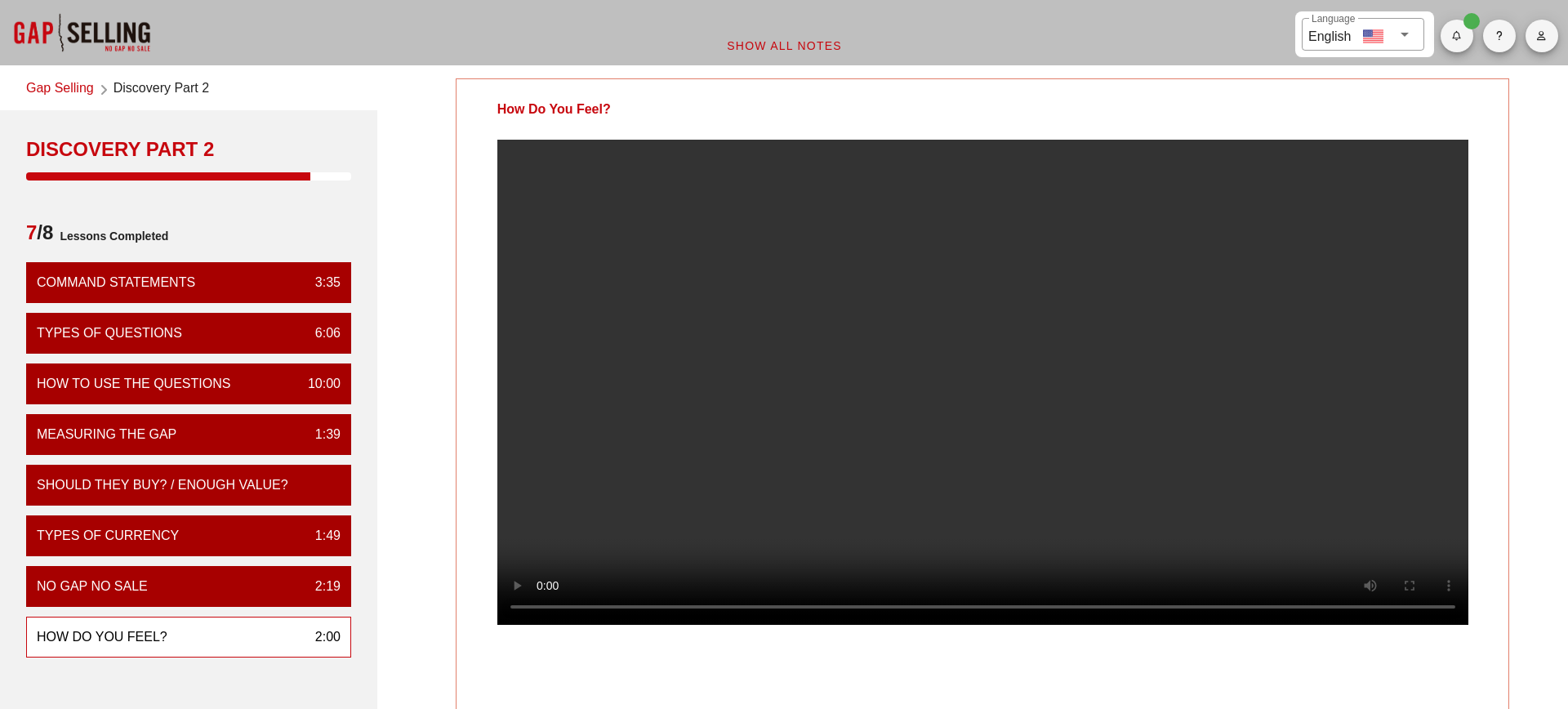
scroll to position [45, 0]
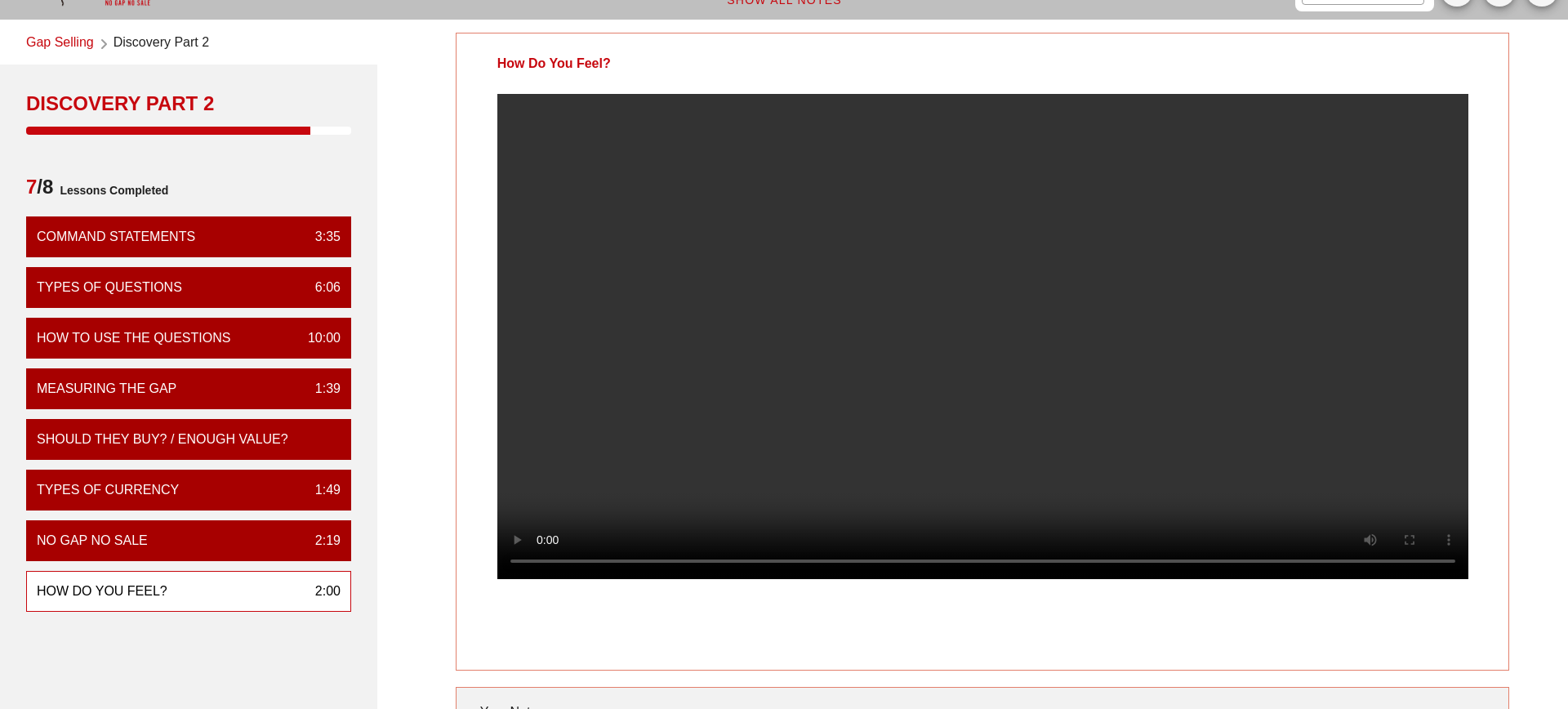
click at [1507, 512] on div at bounding box center [983, 350] width 1053 height 511
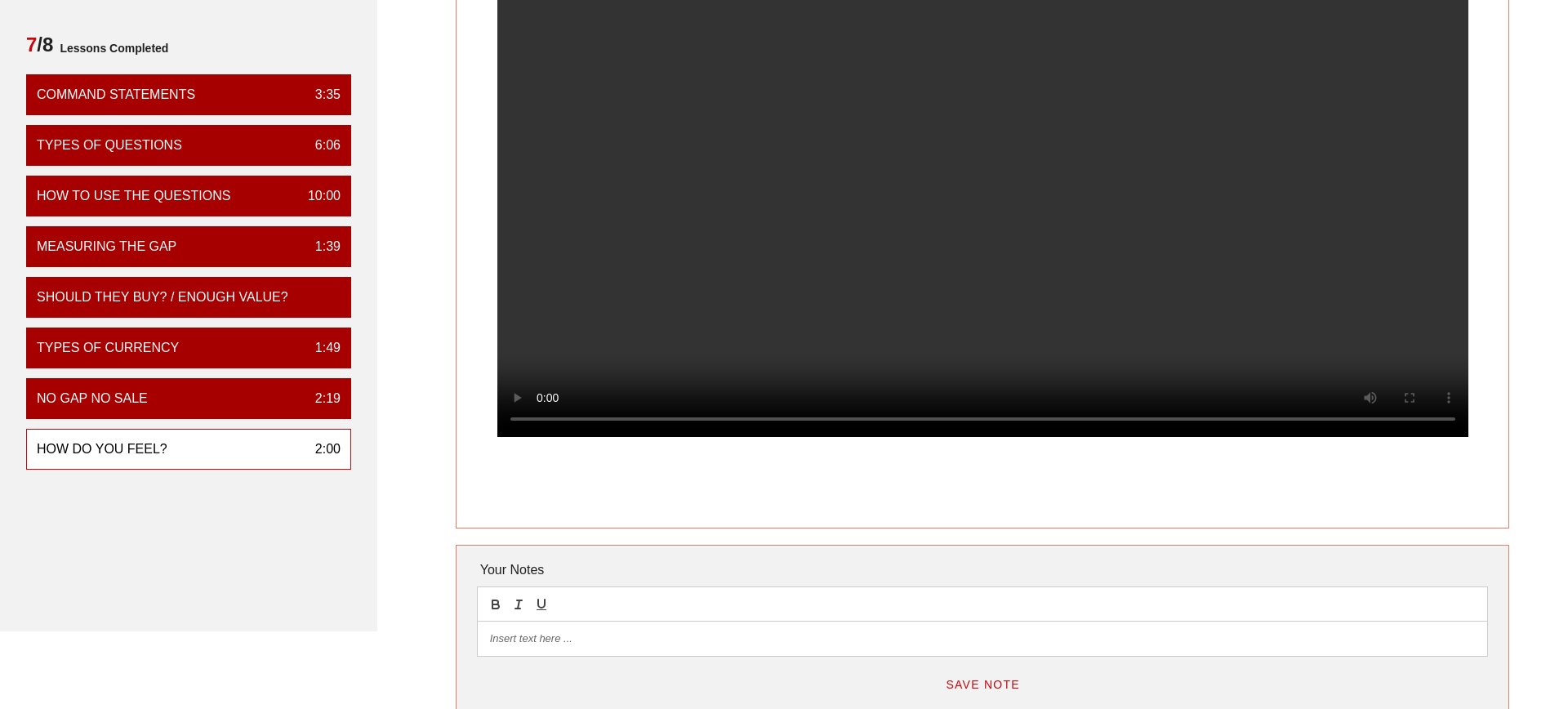
scroll to position [189, 0]
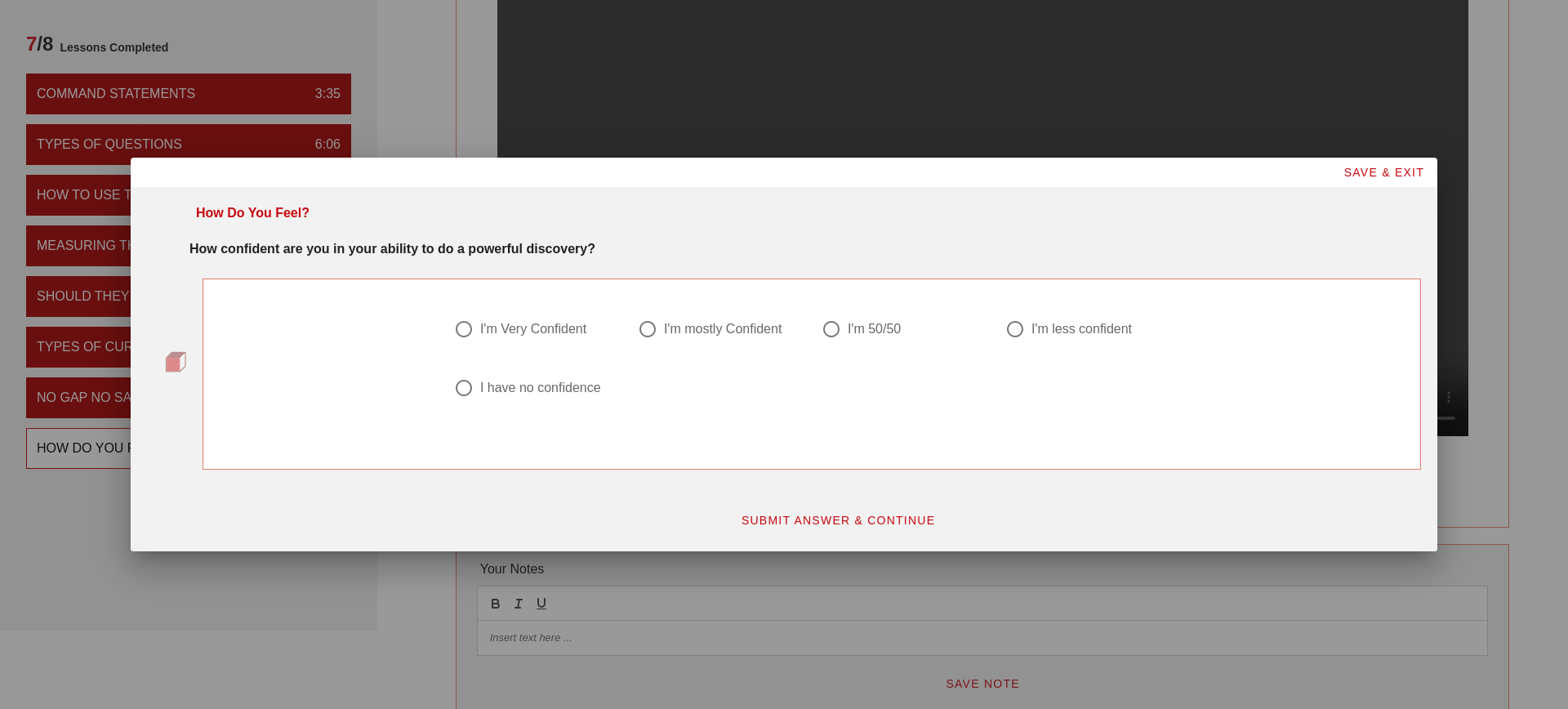
click at [523, 385] on div "I have no confidence" at bounding box center [540, 388] width 121 height 16
radio input "true"
click at [799, 516] on span "SUBMIT ANSWER & CONTINUE" at bounding box center [837, 520] width 195 height 13
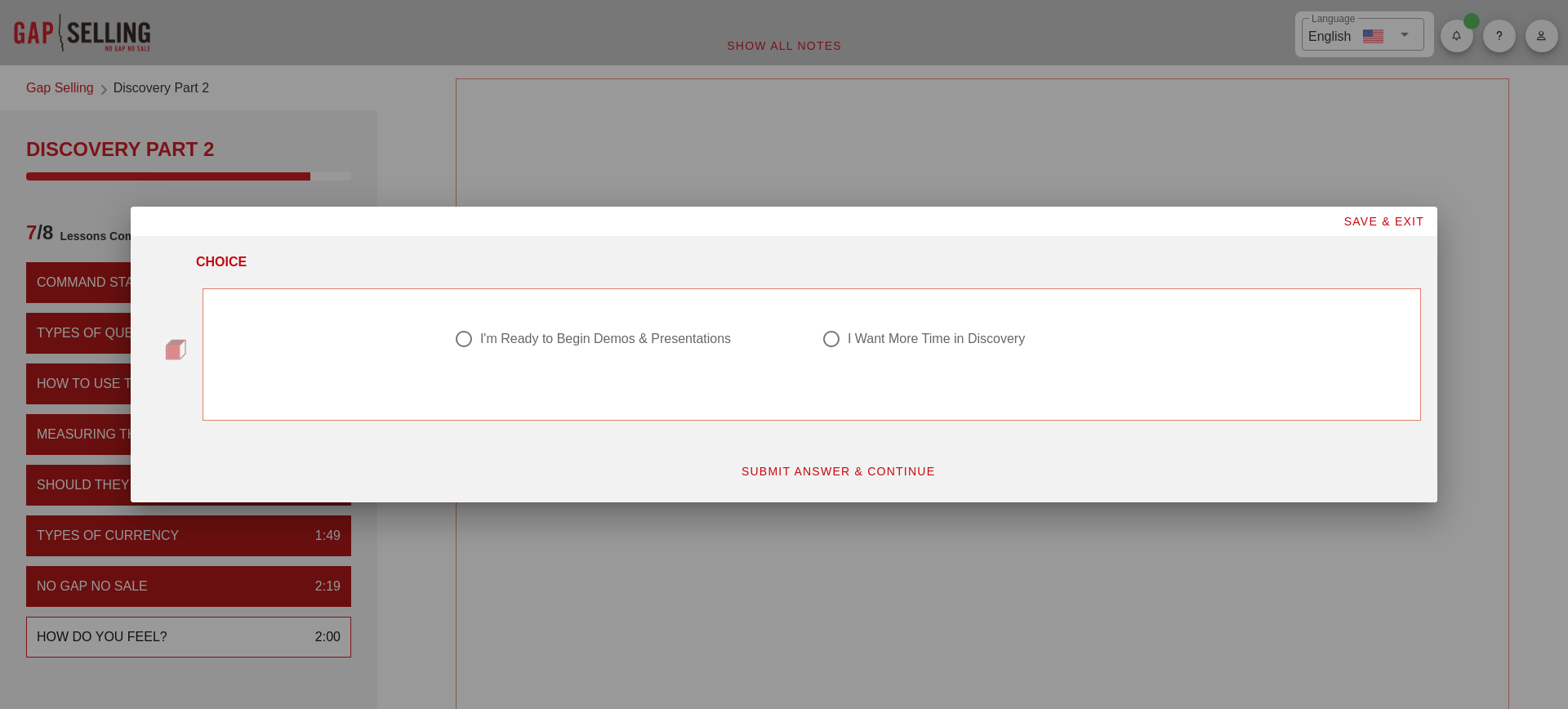
click at [653, 340] on div "I'm Ready to Begin Demos & Presentations" at bounding box center [605, 339] width 251 height 16
radio input "true"
click at [827, 469] on span "SUBMIT ANSWER & CONTINUE" at bounding box center [837, 471] width 195 height 13
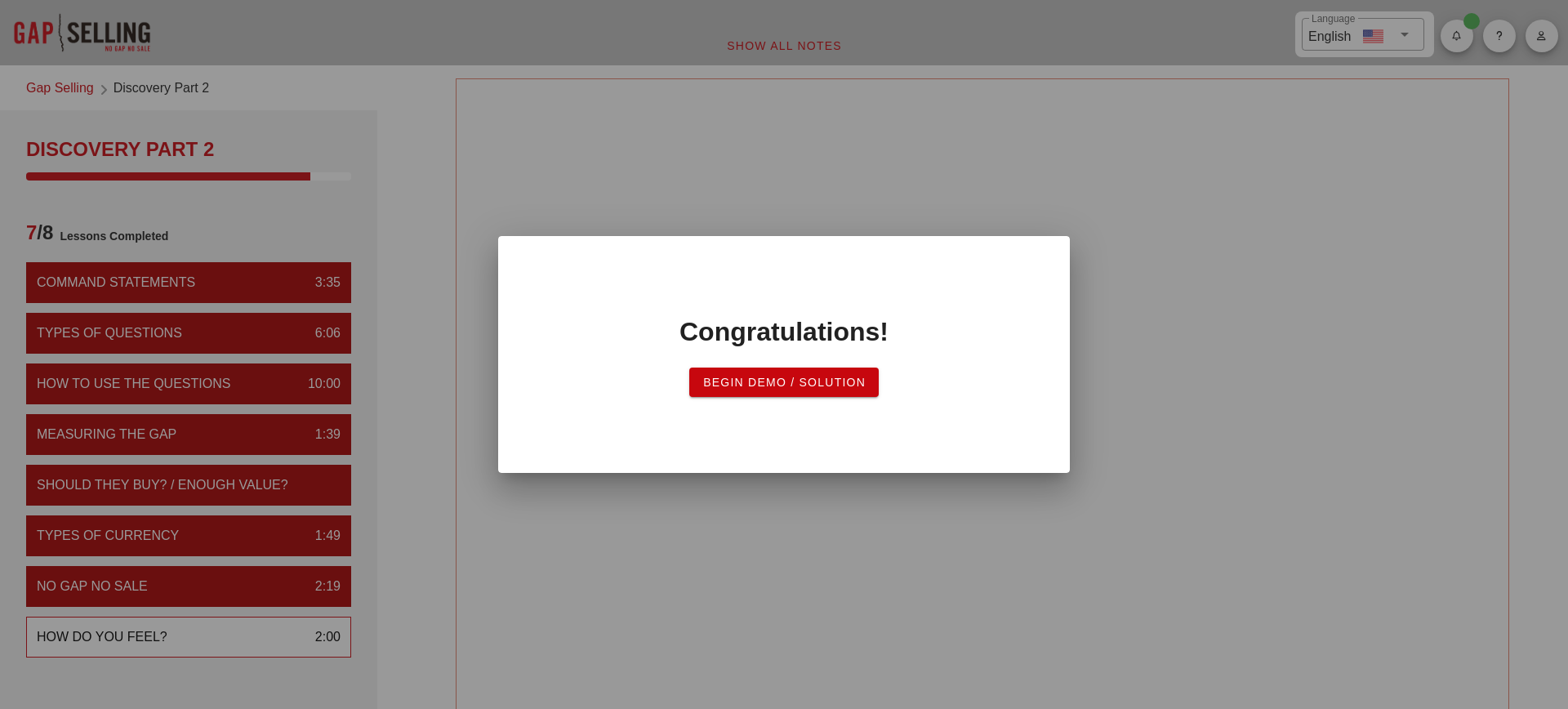
click at [778, 389] on span "Begin Demo / Solution" at bounding box center [784, 383] width 163 height 13
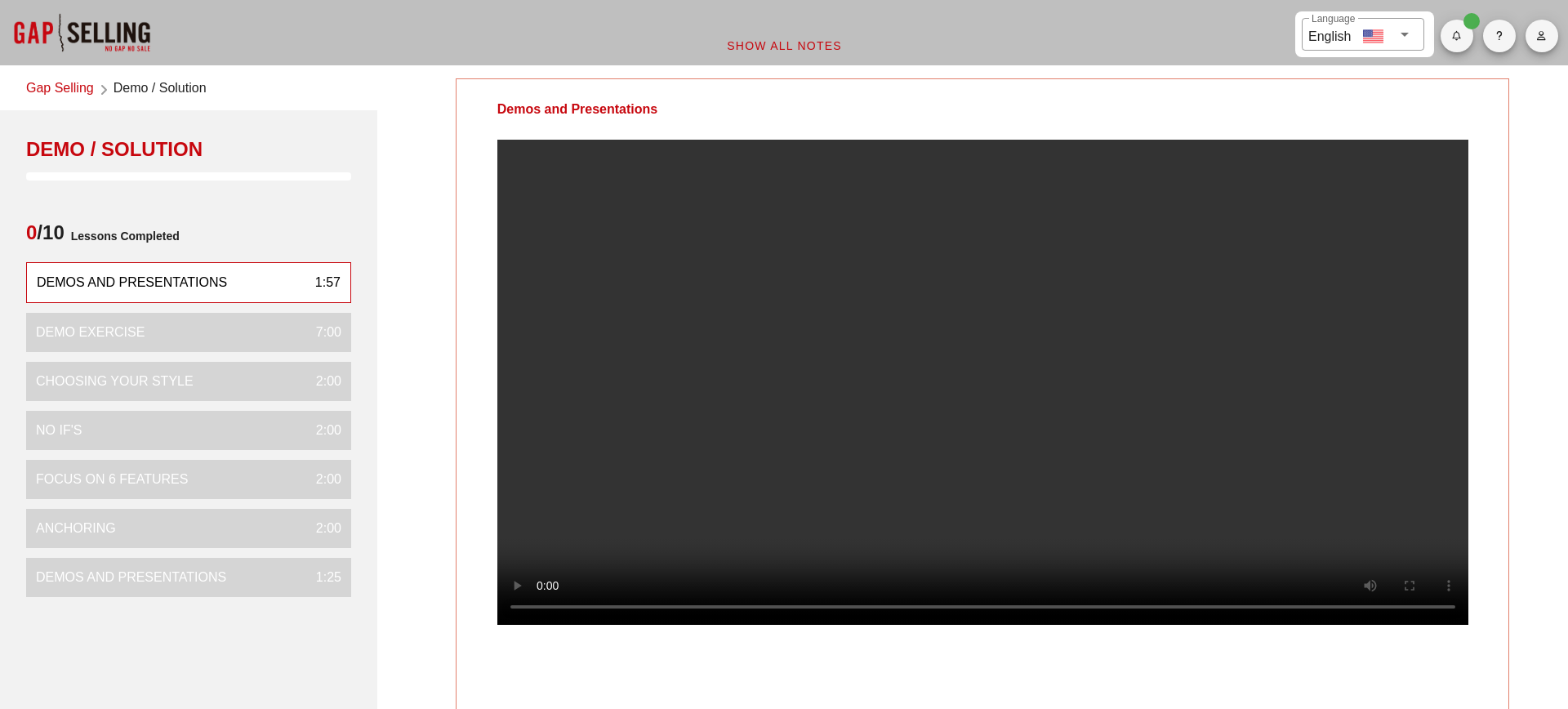
click at [842, 430] on video at bounding box center [983, 382] width 972 height 485
